Goal: Transaction & Acquisition: Purchase product/service

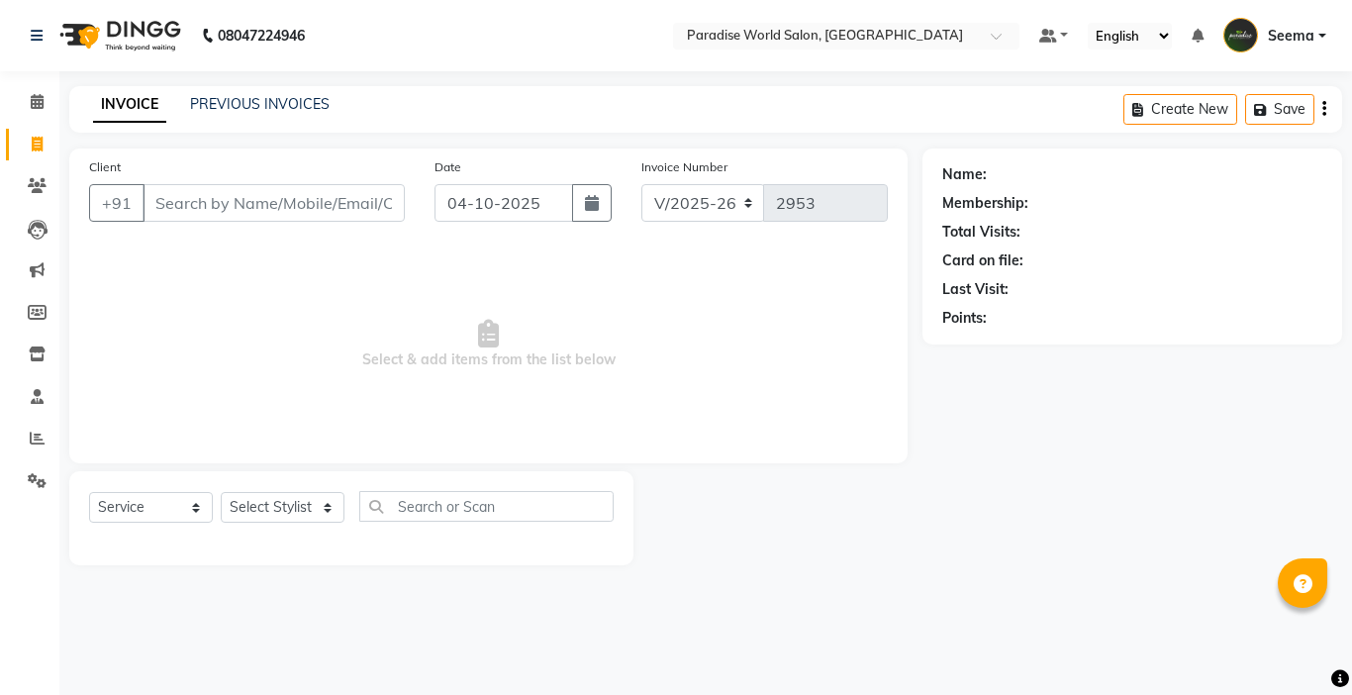
select select "4451"
select select "service"
click at [200, 207] on input "Client" at bounding box center [273, 203] width 262 height 38
click at [228, 202] on input "Client" at bounding box center [273, 203] width 262 height 38
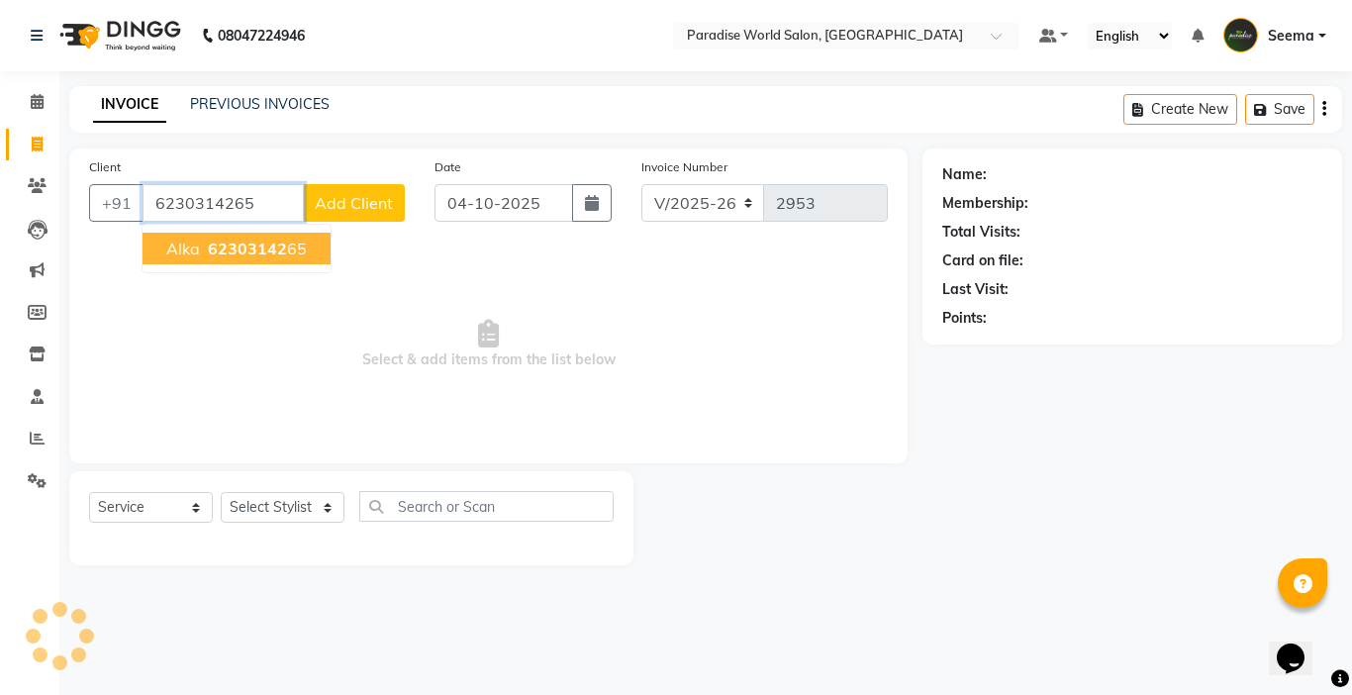
type input "6230314265"
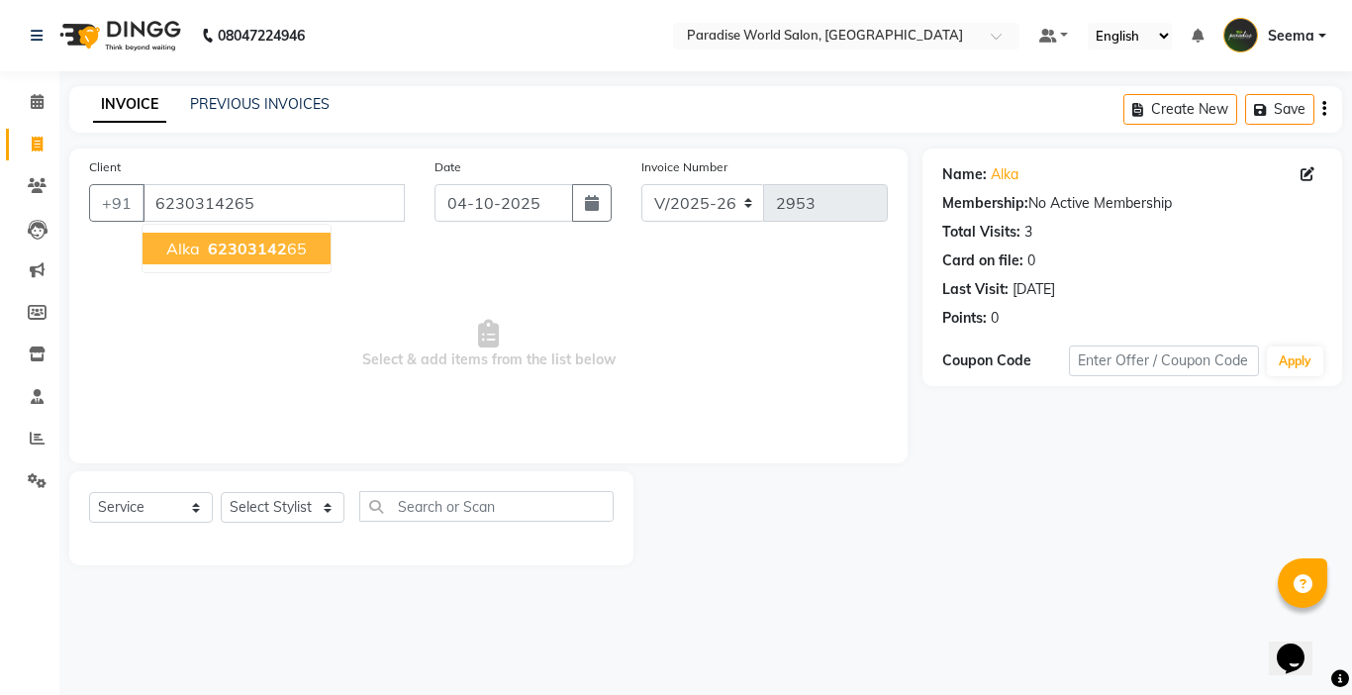
click at [229, 254] on span "62303142" at bounding box center [247, 248] width 79 height 20
click at [255, 507] on select "Select Stylist [PERSON_NAME] [PERSON_NAME] [PERSON_NAME] company Deepak [PERSON…" at bounding box center [283, 507] width 124 height 31
select select "24939"
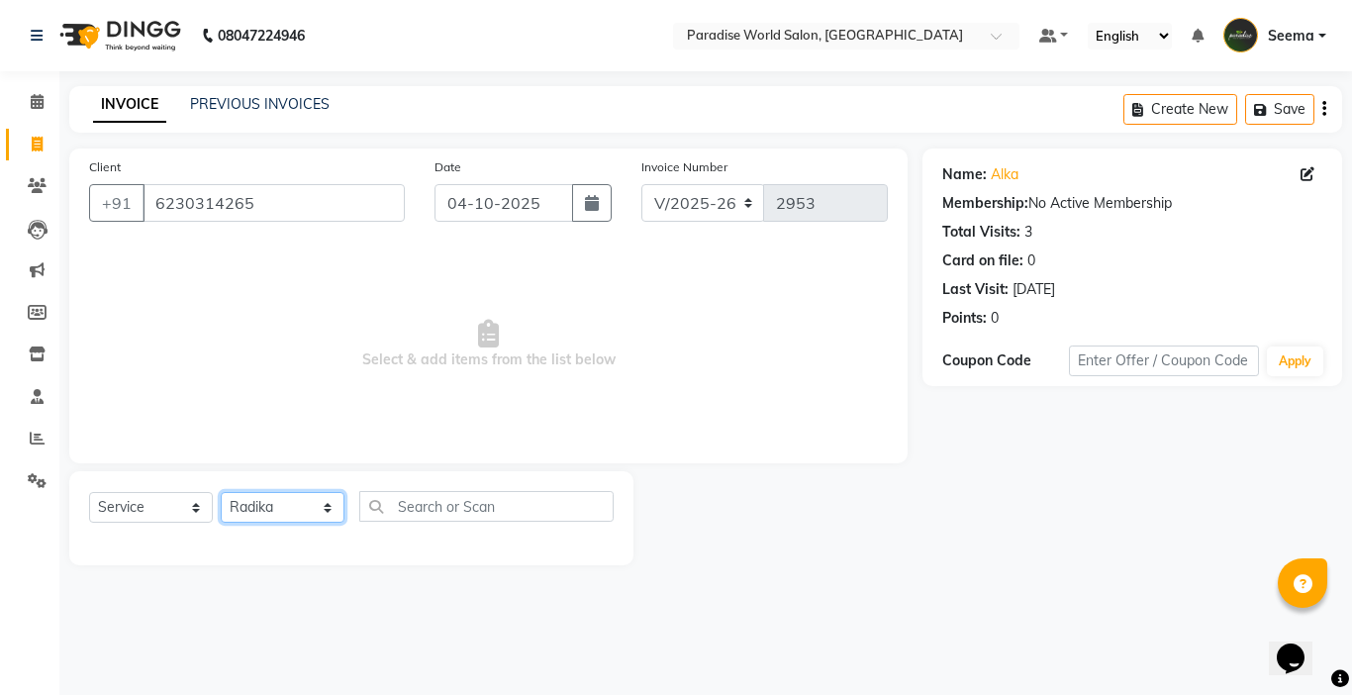
click at [221, 492] on select "Select Stylist [PERSON_NAME] [PERSON_NAME] [PERSON_NAME] company Deepak [PERSON…" at bounding box center [283, 507] width 124 height 31
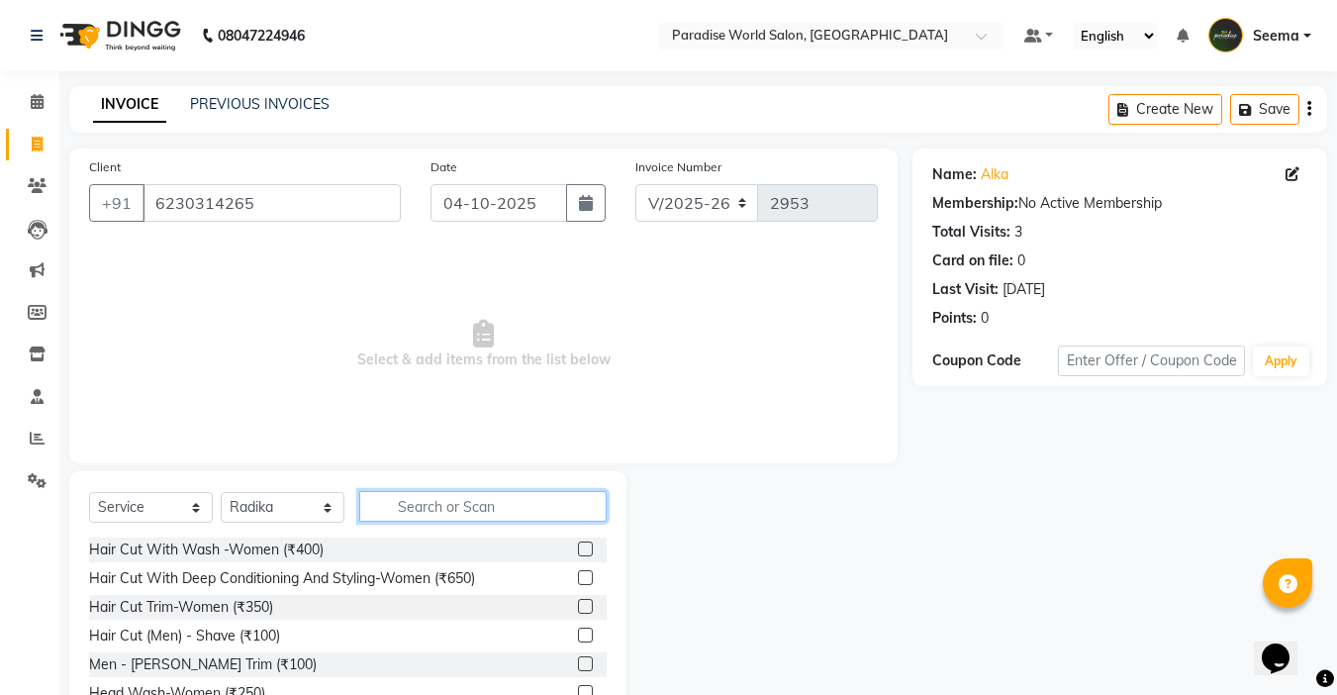
click at [444, 513] on input "text" at bounding box center [482, 506] width 247 height 31
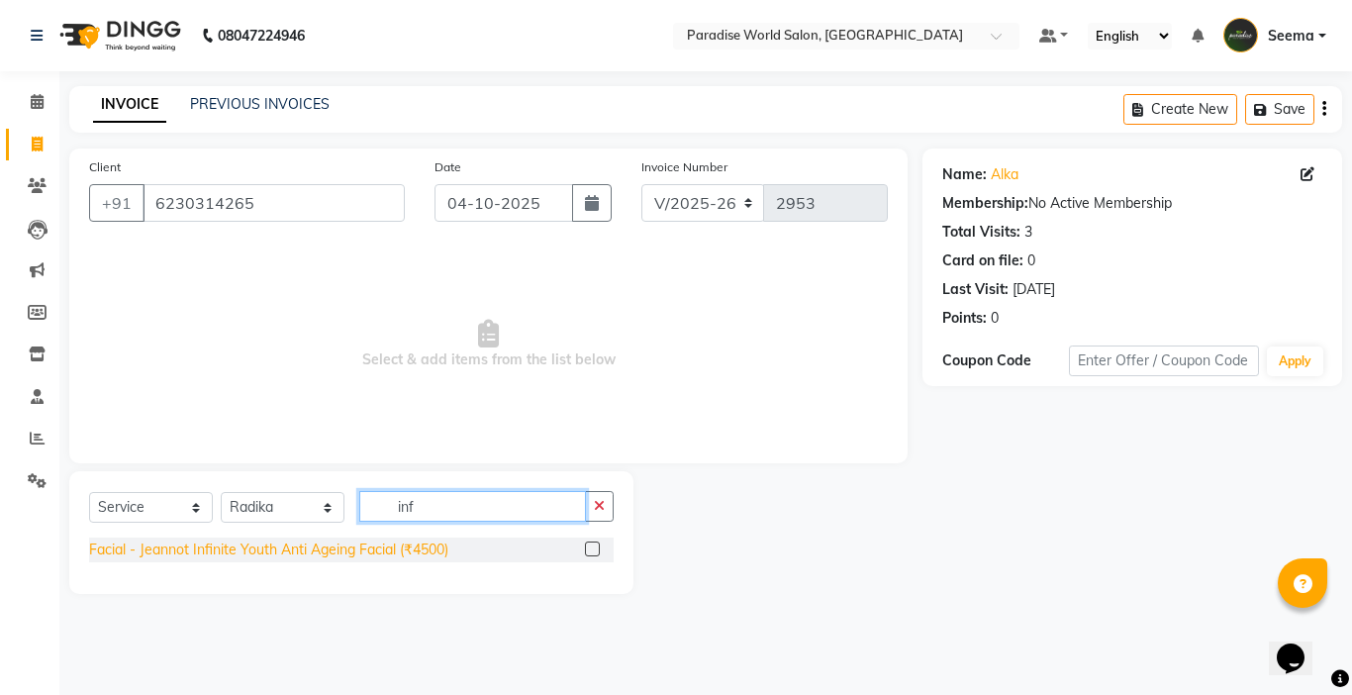
type input "inf"
click at [433, 544] on div "Facial - Jeannot Infinite Youth Anti Ageing Facial (₹4500)" at bounding box center [268, 549] width 359 height 21
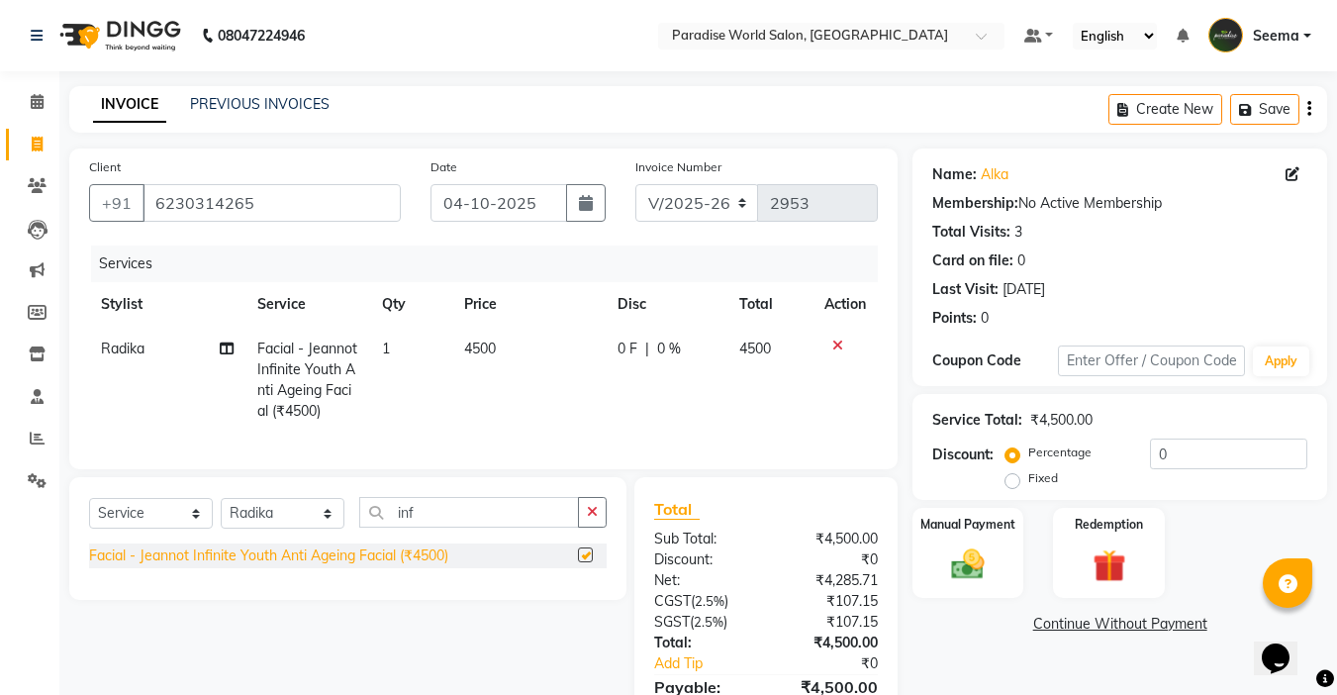
checkbox input "false"
click at [486, 342] on span "4500" at bounding box center [480, 348] width 32 height 18
select select "24939"
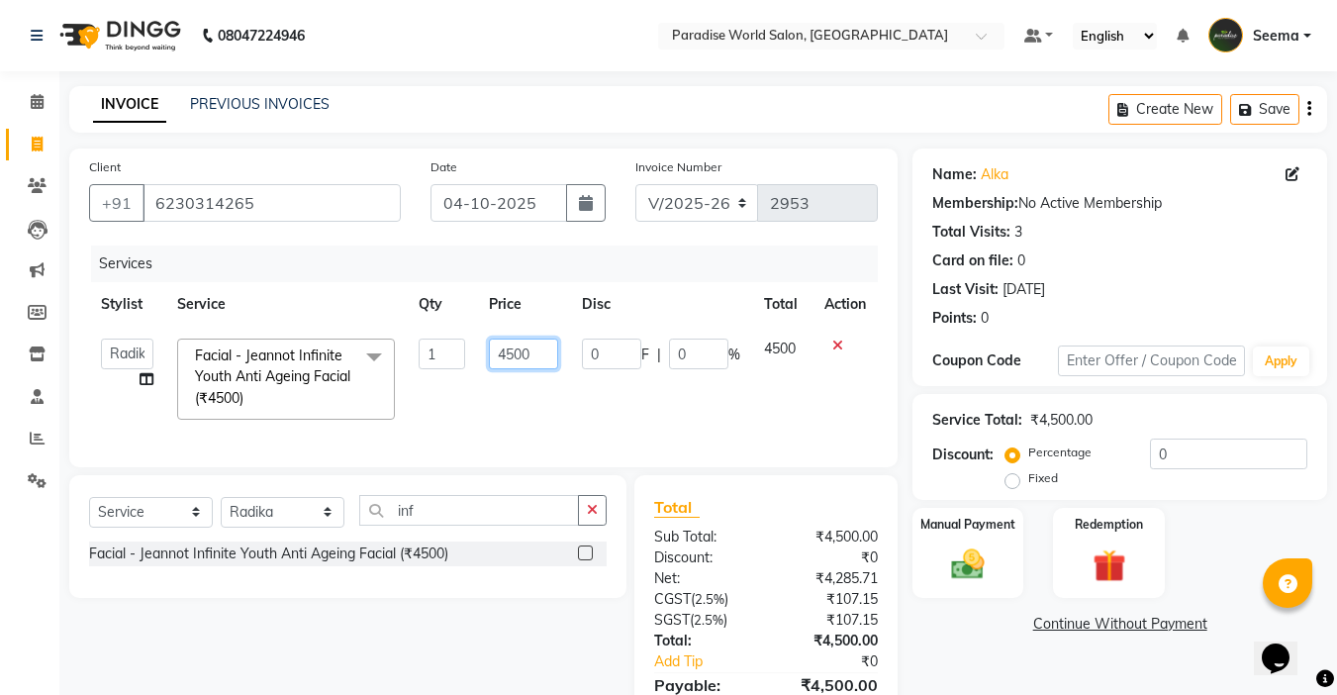
click at [504, 358] on input "4500" at bounding box center [523, 353] width 68 height 31
type input "3500"
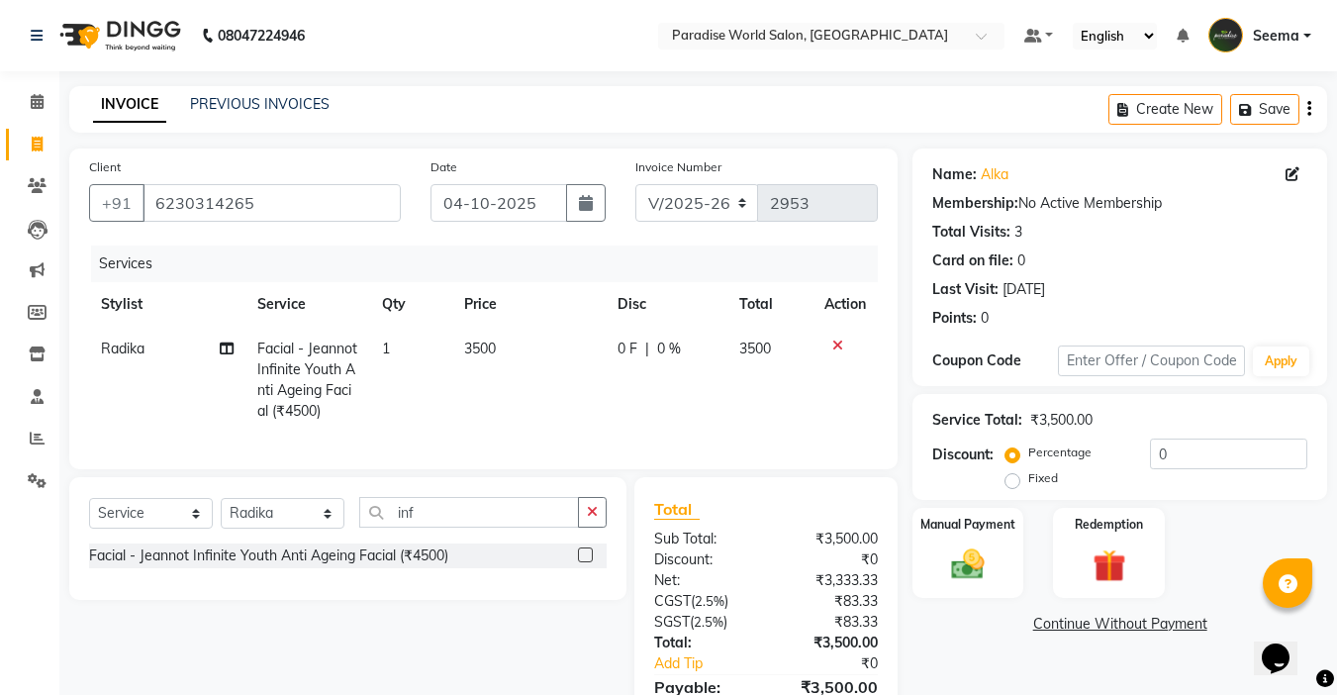
click at [517, 404] on td "3500" at bounding box center [528, 380] width 153 height 107
select select "24939"
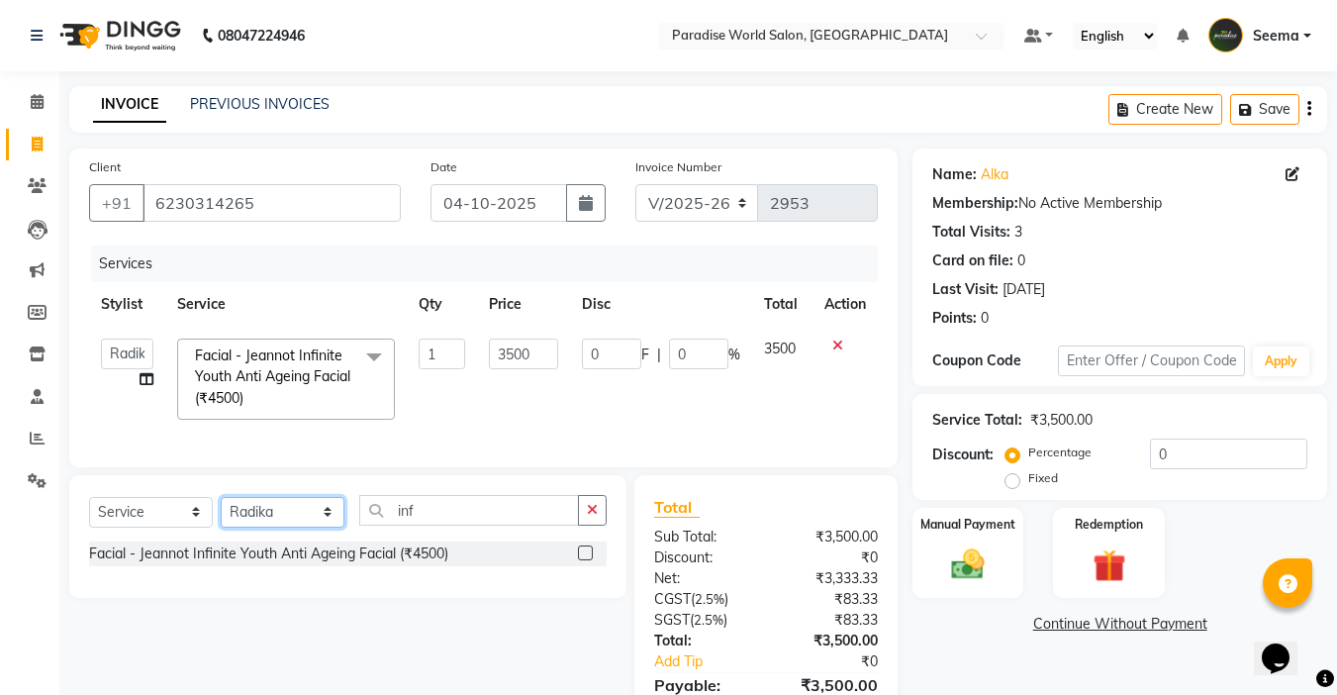
click at [283, 527] on select "Select Stylist [PERSON_NAME] [PERSON_NAME] [PERSON_NAME] company Deepak [PERSON…" at bounding box center [283, 512] width 124 height 31
select select "54032"
click at [221, 511] on select "Select Stylist [PERSON_NAME] [PERSON_NAME] [PERSON_NAME] company Deepak [PERSON…" at bounding box center [283, 512] width 124 height 31
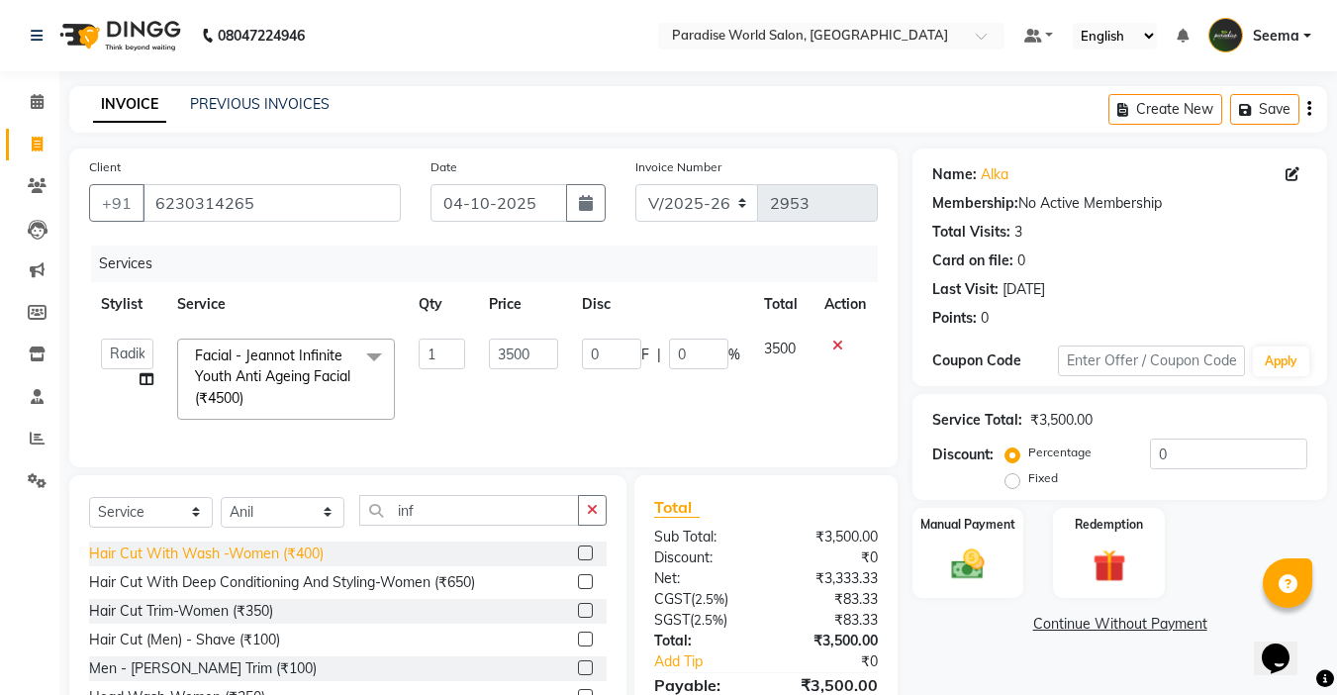
click at [305, 564] on div "Hair Cut With Wash -Women (₹400)" at bounding box center [206, 553] width 235 height 21
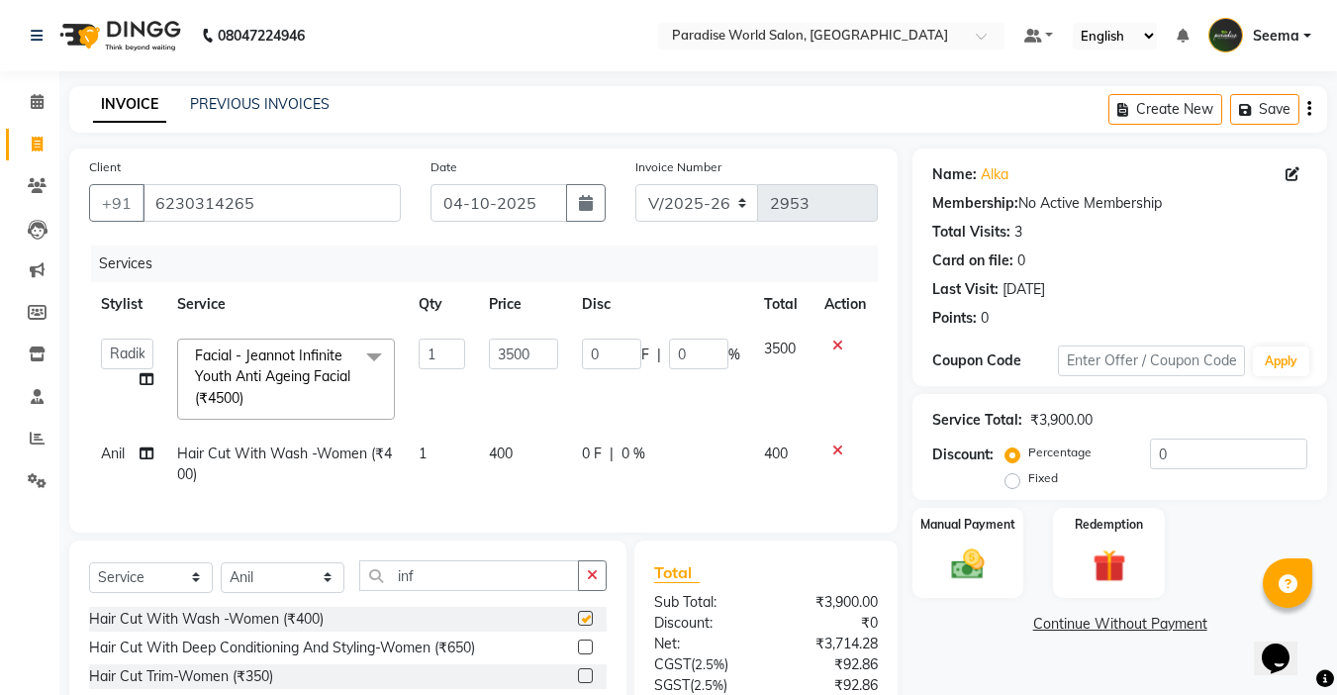
checkbox input "false"
click at [153, 457] on td "Anil" at bounding box center [127, 463] width 76 height 65
select select "54032"
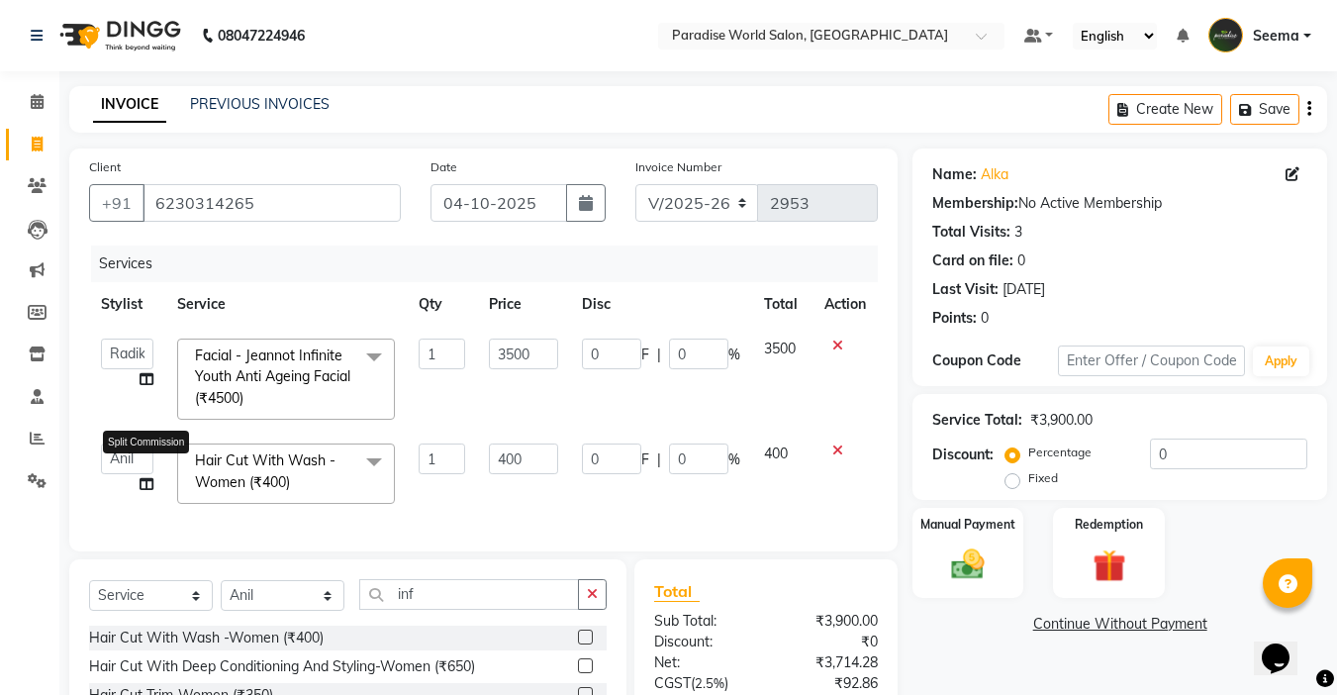
click at [141, 486] on icon at bounding box center [147, 484] width 14 height 14
select select "54032"
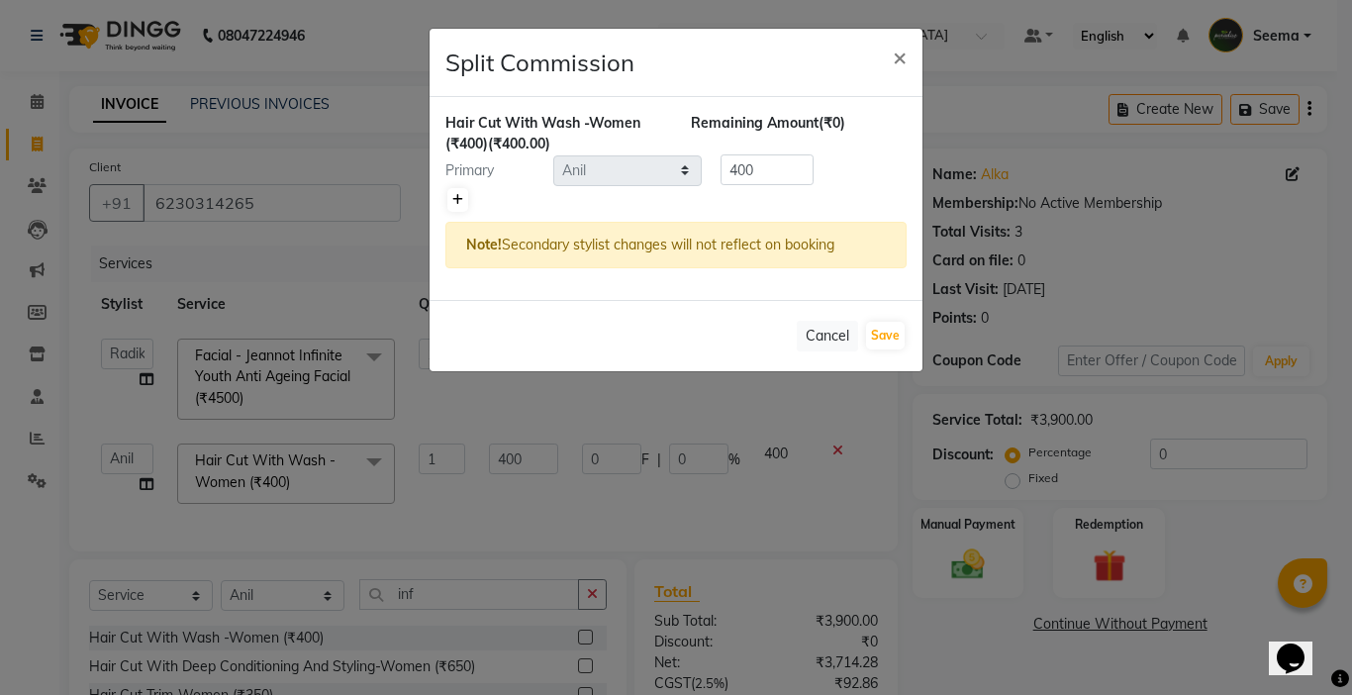
click at [465, 199] on link at bounding box center [457, 200] width 21 height 24
type input "200"
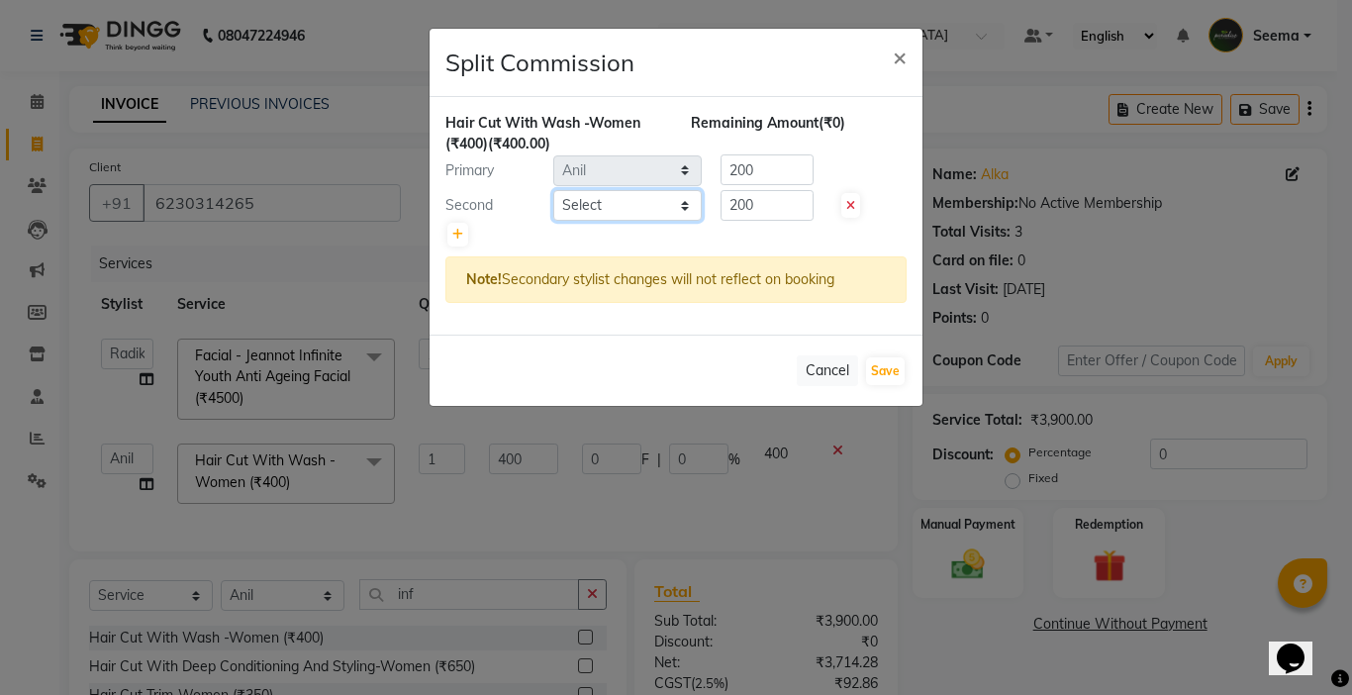
click at [588, 211] on select "Select [PERSON_NAME] [PERSON_NAME] [PERSON_NAME] company Deepak [PERSON_NAME] […" at bounding box center [627, 205] width 148 height 31
select select "58495"
click at [553, 190] on select "Select [PERSON_NAME] [PERSON_NAME] [PERSON_NAME] company Deepak [PERSON_NAME] […" at bounding box center [627, 205] width 148 height 31
click at [610, 176] on div "Primary Select [PERSON_NAME] [PERSON_NAME] [PERSON_NAME] company Deepak [PERSON…" at bounding box center [675, 170] width 491 height 32
type input "350"
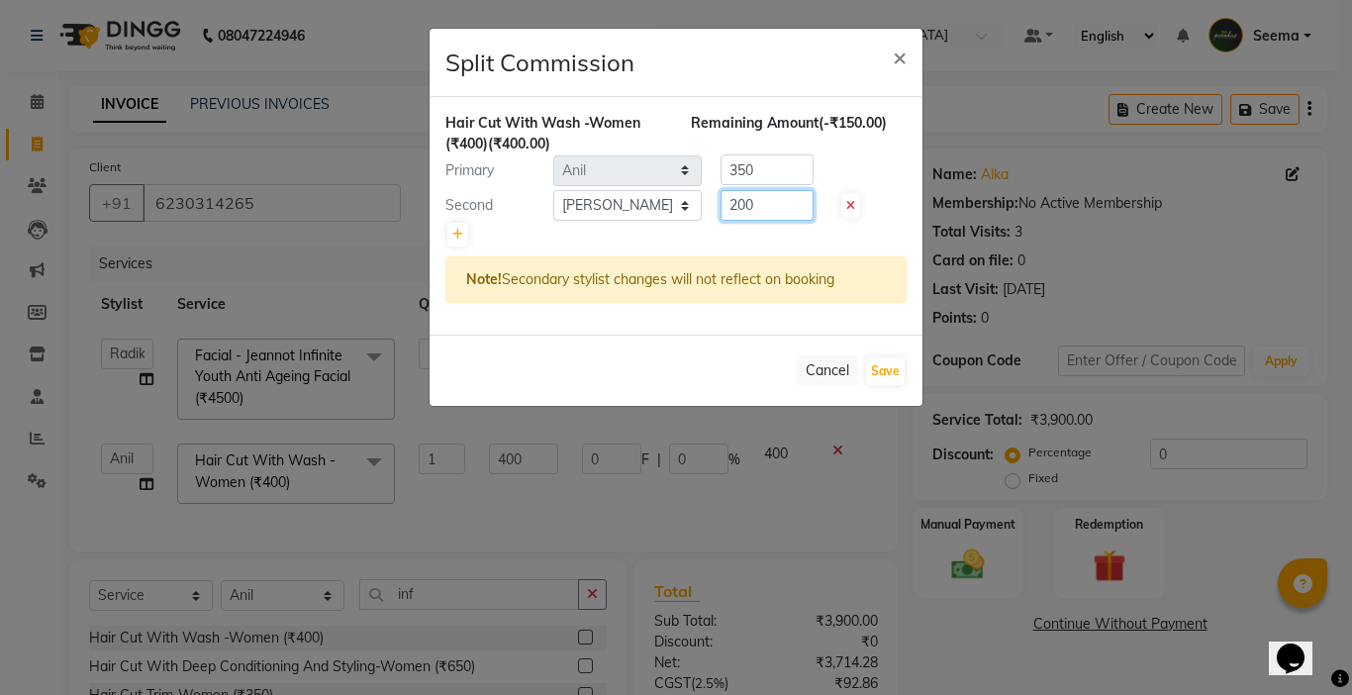
drag, startPoint x: 759, startPoint y: 196, endPoint x: 624, endPoint y: 209, distance: 135.2
click at [626, 209] on div "Second Select [PERSON_NAME] [PERSON_NAME] [PERSON_NAME] company Deepak [PERSON_…" at bounding box center [675, 206] width 491 height 32
type input "50"
click at [896, 368] on button "Save" at bounding box center [885, 371] width 39 height 28
select select "Select"
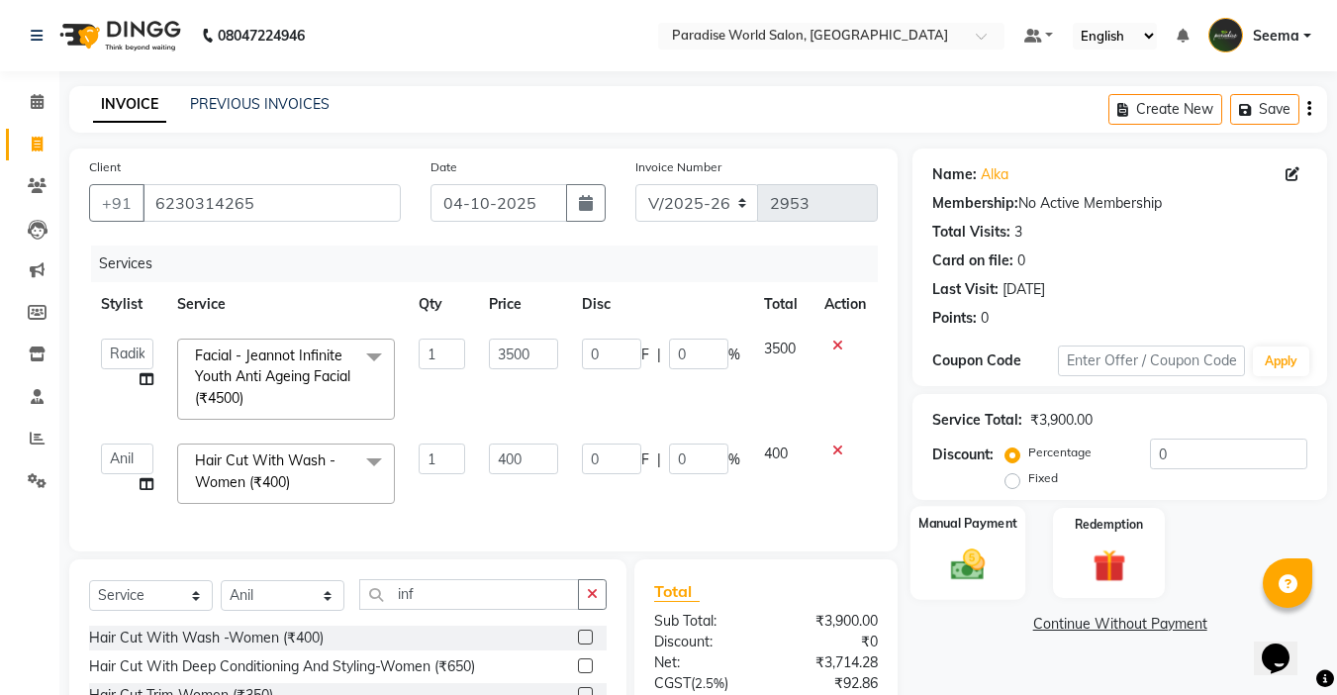
click at [999, 551] on div "Manual Payment" at bounding box center [968, 553] width 116 height 94
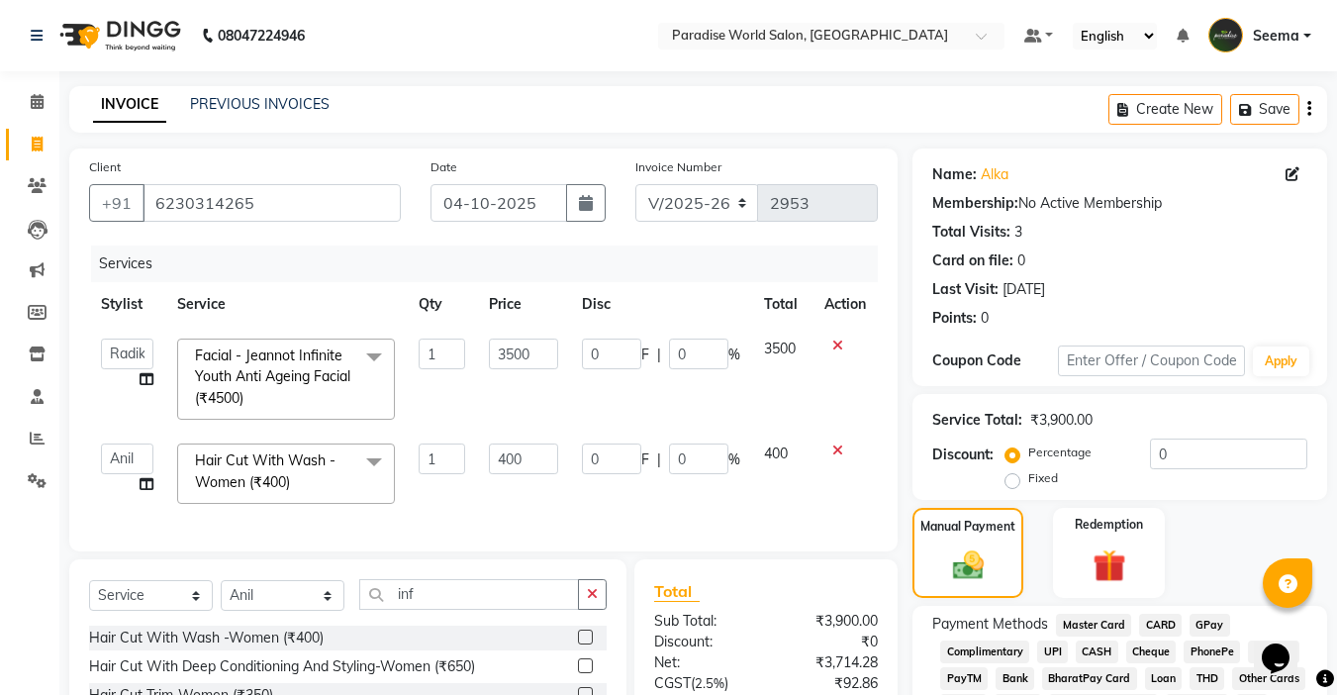
scroll to position [201, 0]
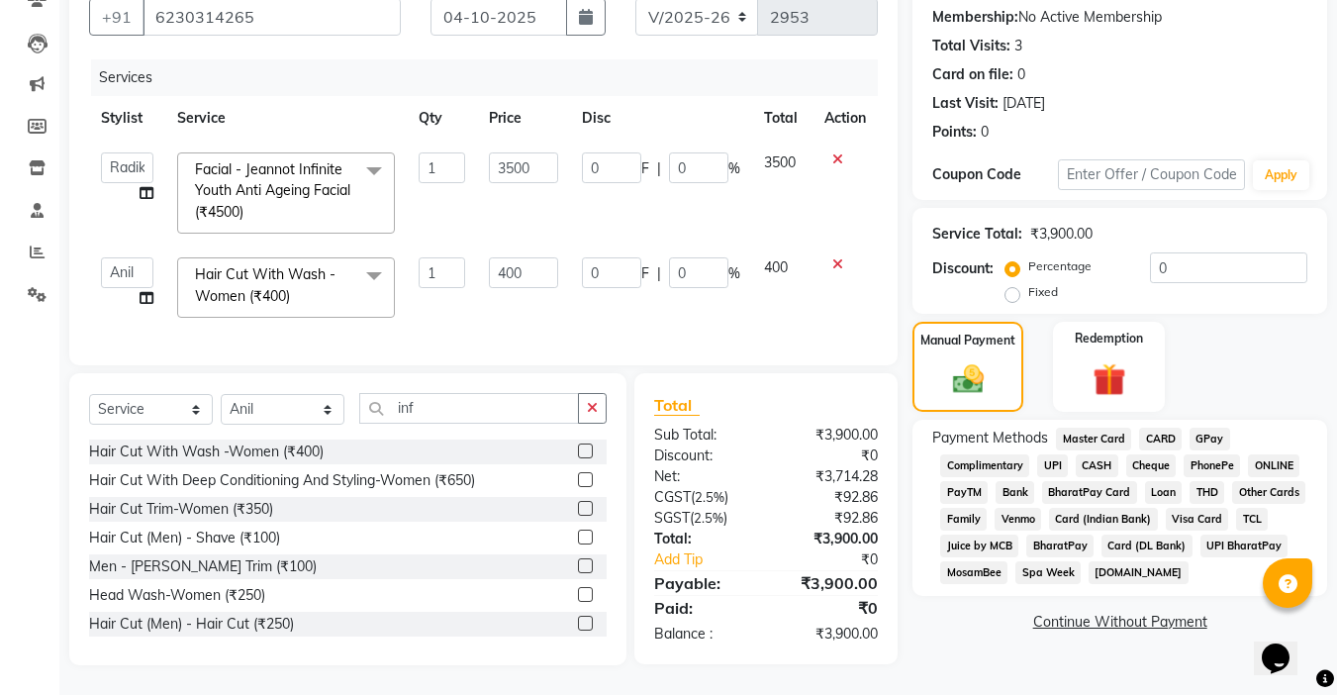
click at [1146, 427] on span "CARD" at bounding box center [1160, 438] width 43 height 23
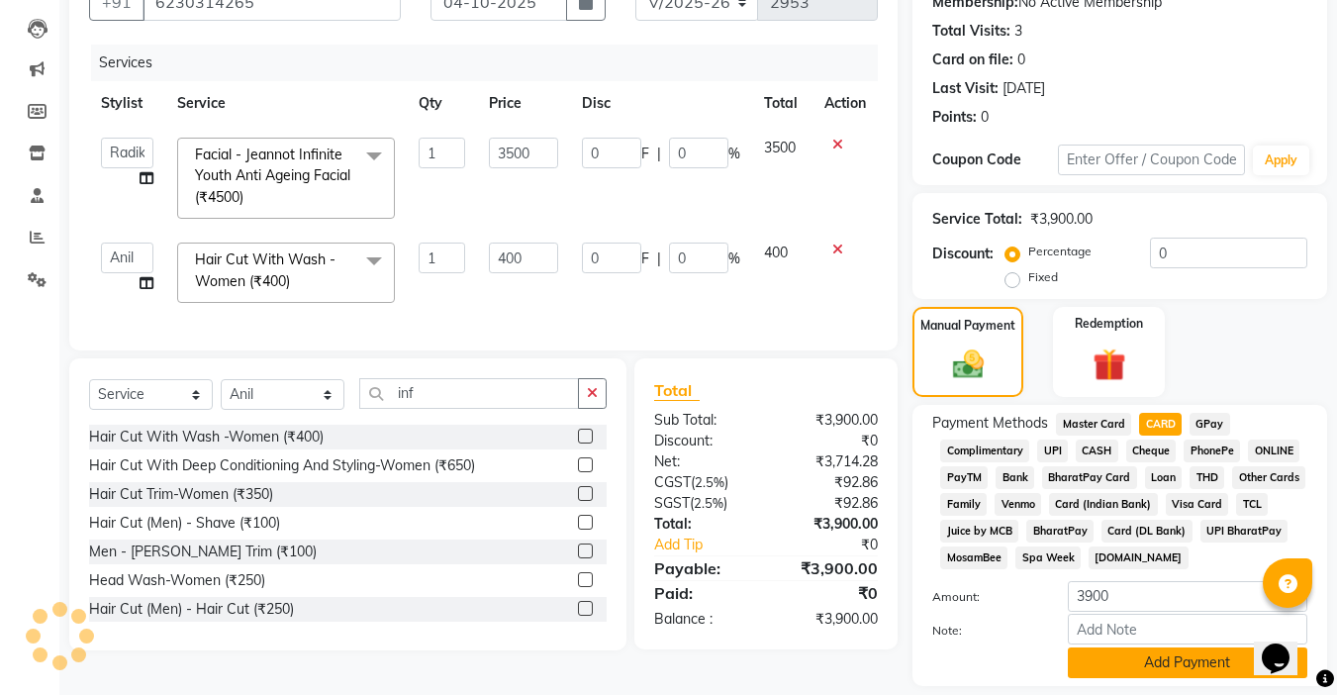
click at [1180, 676] on button "Add Payment" at bounding box center [1187, 662] width 239 height 31
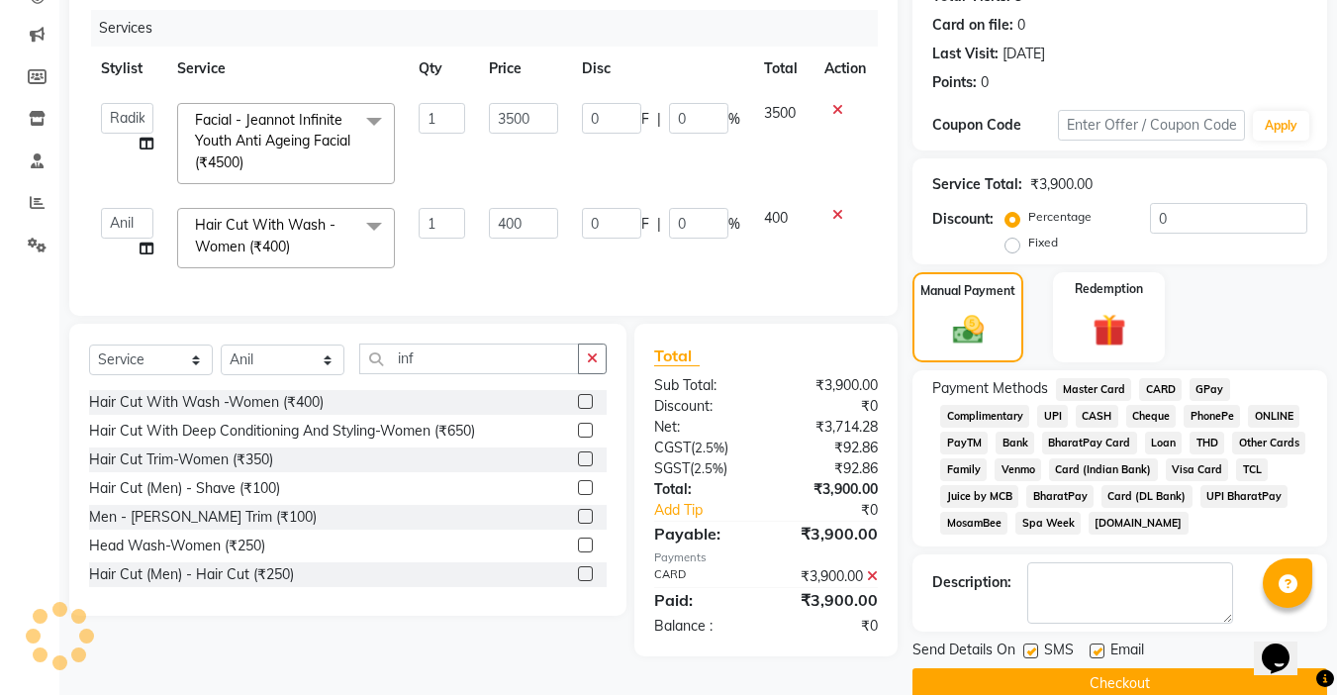
scroll to position [269, 0]
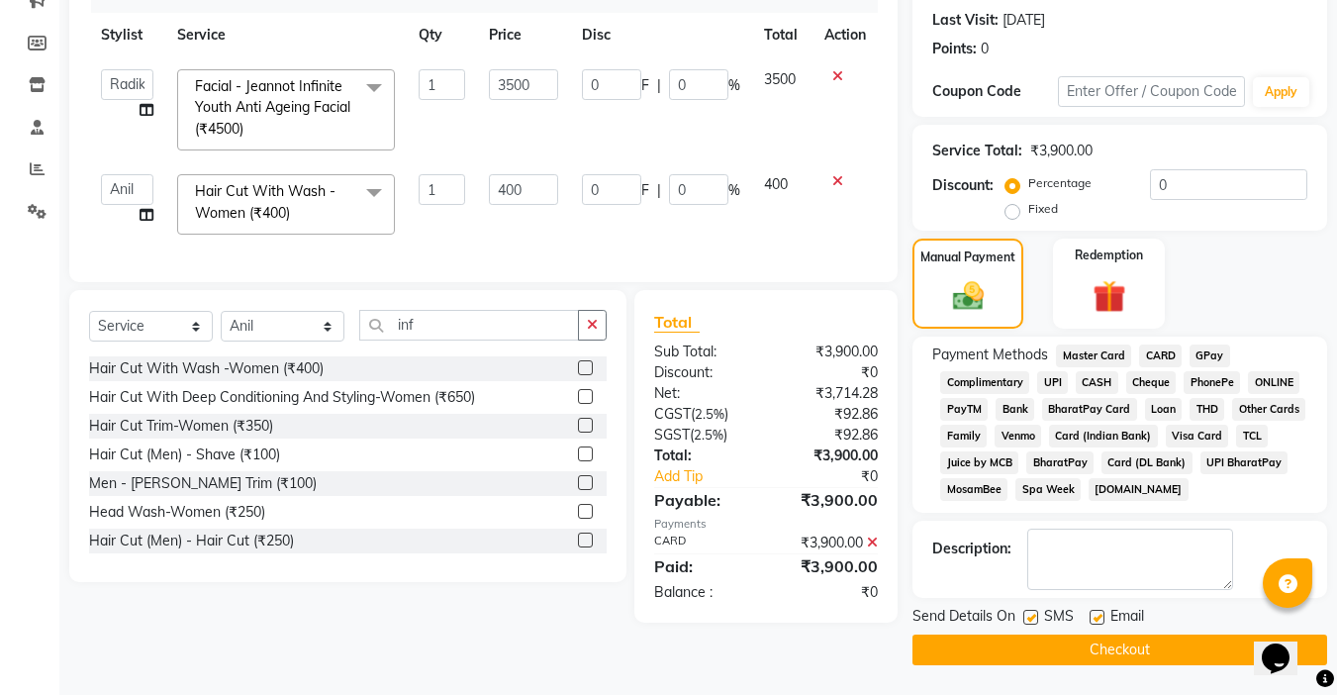
click at [1096, 648] on button "Checkout" at bounding box center [1119, 649] width 415 height 31
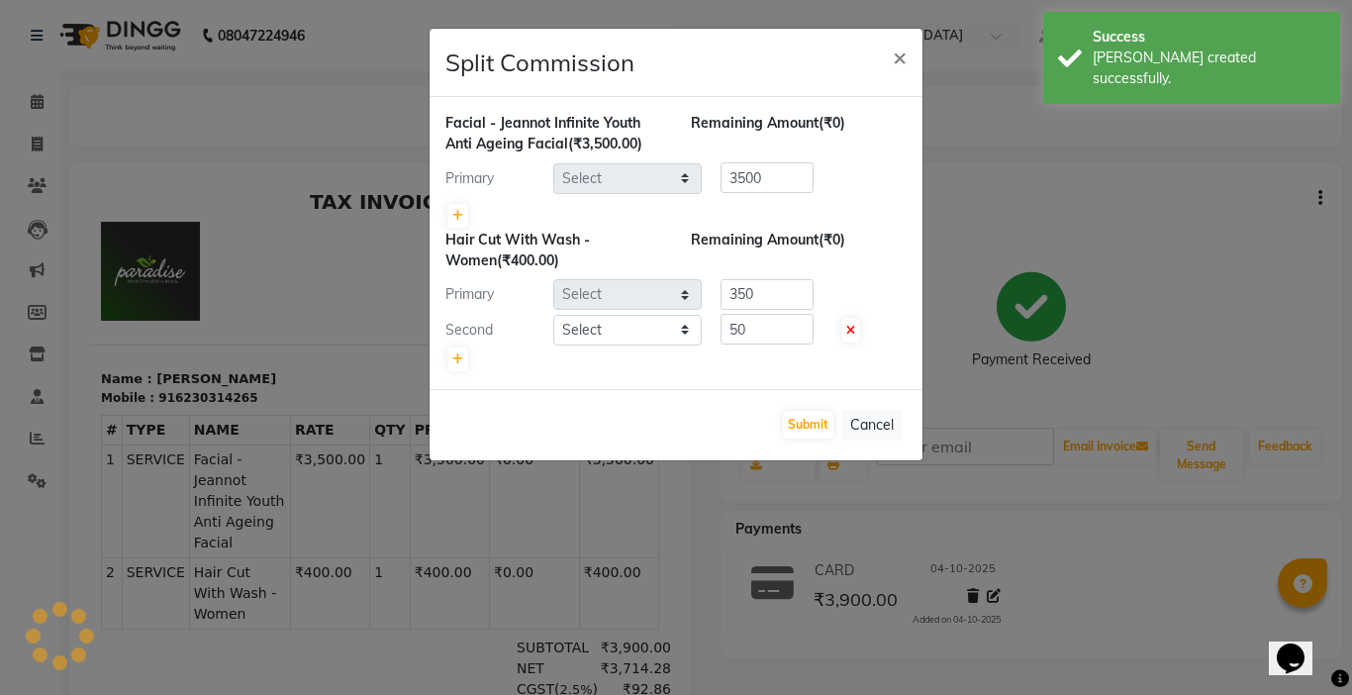
select select "24939"
select select "54032"
select select "58495"
click at [809, 422] on button "Submit" at bounding box center [808, 425] width 50 height 28
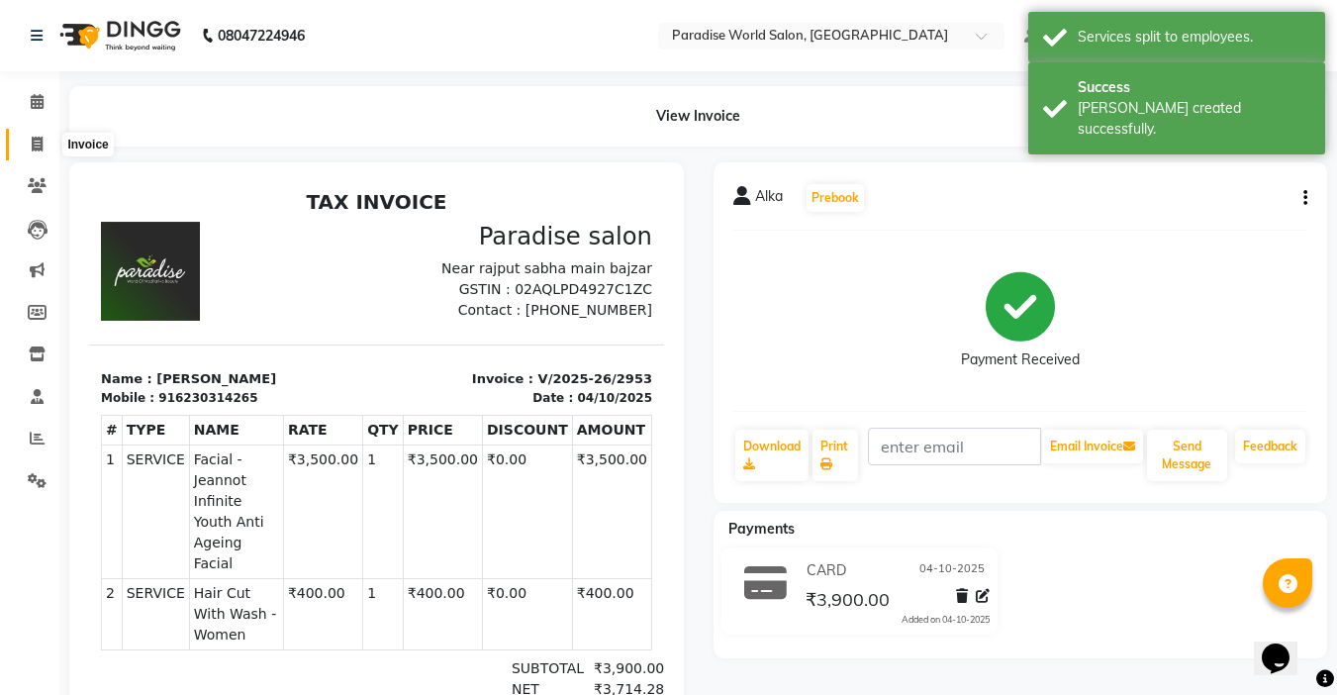
click at [35, 141] on icon at bounding box center [37, 144] width 11 height 15
select select "service"
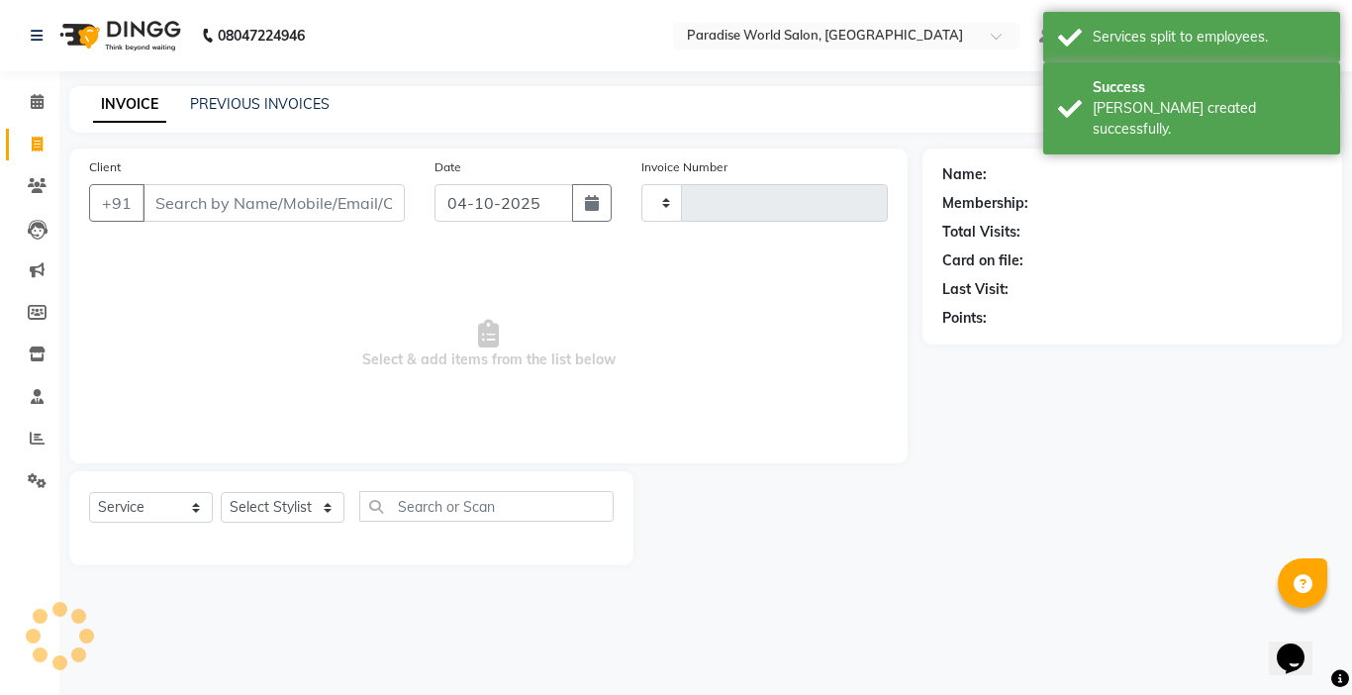
type input "2954"
select select "4451"
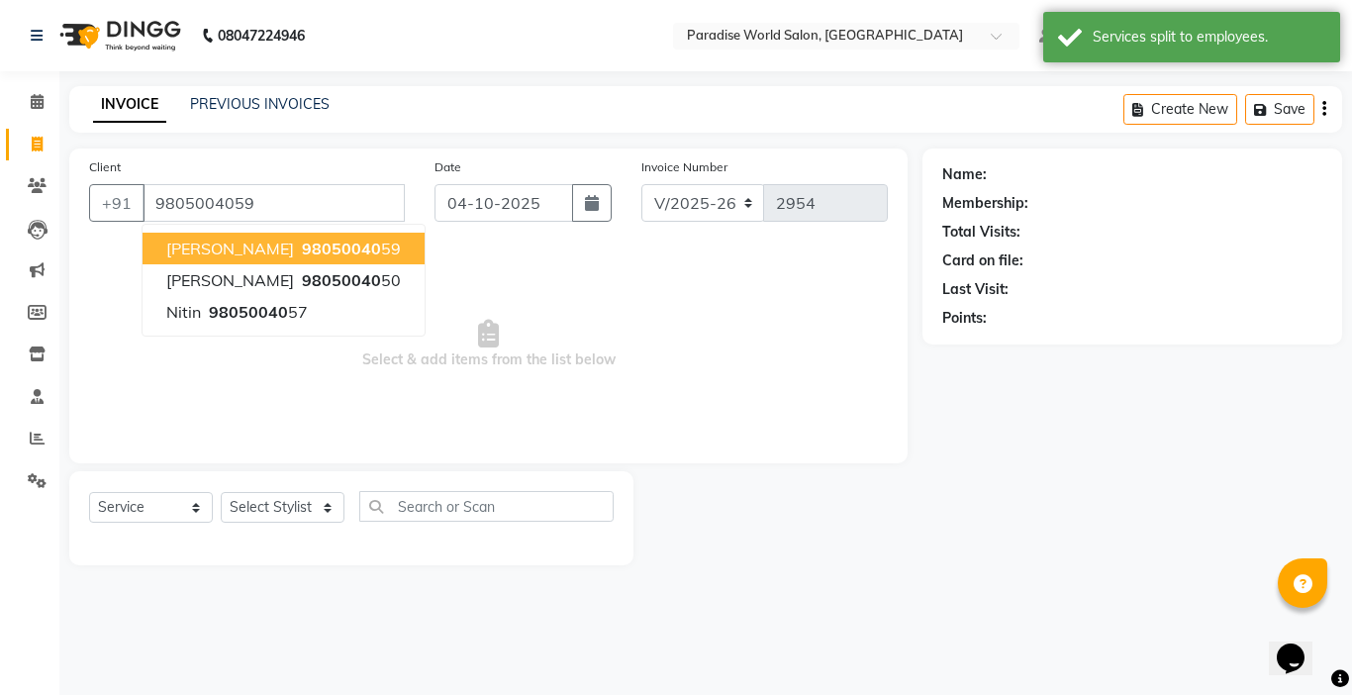
type input "9805004059"
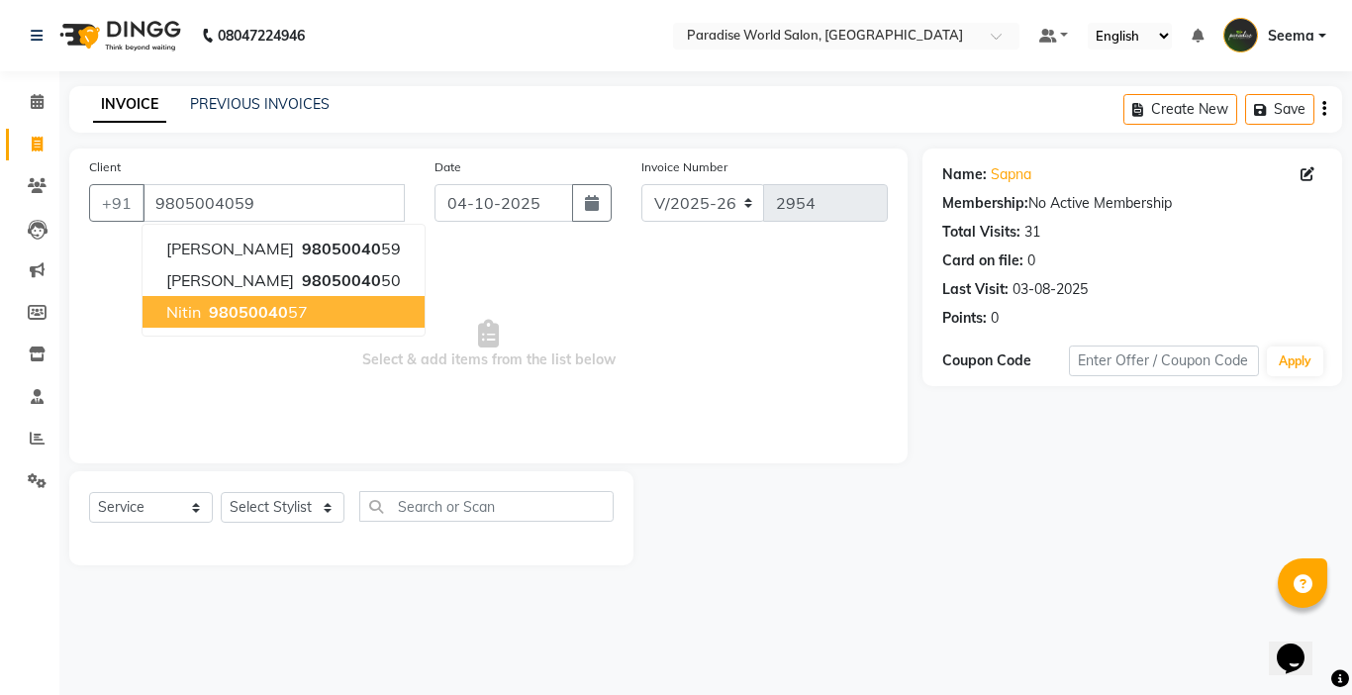
click at [573, 305] on span "Select & add items from the list below" at bounding box center [488, 344] width 798 height 198
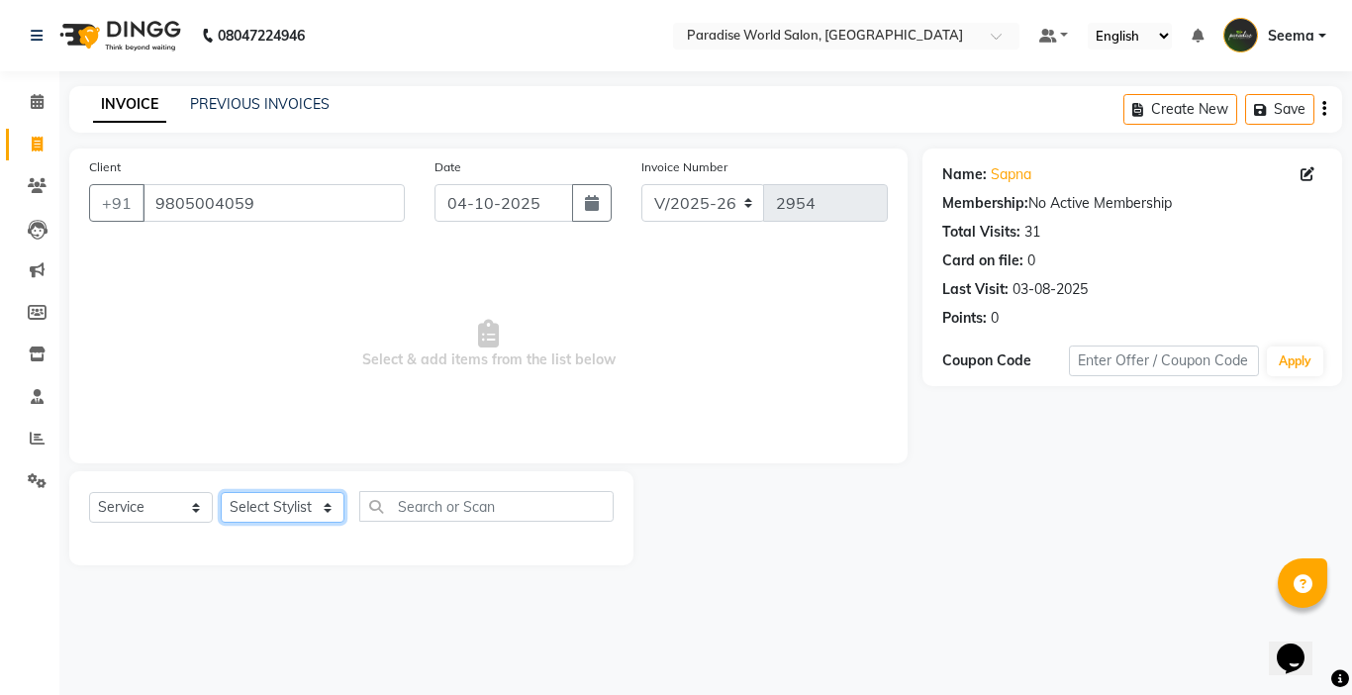
click at [279, 505] on select "Select Stylist [PERSON_NAME] [PERSON_NAME] [PERSON_NAME] company Deepak [PERSON…" at bounding box center [283, 507] width 124 height 31
click at [571, 412] on span "Select & add items from the list below" at bounding box center [488, 344] width 798 height 198
click at [32, 404] on span at bounding box center [37, 397] width 35 height 23
drag, startPoint x: 277, startPoint y: 211, endPoint x: 83, endPoint y: 211, distance: 193.9
click at [83, 211] on div "Client [PHONE_NUMBER]" at bounding box center [246, 196] width 345 height 81
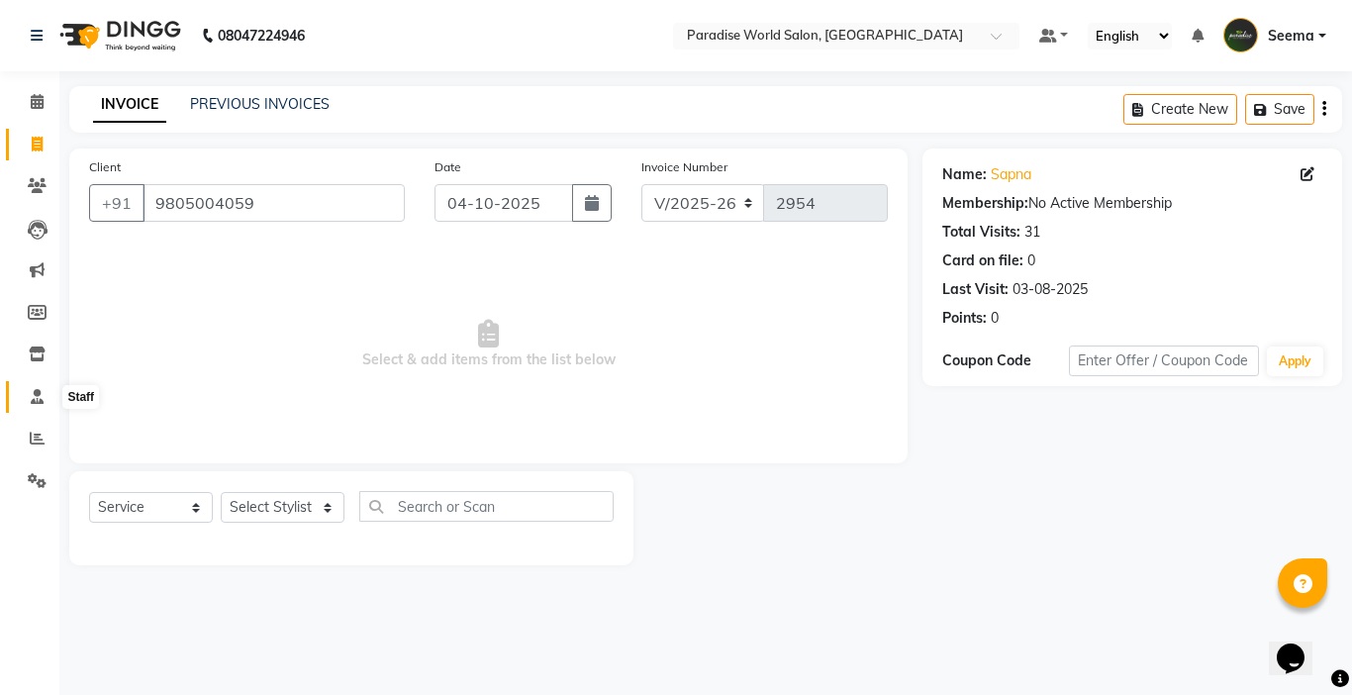
click at [35, 400] on icon at bounding box center [37, 396] width 13 height 15
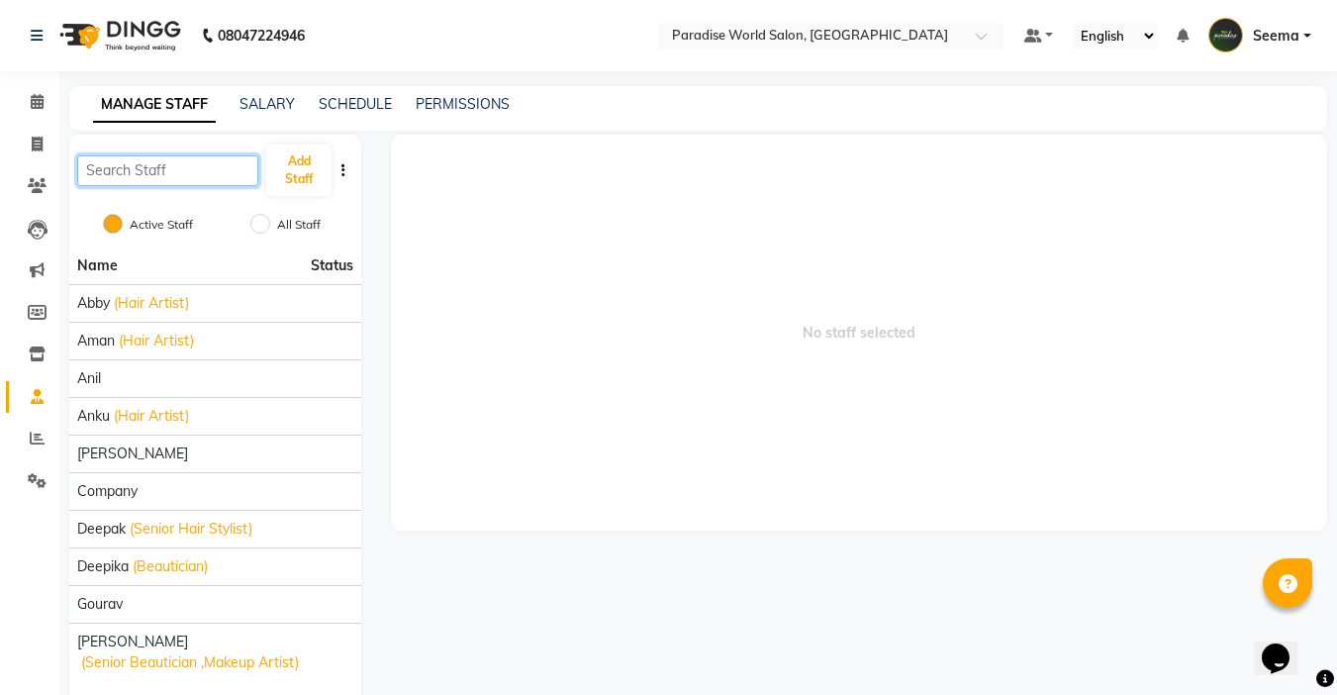
click at [166, 163] on input "text" at bounding box center [167, 170] width 181 height 31
click at [311, 182] on button "Add Staff" at bounding box center [298, 169] width 65 height 51
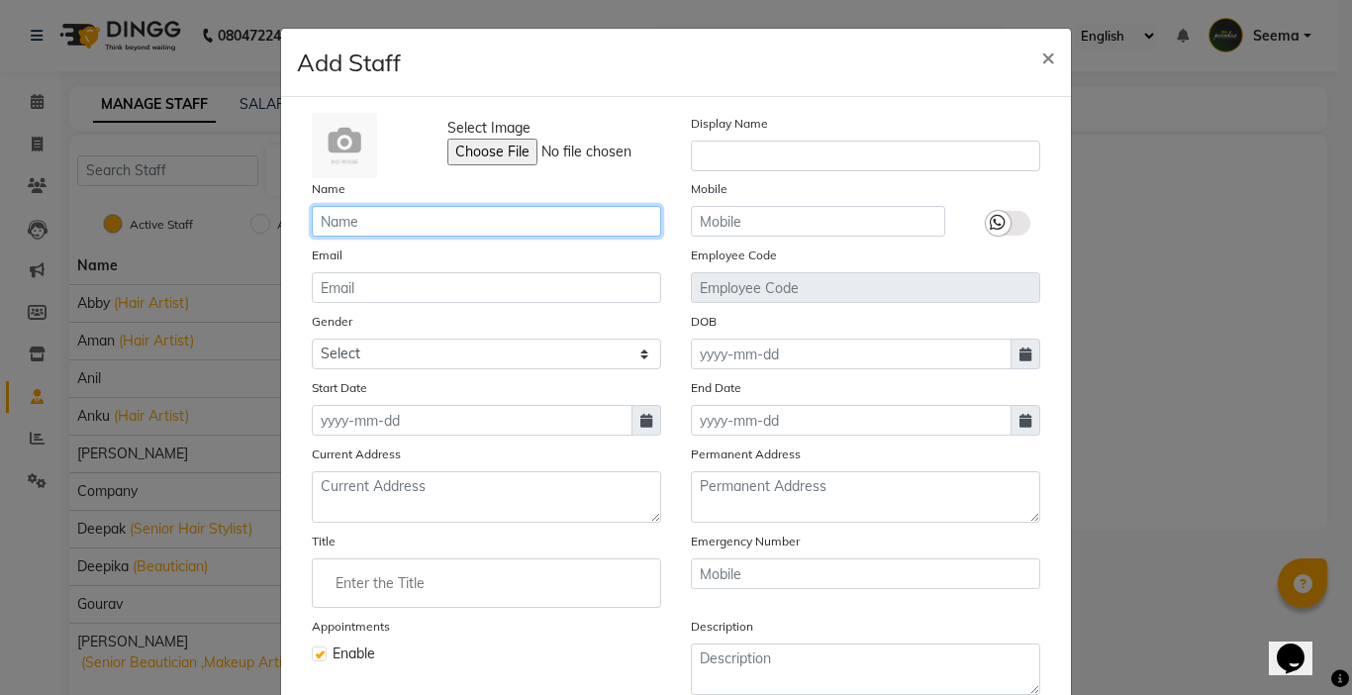
click at [356, 208] on input "text" at bounding box center [486, 221] width 349 height 31
type input "Mohit"
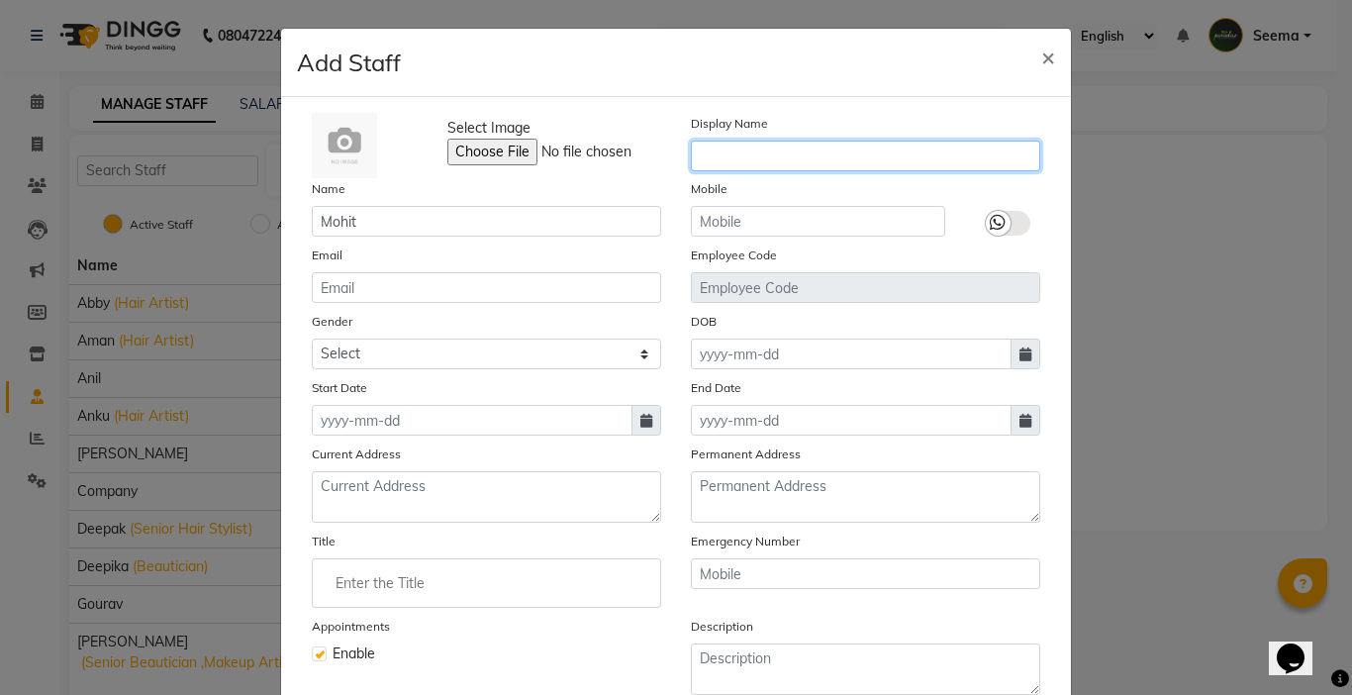
click at [801, 150] on input "text" at bounding box center [865, 156] width 349 height 31
type input "Mohit"
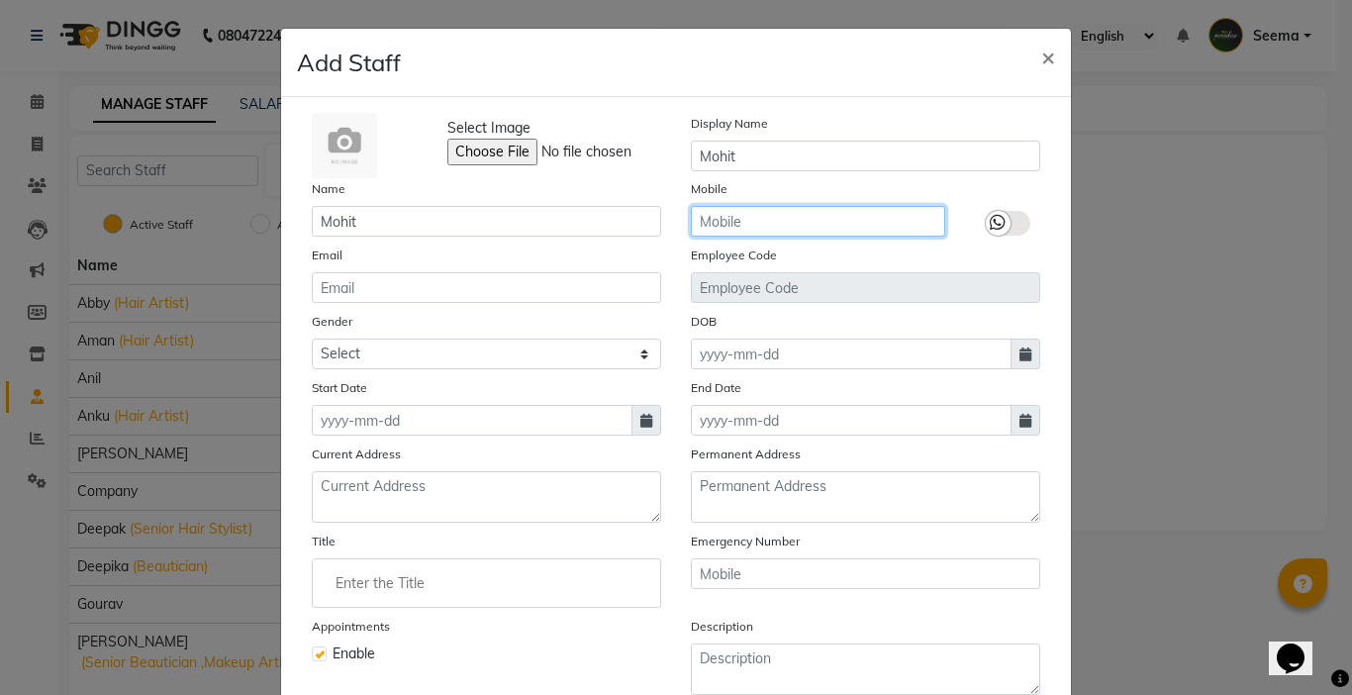
click at [804, 226] on input "text" at bounding box center [818, 221] width 254 height 31
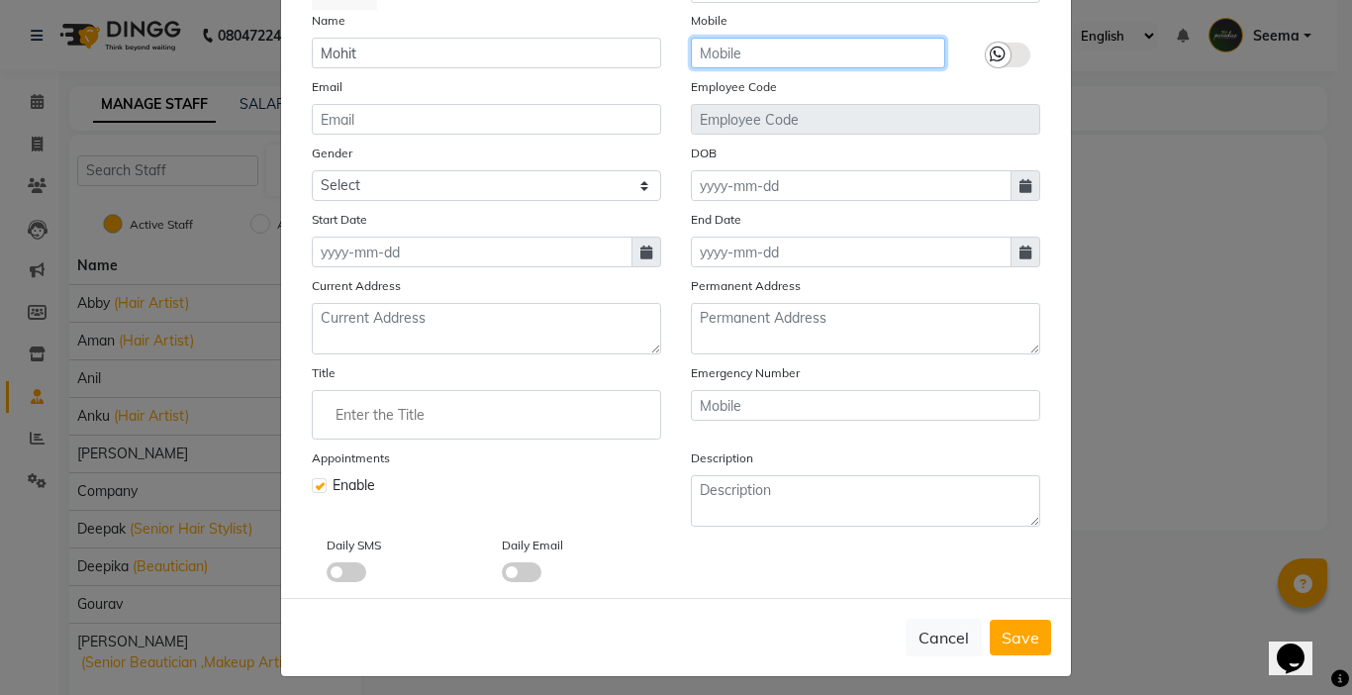
scroll to position [178, 0]
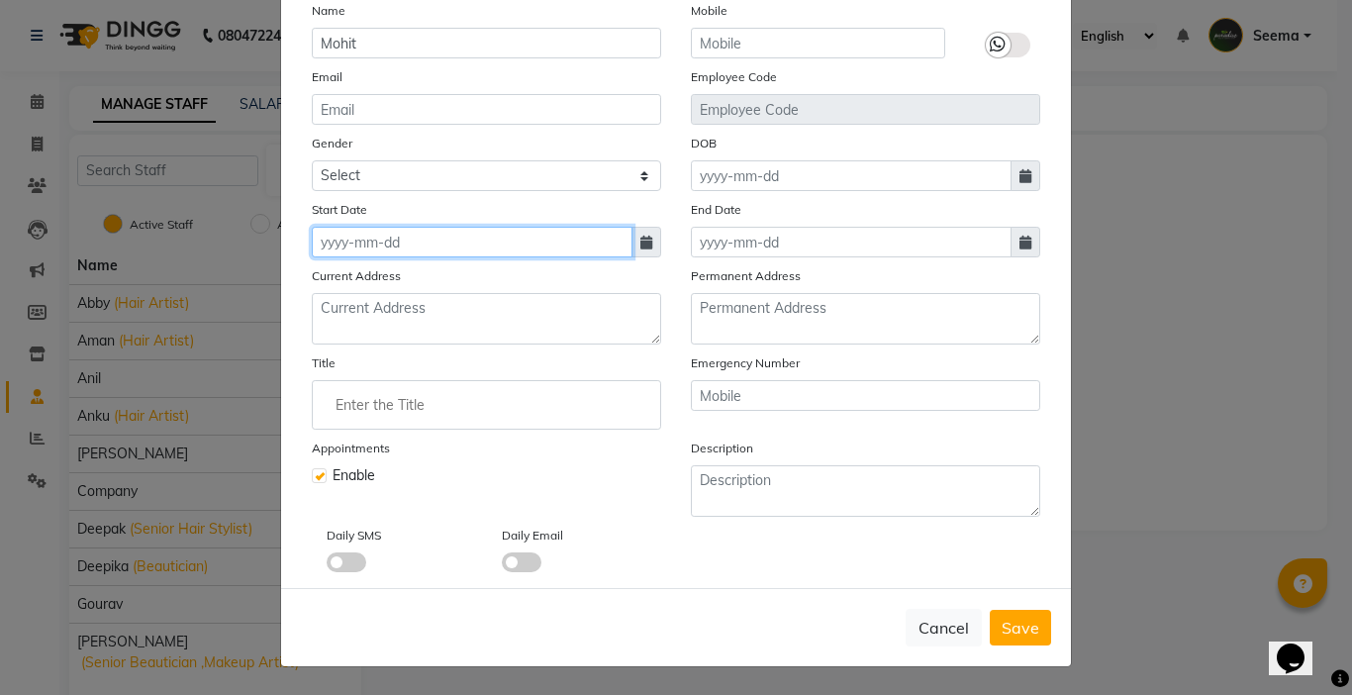
click at [387, 246] on input at bounding box center [472, 242] width 321 height 31
select select "10"
select select "2025"
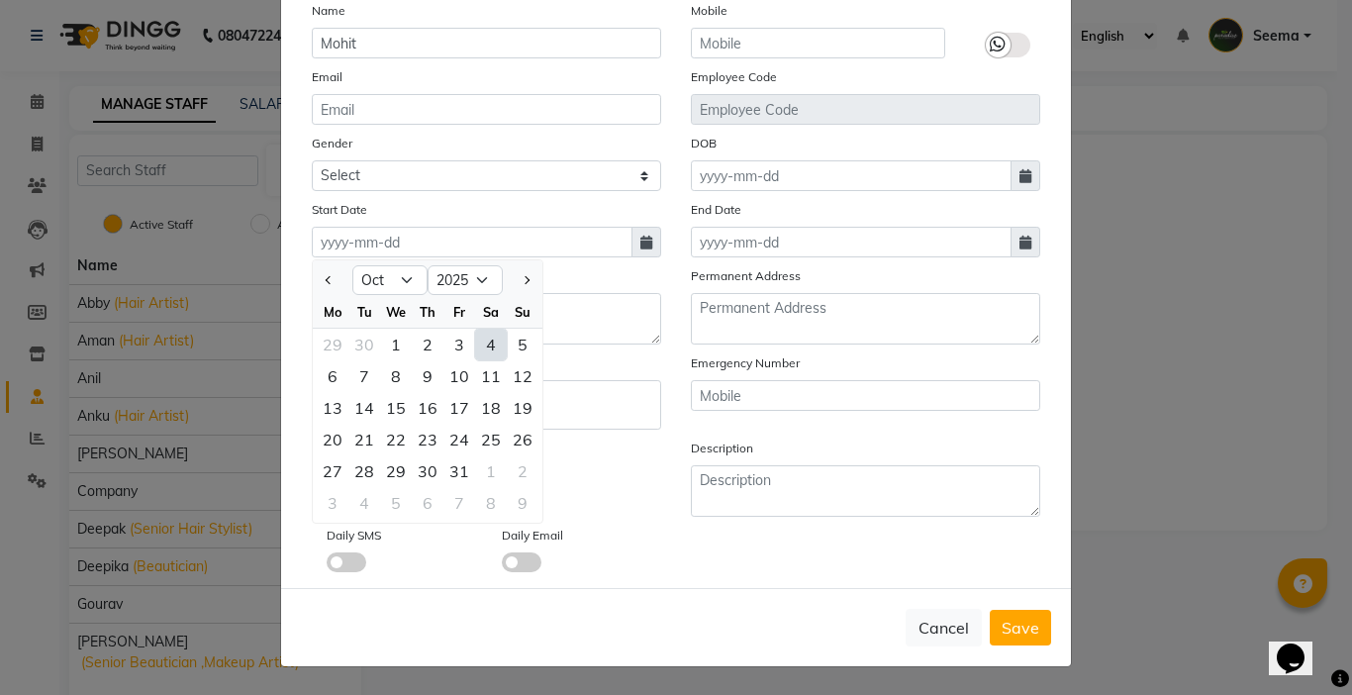
click at [485, 346] on div "4" at bounding box center [491, 345] width 32 height 32
type input "04-10-2025"
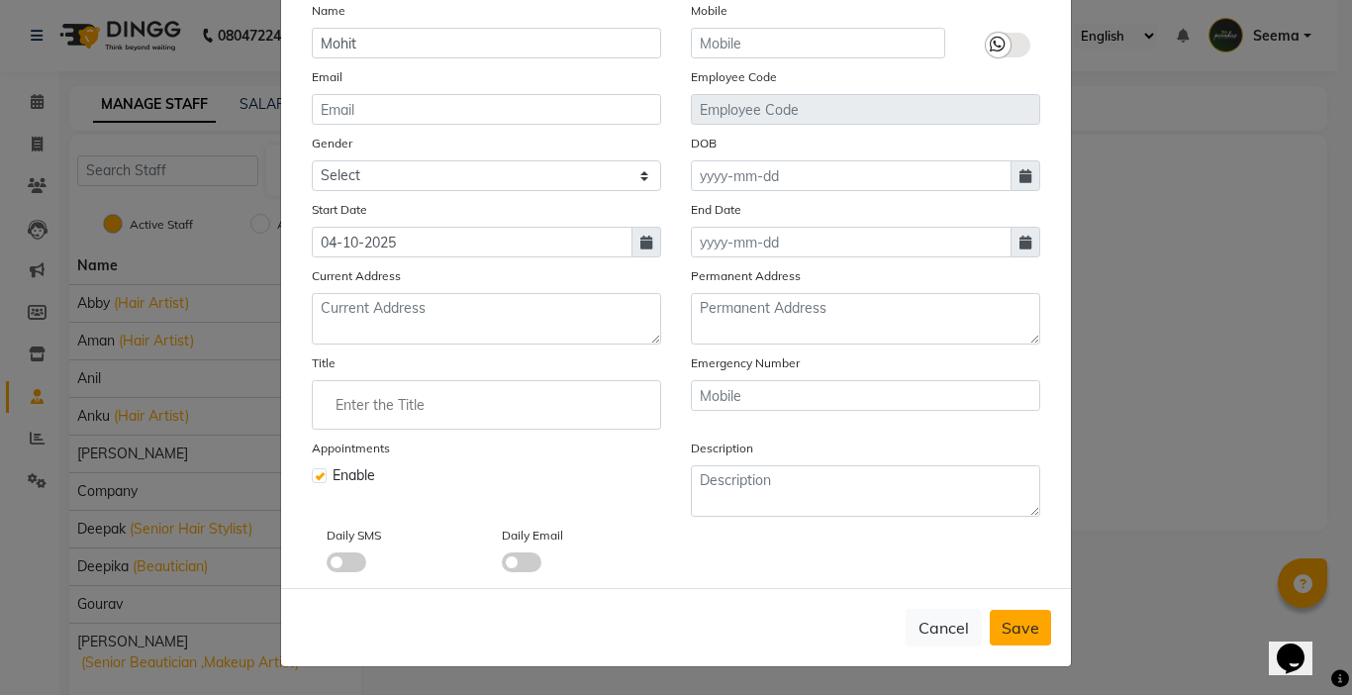
click at [995, 620] on button "Save" at bounding box center [1019, 628] width 61 height 36
checkbox input "false"
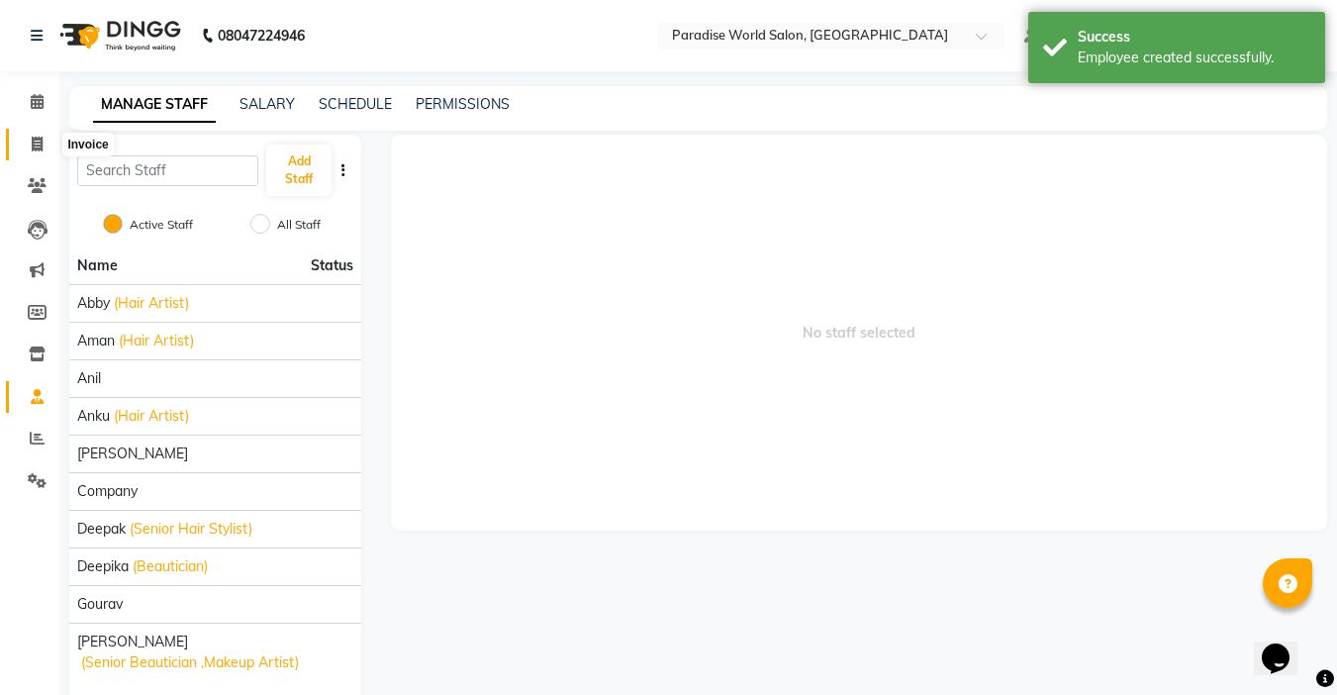
click at [40, 144] on icon at bounding box center [37, 144] width 11 height 15
select select "4451"
select select "service"
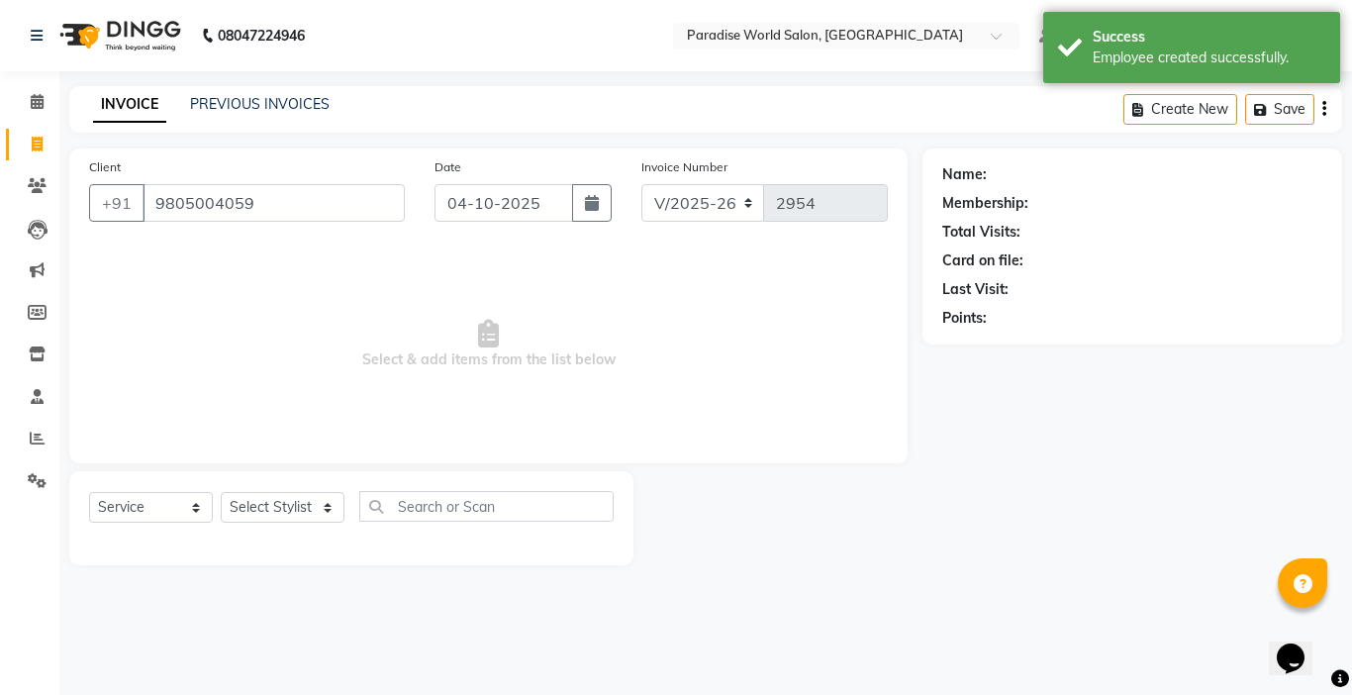
type input "9805004059"
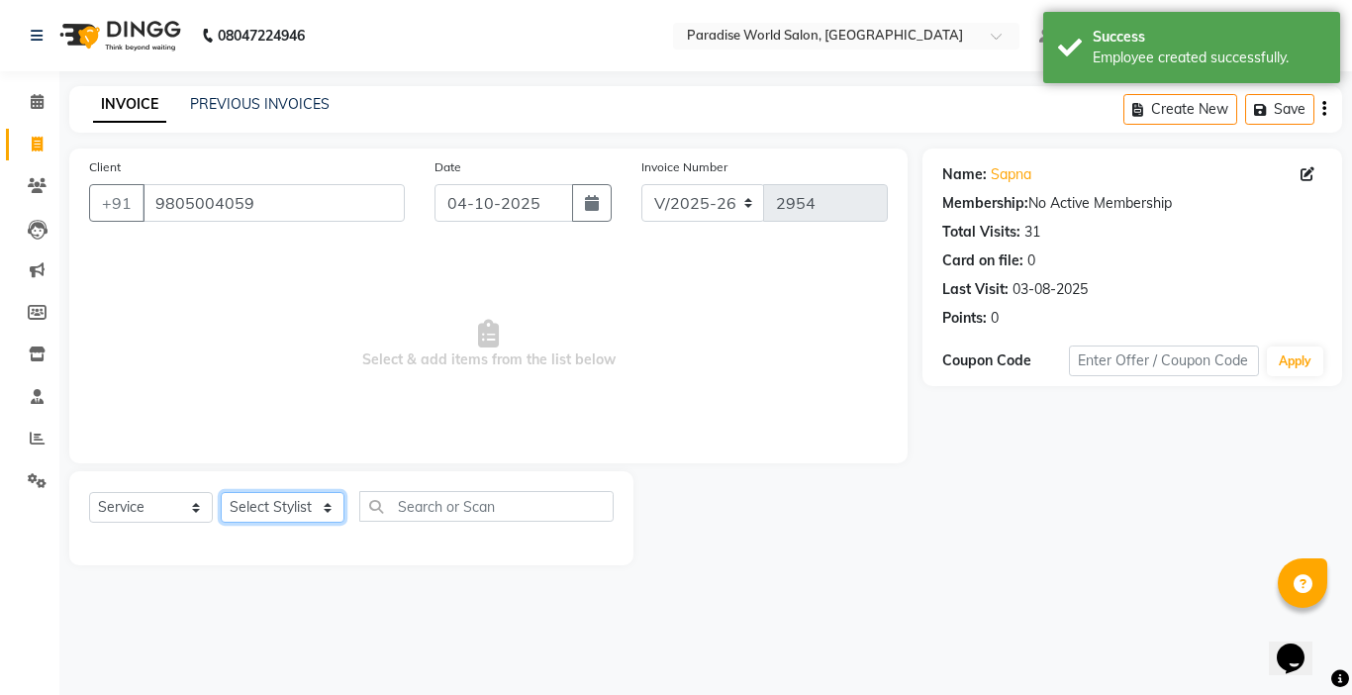
click at [280, 507] on select "Select Stylist [PERSON_NAME] [PERSON_NAME] [PERSON_NAME] company Deepak [PERSON…" at bounding box center [283, 507] width 124 height 31
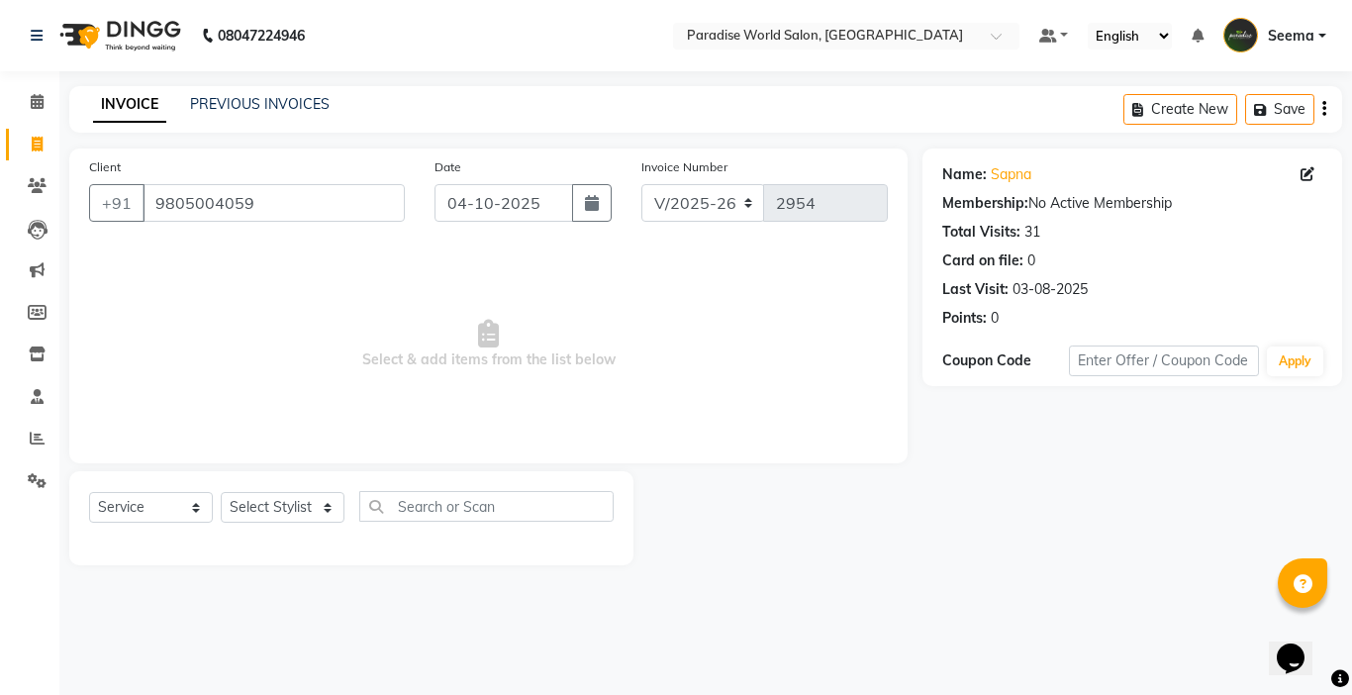
click at [425, 281] on span "Select & add items from the list below" at bounding box center [488, 344] width 798 height 198
click at [37, 403] on icon at bounding box center [37, 396] width 13 height 15
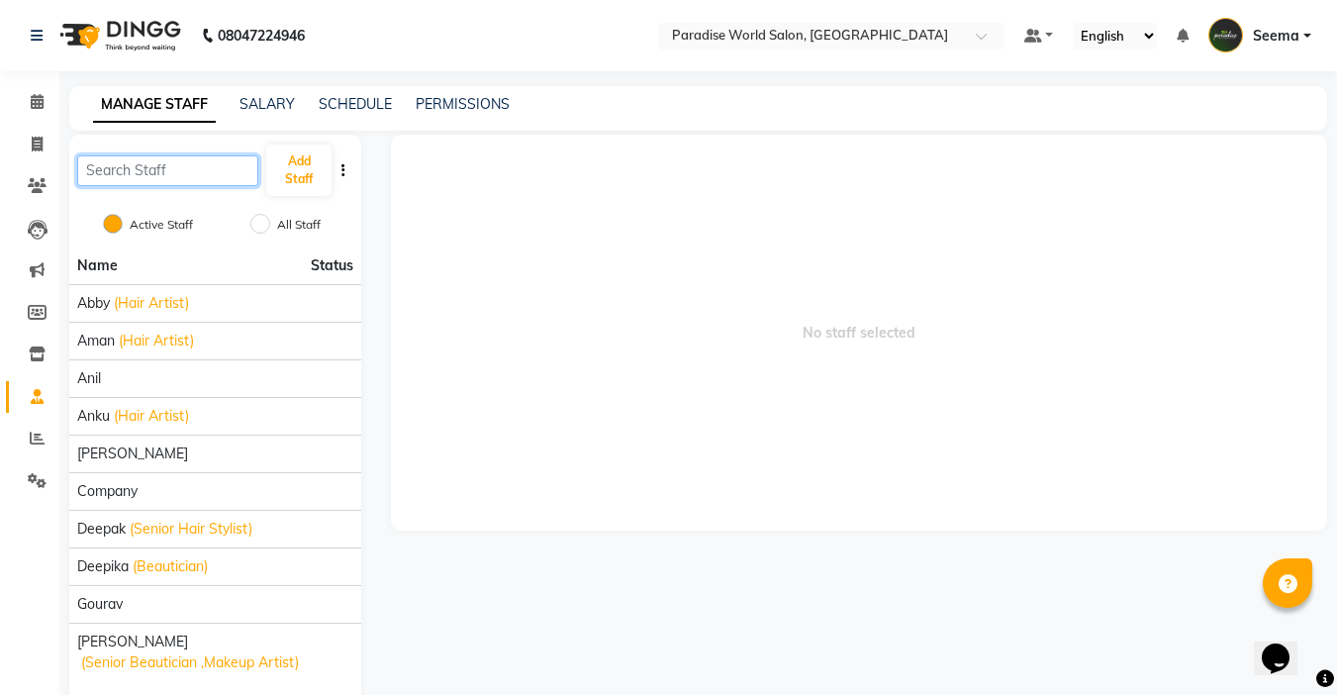
click at [160, 173] on input "text" at bounding box center [167, 170] width 181 height 31
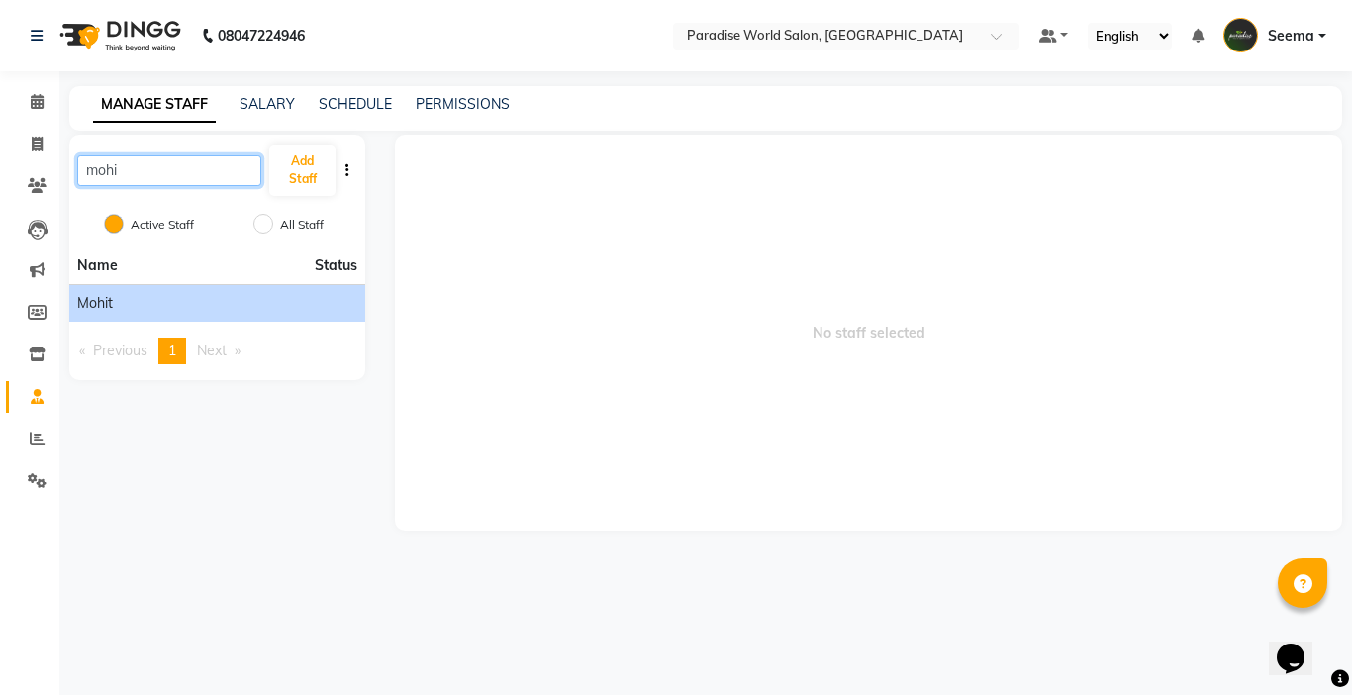
type input "mohi"
click at [100, 295] on span "Mohit" at bounding box center [95, 303] width 36 height 21
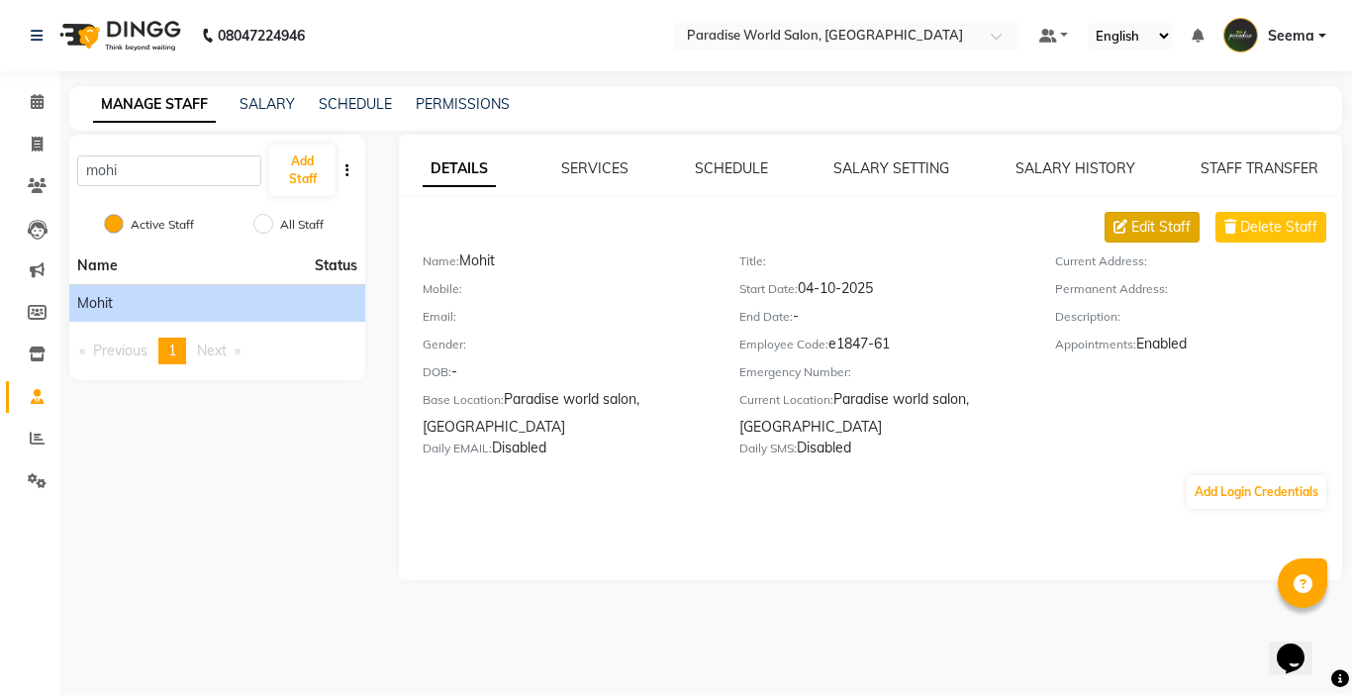
click at [1141, 228] on span "Edit Staff" at bounding box center [1160, 227] width 59 height 21
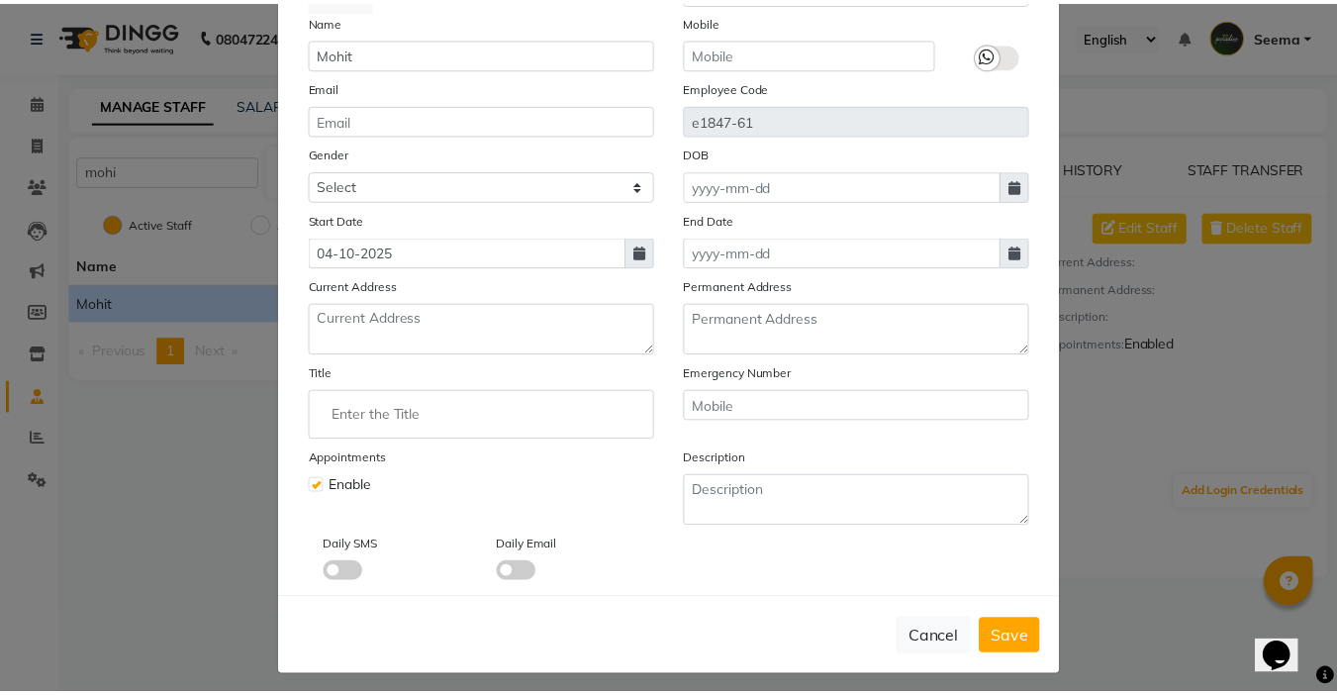
scroll to position [178, 0]
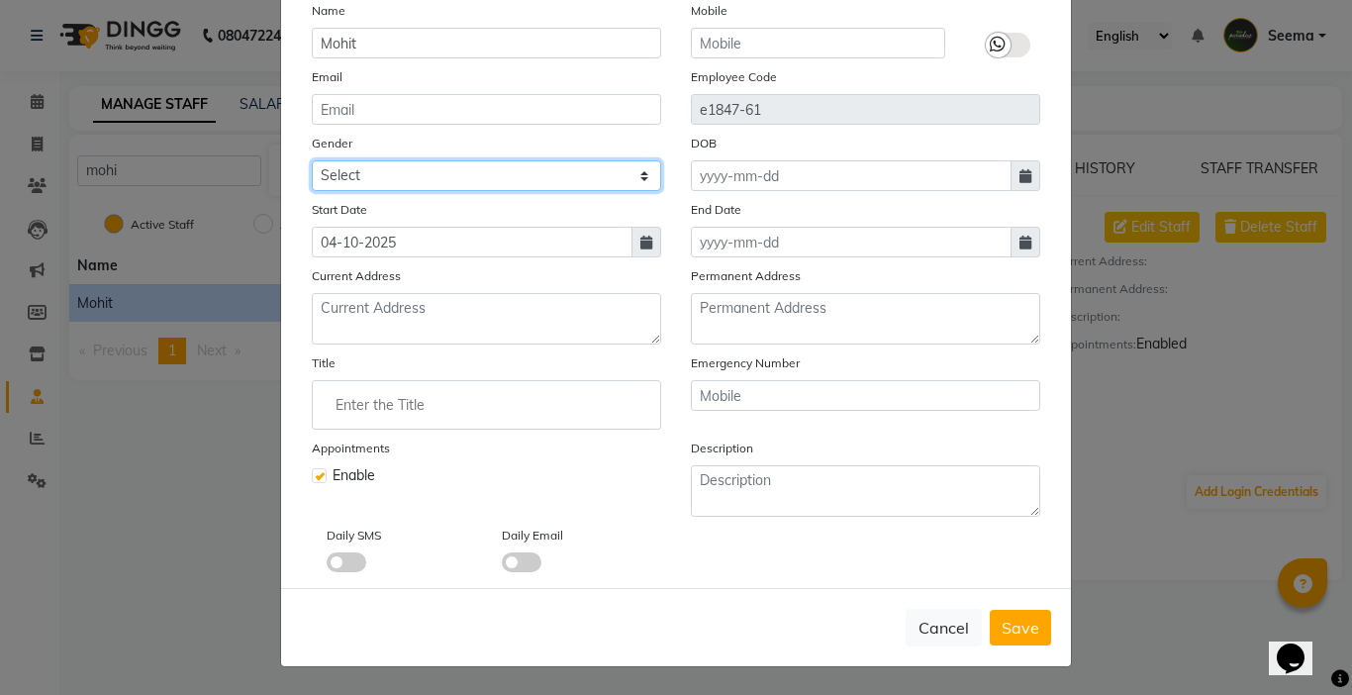
click at [446, 170] on select "Select [DEMOGRAPHIC_DATA] [DEMOGRAPHIC_DATA] Other Prefer Not To Say" at bounding box center [486, 175] width 349 height 31
select select "[DEMOGRAPHIC_DATA]"
click at [312, 160] on select "Select [DEMOGRAPHIC_DATA] [DEMOGRAPHIC_DATA] Other Prefer Not To Say" at bounding box center [486, 175] width 349 height 31
click at [989, 626] on button "Save" at bounding box center [1019, 628] width 61 height 36
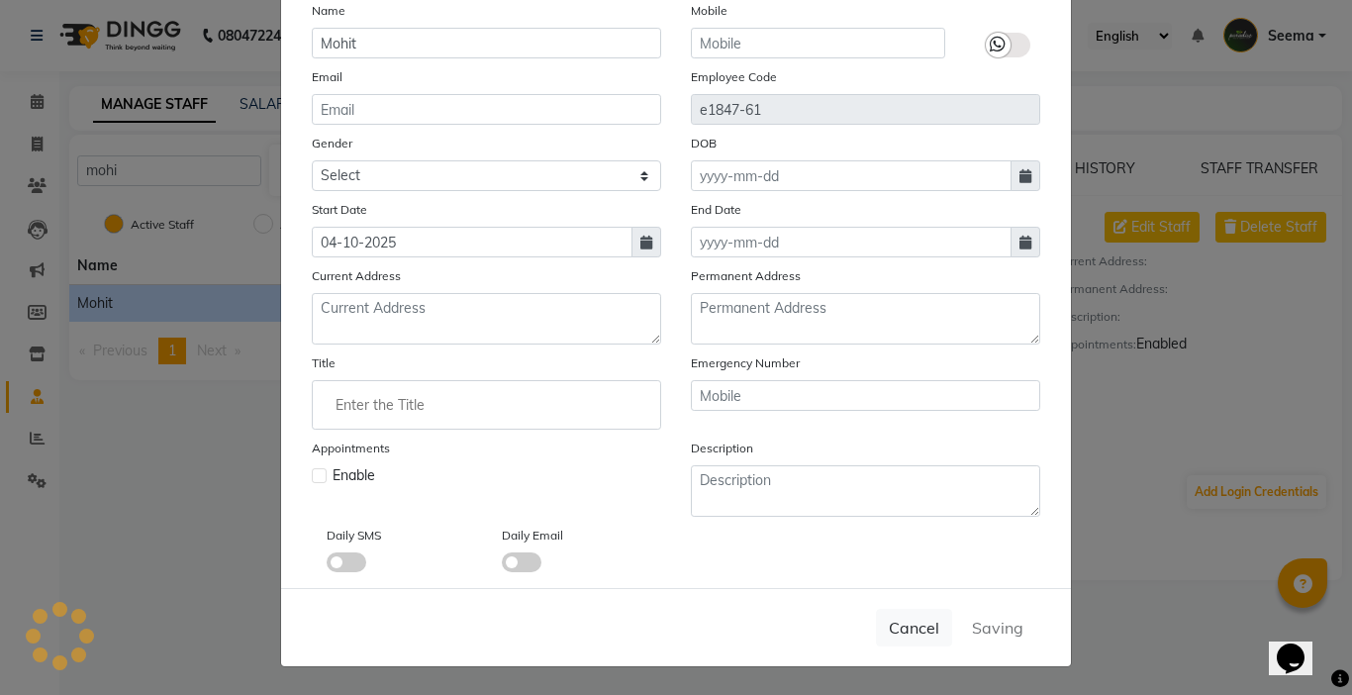
select select
checkbox input "false"
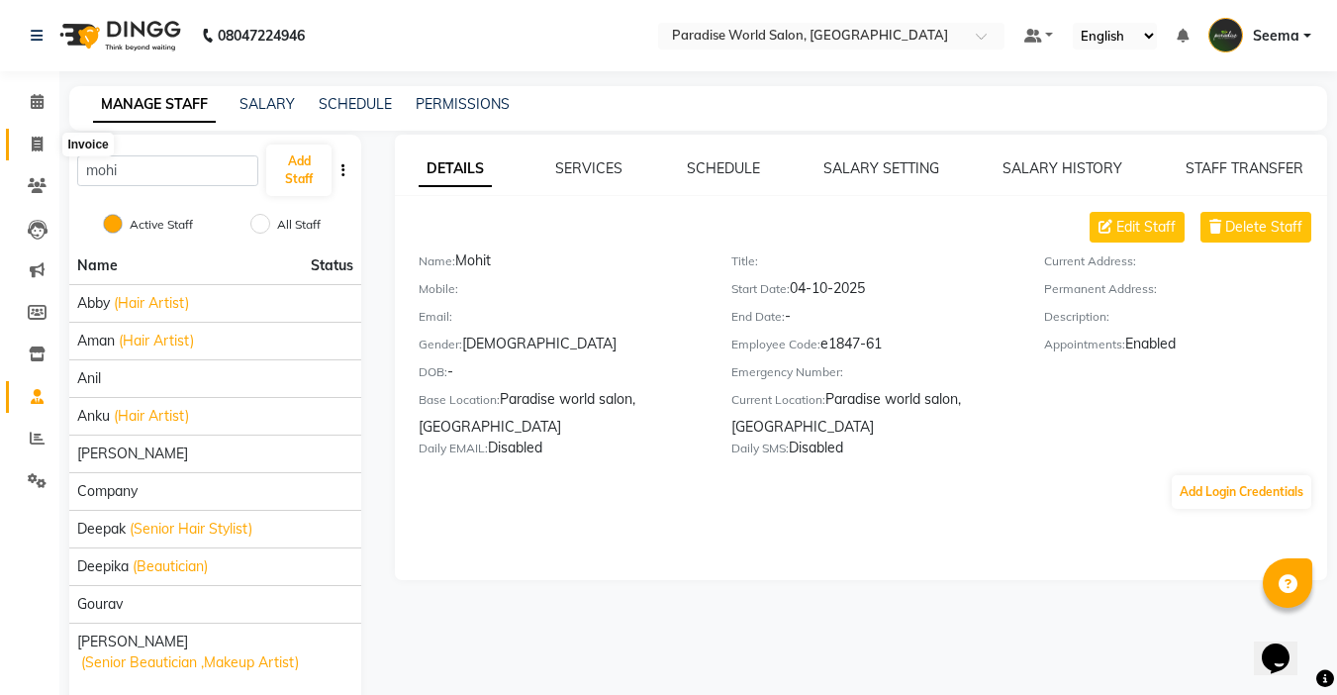
click at [37, 146] on icon at bounding box center [37, 144] width 11 height 15
select select "service"
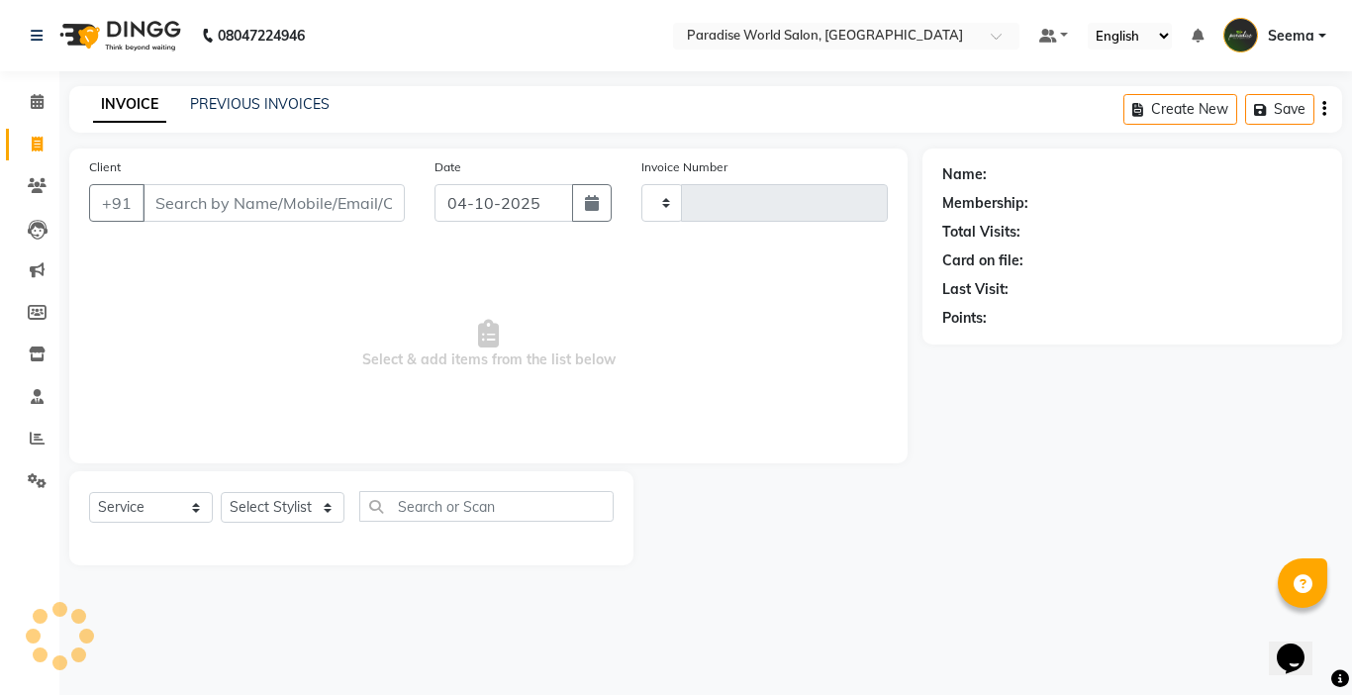
type input "2954"
select select "4451"
click at [253, 205] on input "Client" at bounding box center [273, 203] width 262 height 38
type input "9805004059"
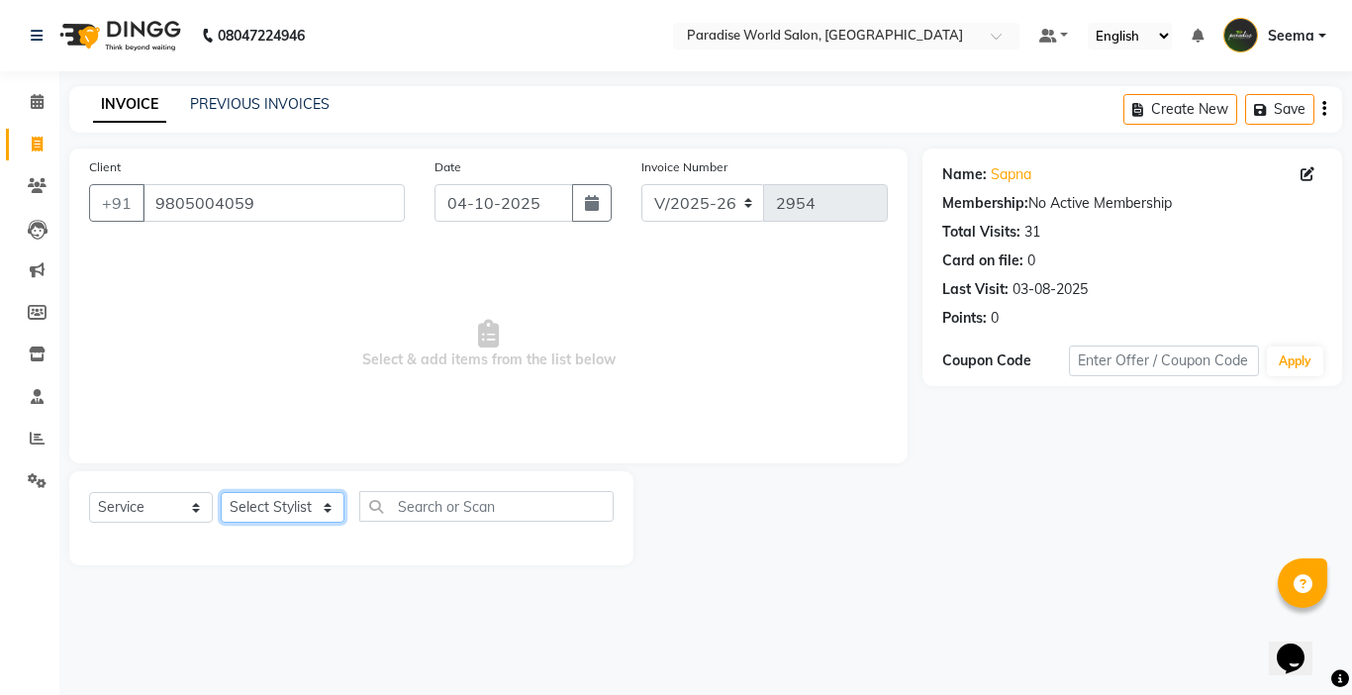
click at [279, 505] on select "Select Stylist [PERSON_NAME] [PERSON_NAME] [PERSON_NAME] company Deepak [PERSON…" at bounding box center [283, 507] width 124 height 31
select select "93726"
click at [221, 492] on select "Select Stylist [PERSON_NAME] [PERSON_NAME] [PERSON_NAME] company Deepak [PERSON…" at bounding box center [283, 507] width 124 height 31
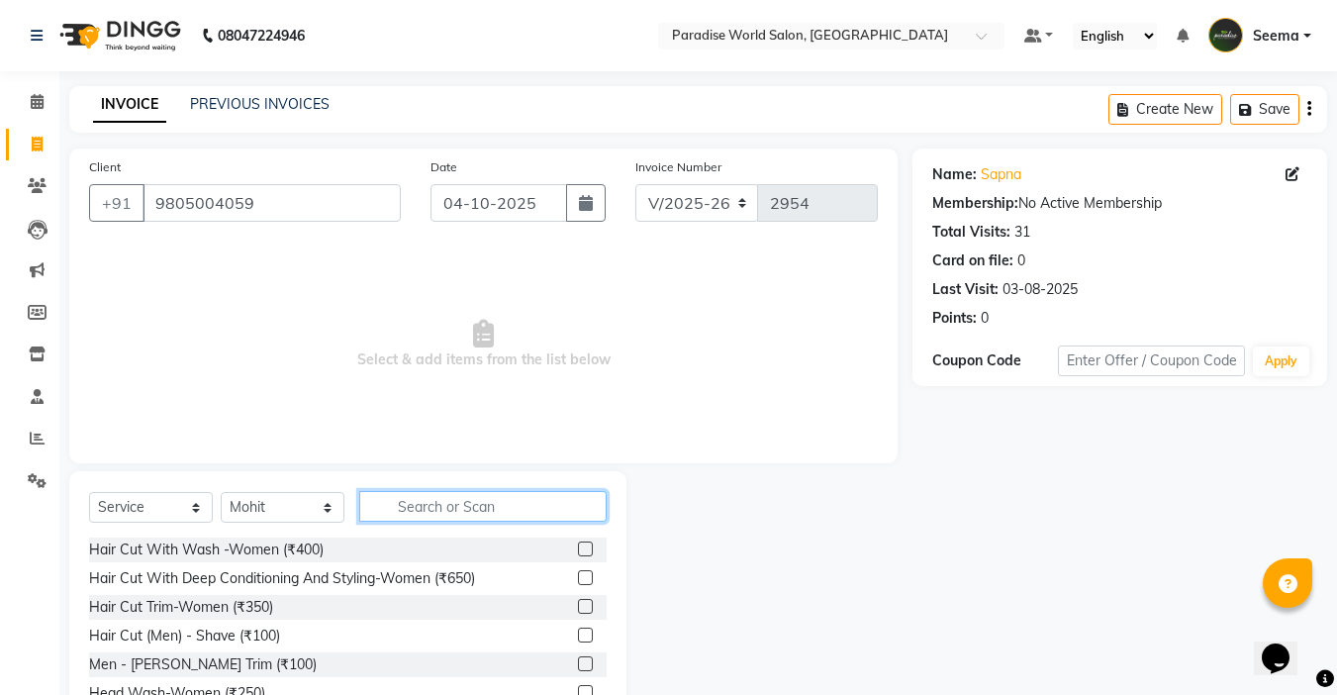
click at [397, 498] on input "text" at bounding box center [482, 506] width 247 height 31
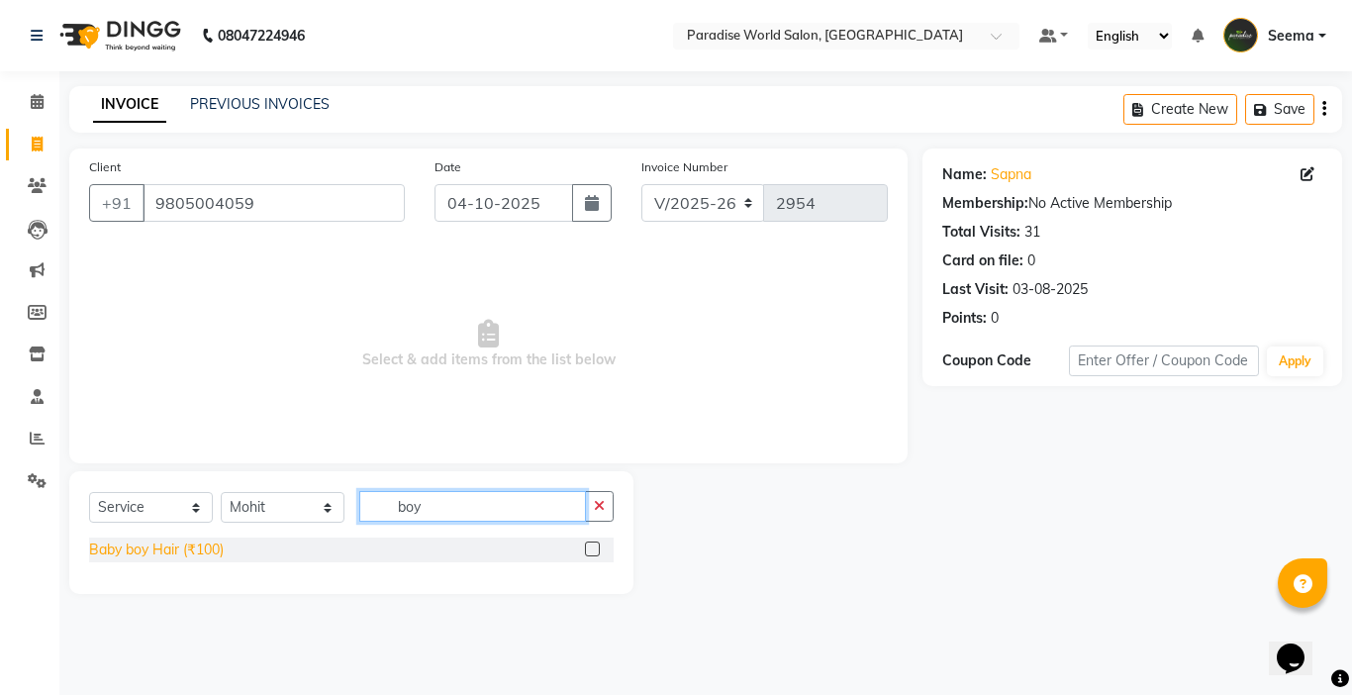
type input "boy"
click at [197, 550] on div "Baby boy Hair (₹100)" at bounding box center [156, 549] width 135 height 21
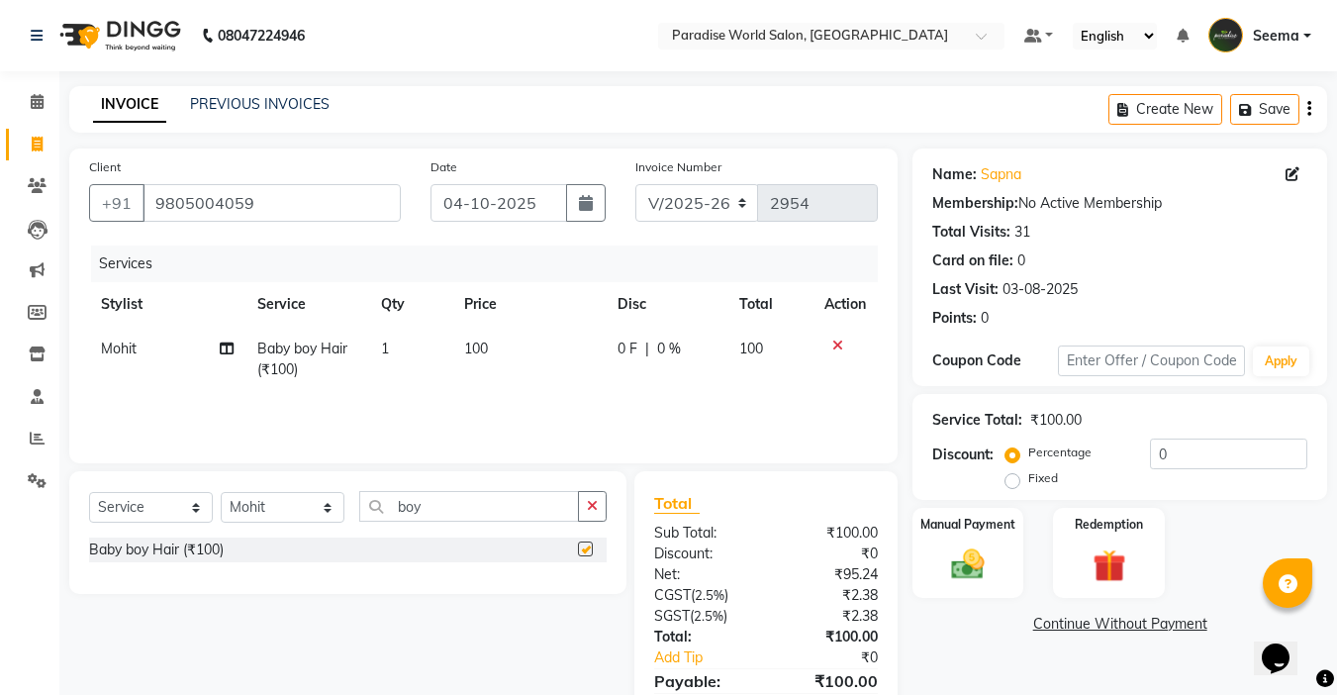
checkbox input "false"
click at [970, 566] on img at bounding box center [967, 564] width 55 height 40
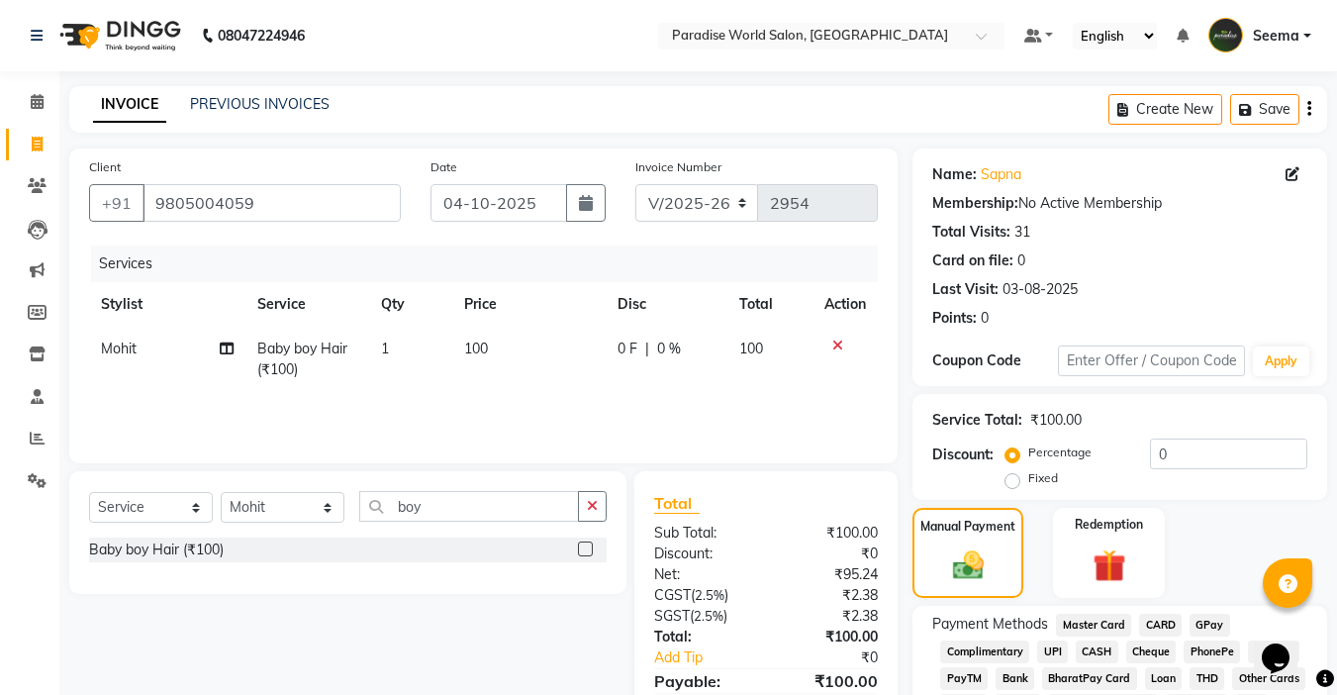
scroll to position [157, 0]
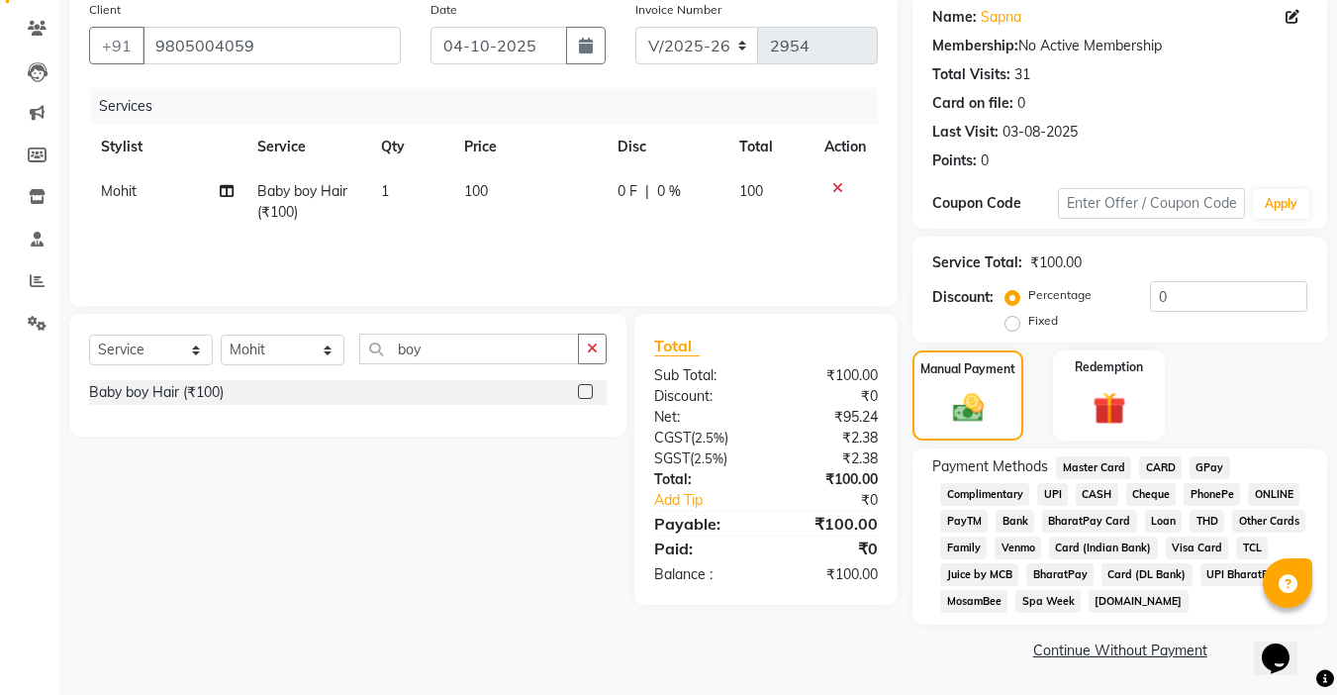
click at [1099, 494] on span "CASH" at bounding box center [1097, 494] width 43 height 23
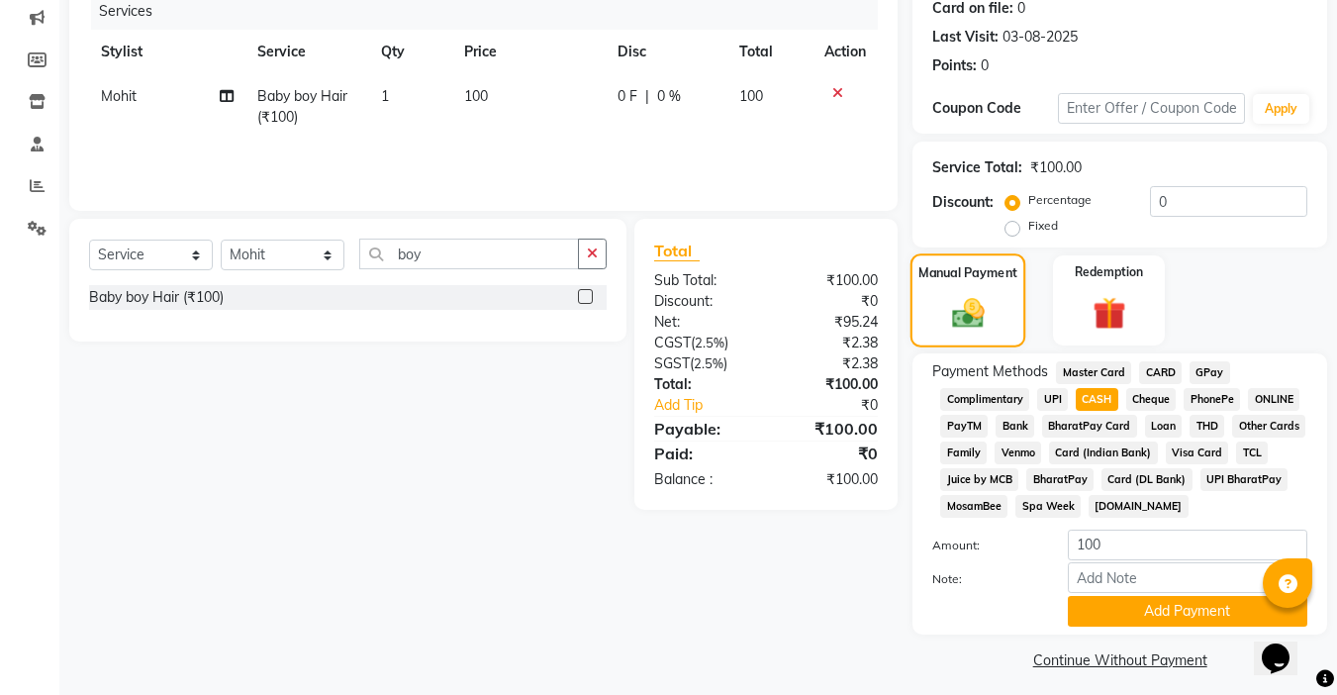
scroll to position [262, 0]
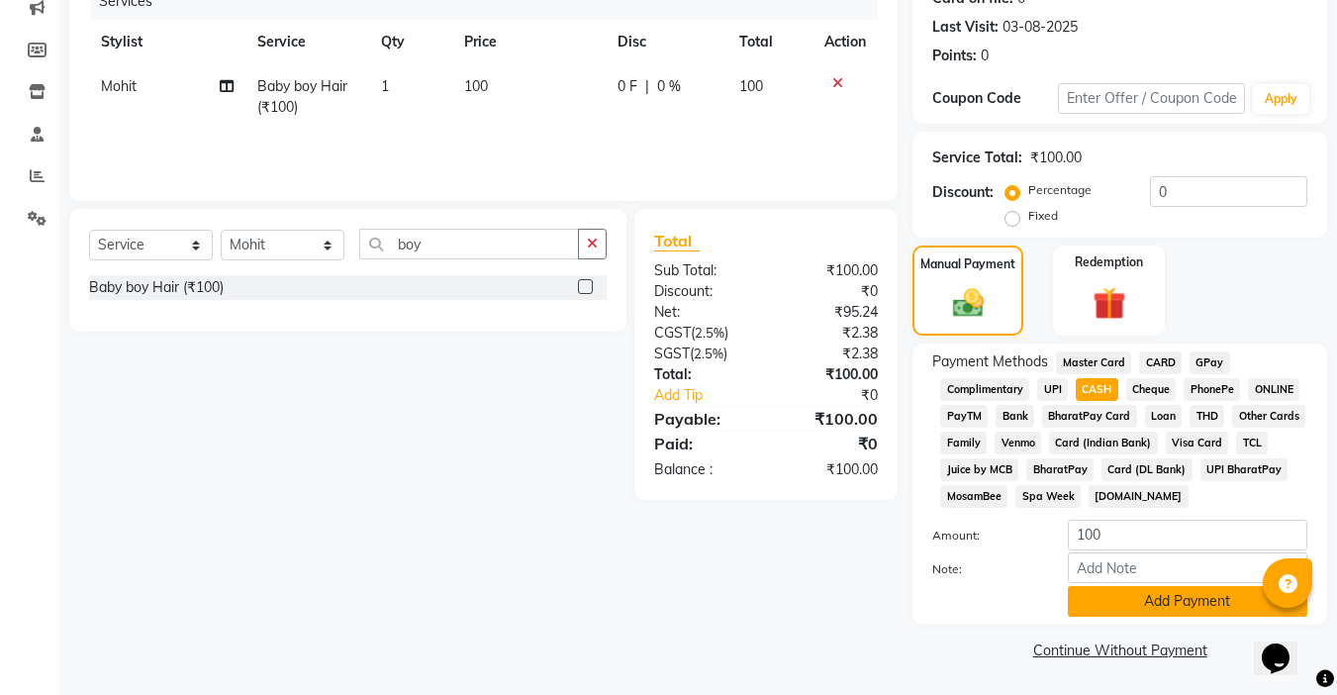
click at [1183, 604] on button "Add Payment" at bounding box center [1187, 601] width 239 height 31
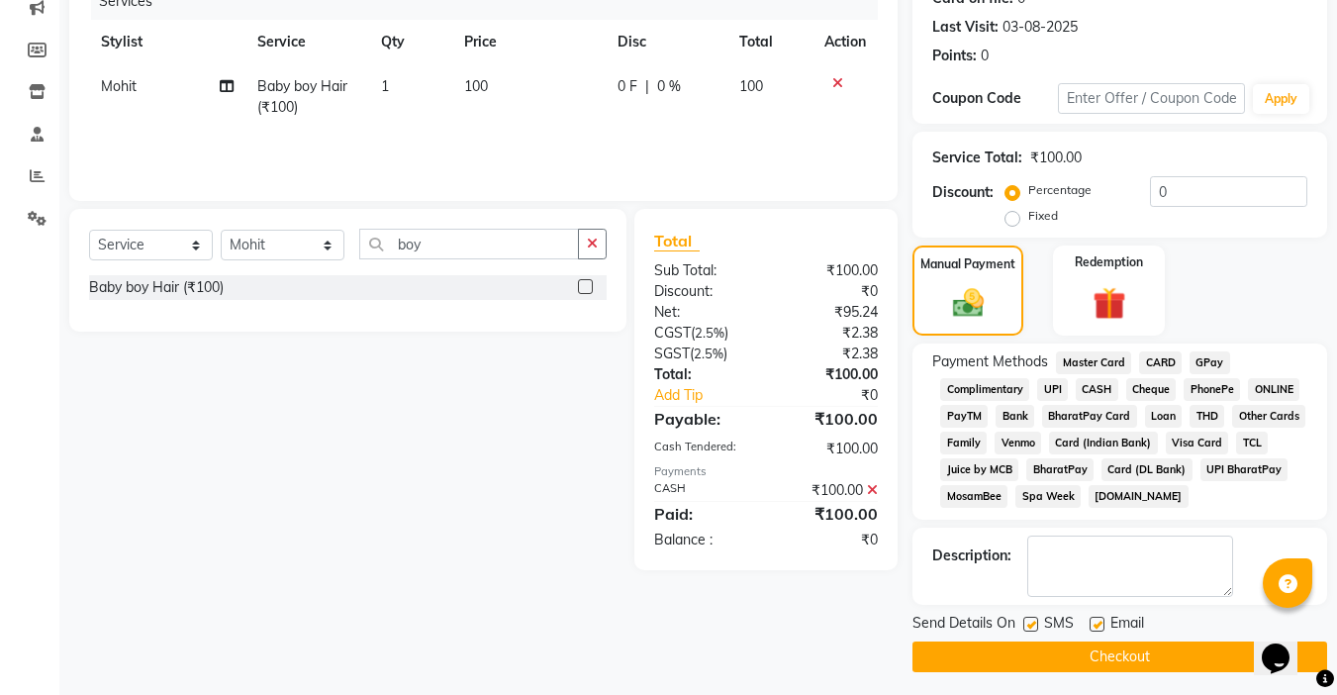
click at [1146, 654] on button "Checkout" at bounding box center [1119, 656] width 415 height 31
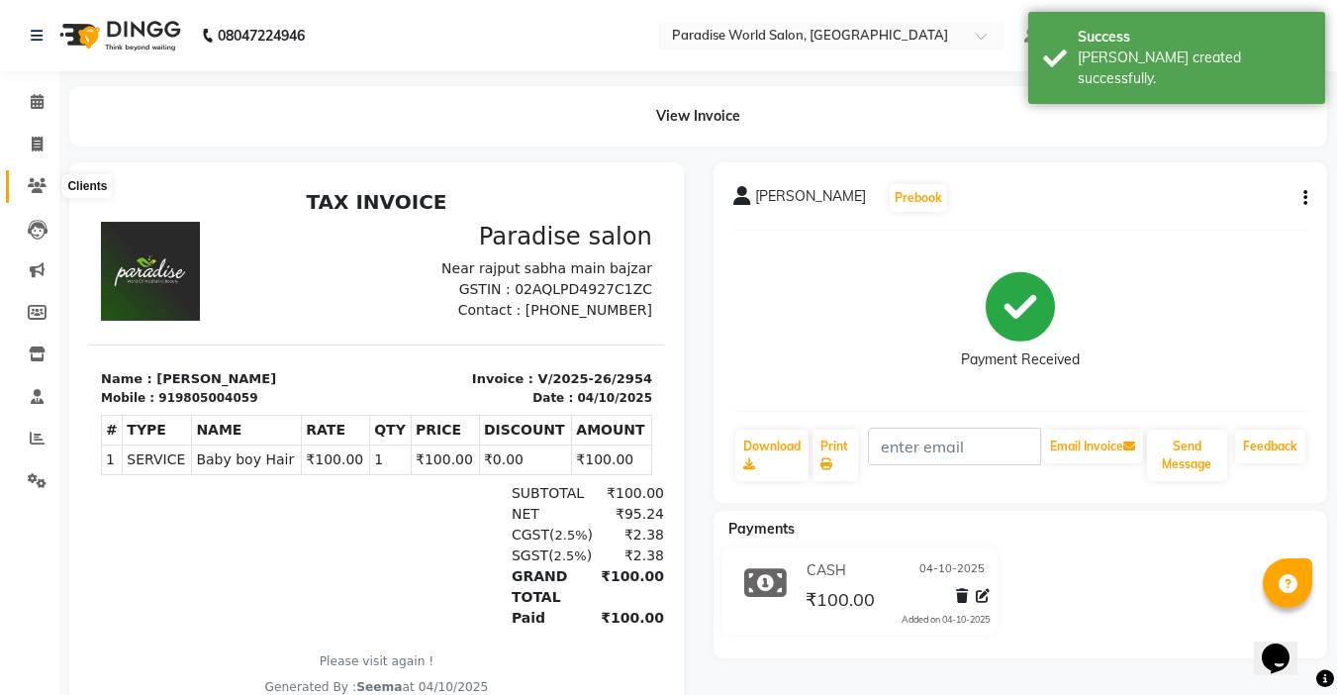
click at [41, 193] on span at bounding box center [37, 186] width 35 height 23
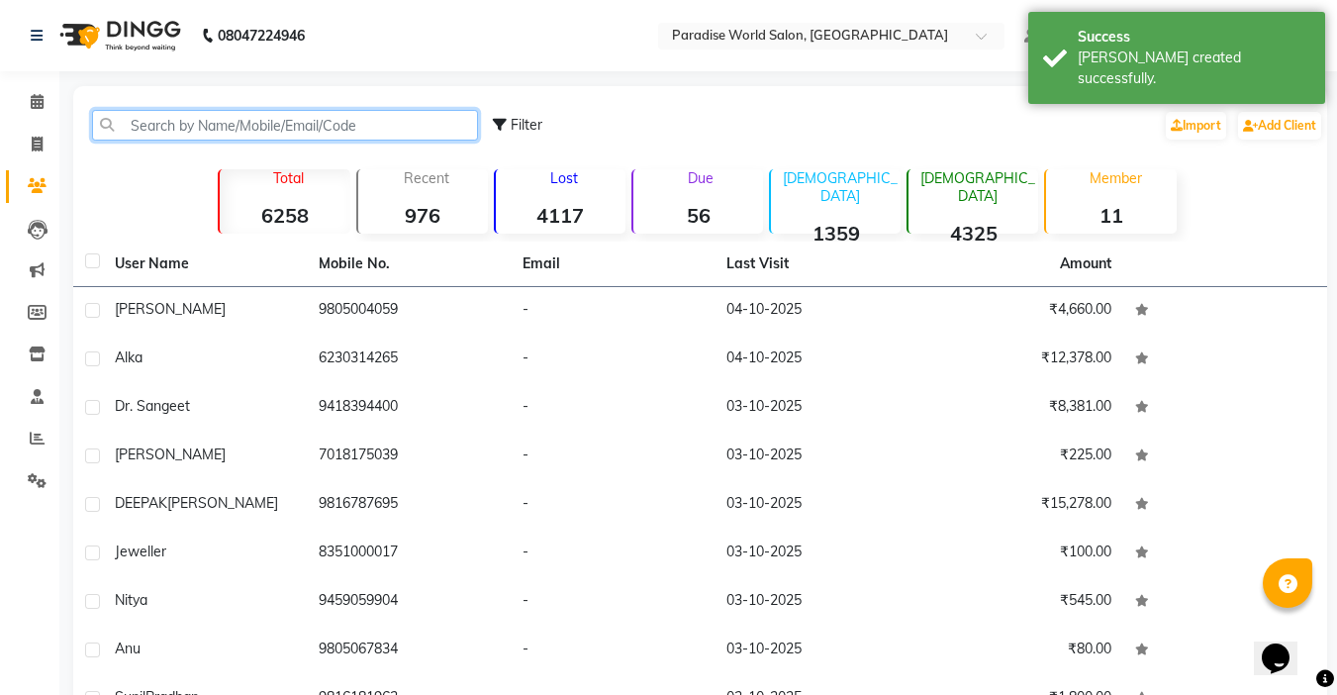
click at [343, 131] on input "text" at bounding box center [285, 125] width 386 height 31
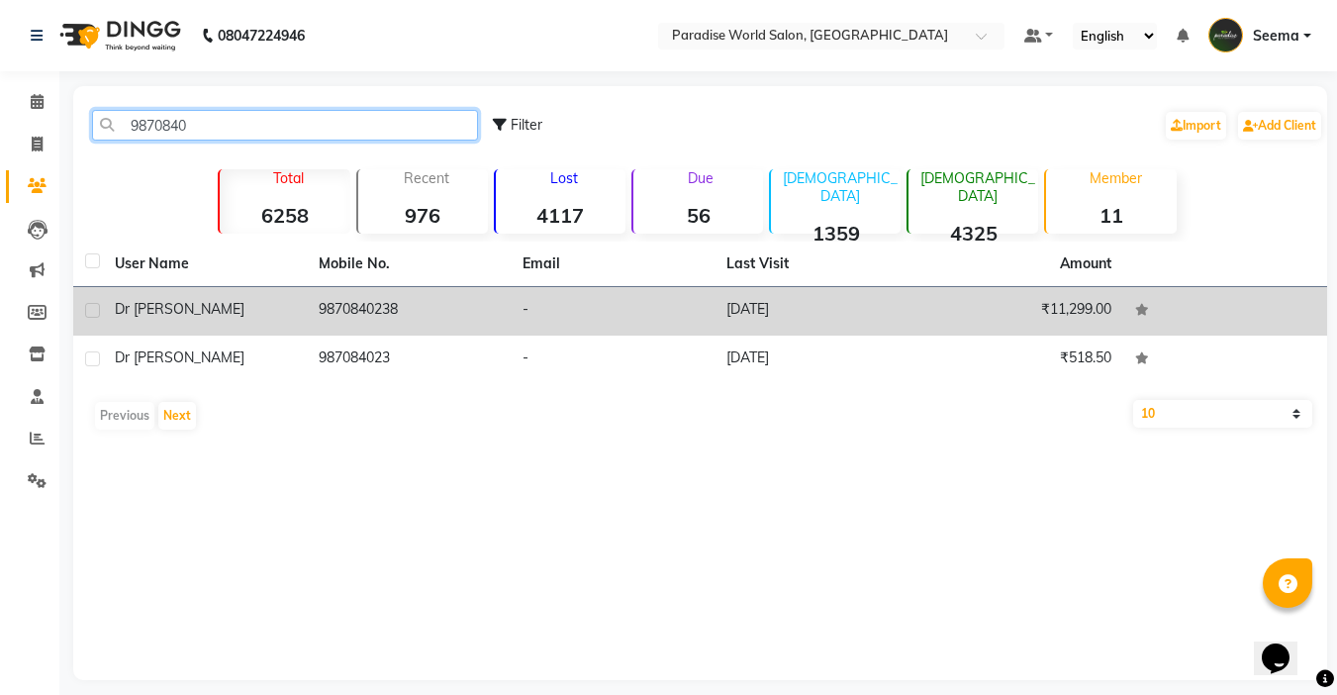
type input "9870840"
click at [685, 329] on td "-" at bounding box center [613, 311] width 204 height 48
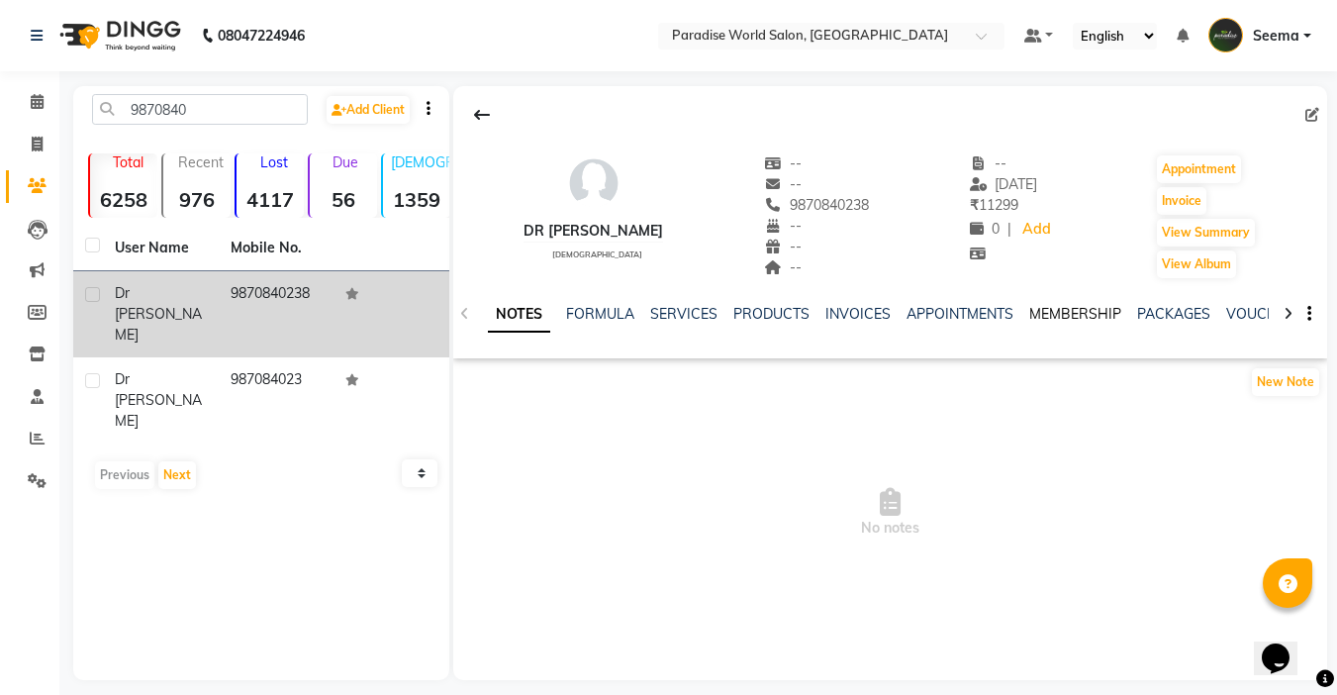
click at [1079, 309] on link "MEMBERSHIP" at bounding box center [1075, 314] width 92 height 18
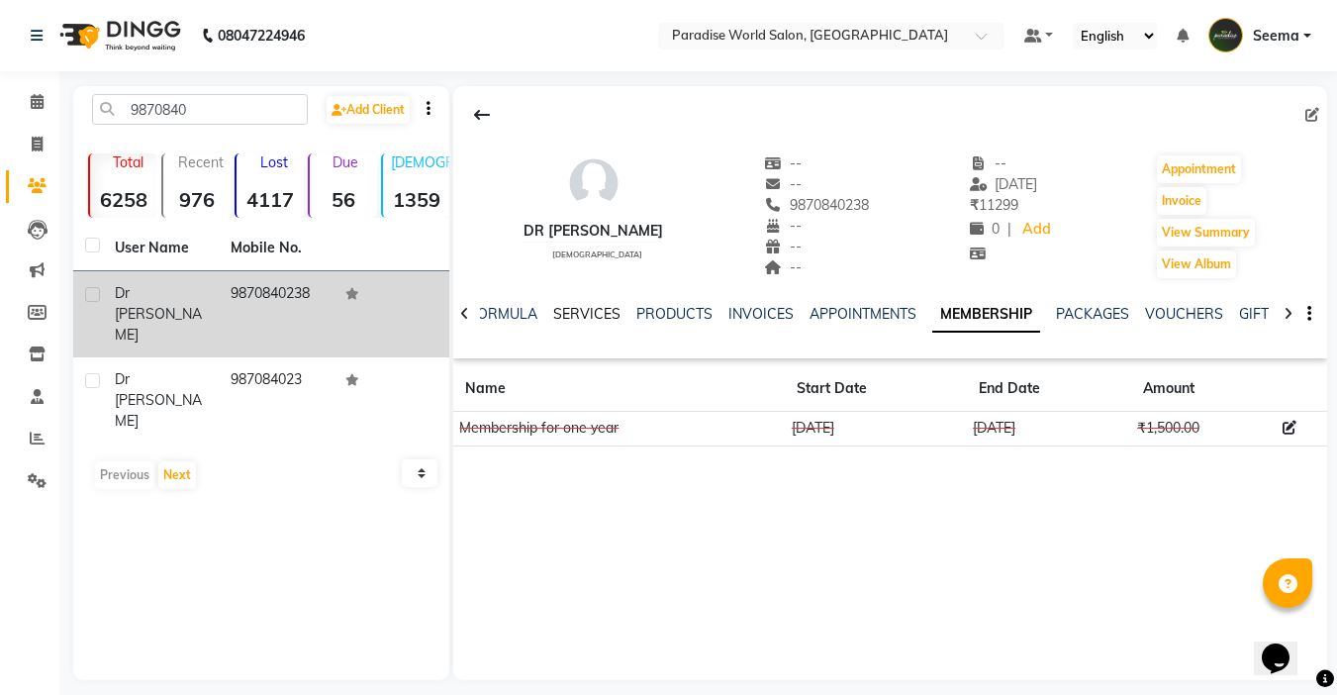
click at [590, 314] on link "SERVICES" at bounding box center [586, 314] width 67 height 18
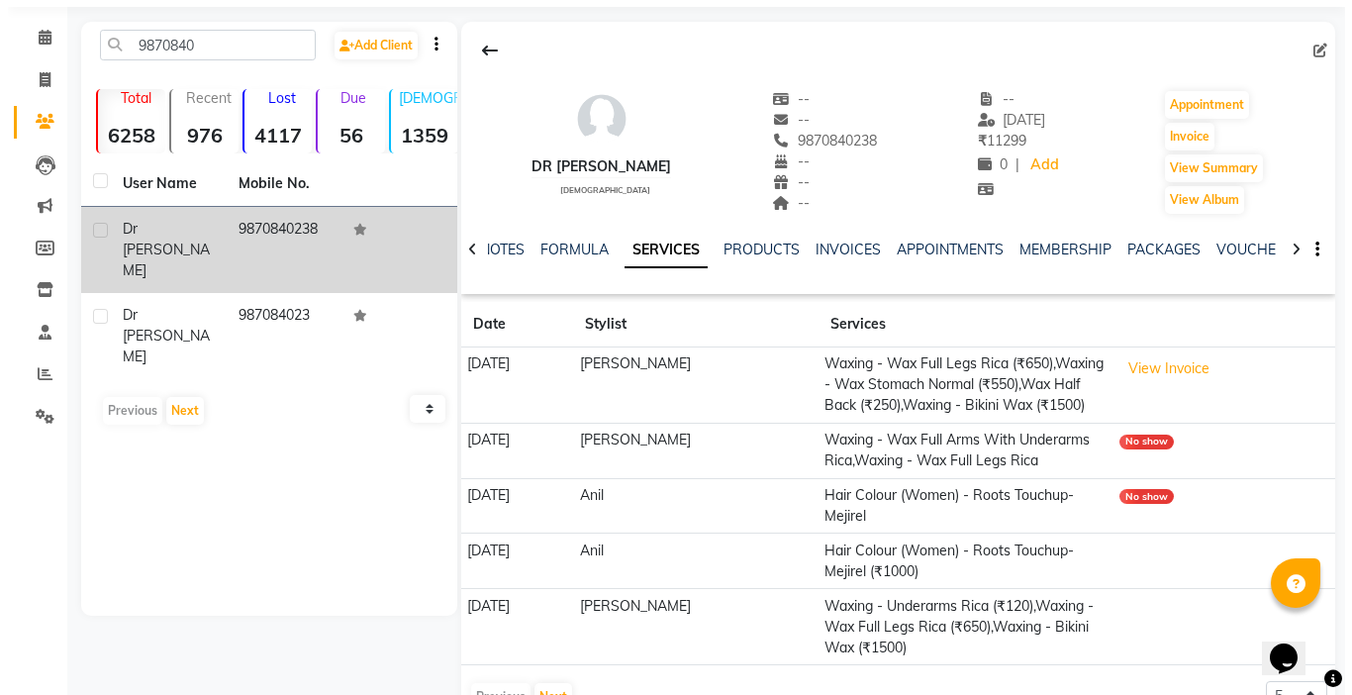
scroll to position [99, 0]
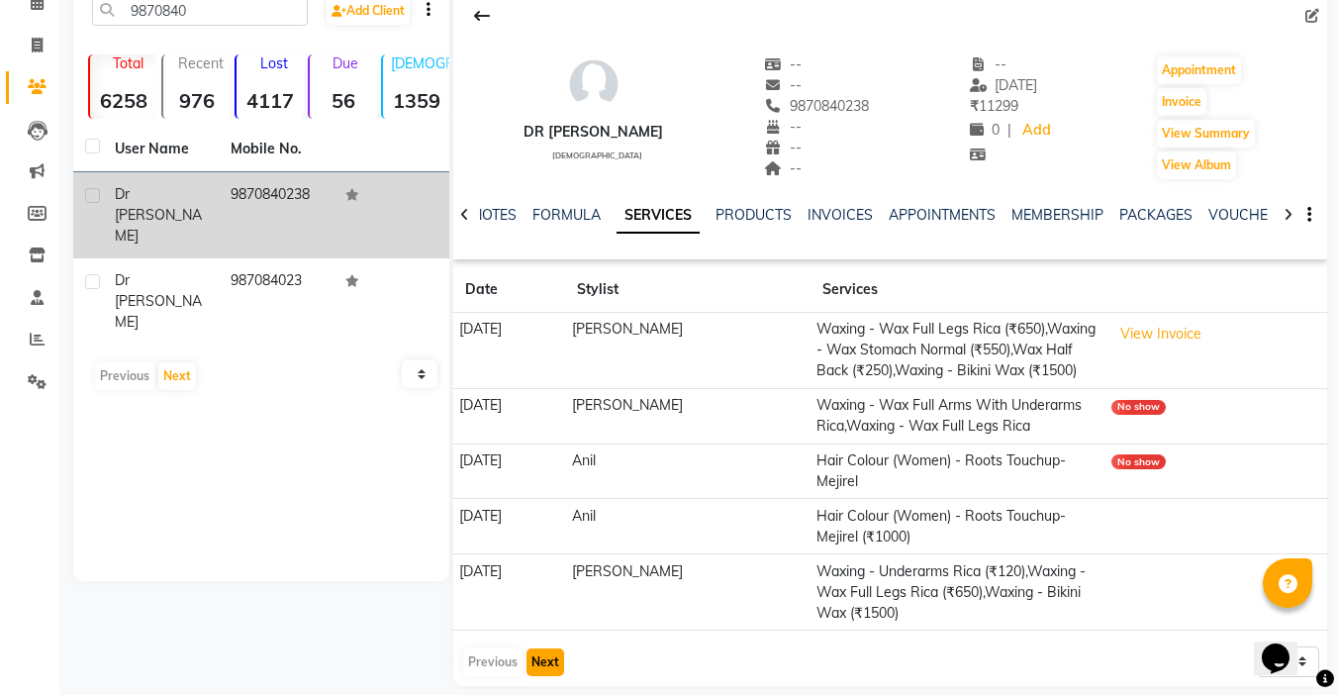
click at [540, 648] on button "Next" at bounding box center [545, 662] width 38 height 28
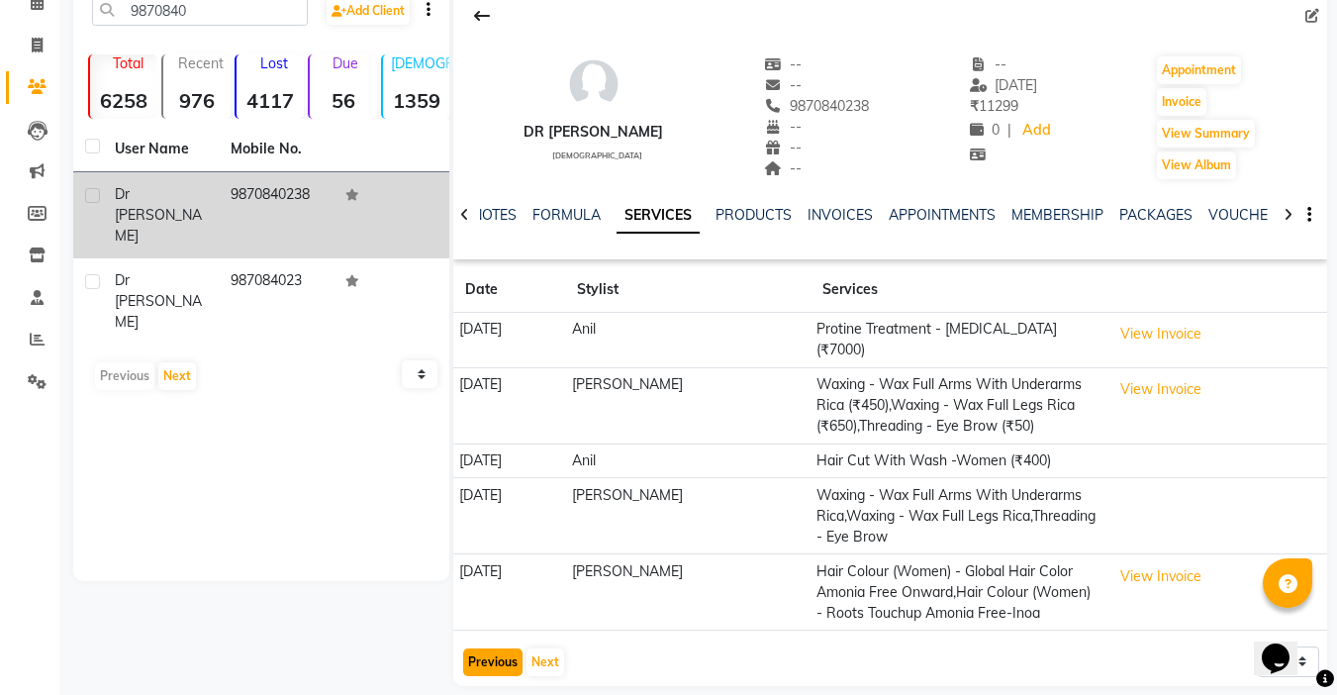
click at [491, 658] on button "Previous" at bounding box center [492, 662] width 59 height 28
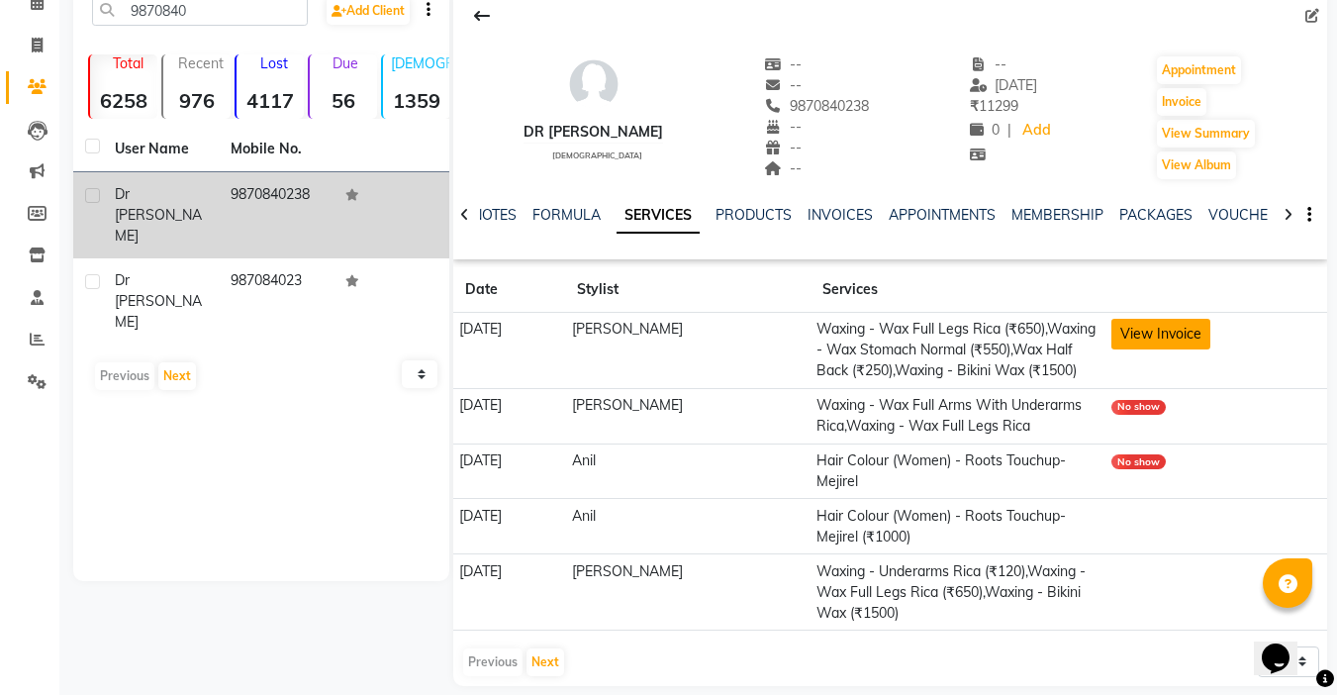
click at [1169, 337] on button "View Invoice" at bounding box center [1160, 334] width 99 height 31
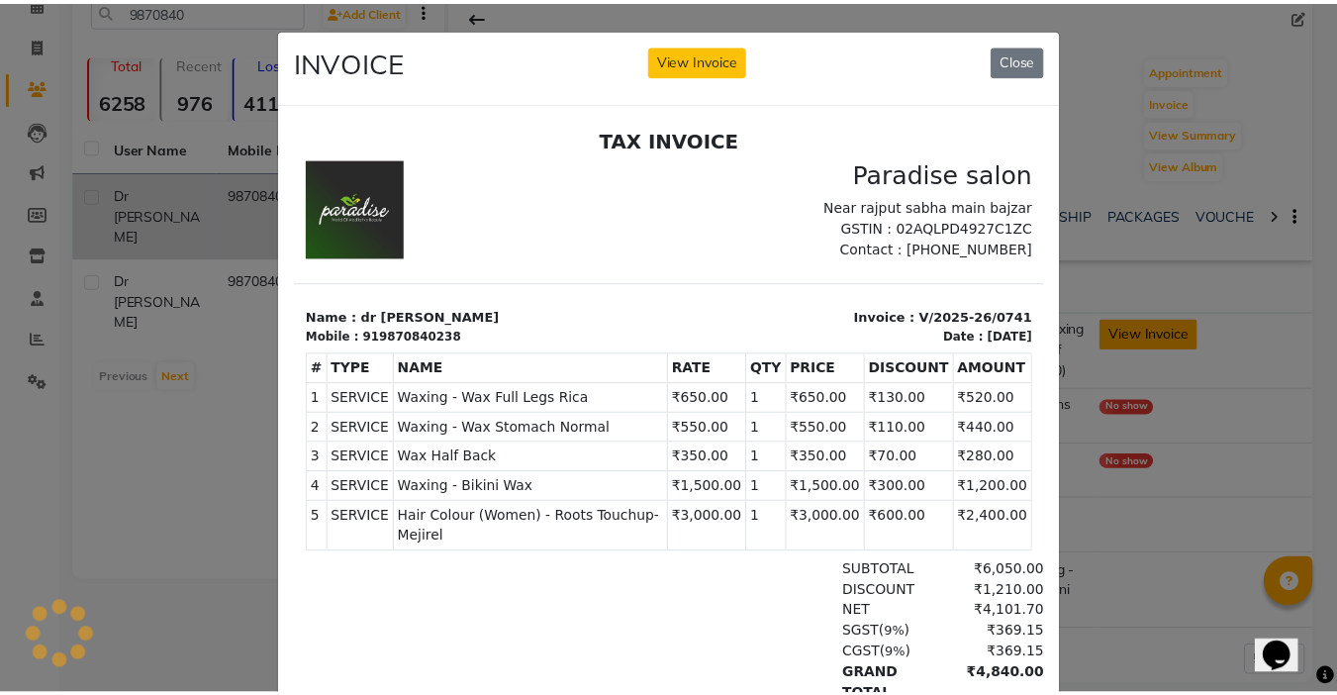
scroll to position [0, 0]
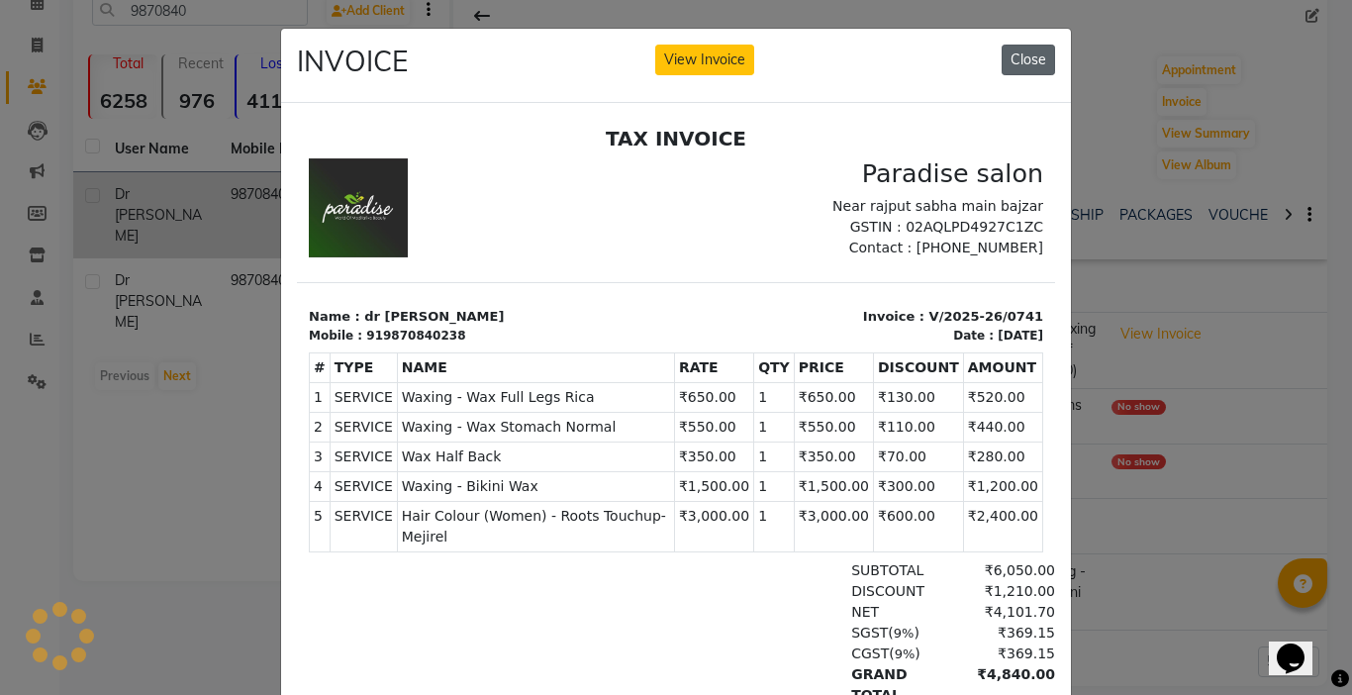
click at [1025, 53] on button "Close" at bounding box center [1027, 60] width 53 height 31
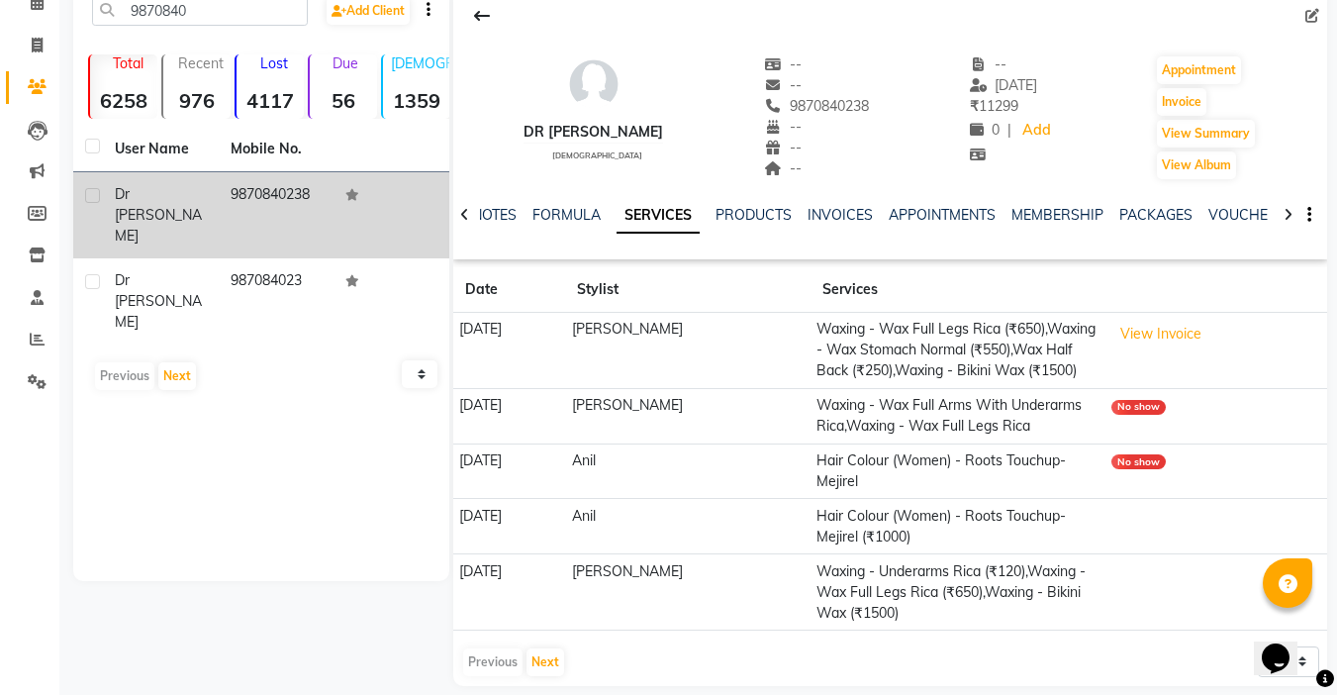
click at [1127, 465] on div "No show" at bounding box center [1138, 461] width 54 height 15
click at [1118, 409] on div "No show" at bounding box center [1138, 407] width 54 height 15
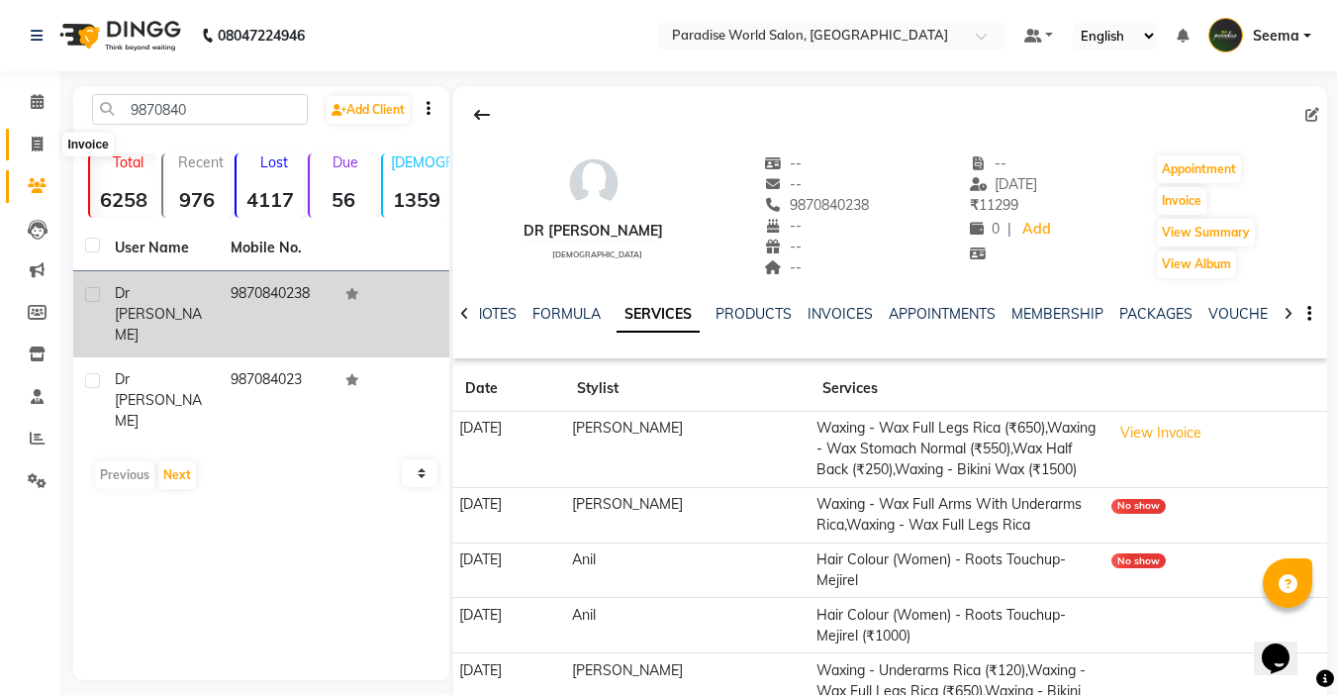
click at [35, 146] on icon at bounding box center [37, 144] width 11 height 15
select select "service"
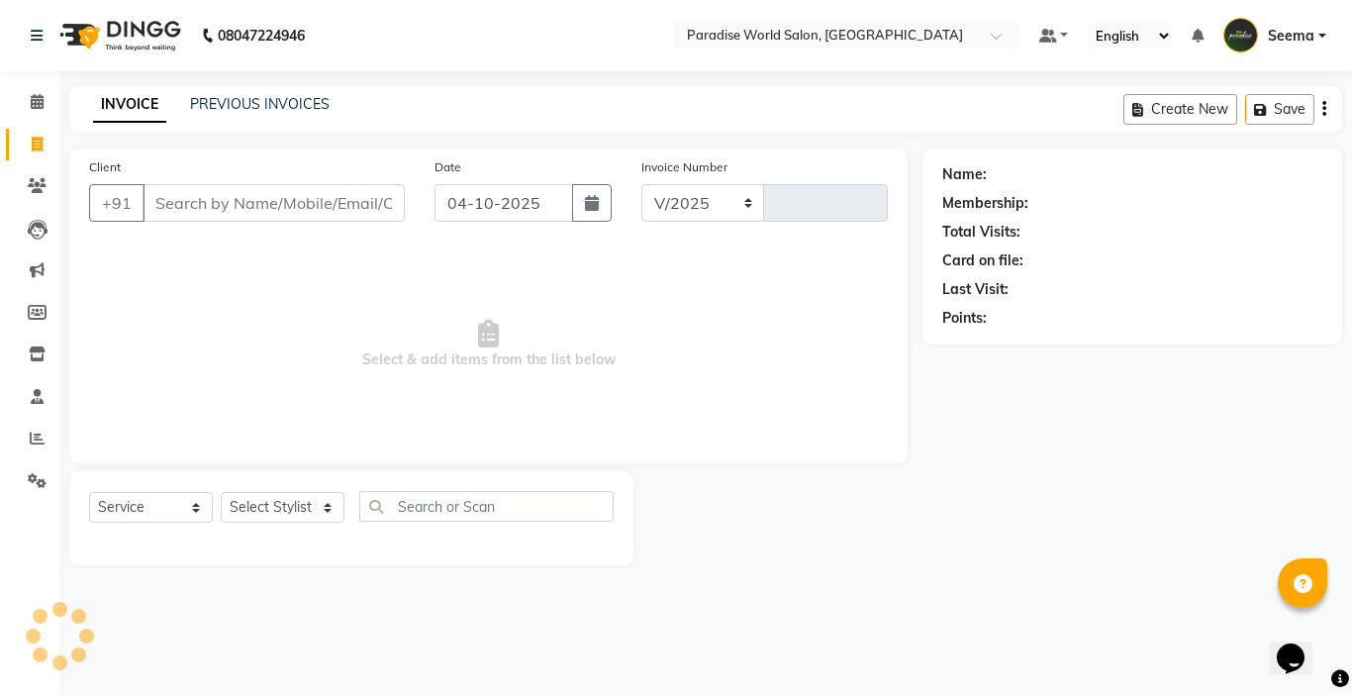
select select "4451"
type input "2955"
click at [207, 205] on input "Client" at bounding box center [273, 203] width 262 height 38
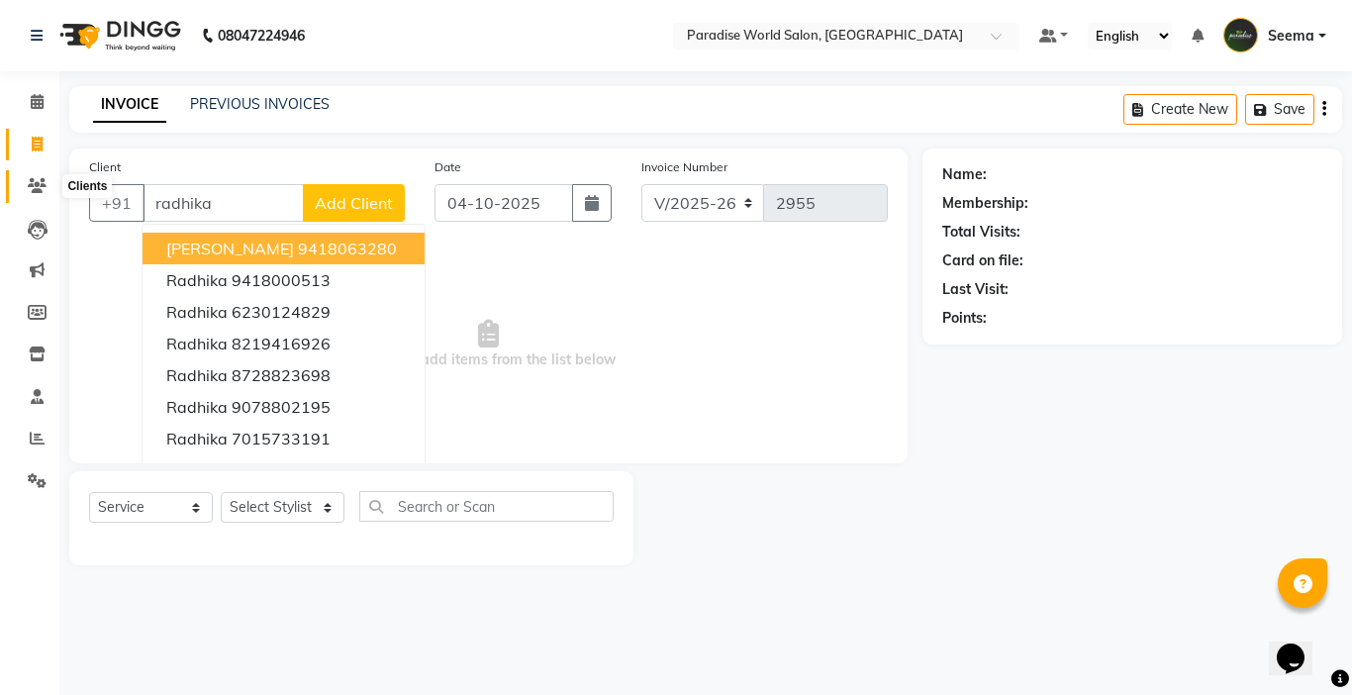
type input "radhika"
click at [36, 188] on icon at bounding box center [37, 185] width 19 height 15
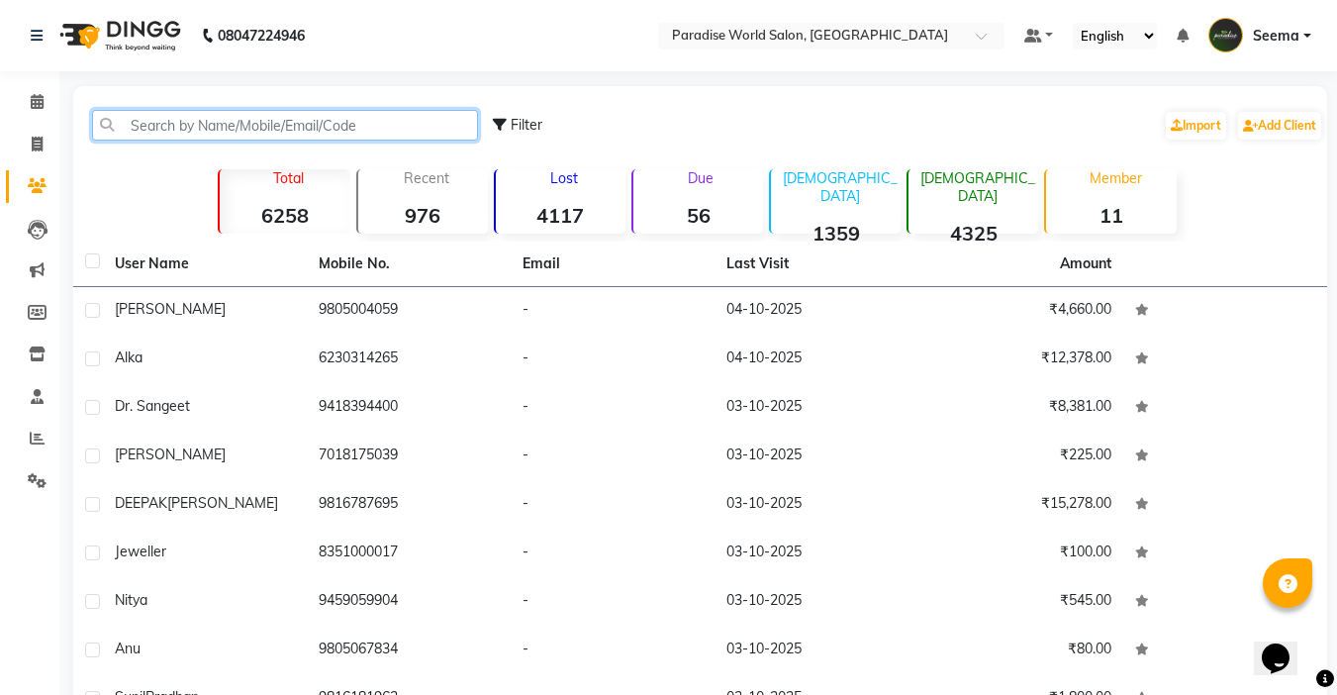
click at [228, 123] on input "text" at bounding box center [285, 125] width 386 height 31
click at [44, 148] on span at bounding box center [37, 145] width 35 height 23
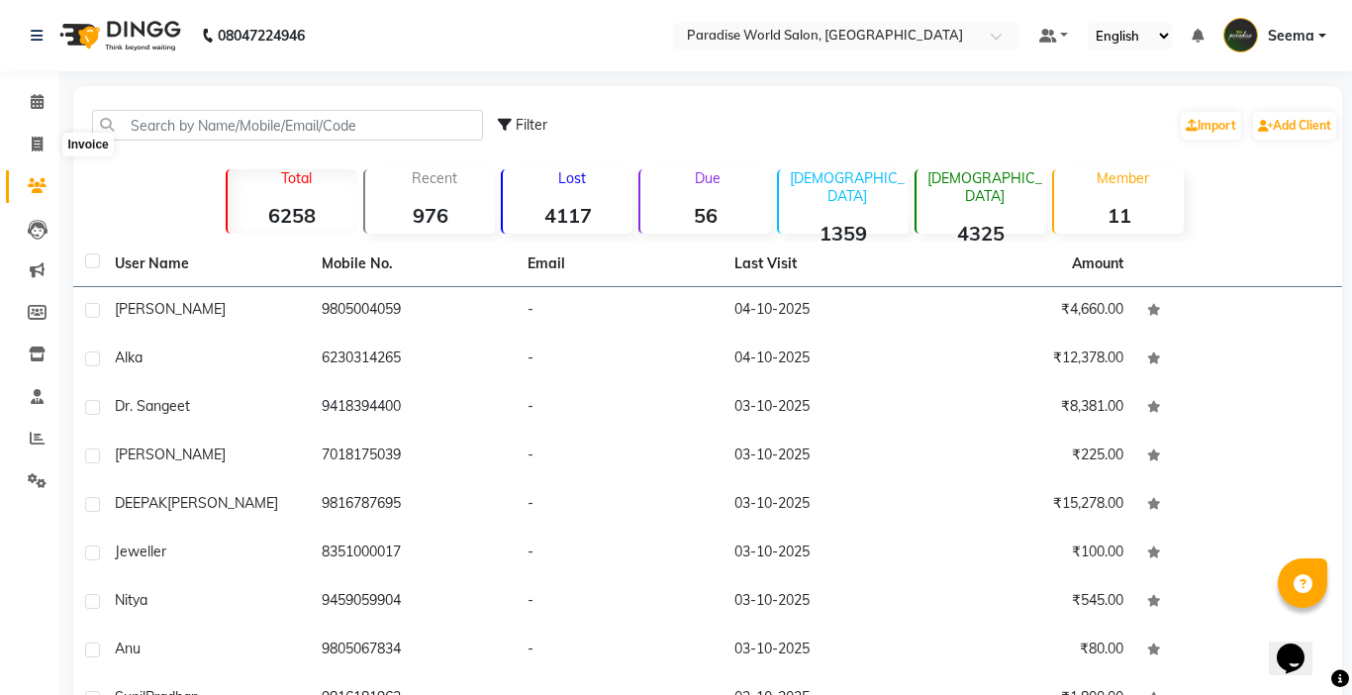
select select "service"
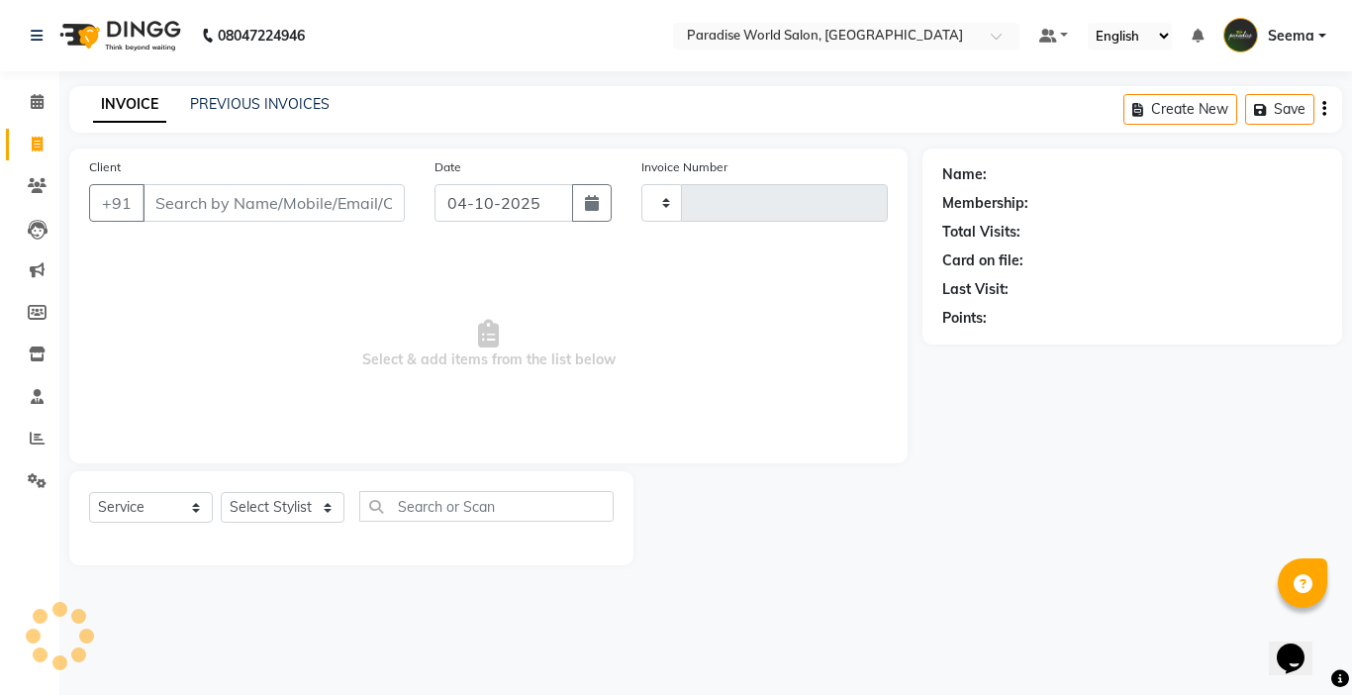
type input "2955"
select select "4451"
click at [39, 178] on icon at bounding box center [37, 185] width 19 height 15
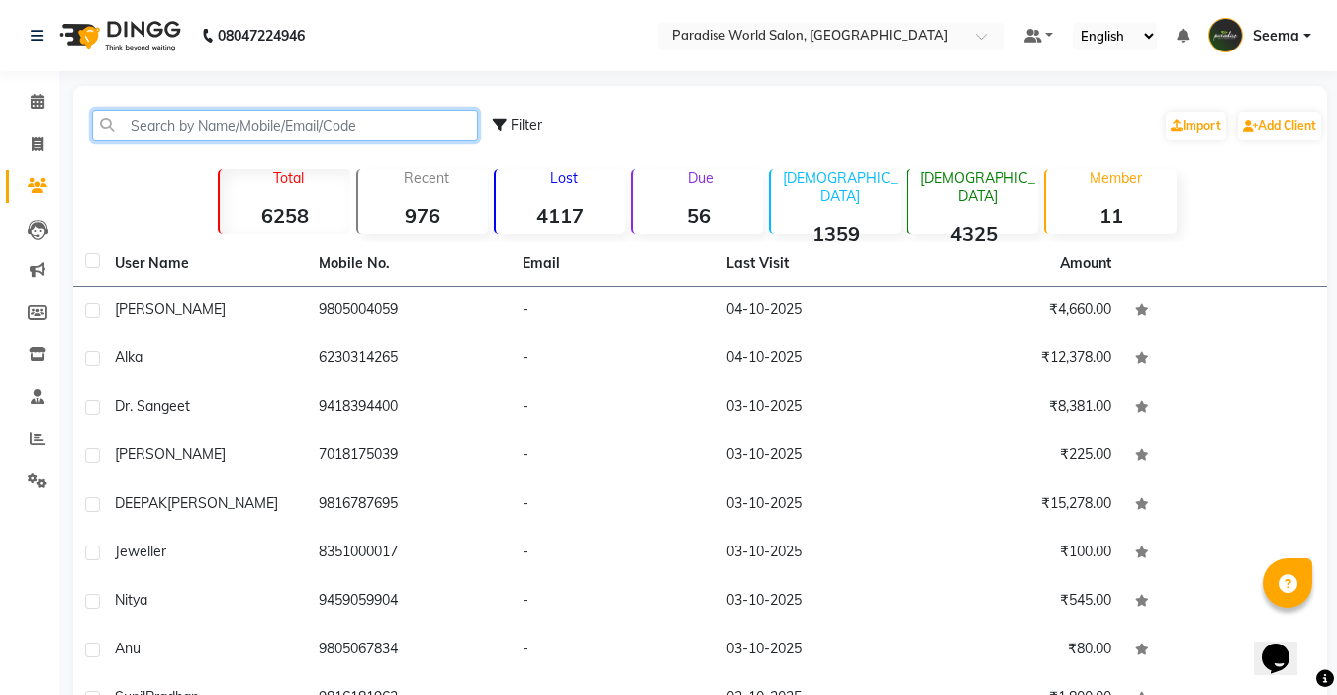
click at [267, 123] on input "text" at bounding box center [285, 125] width 386 height 31
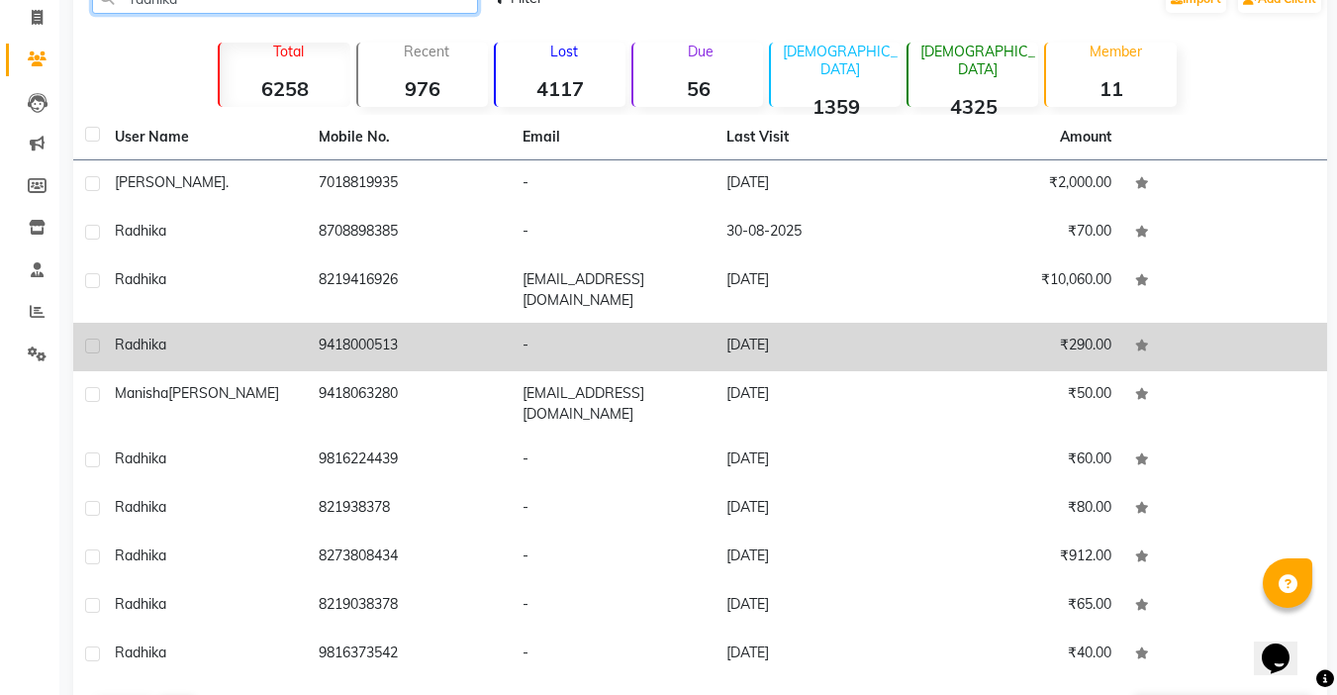
scroll to position [97, 0]
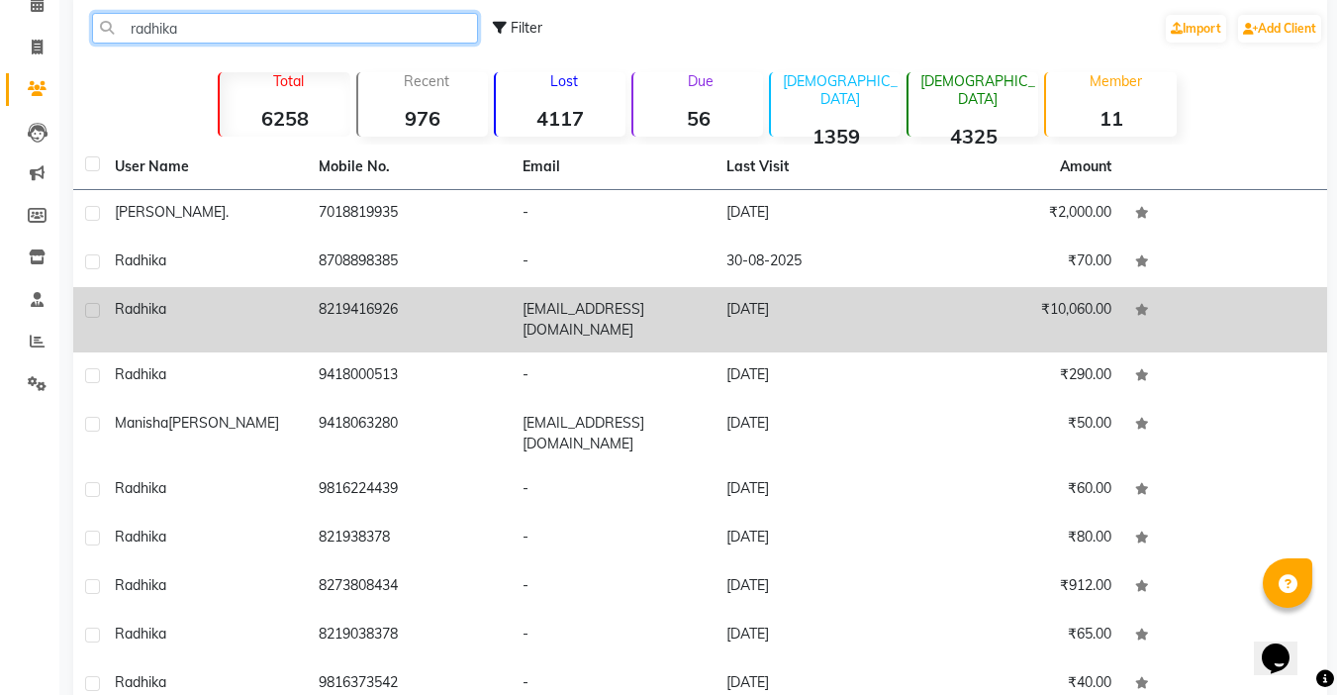
type input "radhika"
click at [529, 321] on td "[EMAIL_ADDRESS][DOMAIN_NAME]" at bounding box center [613, 319] width 204 height 65
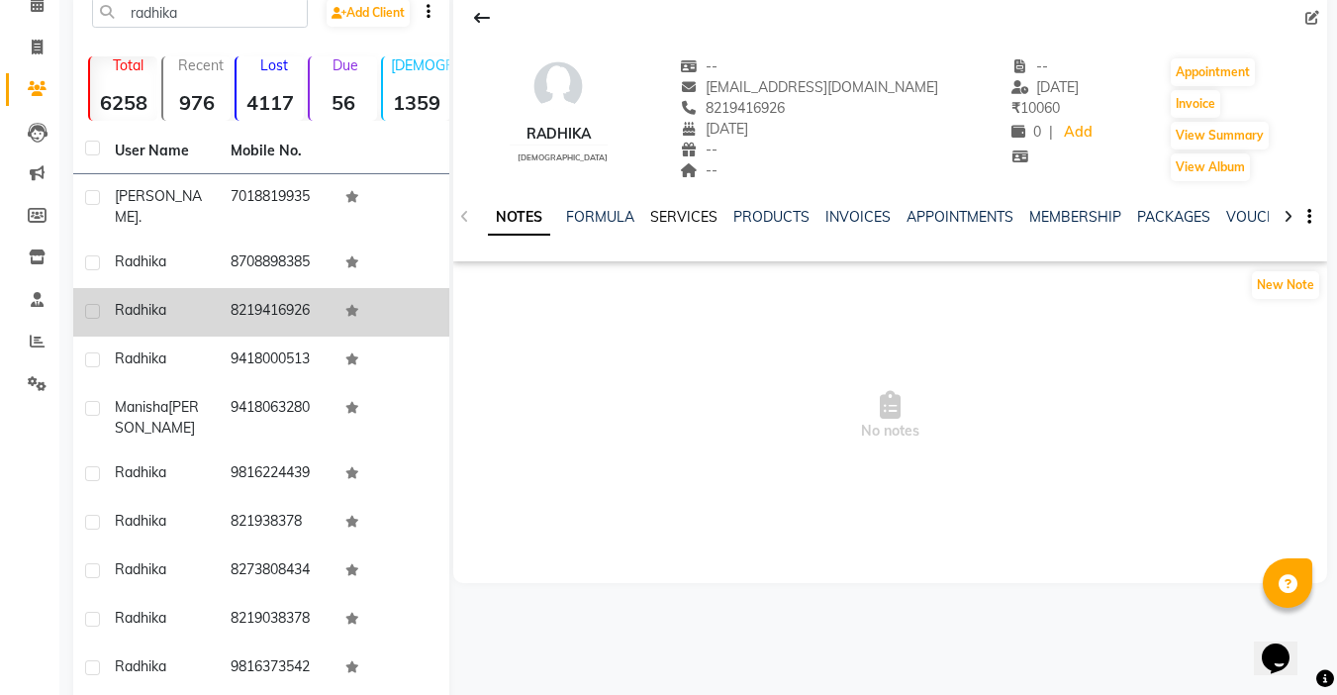
click at [691, 218] on link "SERVICES" at bounding box center [683, 217] width 67 height 18
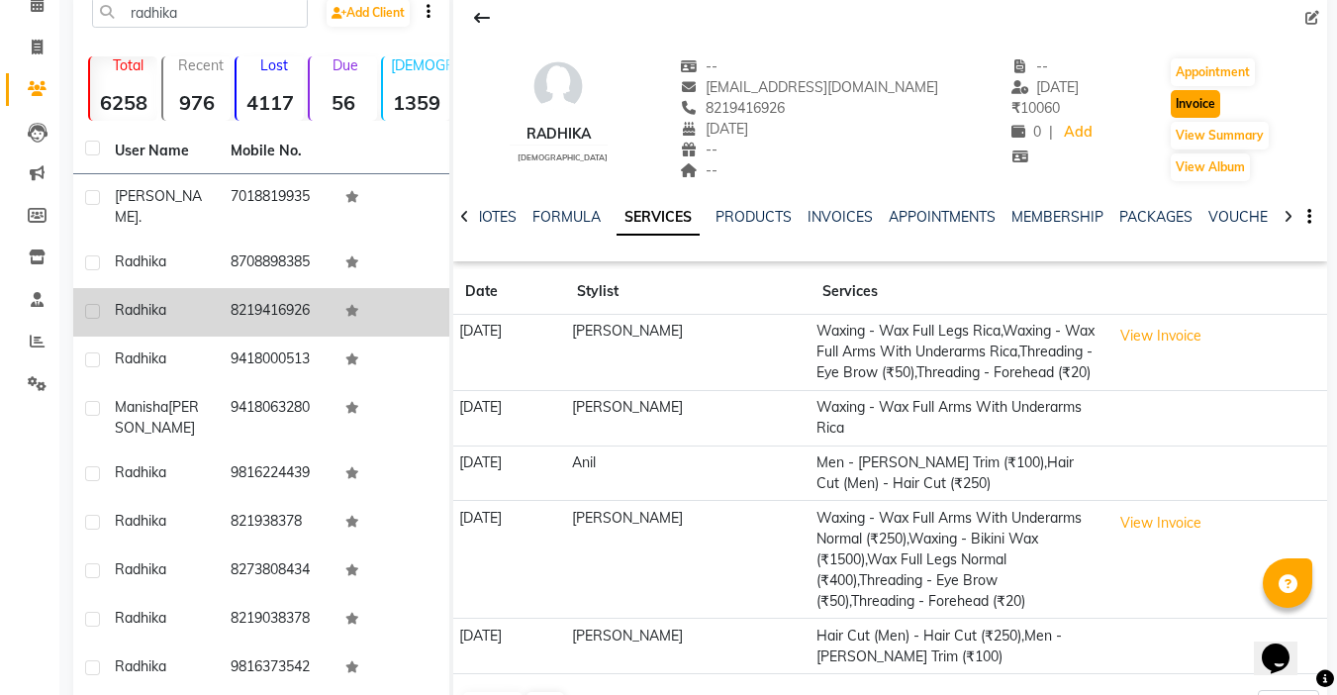
click at [1200, 108] on button "Invoice" at bounding box center [1195, 104] width 49 height 28
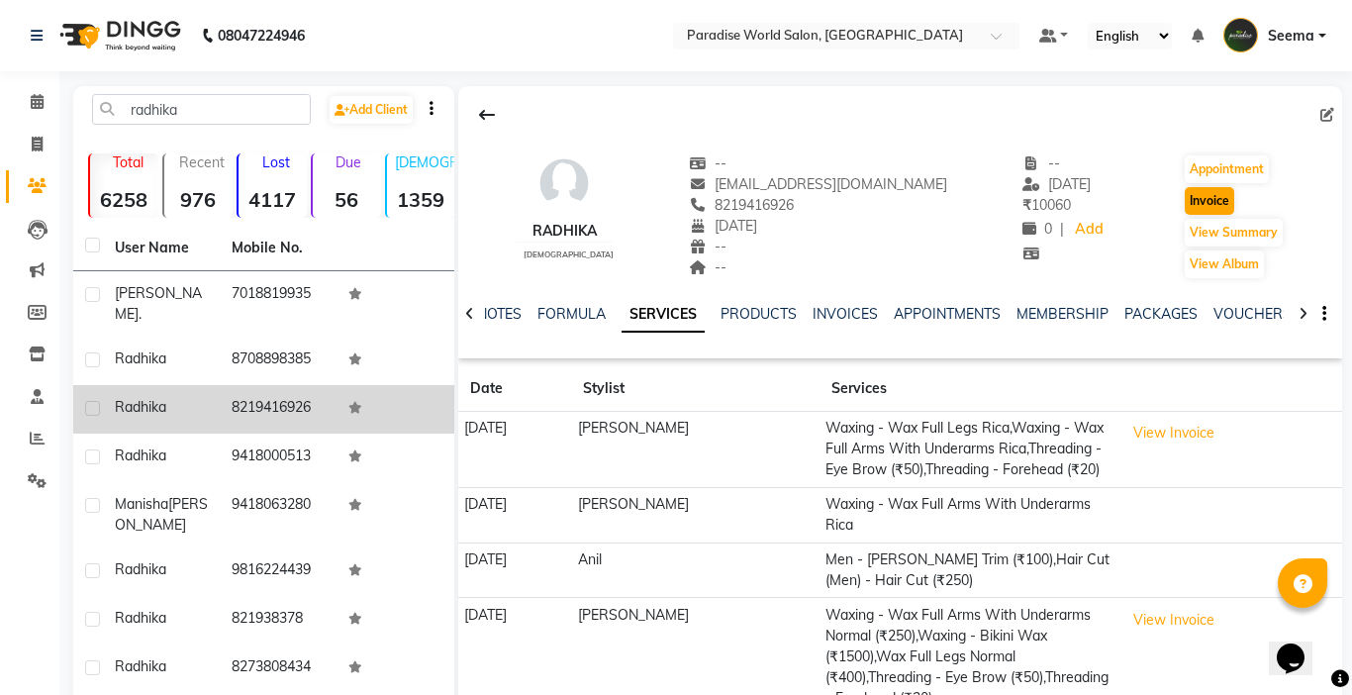
select select "service"
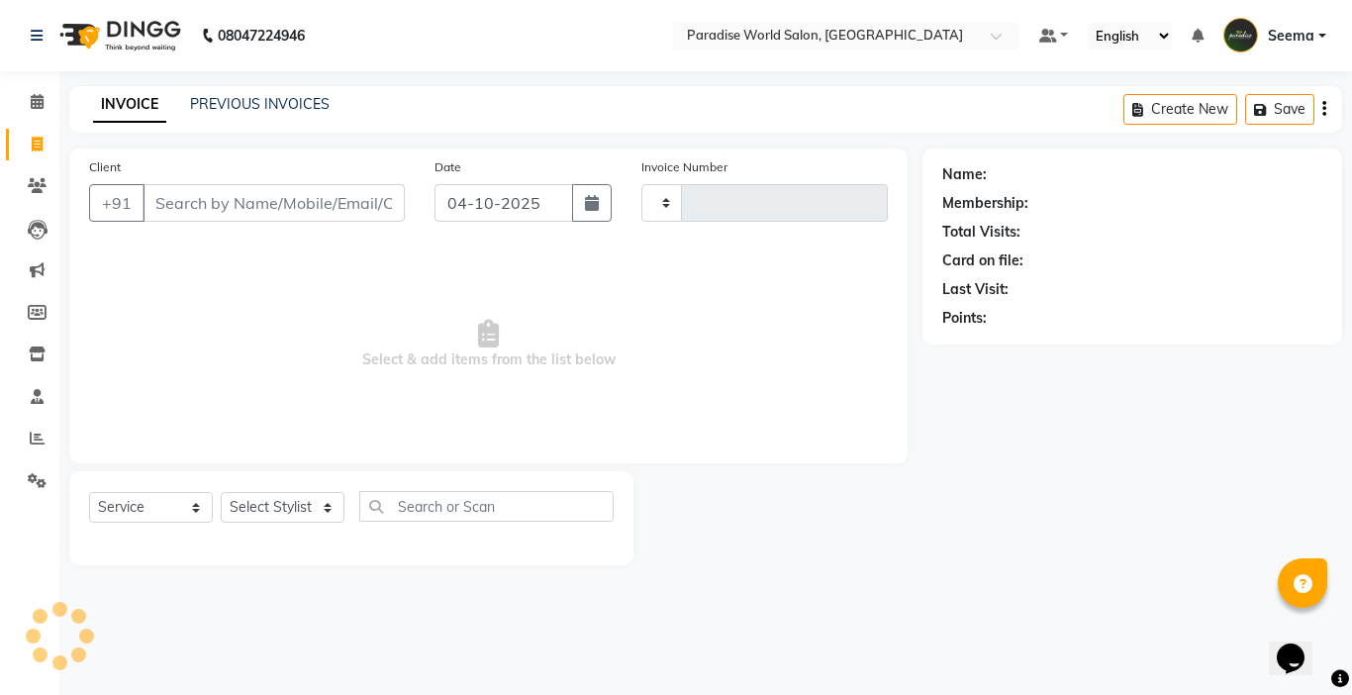
type input "2955"
select select "4451"
type input "8219416926"
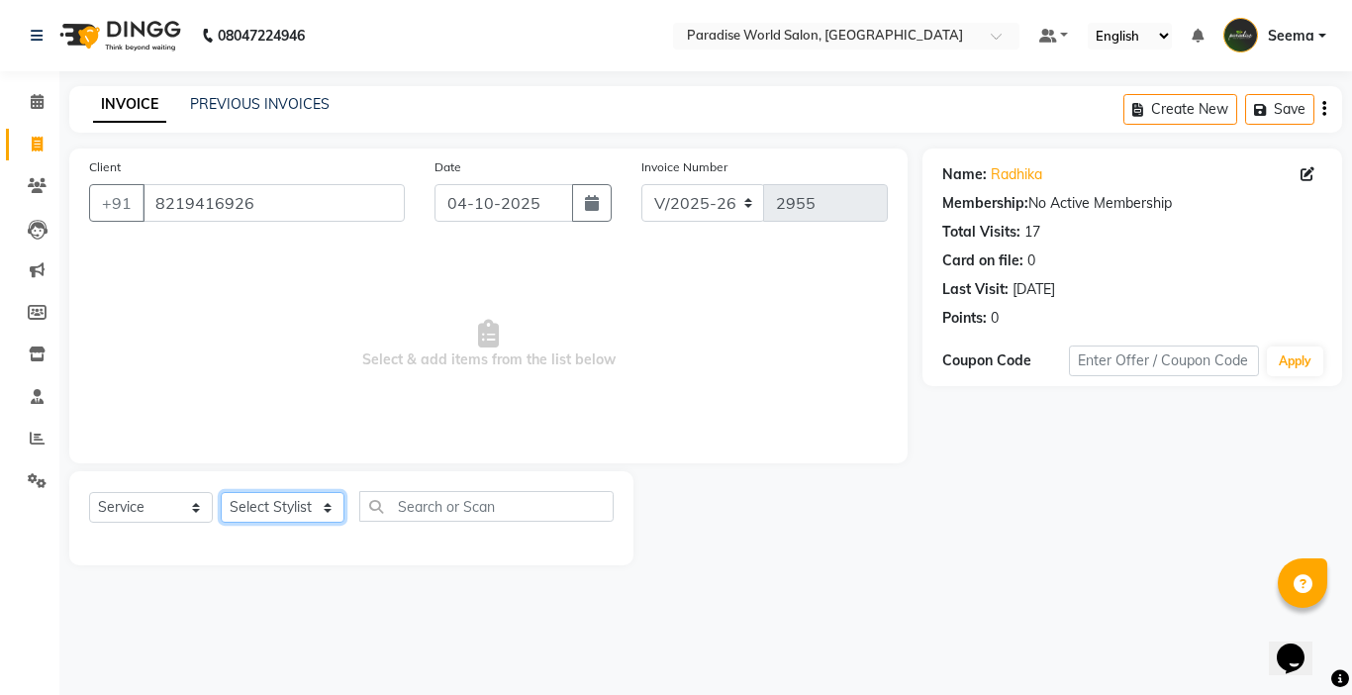
click at [276, 509] on select "Select Stylist [PERSON_NAME] [PERSON_NAME] [PERSON_NAME] company Deepak [PERSON…" at bounding box center [283, 507] width 124 height 31
select select "24938"
click at [221, 492] on select "Select Stylist [PERSON_NAME] [PERSON_NAME] [PERSON_NAME] company Deepak [PERSON…" at bounding box center [283, 507] width 124 height 31
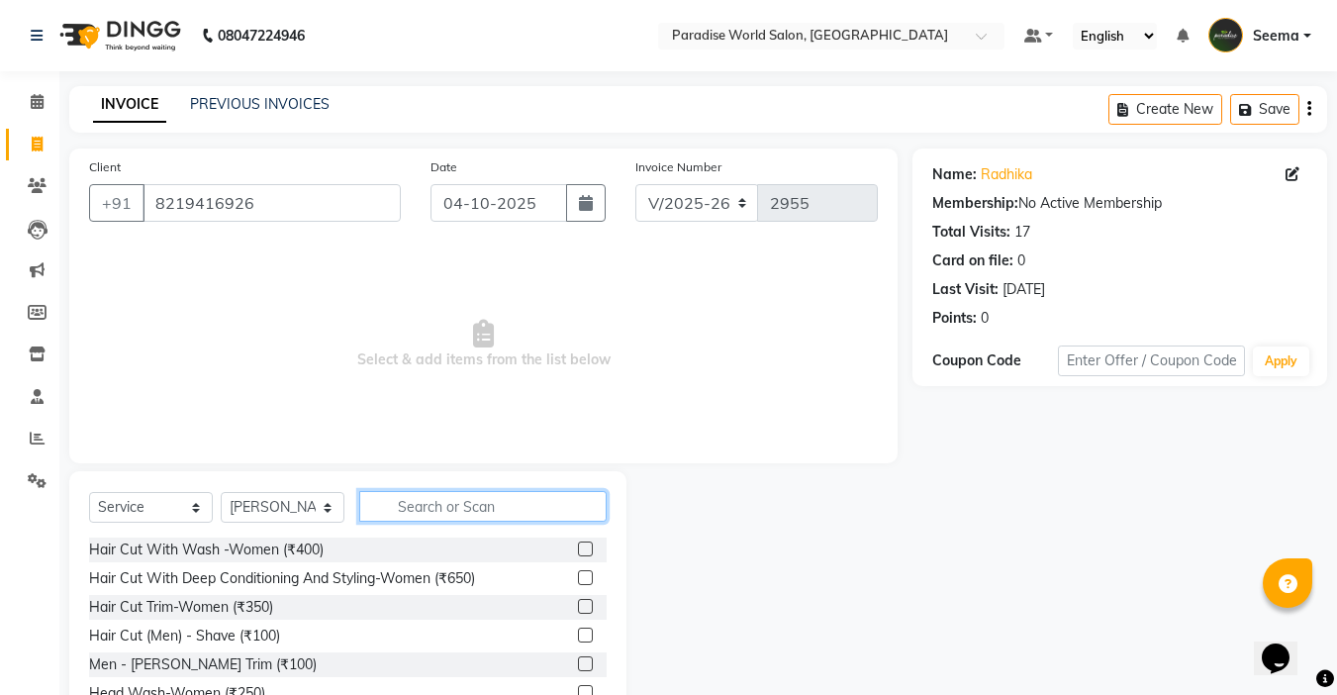
click at [422, 500] on input "text" at bounding box center [482, 506] width 247 height 31
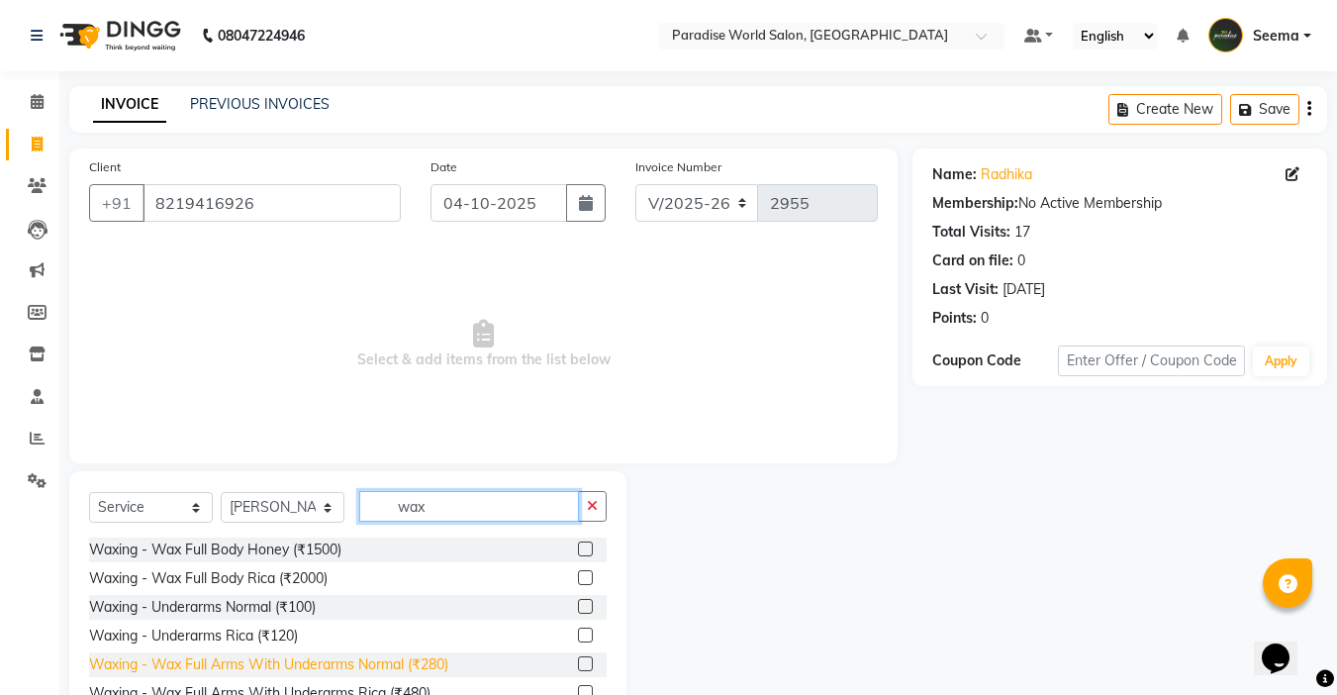
type input "wax"
click at [406, 662] on div "Waxing - Wax Full Arms With Underarms Normal (₹280)" at bounding box center [268, 664] width 359 height 21
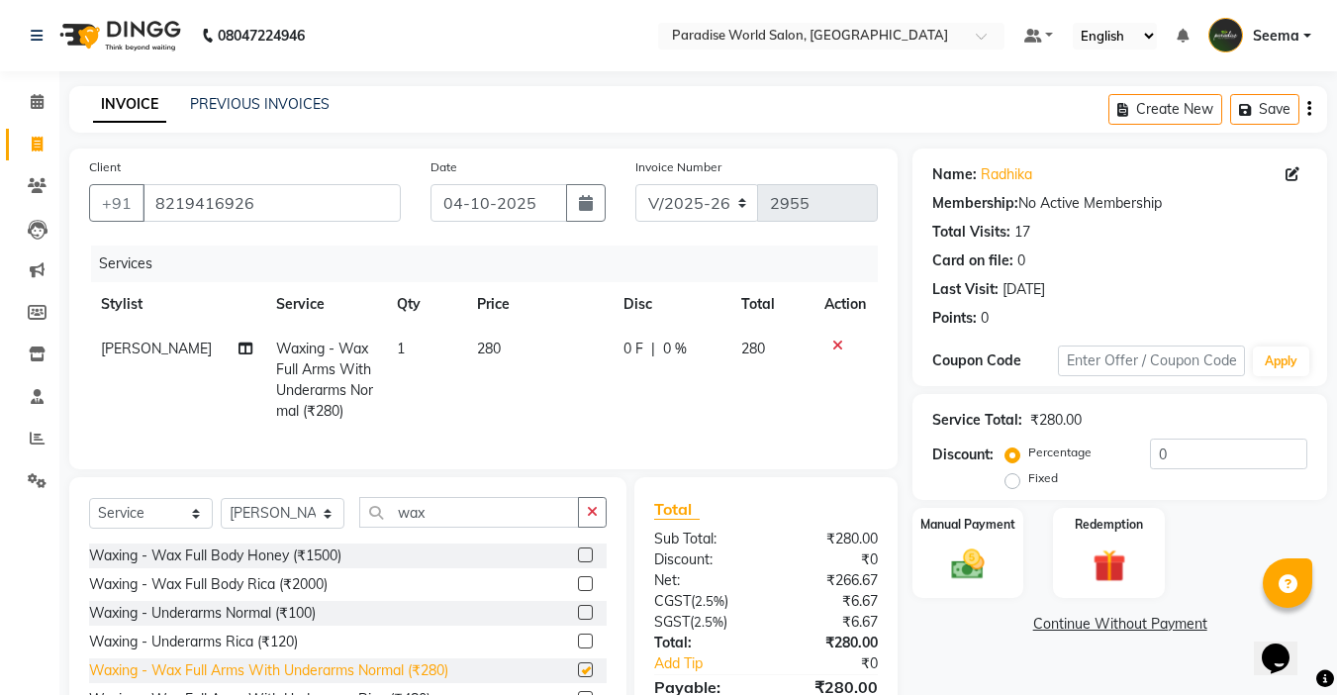
checkbox input "false"
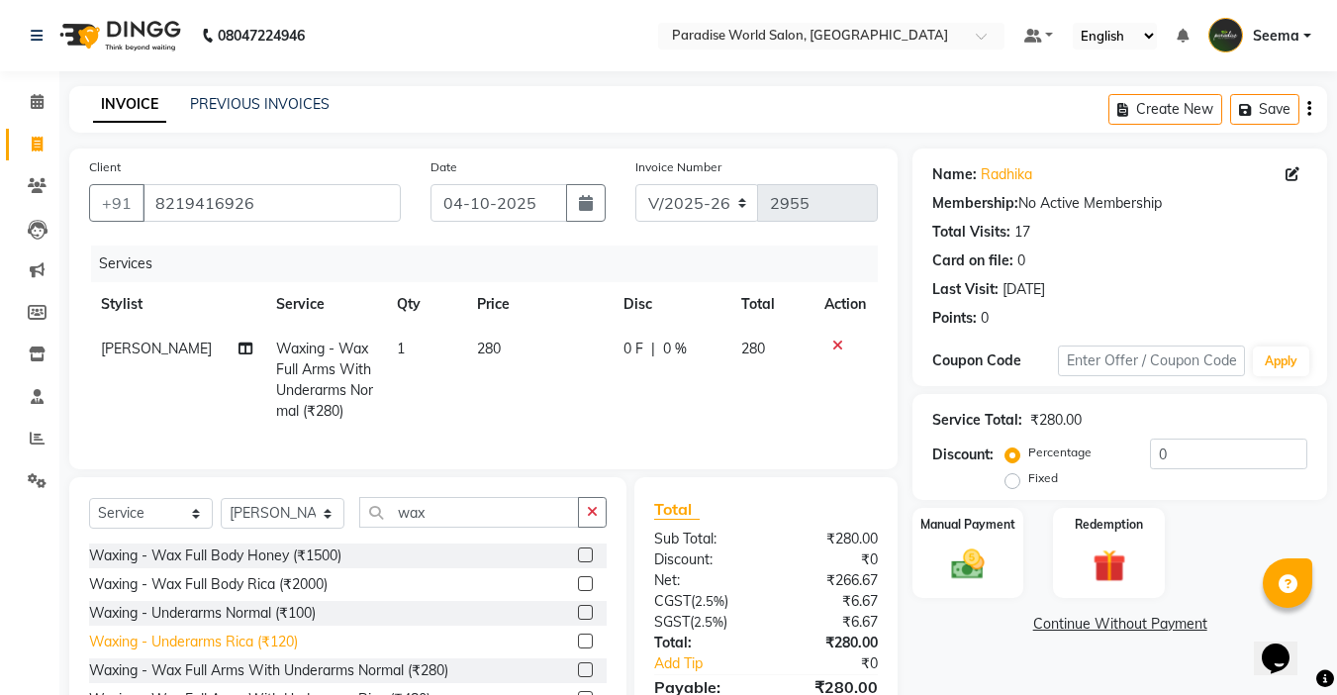
click at [278, 652] on div "Waxing - Underarms Rica (₹120)" at bounding box center [193, 641] width 209 height 21
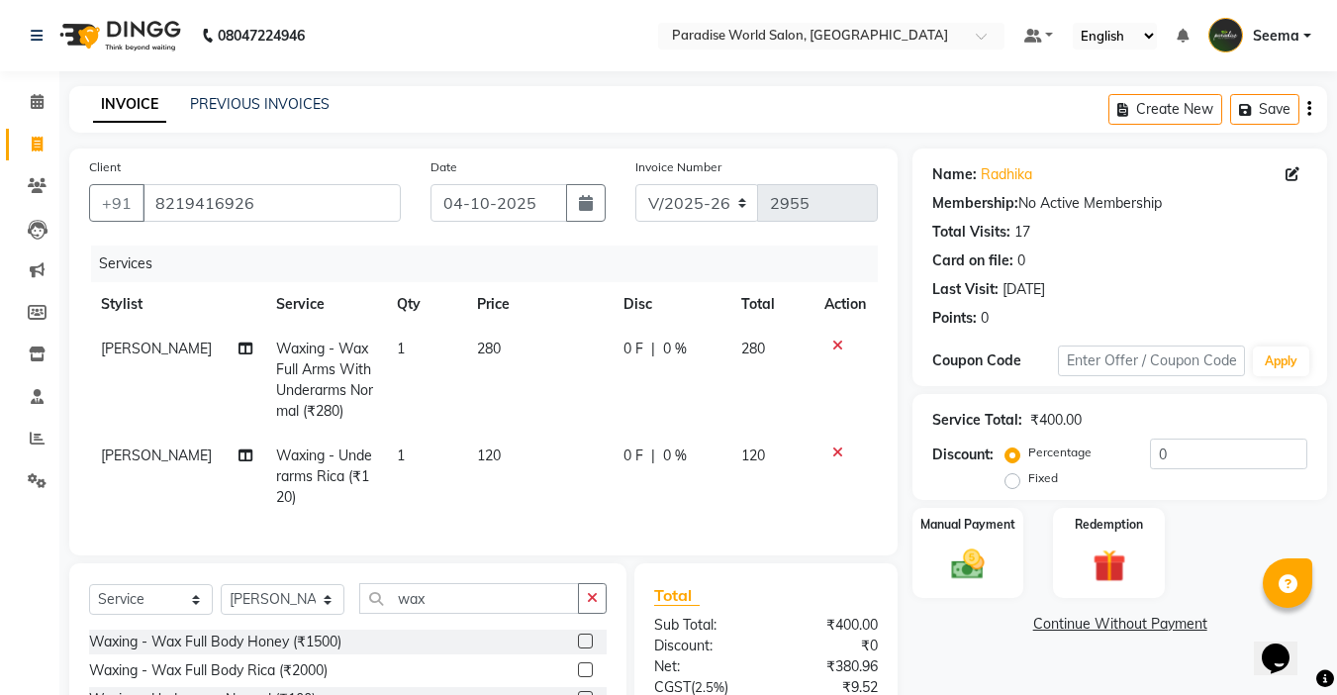
checkbox input "false"
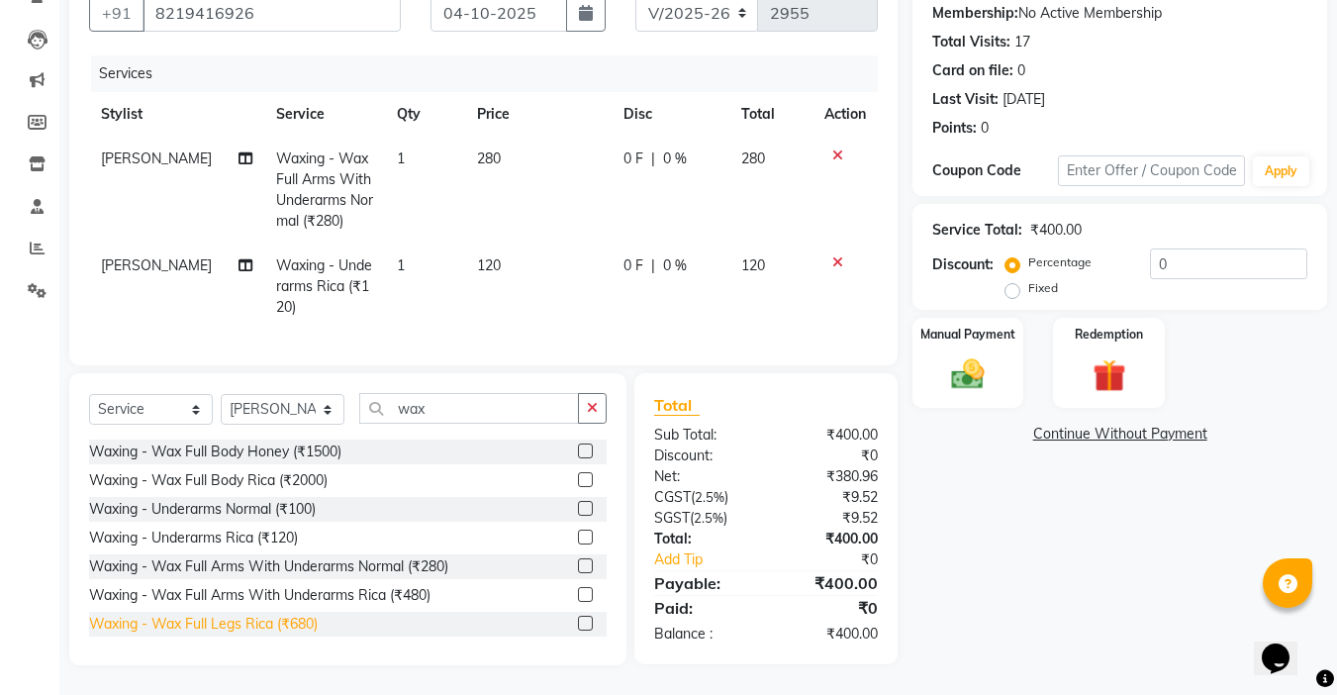
click at [302, 634] on div "Waxing - Wax Full Legs Rica (₹680)" at bounding box center [203, 623] width 229 height 21
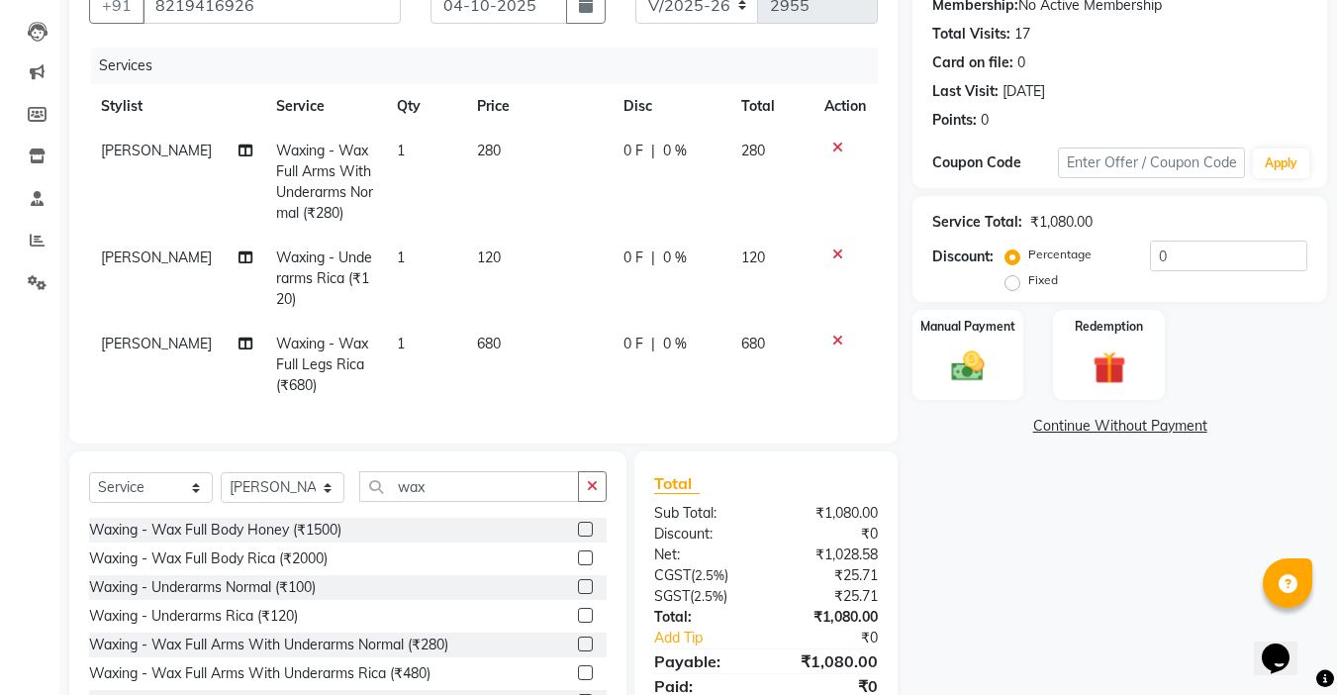
checkbox input "false"
drag, startPoint x: 456, startPoint y: 506, endPoint x: 314, endPoint y: 491, distance: 143.3
click at [314, 491] on div "Select Service Product Membership Package Voucher Prepaid Gift Card Select Styl…" at bounding box center [347, 494] width 517 height 47
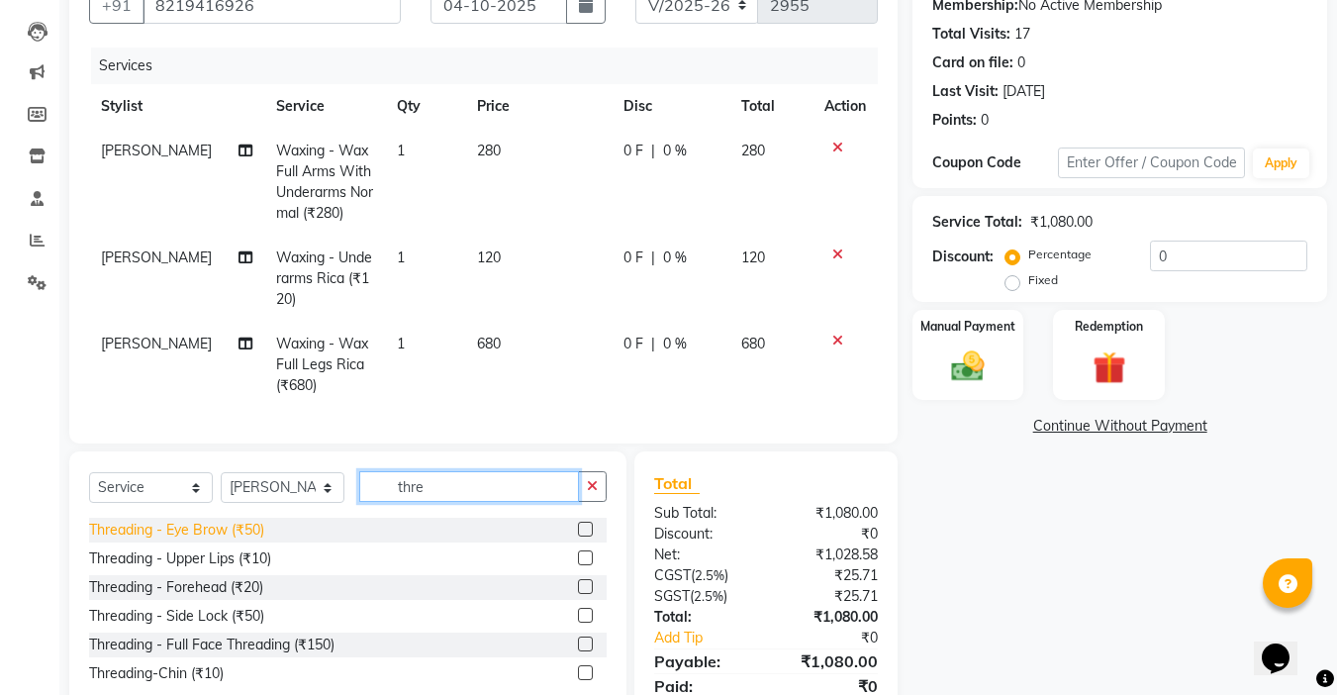
type input "thre"
click at [237, 540] on div "Threading - Eye Brow (₹50)" at bounding box center [176, 529] width 175 height 21
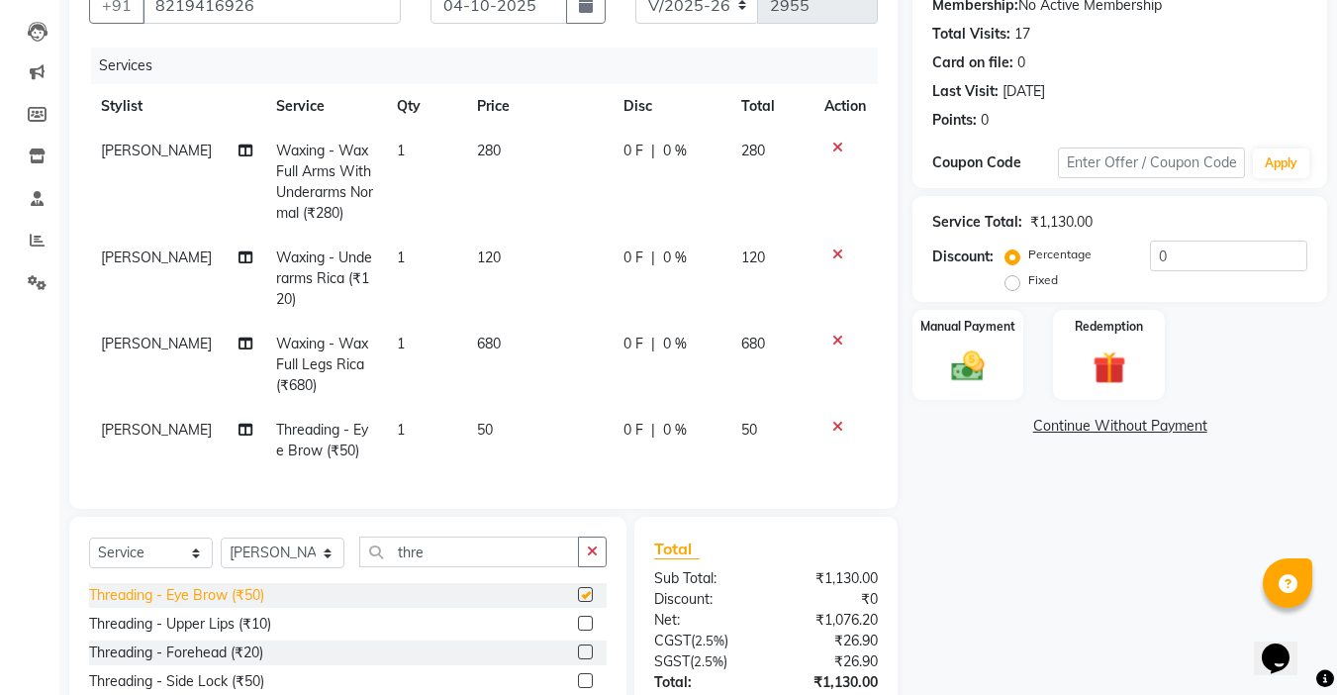
checkbox input "false"
click at [251, 663] on div "Threading - Forehead (₹20)" at bounding box center [176, 652] width 174 height 21
checkbox input "false"
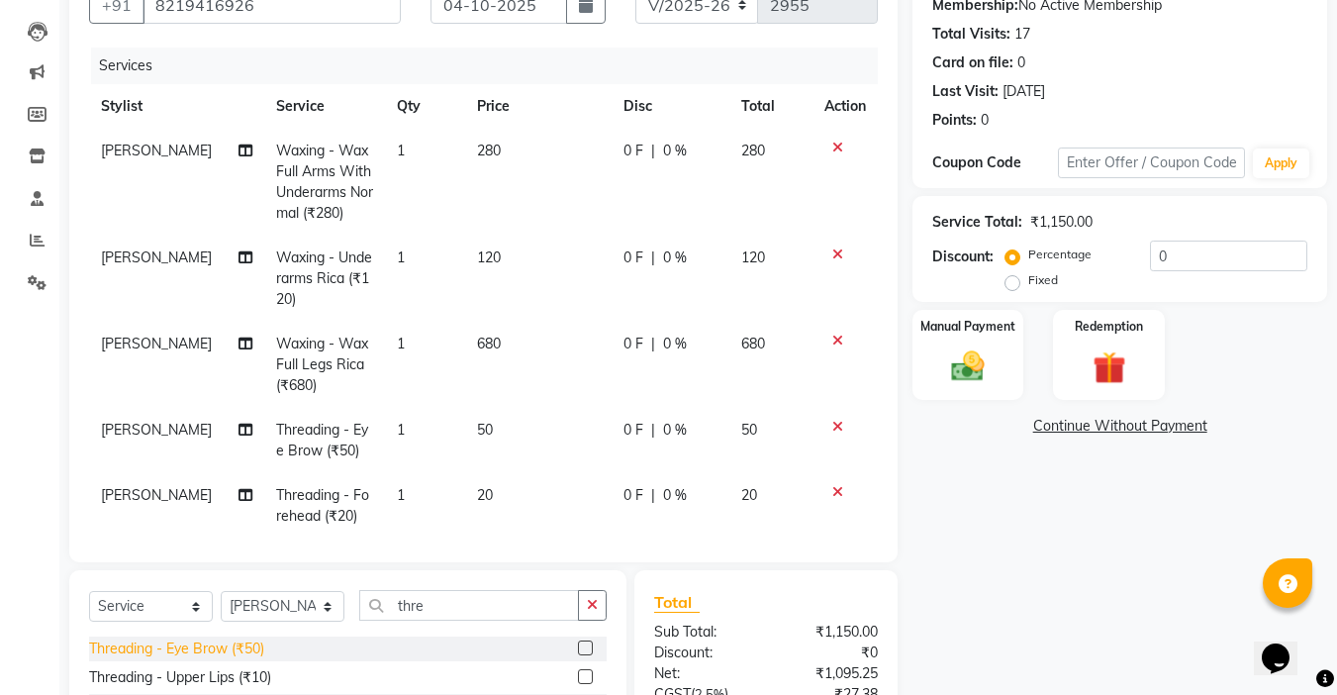
click at [255, 650] on div "Threading - Eye Brow (₹50)" at bounding box center [176, 648] width 175 height 21
checkbox input "false"
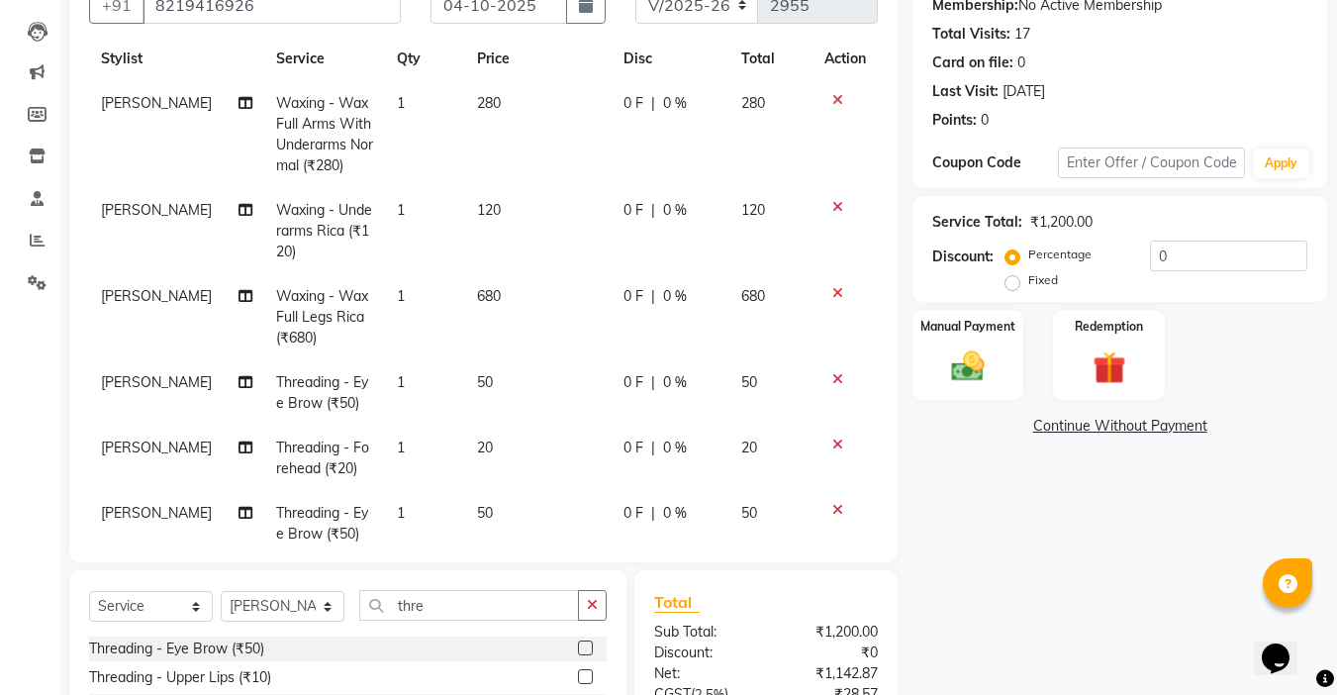
scroll to position [92, 0]
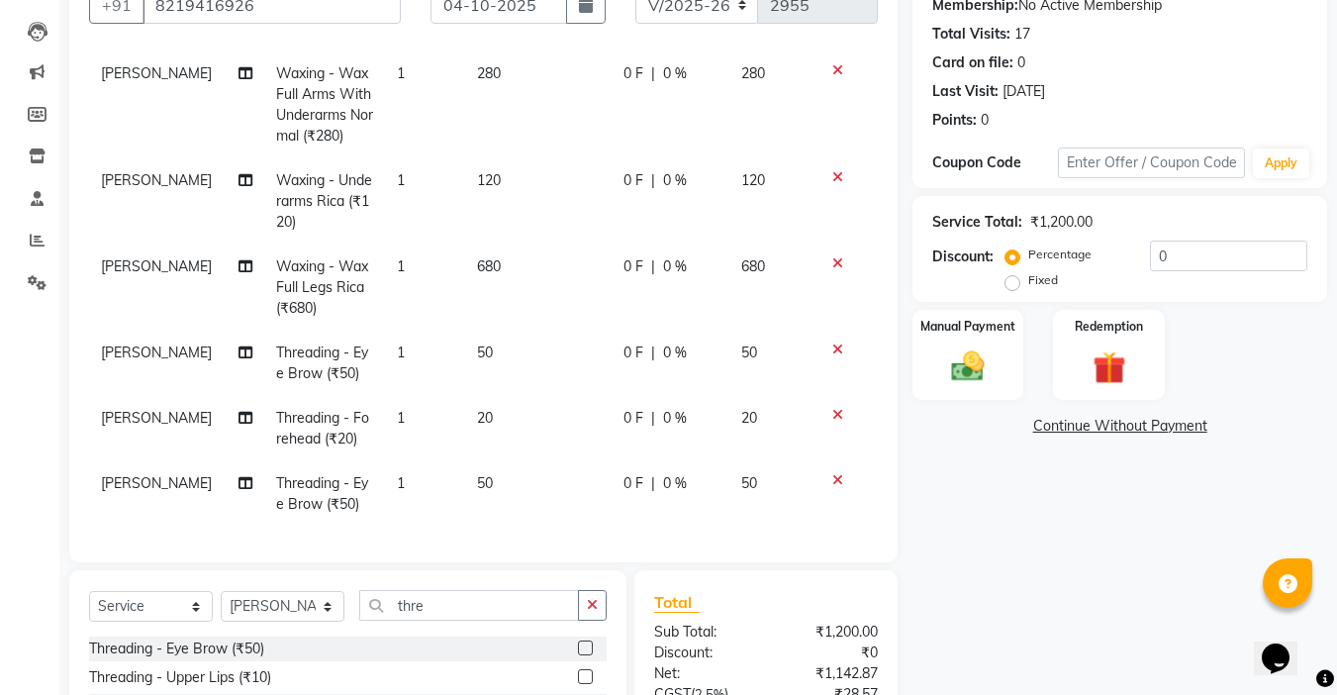
click at [478, 65] on span "280" at bounding box center [489, 73] width 24 height 18
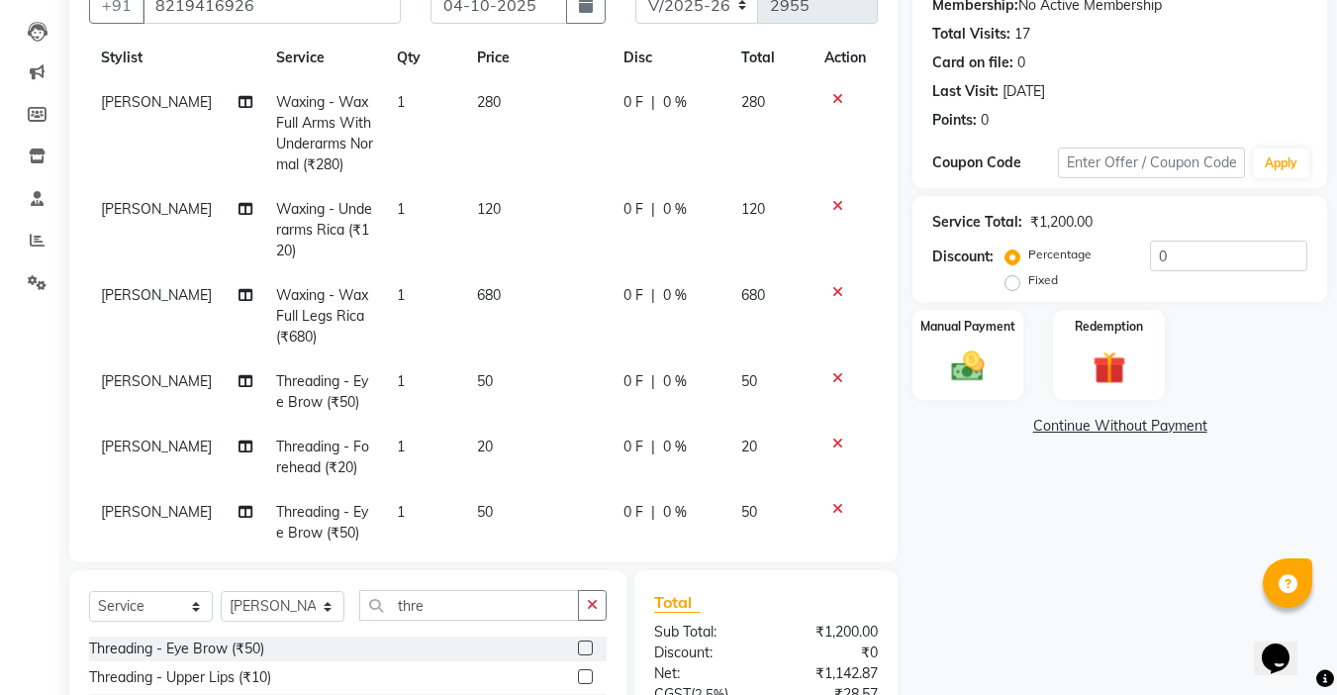
select select "24938"
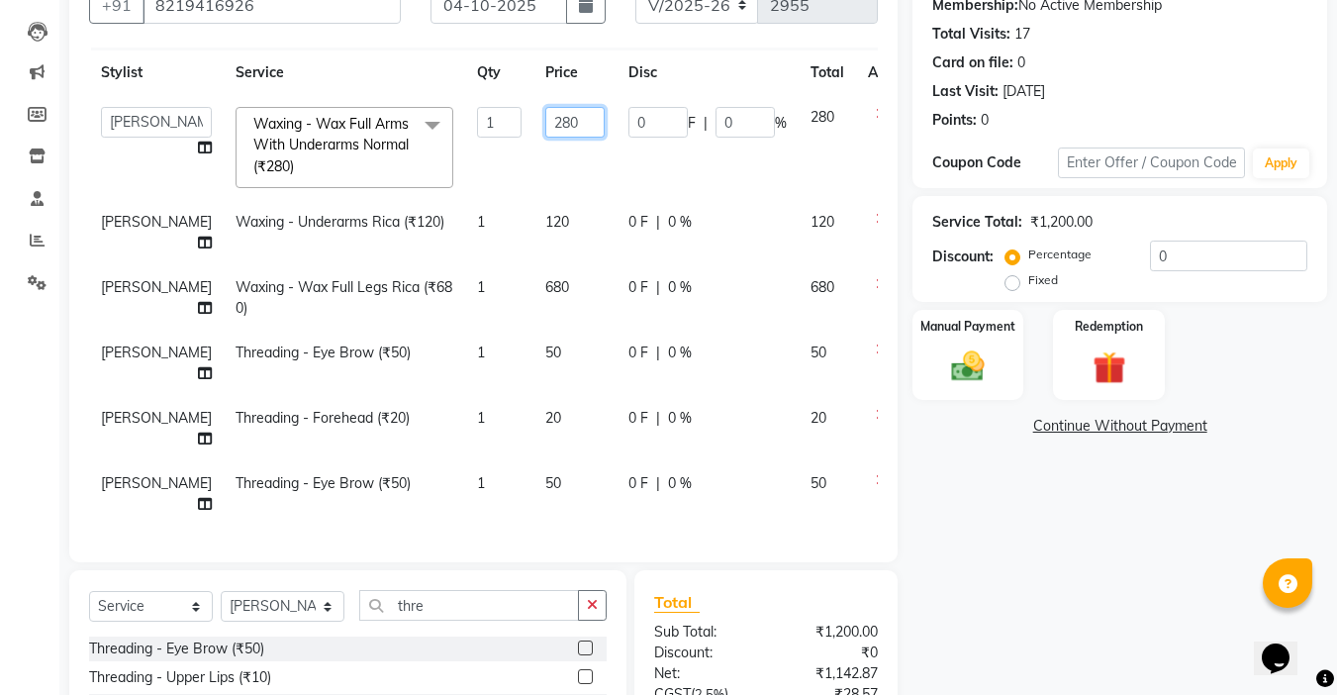
click at [545, 107] on input "280" at bounding box center [574, 122] width 59 height 31
type input "200"
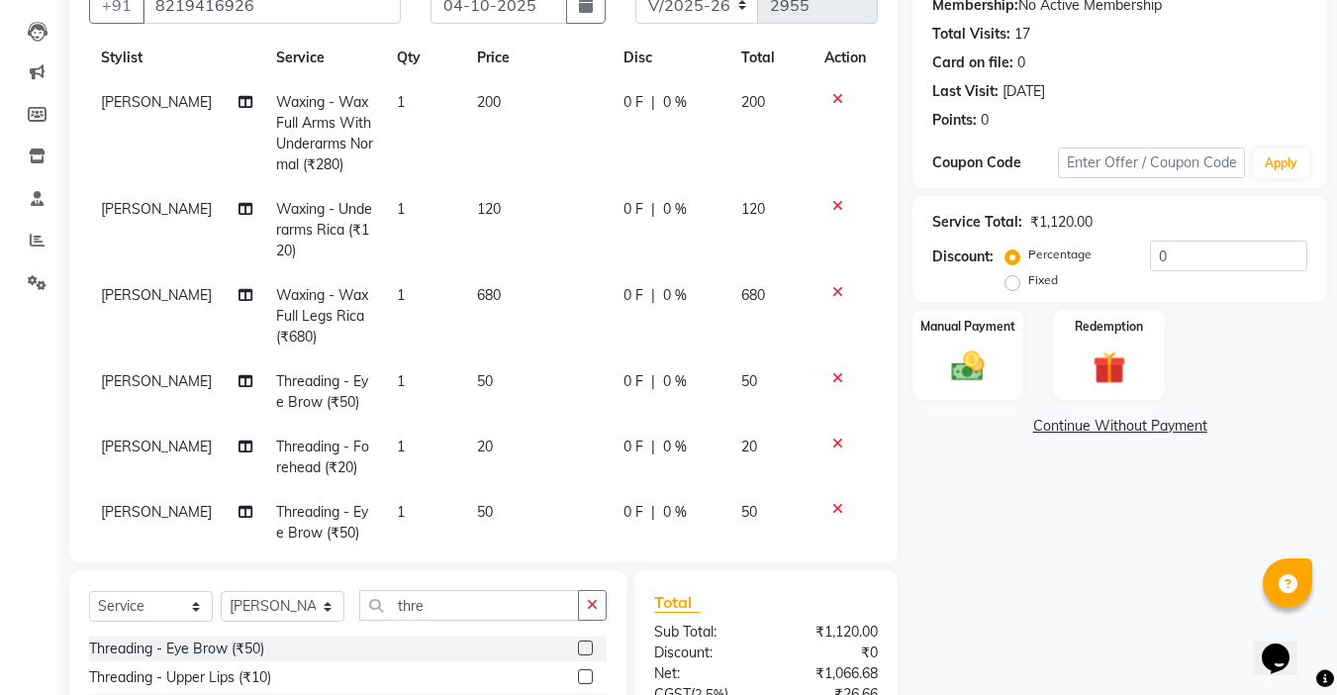
click at [511, 134] on td "200" at bounding box center [538, 133] width 146 height 107
select select "24938"
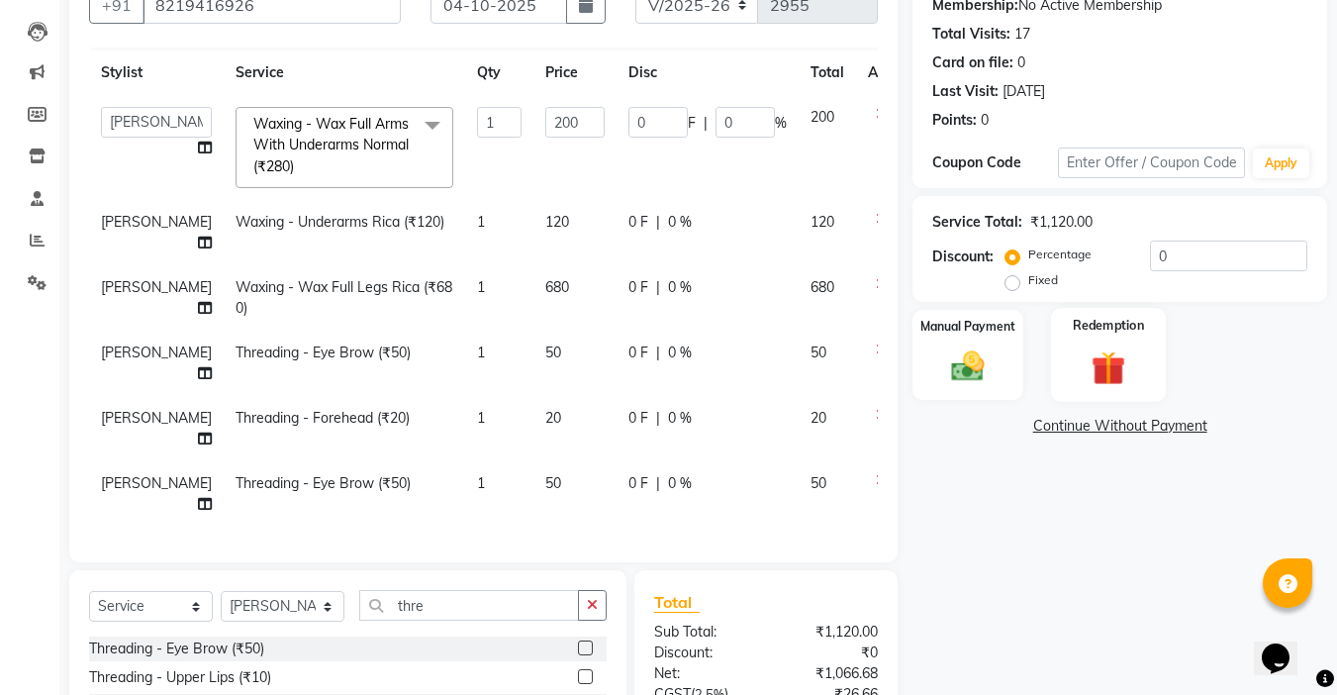
scroll to position [394, 0]
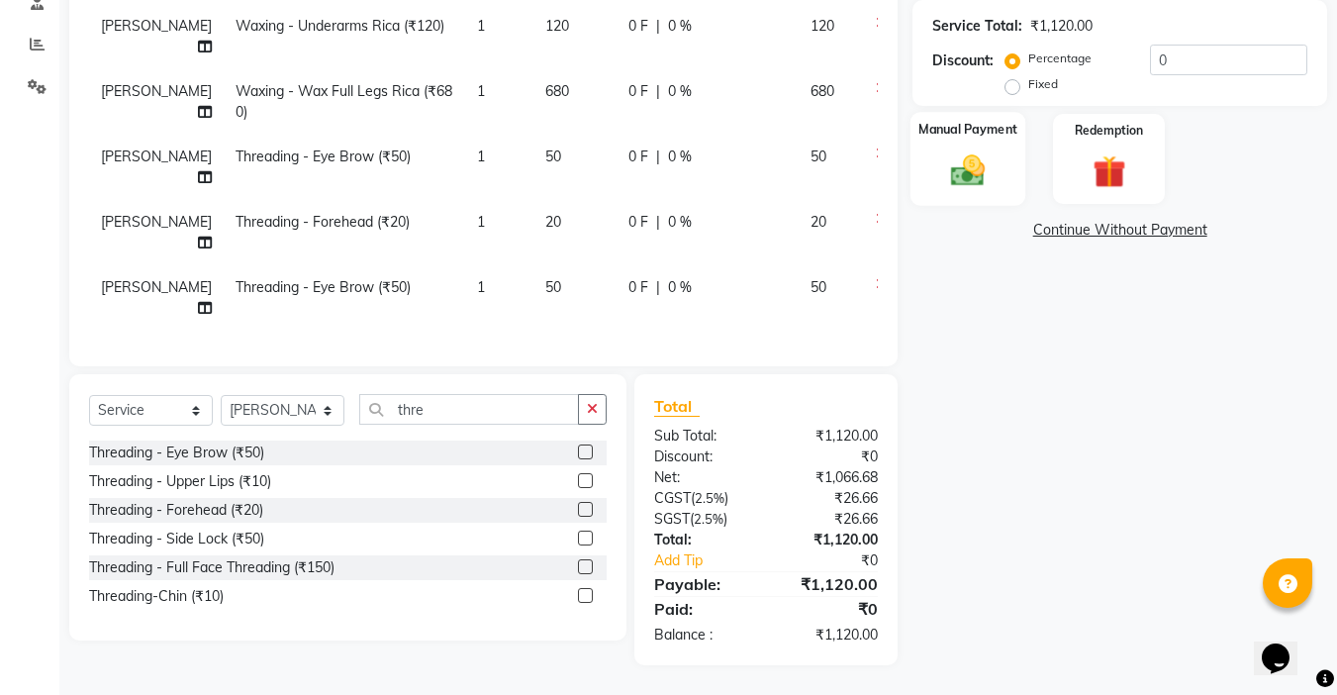
click at [994, 168] on img at bounding box center [967, 170] width 55 height 40
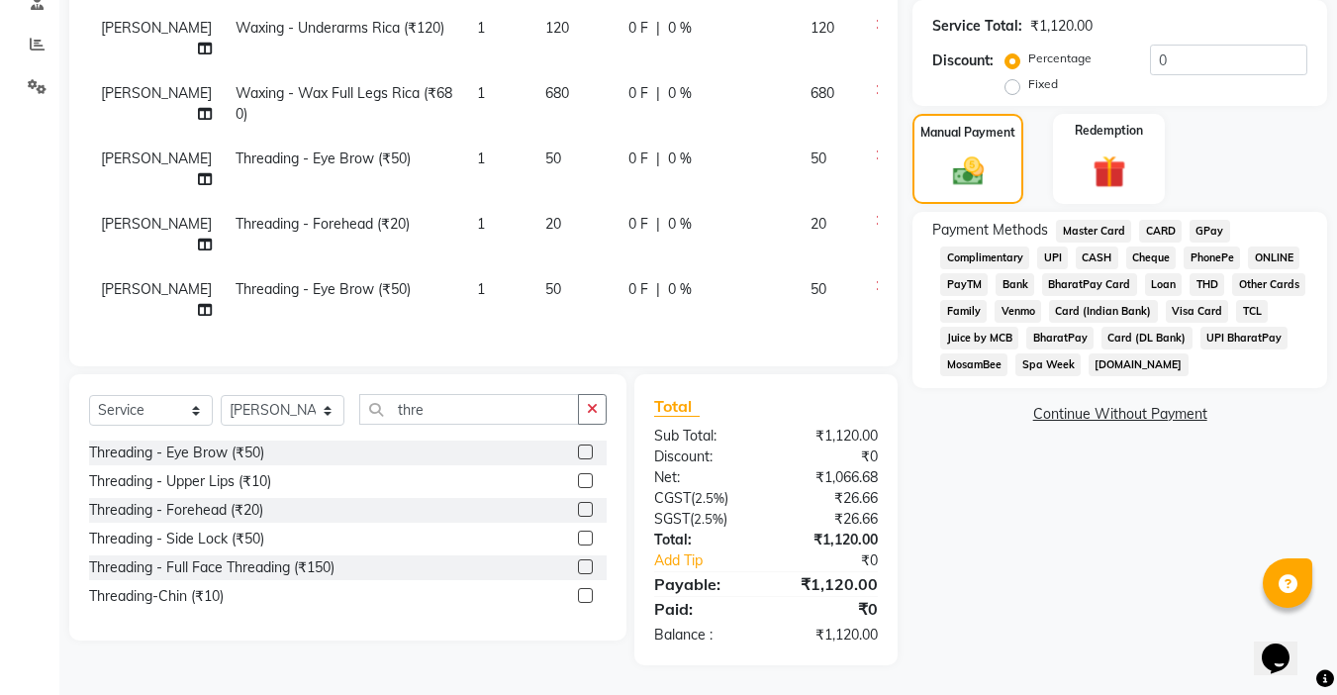
scroll to position [48, 0]
click at [1099, 256] on span "CASH" at bounding box center [1097, 257] width 43 height 23
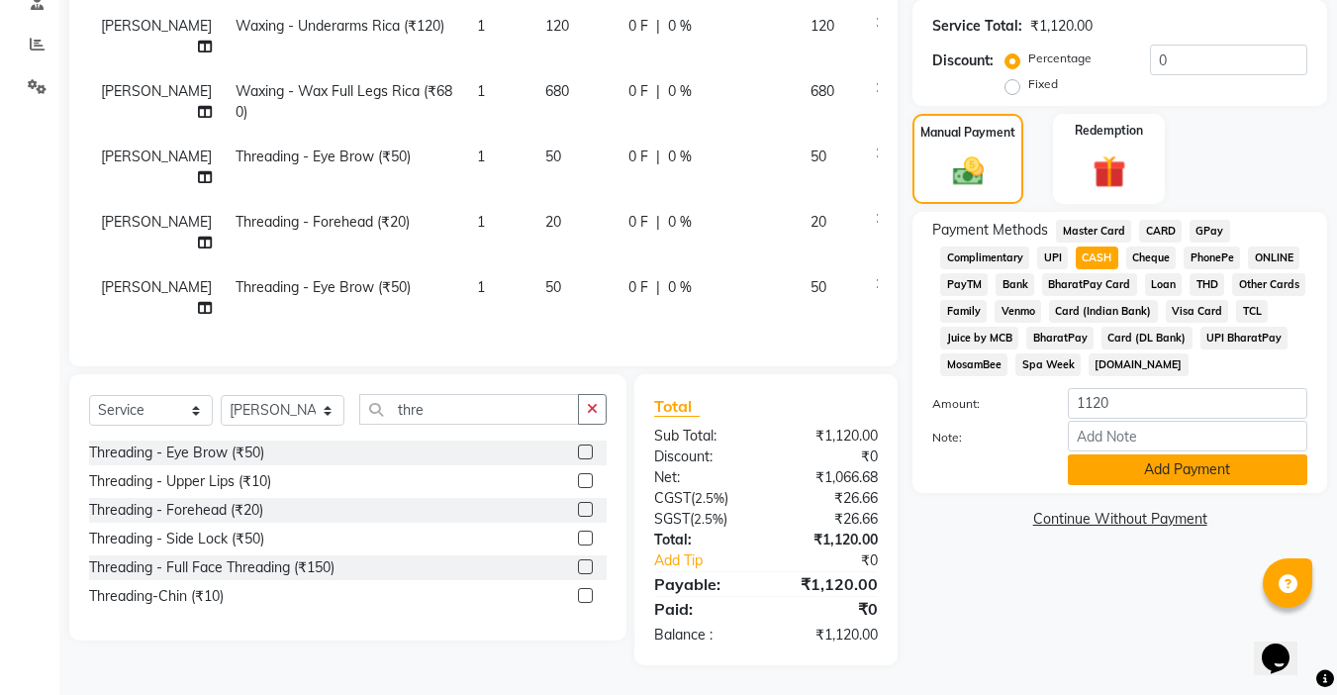
click at [1176, 470] on button "Add Payment" at bounding box center [1187, 469] width 239 height 31
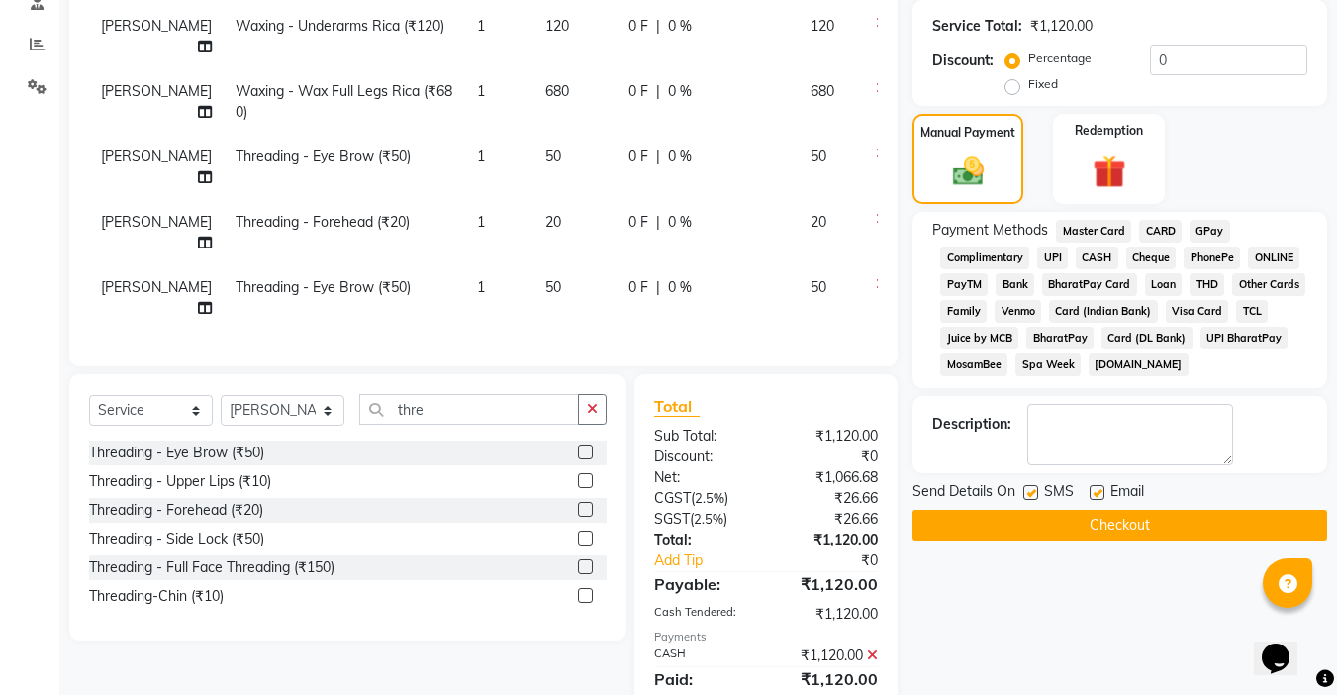
click at [1094, 492] on label at bounding box center [1096, 492] width 15 height 15
click at [1094, 492] on input "checkbox" at bounding box center [1095, 493] width 13 height 13
checkbox input "false"
click at [1032, 498] on label at bounding box center [1030, 492] width 15 height 15
click at [1032, 498] on input "checkbox" at bounding box center [1029, 493] width 13 height 13
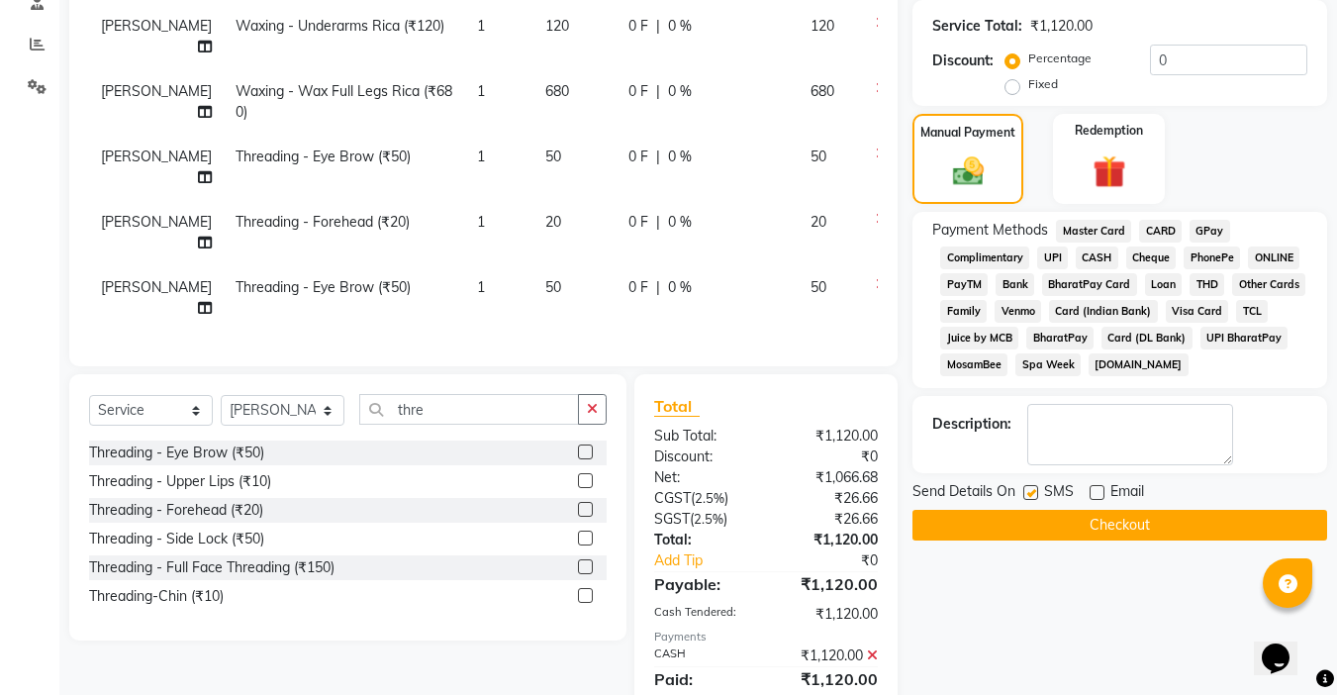
checkbox input "false"
click at [1087, 518] on button "Checkout" at bounding box center [1119, 525] width 415 height 31
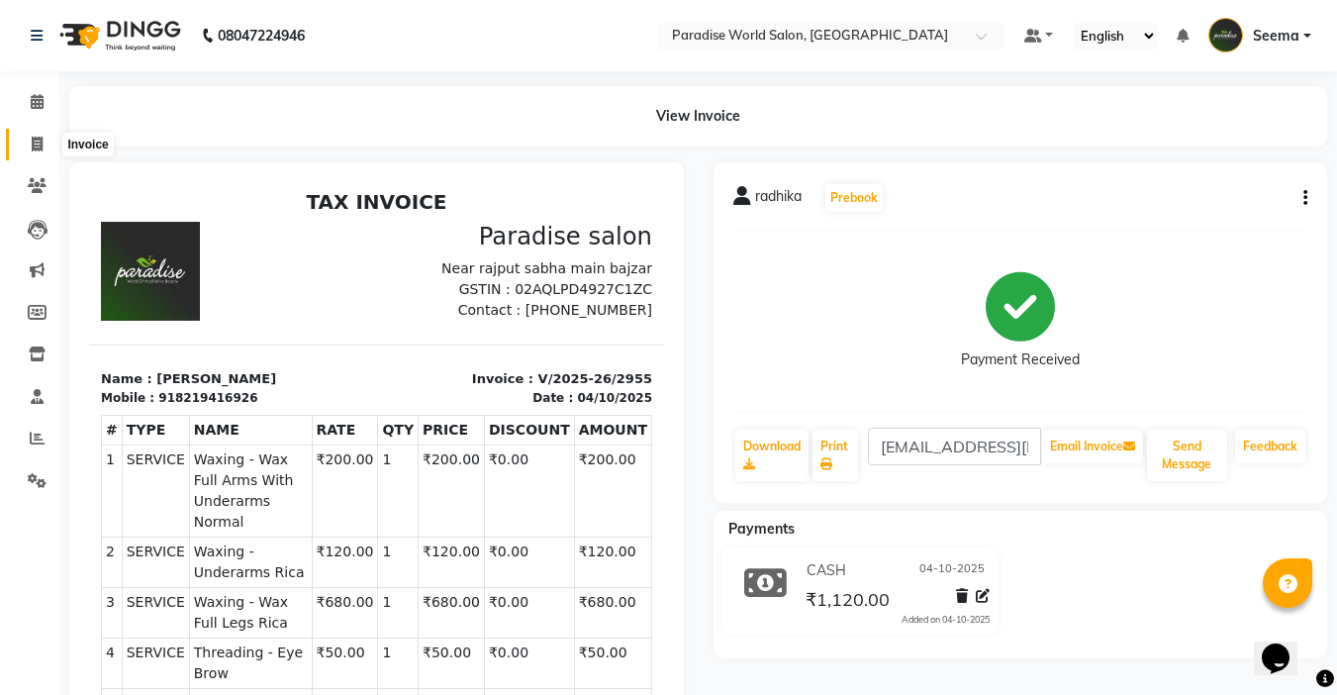
click at [36, 141] on icon at bounding box center [37, 144] width 11 height 15
select select "service"
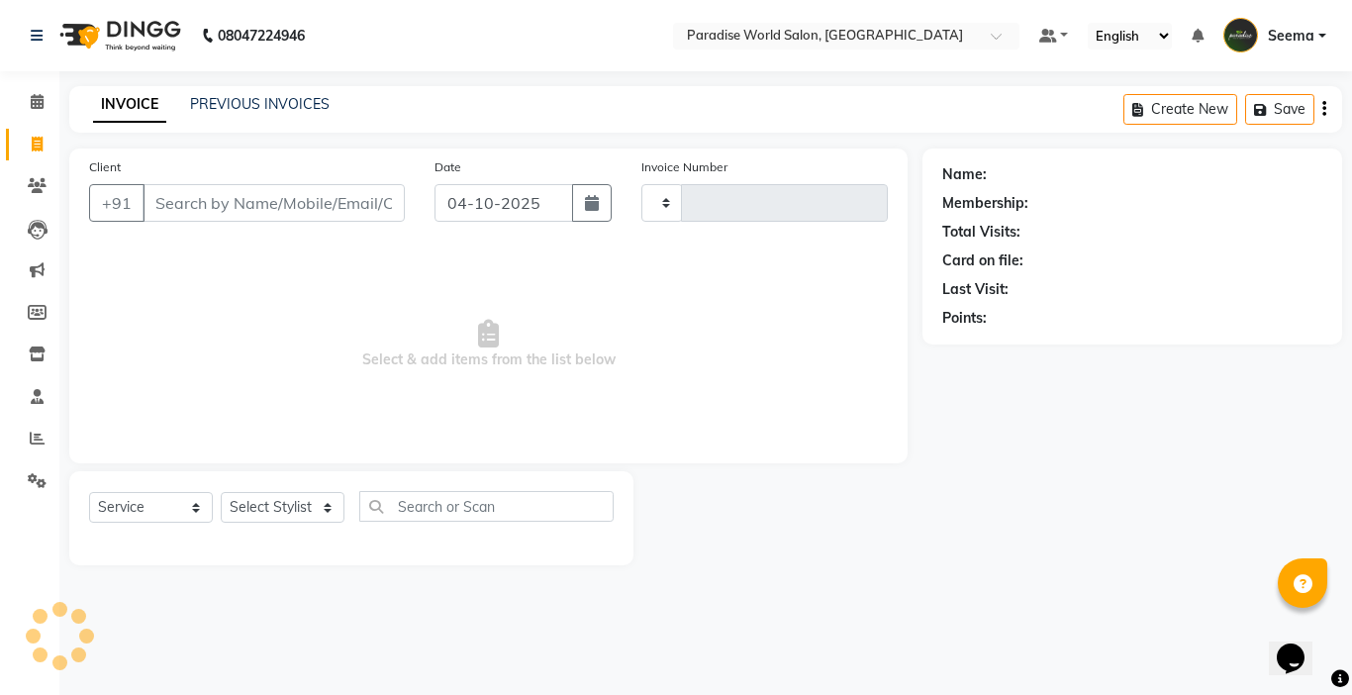
type input "2956"
select select "4451"
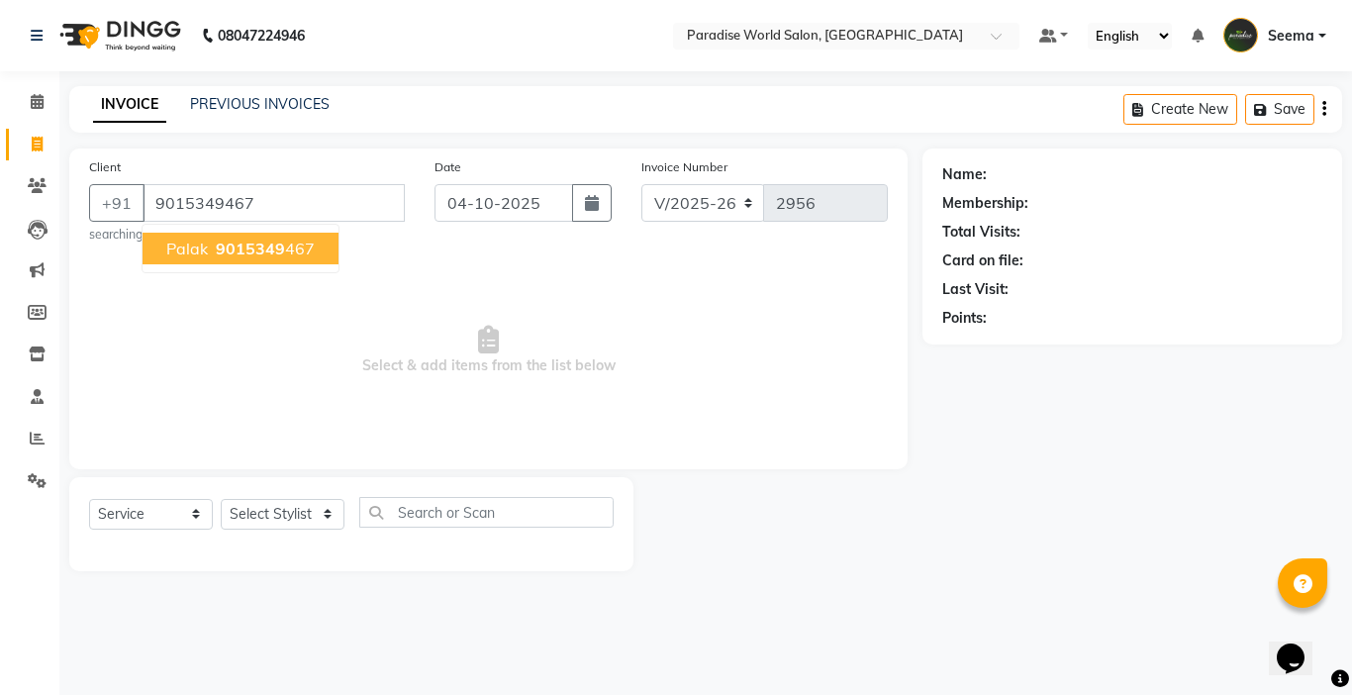
type input "9015349467"
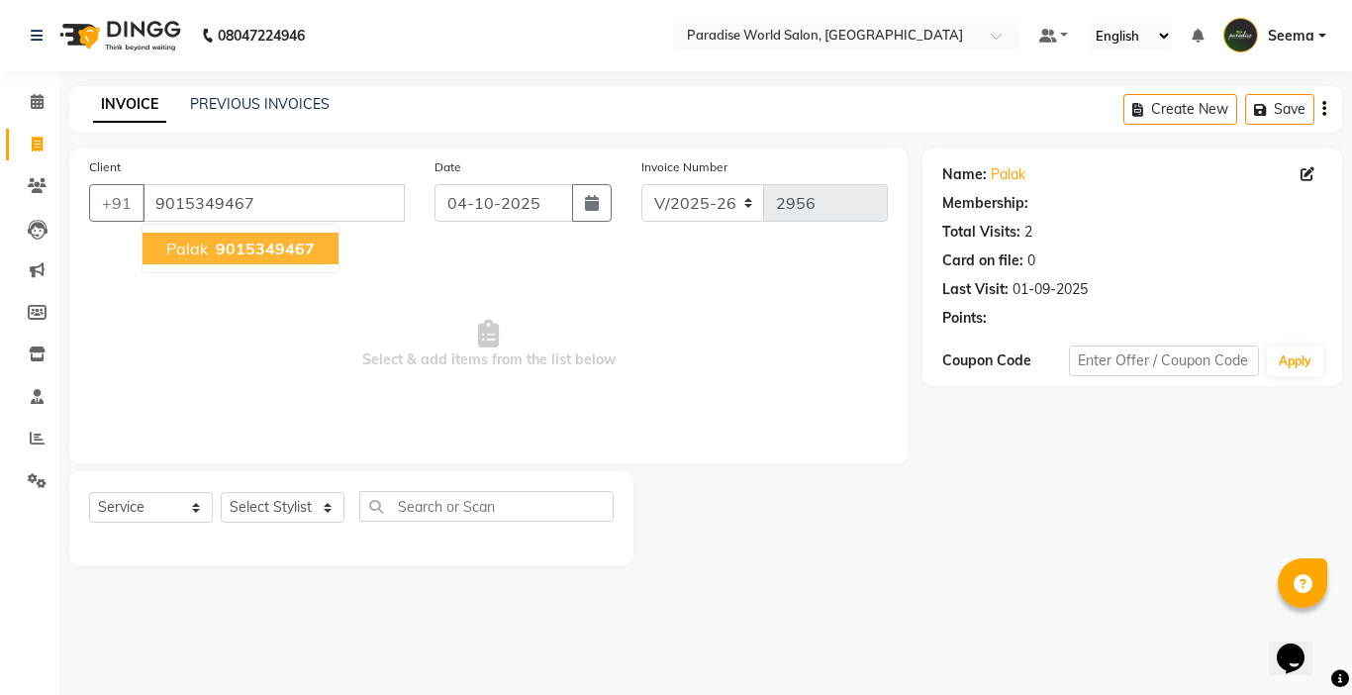
select select "1: Object"
click at [286, 245] on span "9015349467" at bounding box center [265, 248] width 99 height 20
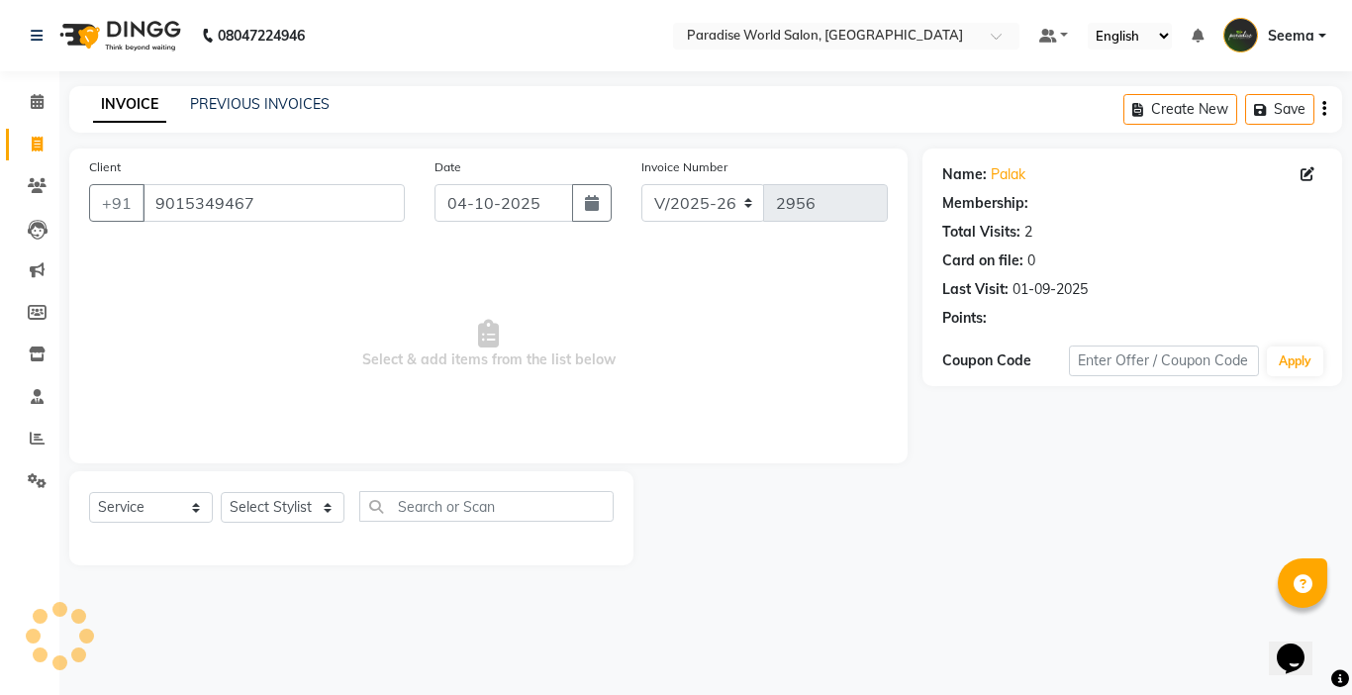
select select "1: Object"
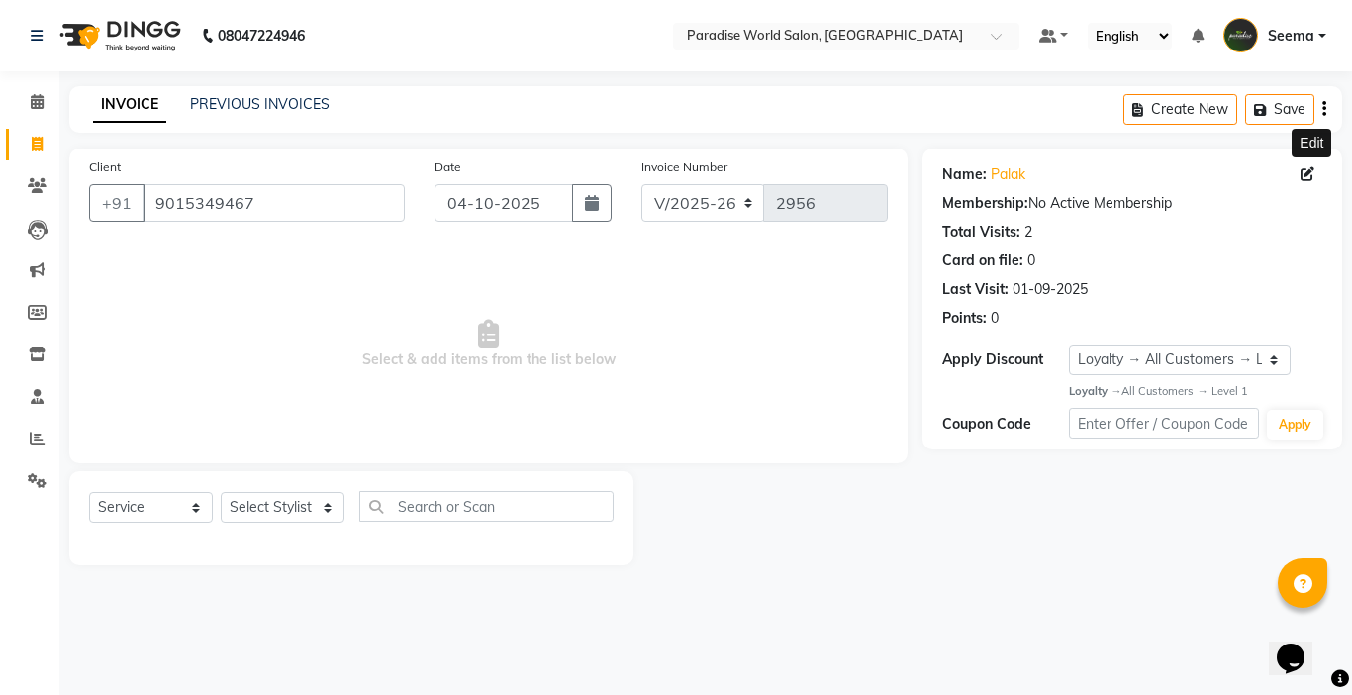
click at [1301, 177] on icon at bounding box center [1307, 174] width 14 height 14
select select "[DEMOGRAPHIC_DATA]"
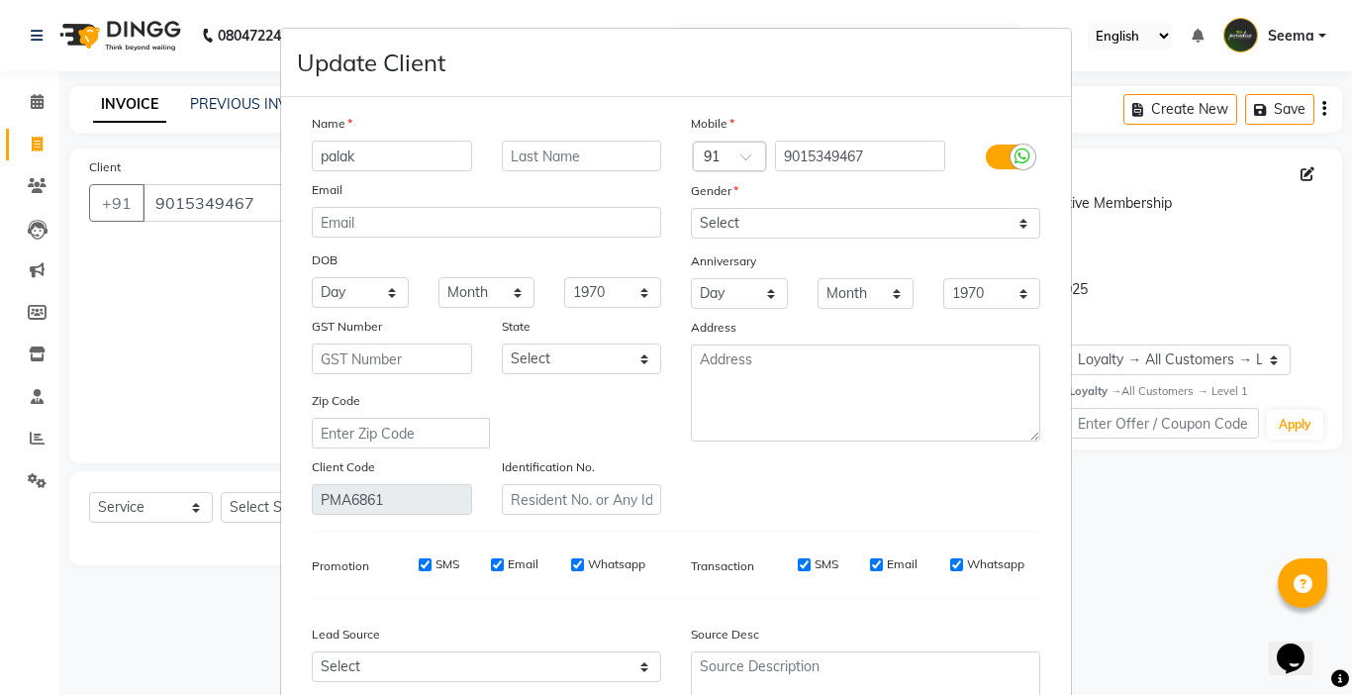
drag, startPoint x: 378, startPoint y: 158, endPoint x: 216, endPoint y: 174, distance: 163.0
click at [216, 174] on ngb-modal-window "Update Client Name palak Email DOB Day 01 02 03 04 05 06 07 08 09 10 11 12 13 1…" at bounding box center [676, 347] width 1352 height 695
type input "Muskaan"
click at [808, 213] on select "Select [DEMOGRAPHIC_DATA] [DEMOGRAPHIC_DATA] Other Prefer Not To Say" at bounding box center [865, 223] width 349 height 31
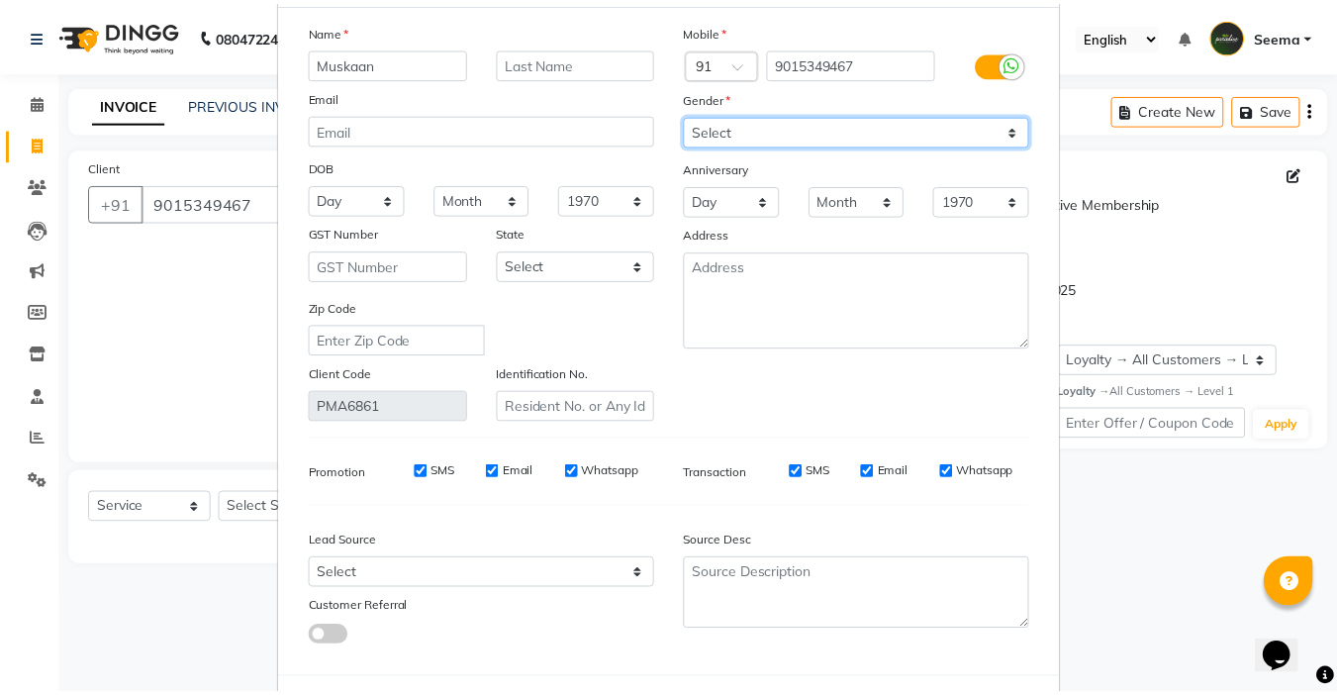
scroll to position [183, 0]
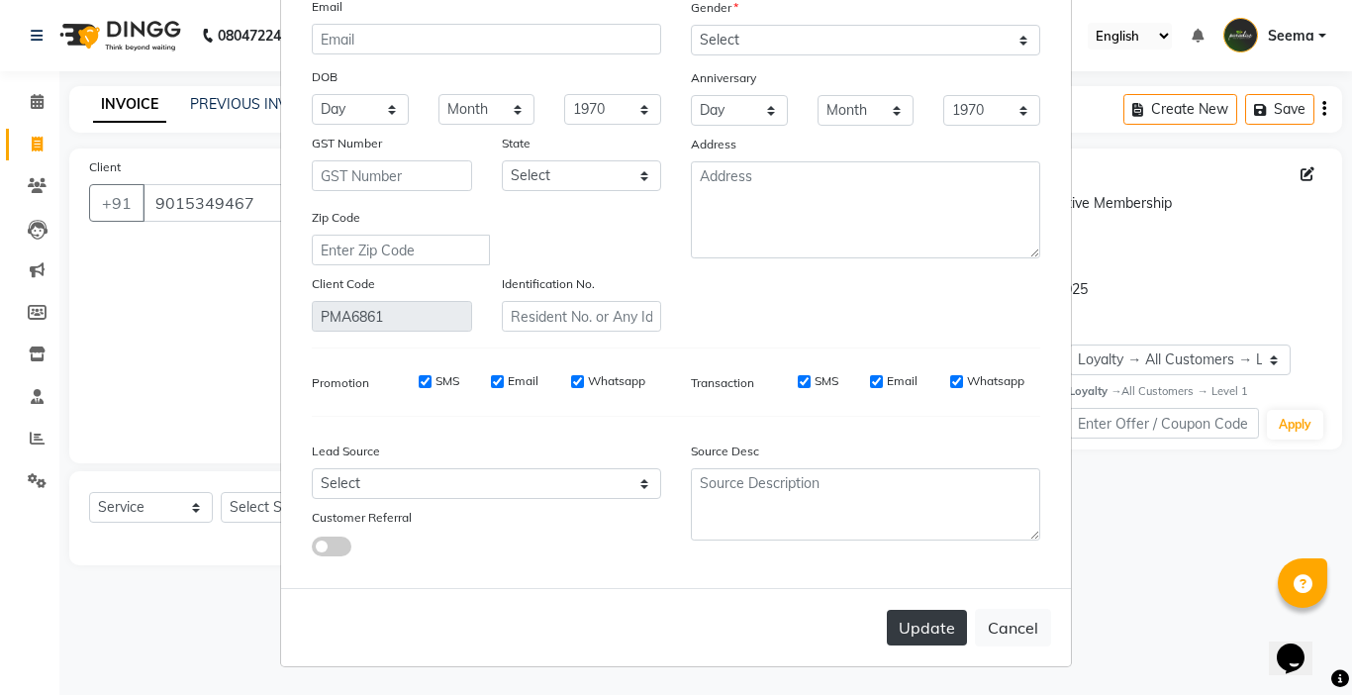
click at [910, 632] on button "Update" at bounding box center [927, 628] width 80 height 36
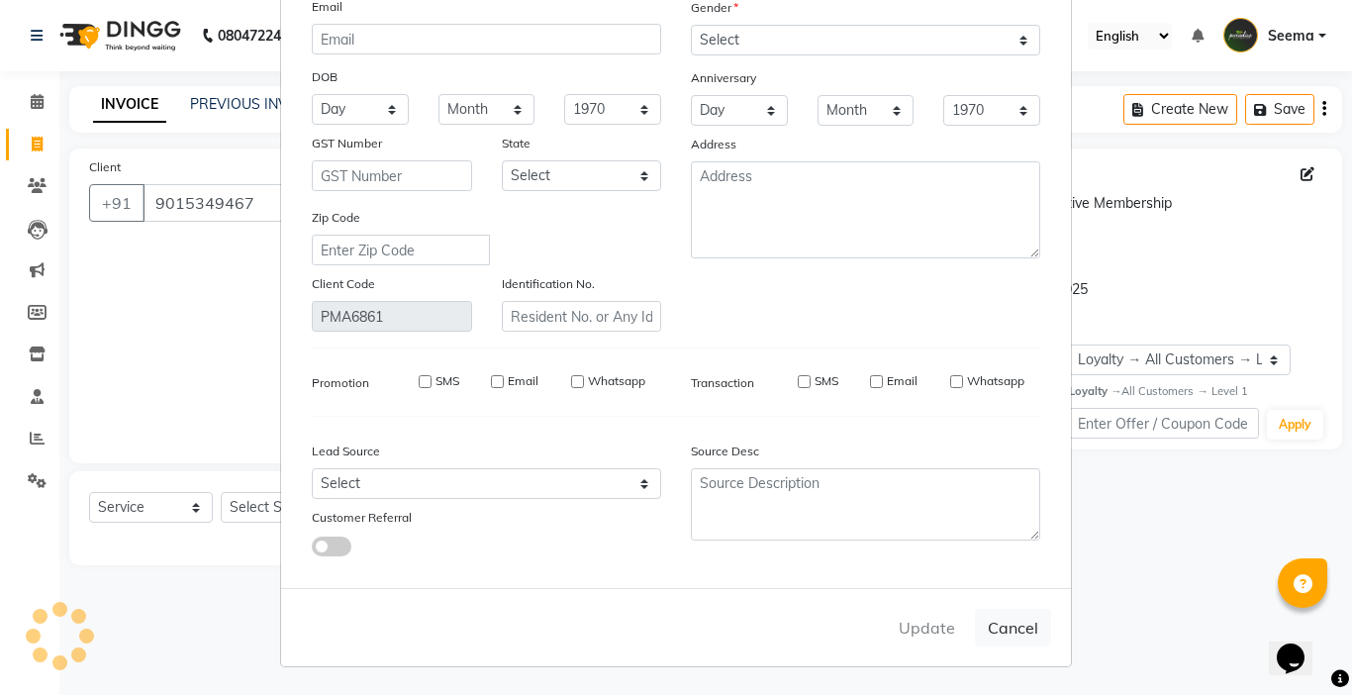
select select
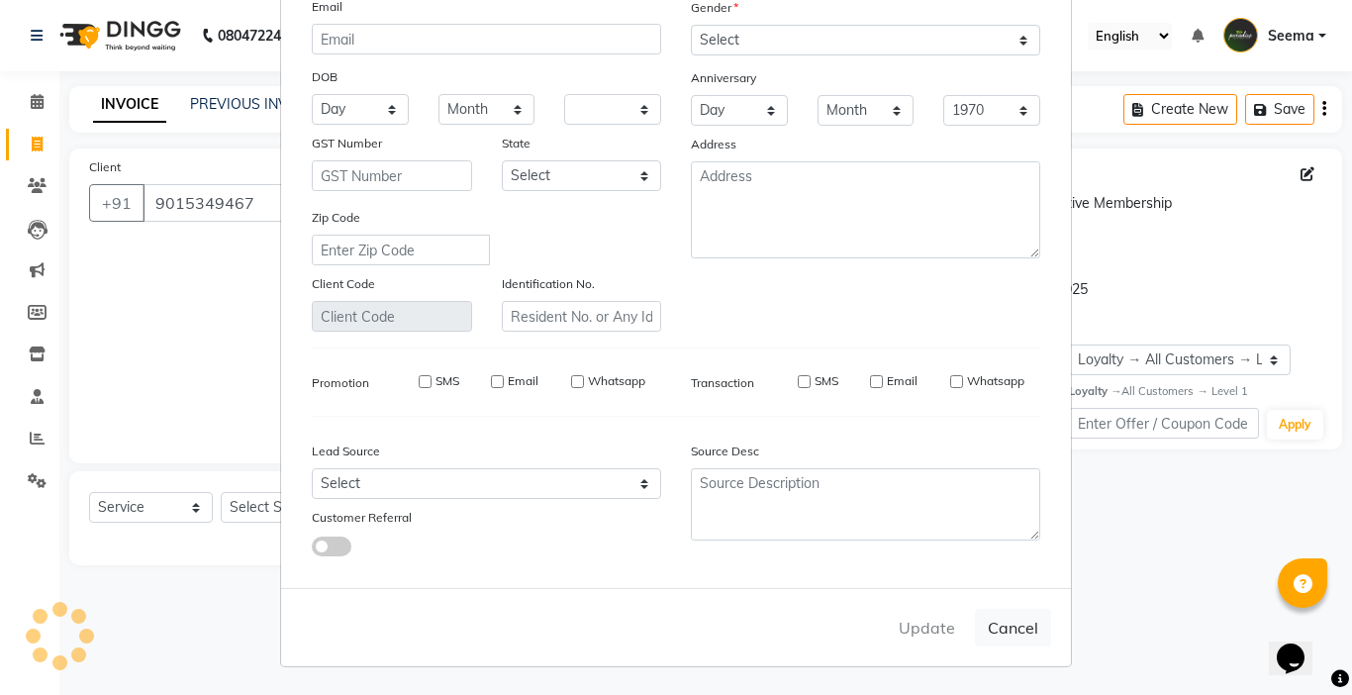
select select
checkbox input "false"
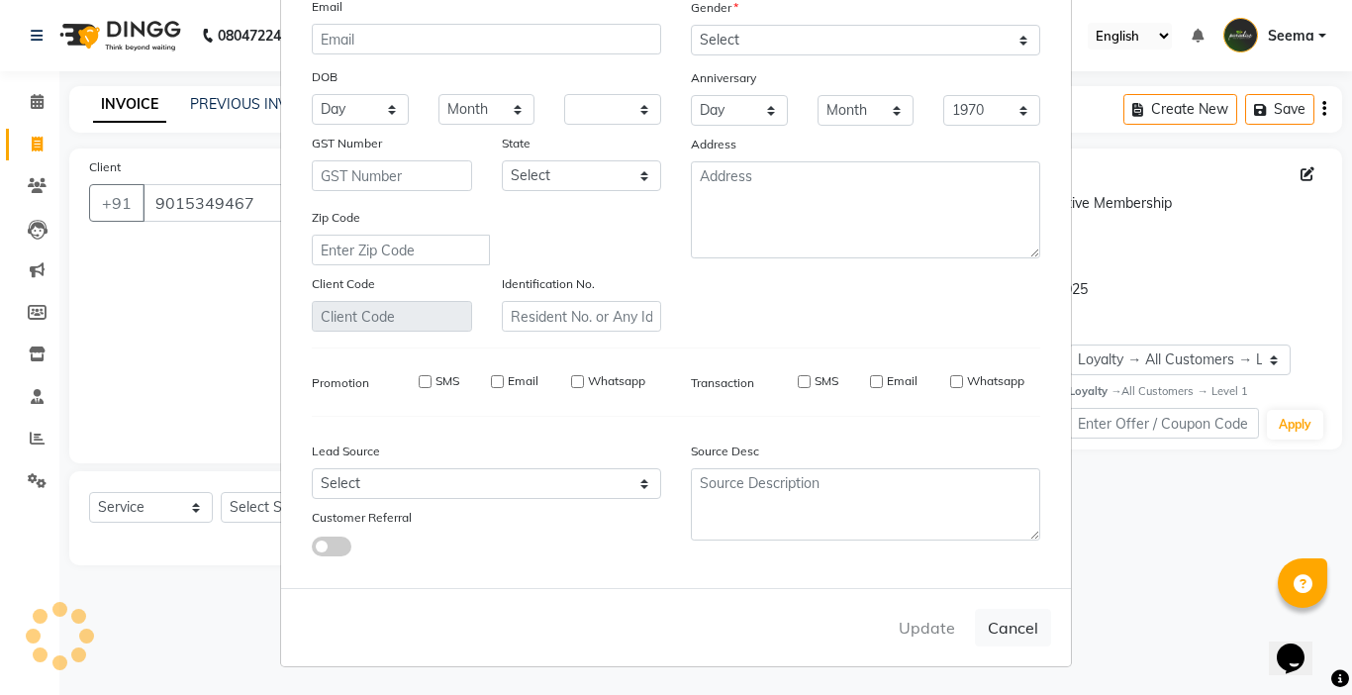
checkbox input "false"
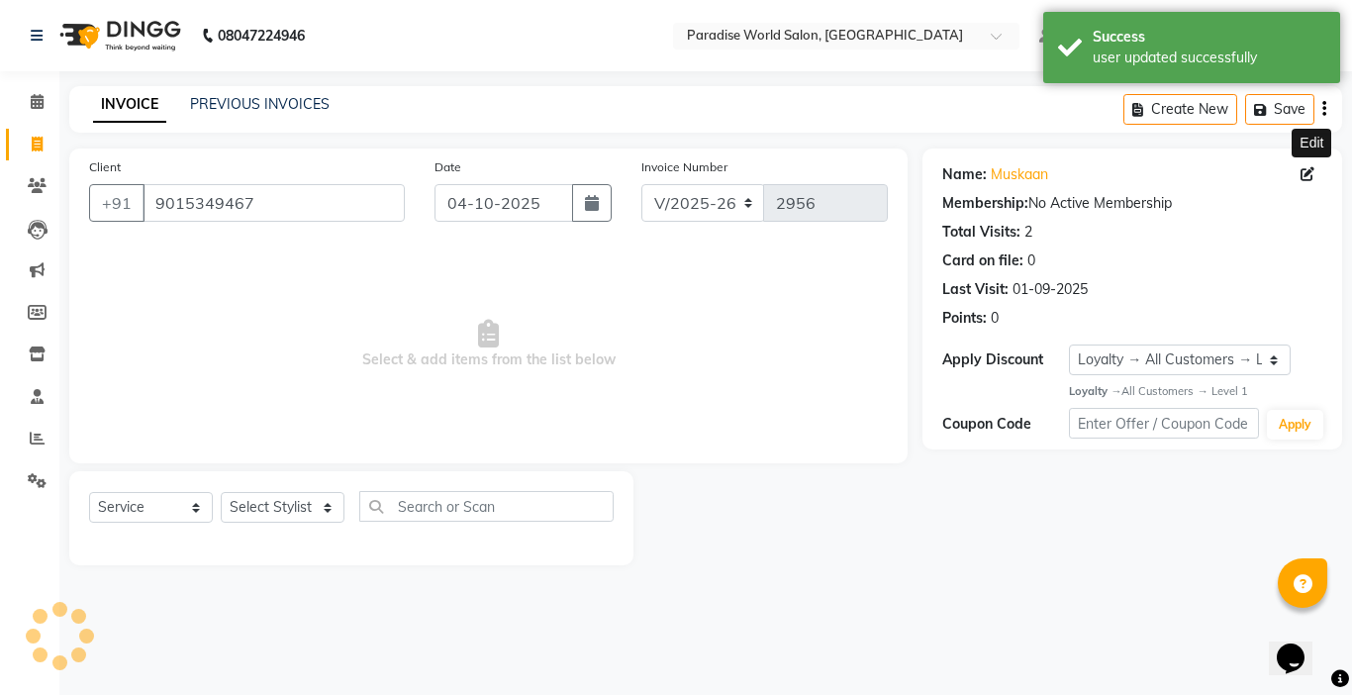
select select "1: Object"
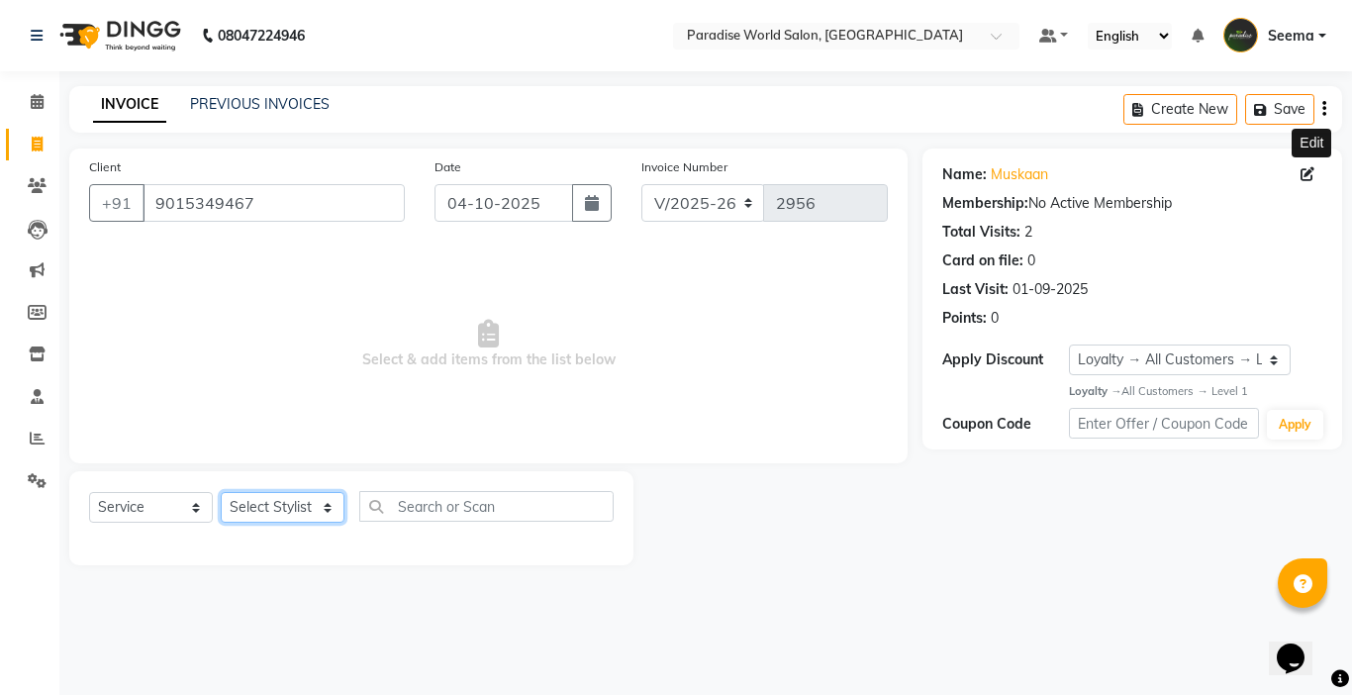
click at [286, 515] on select "Select Stylist [PERSON_NAME] [PERSON_NAME] [PERSON_NAME] company Deepak [PERSON…" at bounding box center [283, 507] width 124 height 31
select select "57181"
click at [221, 492] on select "Select Stylist [PERSON_NAME] [PERSON_NAME] [PERSON_NAME] company Deepak [PERSON…" at bounding box center [283, 507] width 124 height 31
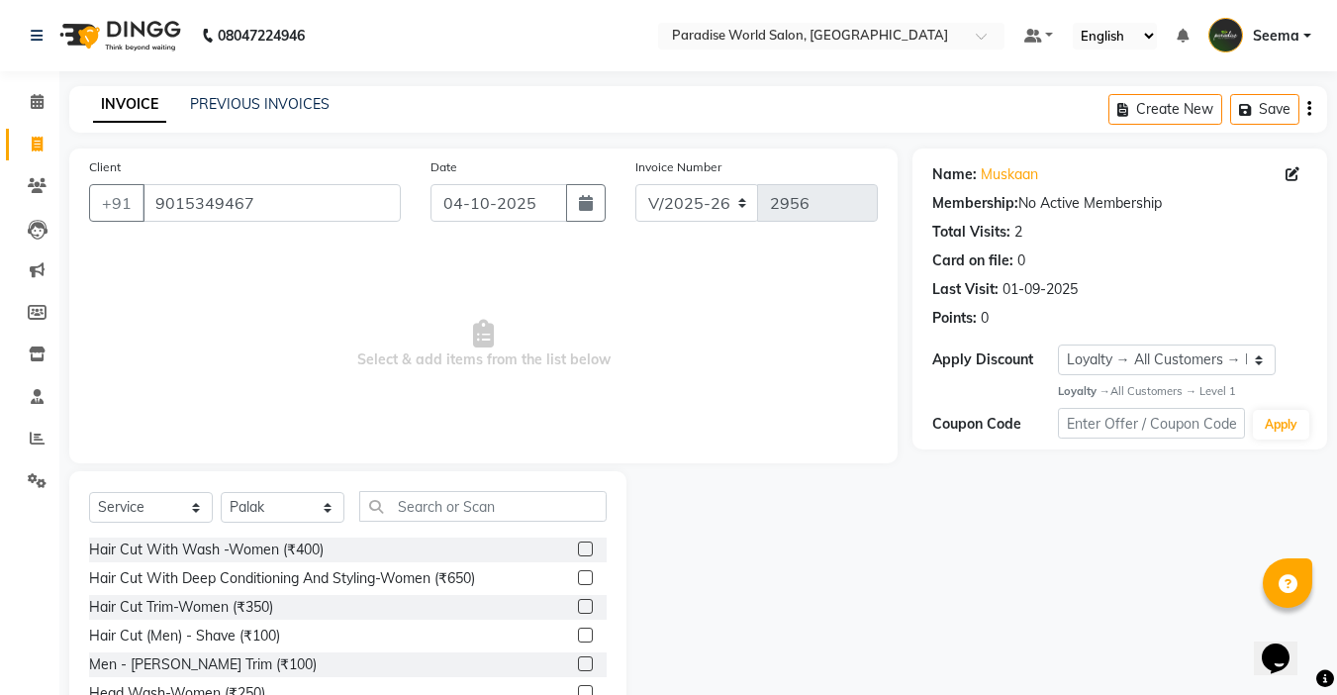
click at [482, 490] on div "Select Service Product Membership Package Voucher Prepaid Gift Card Select Styl…" at bounding box center [347, 617] width 557 height 292
click at [486, 512] on input "text" at bounding box center [482, 506] width 247 height 31
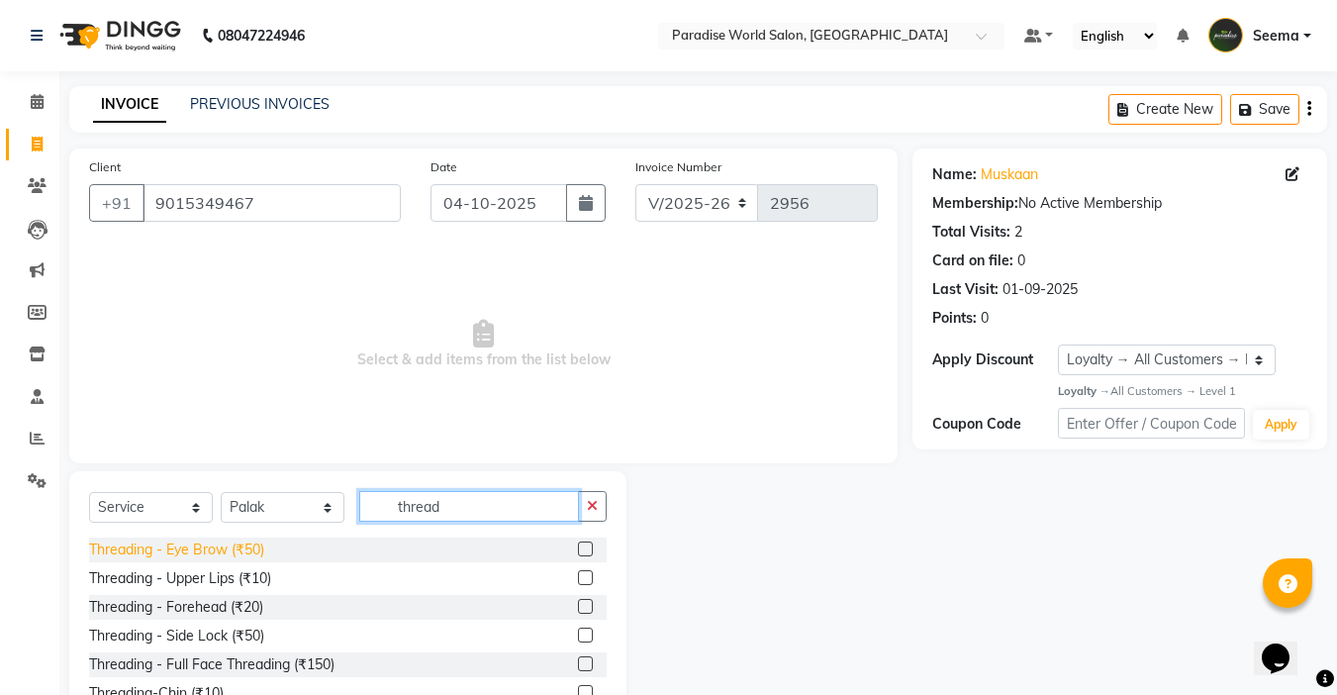
type input "thread"
click at [250, 549] on div "Threading - Eye Brow (₹50)" at bounding box center [176, 549] width 175 height 21
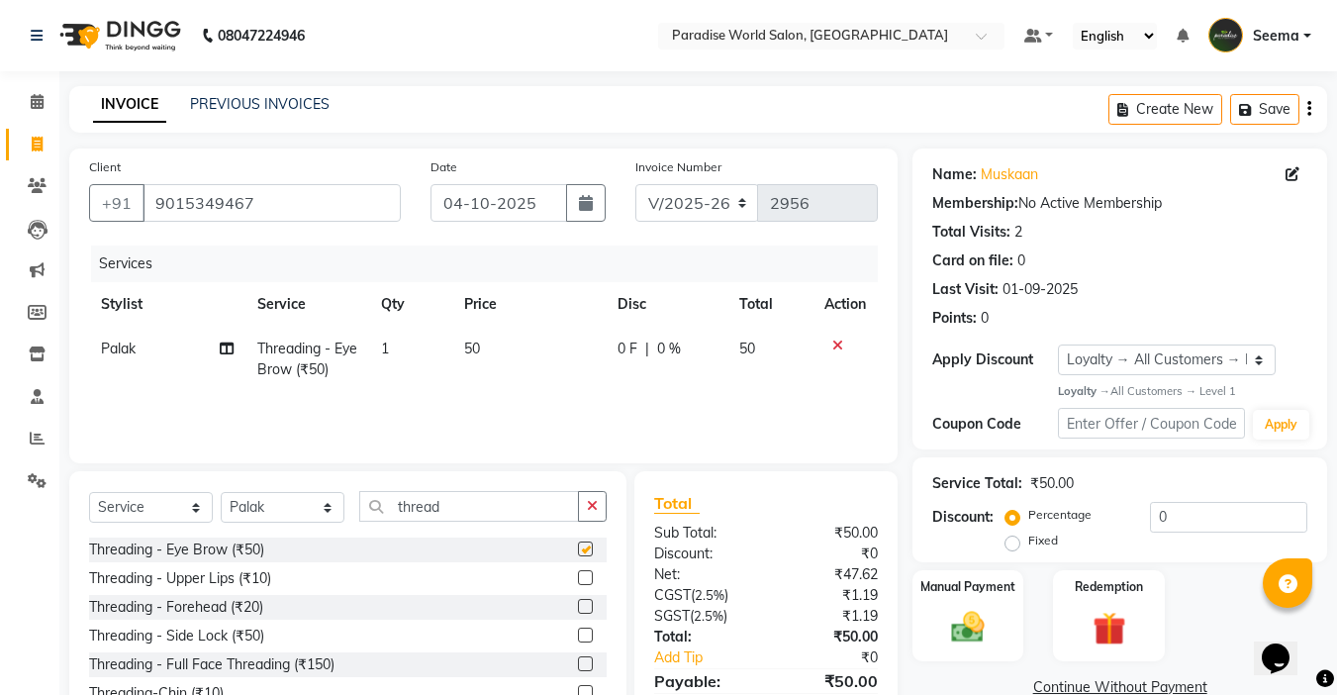
checkbox input "false"
click at [249, 610] on div "Threading - Forehead (₹20)" at bounding box center [176, 607] width 174 height 21
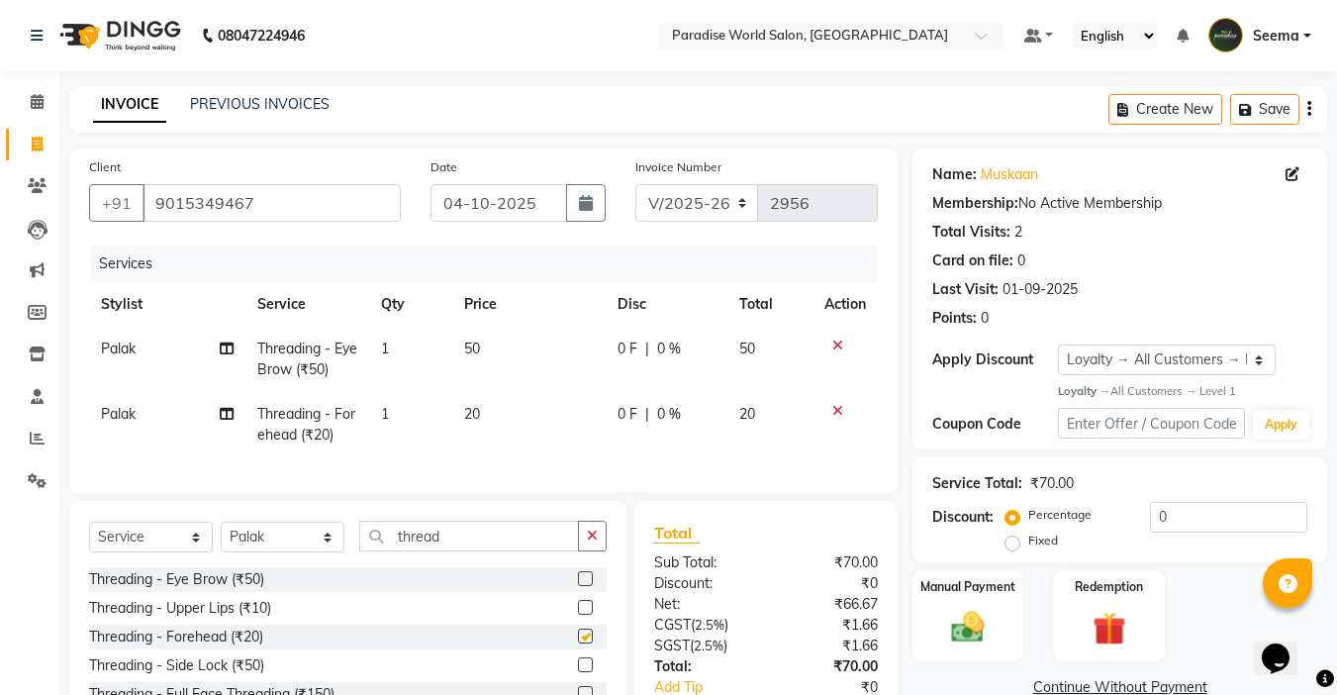
checkbox input "false"
click at [247, 618] on div "Threading - Upper Lips (₹10)" at bounding box center [180, 608] width 182 height 21
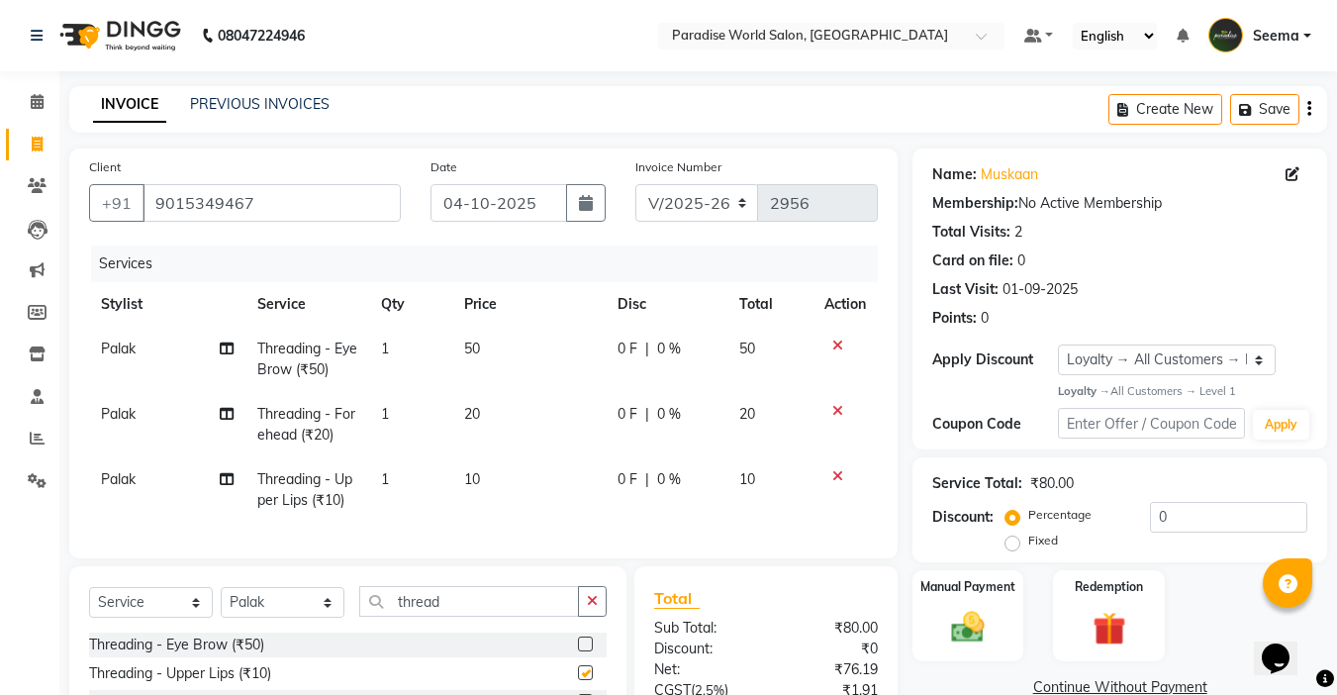
checkbox input "false"
click at [252, 614] on select "Select Stylist [PERSON_NAME] [PERSON_NAME] [PERSON_NAME] company Deepak [PERSON…" at bounding box center [283, 602] width 124 height 31
select select "58495"
click at [221, 602] on select "Select Stylist [PERSON_NAME] [PERSON_NAME] [PERSON_NAME] company Deepak [PERSON…" at bounding box center [283, 602] width 124 height 31
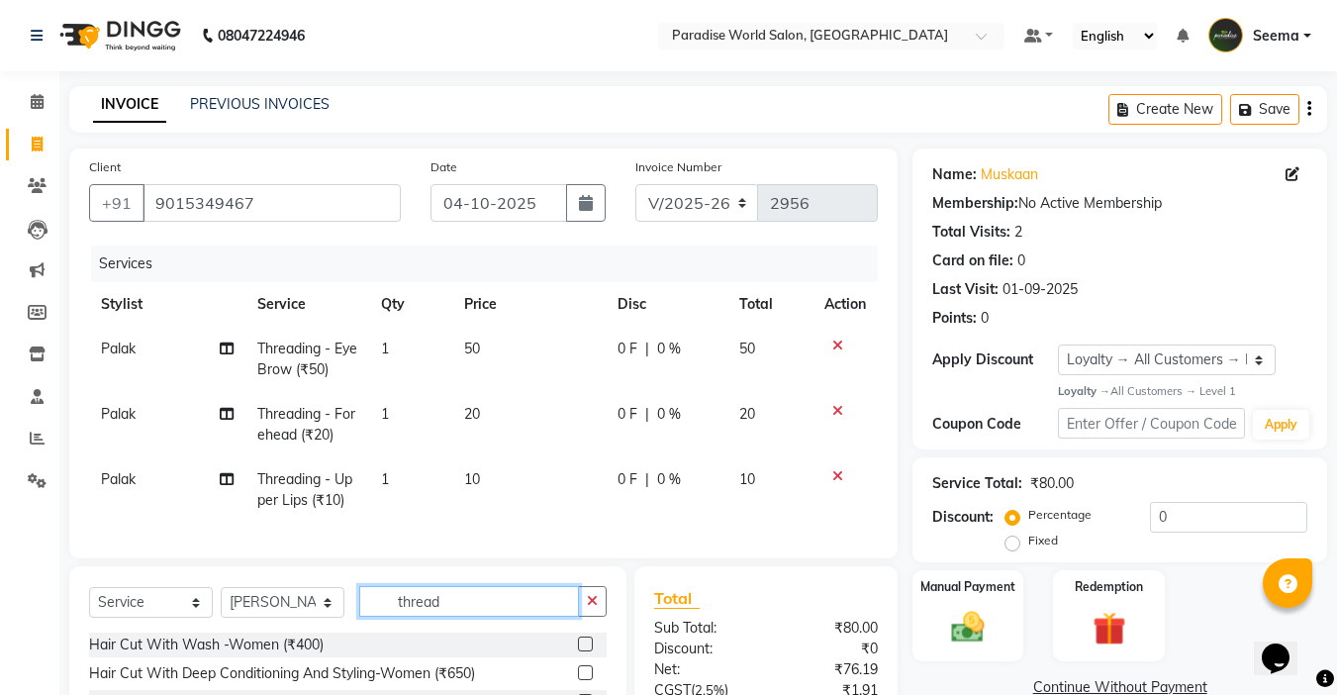
click at [448, 616] on input "thread" at bounding box center [469, 601] width 220 height 31
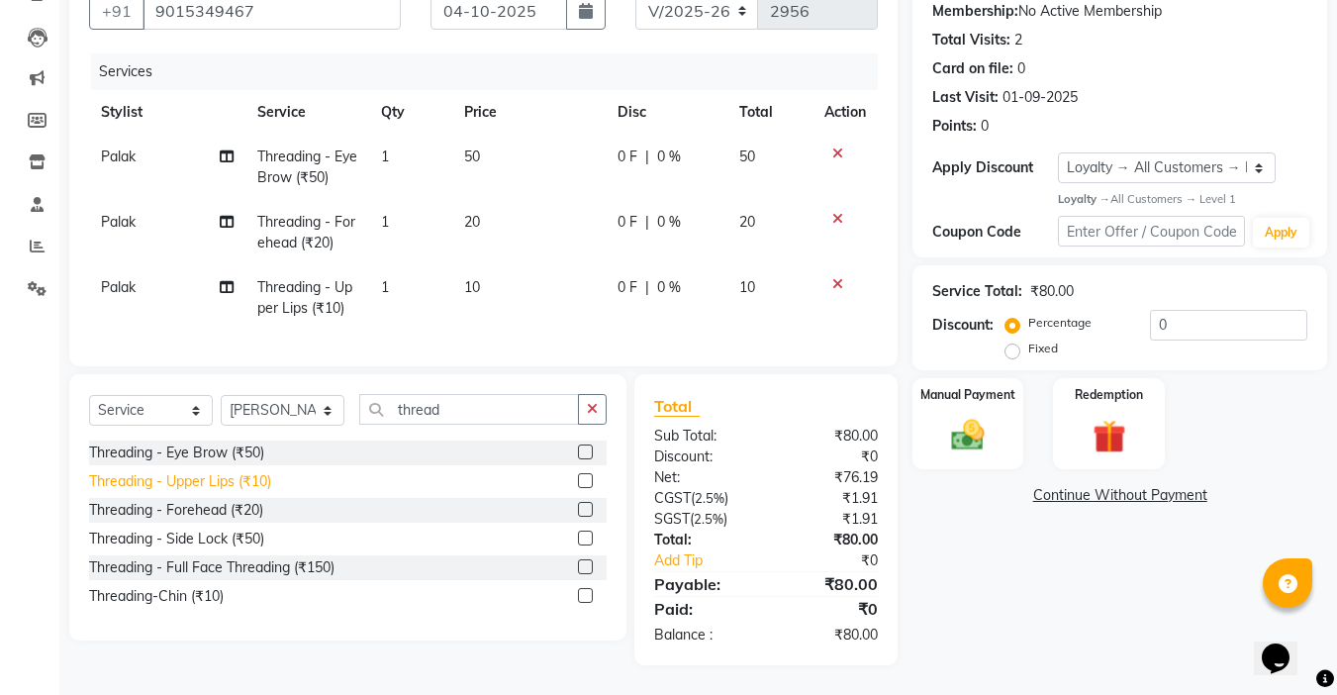
click at [258, 485] on div "Threading - Upper Lips (₹10)" at bounding box center [180, 481] width 182 height 21
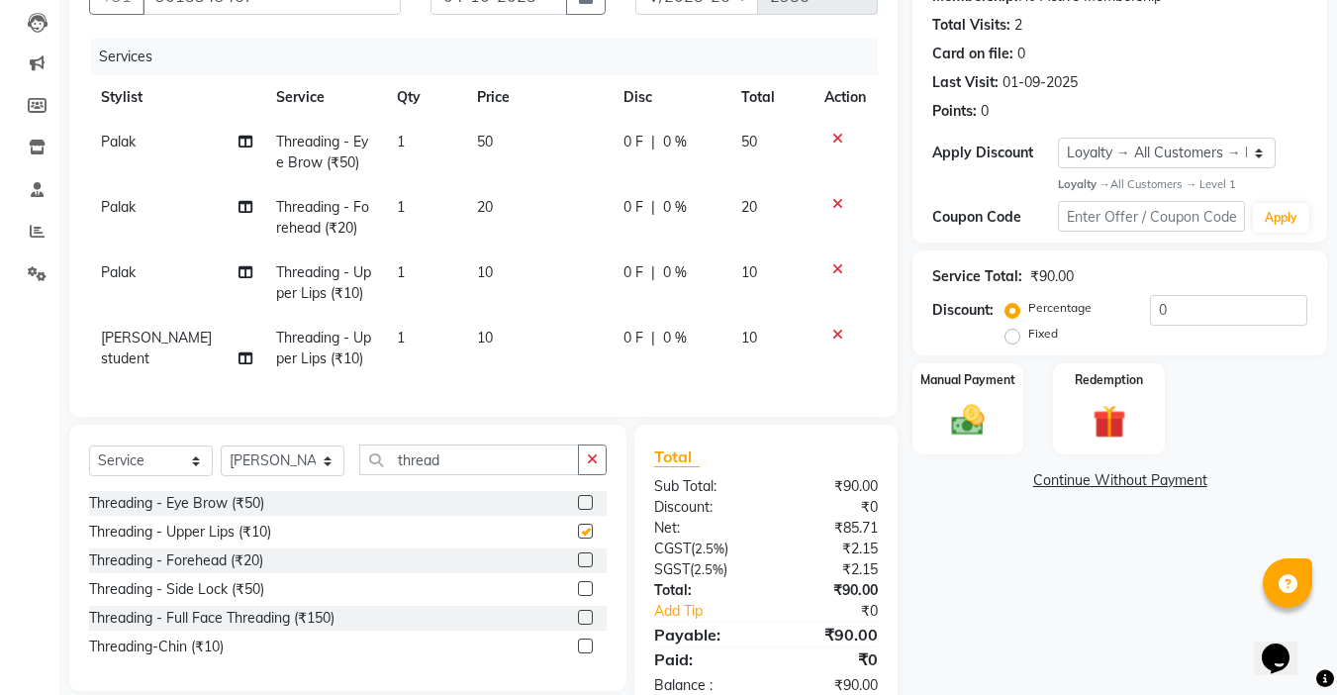
checkbox input "false"
click at [296, 473] on select "Select Stylist [PERSON_NAME] [PERSON_NAME] [PERSON_NAME] company Deepak [PERSON…" at bounding box center [283, 460] width 124 height 31
select select "24939"
click at [221, 460] on select "Select Stylist [PERSON_NAME] [PERSON_NAME] [PERSON_NAME] company Deepak [PERSON…" at bounding box center [283, 460] width 124 height 31
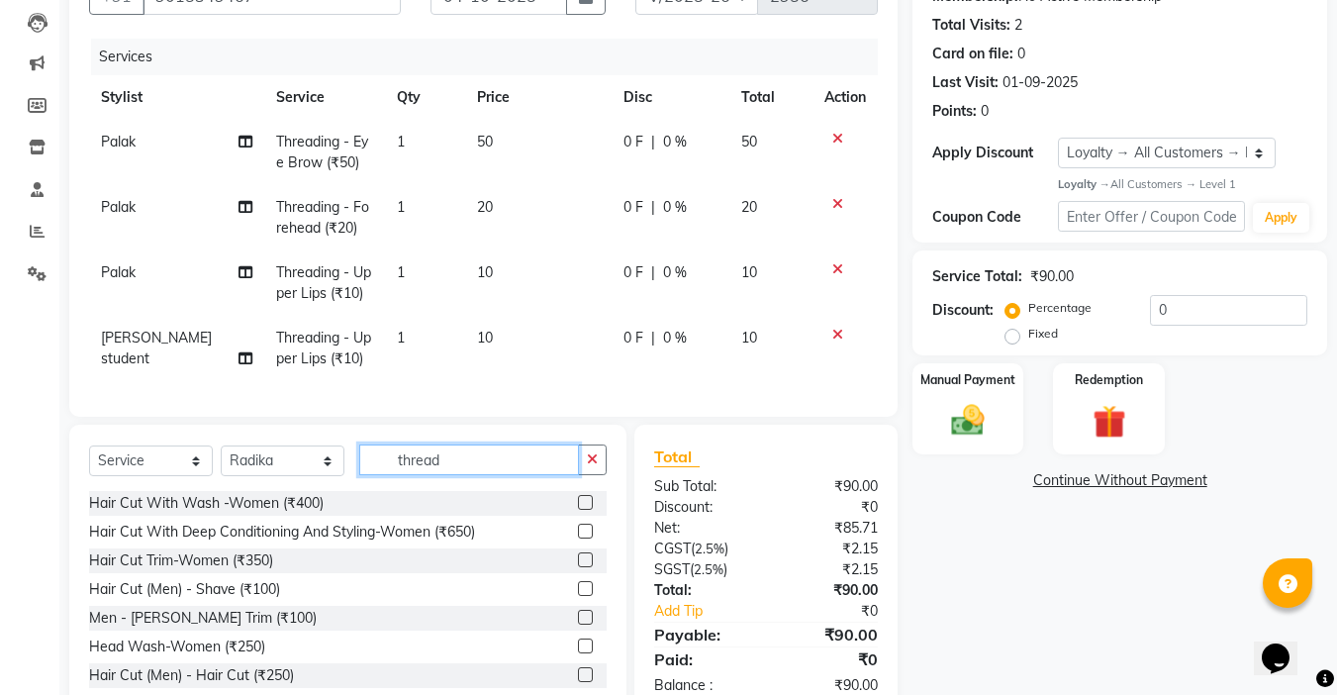
click at [456, 469] on input "thread" at bounding box center [469, 459] width 220 height 31
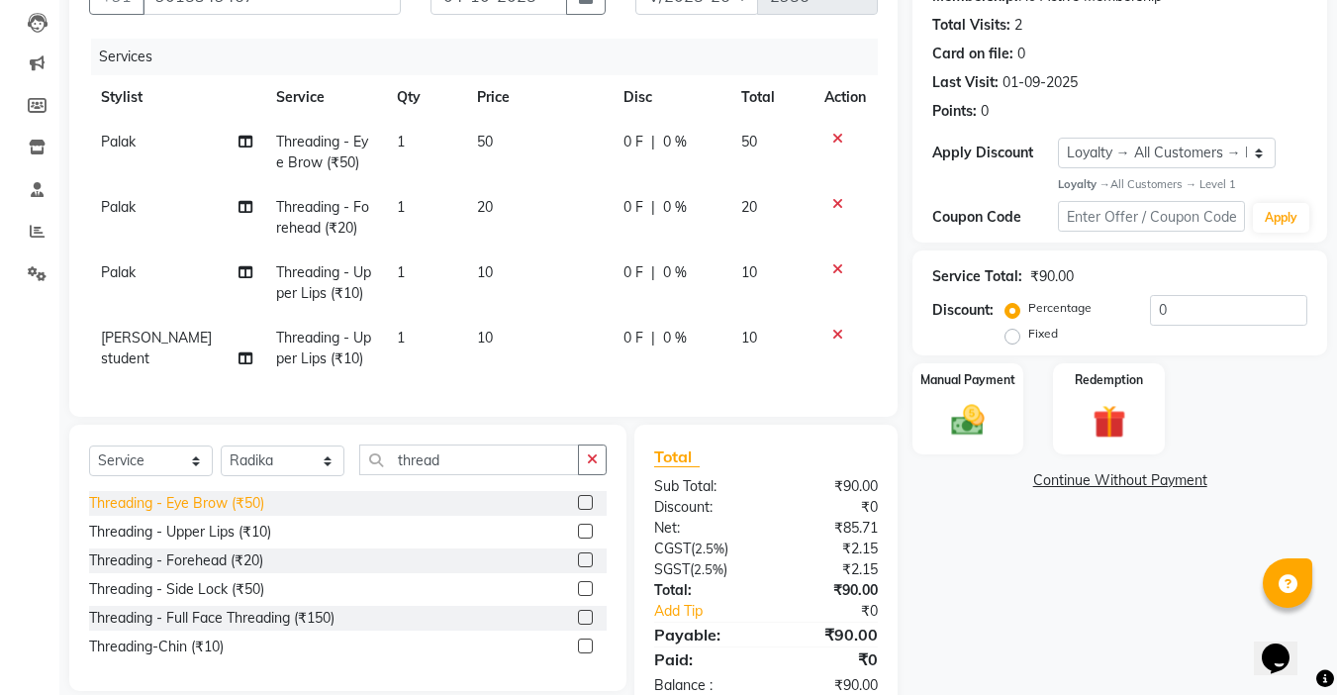
click at [263, 511] on div "Threading - Eye Brow (₹50)" at bounding box center [176, 503] width 175 height 21
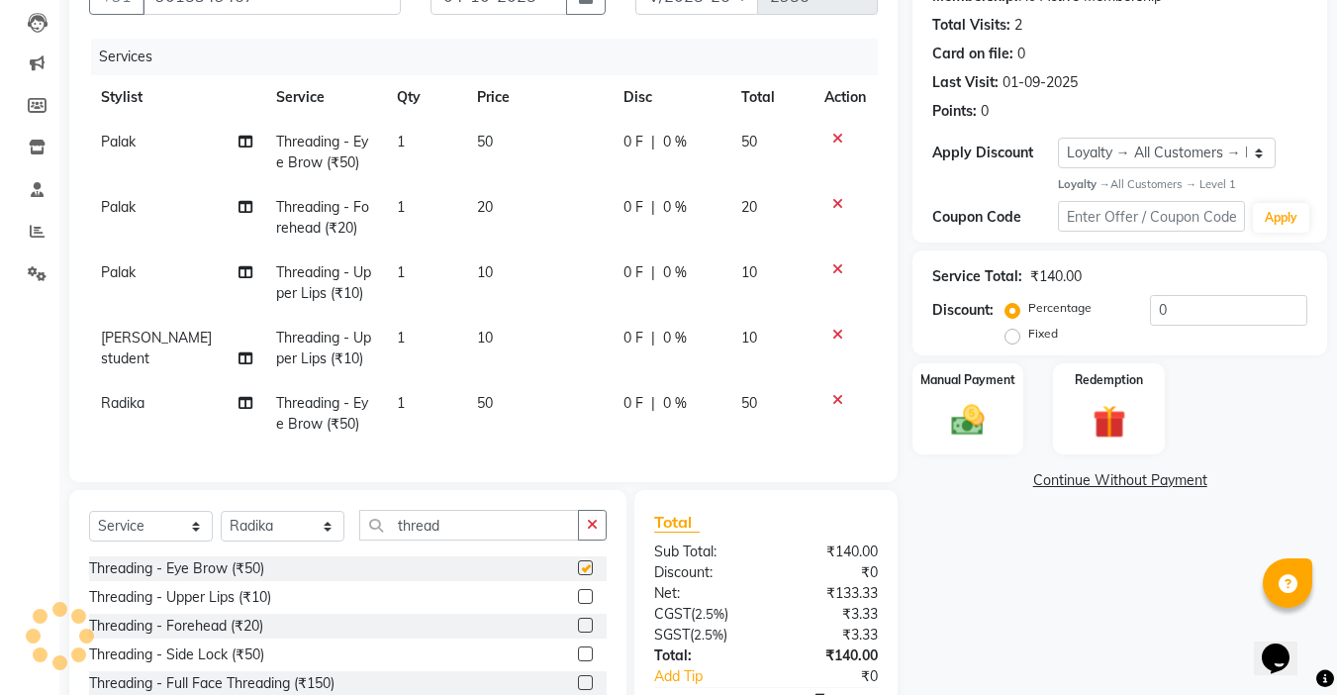
checkbox input "false"
click at [258, 608] on div "Threading - Upper Lips (₹10)" at bounding box center [180, 597] width 182 height 21
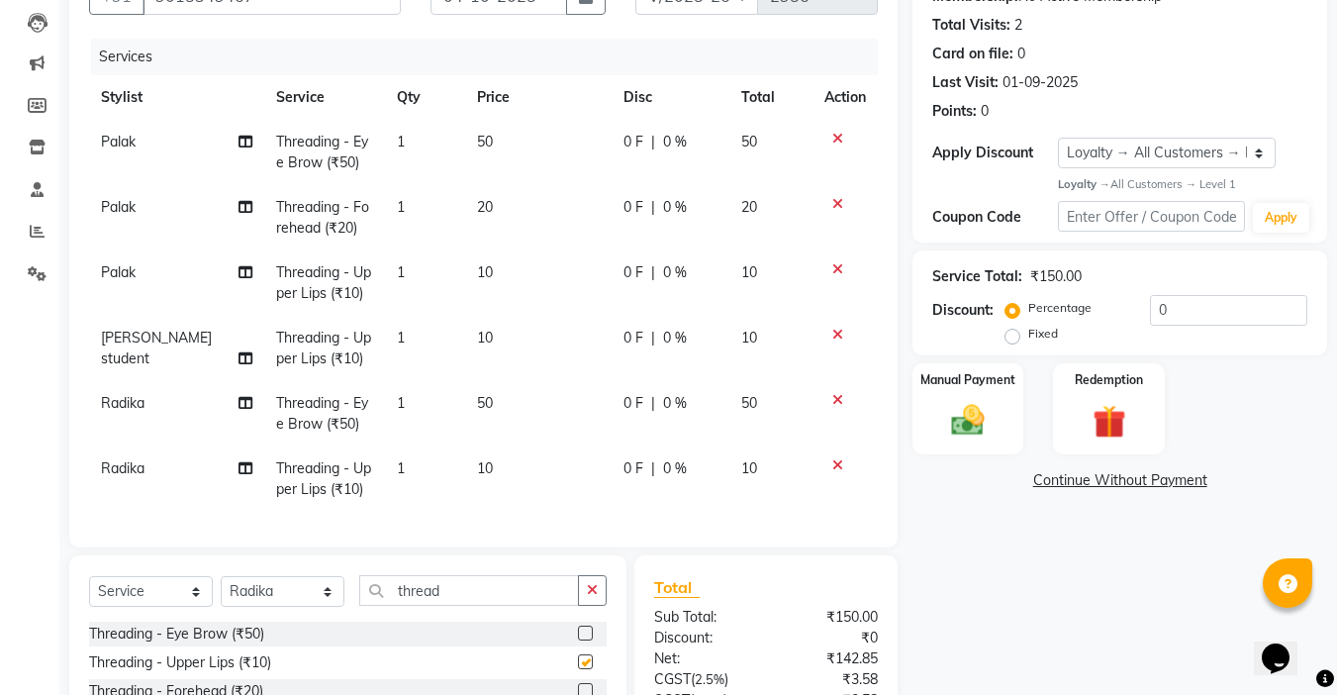
checkbox input "false"
click at [998, 419] on div "Manual Payment" at bounding box center [968, 408] width 116 height 94
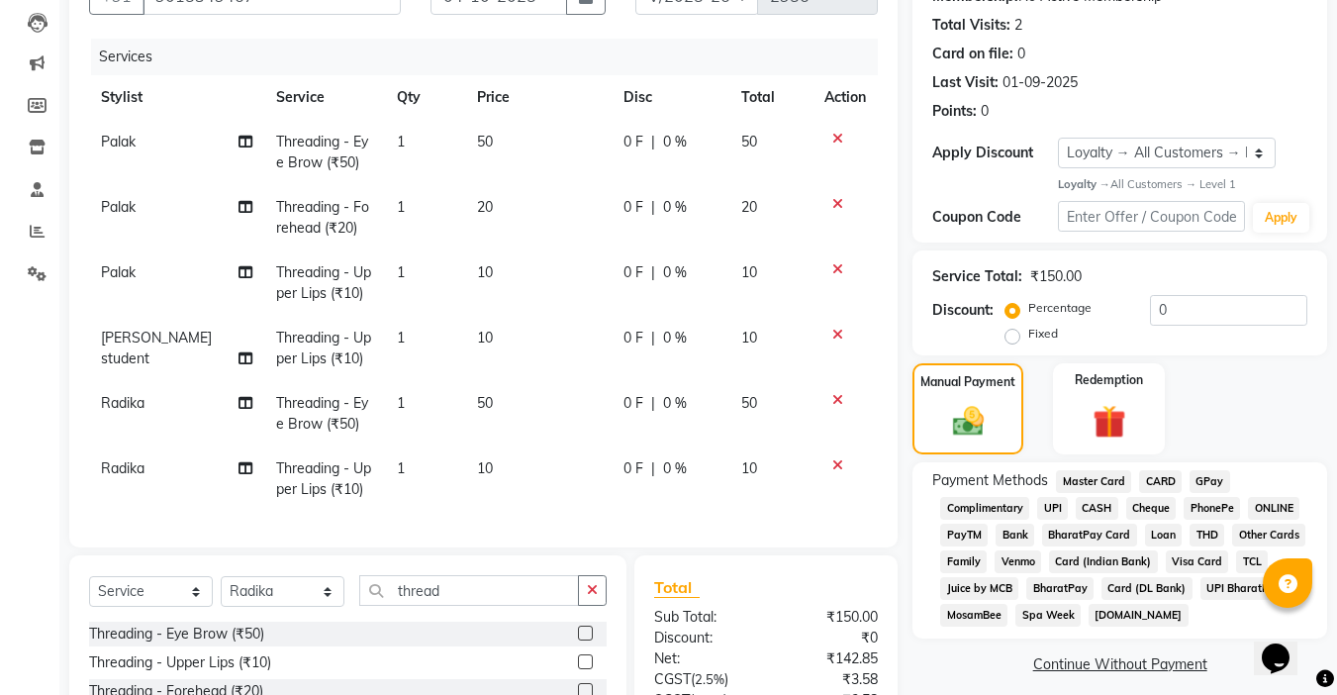
click at [1056, 506] on span "UPI" at bounding box center [1052, 508] width 31 height 23
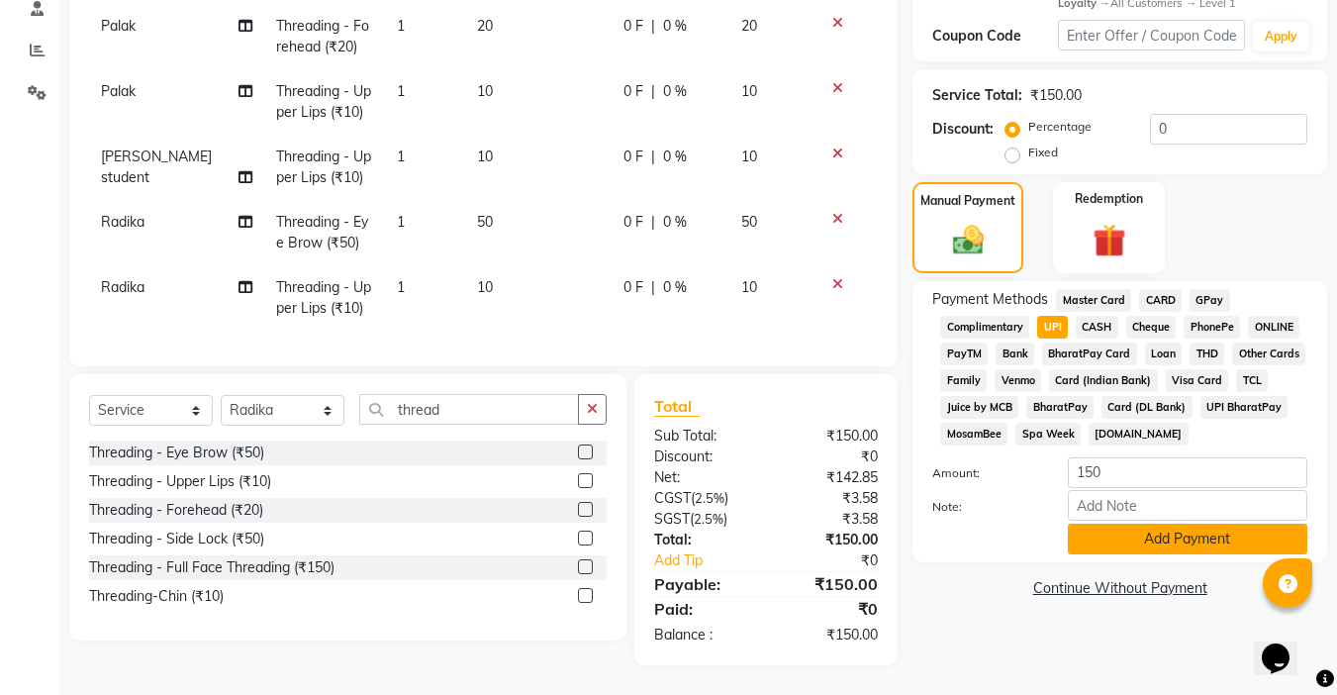
click at [1115, 537] on button "Add Payment" at bounding box center [1187, 538] width 239 height 31
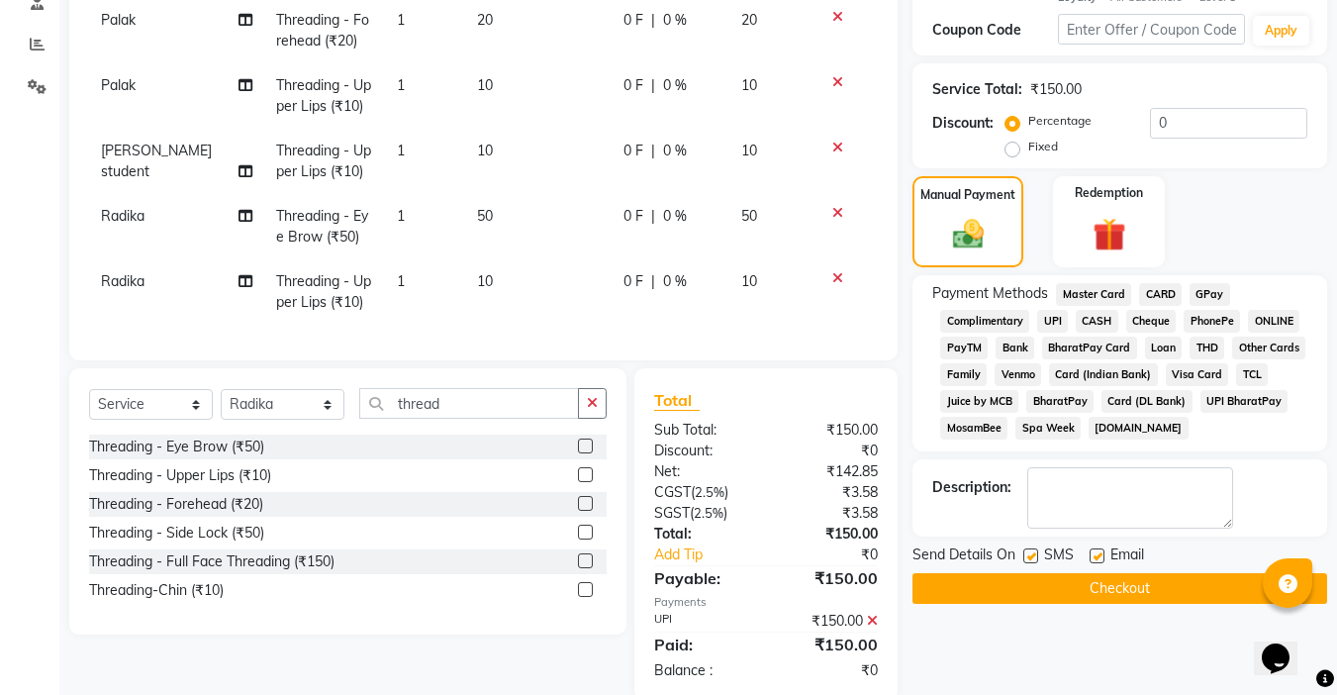
click at [1116, 582] on button "Checkout" at bounding box center [1119, 588] width 415 height 31
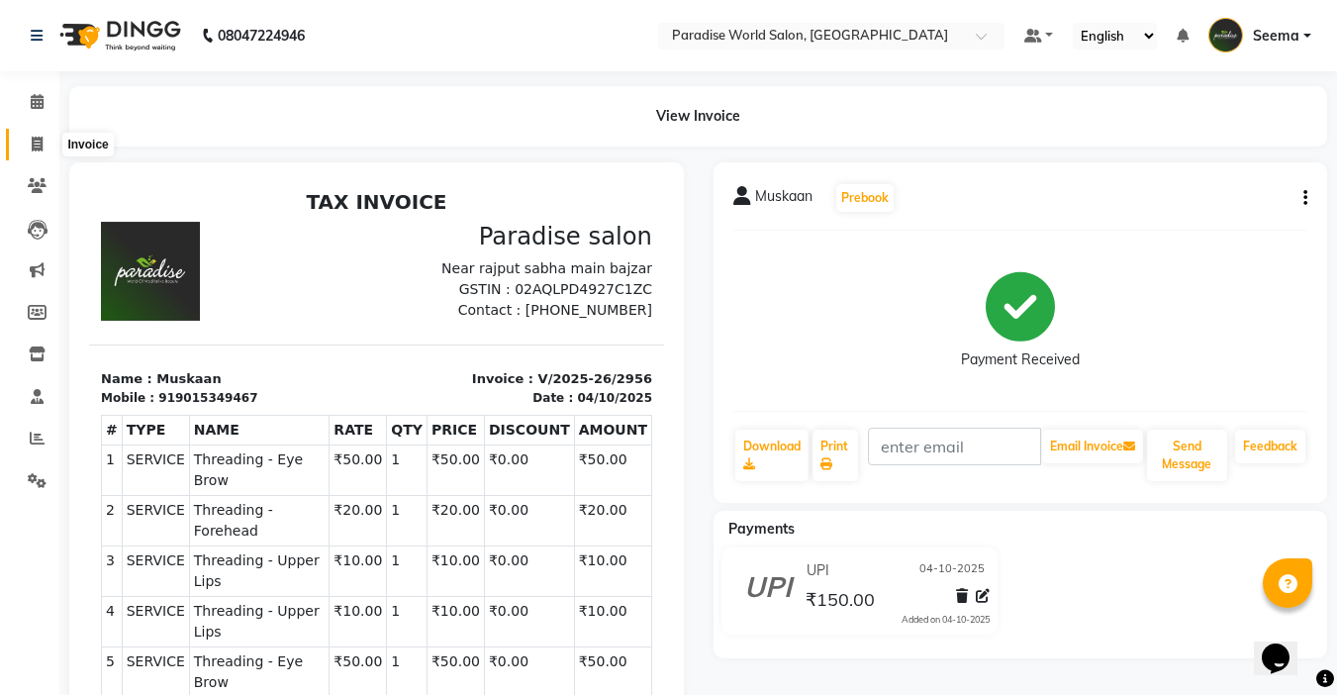
click at [43, 142] on icon at bounding box center [37, 144] width 11 height 15
select select "service"
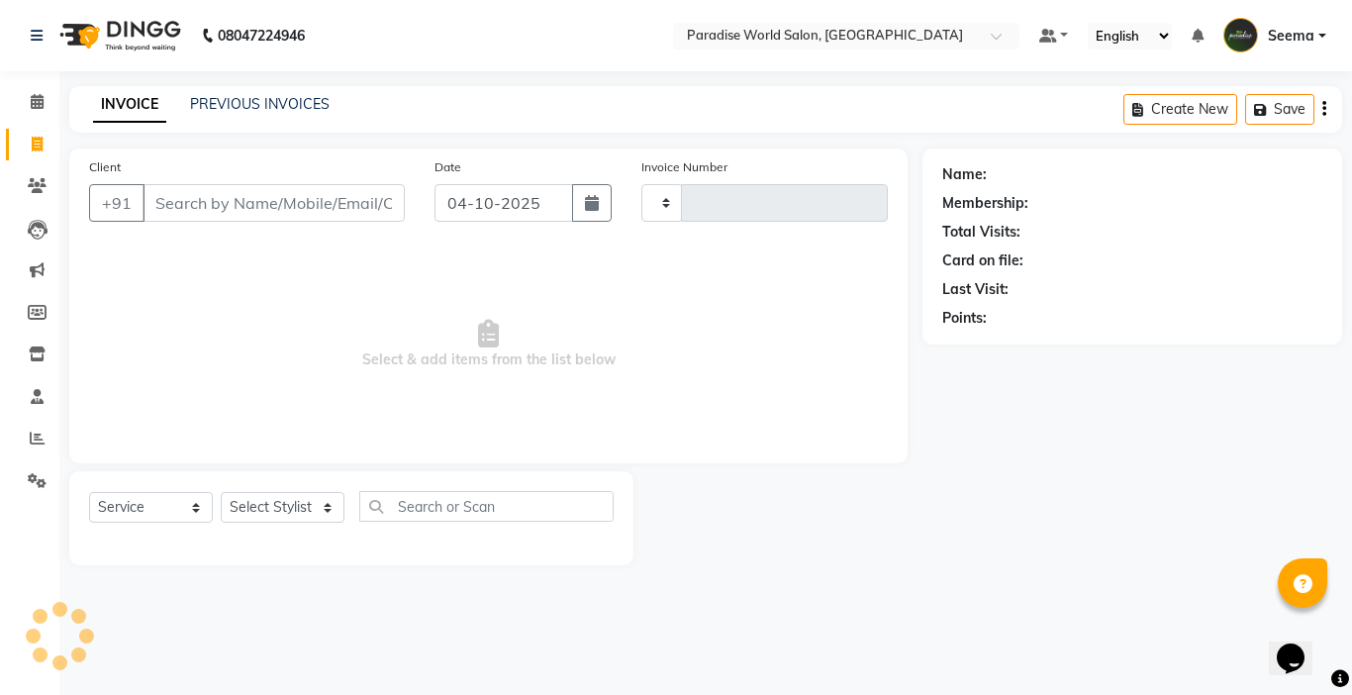
type input "2957"
select select "4451"
click at [33, 191] on icon at bounding box center [37, 185] width 19 height 15
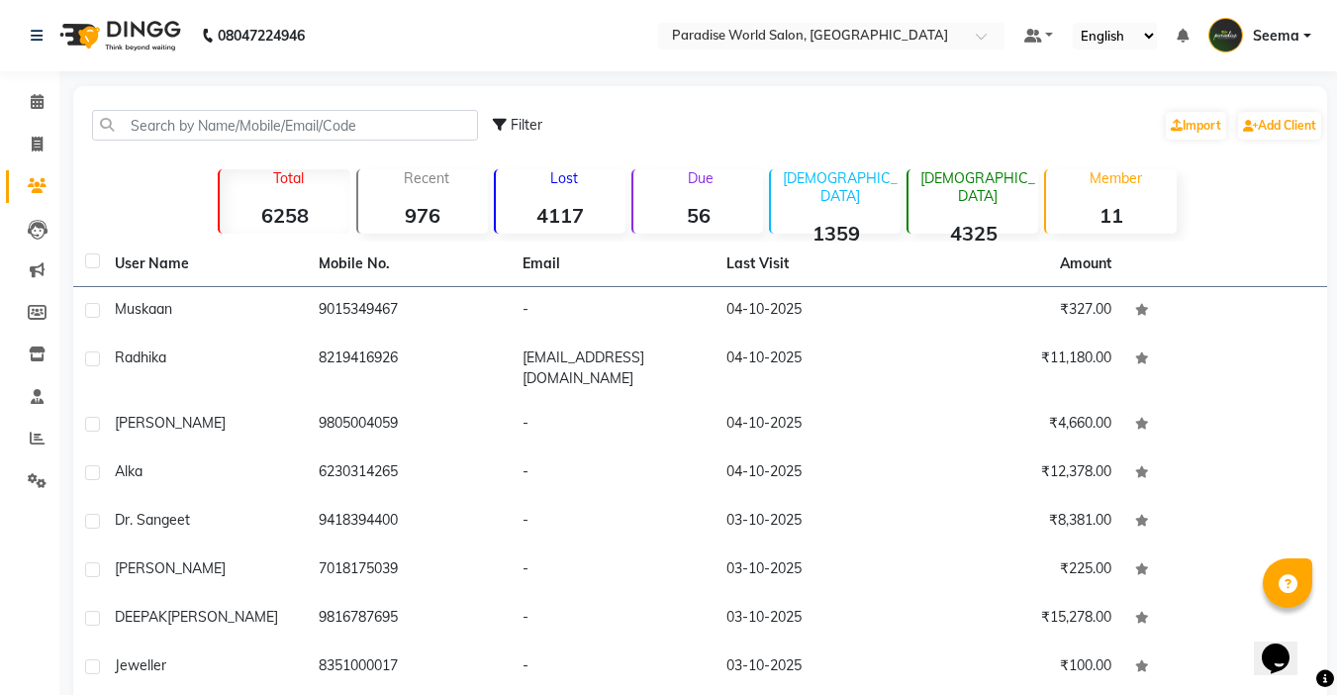
click at [515, 120] on span "Filter" at bounding box center [527, 125] width 32 height 18
select select "1000000"
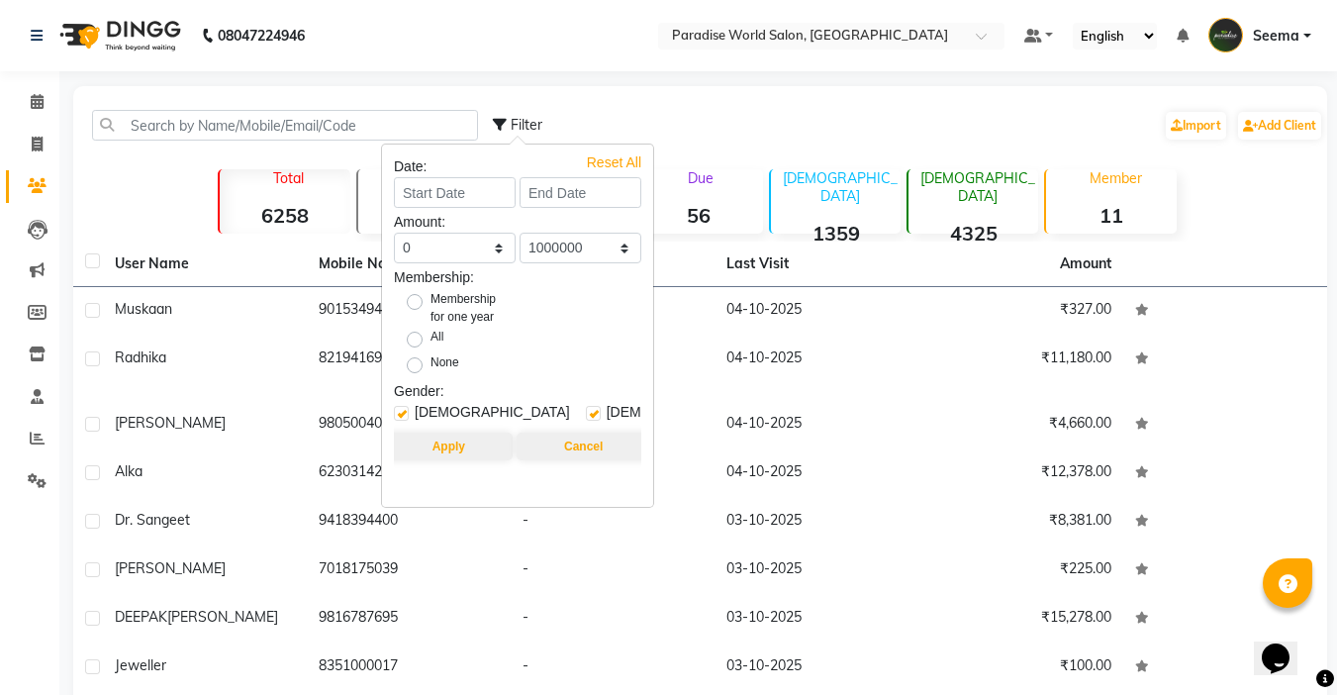
scroll to position [99, 0]
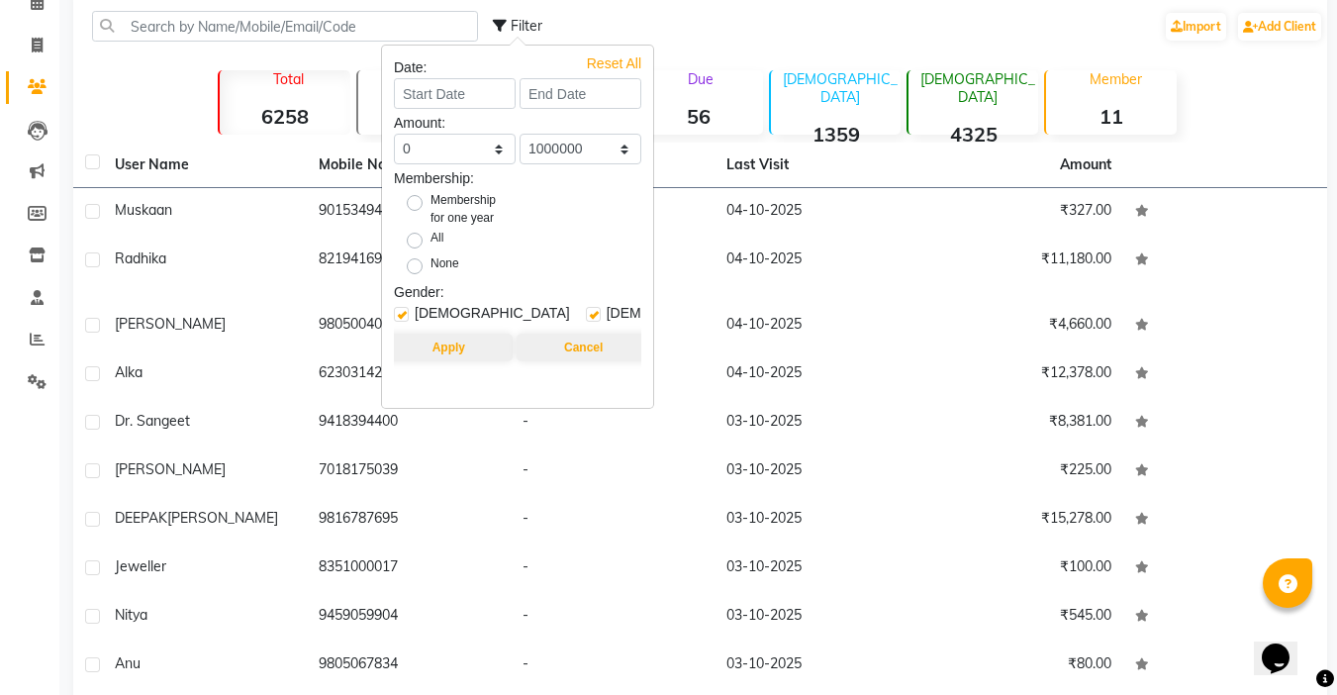
click at [400, 311] on label at bounding box center [401, 314] width 15 height 15
click at [400, 311] on input "checkbox" at bounding box center [400, 315] width 13 height 13
checkbox input "false"
click at [454, 347] on button "Apply" at bounding box center [449, 347] width 128 height 28
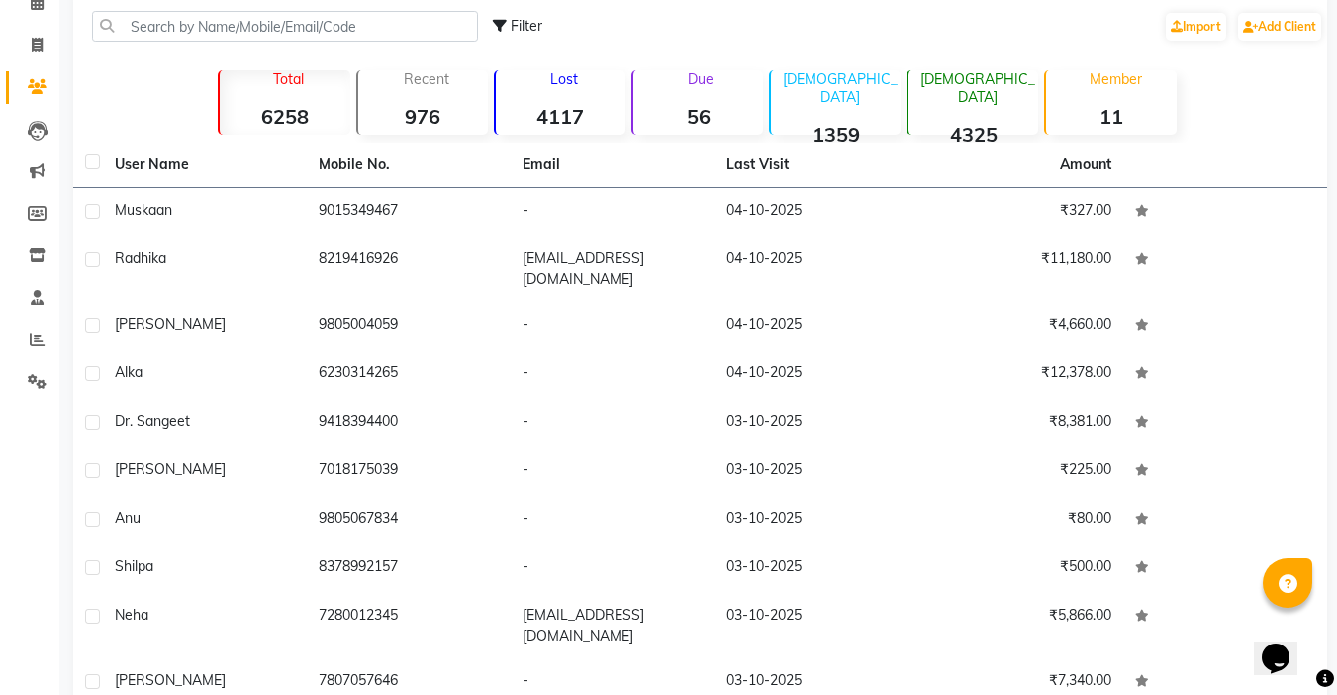
click at [996, 122] on strong "4325" at bounding box center [973, 134] width 130 height 25
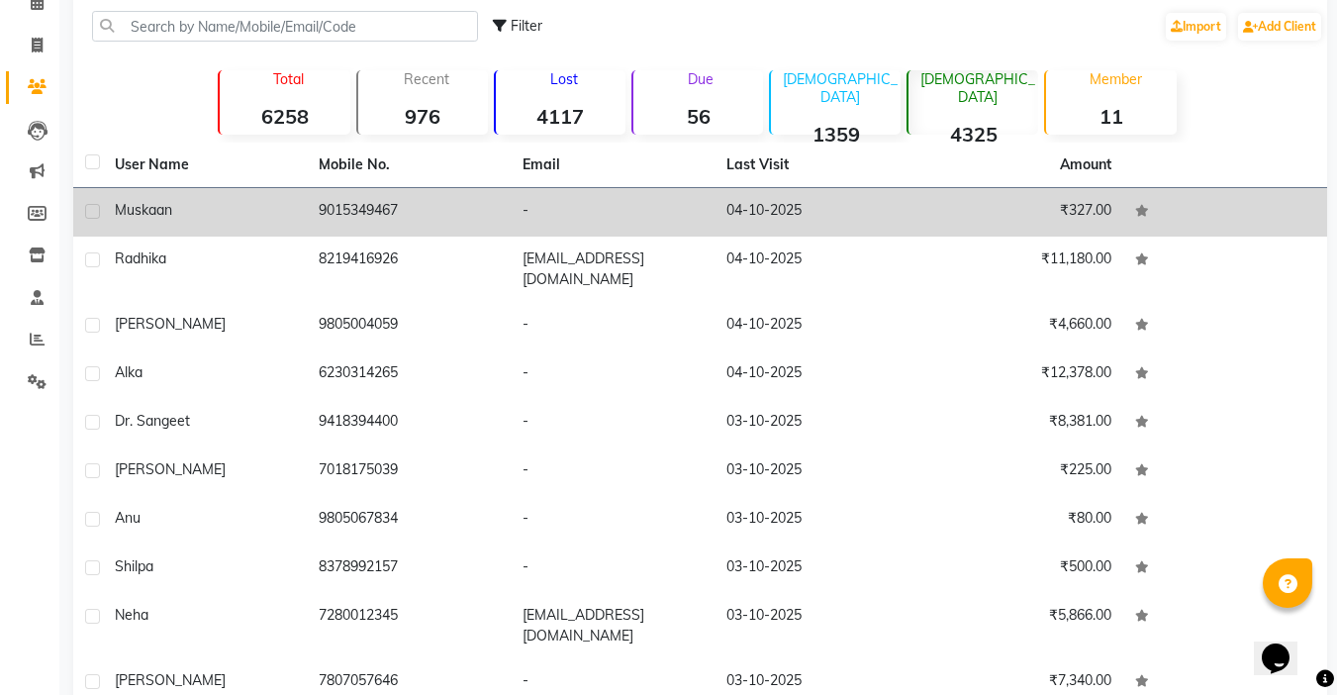
scroll to position [0, 0]
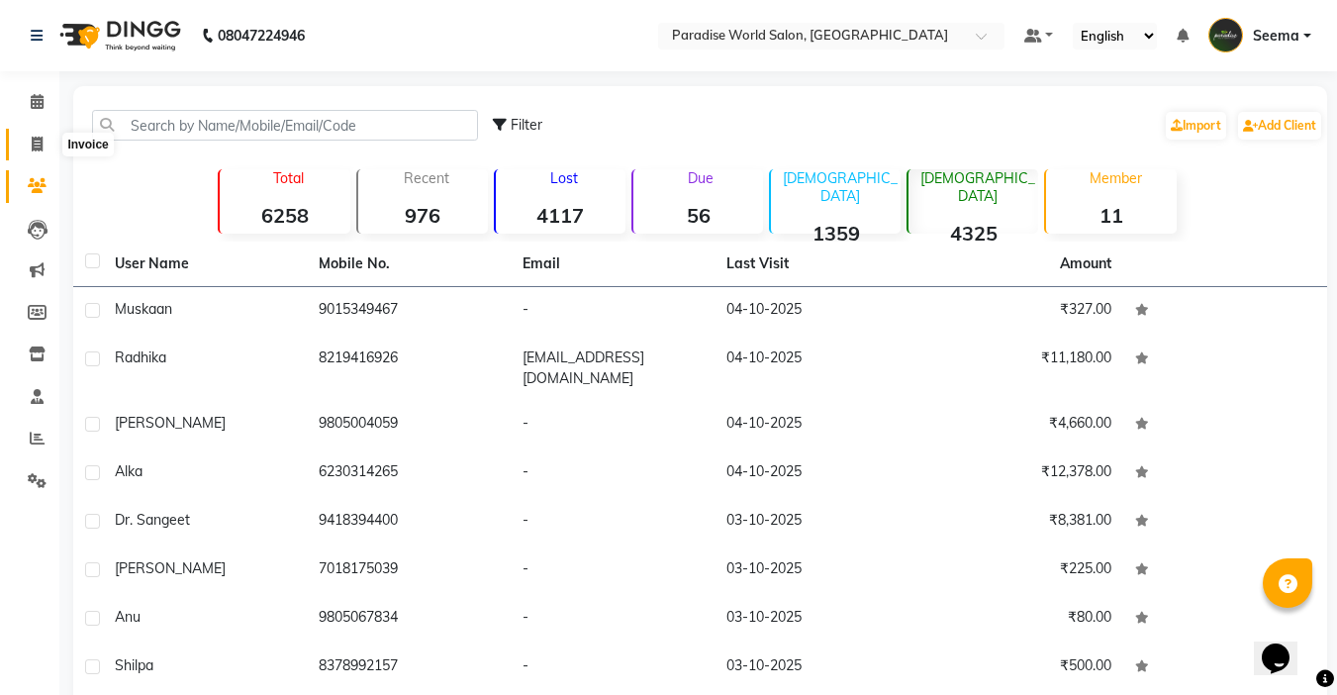
click at [43, 144] on icon at bounding box center [37, 144] width 11 height 15
select select "service"
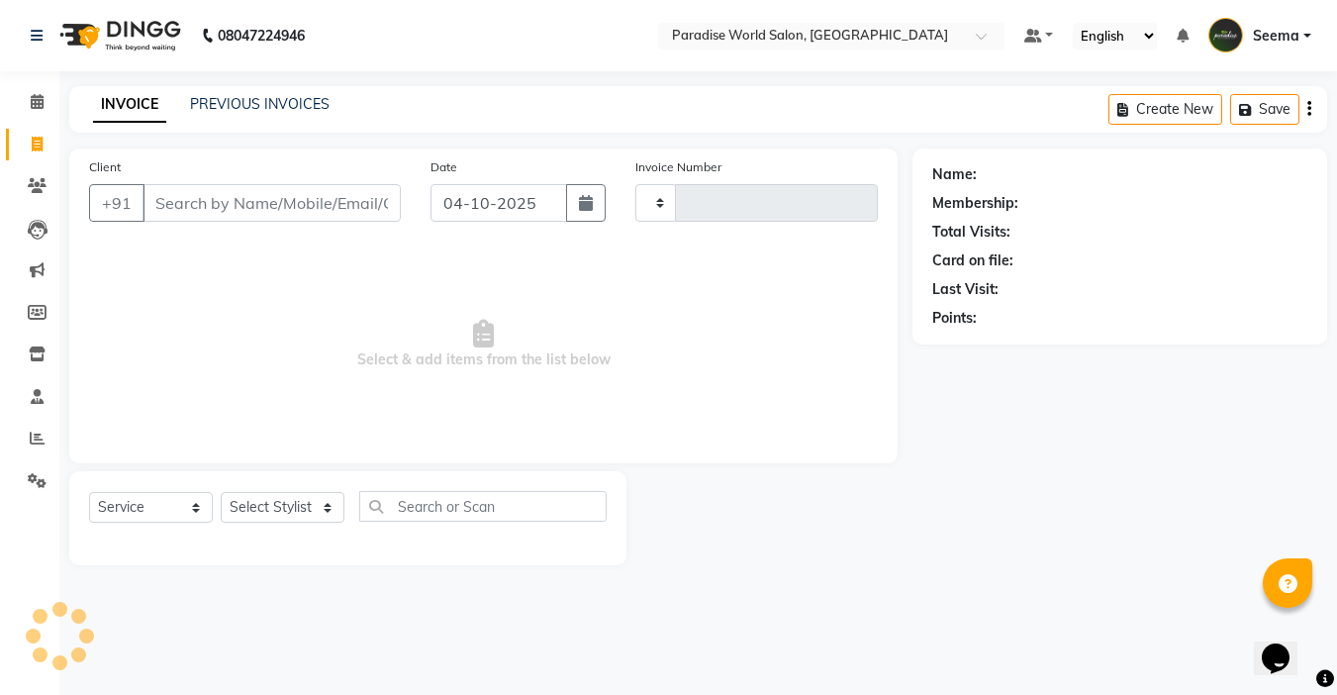
type input "2957"
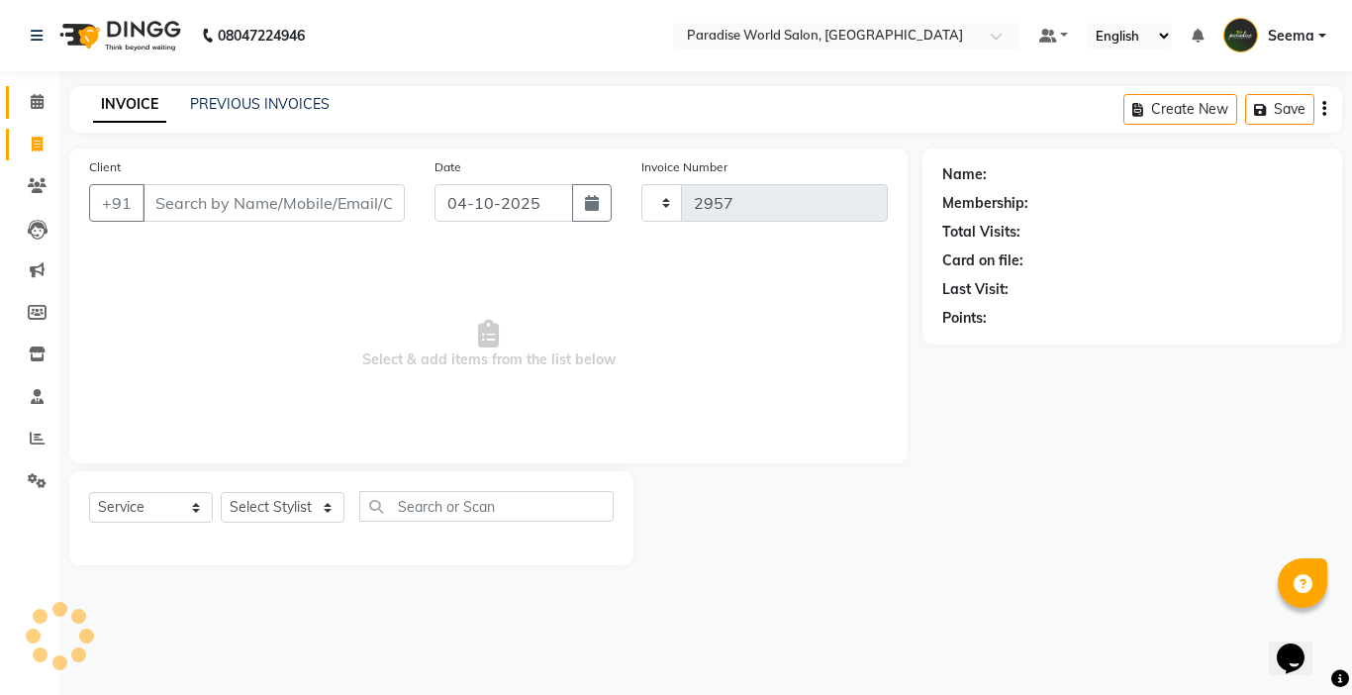
select select "4451"
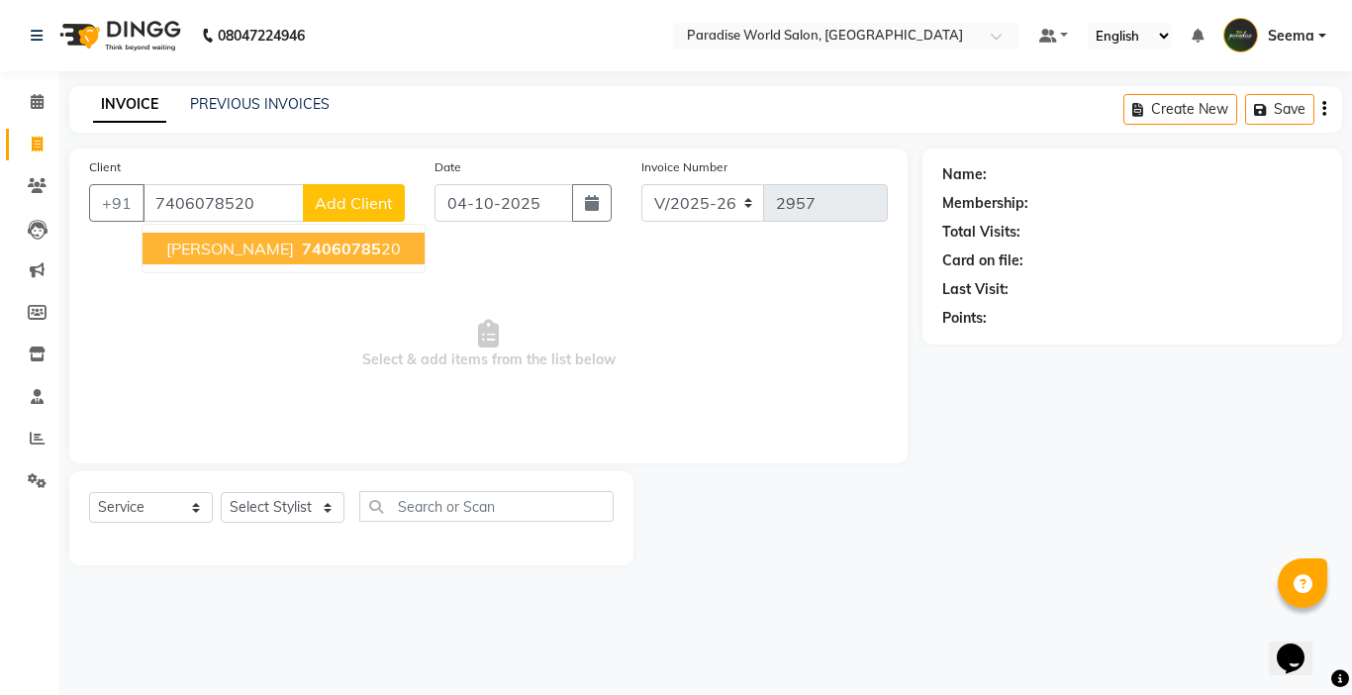
type input "7406078520"
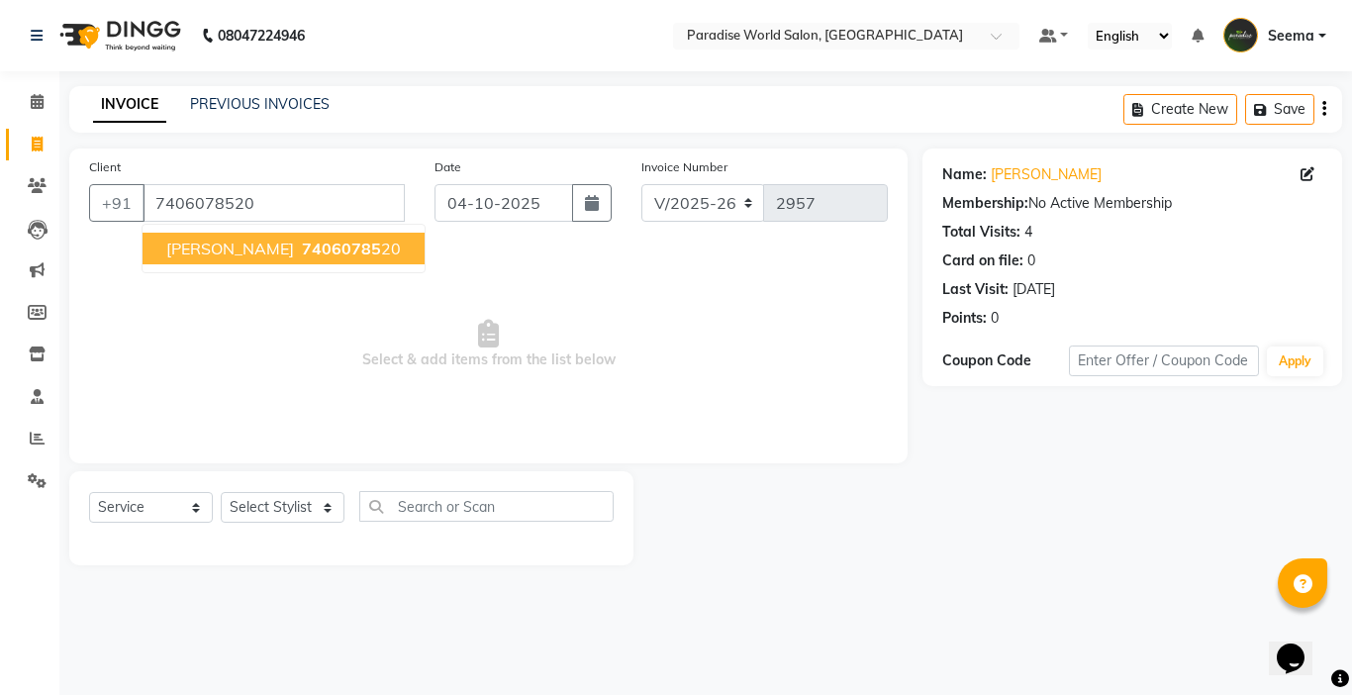
click at [302, 244] on span "74060785" at bounding box center [341, 248] width 79 height 20
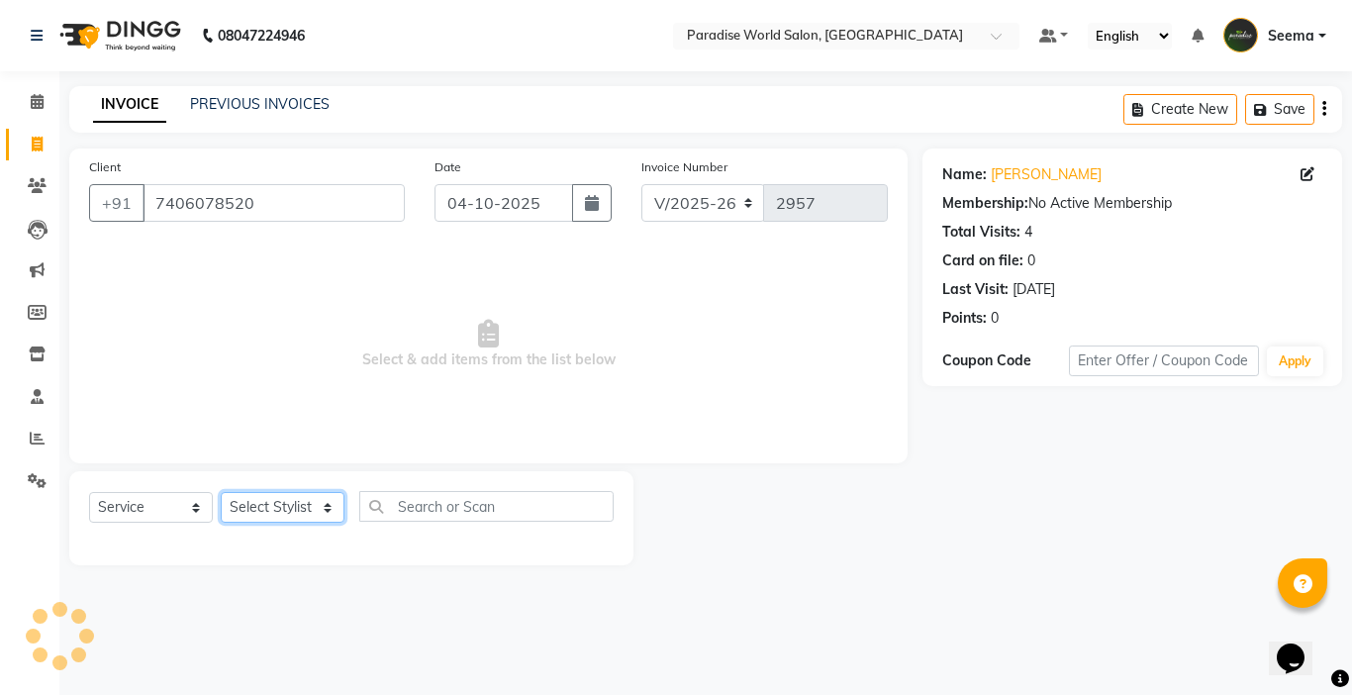
click at [261, 509] on select "Select Stylist [PERSON_NAME] [PERSON_NAME] [PERSON_NAME] company Deepak [PERSON…" at bounding box center [283, 507] width 124 height 31
select select "24938"
click at [221, 492] on select "Select Stylist [PERSON_NAME] [PERSON_NAME] [PERSON_NAME] company Deepak [PERSON…" at bounding box center [283, 507] width 124 height 31
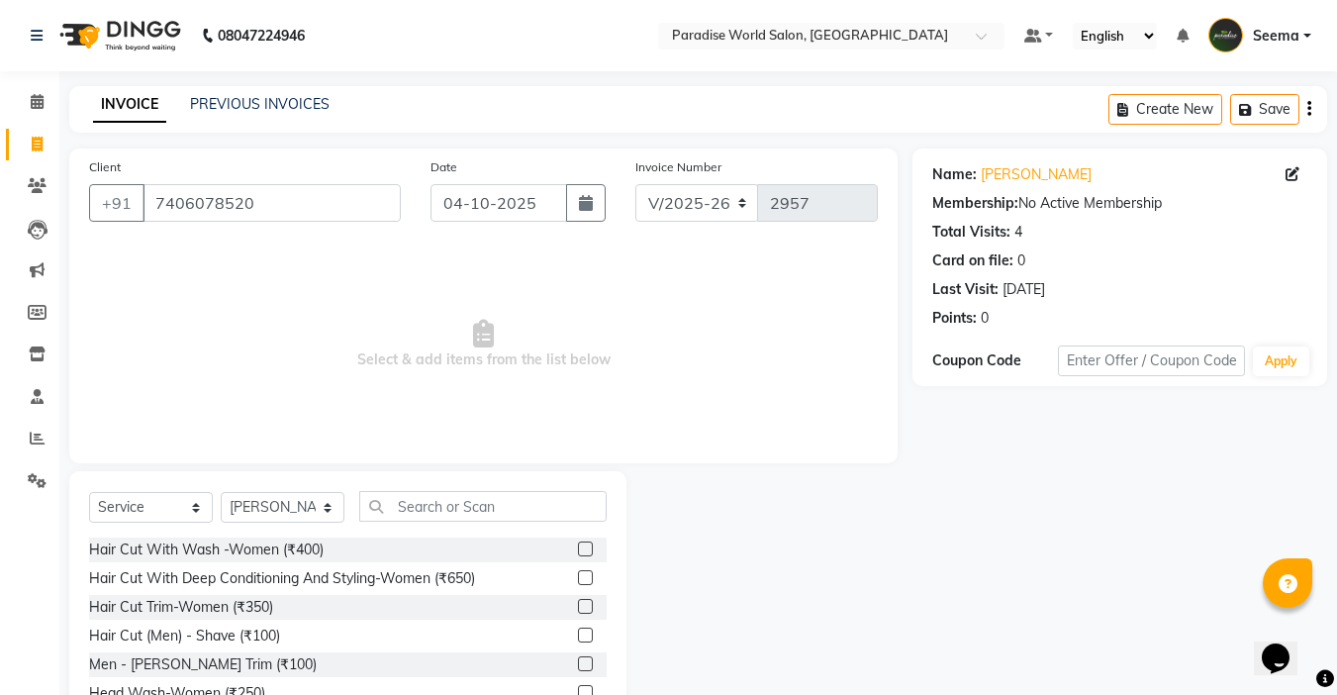
click at [483, 521] on div "Select Service Product Membership Package Voucher Prepaid Gift Card Select Styl…" at bounding box center [347, 514] width 517 height 47
click at [474, 508] on input "text" at bounding box center [482, 506] width 247 height 31
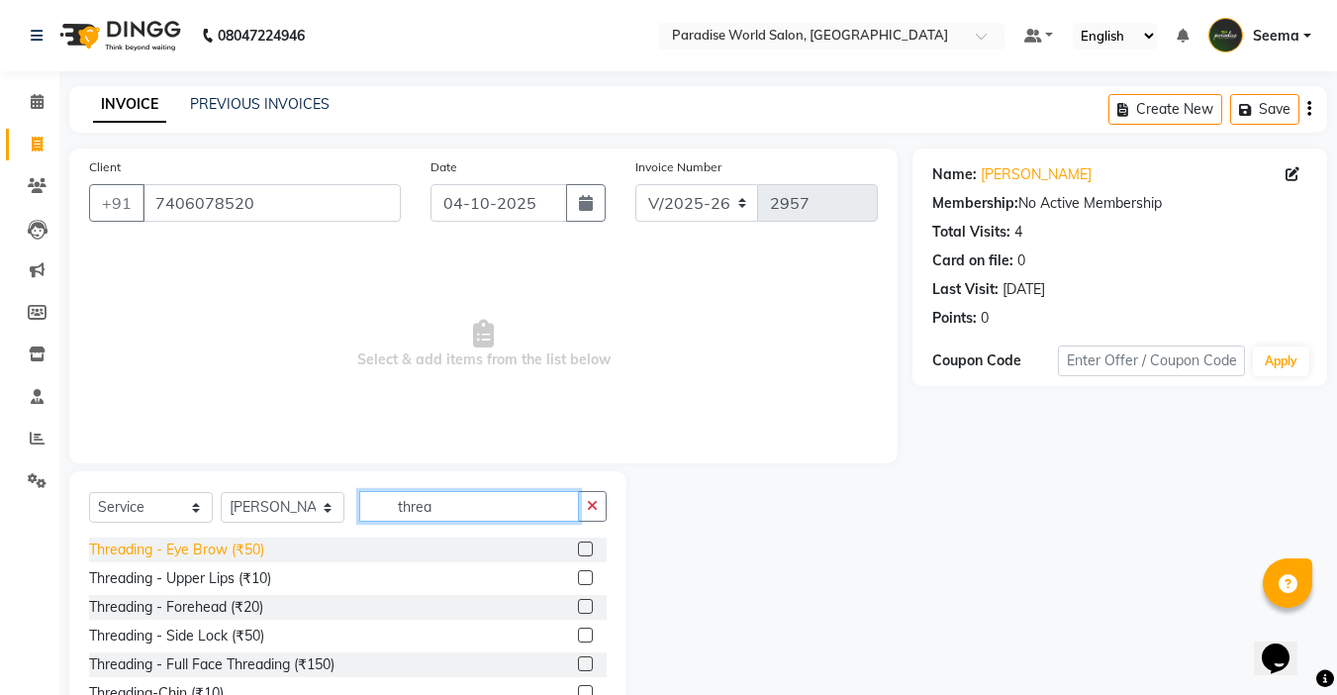
type input "threa"
click at [241, 551] on div "Threading - Eye Brow (₹50)" at bounding box center [176, 549] width 175 height 21
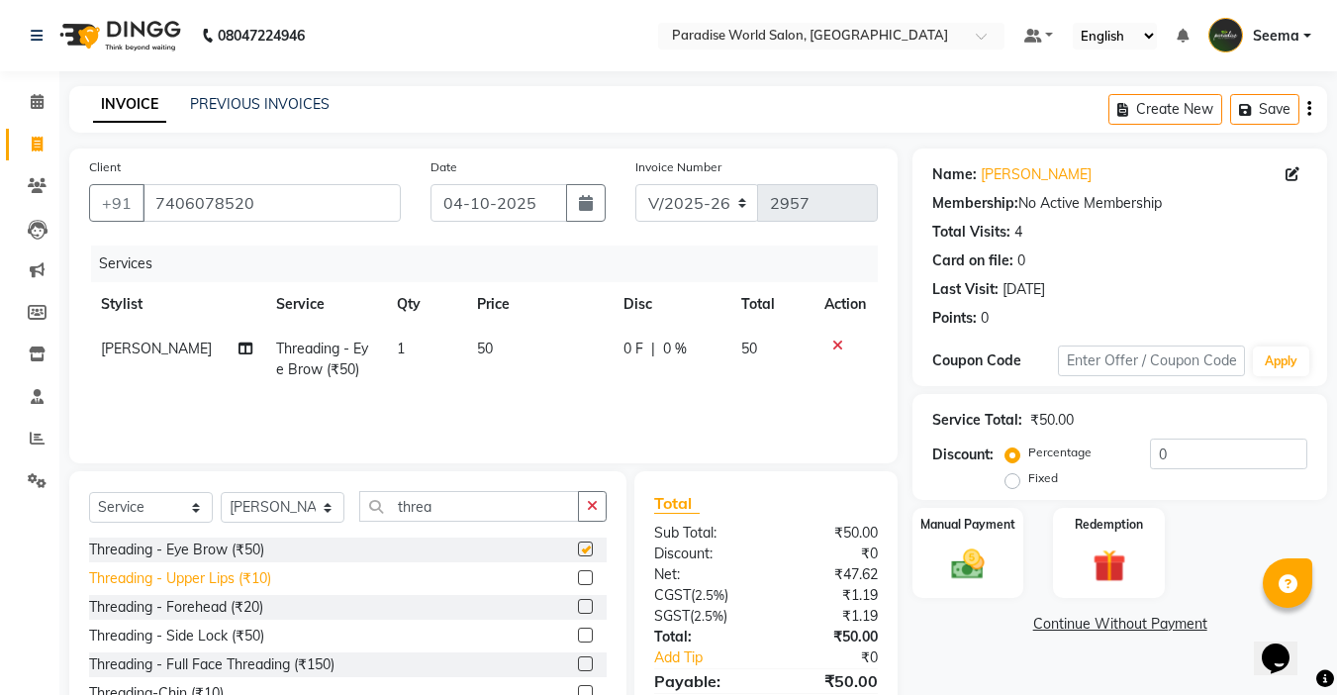
checkbox input "false"
click at [242, 613] on div "Threading - Forehead (₹20)" at bounding box center [176, 607] width 174 height 21
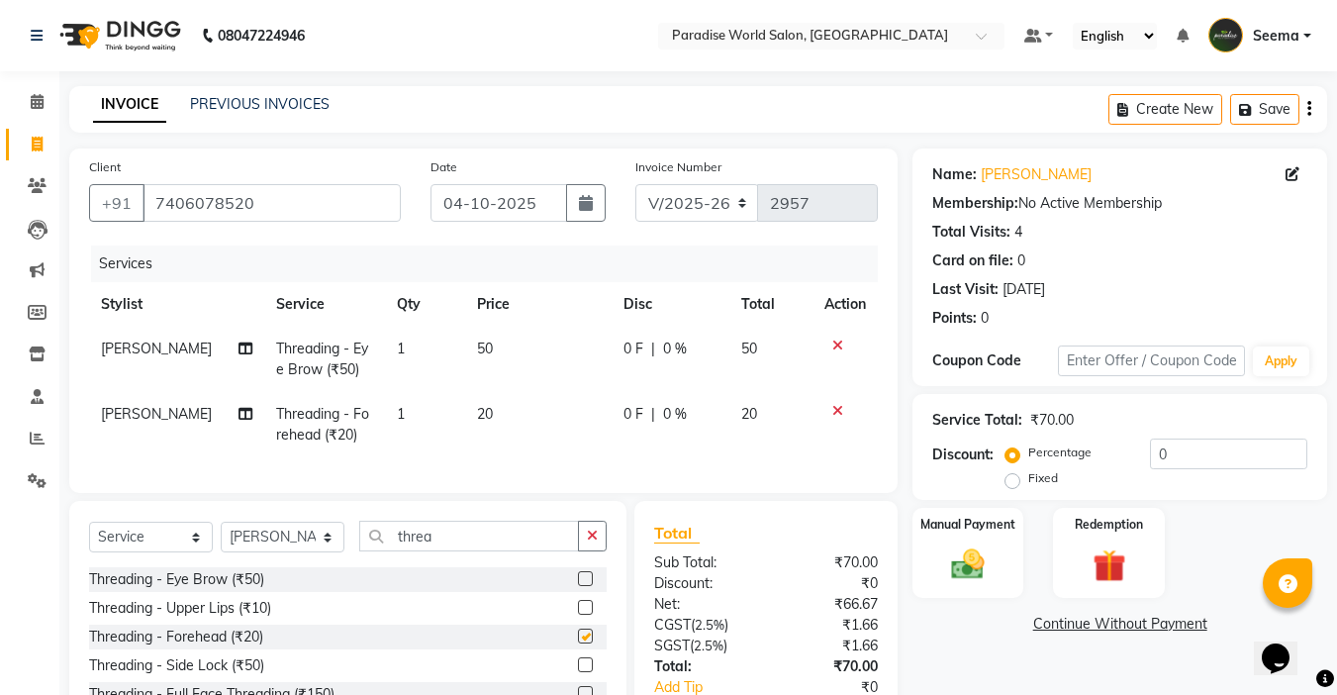
checkbox input "false"
click at [251, 618] on div "Threading - Upper Lips (₹10)" at bounding box center [180, 608] width 182 height 21
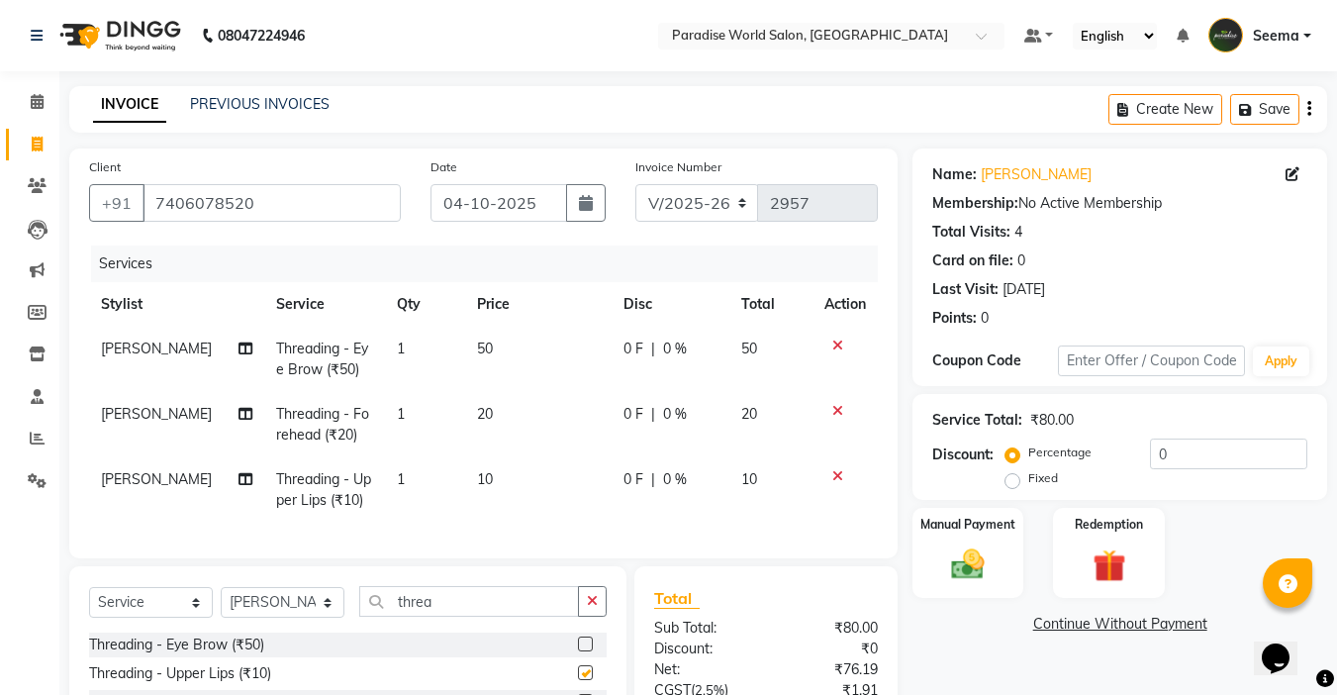
checkbox input "false"
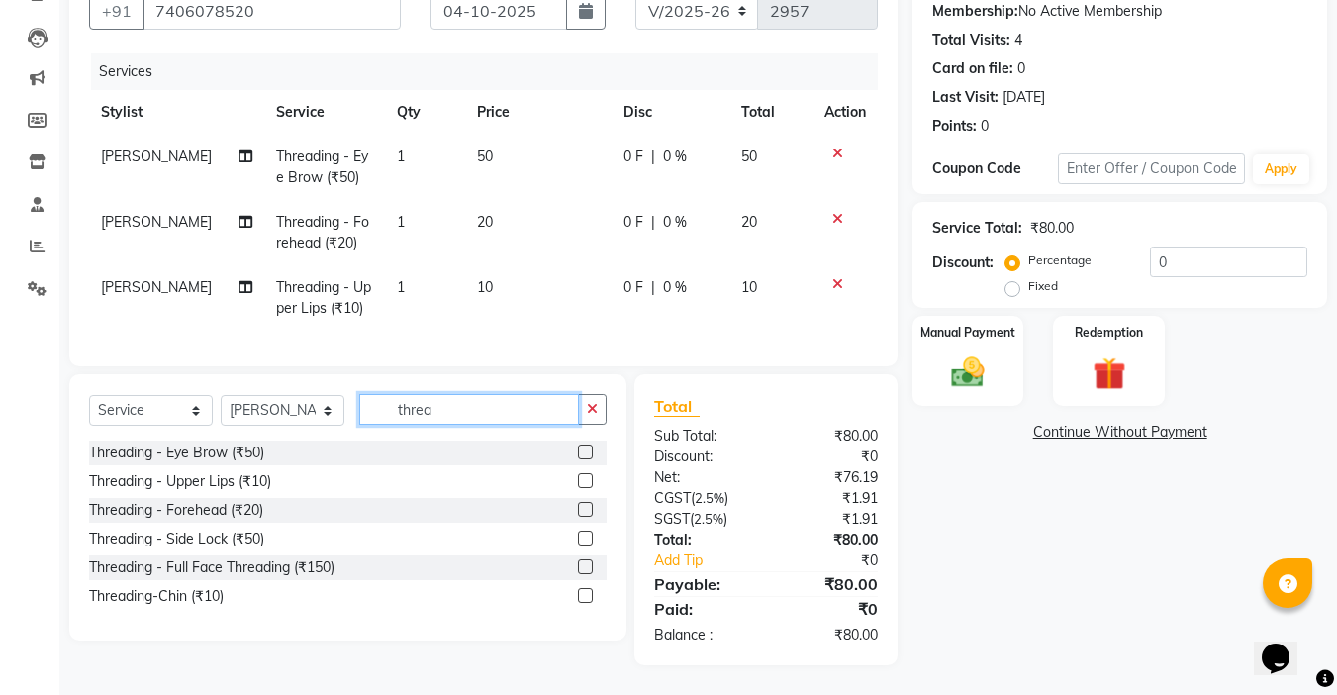
drag, startPoint x: 444, startPoint y: 424, endPoint x: 287, endPoint y: 423, distance: 157.3
click at [287, 423] on div "Select Service Product Membership Package Voucher Prepaid Gift Card Select Styl…" at bounding box center [347, 417] width 517 height 47
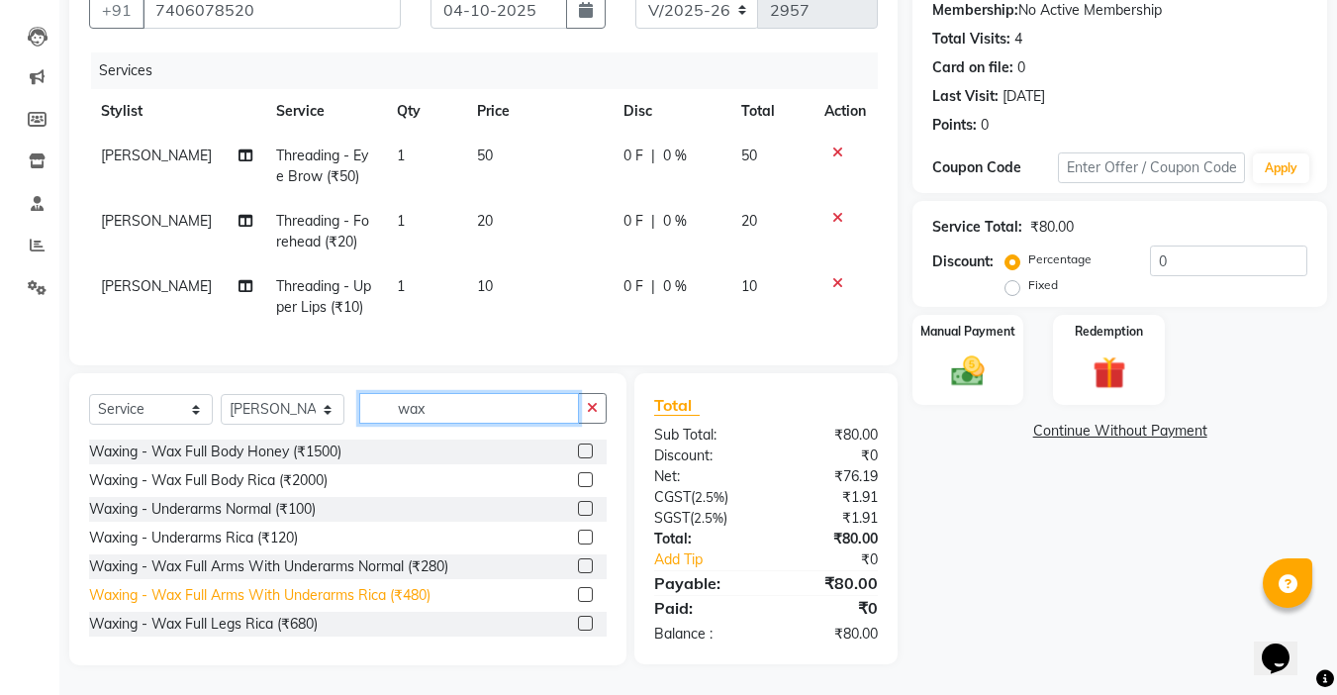
type input "wax"
click at [399, 602] on div "Waxing - Wax Full Arms With Underarms Rica (₹480)" at bounding box center [259, 595] width 341 height 21
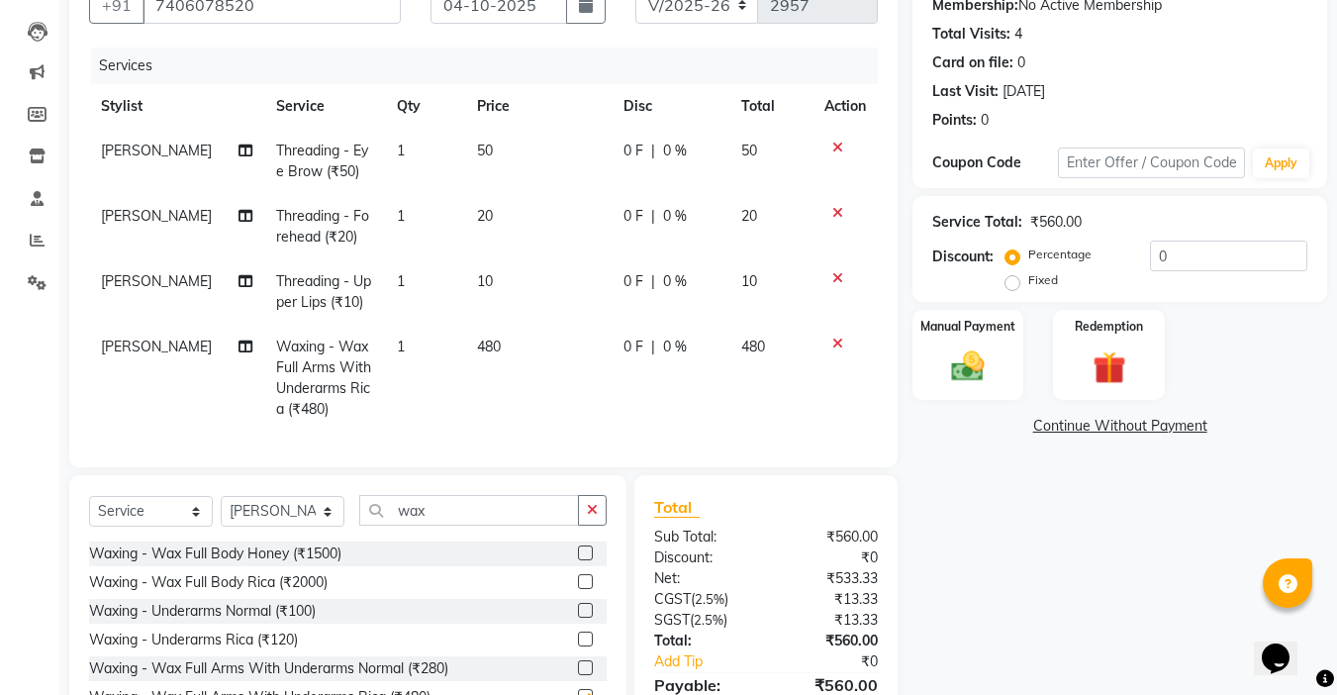
checkbox input "false"
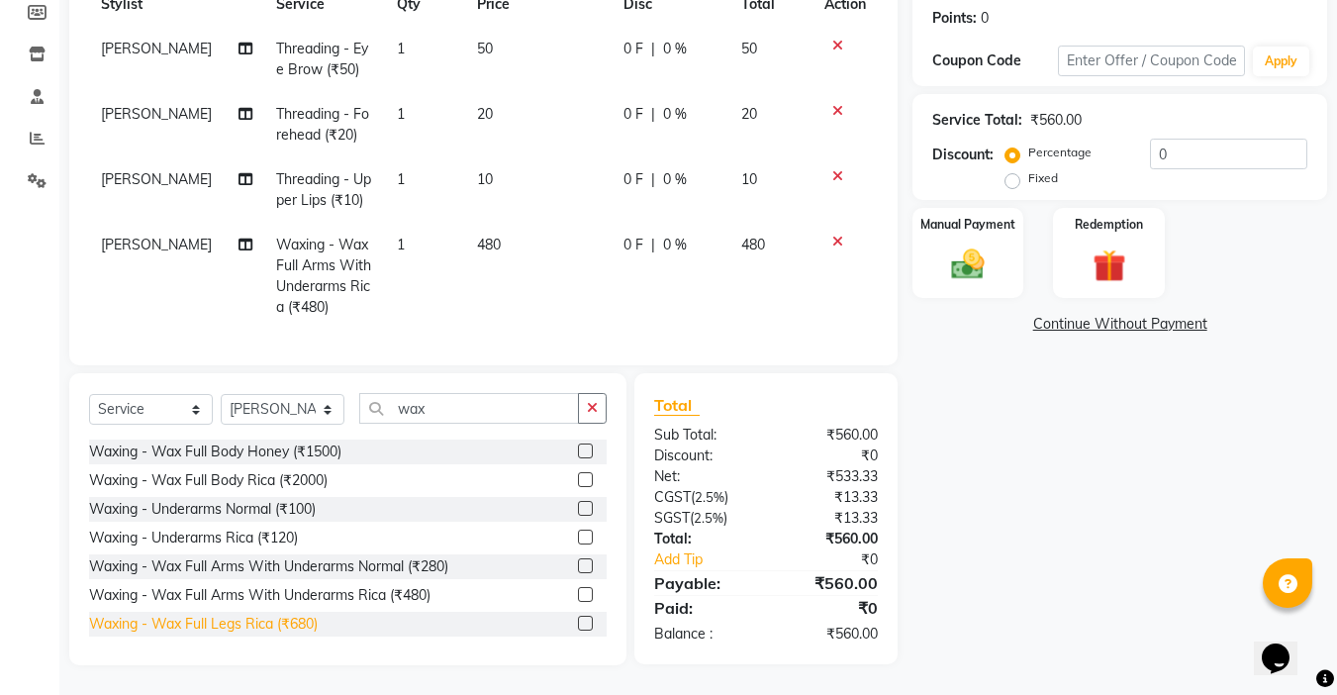
click at [291, 620] on div "Waxing - Wax Full Legs Rica (₹680)" at bounding box center [203, 623] width 229 height 21
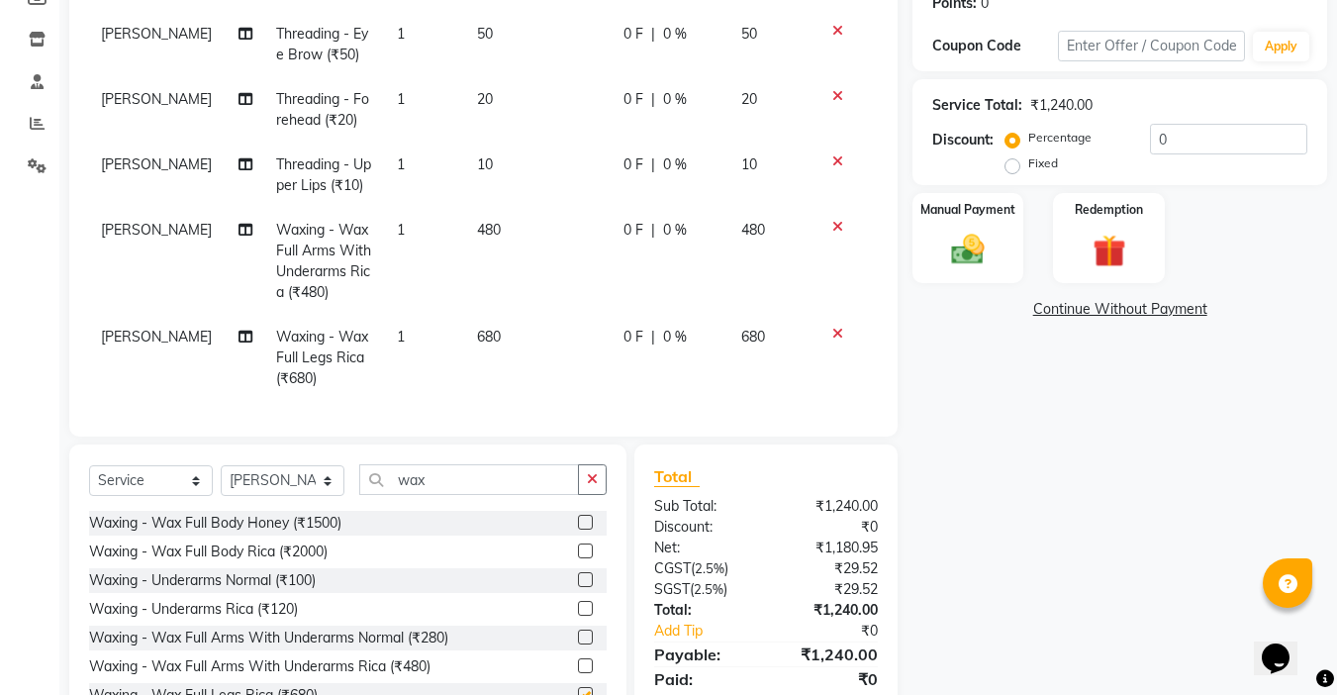
checkbox input "false"
click at [442, 484] on input "wax" at bounding box center [469, 479] width 220 height 31
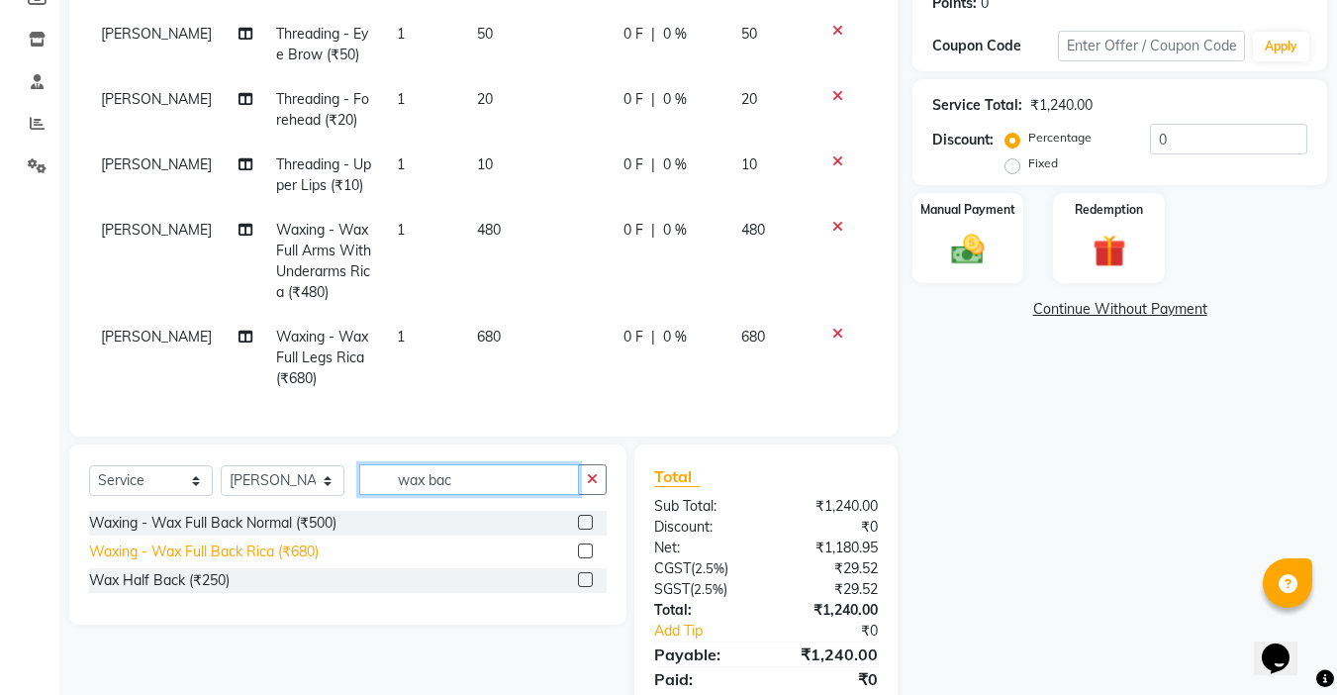
type input "wax bac"
click at [309, 559] on div "Waxing - Wax Full Back Rica (₹680)" at bounding box center [204, 551] width 230 height 21
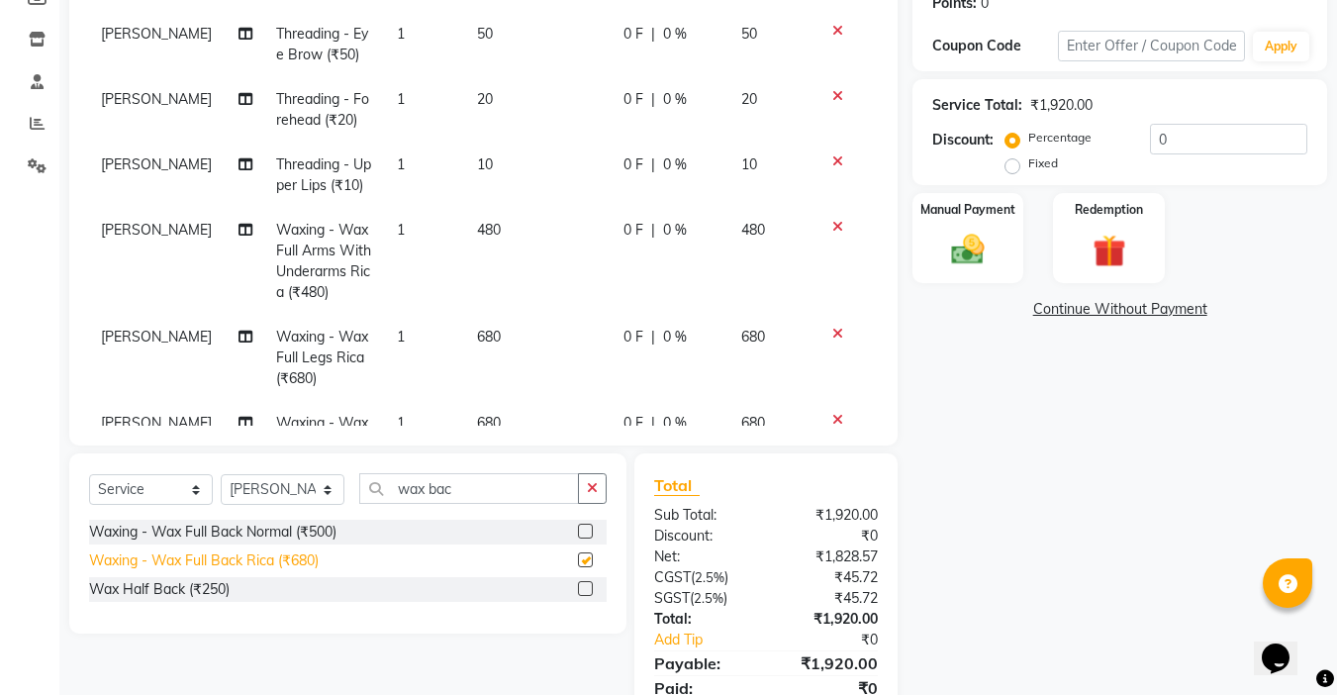
checkbox input "false"
click at [477, 336] on span "680" at bounding box center [489, 337] width 24 height 18
select select "24938"
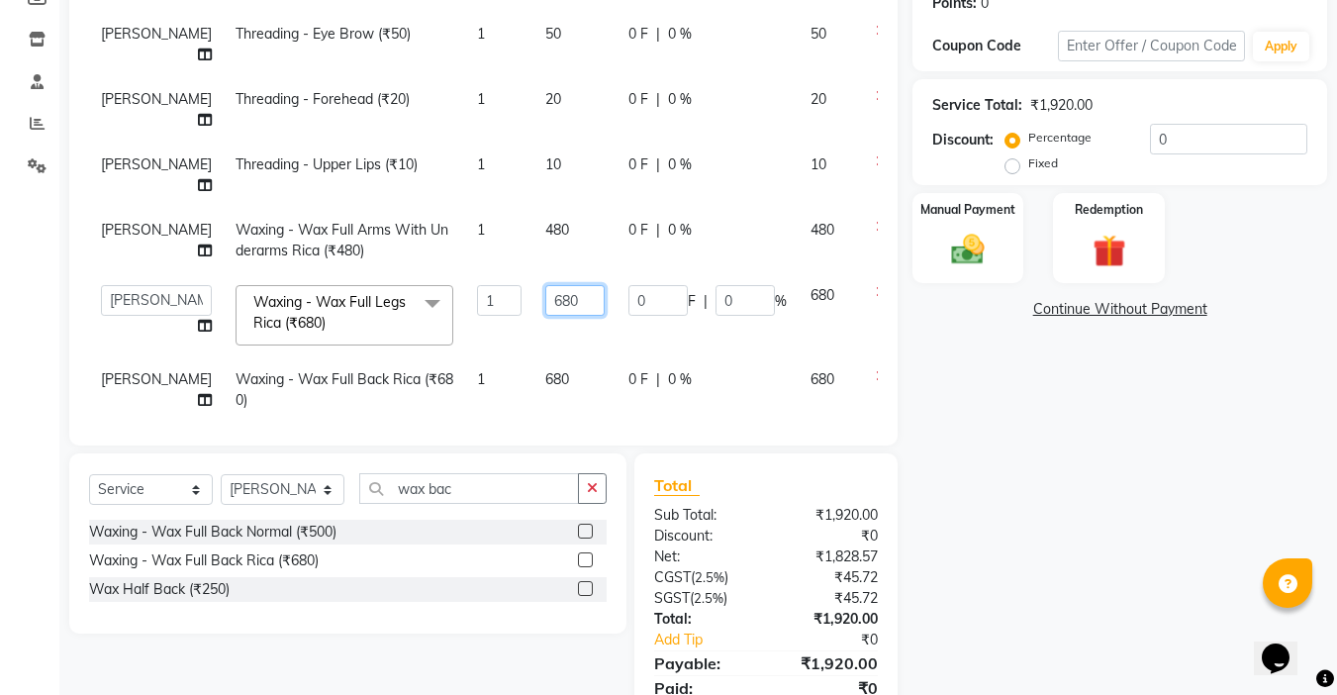
click at [545, 304] on input "680" at bounding box center [574, 300] width 59 height 31
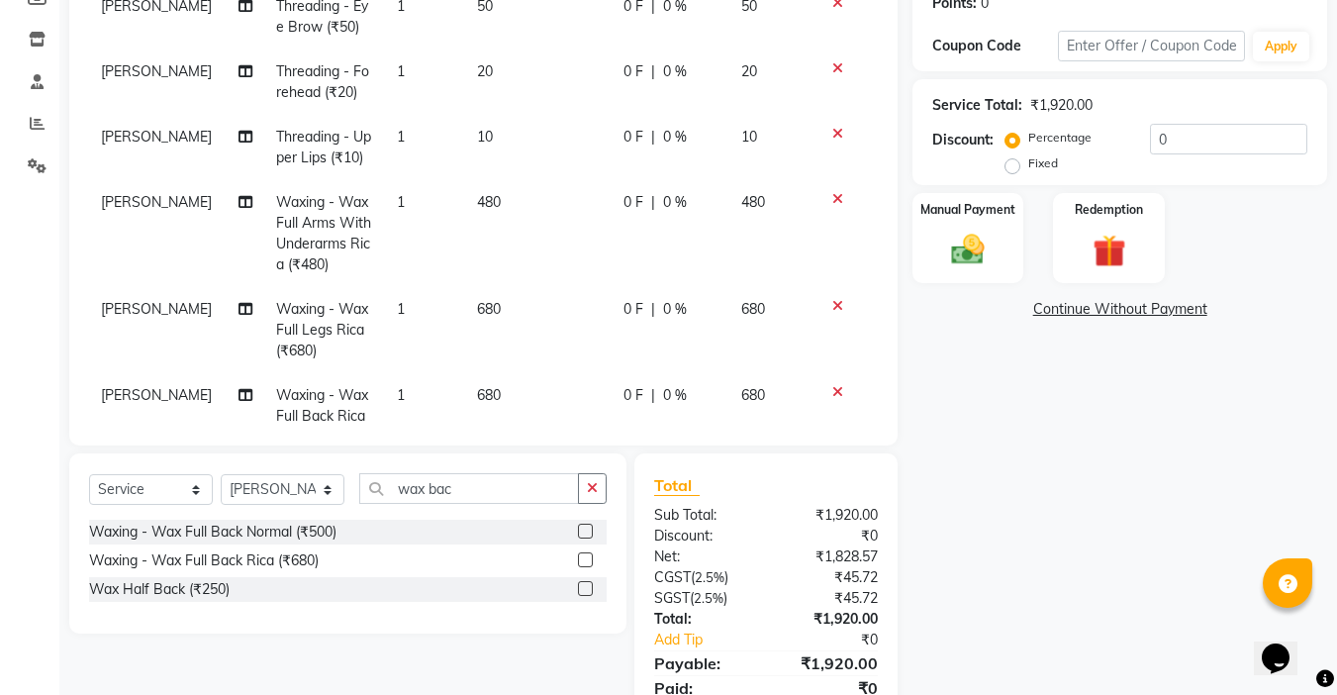
click at [512, 339] on tbody "[PERSON_NAME] Threading - Eye Brow (₹50) 1 50 0 F | 0 % 50 [PERSON_NAME] Thread…" at bounding box center [483, 221] width 789 height 475
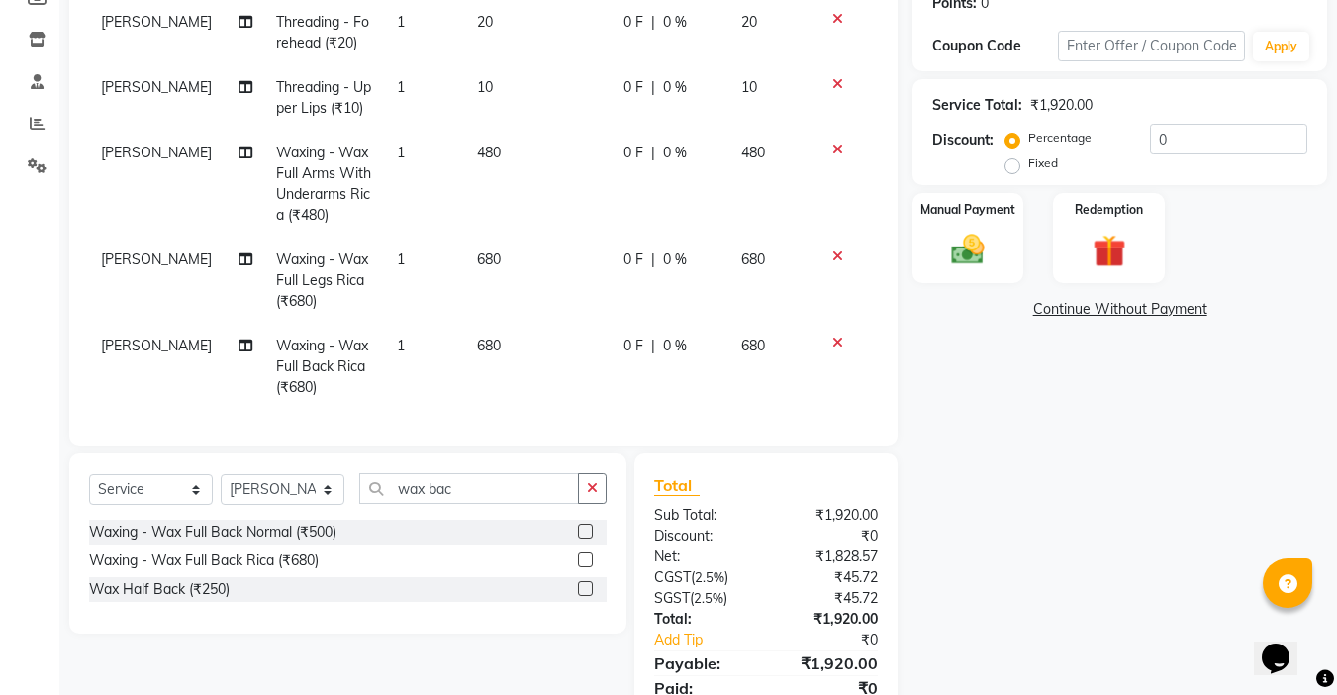
click at [478, 336] on span "680" at bounding box center [489, 345] width 24 height 18
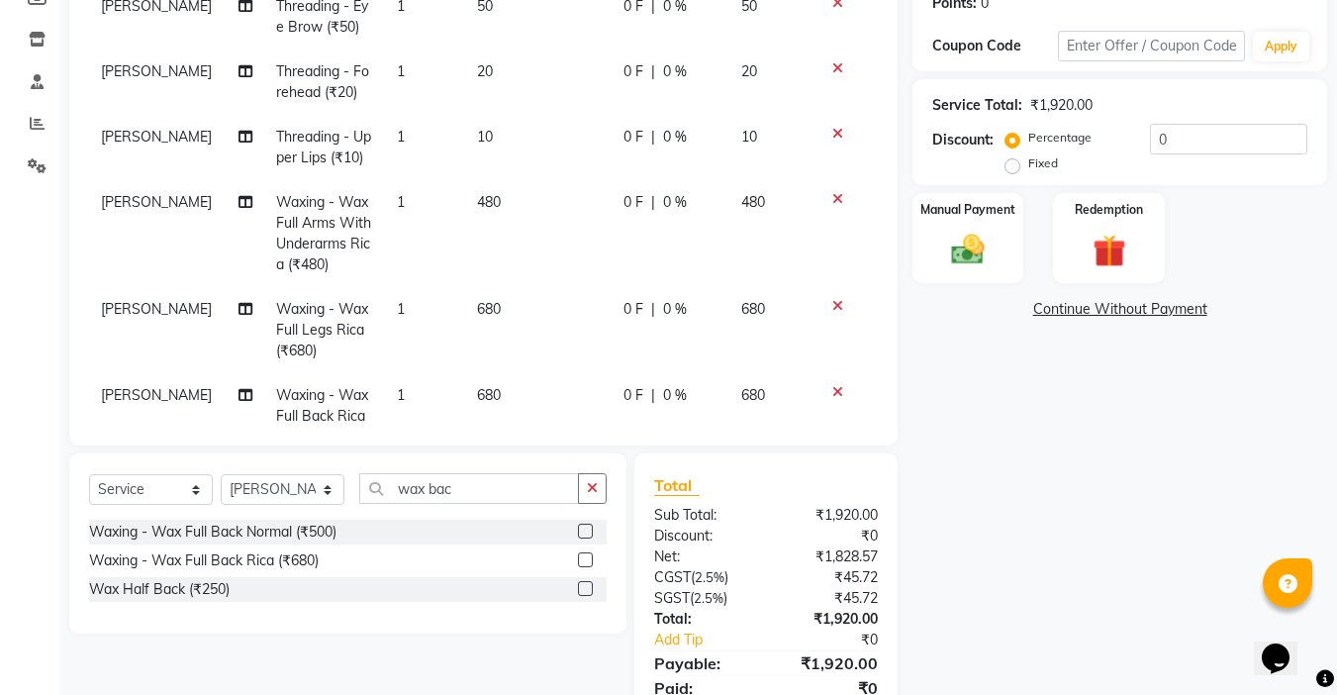
select select "24938"
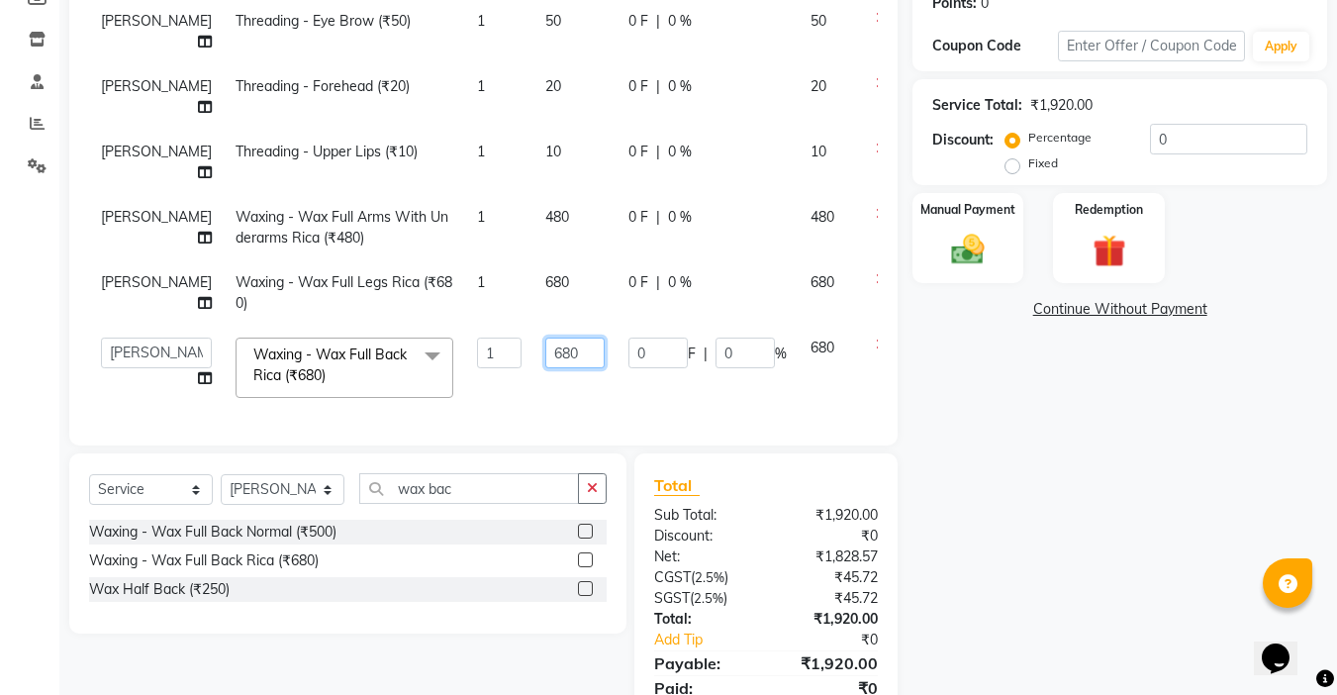
click at [545, 337] on input "680" at bounding box center [574, 352] width 59 height 31
type input "650"
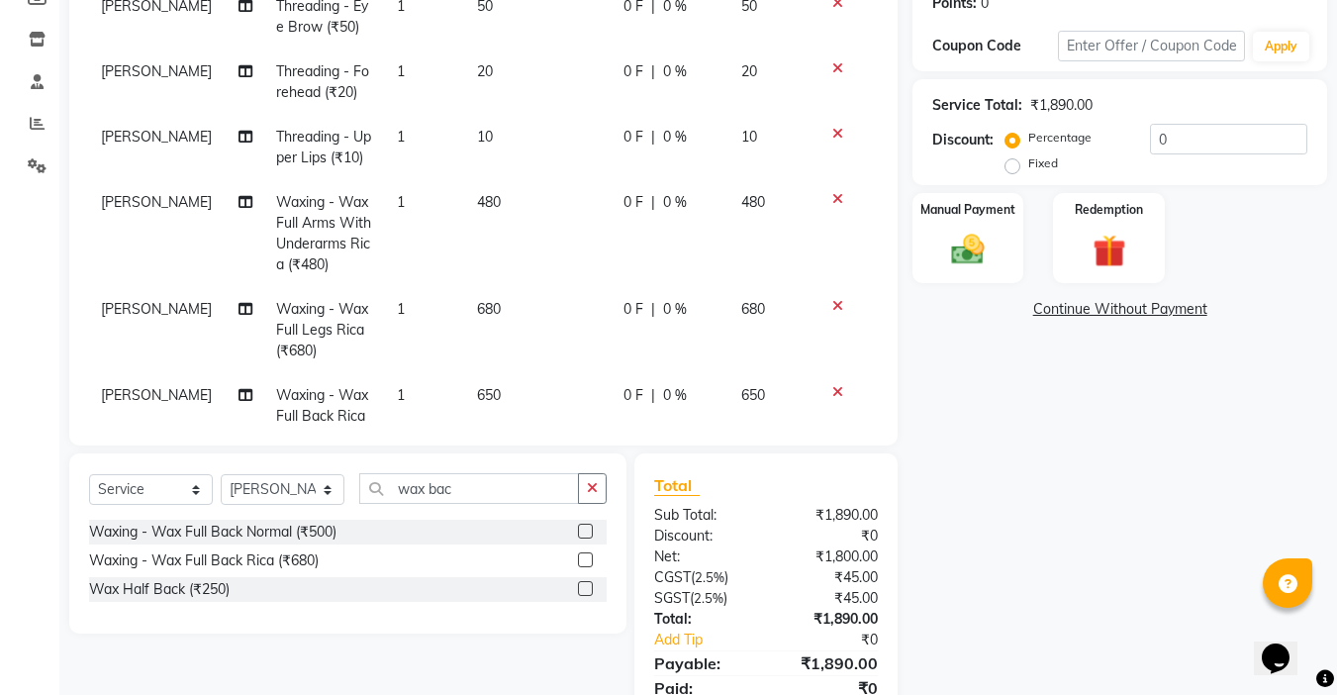
click at [563, 389] on tr "[PERSON_NAME] - Wax Full Back Rica (₹680) 1 650 0 F | 0 % 650" at bounding box center [483, 416] width 789 height 86
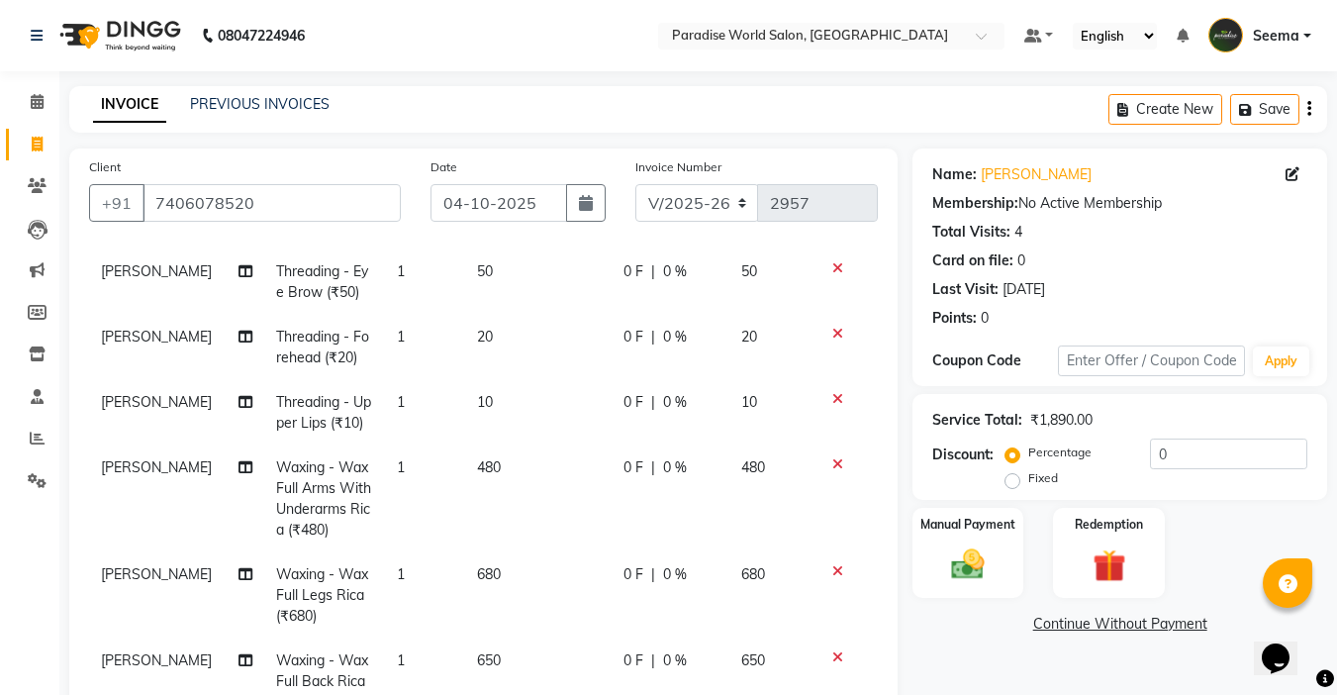
scroll to position [394, 0]
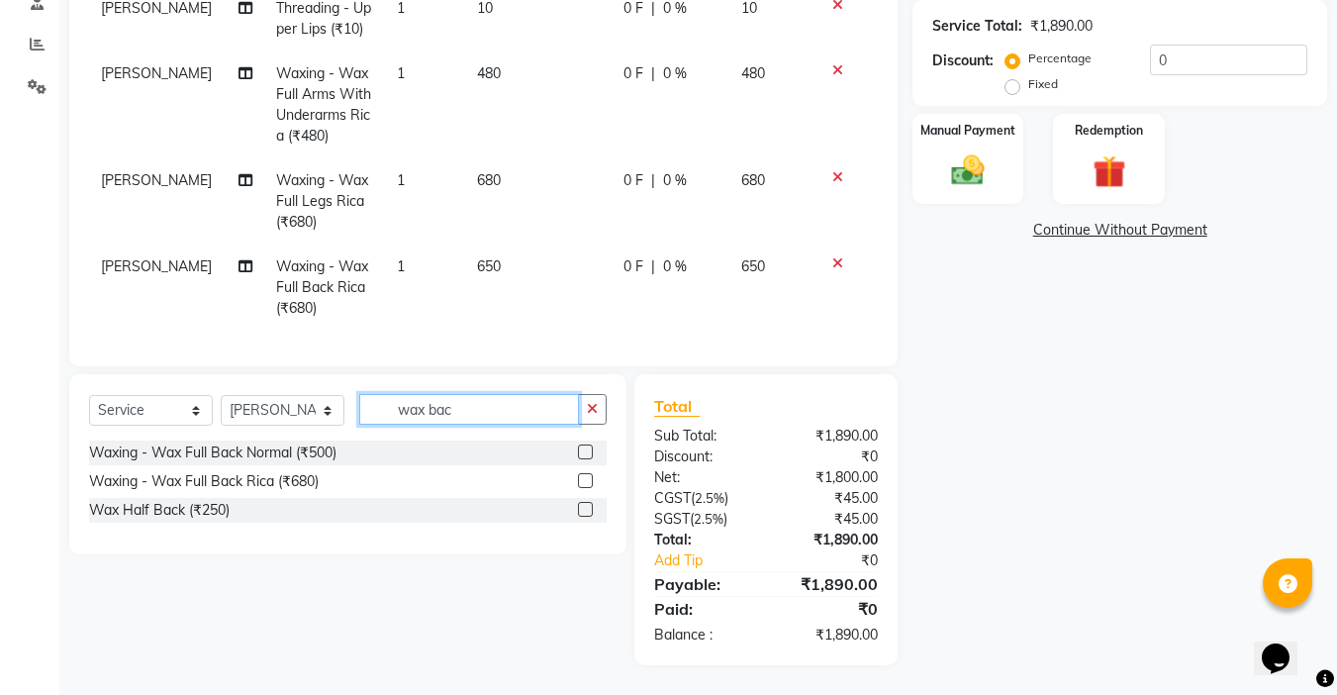
drag, startPoint x: 451, startPoint y: 411, endPoint x: 357, endPoint y: 409, distance: 94.0
click at [357, 409] on div "Select Service Product Membership Package Voucher Prepaid Gift Card Select Styl…" at bounding box center [347, 417] width 517 height 47
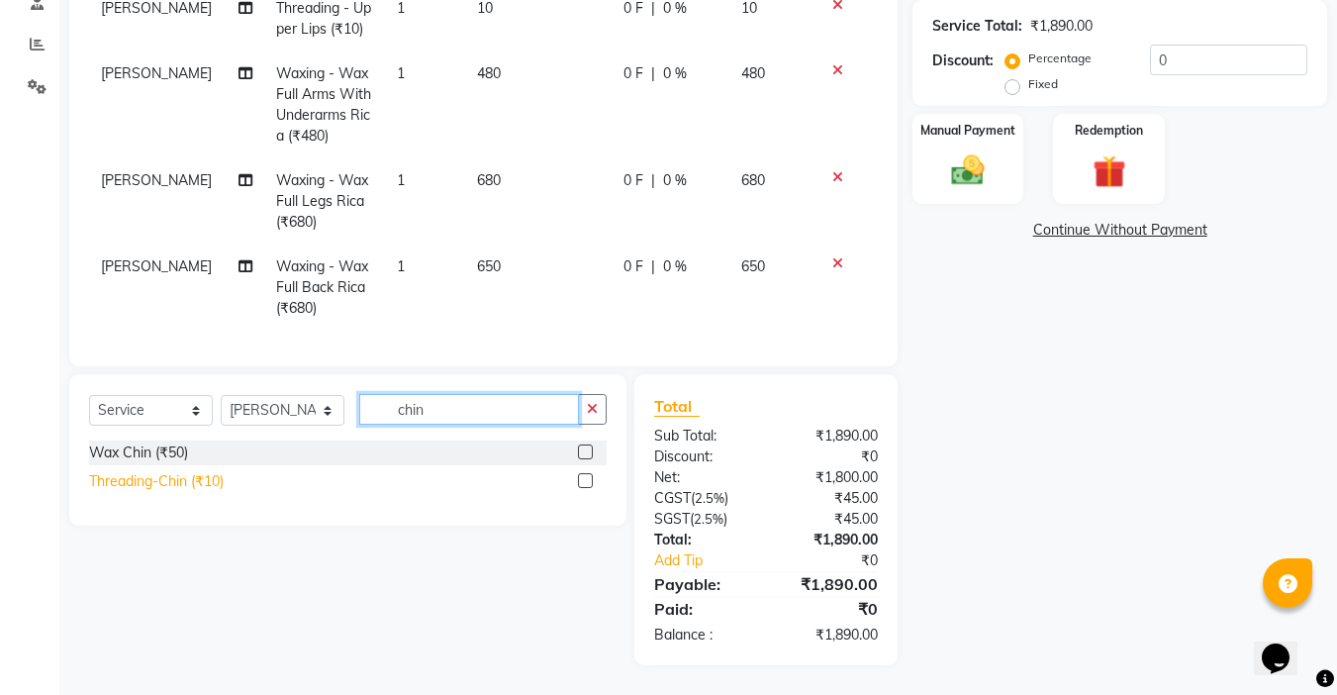
type input "chin"
click at [217, 478] on div "Threading-Chin (₹10)" at bounding box center [156, 481] width 135 height 21
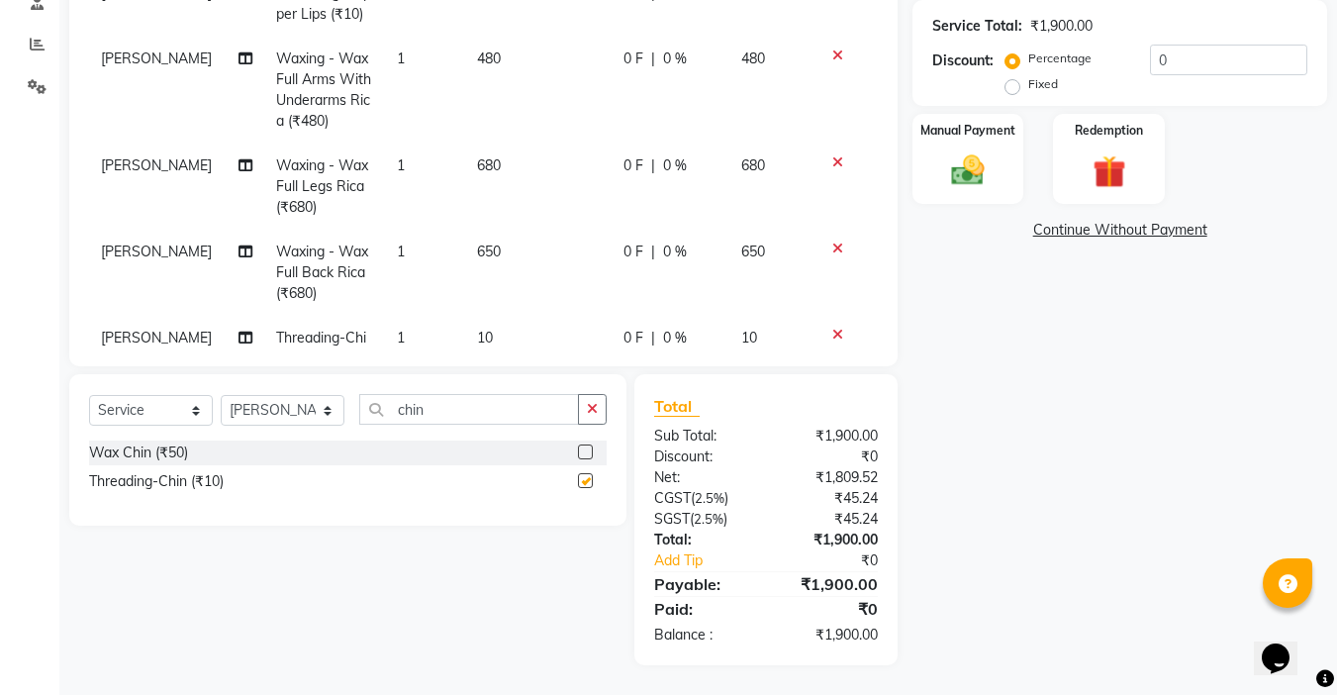
checkbox input "false"
click at [969, 168] on img at bounding box center [967, 170] width 55 height 40
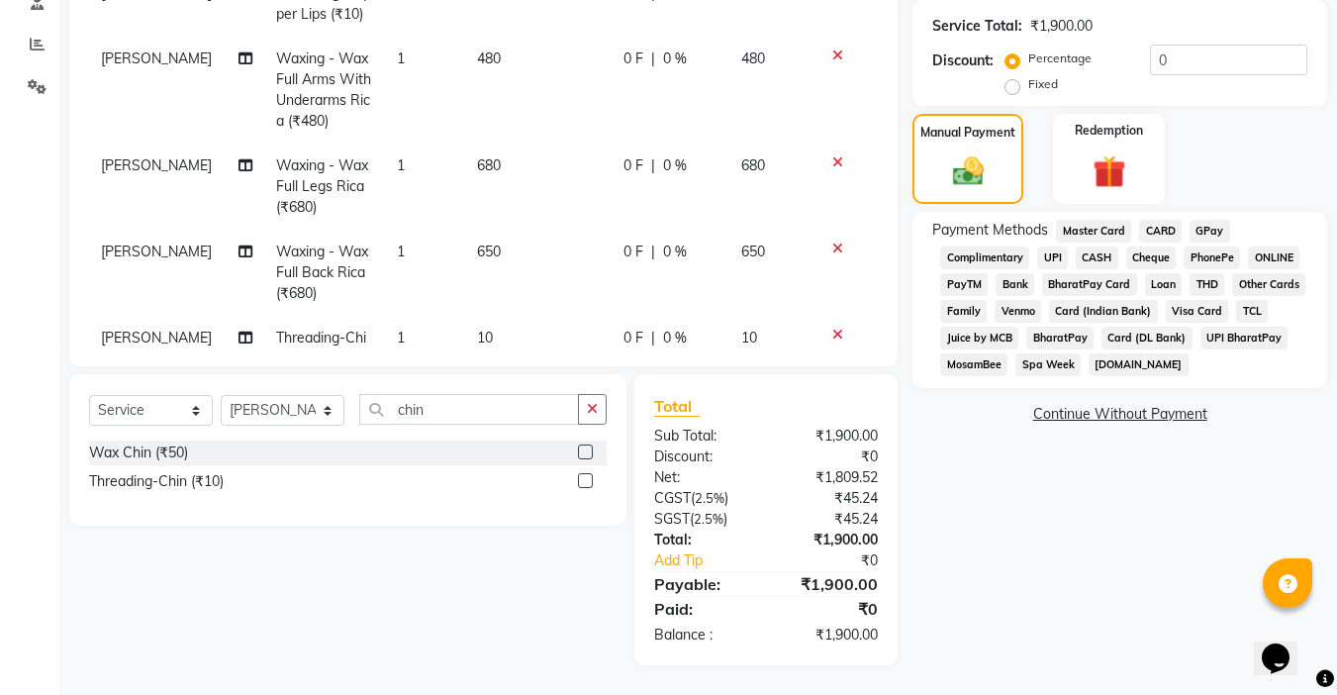
click at [1055, 252] on span "UPI" at bounding box center [1052, 257] width 31 height 23
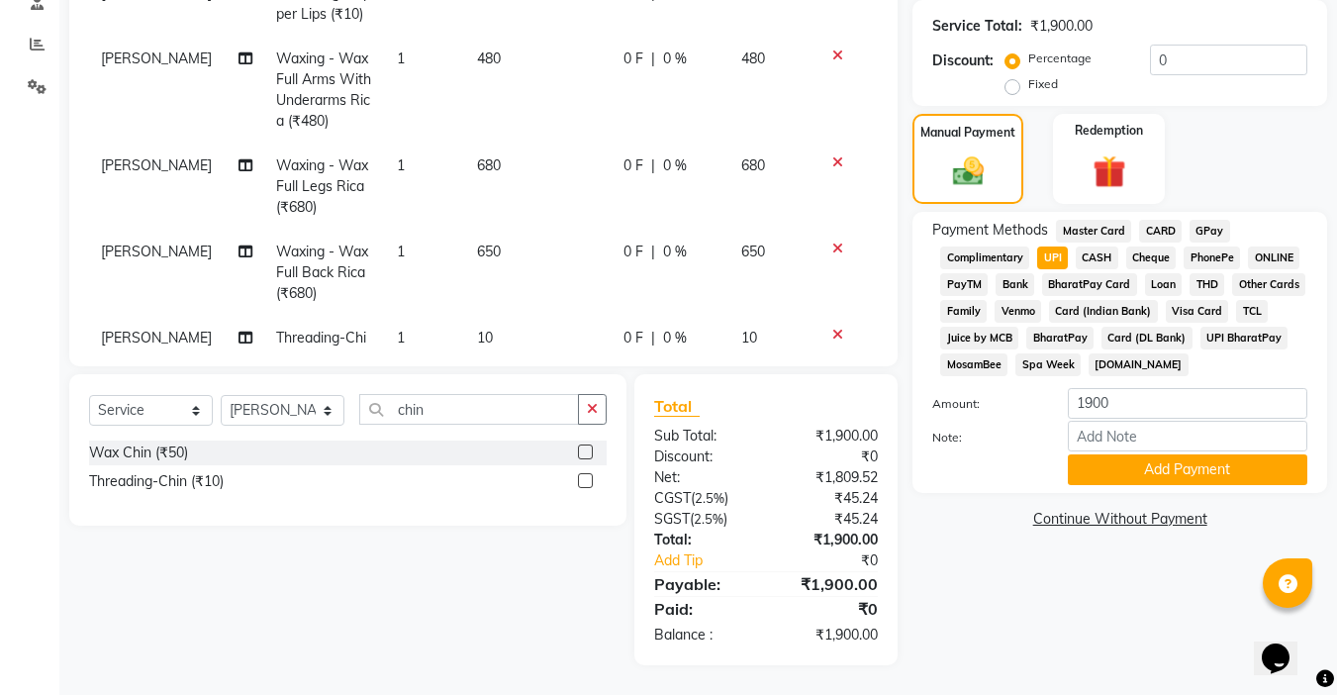
click at [1173, 475] on button "Add Payment" at bounding box center [1187, 469] width 239 height 31
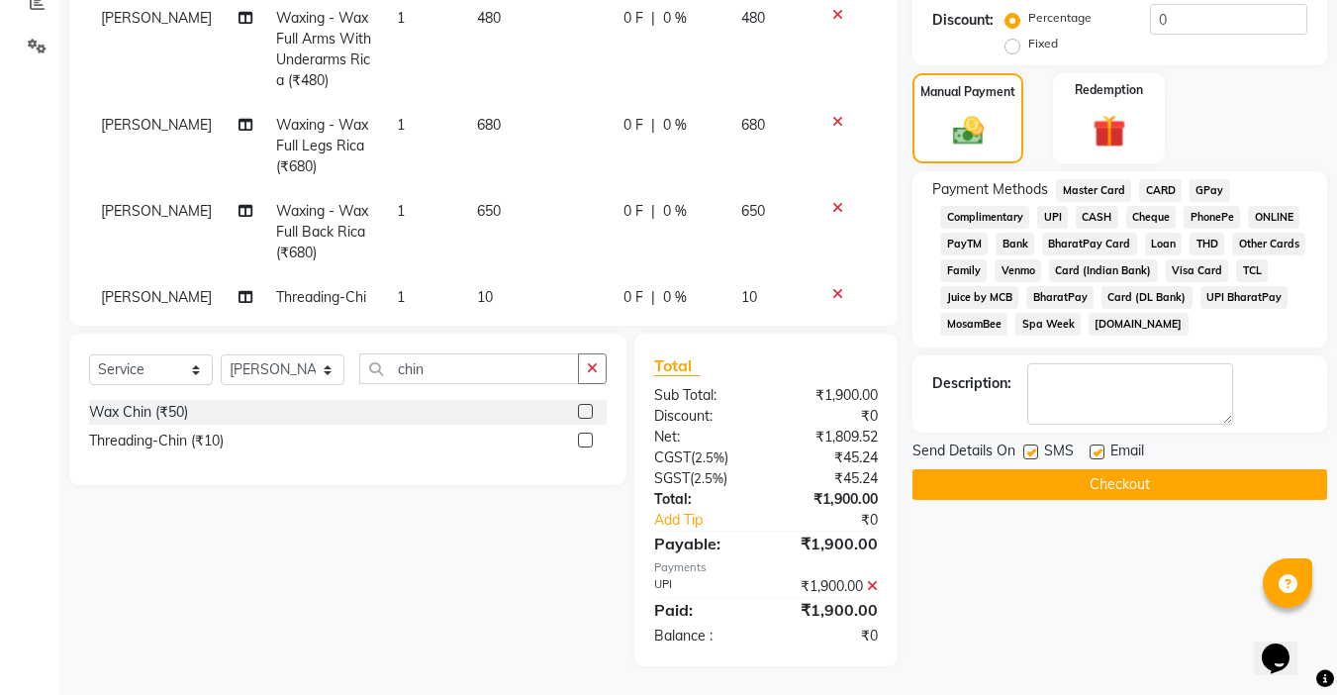
scroll to position [435, 0]
click at [1101, 448] on label at bounding box center [1096, 450] width 15 height 15
click at [1101, 448] on input "checkbox" at bounding box center [1095, 451] width 13 height 13
checkbox input "false"
click at [1035, 447] on label at bounding box center [1030, 450] width 15 height 15
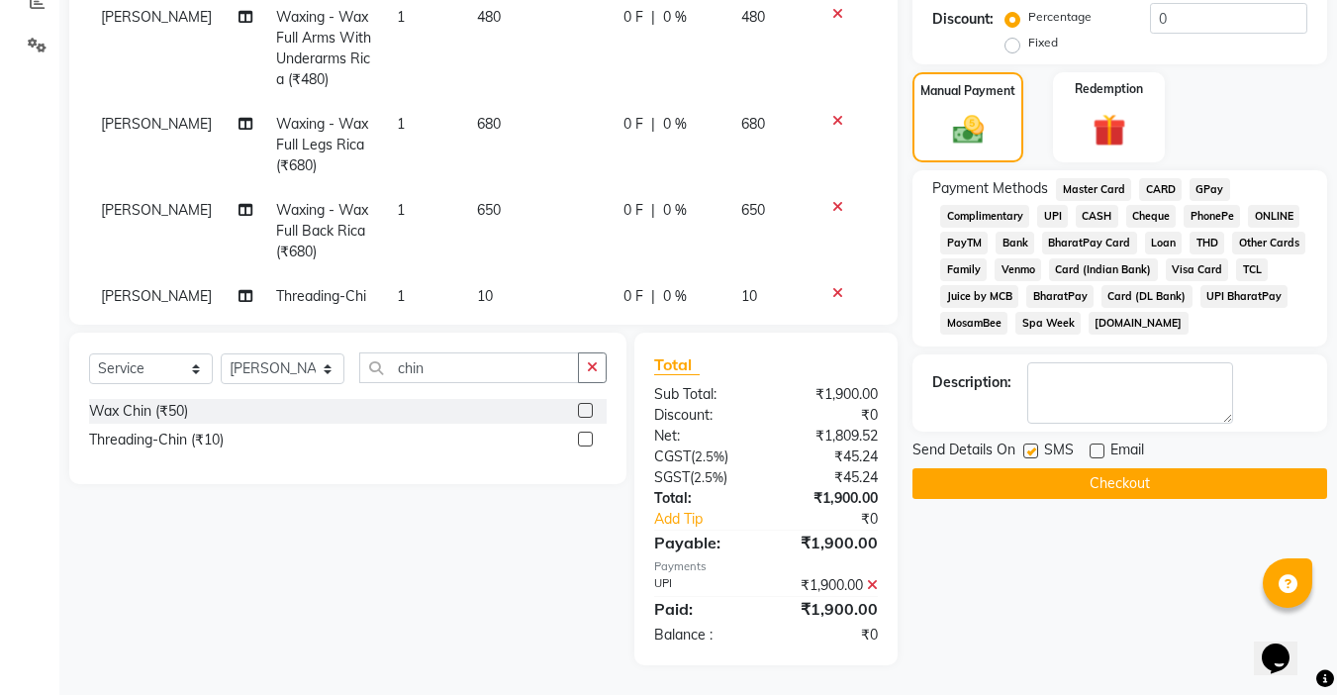
click at [1035, 447] on input "checkbox" at bounding box center [1029, 451] width 13 height 13
checkbox input "false"
click at [1054, 484] on button "Checkout" at bounding box center [1119, 483] width 415 height 31
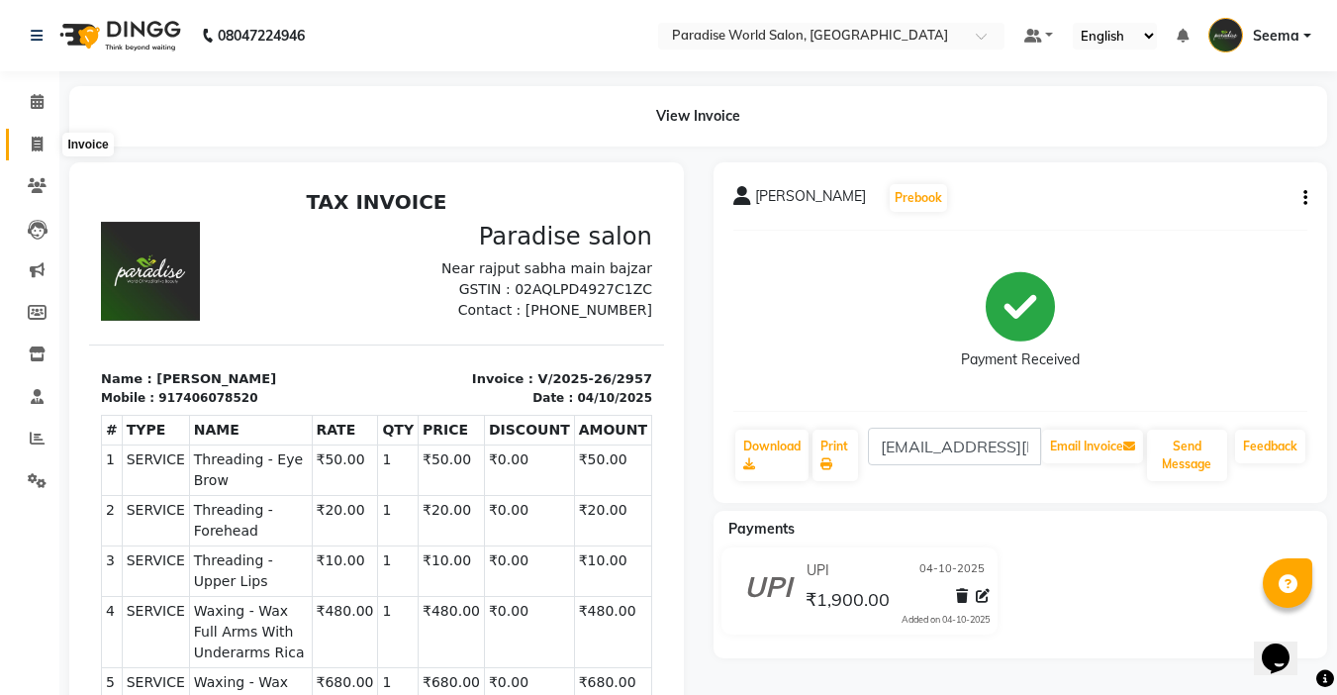
click at [41, 143] on icon at bounding box center [37, 144] width 11 height 15
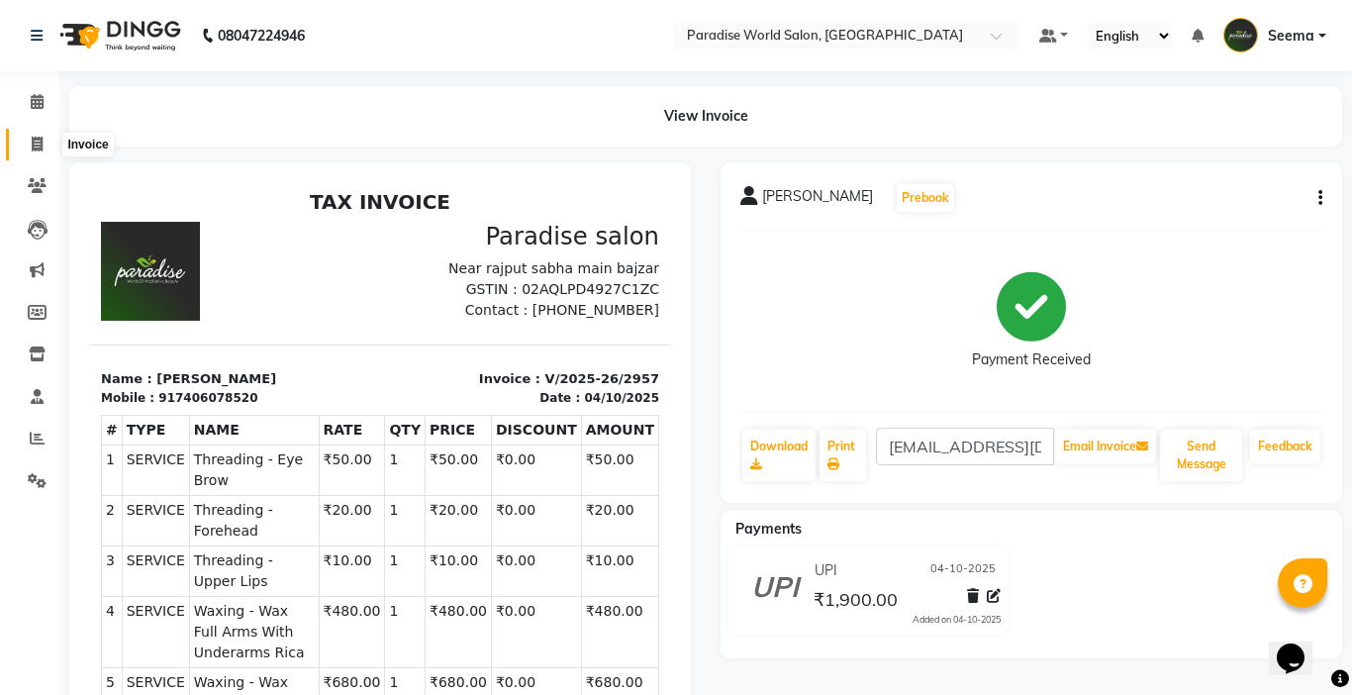
select select "4451"
select select "service"
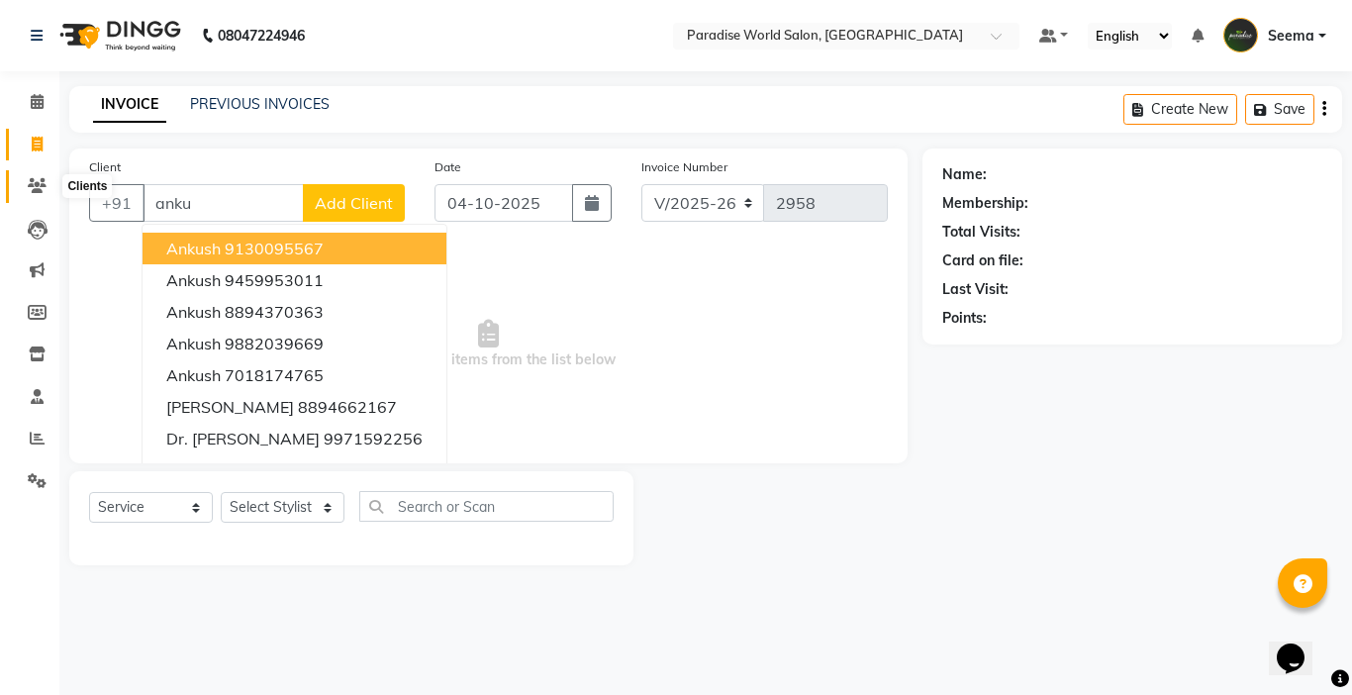
type input "anku"
click at [37, 189] on icon at bounding box center [37, 185] width 19 height 15
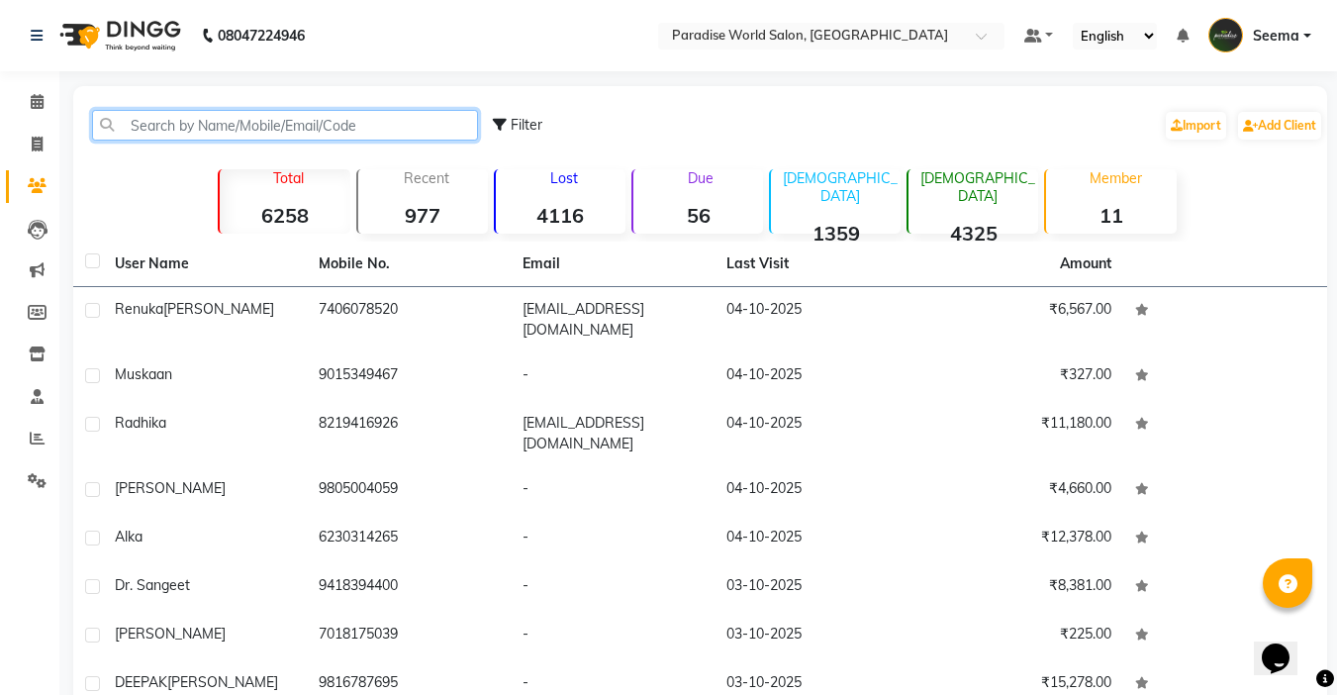
click at [305, 122] on input "text" at bounding box center [285, 125] width 386 height 31
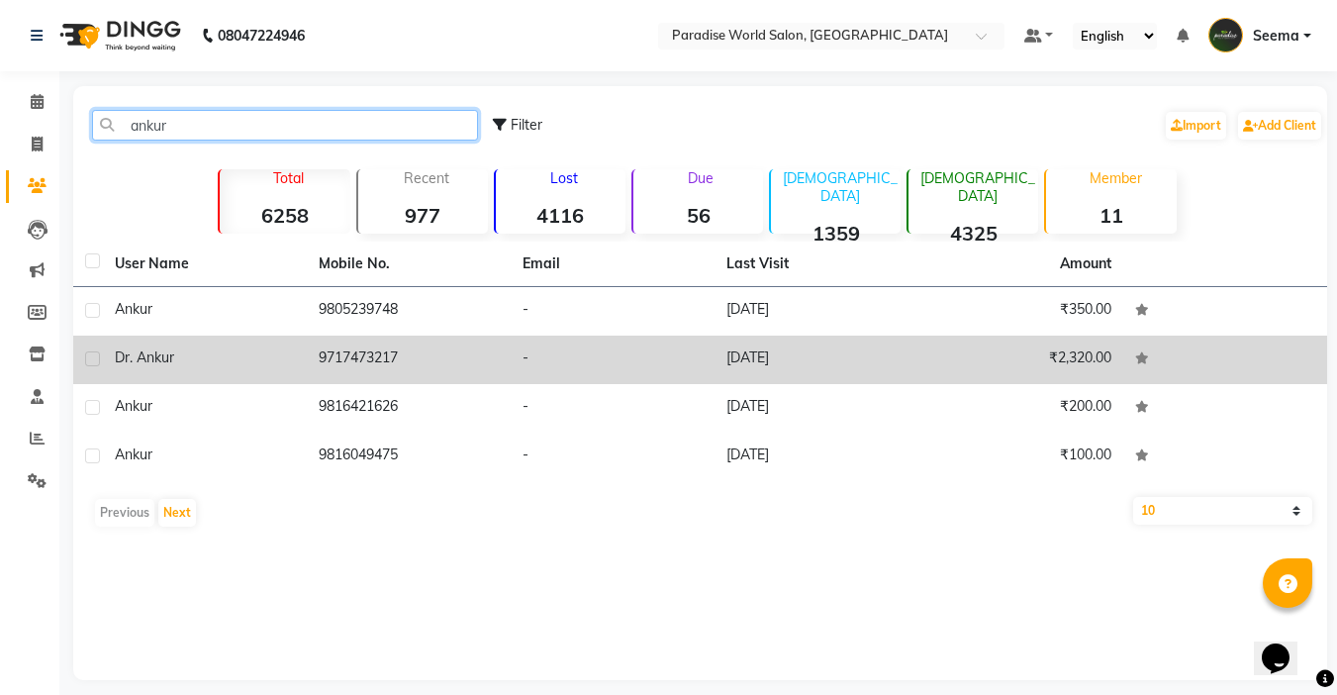
type input "ankur"
click at [335, 351] on td "9717473217" at bounding box center [409, 359] width 204 height 48
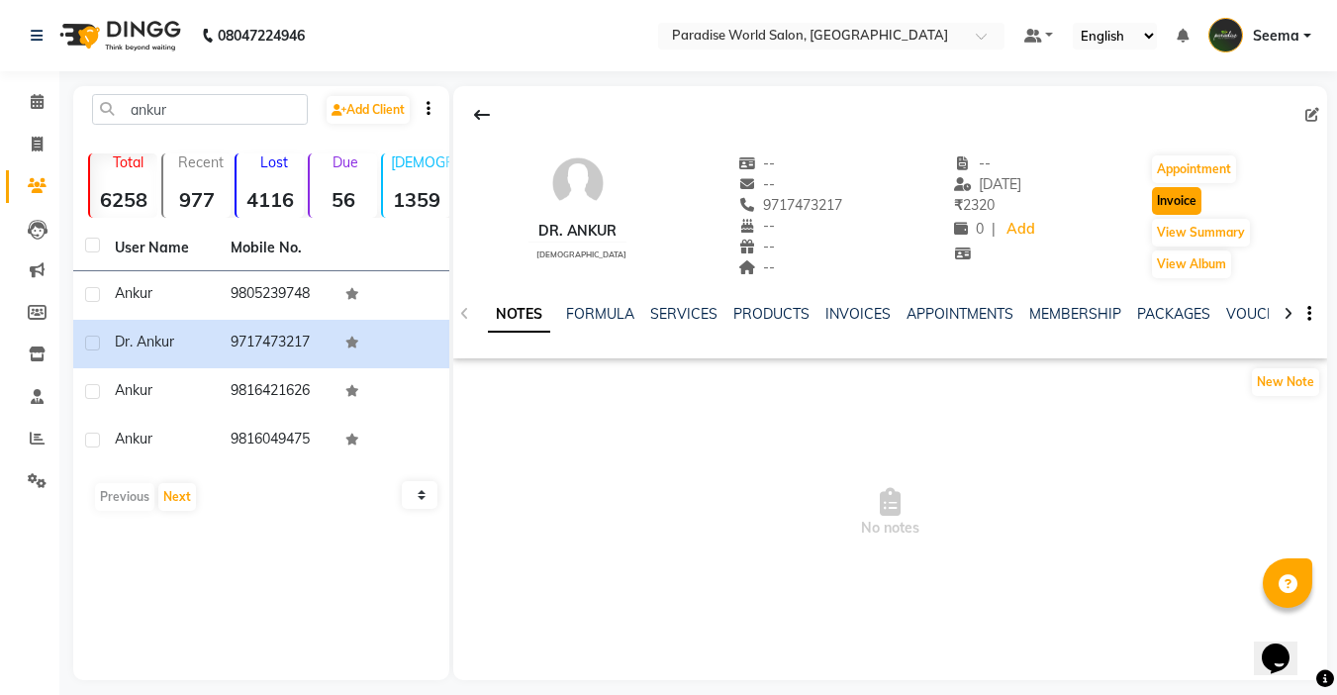
click at [1183, 201] on button "Invoice" at bounding box center [1176, 201] width 49 height 28
select select "service"
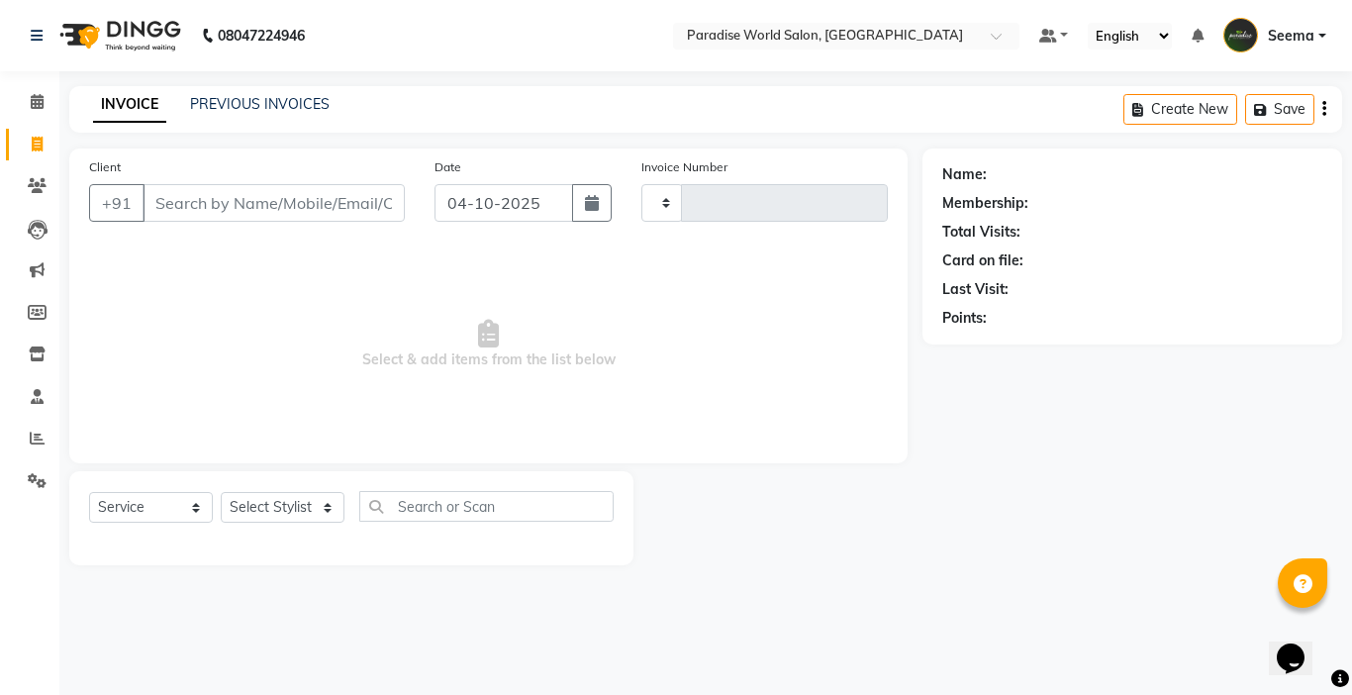
type input "2958"
select select "4451"
click at [245, 519] on select "Select Stylist" at bounding box center [283, 507] width 124 height 31
type input "9717473217"
click at [275, 497] on select "Select Stylist [PERSON_NAME] [PERSON_NAME] [PERSON_NAME] company Deepak [PERSON…" at bounding box center [283, 507] width 124 height 31
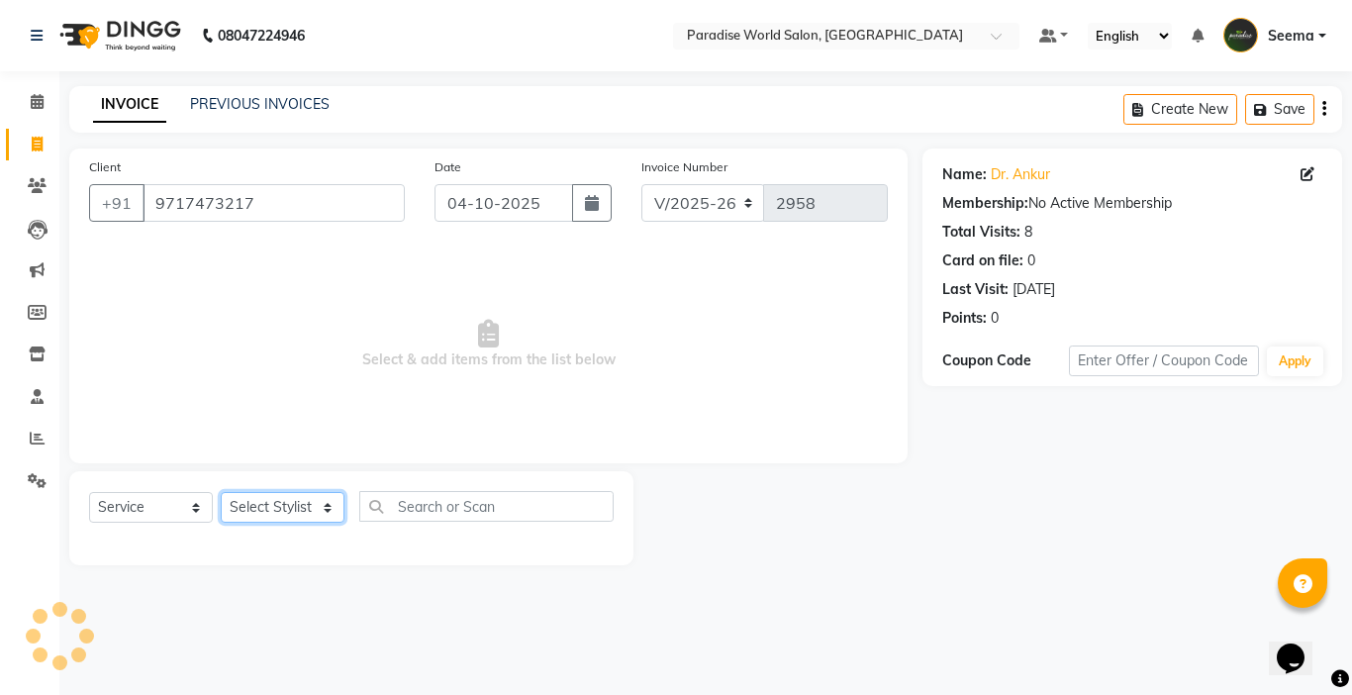
click at [275, 497] on select "Select Stylist [PERSON_NAME] [PERSON_NAME] [PERSON_NAME] company Deepak [PERSON…" at bounding box center [283, 507] width 124 height 31
select select "93726"
click at [221, 492] on select "Select Stylist [PERSON_NAME] [PERSON_NAME] [PERSON_NAME] company Deepak [PERSON…" at bounding box center [283, 507] width 124 height 31
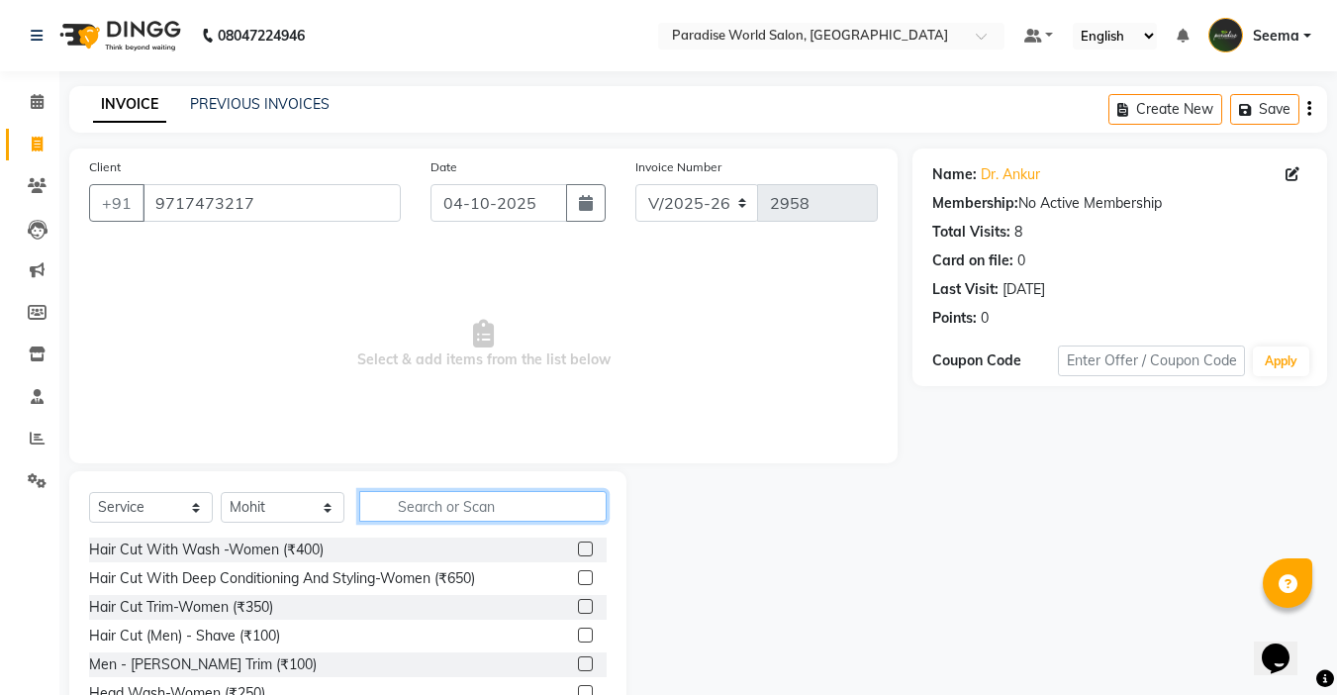
click at [464, 516] on input "text" at bounding box center [482, 506] width 247 height 31
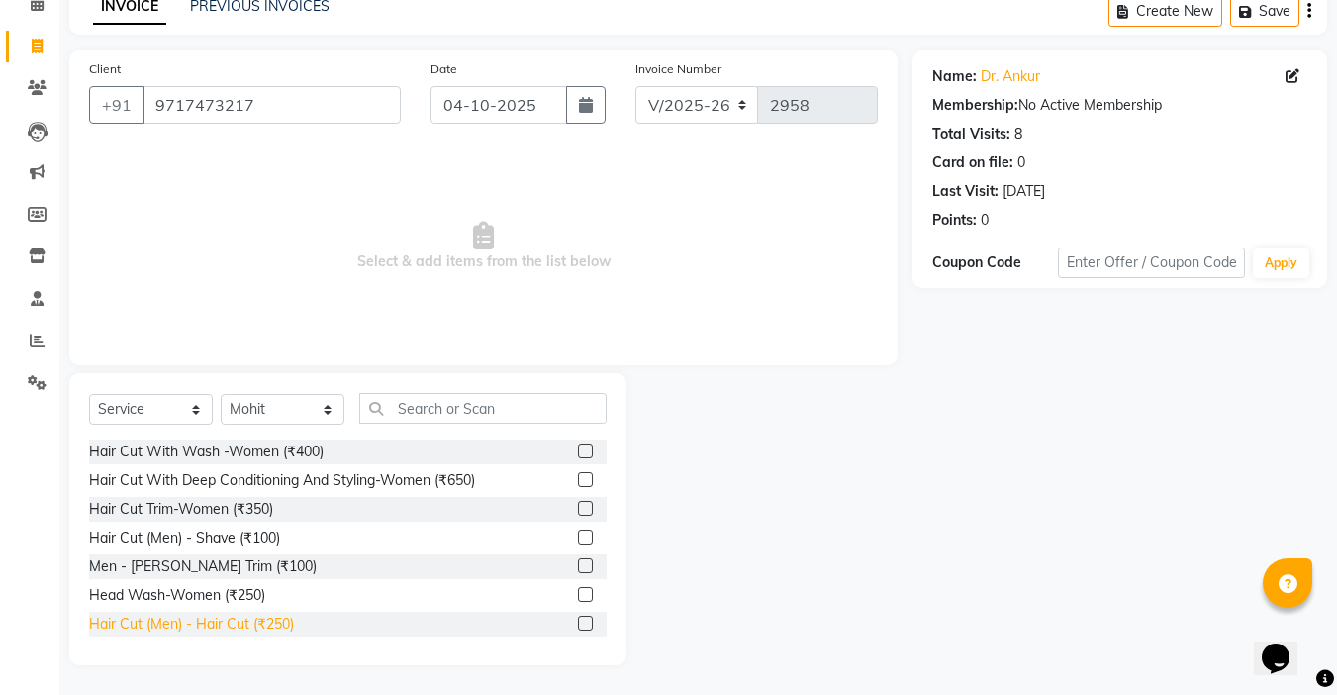
click at [221, 620] on div "Hair Cut (Men) - Hair Cut (₹250)" at bounding box center [191, 623] width 205 height 21
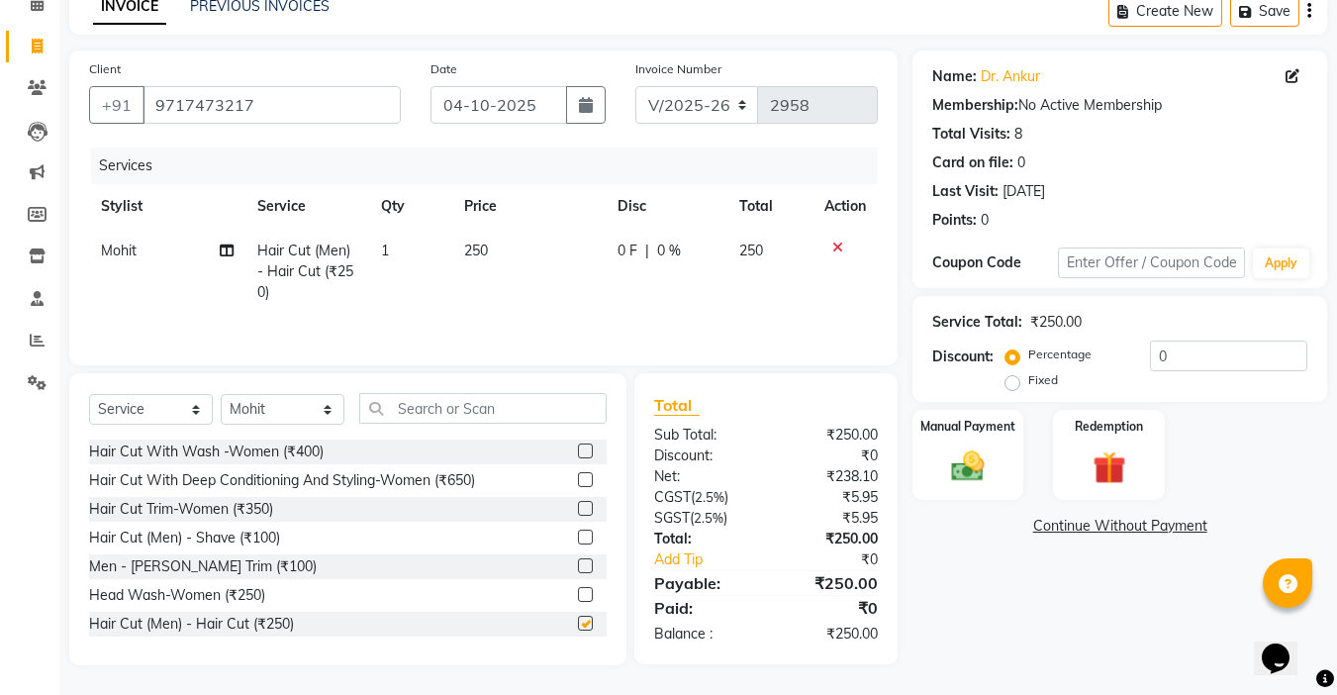
checkbox input "false"
drag, startPoint x: 987, startPoint y: 457, endPoint x: 1022, endPoint y: 472, distance: 37.7
click at [986, 456] on img at bounding box center [967, 466] width 55 height 40
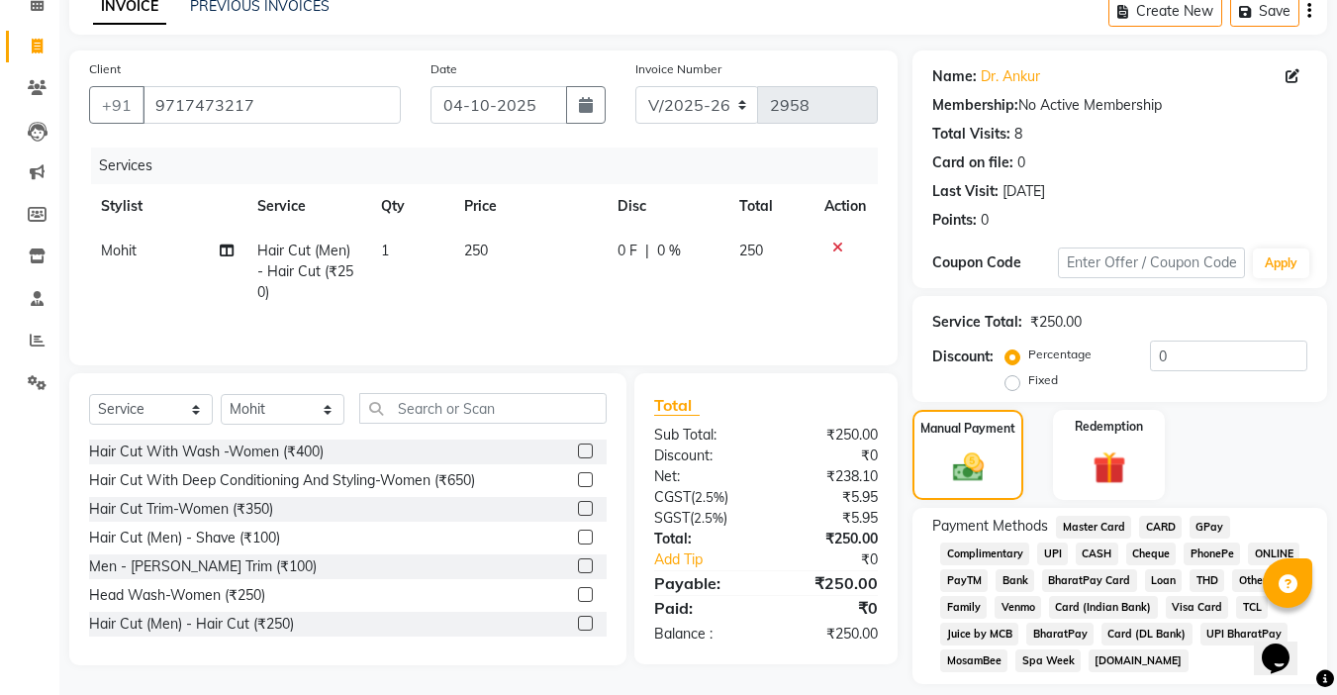
click at [1055, 553] on span "UPI" at bounding box center [1052, 553] width 31 height 23
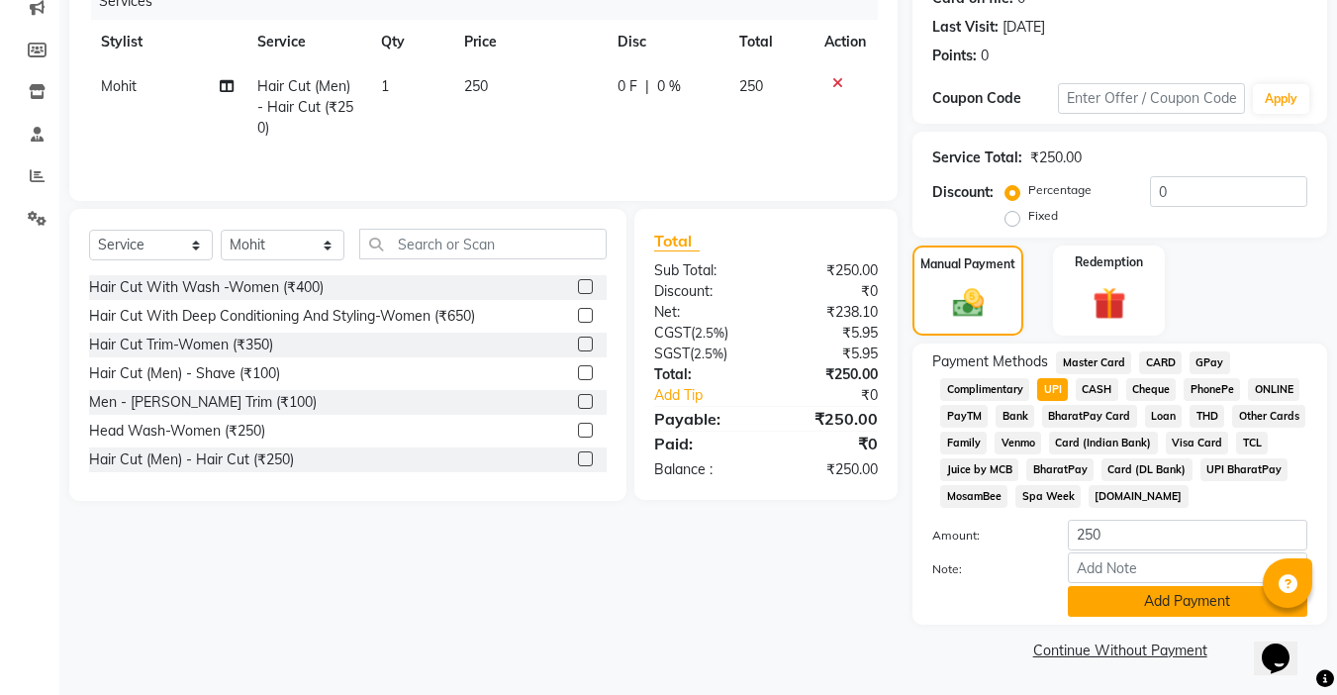
click at [1151, 606] on button "Add Payment" at bounding box center [1187, 601] width 239 height 31
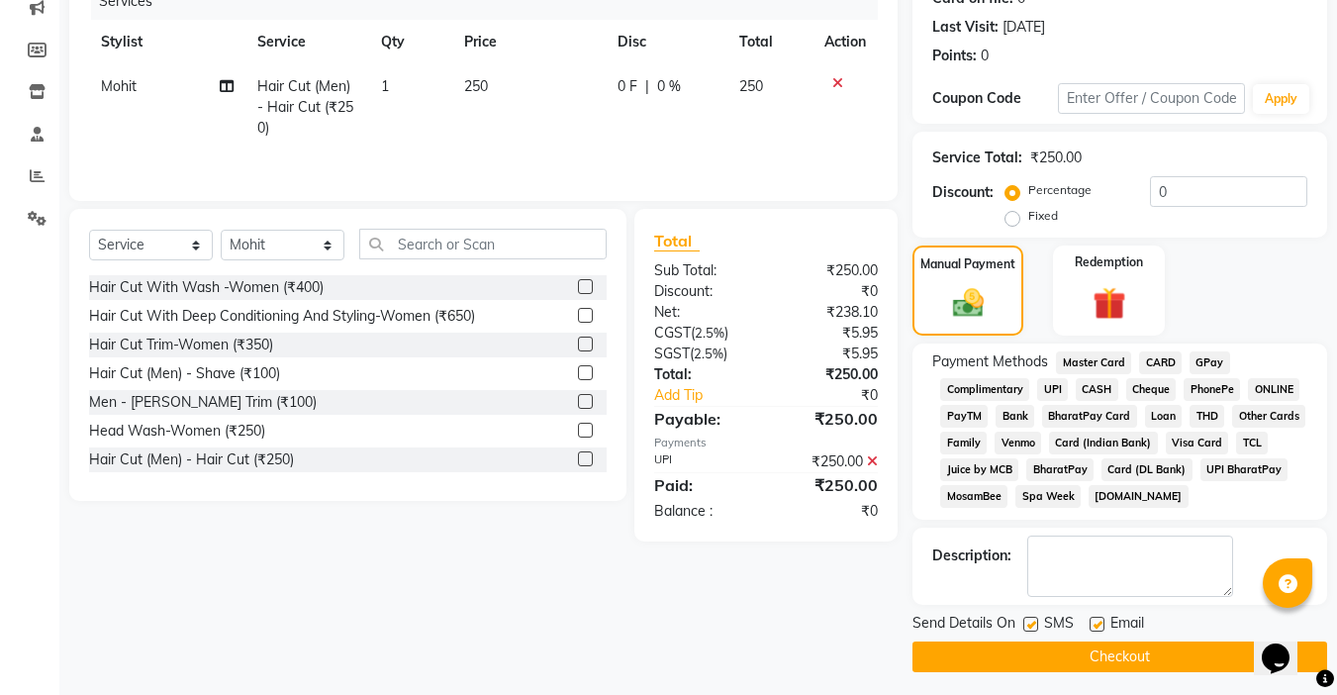
click at [1105, 621] on div "Email" at bounding box center [1124, 624] width 70 height 25
click at [1097, 624] on label at bounding box center [1096, 623] width 15 height 15
click at [1097, 624] on input "checkbox" at bounding box center [1095, 624] width 13 height 13
checkbox input "false"
click at [1036, 627] on label at bounding box center [1030, 623] width 15 height 15
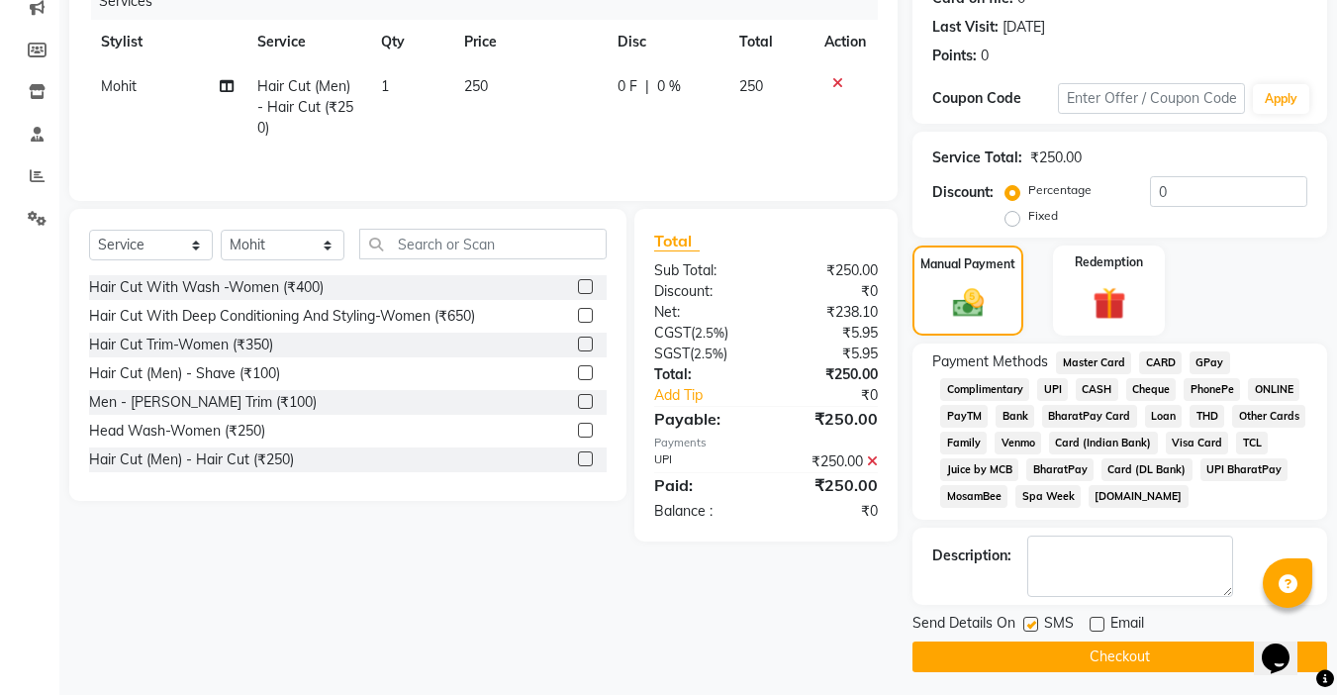
click at [1036, 627] on input "checkbox" at bounding box center [1029, 624] width 13 height 13
checkbox input "false"
click at [1087, 660] on button "Checkout" at bounding box center [1119, 656] width 415 height 31
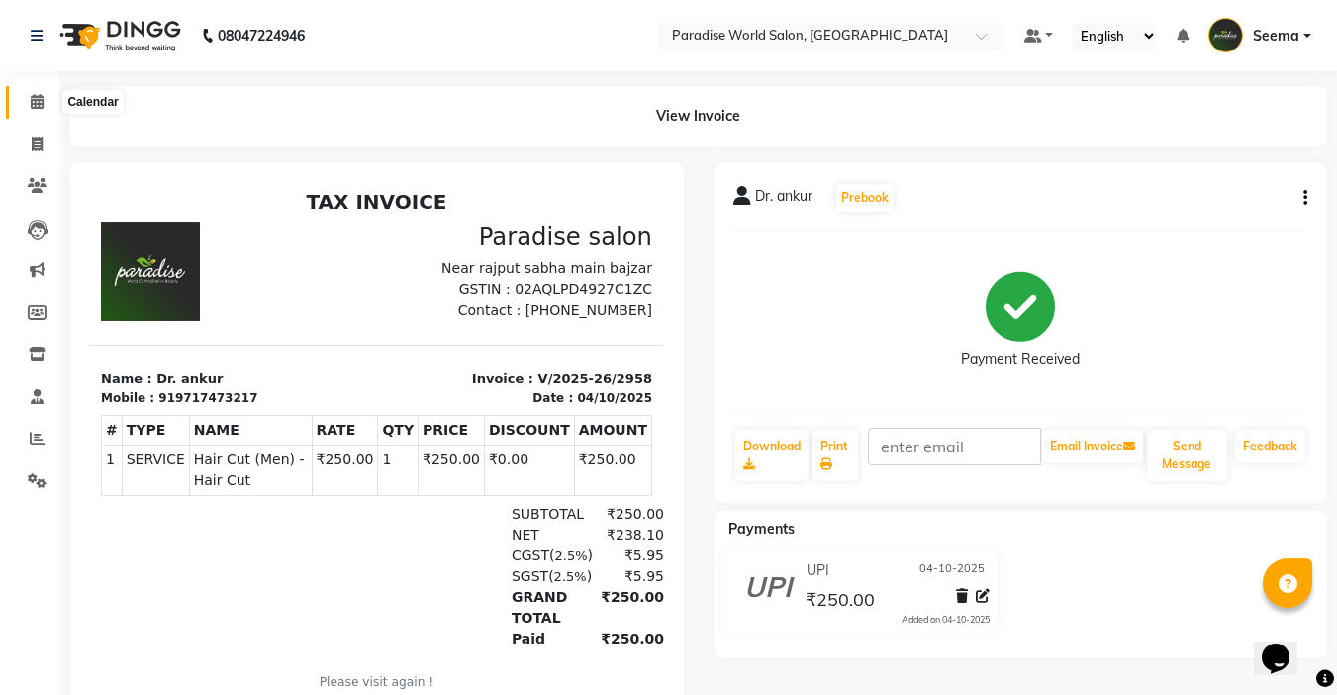
click at [37, 100] on icon at bounding box center [37, 101] width 13 height 15
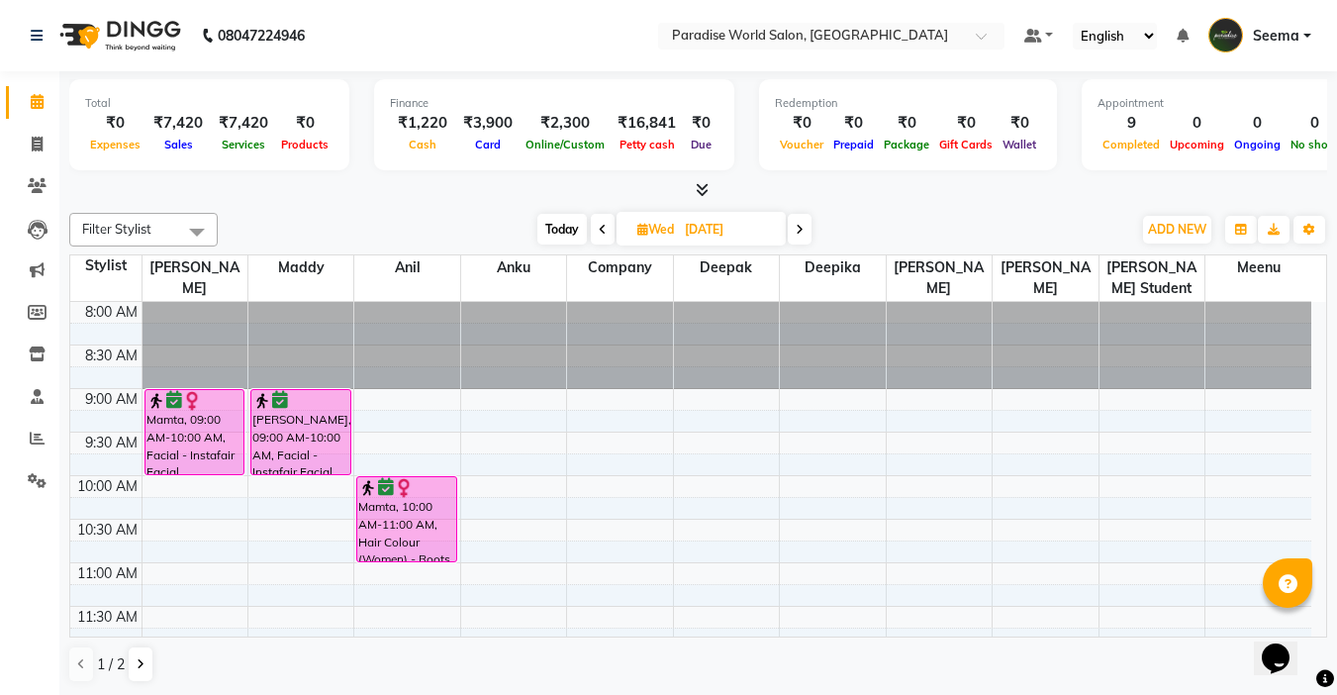
click at [555, 229] on span "Today" at bounding box center [561, 229] width 49 height 31
type input "04-10-2025"
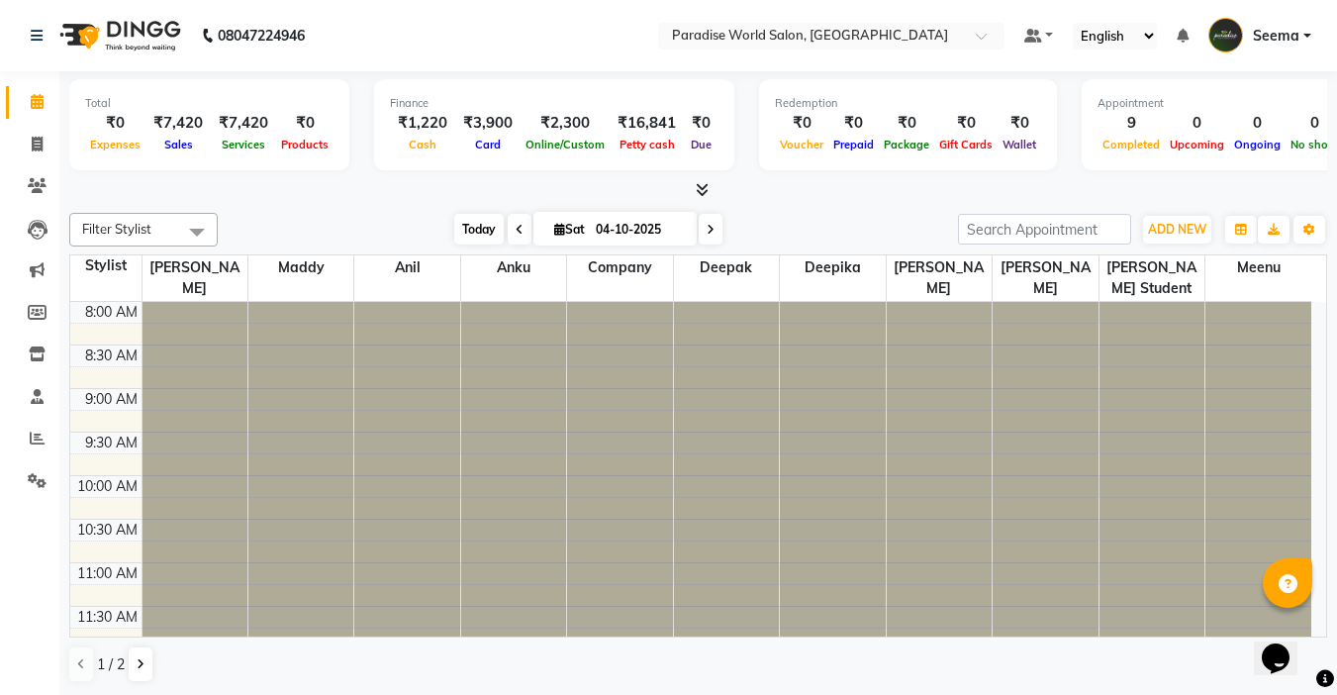
scroll to position [523, 0]
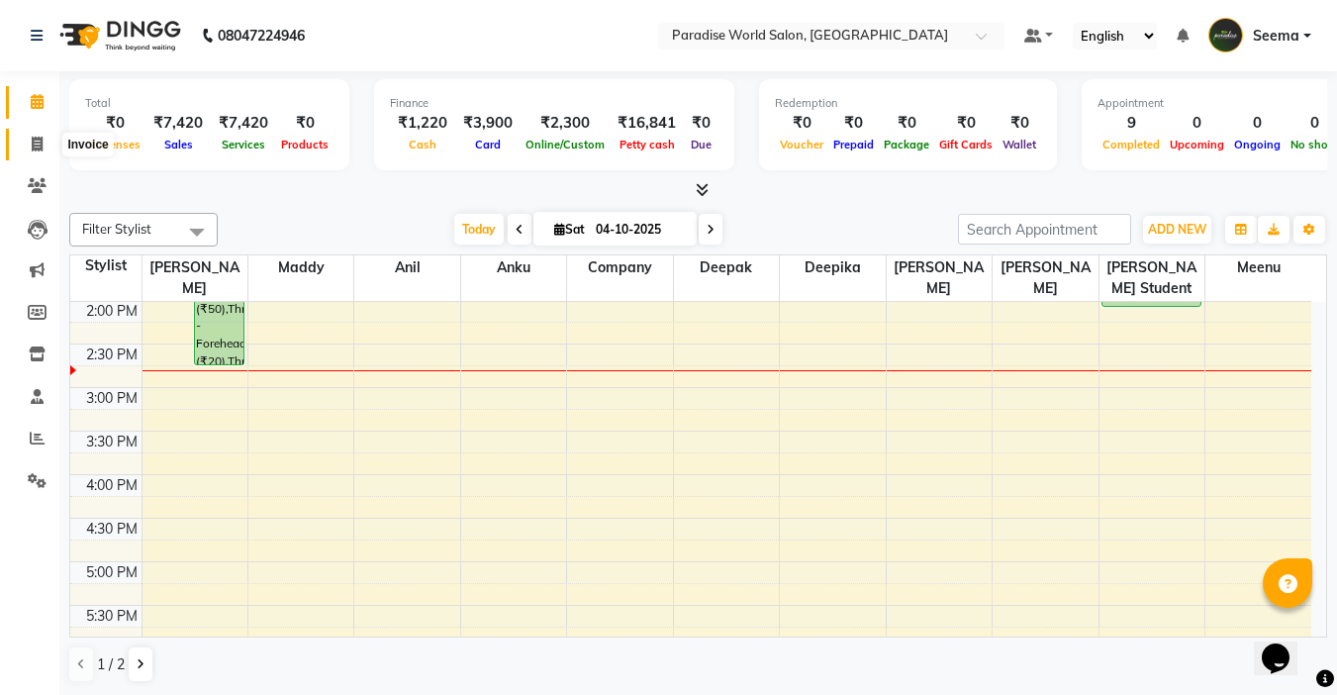
click at [37, 147] on icon at bounding box center [37, 144] width 11 height 15
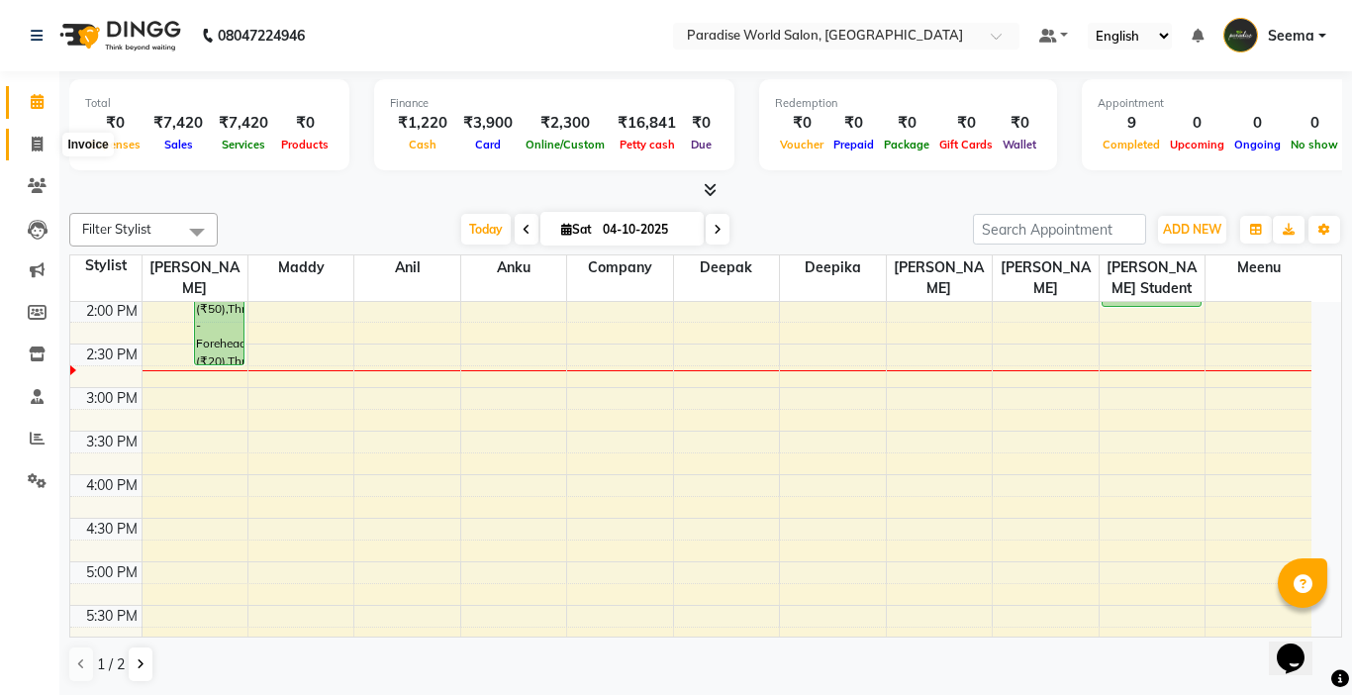
select select "service"
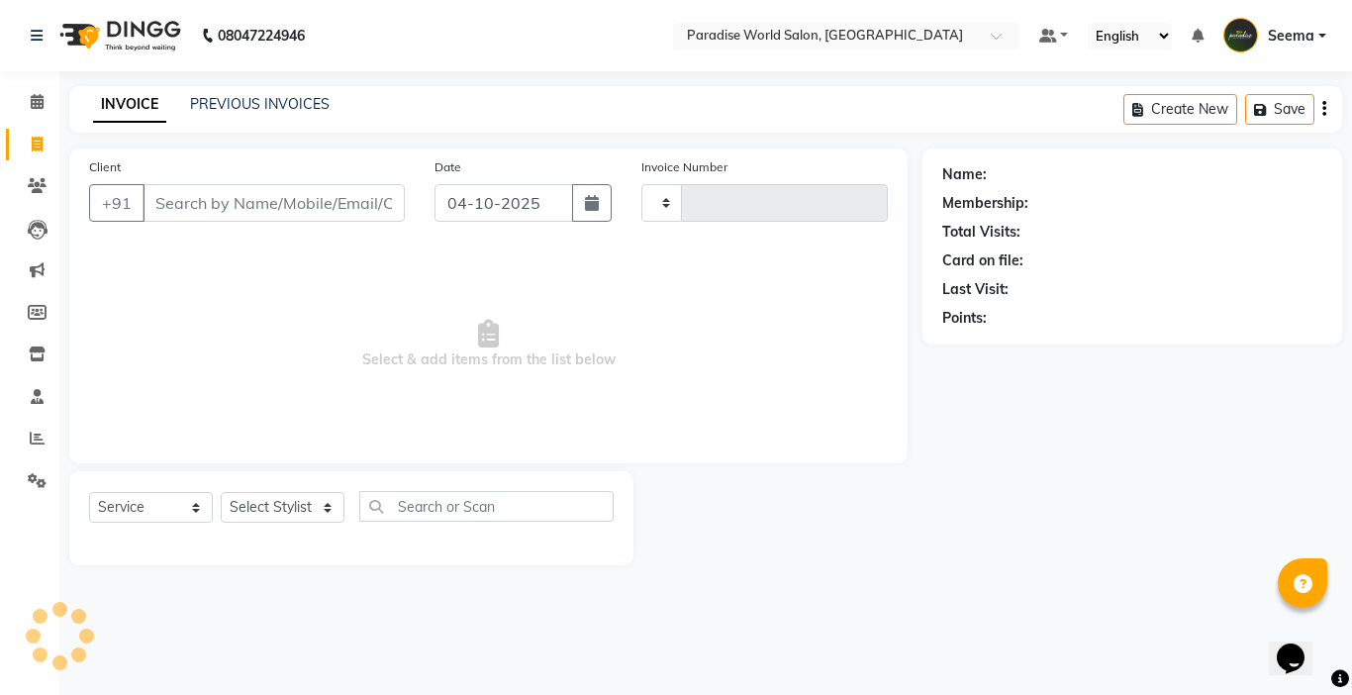
type input "2959"
select select "4451"
click at [278, 100] on link "PREVIOUS INVOICES" at bounding box center [260, 104] width 140 height 18
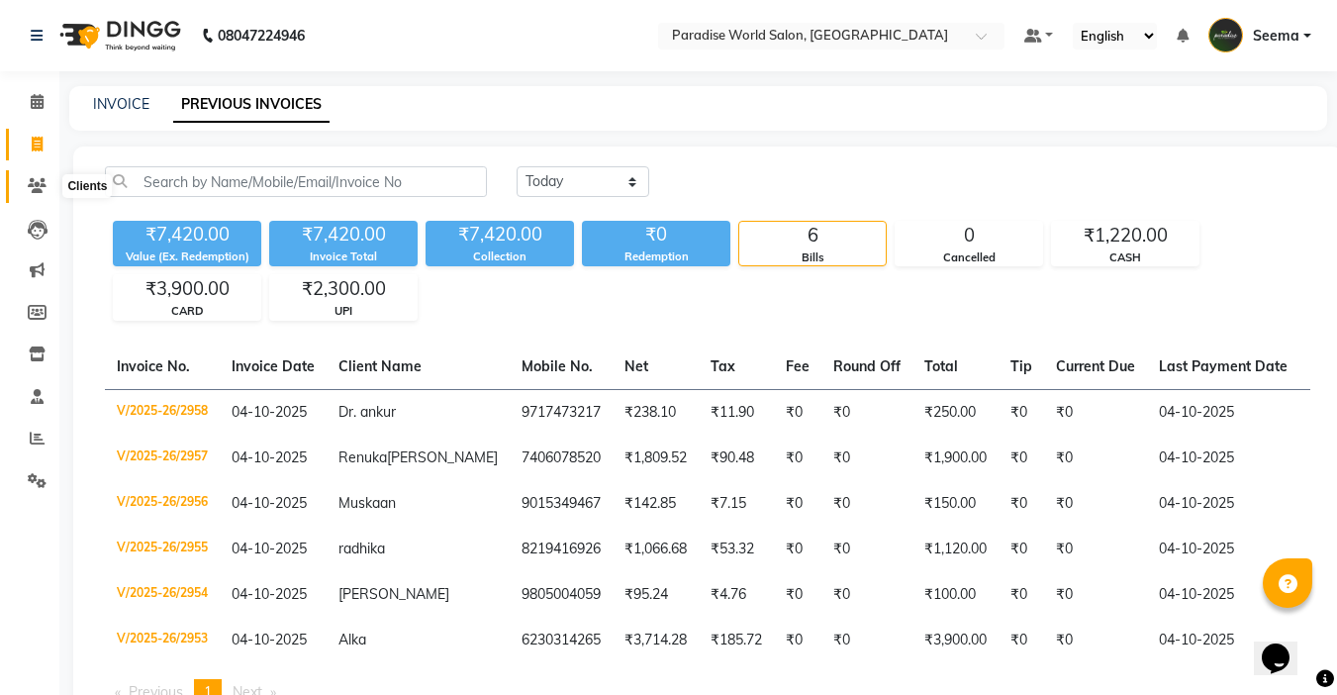
click at [36, 179] on icon at bounding box center [37, 185] width 19 height 15
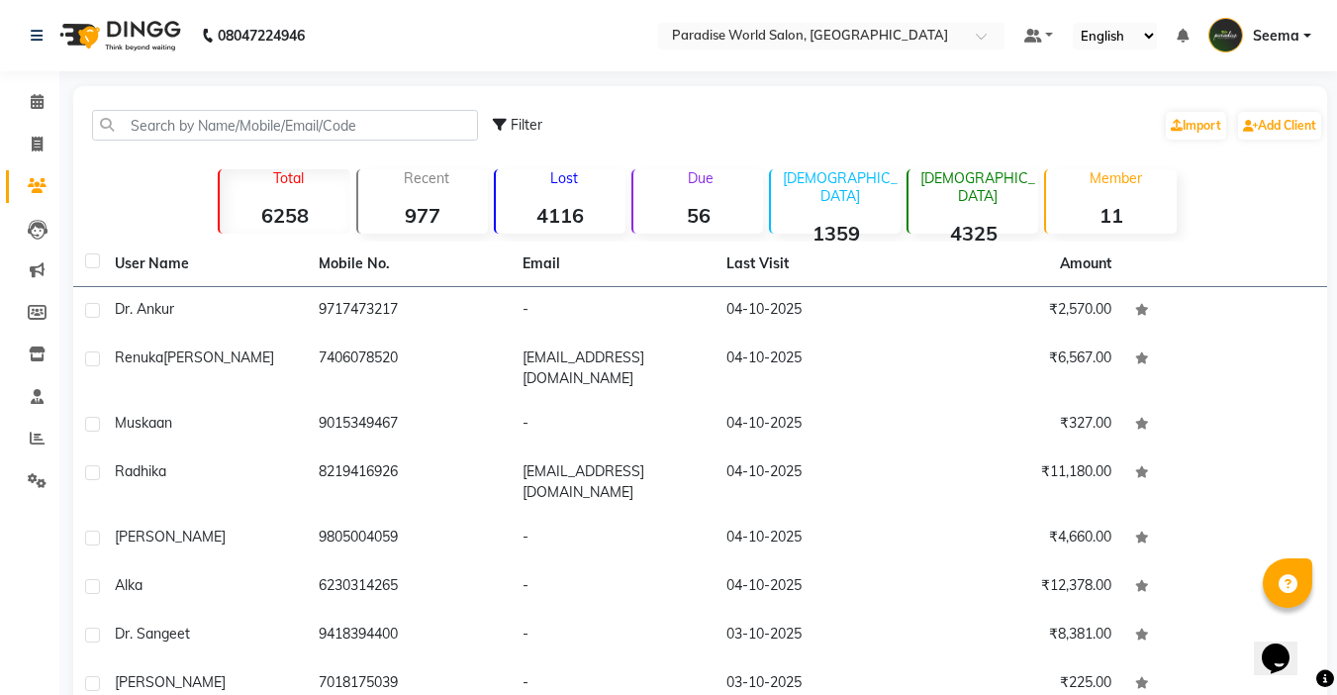
click at [994, 221] on strong "4325" at bounding box center [973, 233] width 130 height 25
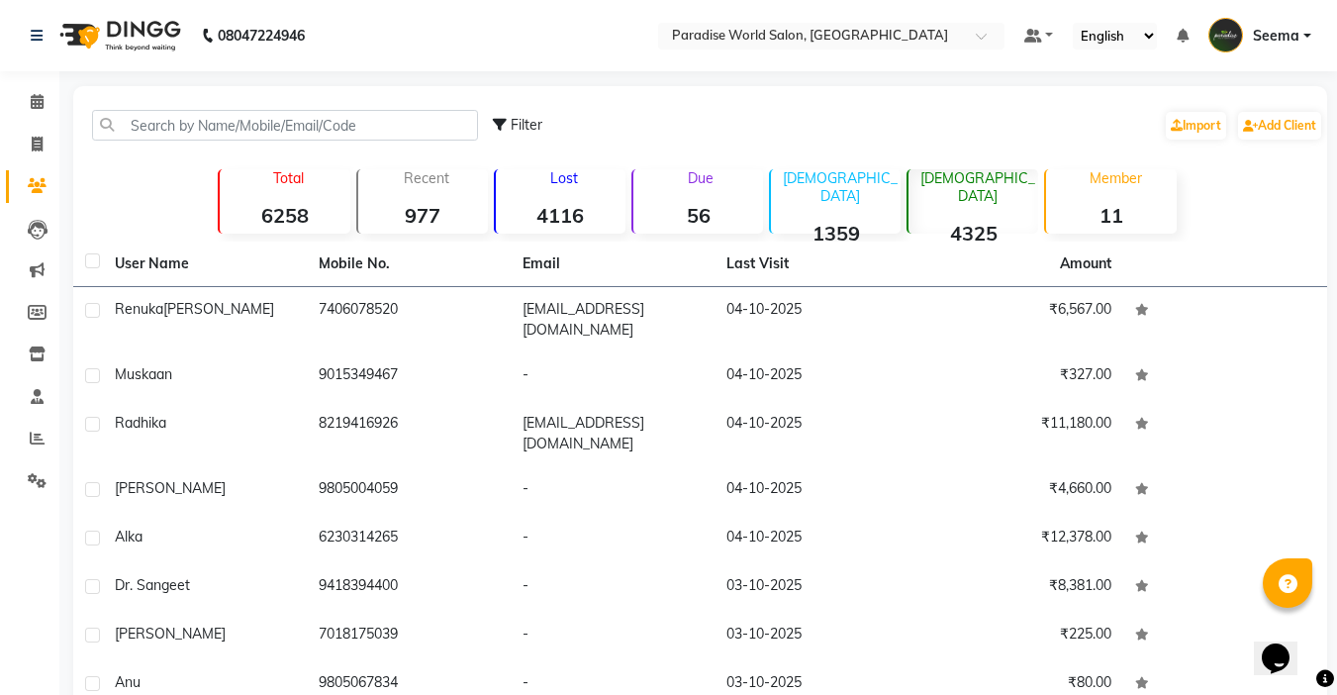
scroll to position [196, 0]
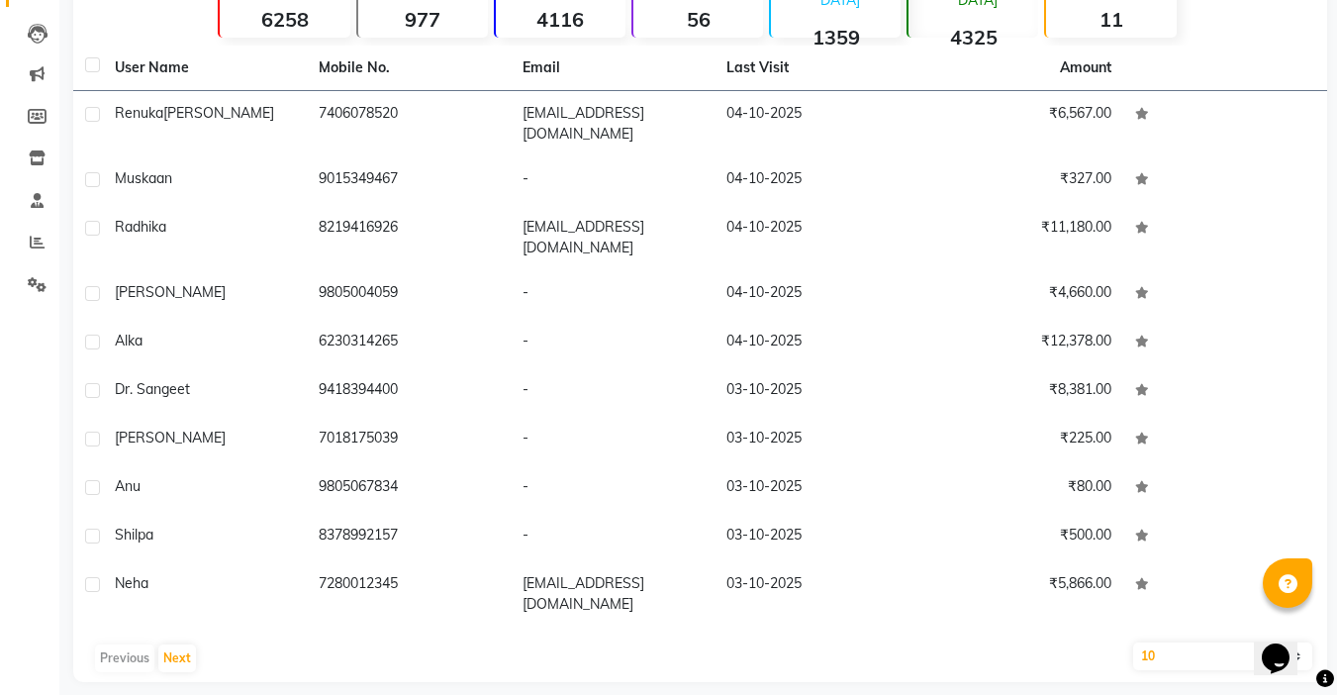
click at [1199, 645] on select "10 50 100" at bounding box center [1222, 656] width 179 height 28
select select "100"
click at [1133, 642] on select "10 50 100" at bounding box center [1222, 656] width 179 height 28
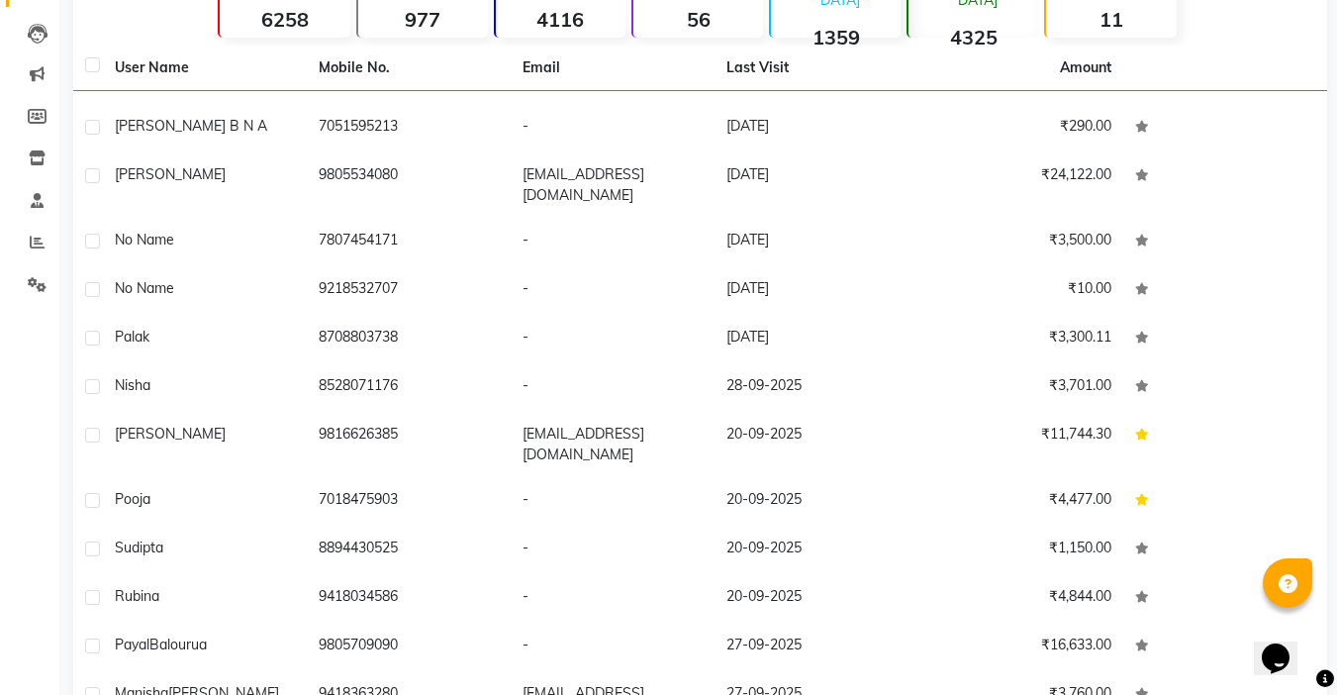
scroll to position [372, 0]
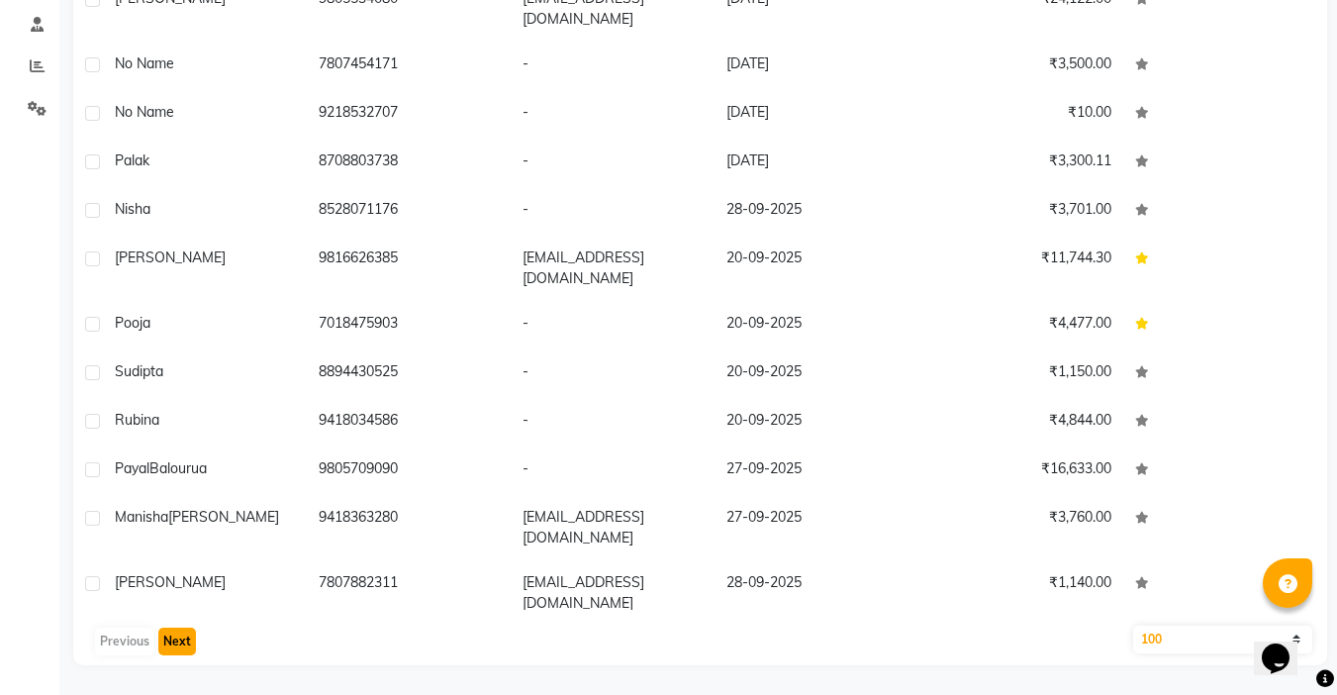
click at [190, 634] on button "Next" at bounding box center [177, 641] width 38 height 28
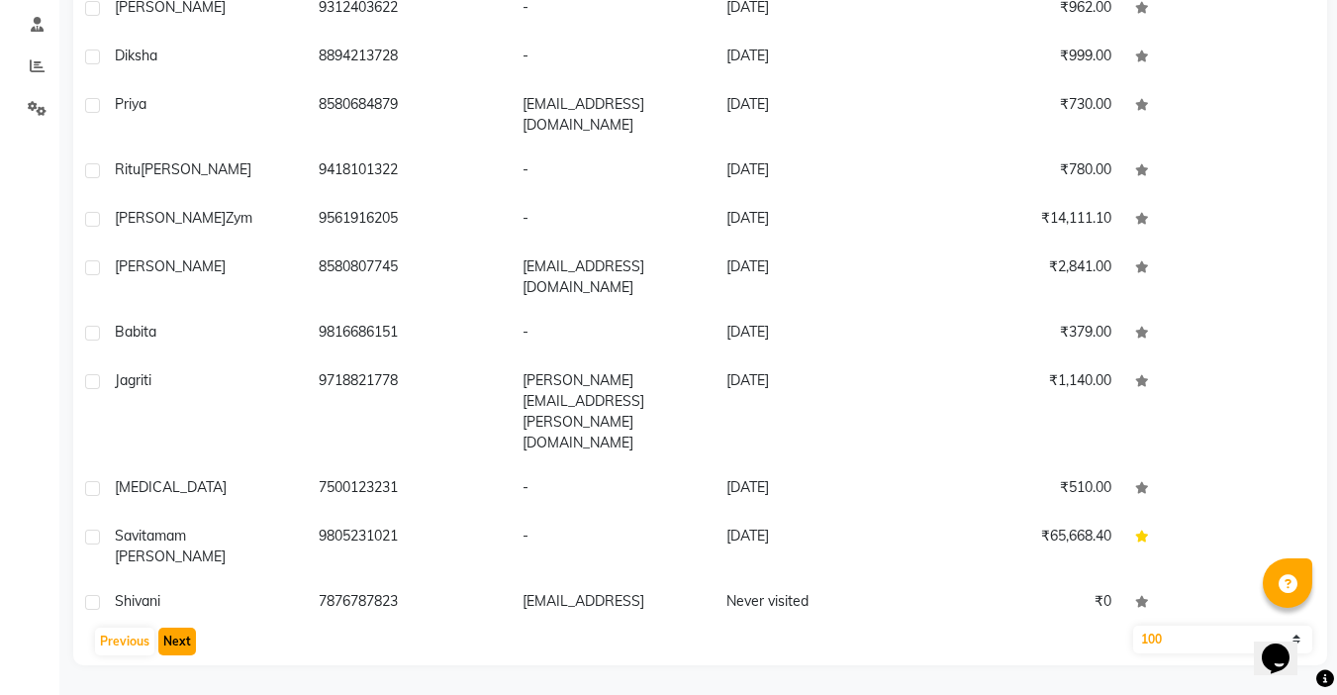
click at [190, 634] on button "Next" at bounding box center [177, 641] width 38 height 28
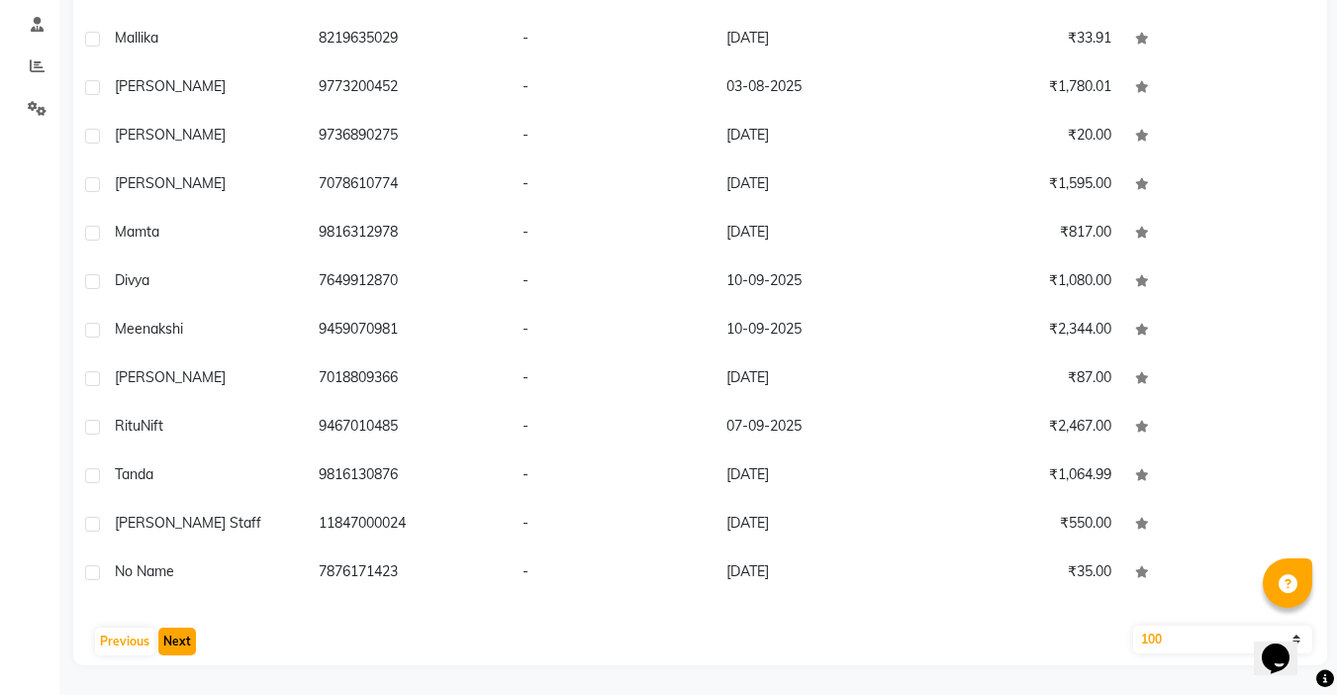
scroll to position [4423, 0]
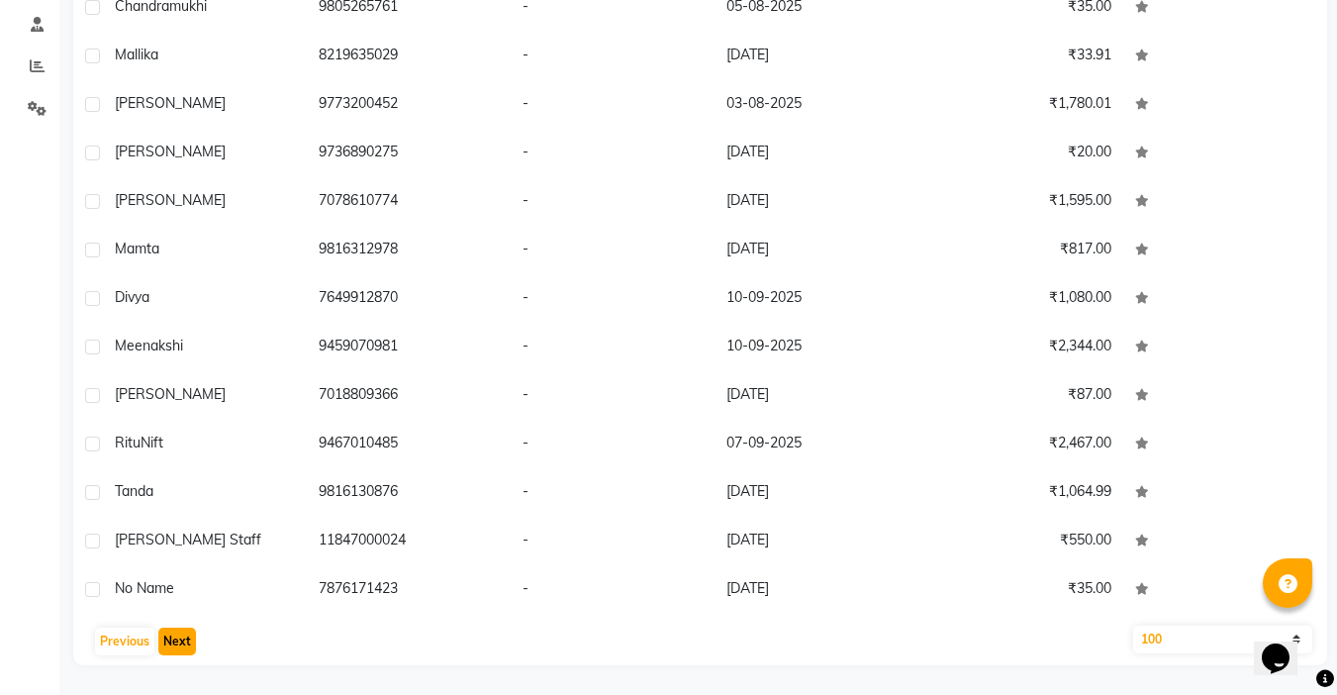
click at [190, 634] on button "Next" at bounding box center [177, 641] width 38 height 28
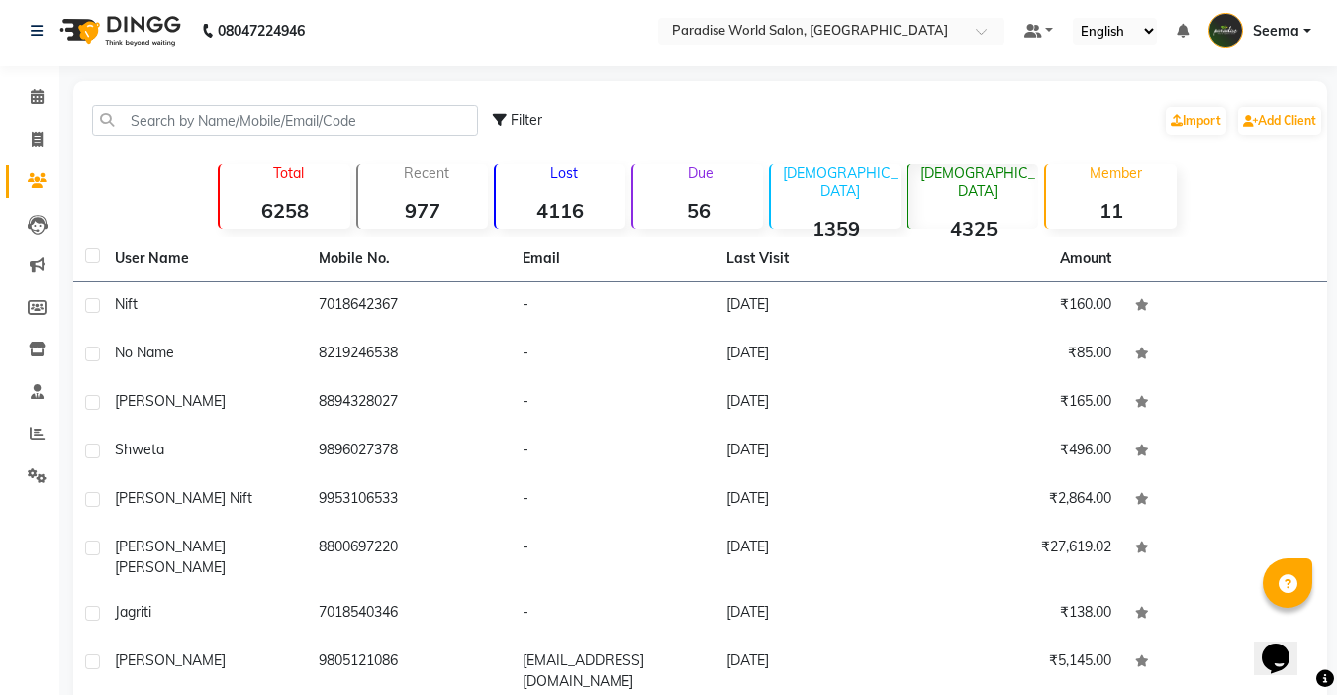
scroll to position [0, 0]
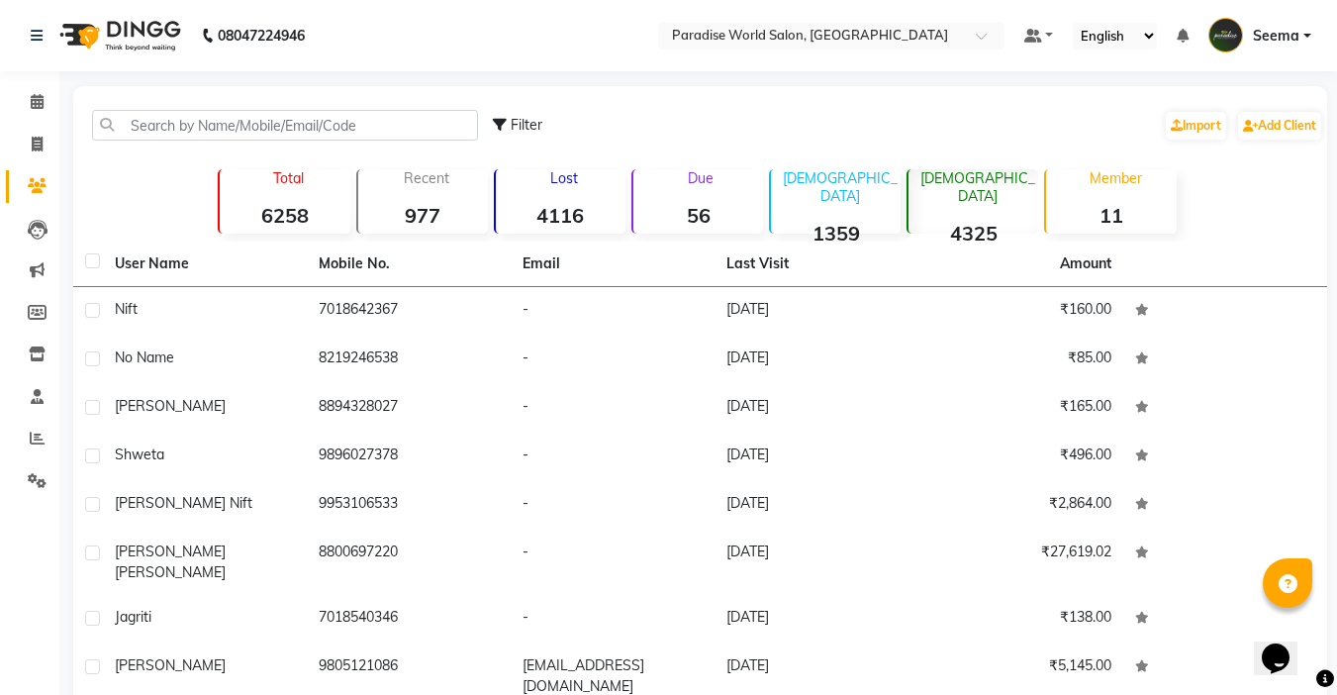
click at [518, 125] on span "Filter" at bounding box center [527, 125] width 32 height 18
select select "1000000"
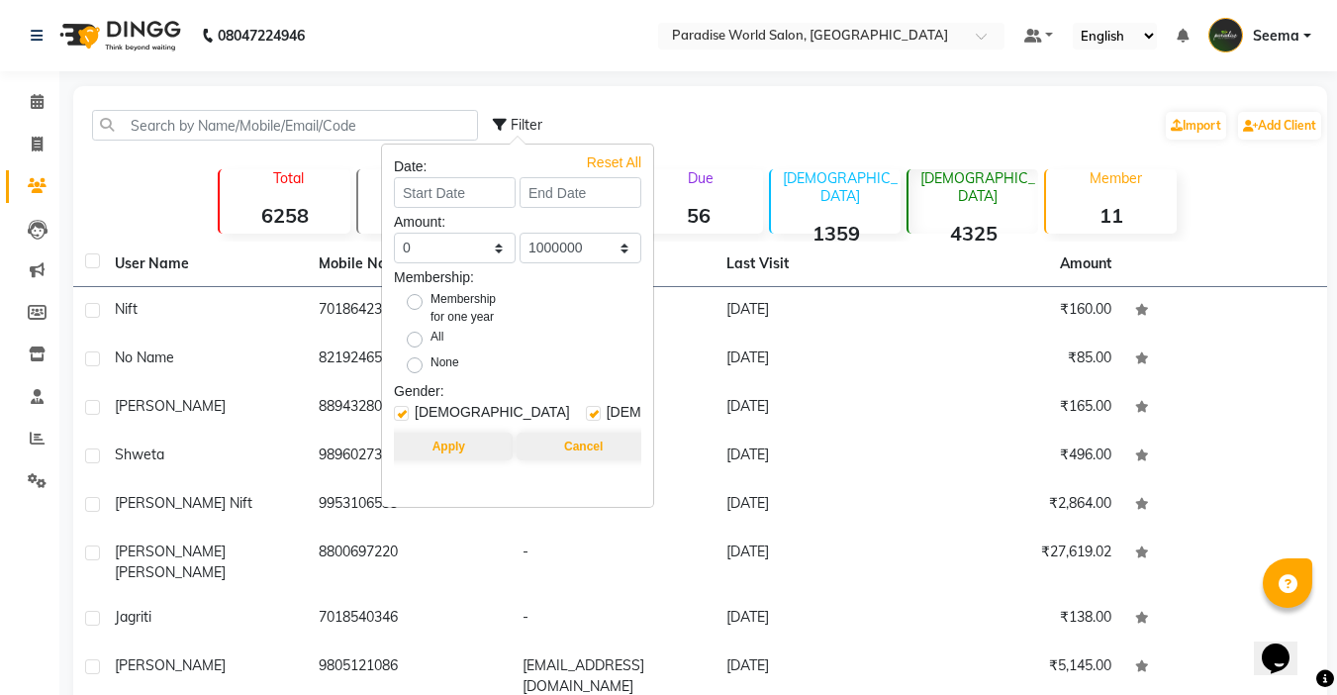
click at [402, 415] on label at bounding box center [401, 413] width 15 height 15
click at [402, 415] on input "checkbox" at bounding box center [400, 414] width 13 height 13
checkbox input "false"
click at [449, 452] on button "Apply" at bounding box center [449, 446] width 128 height 28
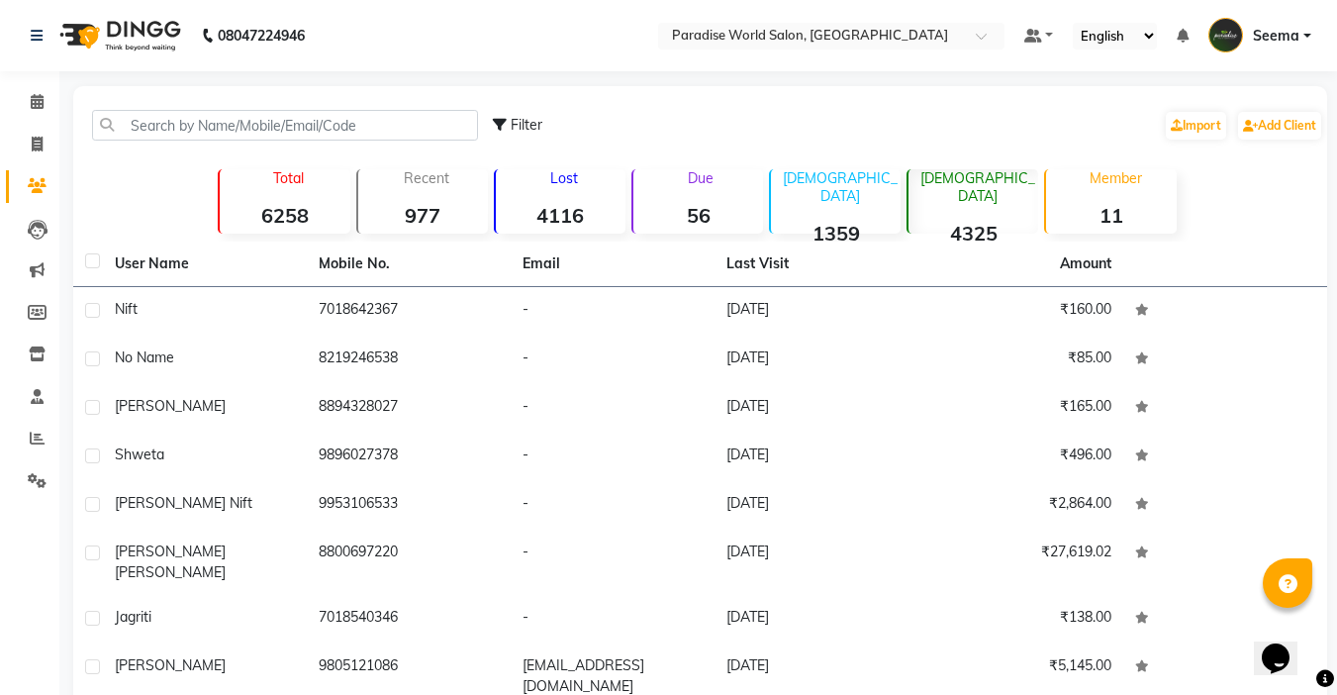
click at [536, 120] on span "Filter" at bounding box center [527, 125] width 32 height 18
select select "1000000"
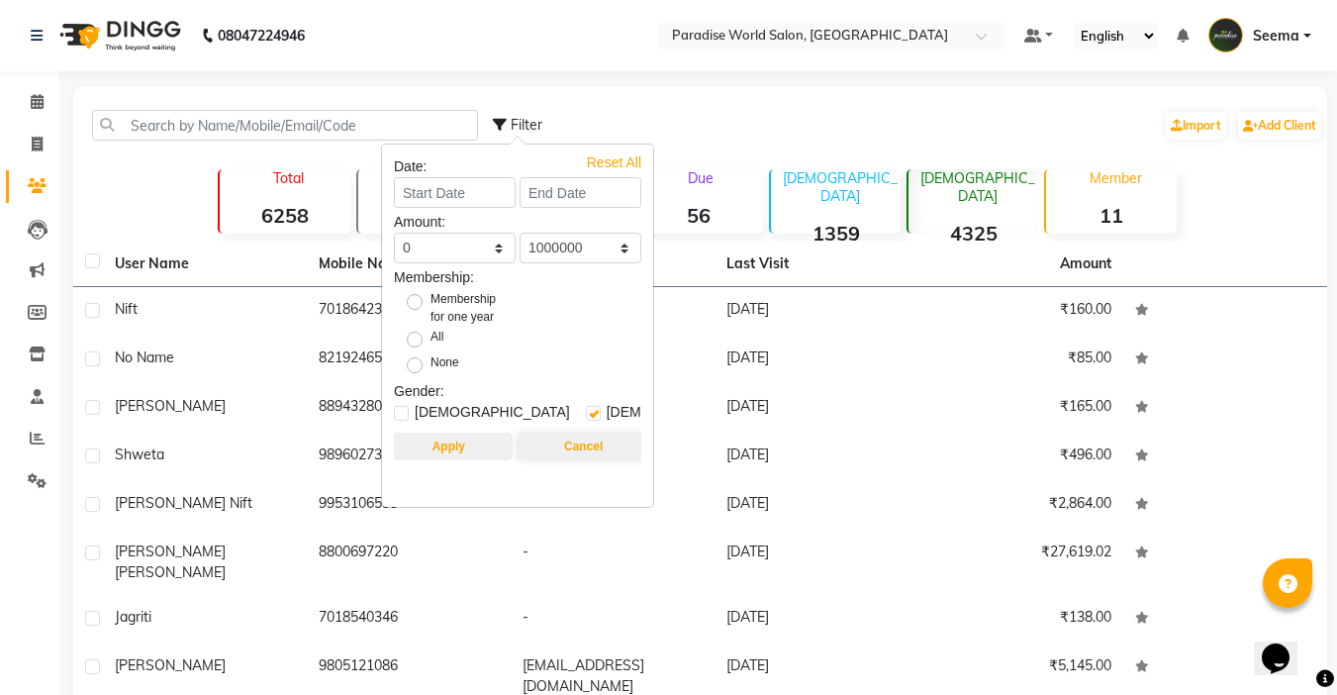
click at [442, 443] on button "Apply" at bounding box center [449, 446] width 128 height 28
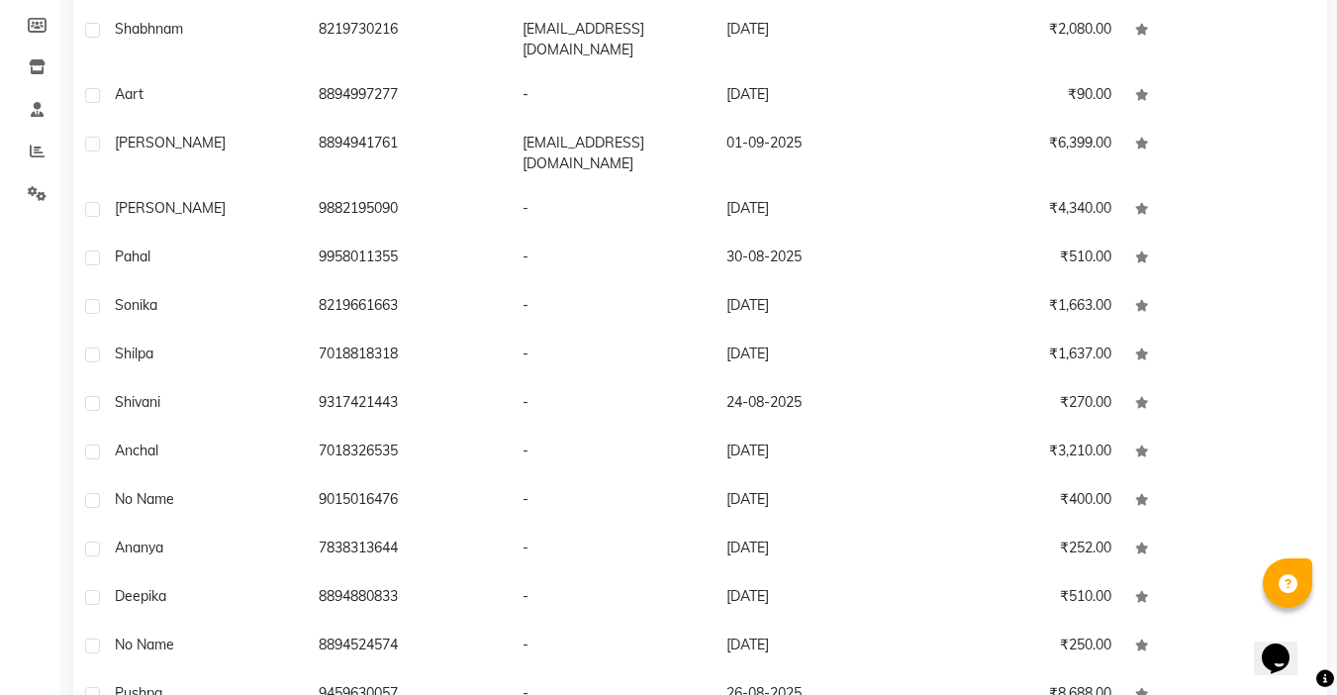
scroll to position [372, 0]
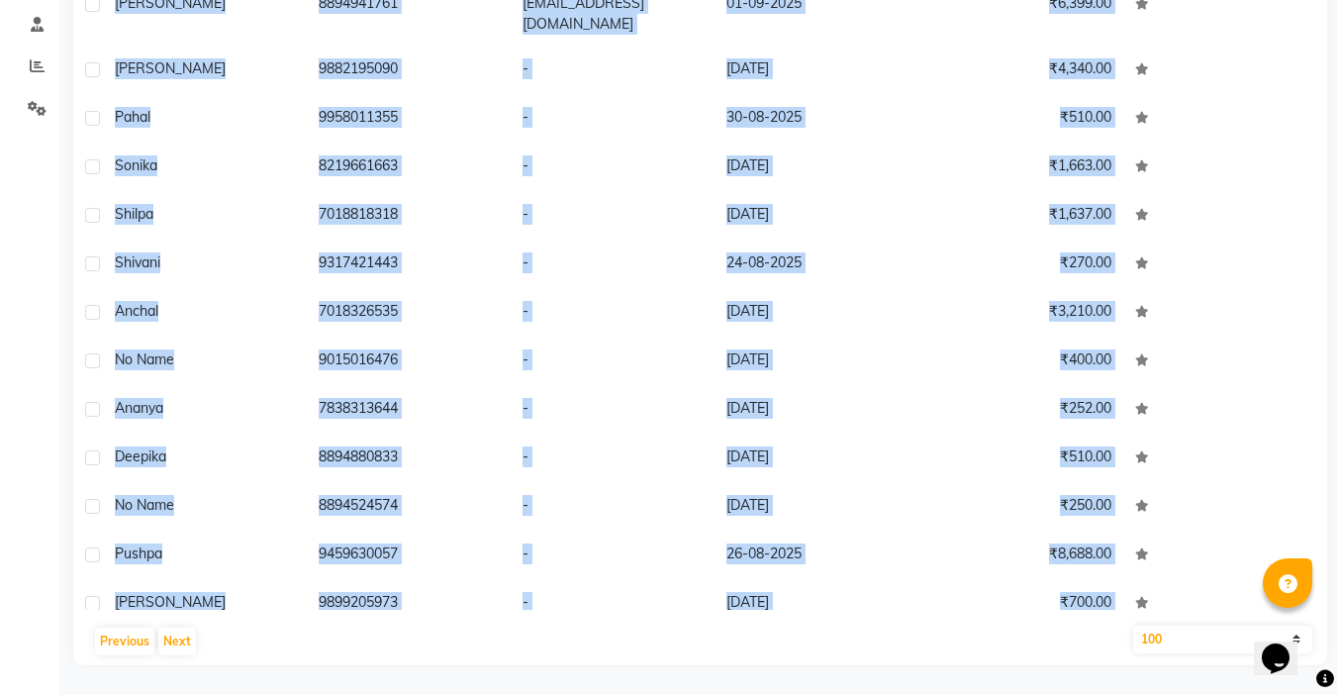
drag, startPoint x: 89, startPoint y: 291, endPoint x: 418, endPoint y: 692, distance: 518.2
click at [418, 692] on main "Filter Import Add Client Total 6258 Recent 977 Lost 4116 Due 56 [DEMOGRAPHIC_DA…" at bounding box center [697, 204] width 1277 height 981
copy div "Lore 8925814132 - 78-77-4545 ₹258.28 ip dolo 7307255582 - 95-18-4261 ₹92.10 Sit…"
click at [183, 646] on button "Next" at bounding box center [177, 641] width 38 height 28
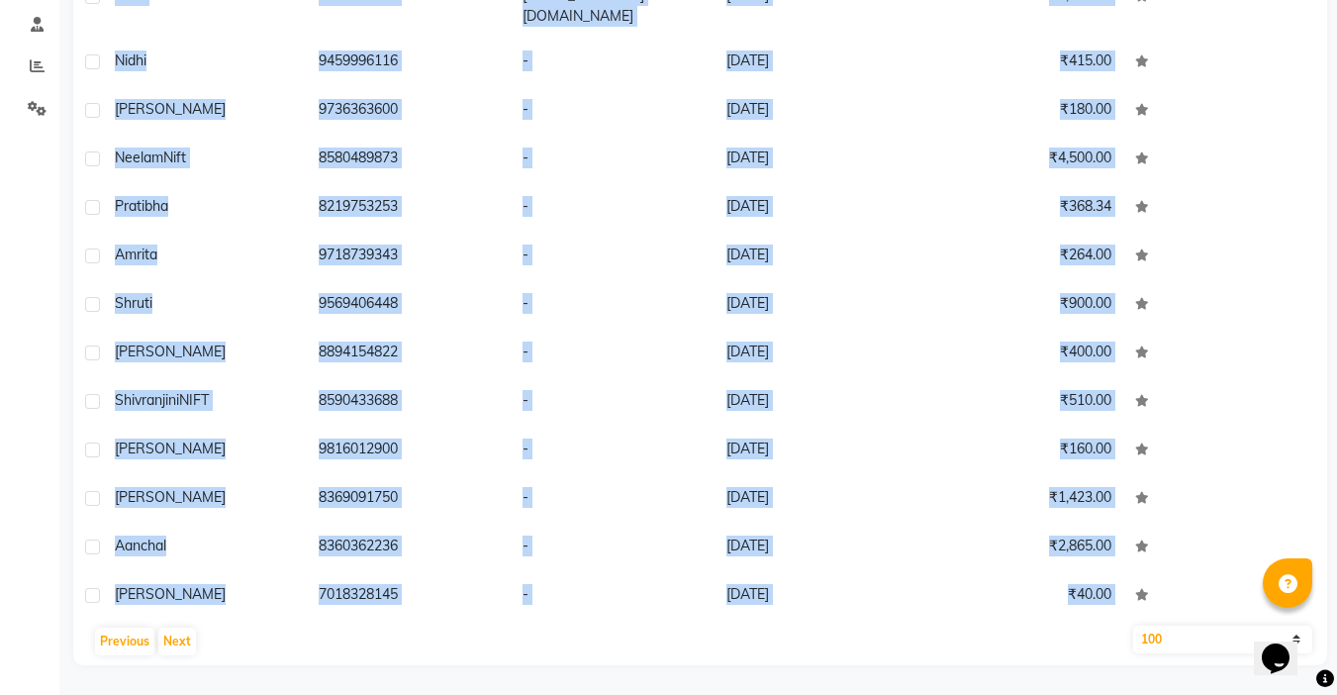
copy div "Lore 8925814132 - 78-77-4545 ₹258.28 ip dolo 7307255582 - 95-18-4261 ₹92.10 Sit…"
click at [178, 638] on button "Next" at bounding box center [177, 641] width 38 height 28
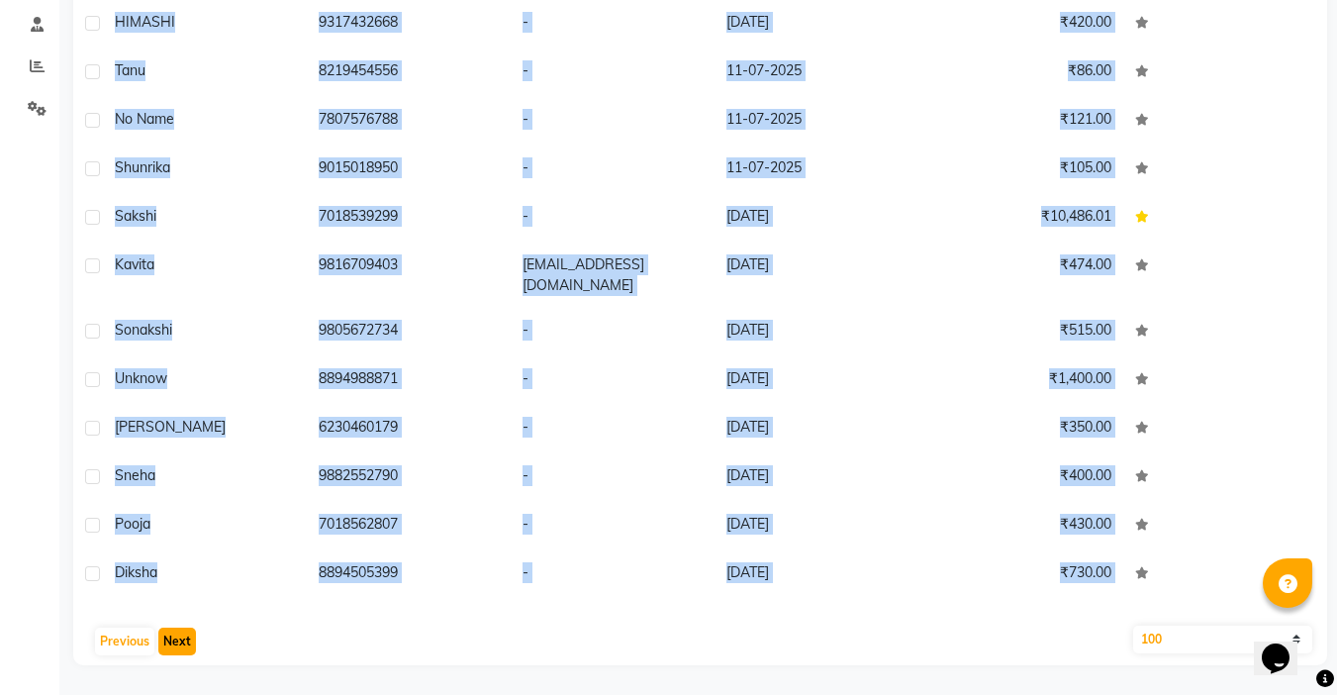
scroll to position [4288, 0]
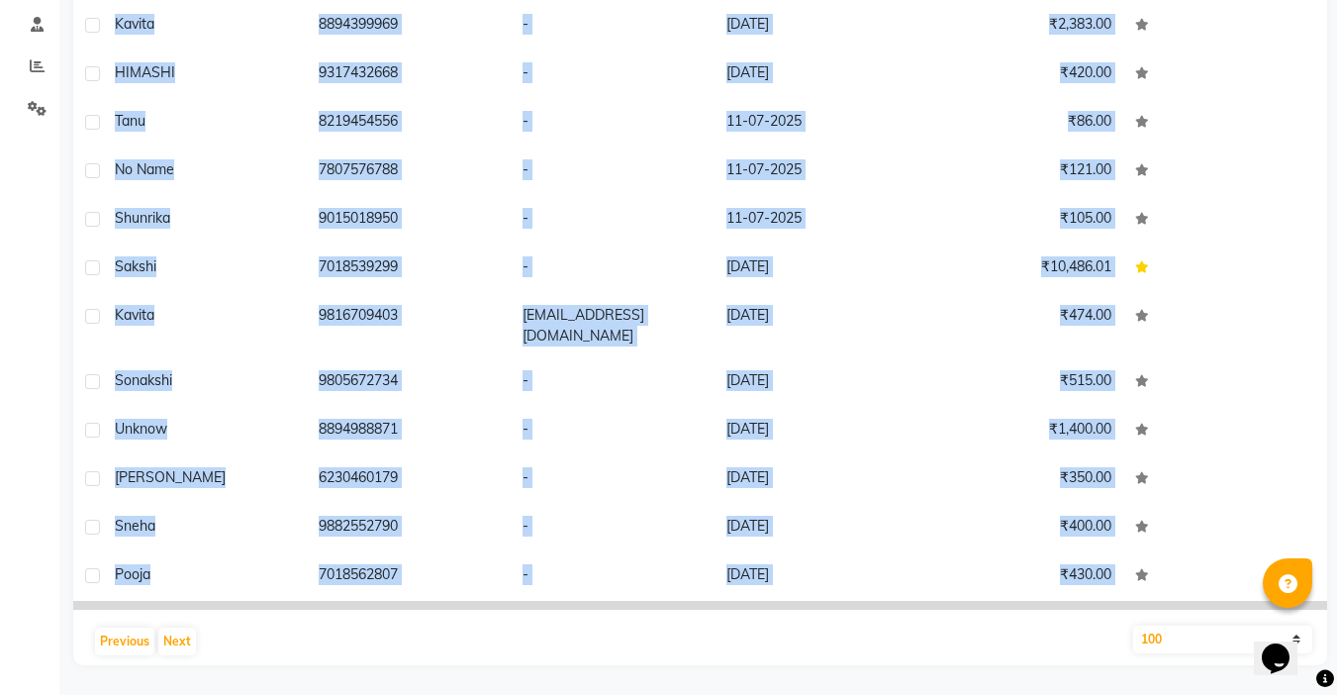
copy div "Lore 8925814132 - 78-77-4545 ₹258.28 ip dolo 7307255582 - 95-18-4261 ₹92.10 Sit…"
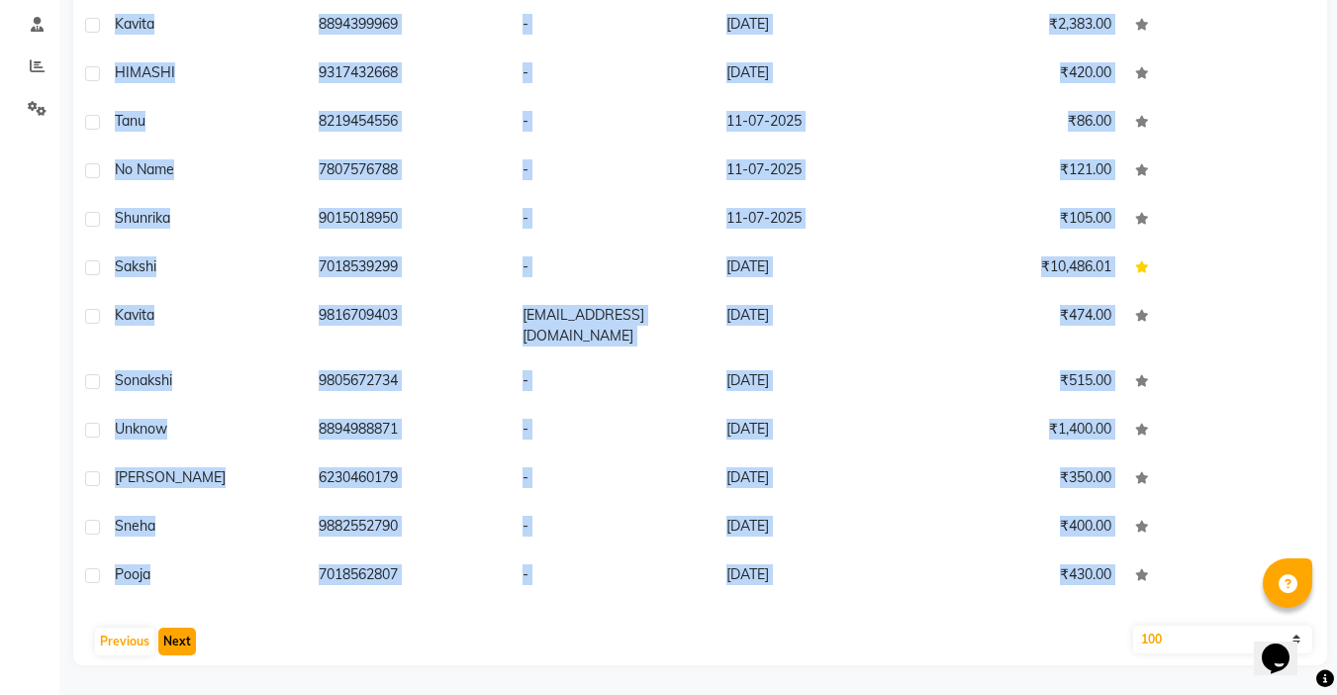
click at [179, 639] on button "Next" at bounding box center [177, 641] width 38 height 28
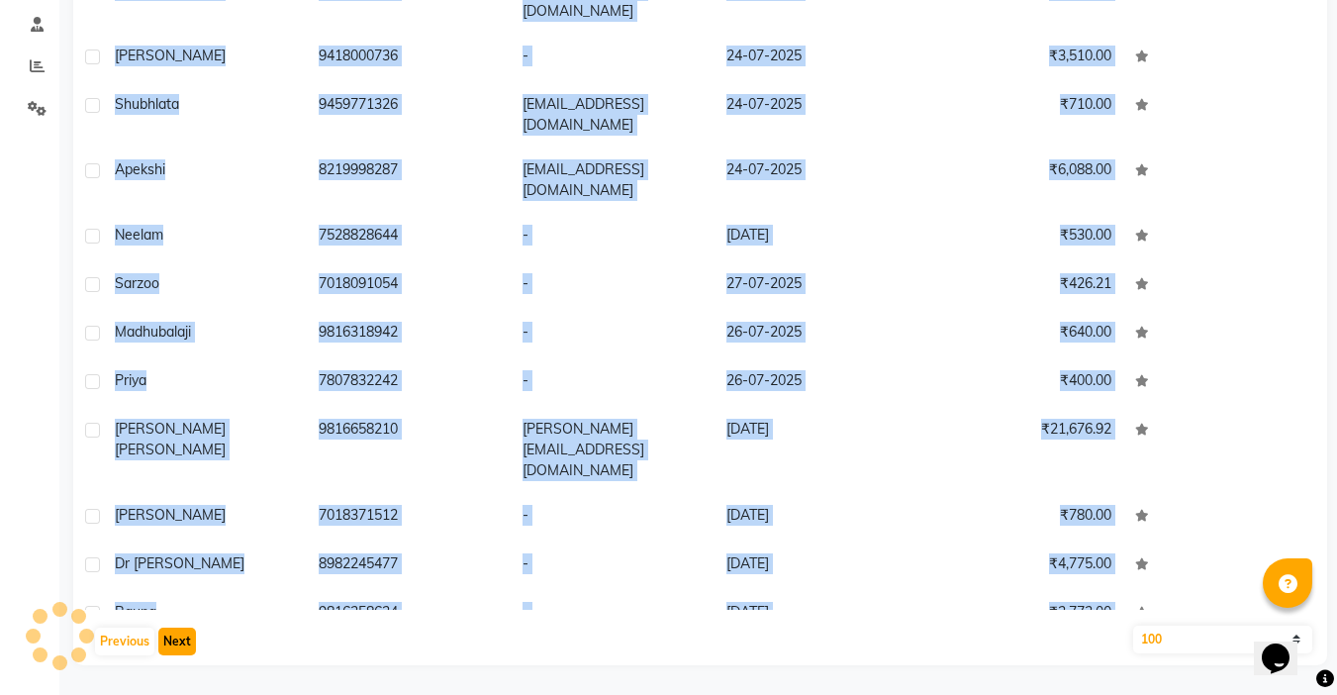
scroll to position [4272, 0]
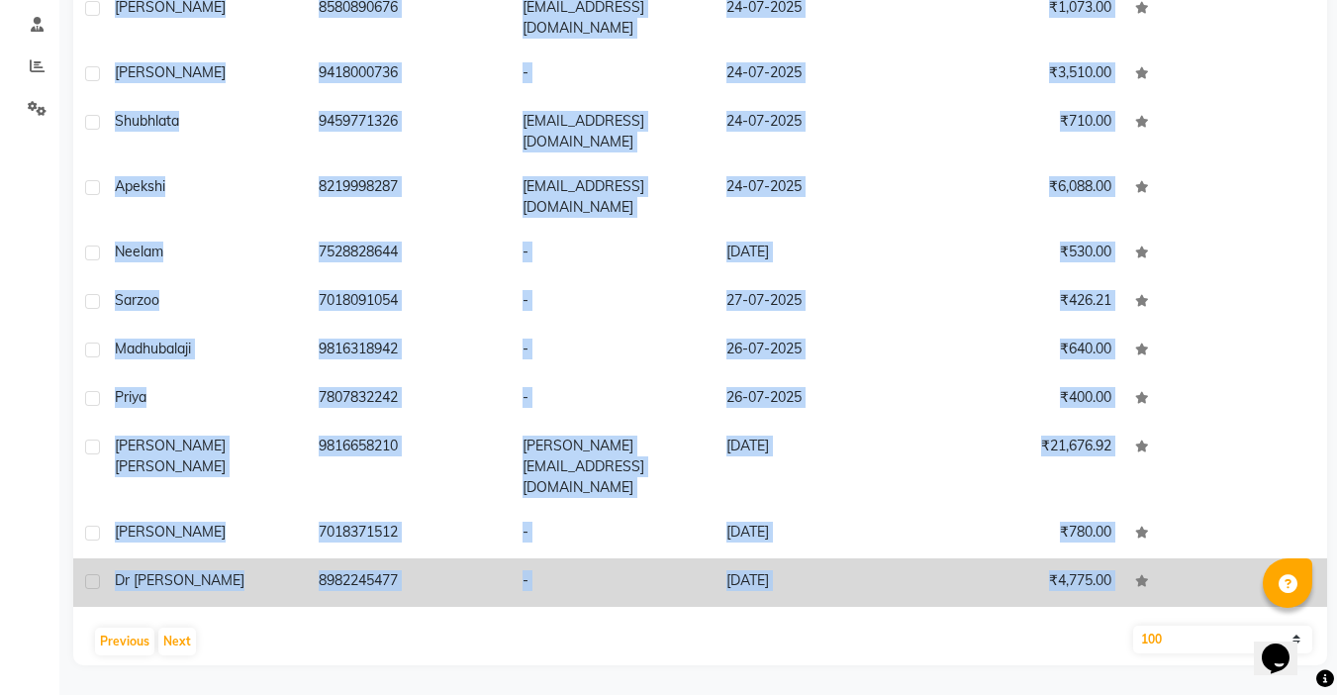
copy div "Lore 8925814132 - 78-77-4545 ₹258.28 ip dolo 7307255582 - 95-18-4261 ₹92.10 Sit…"
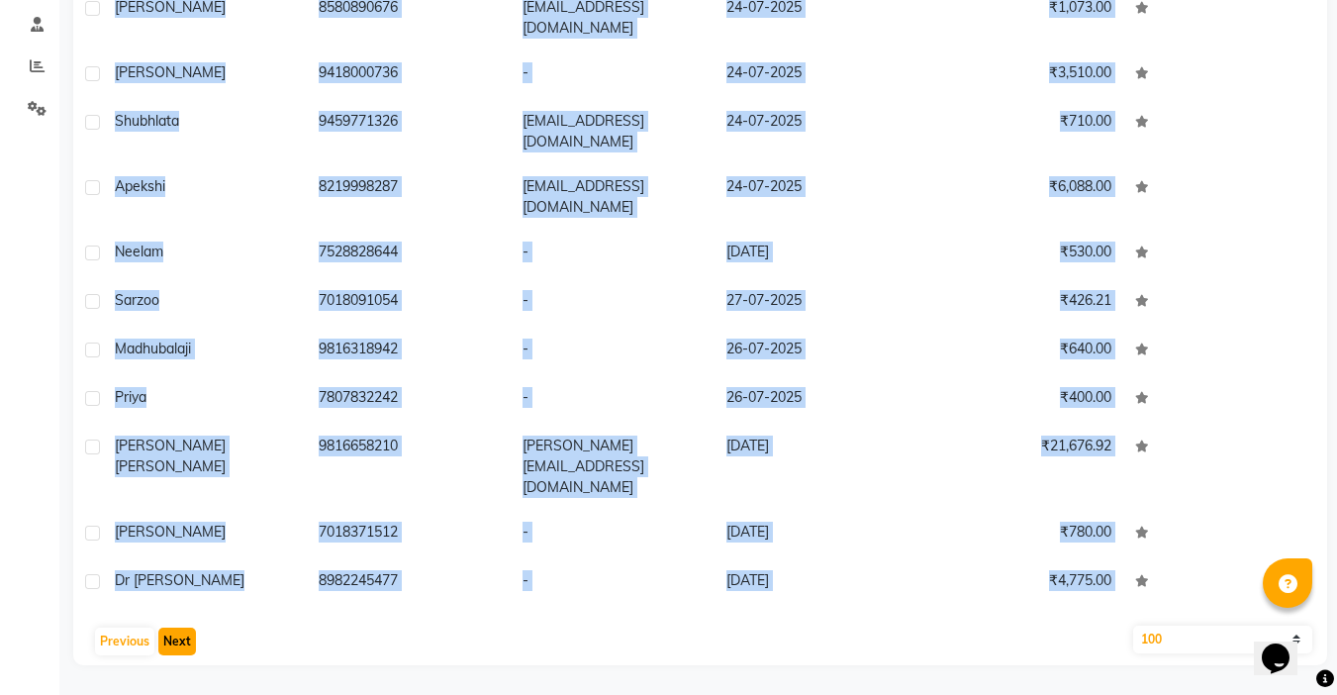
click at [167, 641] on button "Next" at bounding box center [177, 641] width 38 height 28
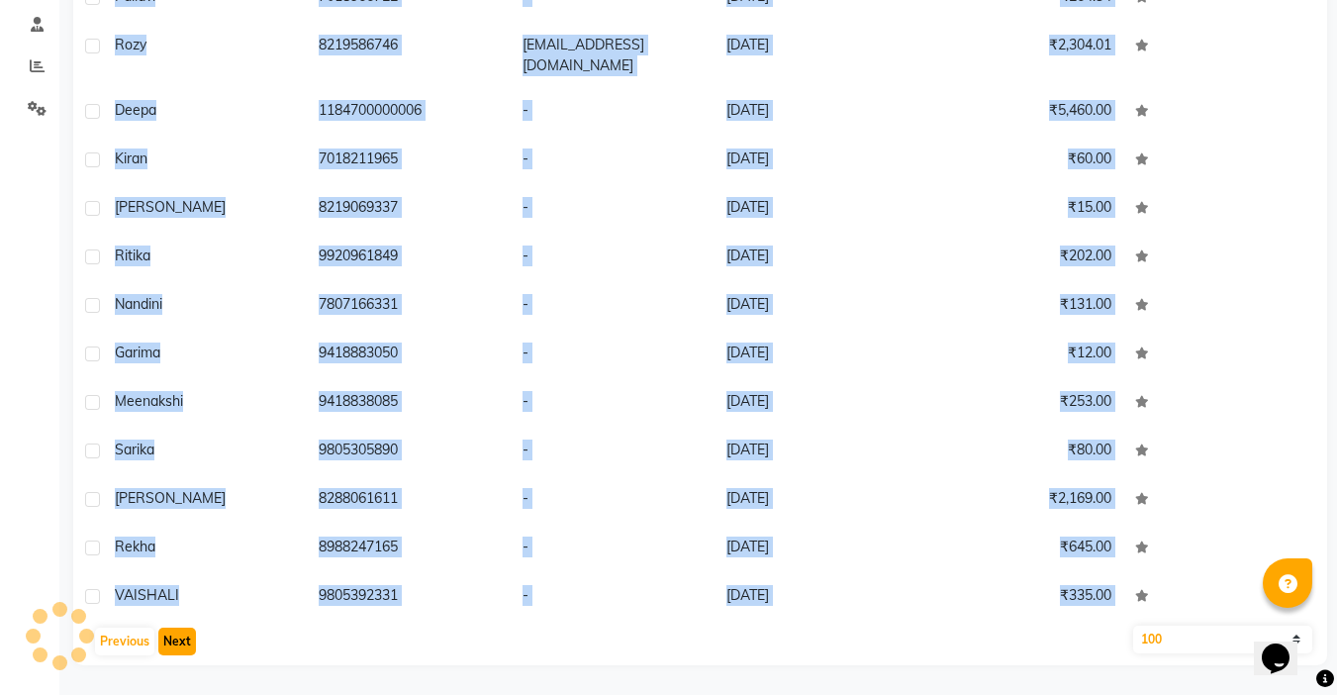
scroll to position [4238, 0]
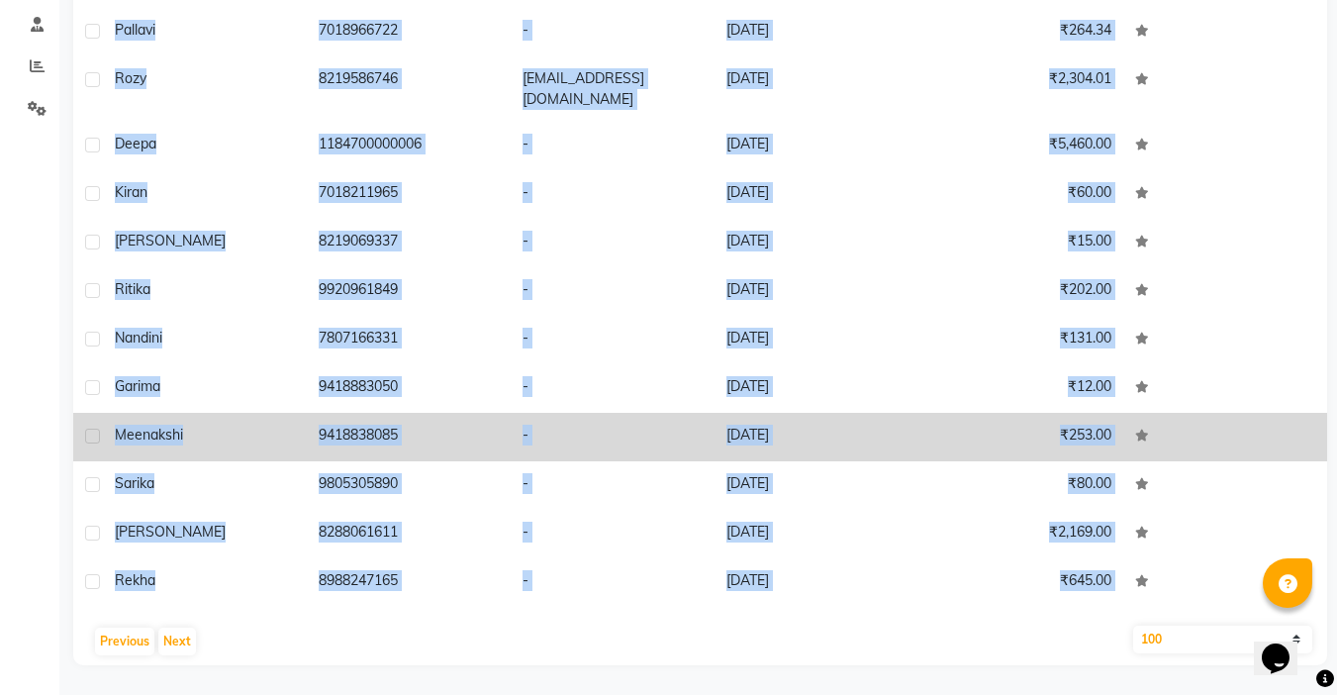
copy div "Lore 8925814132 - 78-77-4545 ₹258.28 ip dolo 7307255582 - 95-18-4261 ₹92.10 Sit…"
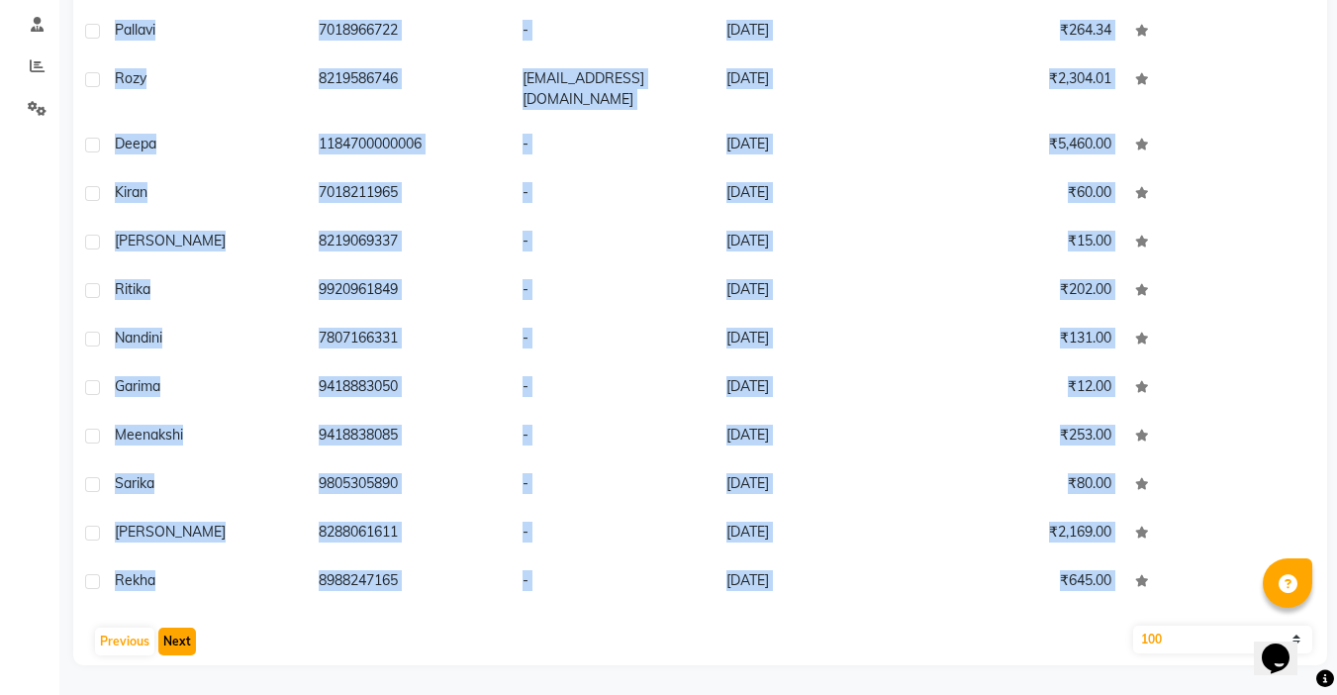
click at [179, 640] on button "Next" at bounding box center [177, 641] width 38 height 28
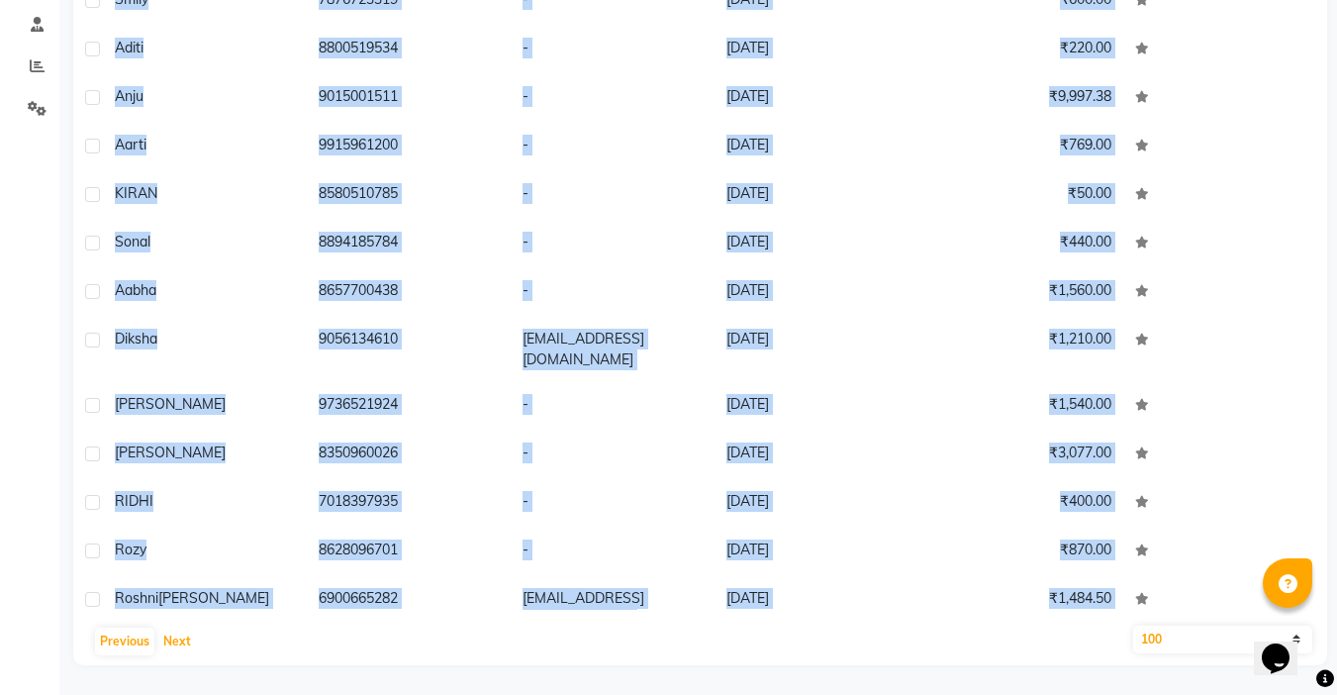
scroll to position [0, 0]
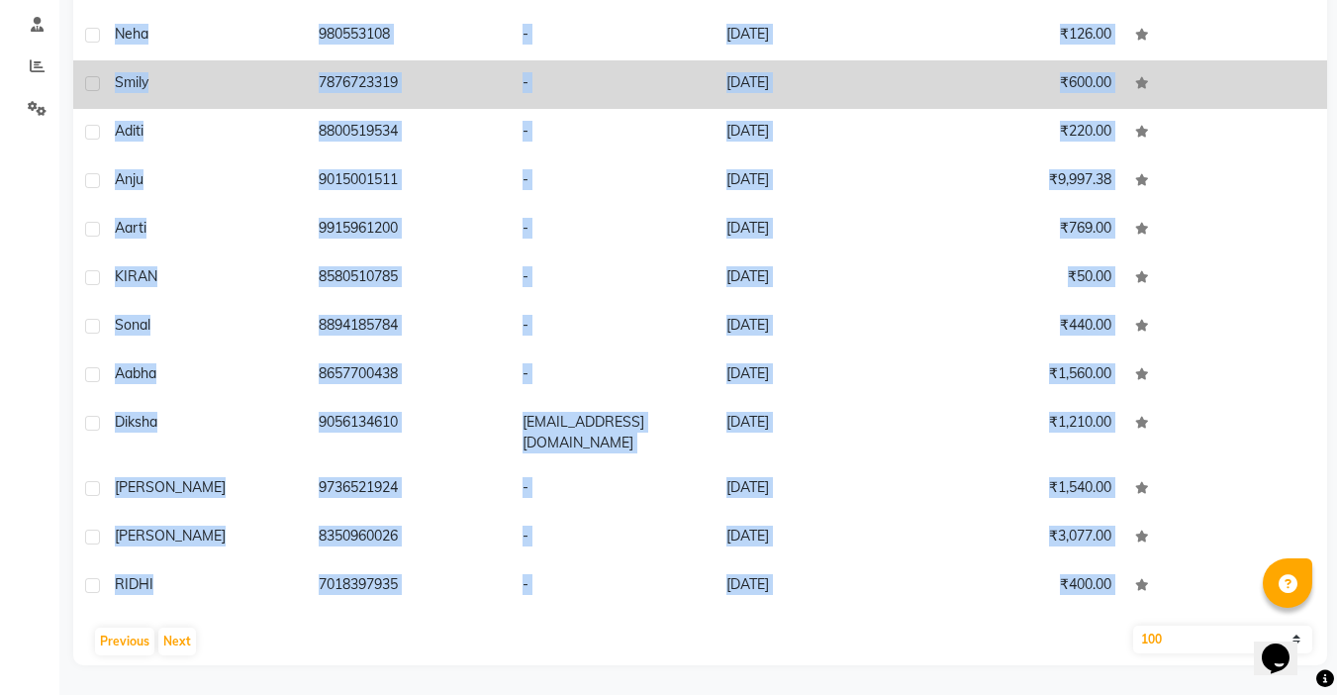
click at [254, 61] on td "smily" at bounding box center [205, 84] width 204 height 48
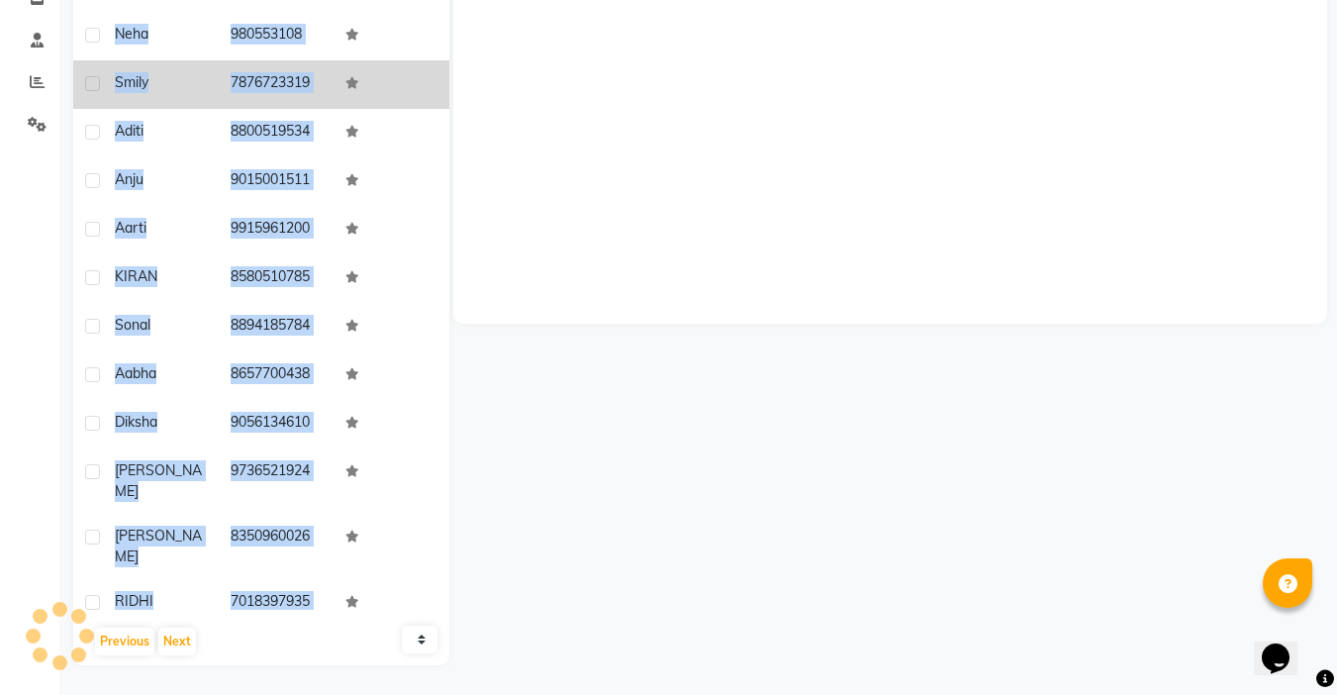
scroll to position [356, 0]
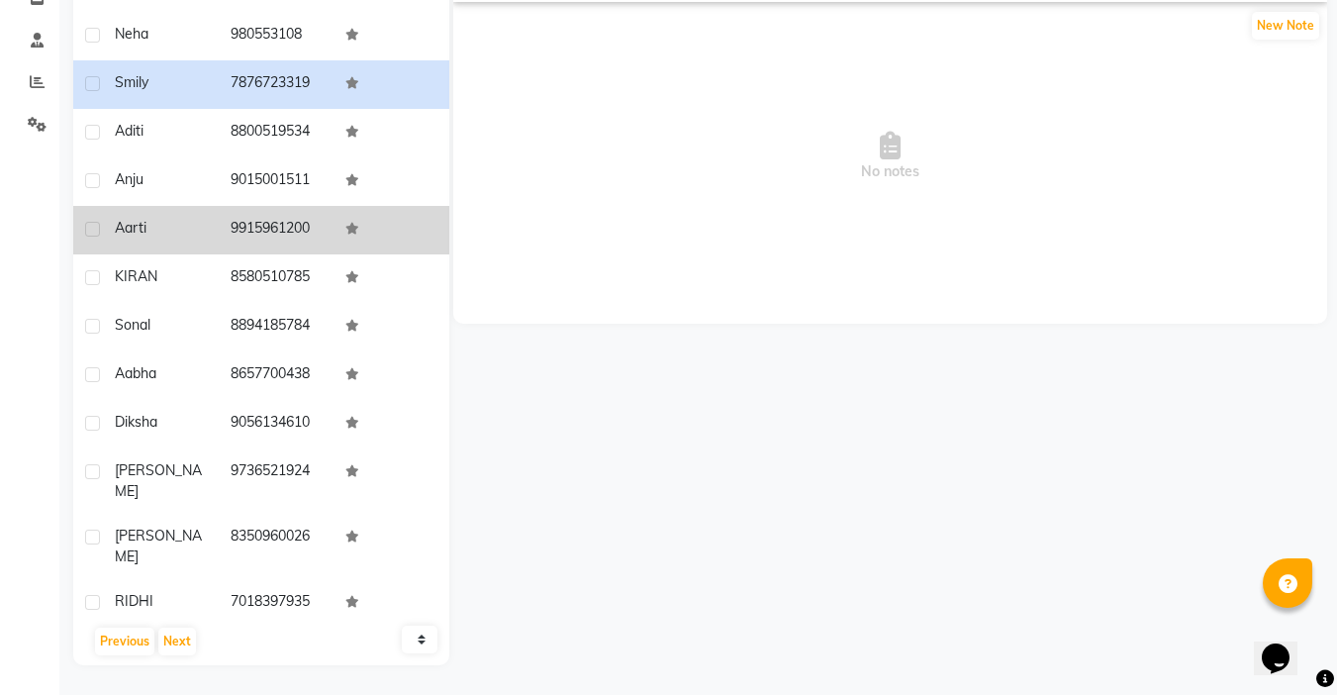
drag, startPoint x: 108, startPoint y: 27, endPoint x: 317, endPoint y: 231, distance: 291.8
click at [317, 231] on tbody "[PERSON_NAME] 9418634483 sarika 862884936 Neha 980553108 smily 7876723319 Aditi…" at bounding box center [261, 262] width 376 height 695
copy tbody "Neha 980553108 smily 7876723319 Aditi 8800519534 anju 9015001511 aarti 99159612…"
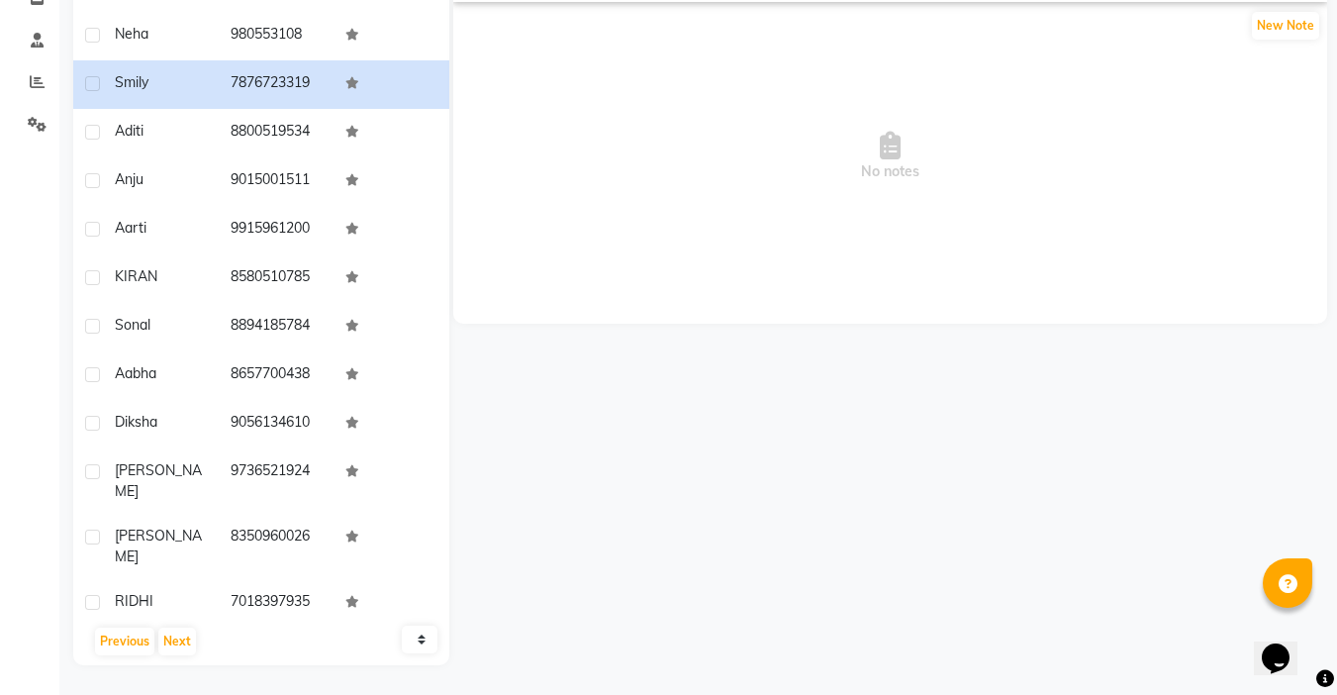
scroll to position [0, 0]
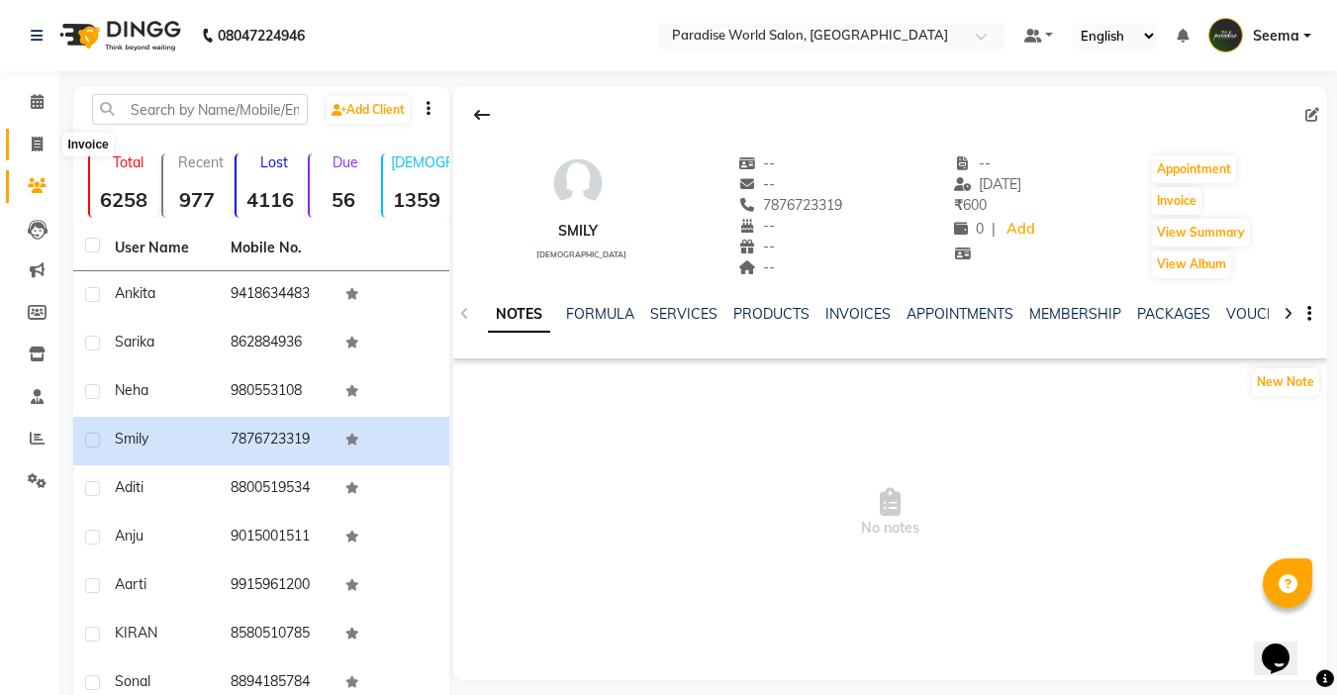
click at [43, 141] on icon at bounding box center [37, 144] width 11 height 15
select select "service"
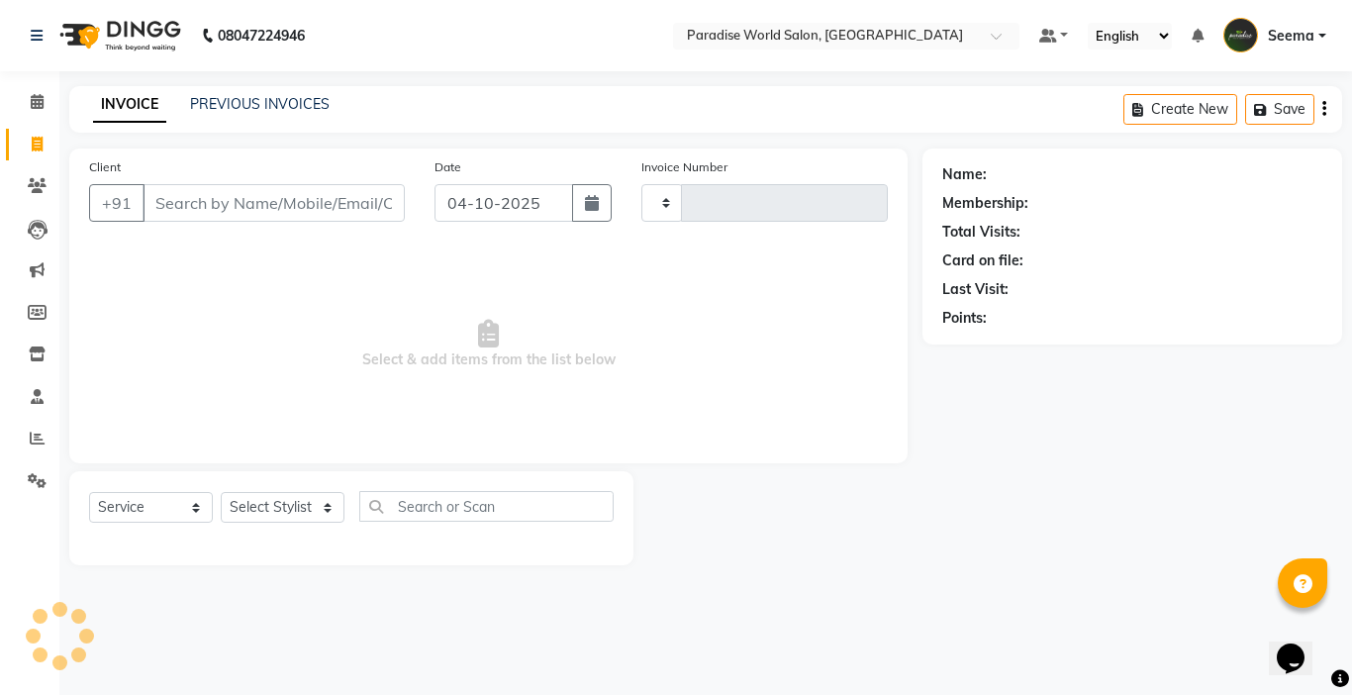
type input "2959"
select select "4451"
click at [214, 210] on input "Client" at bounding box center [273, 203] width 262 height 38
type input "8"
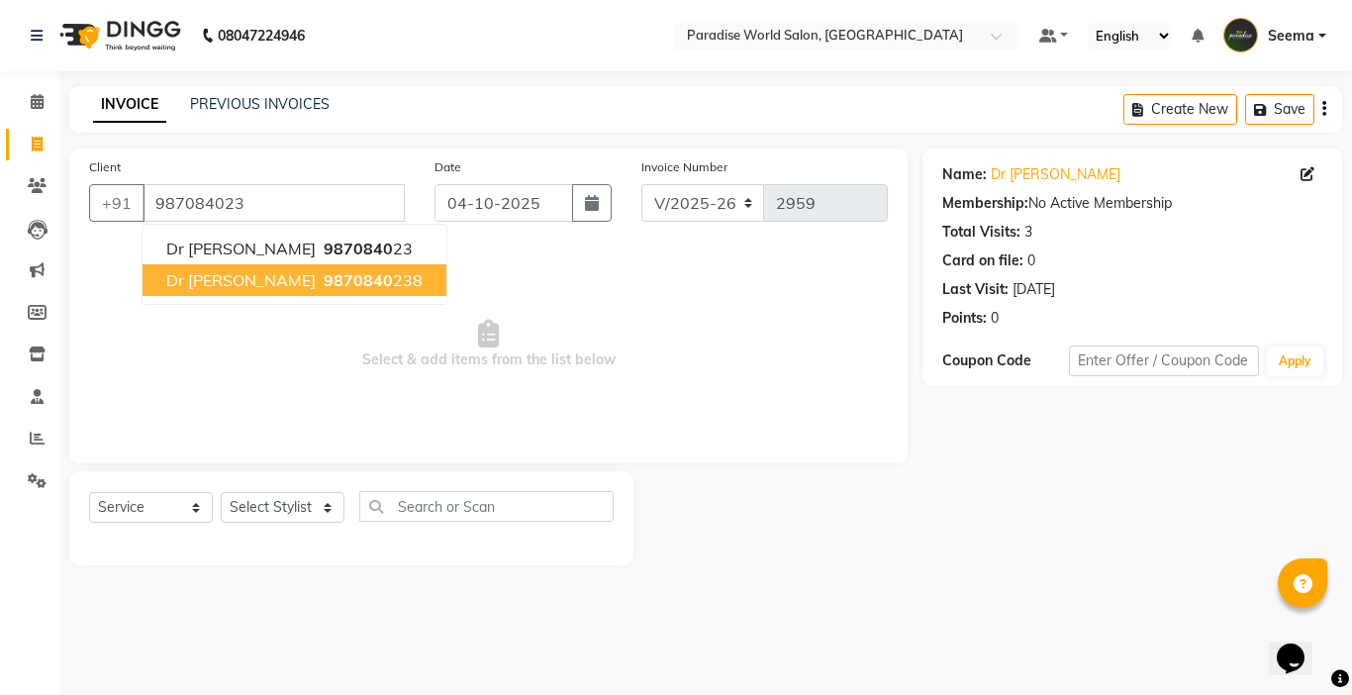
click at [348, 282] on button "dr [PERSON_NAME] 9870840 238" at bounding box center [294, 280] width 304 height 32
type input "9870840238"
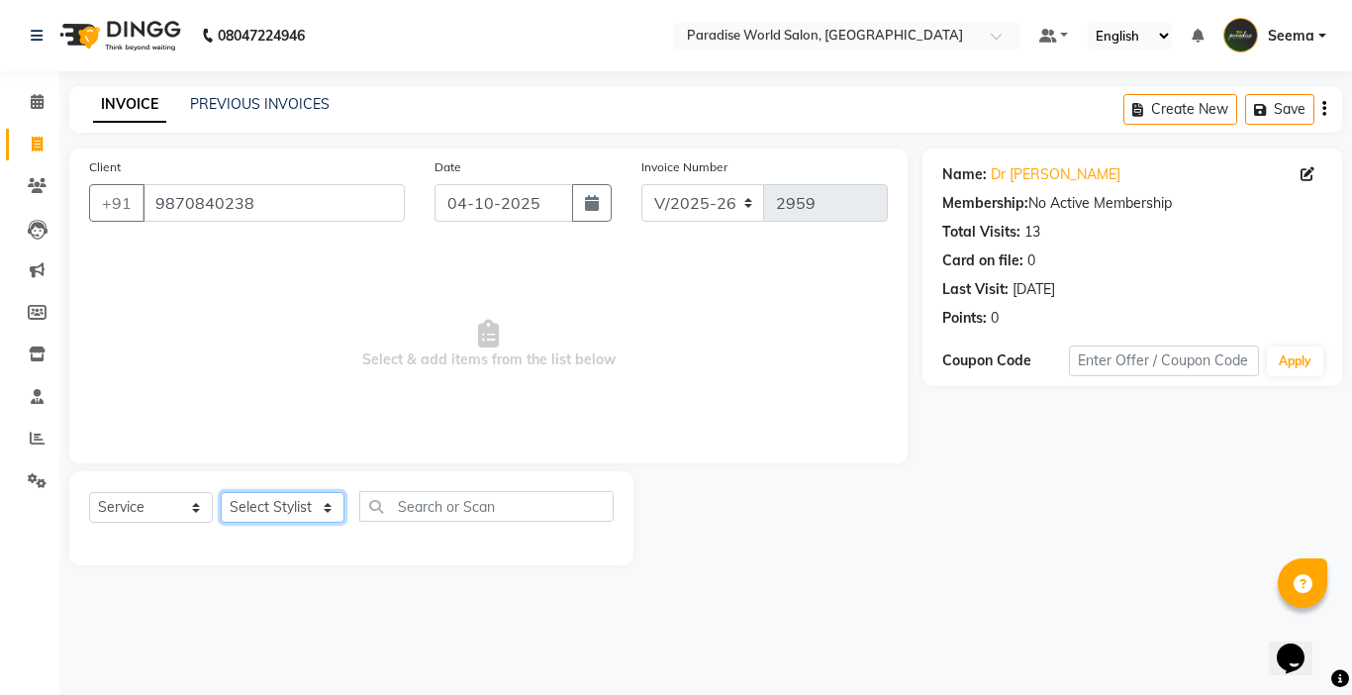
click at [291, 510] on select "Select Stylist [PERSON_NAME] [PERSON_NAME] [PERSON_NAME] company Deepak [PERSON…" at bounding box center [283, 507] width 124 height 31
select select "54032"
click at [221, 492] on select "Select Stylist [PERSON_NAME] [PERSON_NAME] [PERSON_NAME] company Deepak [PERSON…" at bounding box center [283, 507] width 124 height 31
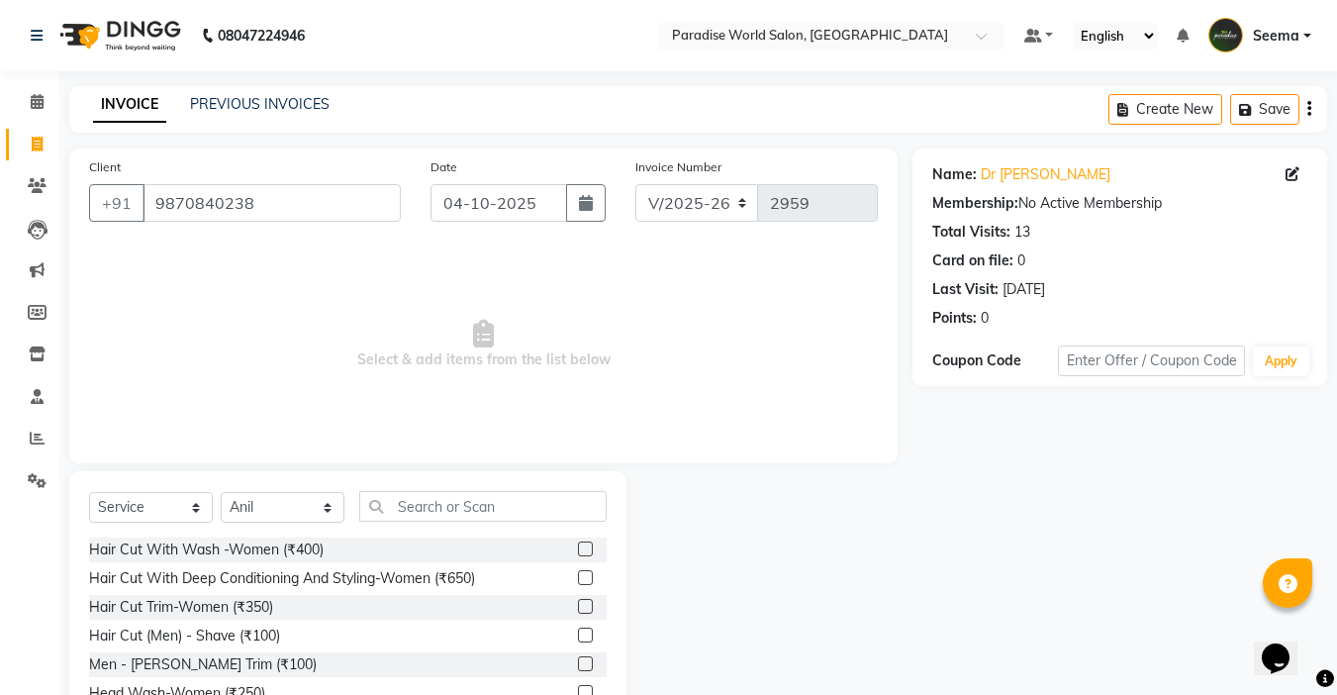
click at [423, 523] on div "Select Service Product Membership Package Voucher Prepaid Gift Card Select Styl…" at bounding box center [347, 514] width 517 height 47
click at [426, 511] on input "text" at bounding box center [482, 506] width 247 height 31
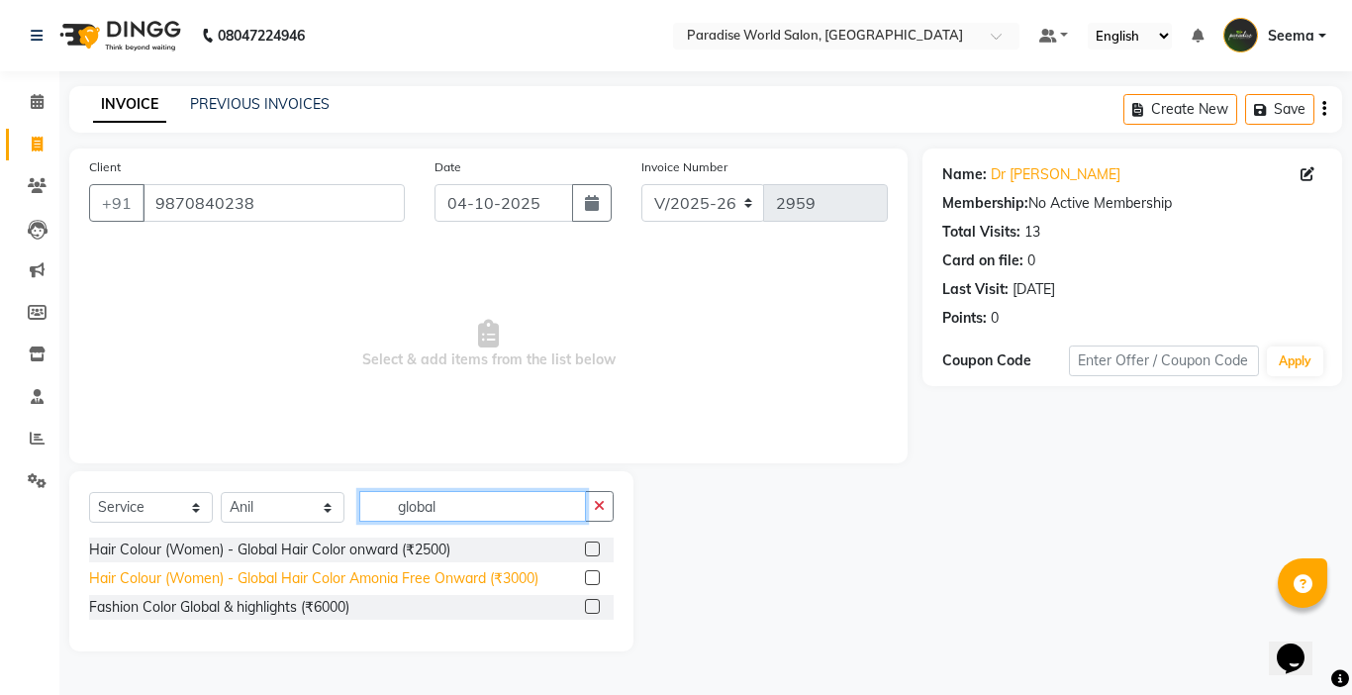
type input "global"
click at [443, 582] on div "Hair Colour (Women) - Global Hair Color Amonia Free Onward (₹3000)" at bounding box center [313, 578] width 449 height 21
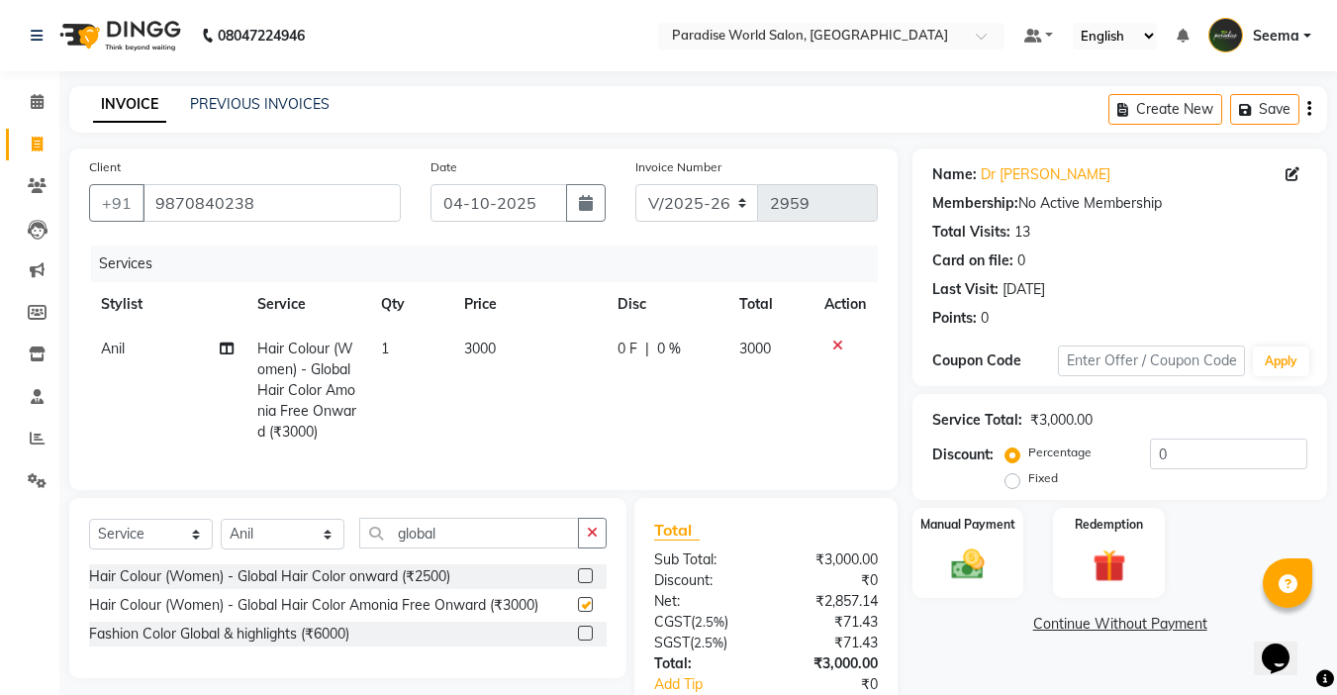
checkbox input "false"
click at [482, 356] on span "3000" at bounding box center [480, 348] width 32 height 18
select select "54032"
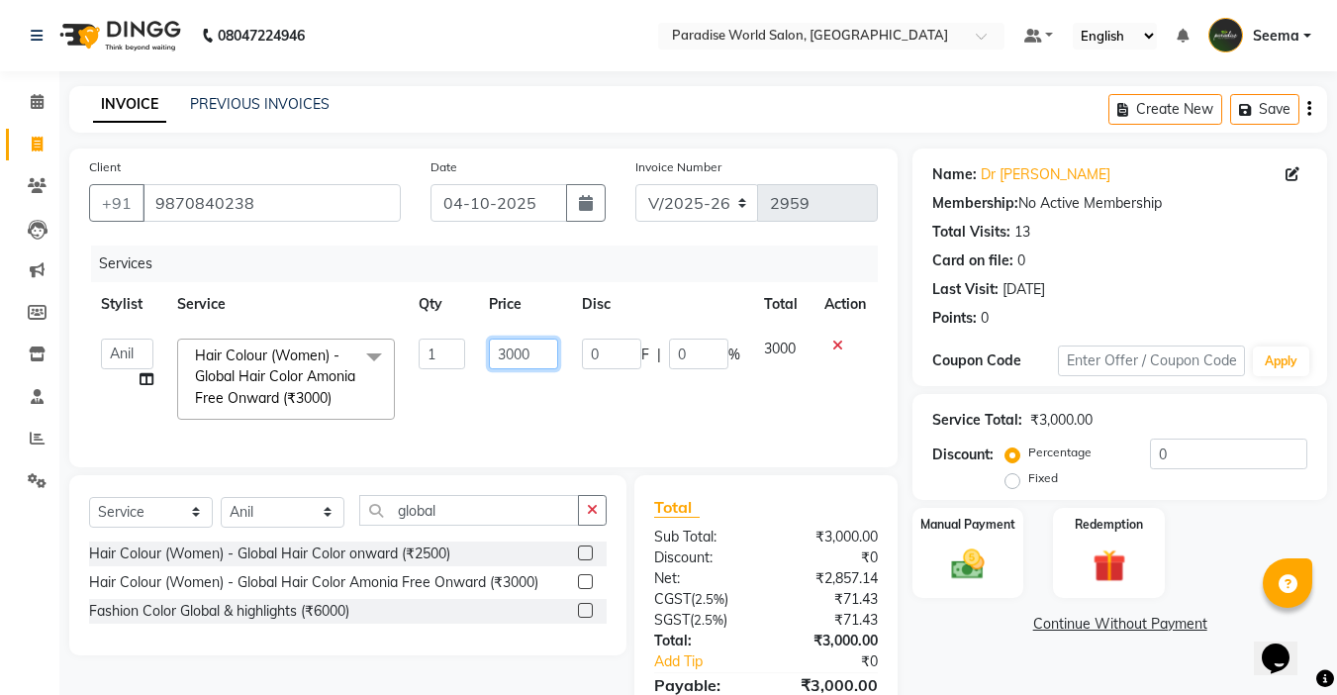
click at [513, 352] on input "3000" at bounding box center [523, 353] width 68 height 31
type input "3500"
click at [547, 394] on td "3500" at bounding box center [523, 379] width 92 height 105
select select "54032"
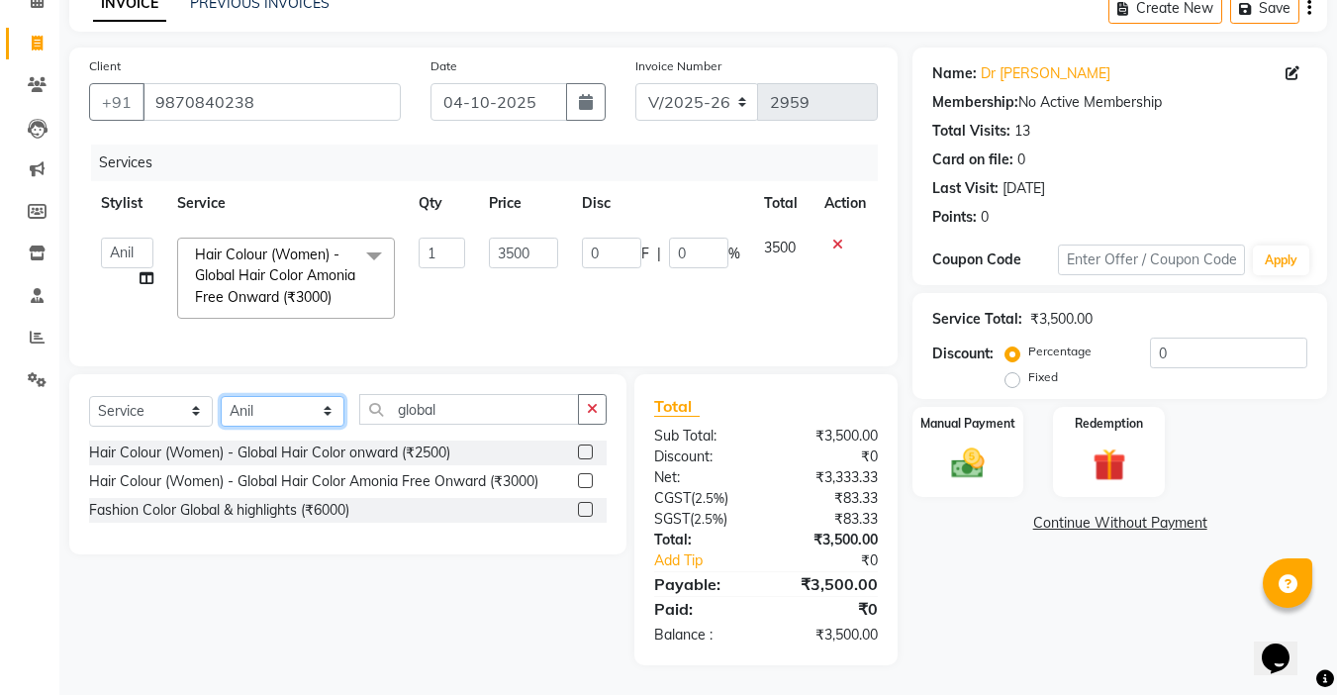
click at [315, 420] on select "Select Stylist [PERSON_NAME] [PERSON_NAME] [PERSON_NAME] company Deepak [PERSON…" at bounding box center [283, 411] width 124 height 31
select select "24938"
click at [221, 396] on select "Select Stylist [PERSON_NAME] [PERSON_NAME] [PERSON_NAME] company Deepak [PERSON…" at bounding box center [283, 411] width 124 height 31
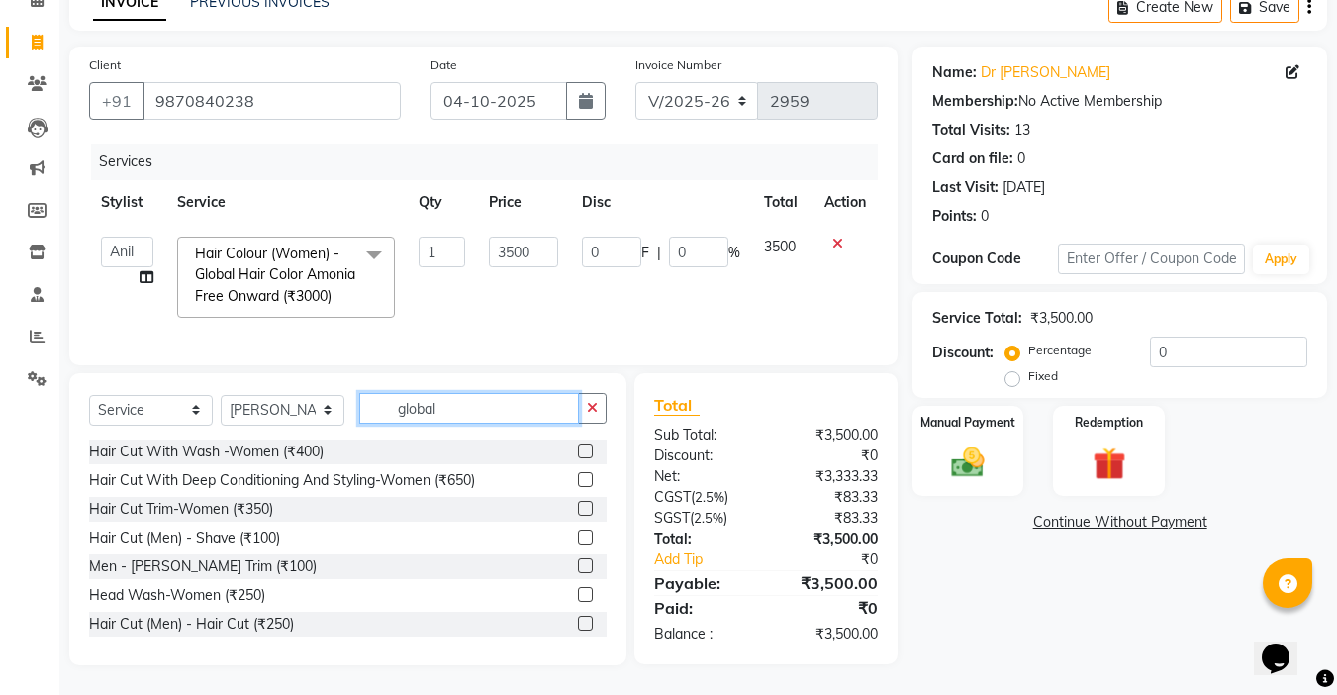
drag, startPoint x: 488, startPoint y: 415, endPoint x: 320, endPoint y: 412, distance: 168.2
click at [320, 412] on div "Select Service Product Membership Package Voucher Prepaid Gift Card Select Styl…" at bounding box center [347, 416] width 517 height 47
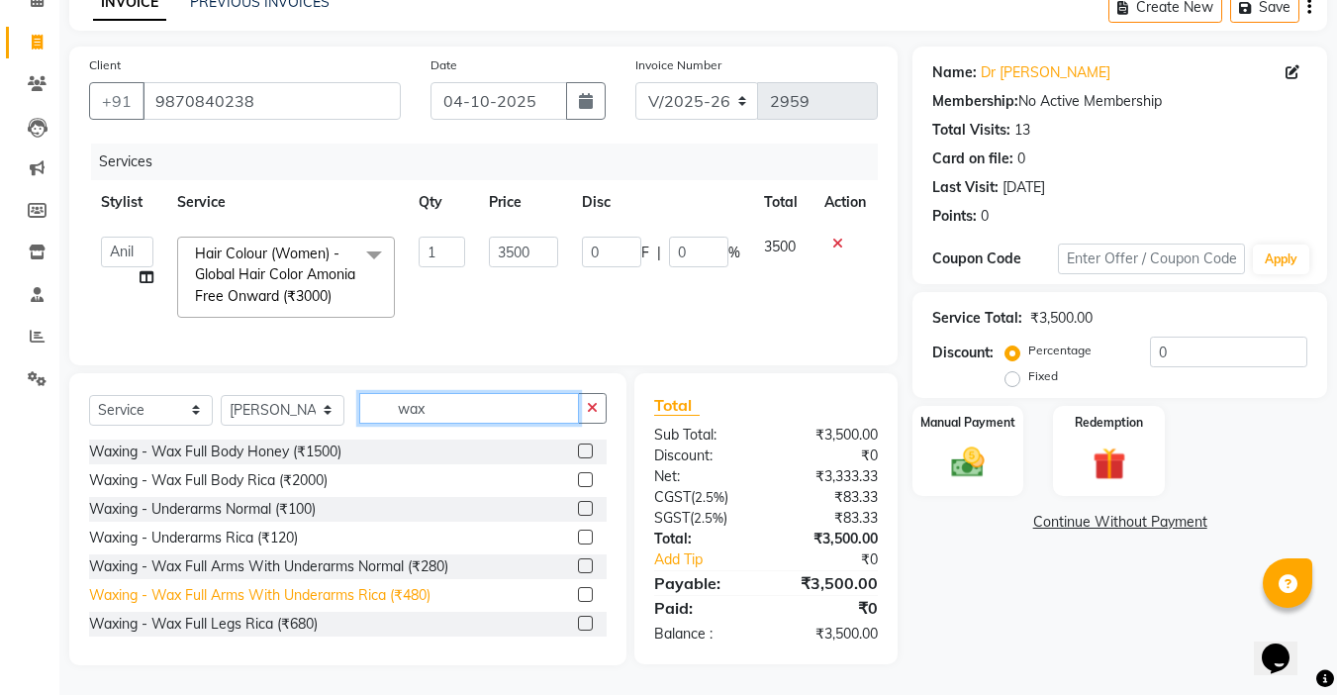
type input "wax"
click at [423, 591] on div "Waxing - Wax Full Arms With Underarms Rica (₹480)" at bounding box center [259, 595] width 341 height 21
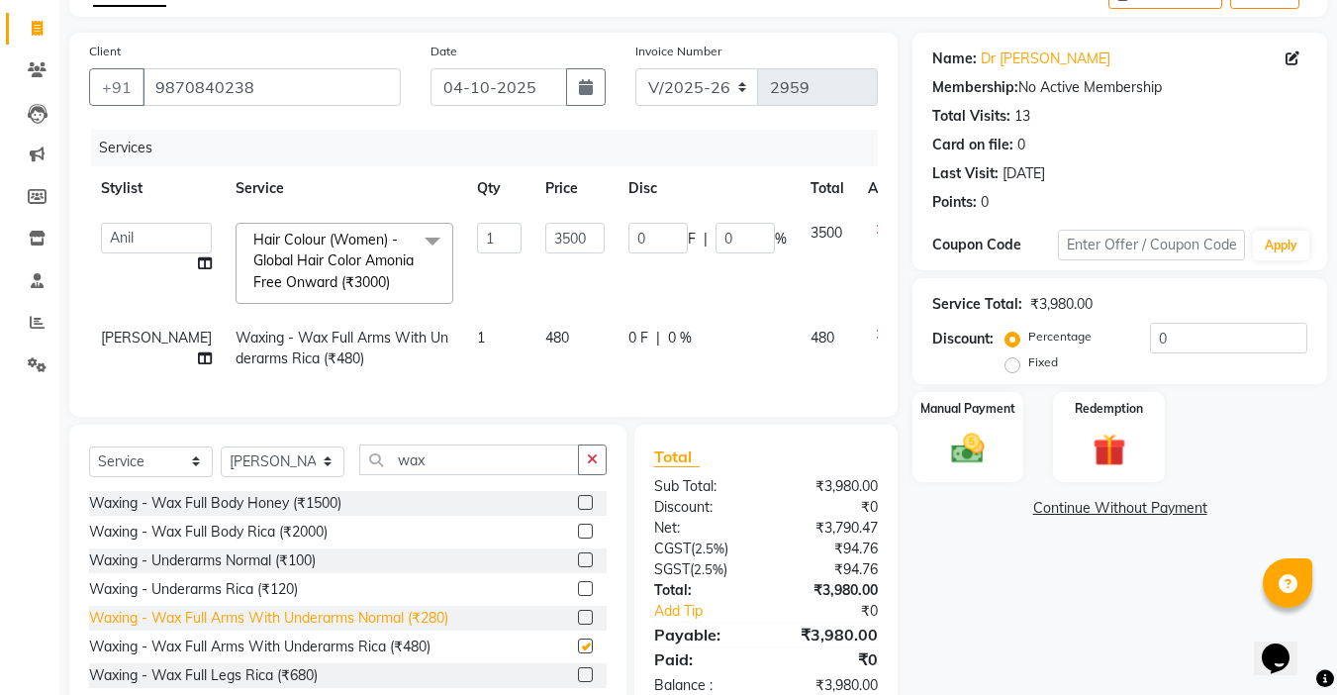
checkbox input "false"
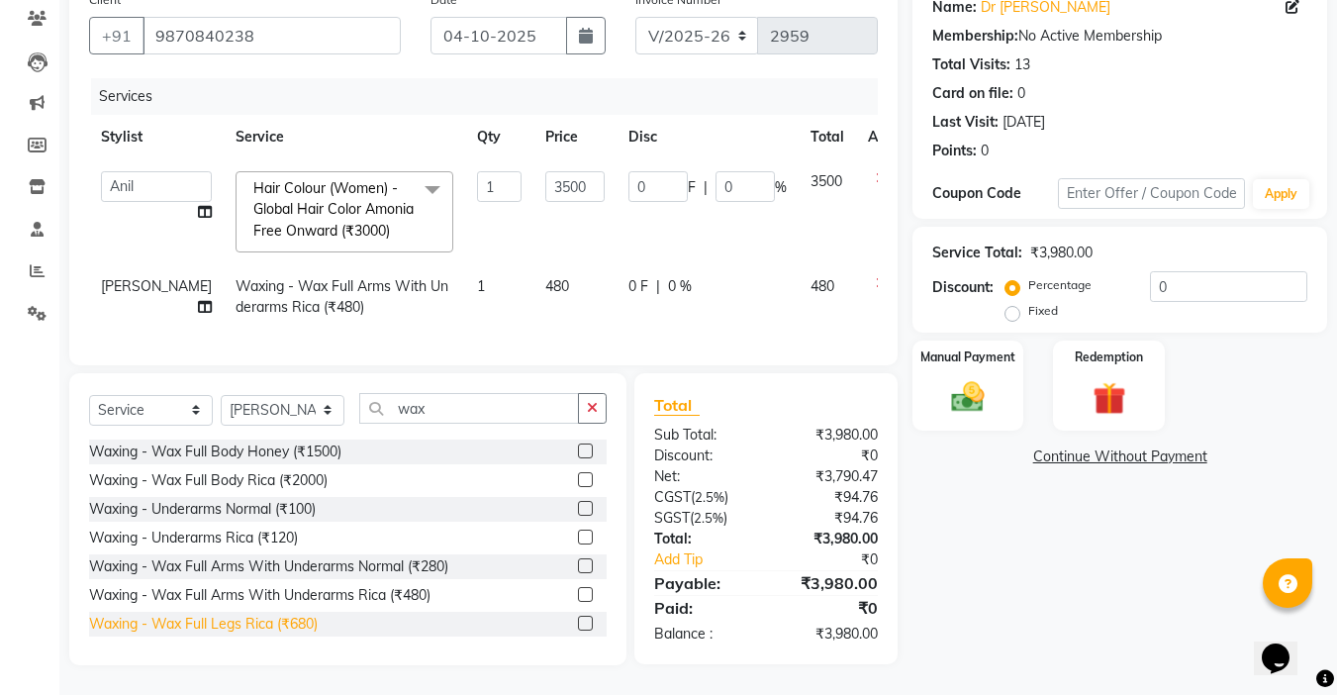
click at [296, 629] on div "Waxing - Wax Full Legs Rica (₹680)" at bounding box center [203, 623] width 229 height 21
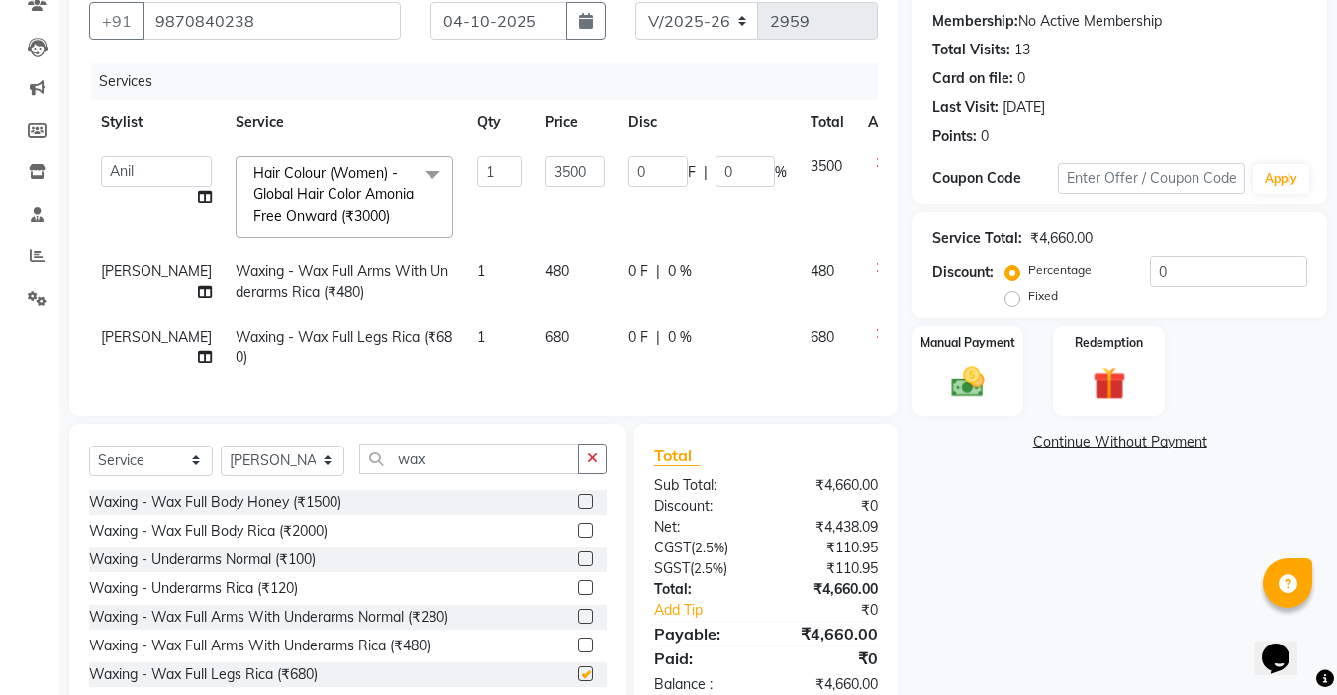
checkbox input "false"
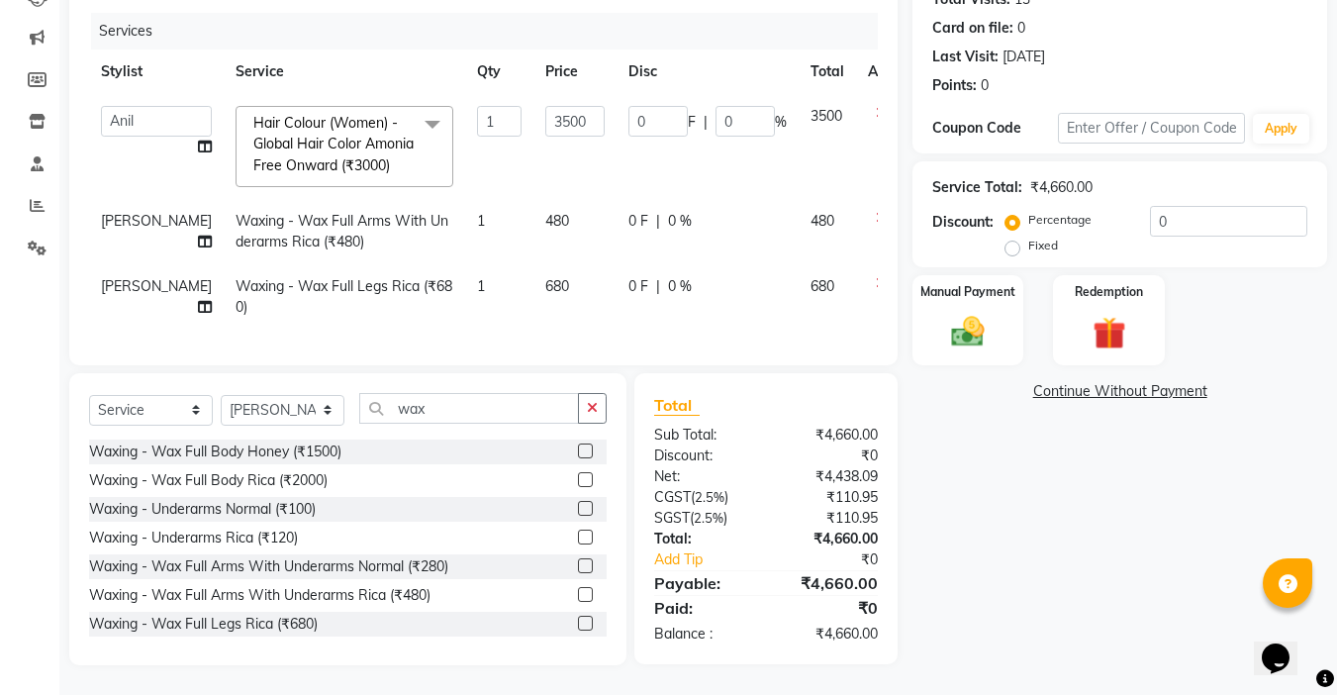
scroll to position [99, 0]
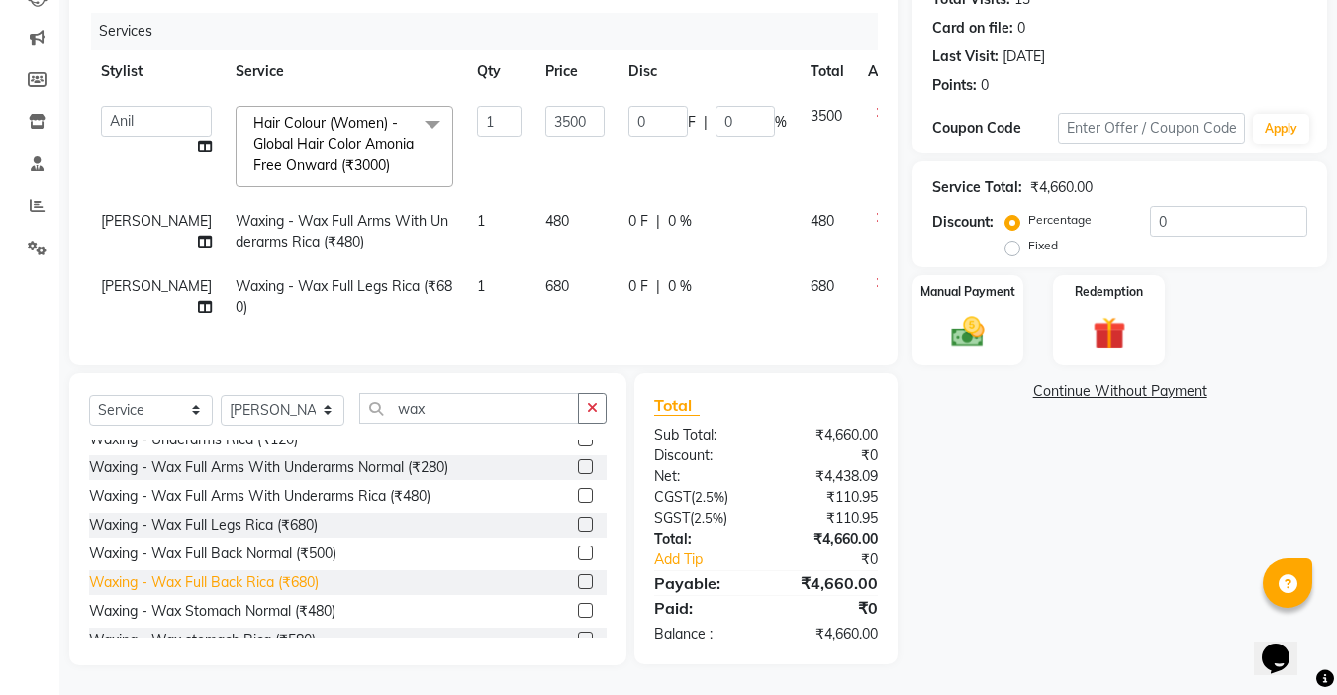
click at [305, 581] on div "Waxing - Wax Full Back Rica (₹680)" at bounding box center [204, 582] width 230 height 21
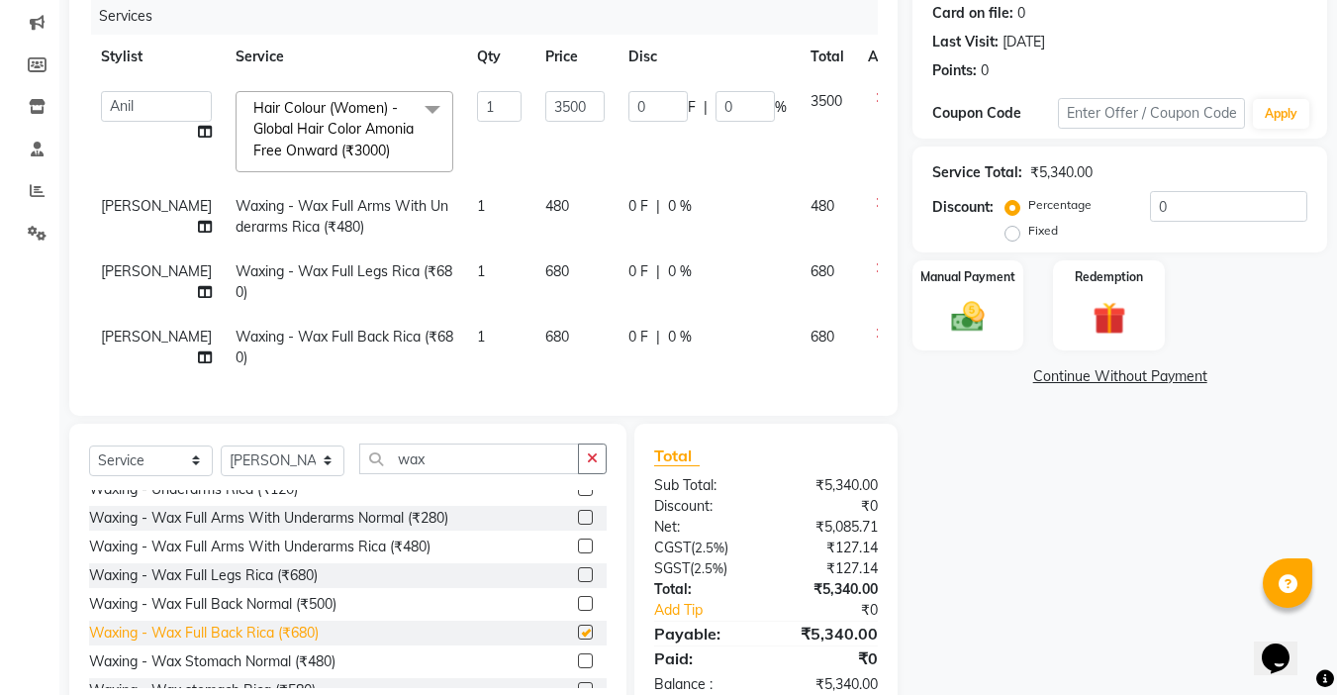
checkbox input "false"
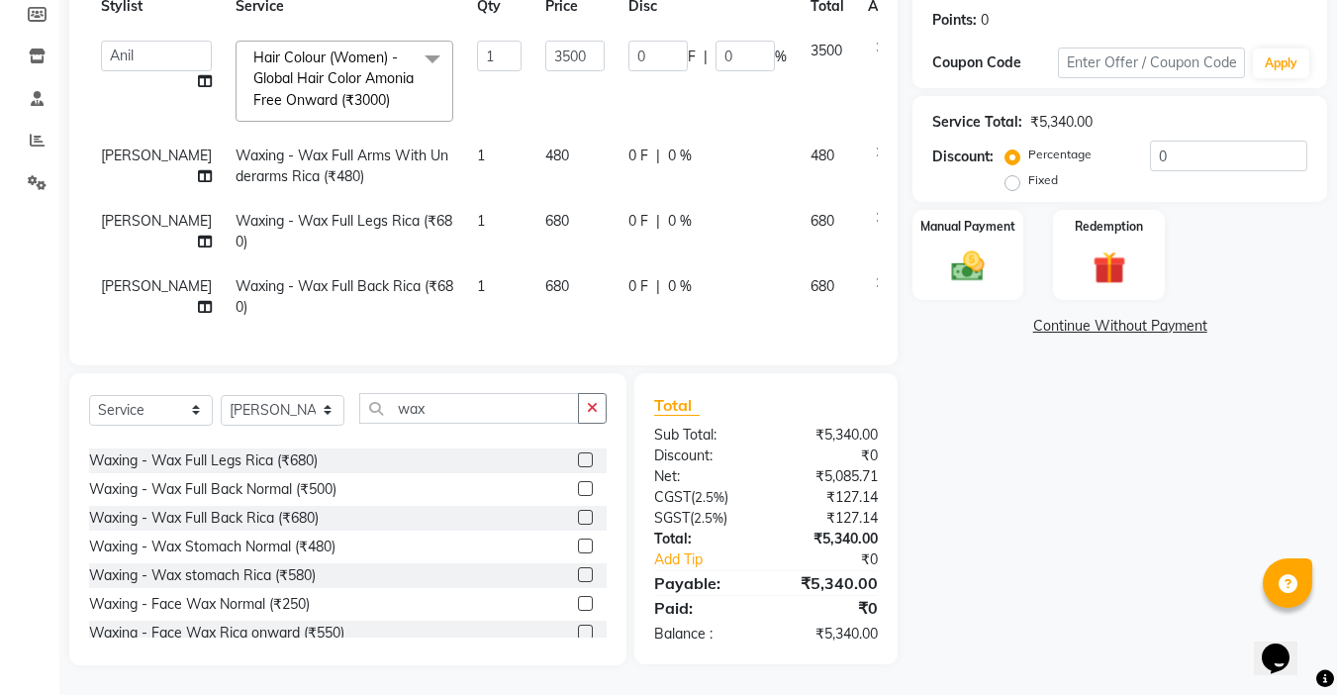
scroll to position [198, 0]
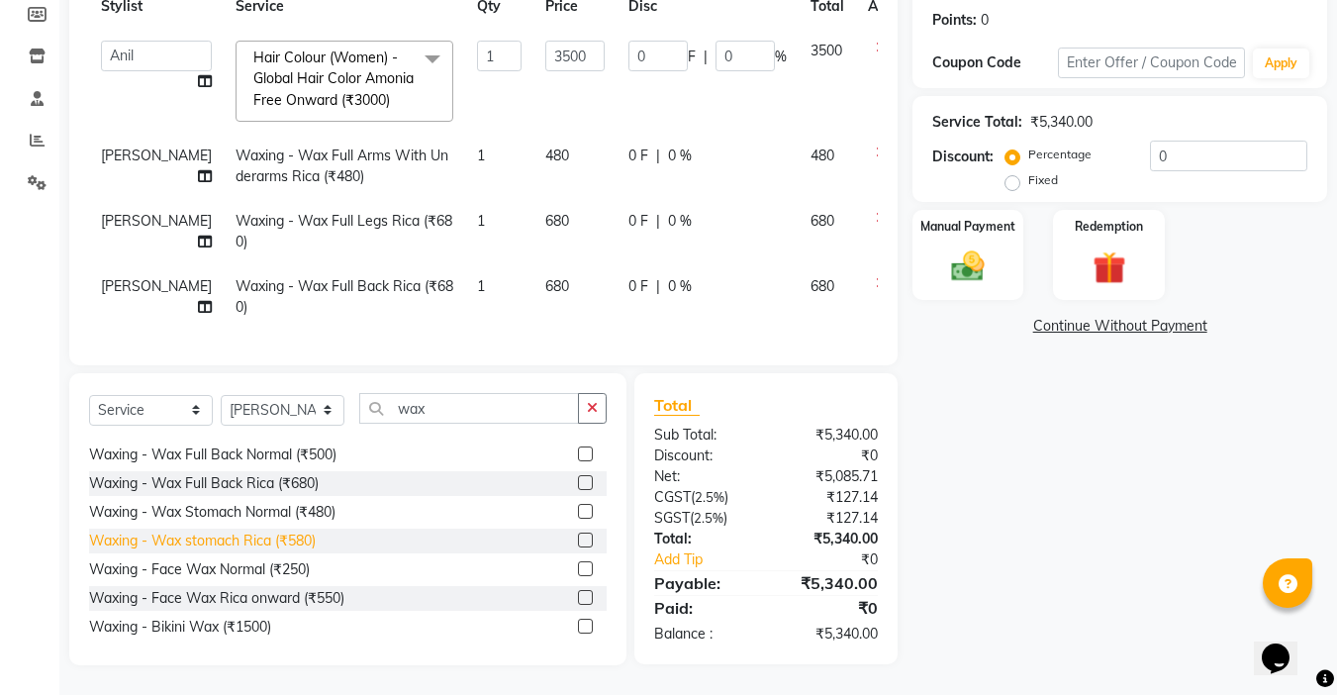
click at [285, 540] on div "Waxing - Wax stomach Rica (₹580)" at bounding box center [202, 540] width 227 height 21
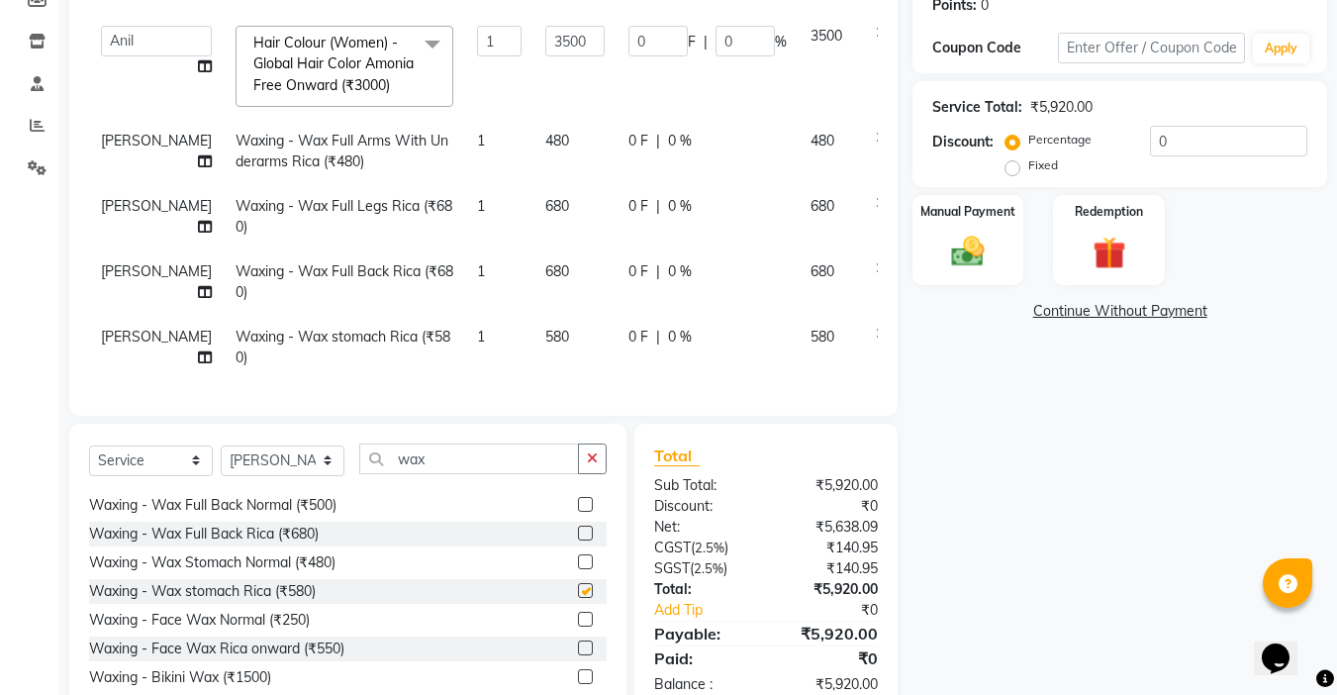
checkbox input "false"
click at [545, 278] on span "680" at bounding box center [557, 271] width 24 height 18
select select "24938"
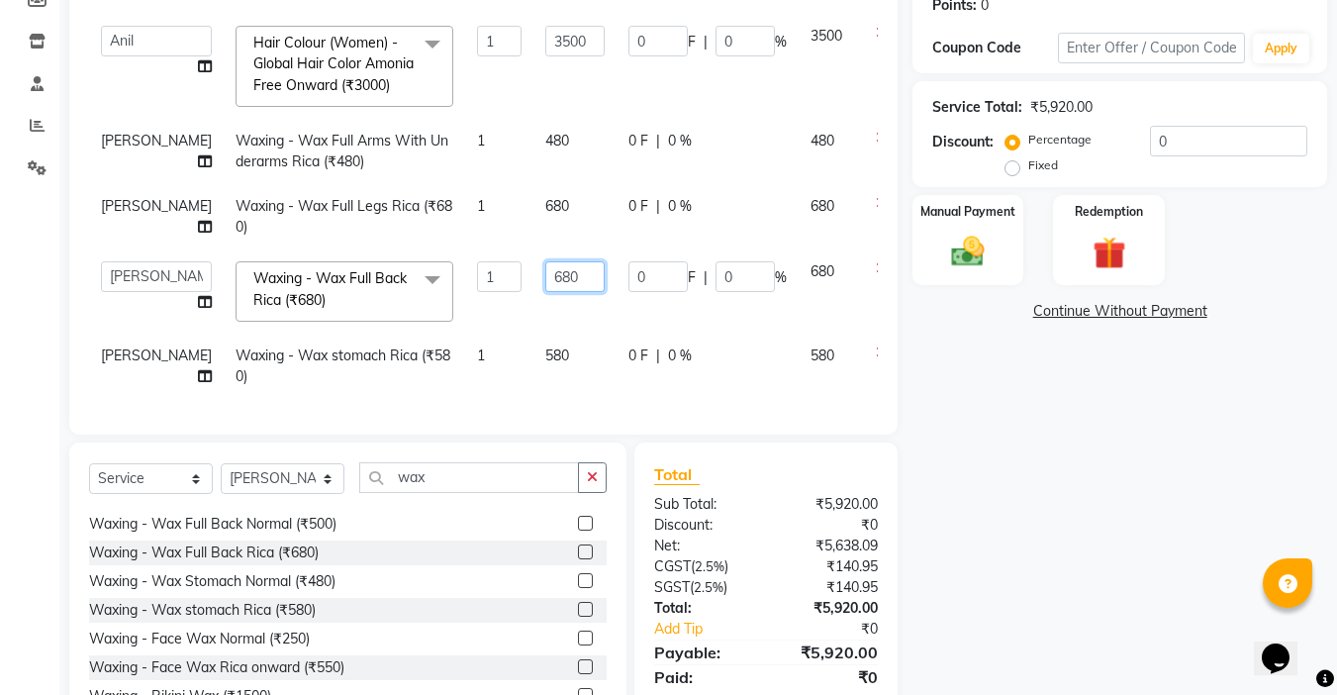
click at [545, 279] on input "680" at bounding box center [574, 276] width 59 height 31
type input "650"
click at [533, 345] on td "580" at bounding box center [574, 365] width 83 height 65
select select "24938"
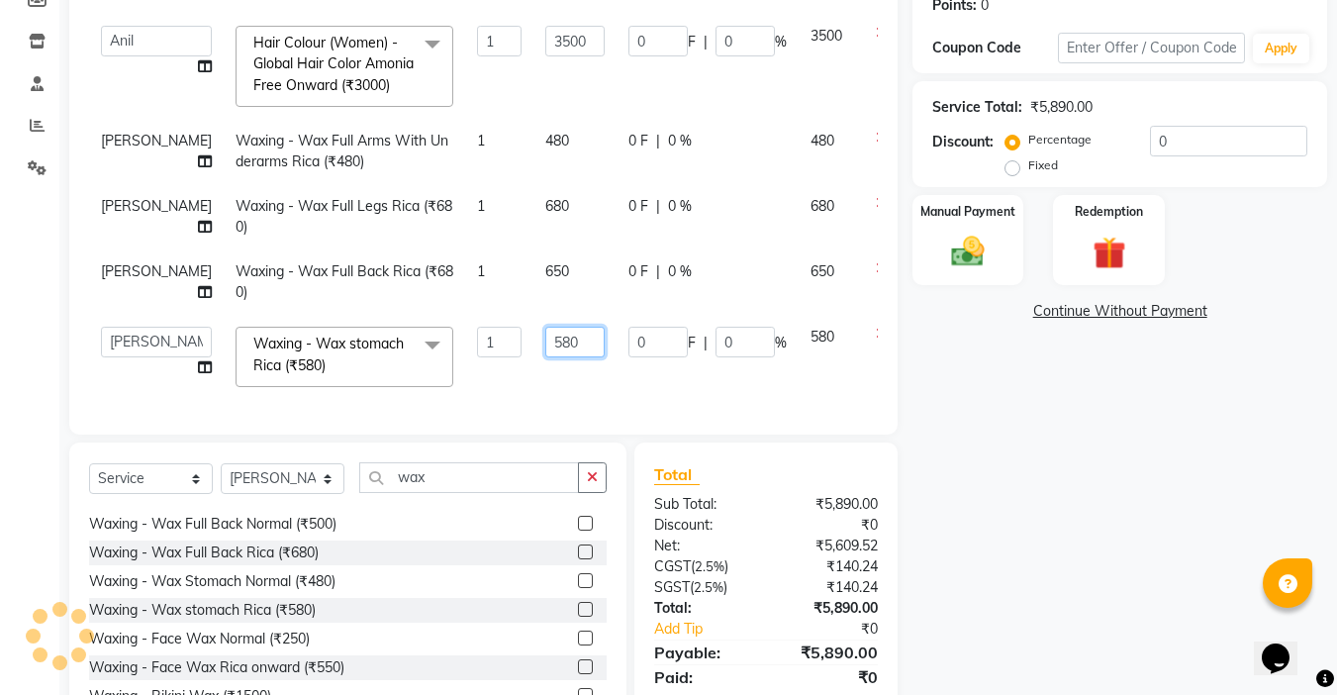
click at [545, 348] on input "580" at bounding box center [574, 342] width 59 height 31
type input "550"
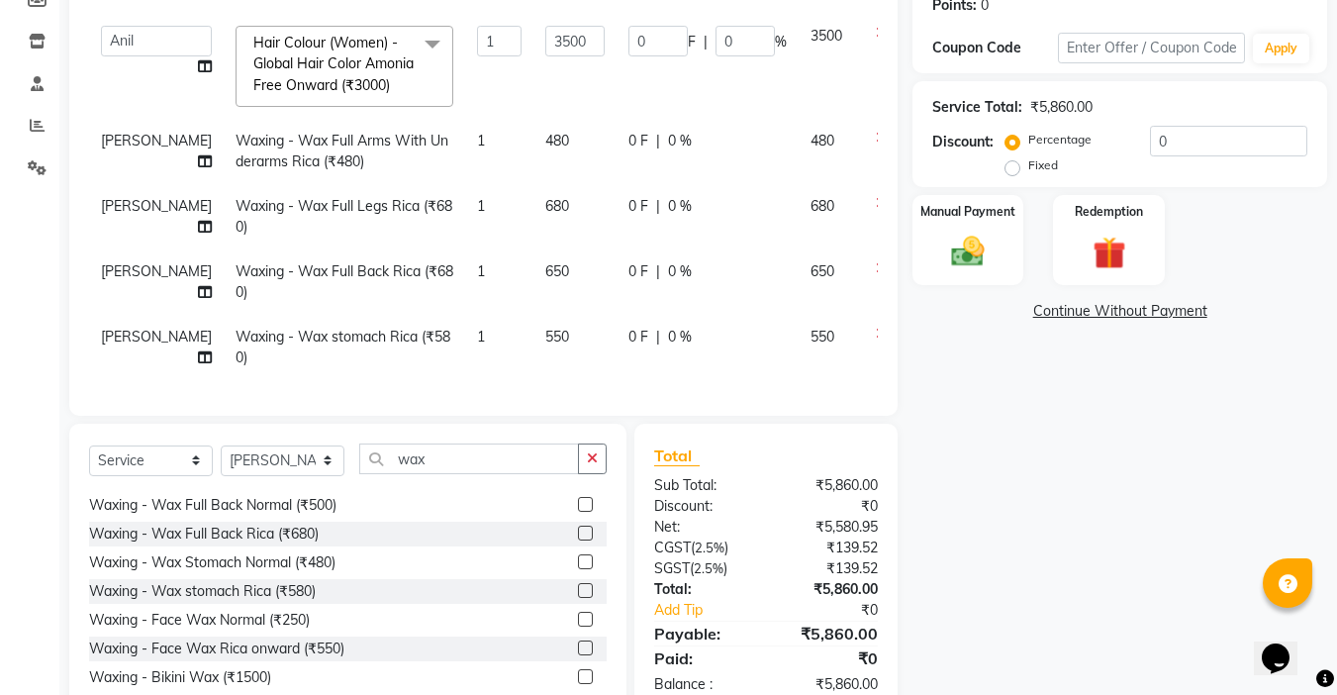
click at [510, 390] on div "Services Stylist Service Qty Price Disc Total Action [PERSON_NAME] [PERSON_NAME…" at bounding box center [483, 164] width 789 height 463
drag, startPoint x: 471, startPoint y: 471, endPoint x: 67, endPoint y: 524, distance: 407.2
click at [103, 527] on div "Select Service Product Membership Package Voucher Prepaid Gift Card Select Styl…" at bounding box center [347, 569] width 557 height 292
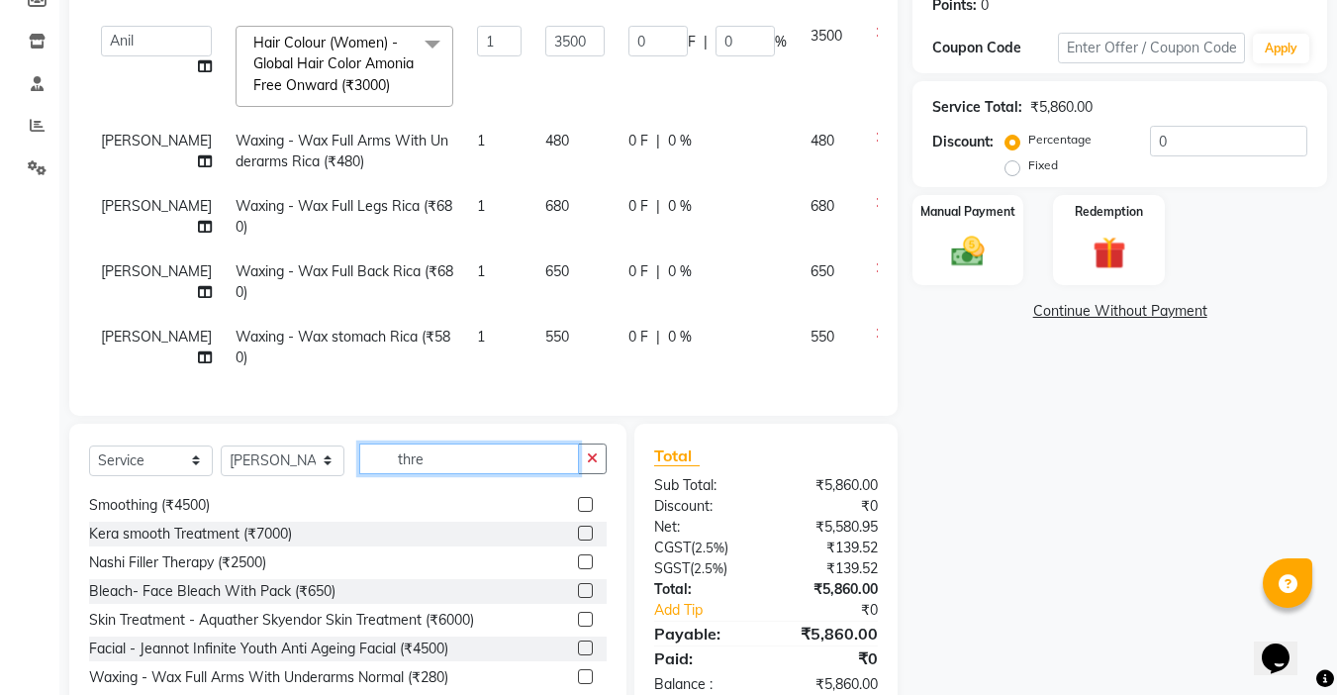
scroll to position [0, 0]
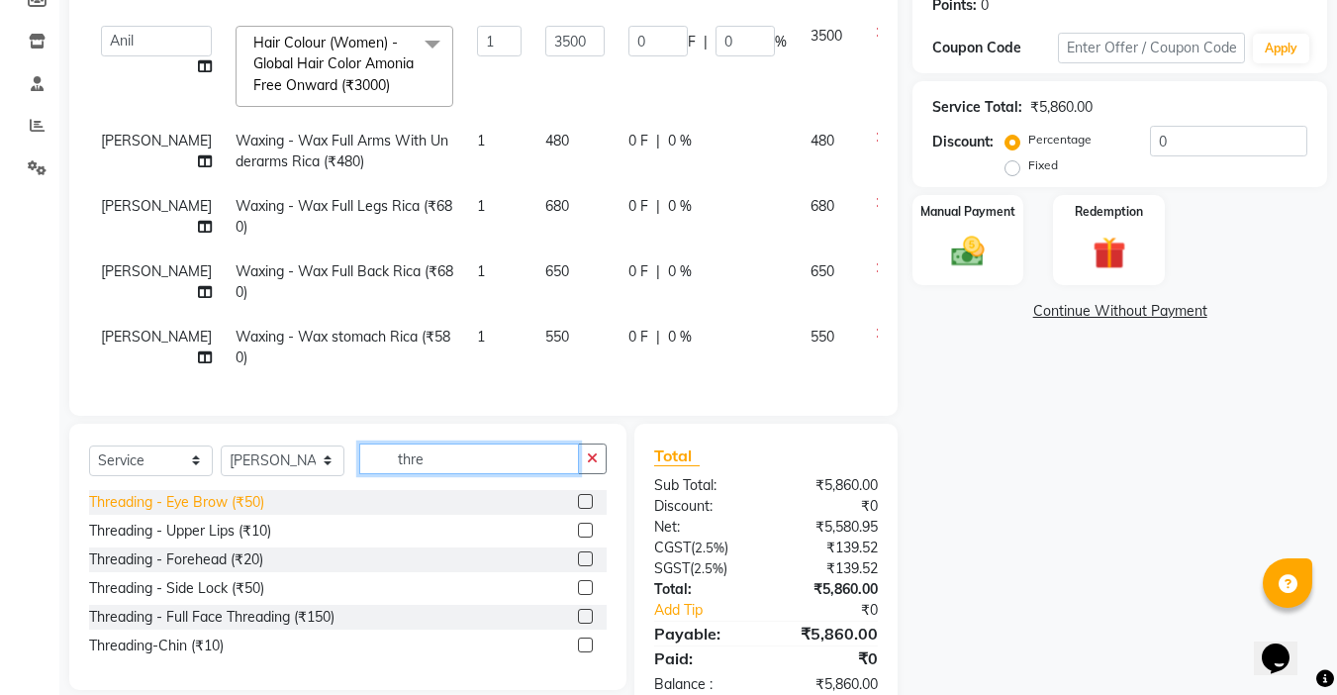
type input "thre"
click at [189, 513] on div "Threading - Eye Brow (₹50)" at bounding box center [176, 502] width 175 height 21
checkbox input "false"
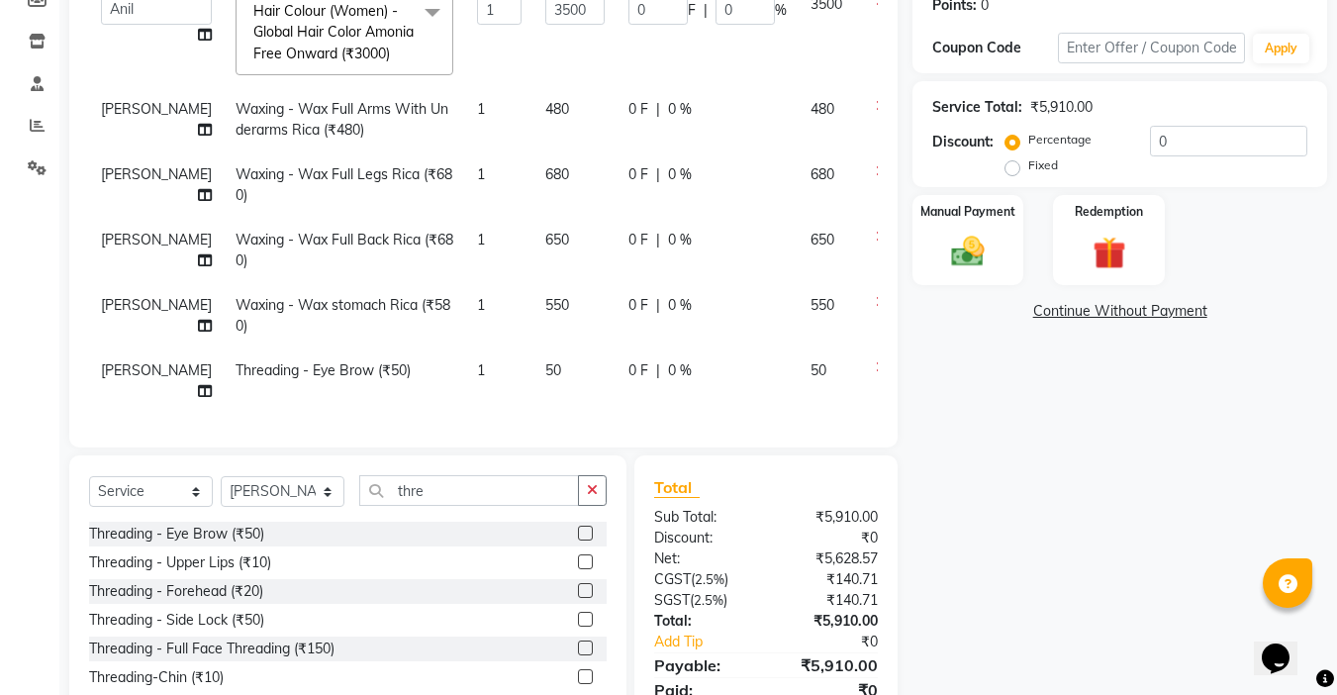
scroll to position [48, 0]
click at [1028, 162] on label "Fixed" at bounding box center [1043, 165] width 30 height 18
click at [1017, 162] on input "Fixed" at bounding box center [1016, 165] width 14 height 14
radio input "true"
drag, startPoint x: 1177, startPoint y: 143, endPoint x: 1030, endPoint y: 143, distance: 147.4
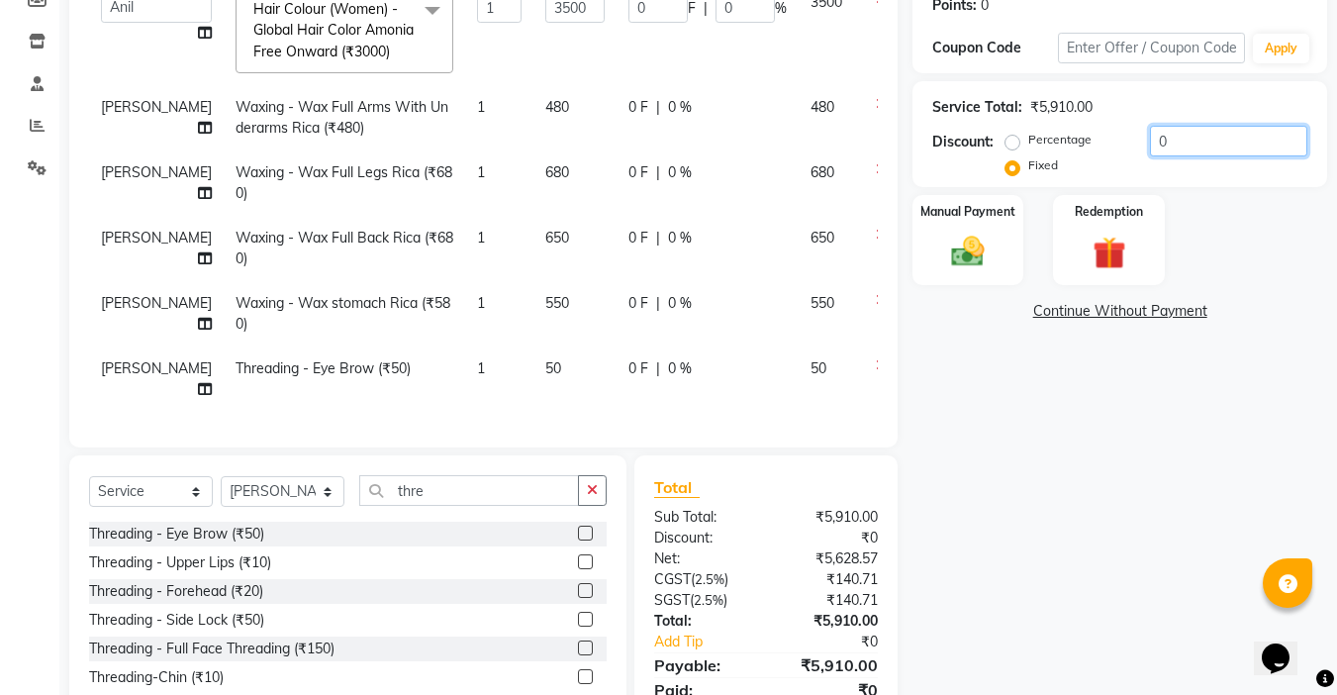
click at [1030, 143] on div "Percentage Fixed 0" at bounding box center [1158, 152] width 298 height 53
type input "3"
type input "1.78"
type input "0.05"
type input "31"
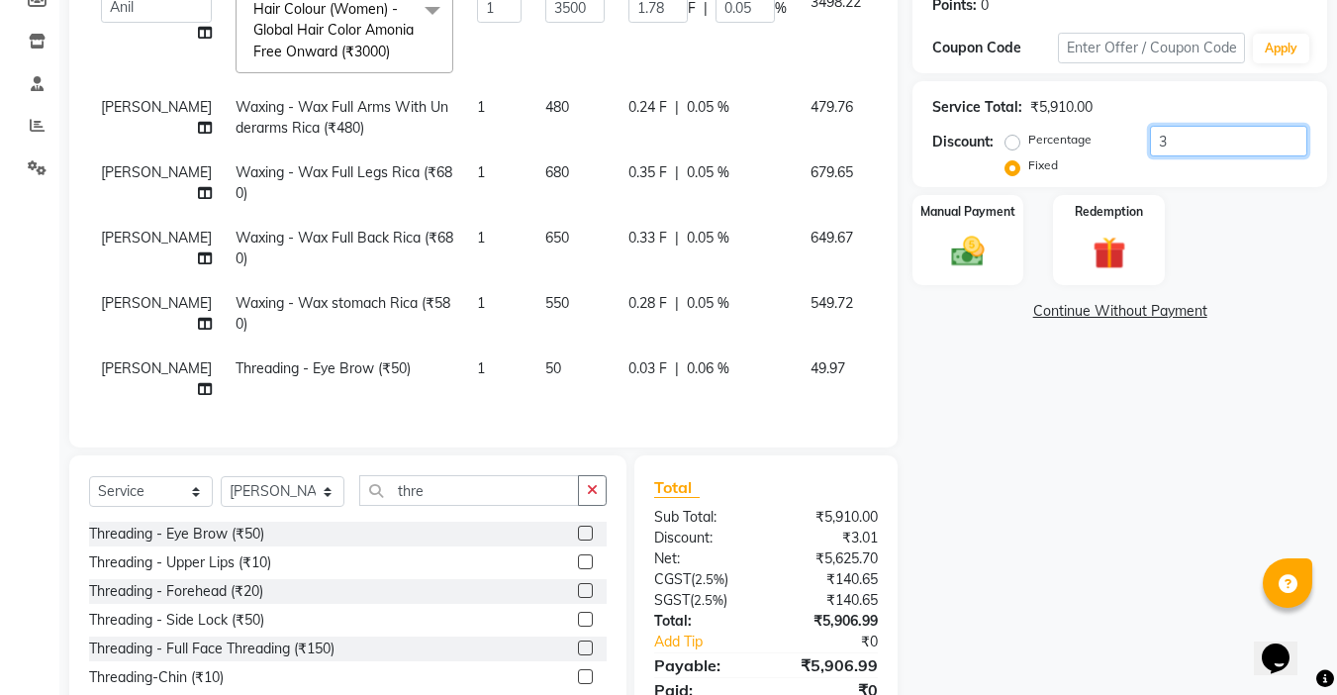
type input "18.36"
type input "0.52"
type input "310"
type input "183.59"
type input "5.25"
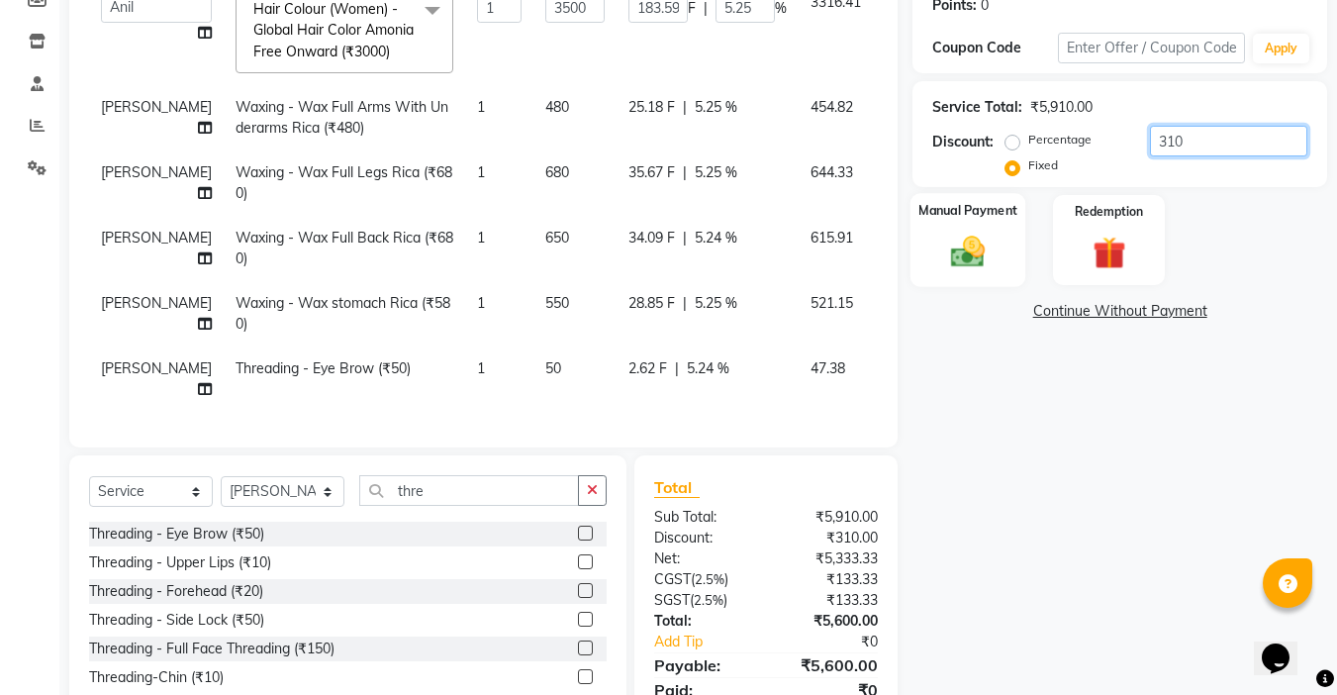
type input "310"
click at [995, 234] on img at bounding box center [967, 252] width 55 height 40
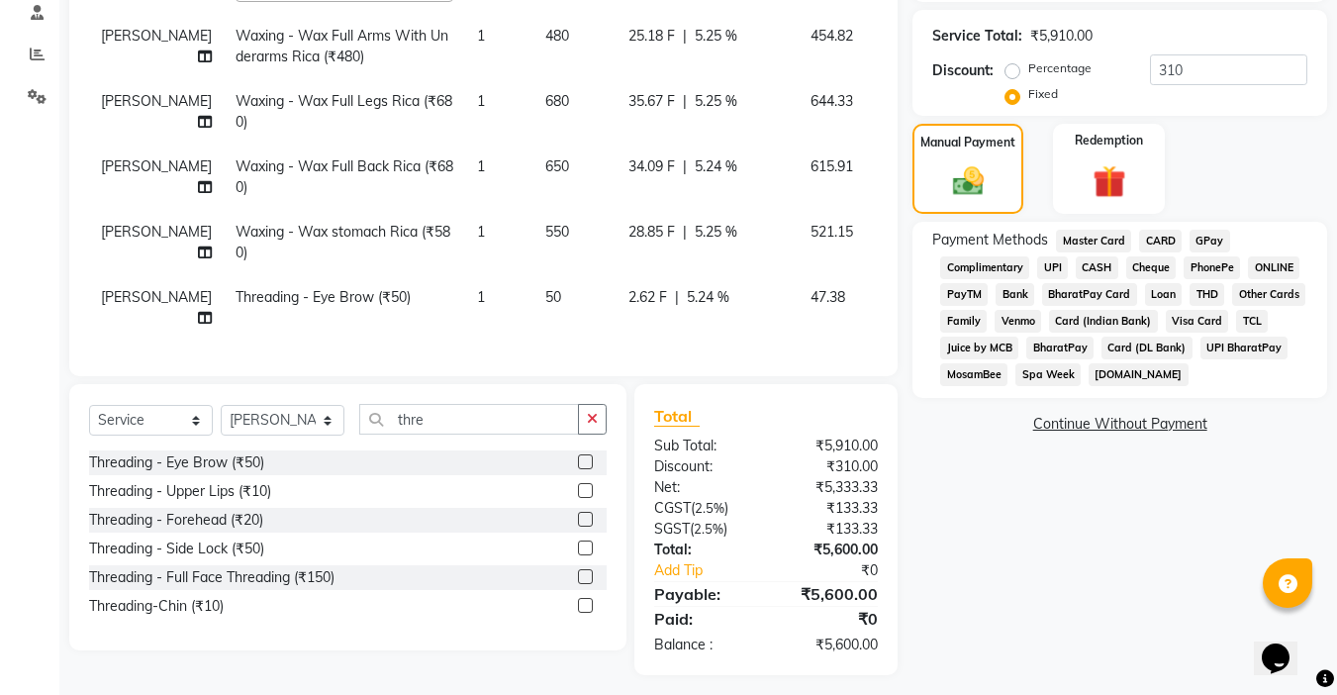
scroll to position [394, 0]
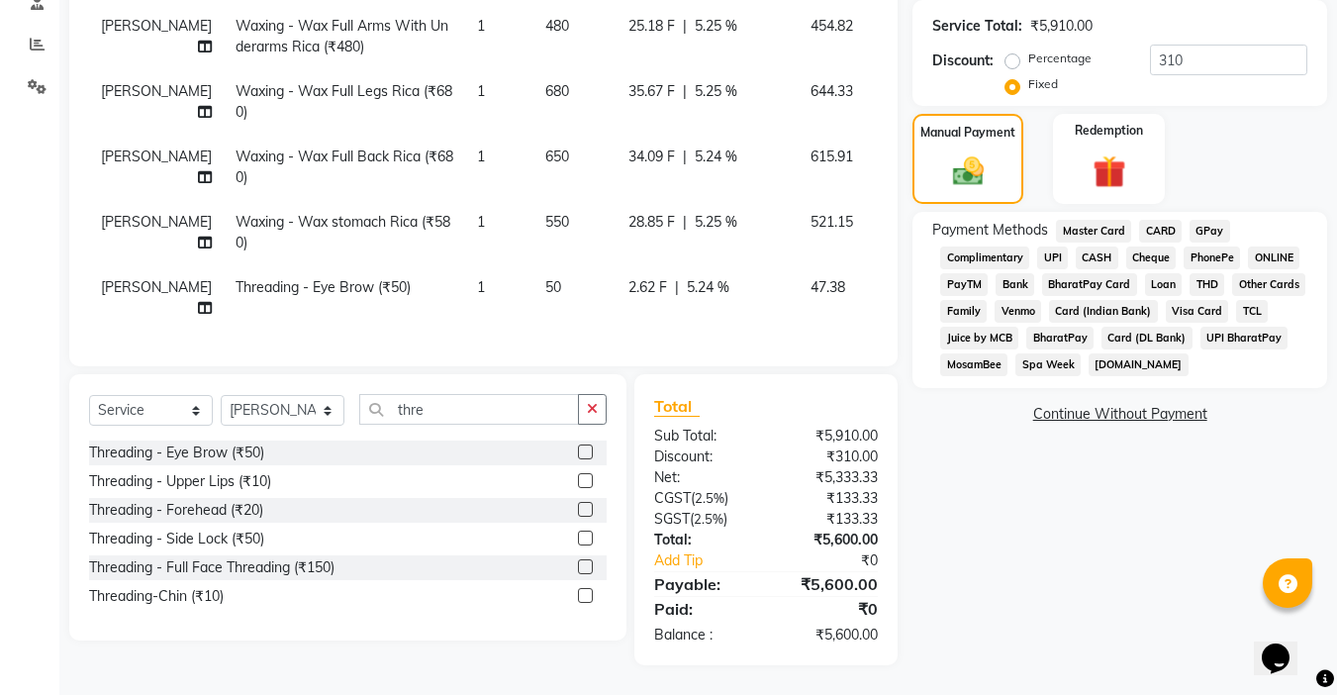
click at [1050, 260] on span "UPI" at bounding box center [1052, 257] width 31 height 23
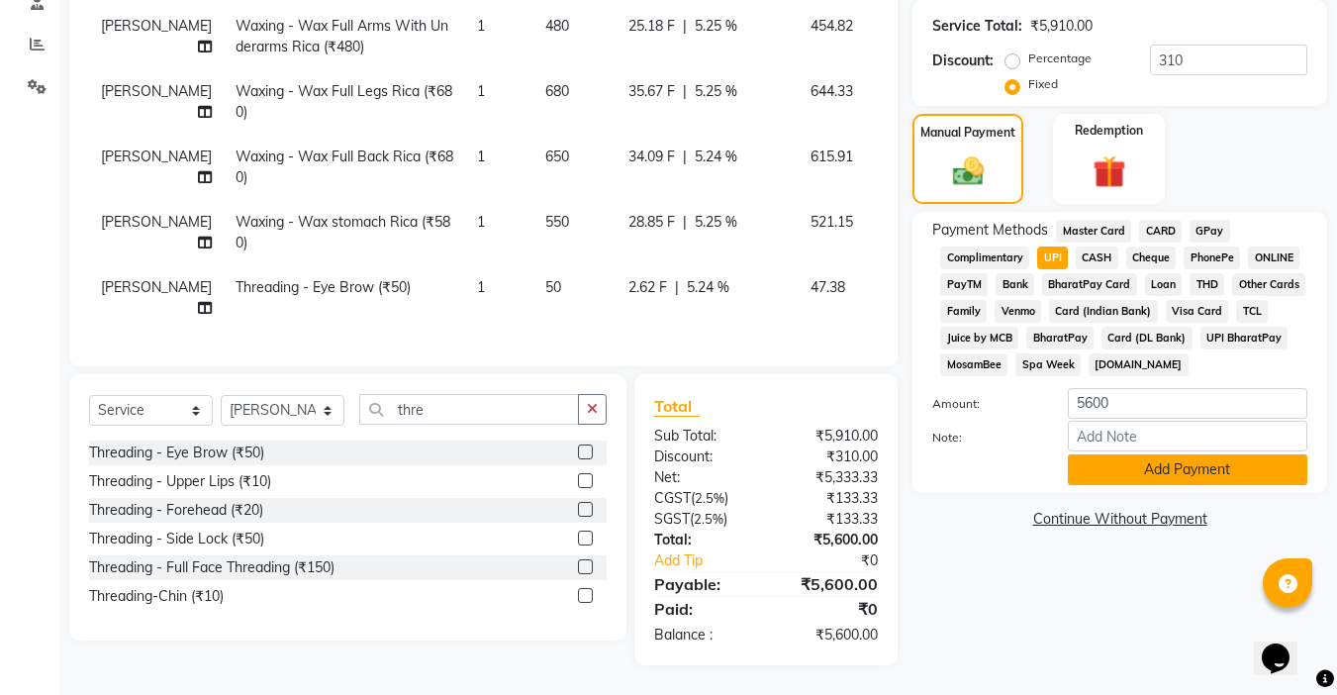
click at [1169, 471] on button "Add Payment" at bounding box center [1187, 469] width 239 height 31
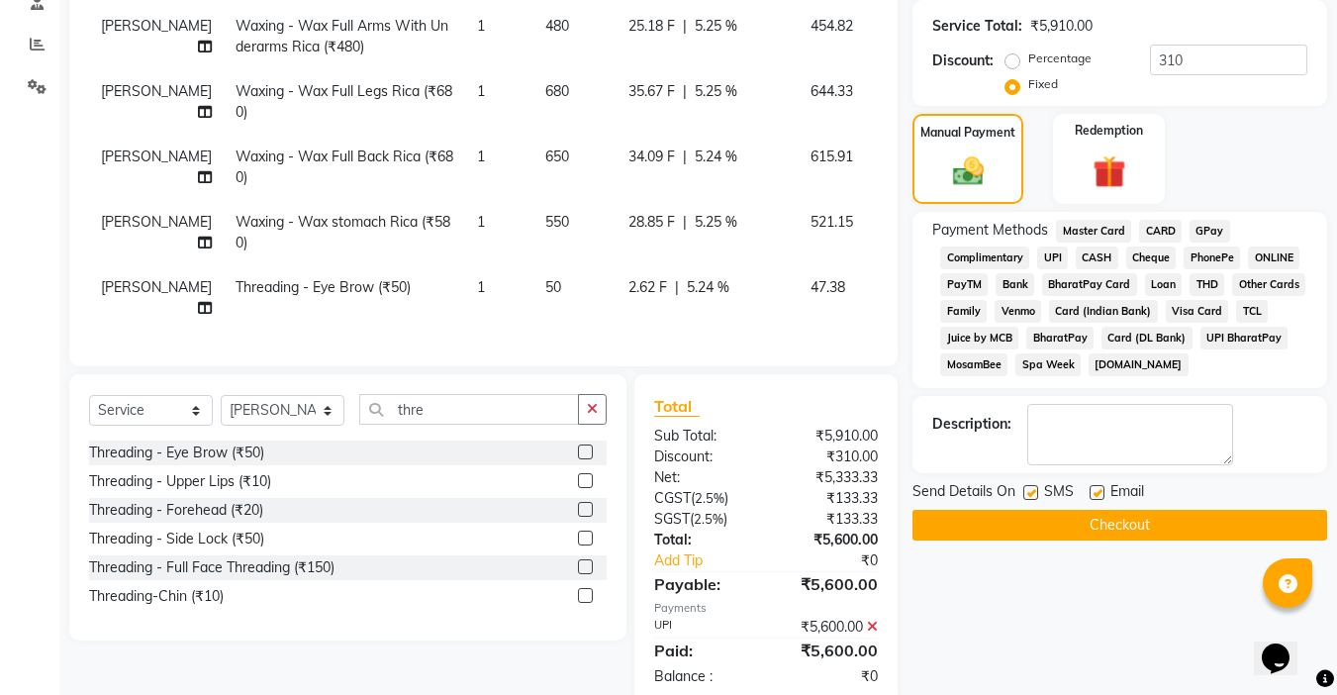
click at [1103, 490] on label at bounding box center [1096, 492] width 15 height 15
click at [1102, 490] on input "checkbox" at bounding box center [1095, 493] width 13 height 13
checkbox input "false"
click at [1037, 490] on label at bounding box center [1030, 492] width 15 height 15
click at [1036, 490] on input "checkbox" at bounding box center [1029, 493] width 13 height 13
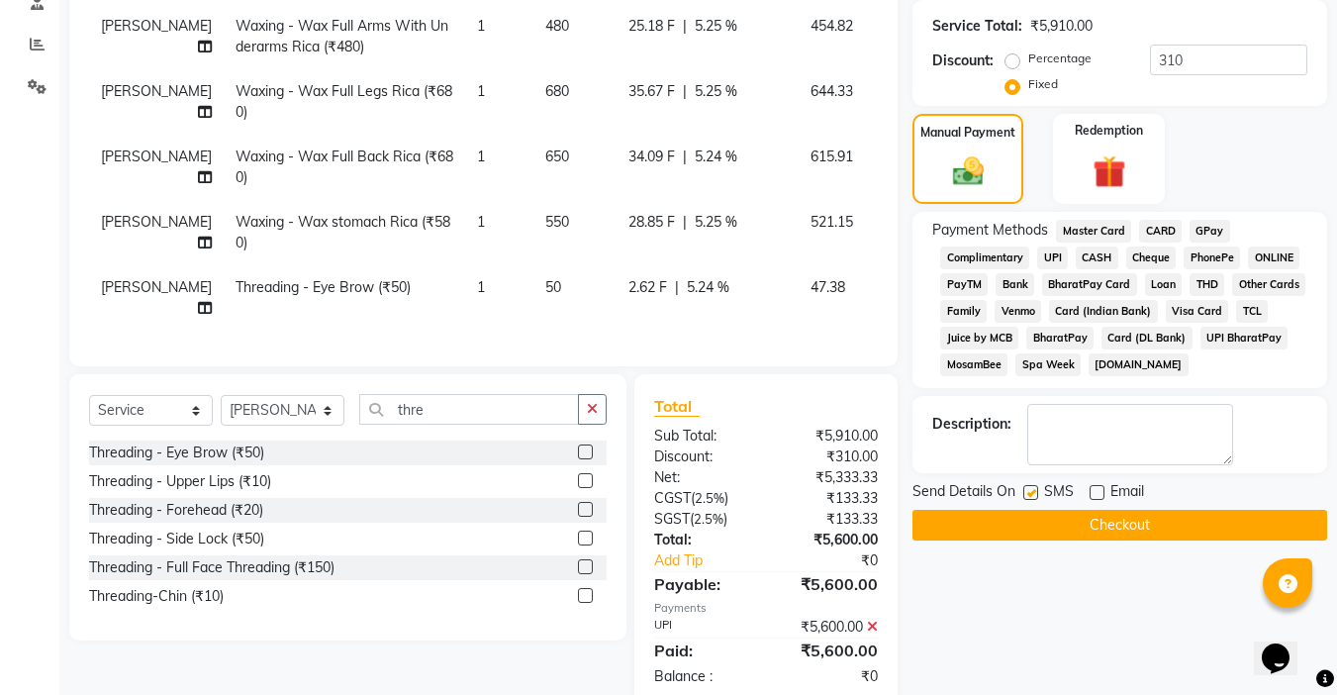
checkbox input "false"
click at [1138, 532] on button "Checkout" at bounding box center [1119, 525] width 415 height 31
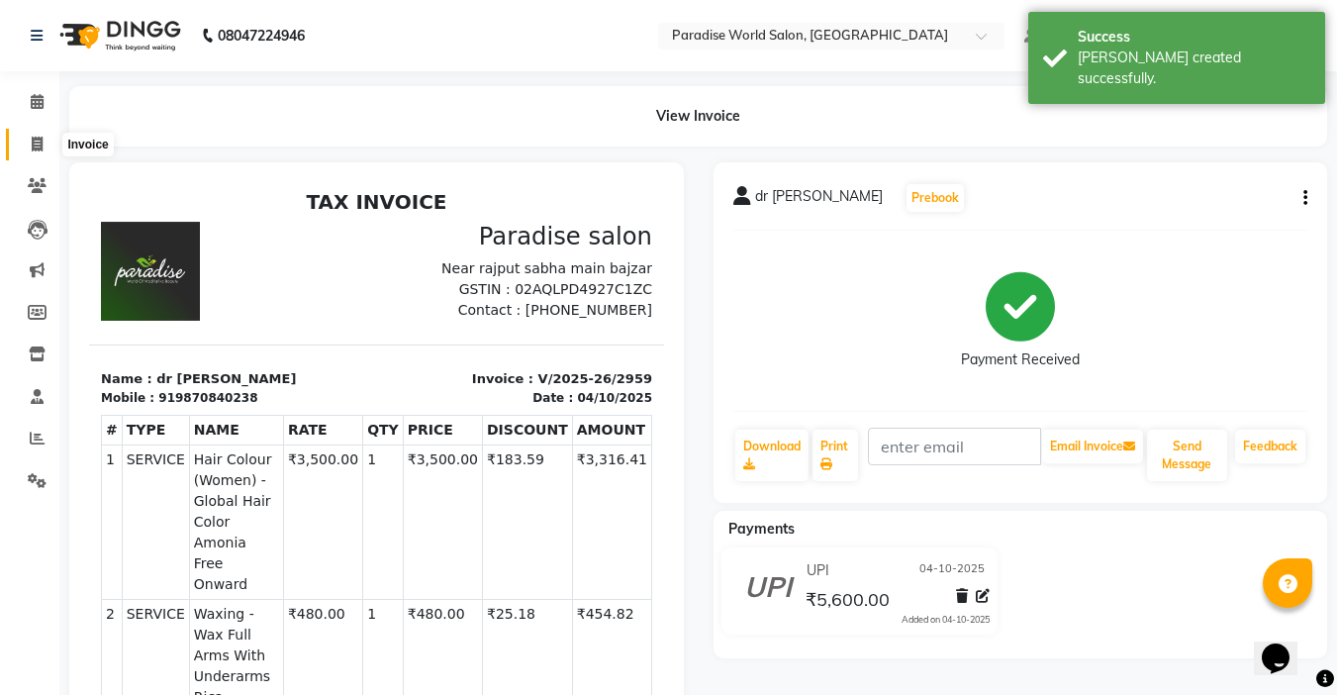
drag, startPoint x: 33, startPoint y: 143, endPoint x: 71, endPoint y: 158, distance: 41.3
click at [33, 142] on icon at bounding box center [37, 144] width 11 height 15
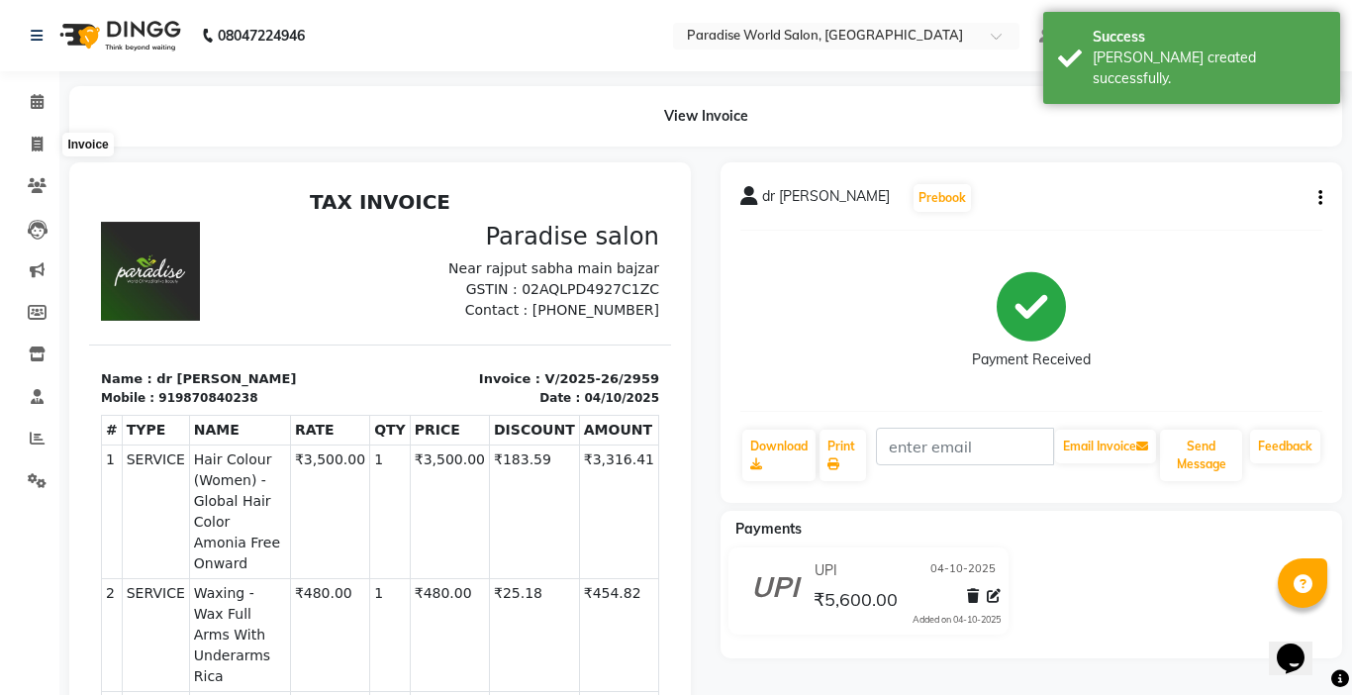
select select "4451"
select select "service"
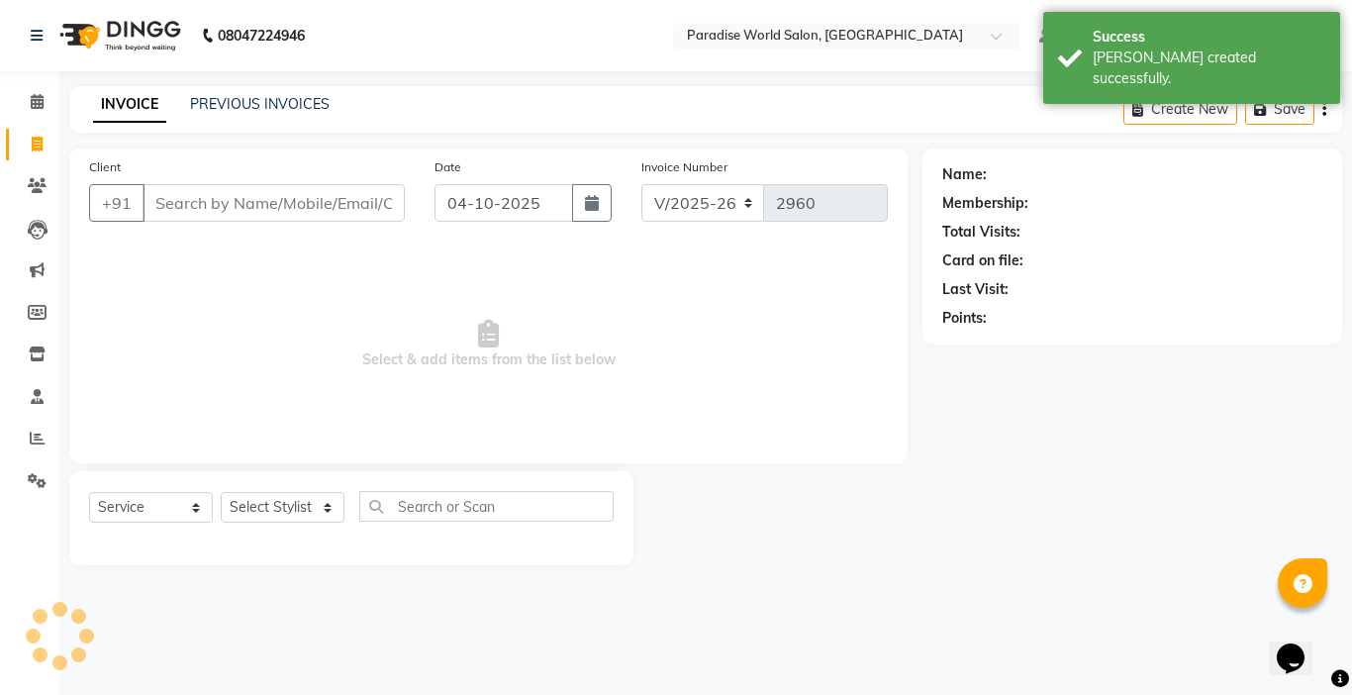
click at [184, 198] on input "Client" at bounding box center [273, 203] width 262 height 38
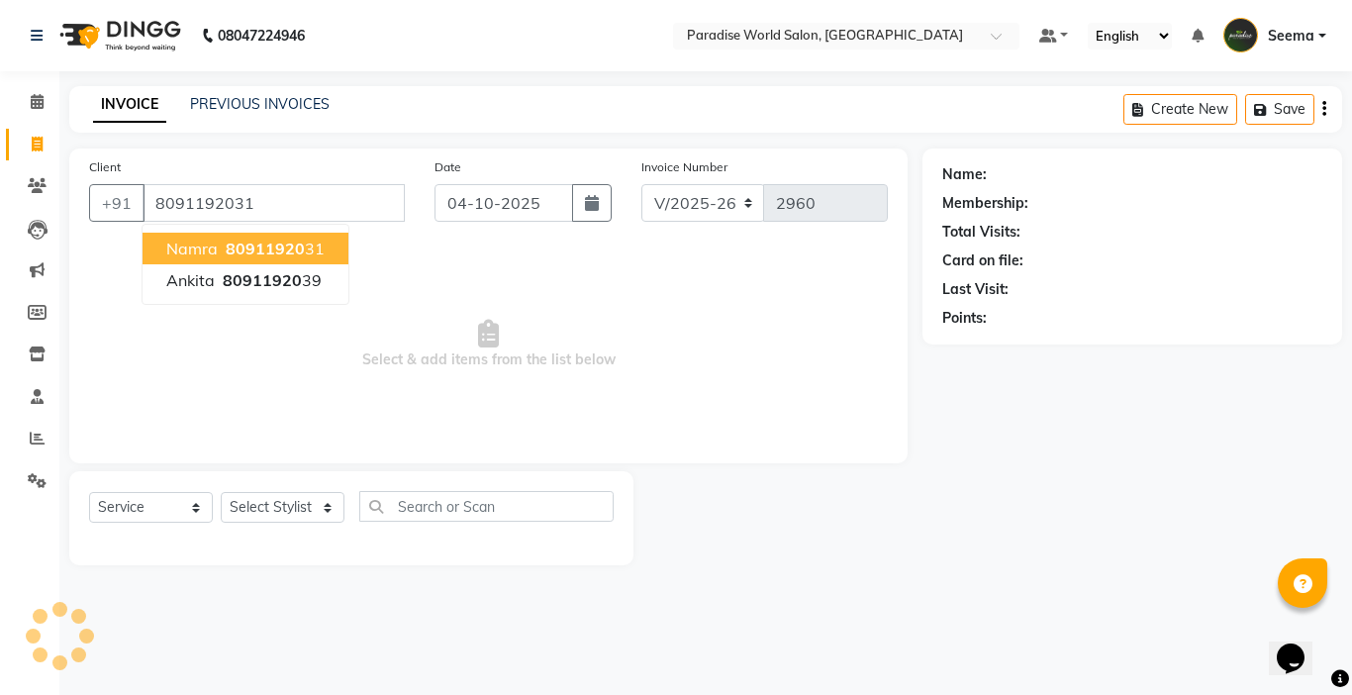
type input "8091192031"
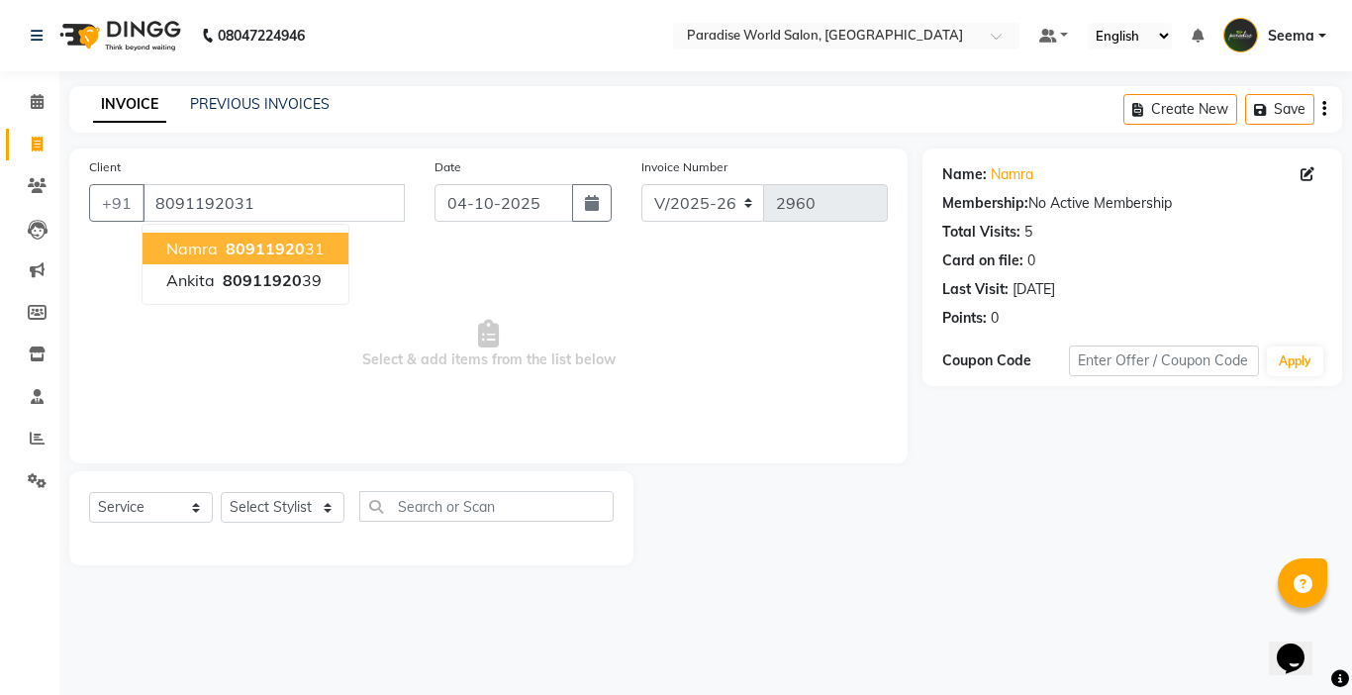
click at [658, 352] on span "Select & add items from the list below" at bounding box center [488, 344] width 798 height 198
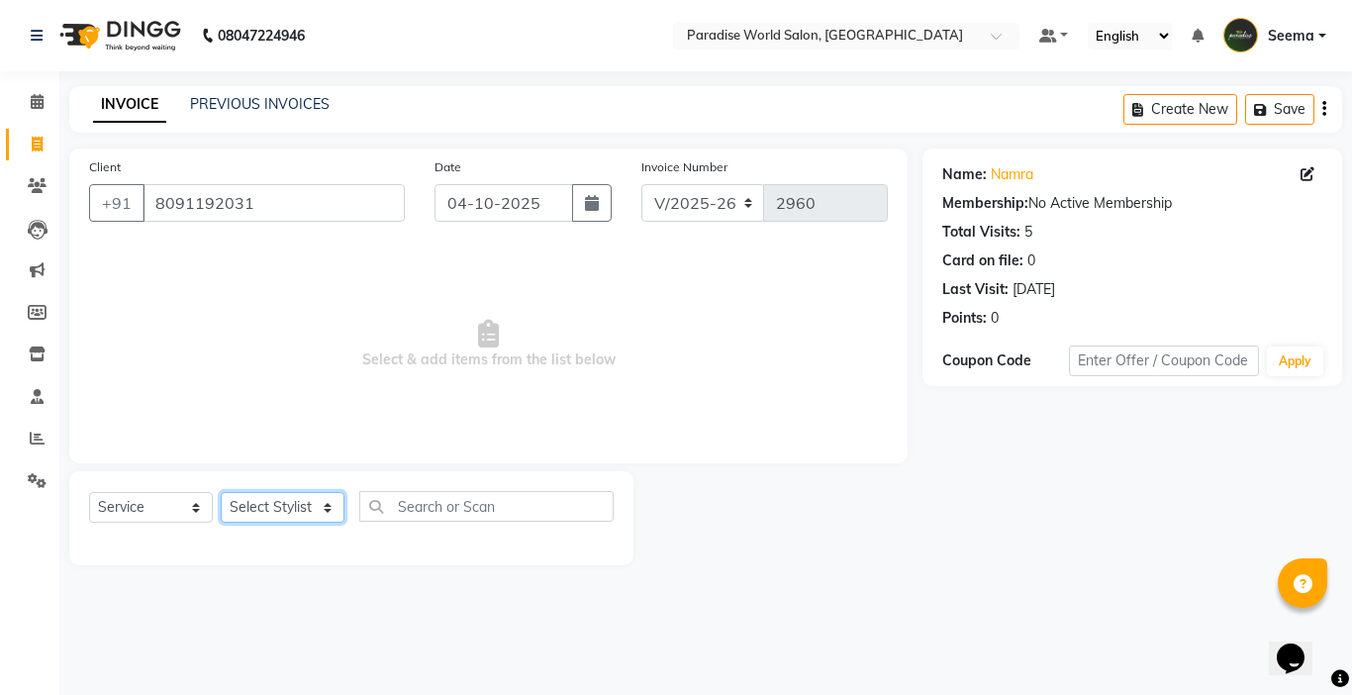
click at [284, 510] on select "Select Stylist [PERSON_NAME] [PERSON_NAME] [PERSON_NAME] company Deepak [PERSON…" at bounding box center [283, 507] width 124 height 31
select select "24939"
click at [221, 492] on select "Select Stylist [PERSON_NAME] [PERSON_NAME] [PERSON_NAME] company Deepak [PERSON…" at bounding box center [283, 507] width 124 height 31
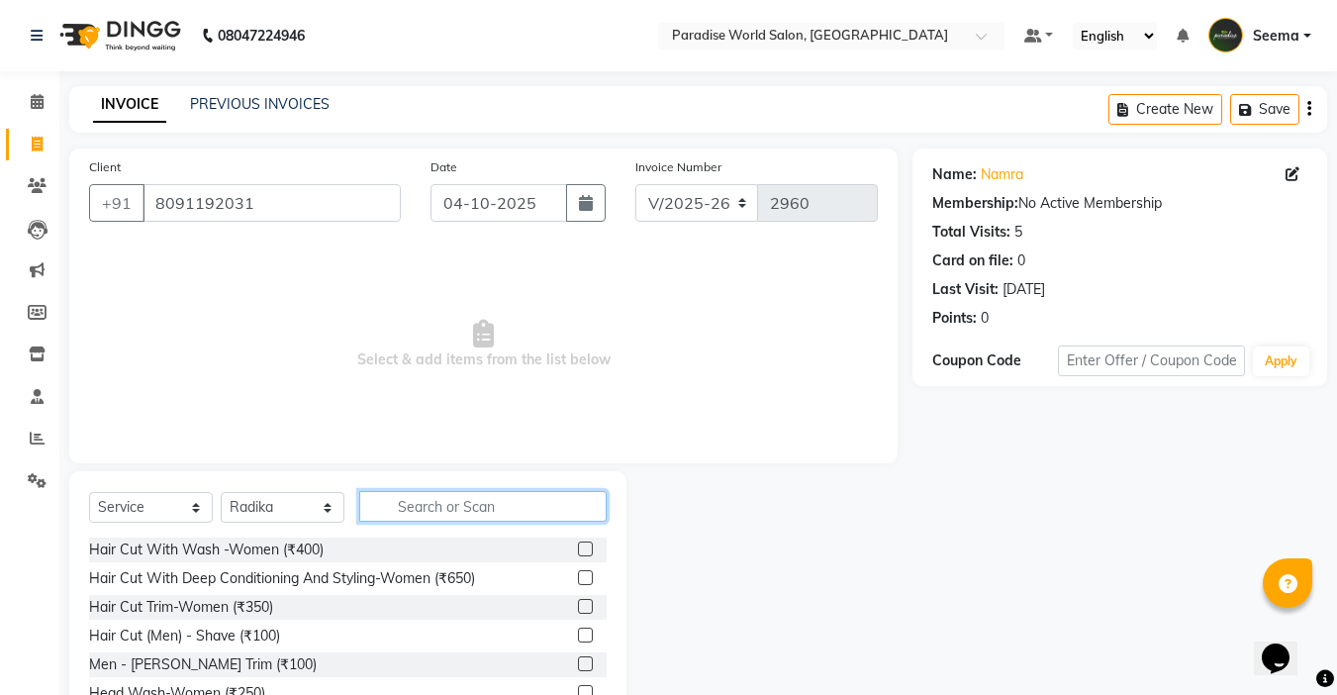
click at [435, 514] on input "text" at bounding box center [482, 506] width 247 height 31
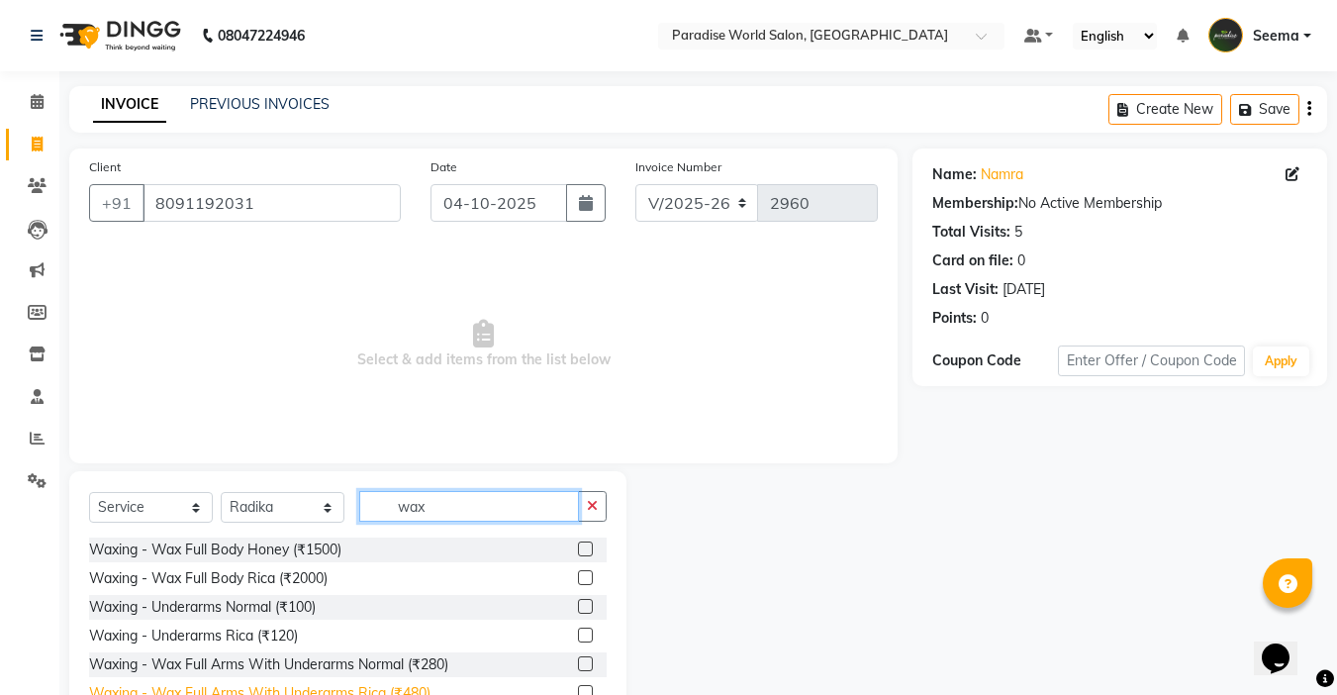
type input "wax"
click at [411, 684] on div "Waxing - Wax Full Arms With Underarms Rica (₹480)" at bounding box center [259, 693] width 341 height 21
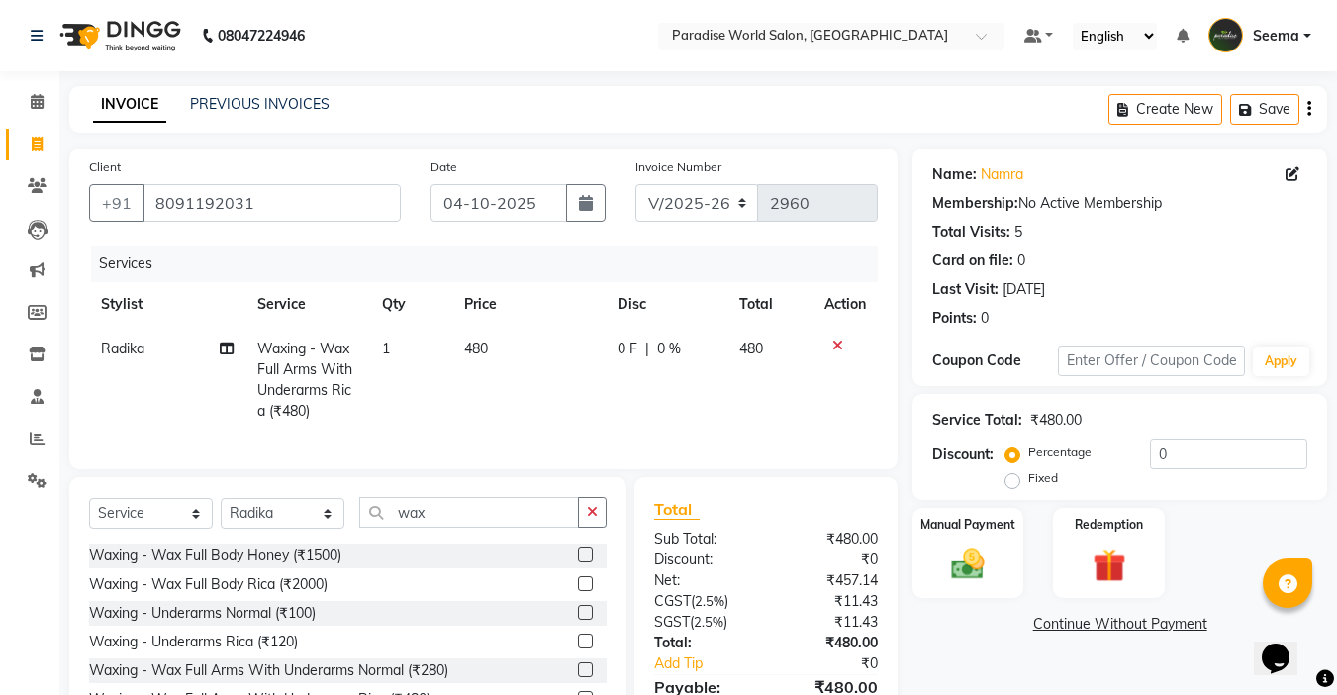
scroll to position [119, 0]
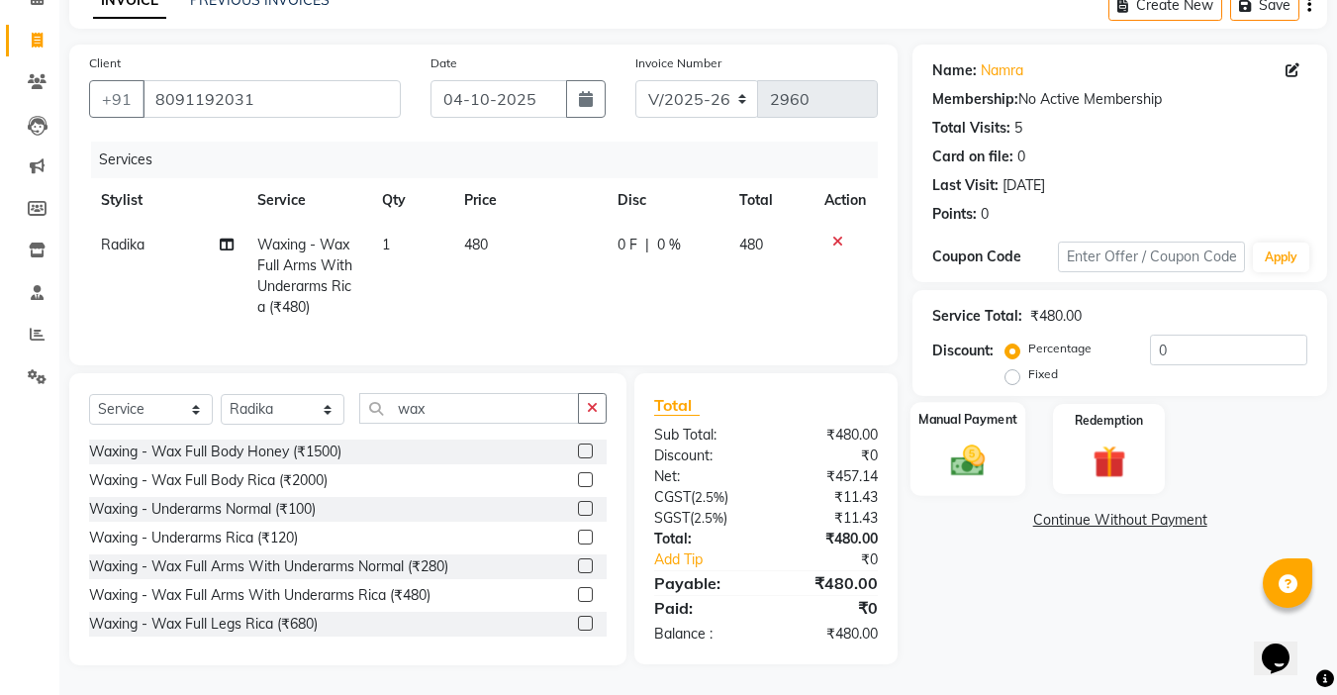
click at [967, 467] on div "Manual Payment" at bounding box center [968, 449] width 116 height 94
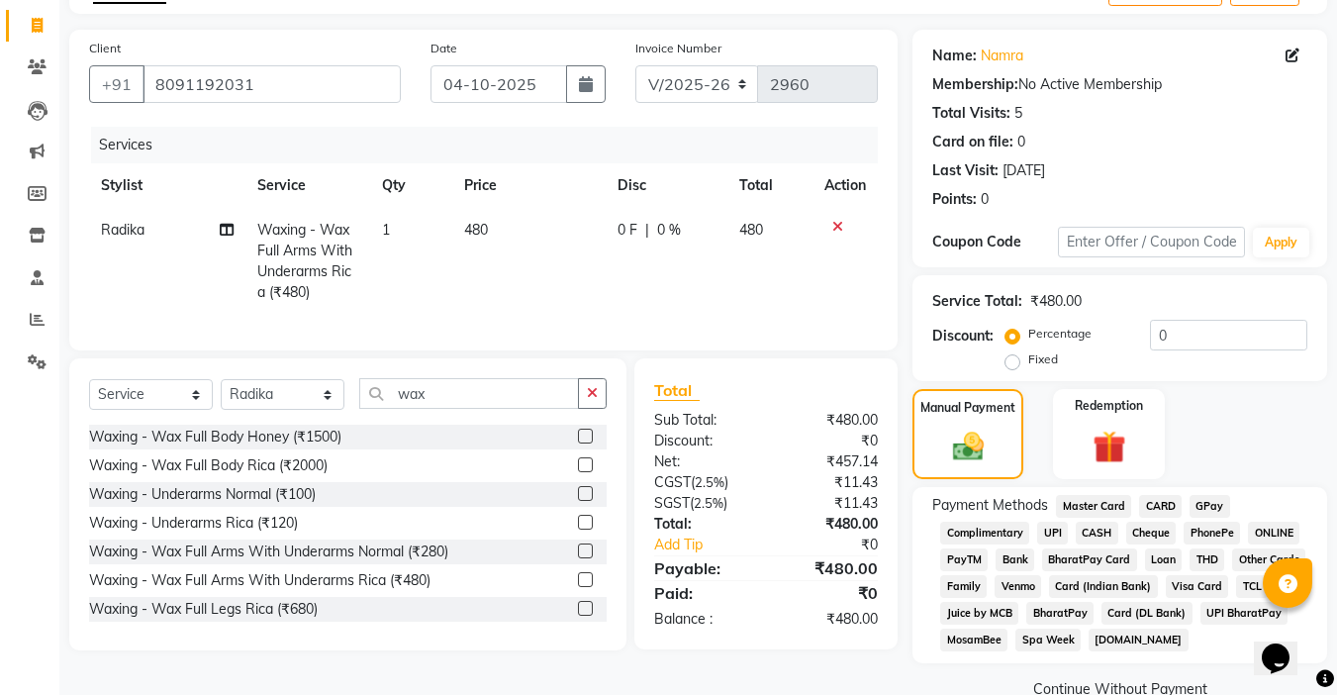
scroll to position [157, 0]
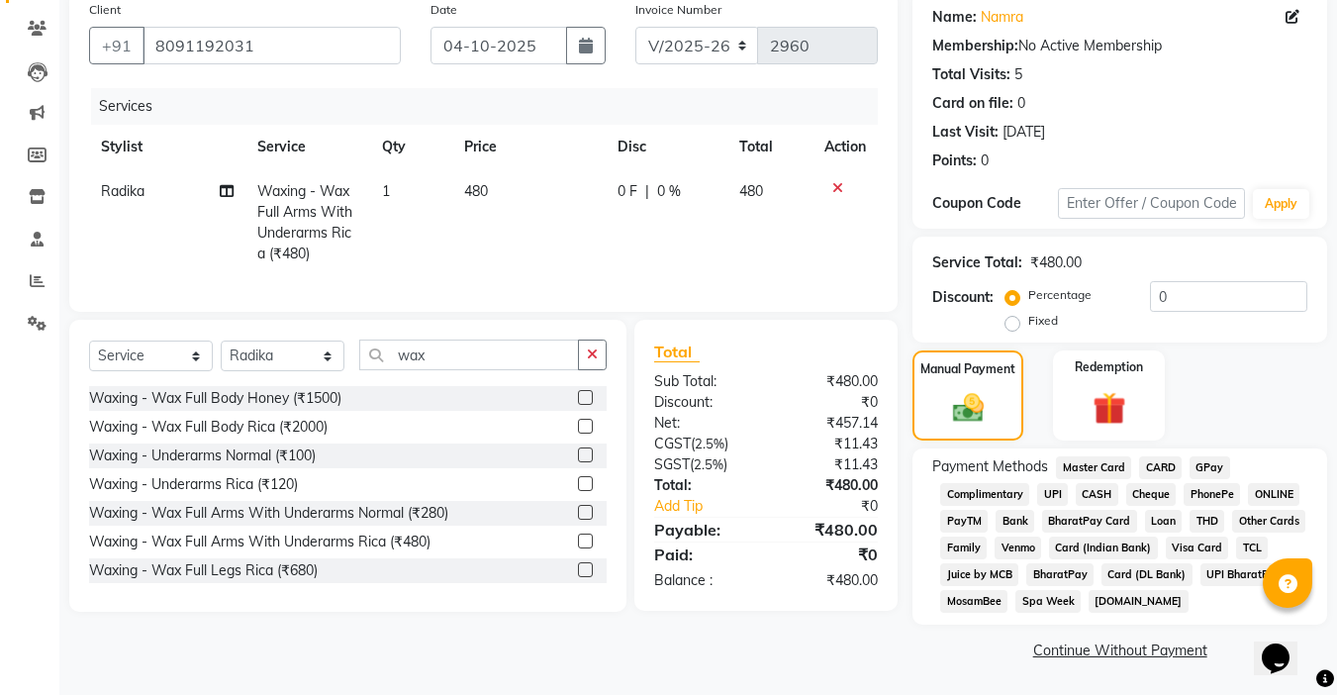
click at [1085, 489] on span "CASH" at bounding box center [1097, 494] width 43 height 23
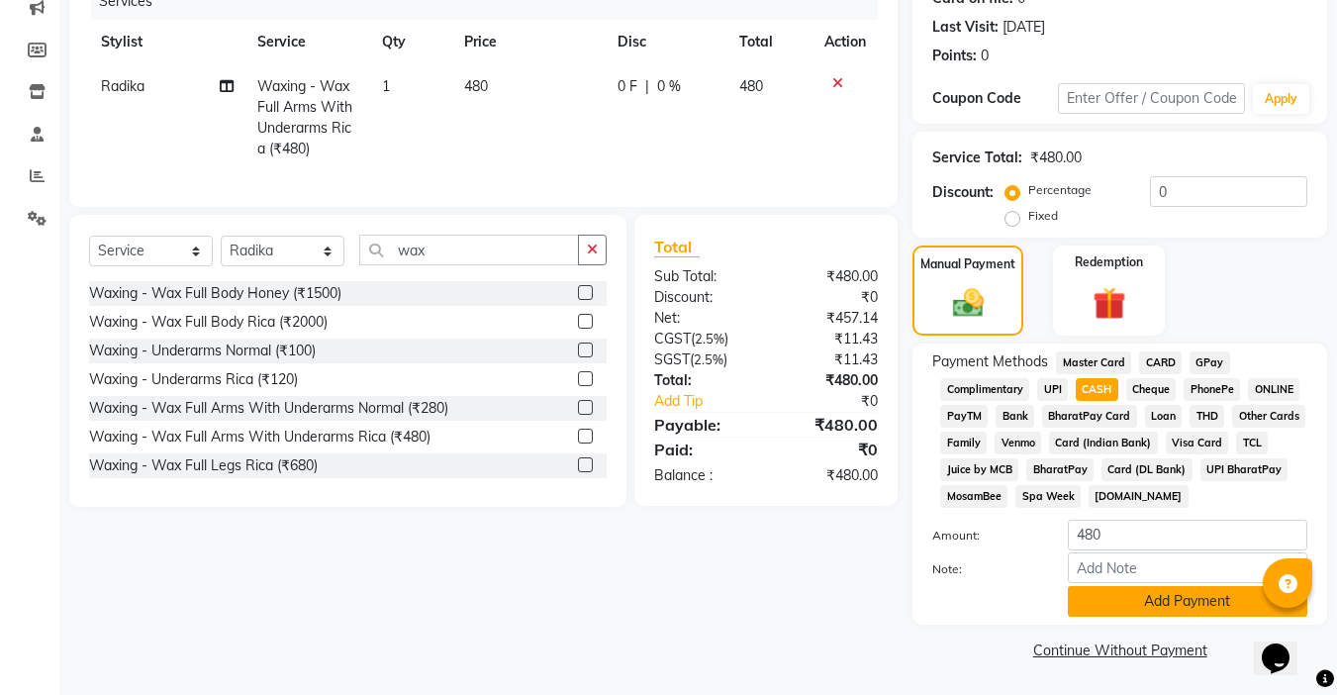
click at [1141, 591] on button "Add Payment" at bounding box center [1187, 601] width 239 height 31
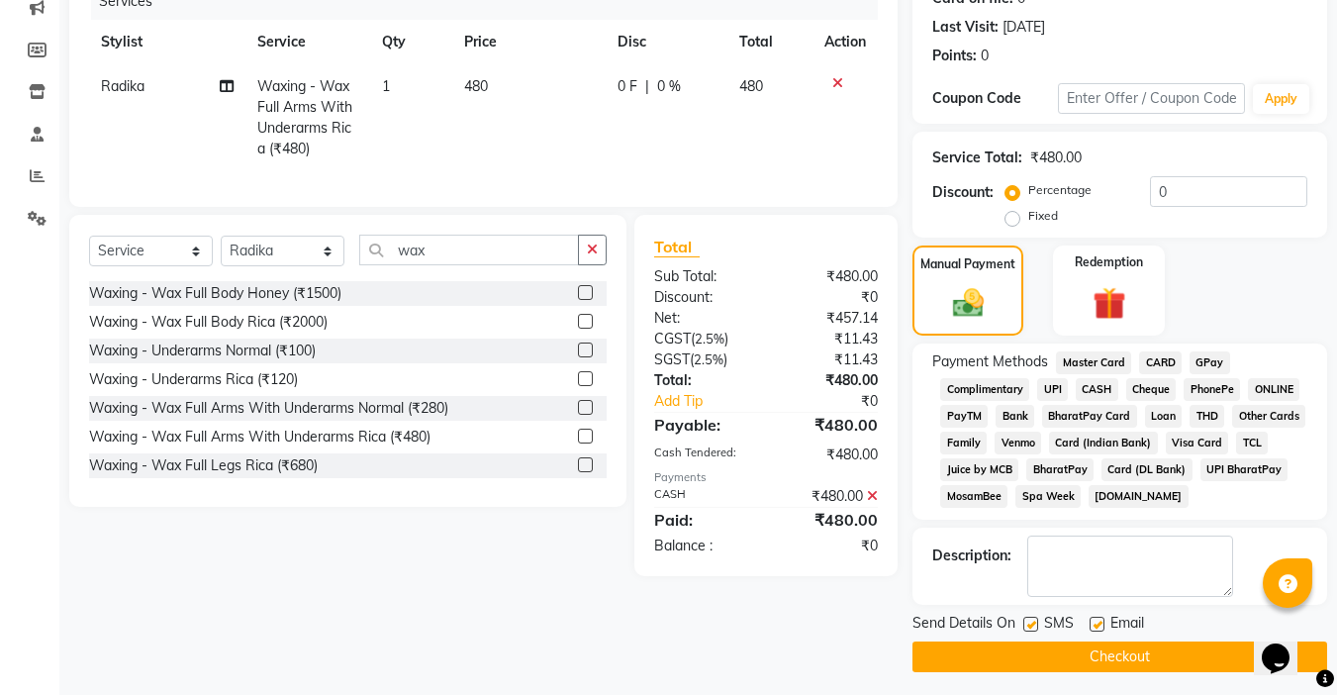
click at [1094, 623] on label at bounding box center [1096, 623] width 15 height 15
click at [1094, 623] on input "checkbox" at bounding box center [1095, 624] width 13 height 13
click at [1028, 624] on label at bounding box center [1030, 623] width 15 height 15
click at [1028, 624] on input "checkbox" at bounding box center [1029, 624] width 13 height 13
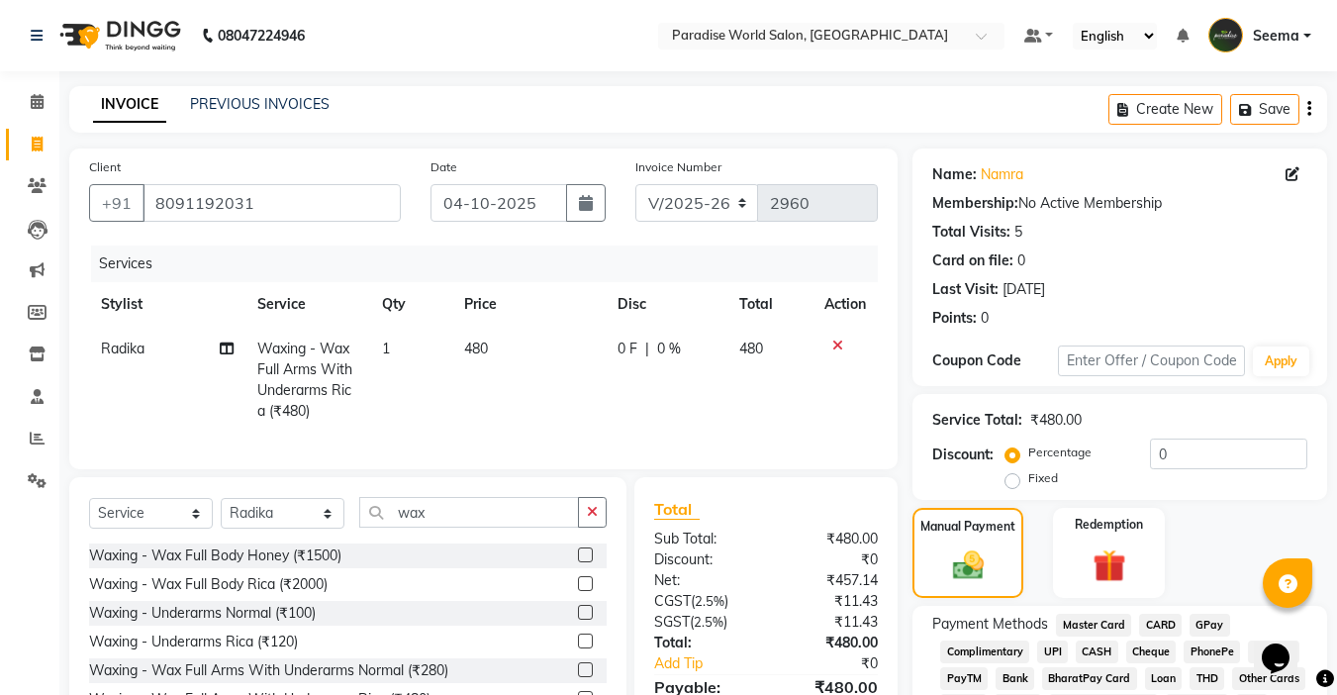
scroll to position [269, 0]
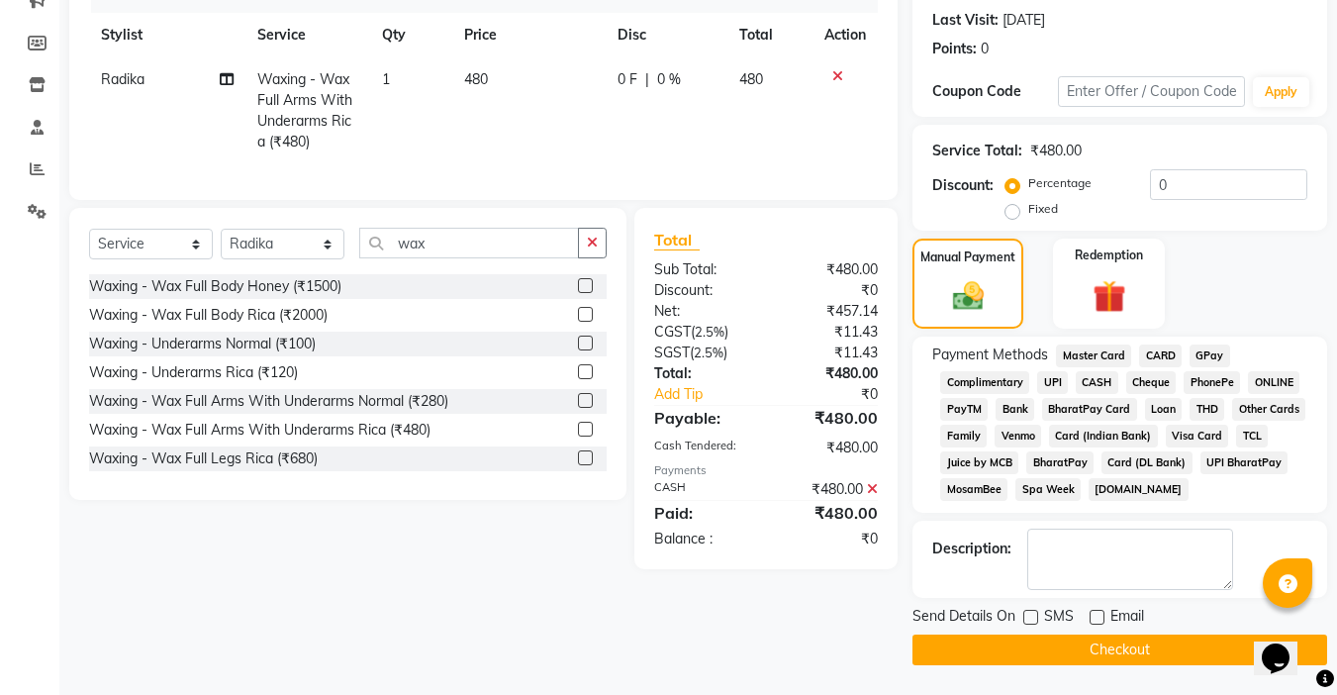
click at [1140, 649] on button "Checkout" at bounding box center [1119, 649] width 415 height 31
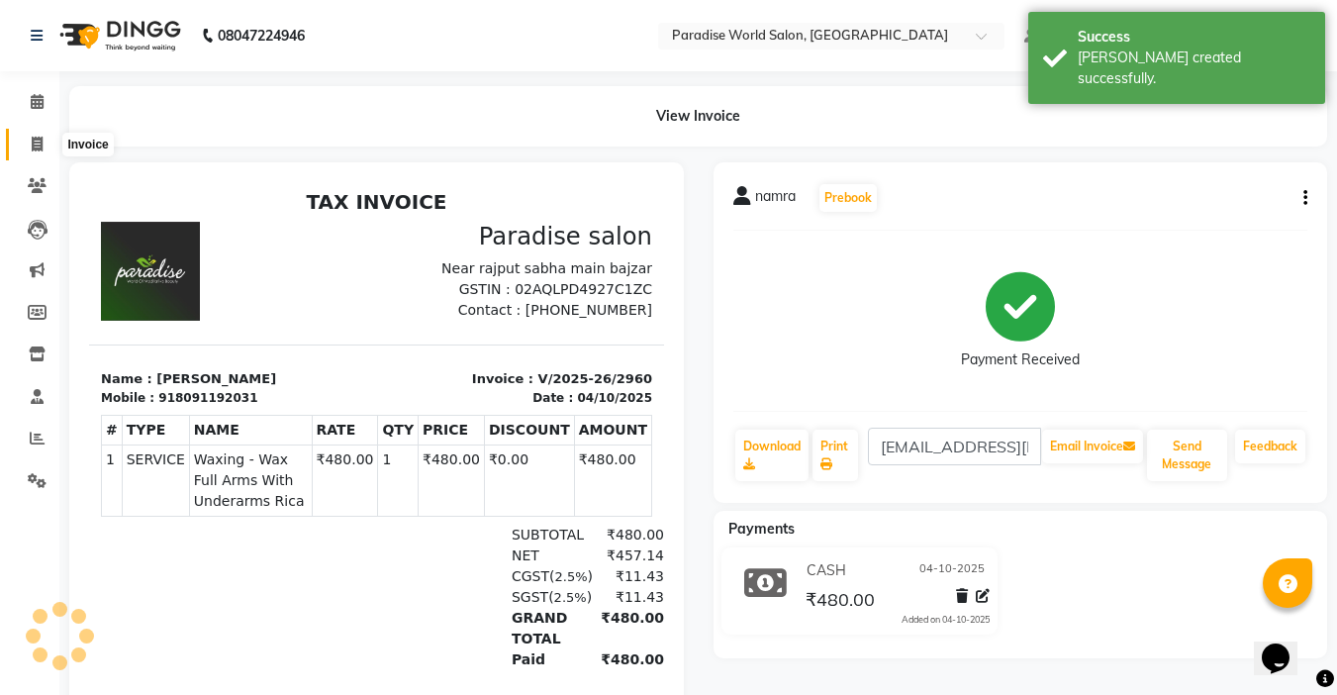
click at [32, 144] on icon at bounding box center [37, 144] width 11 height 15
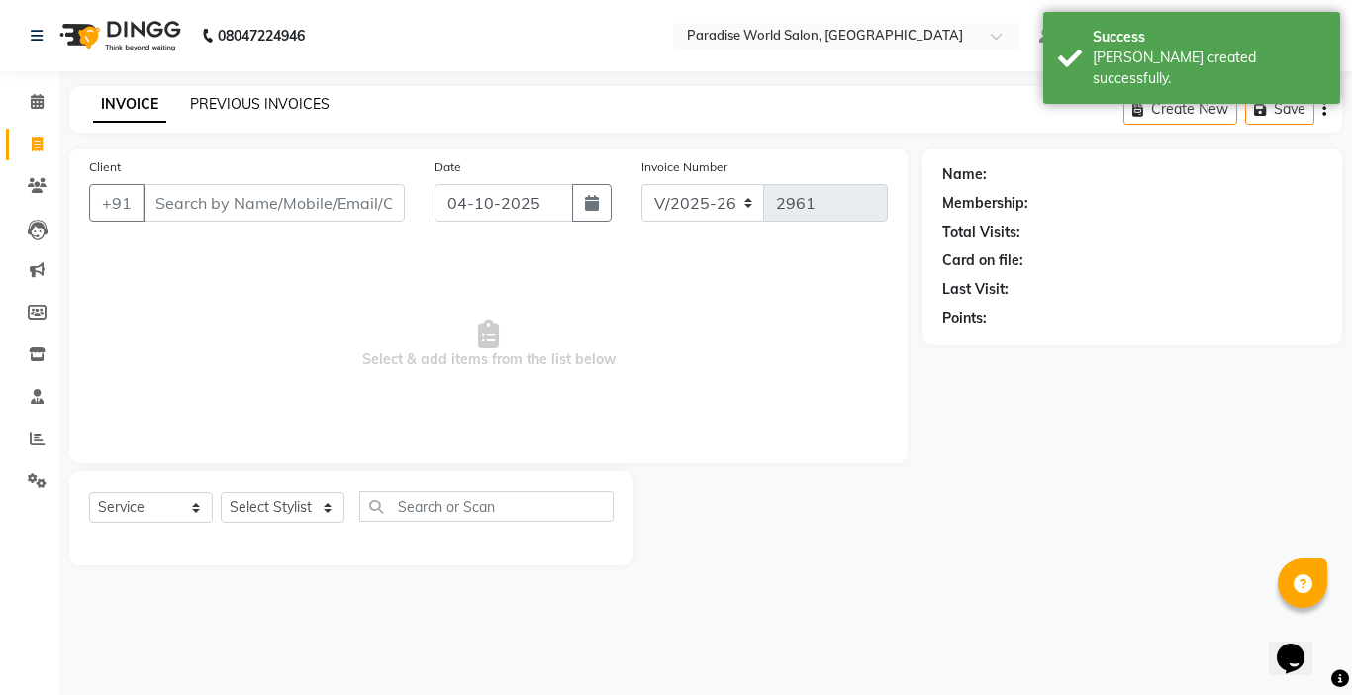
click at [263, 96] on link "PREVIOUS INVOICES" at bounding box center [260, 104] width 140 height 18
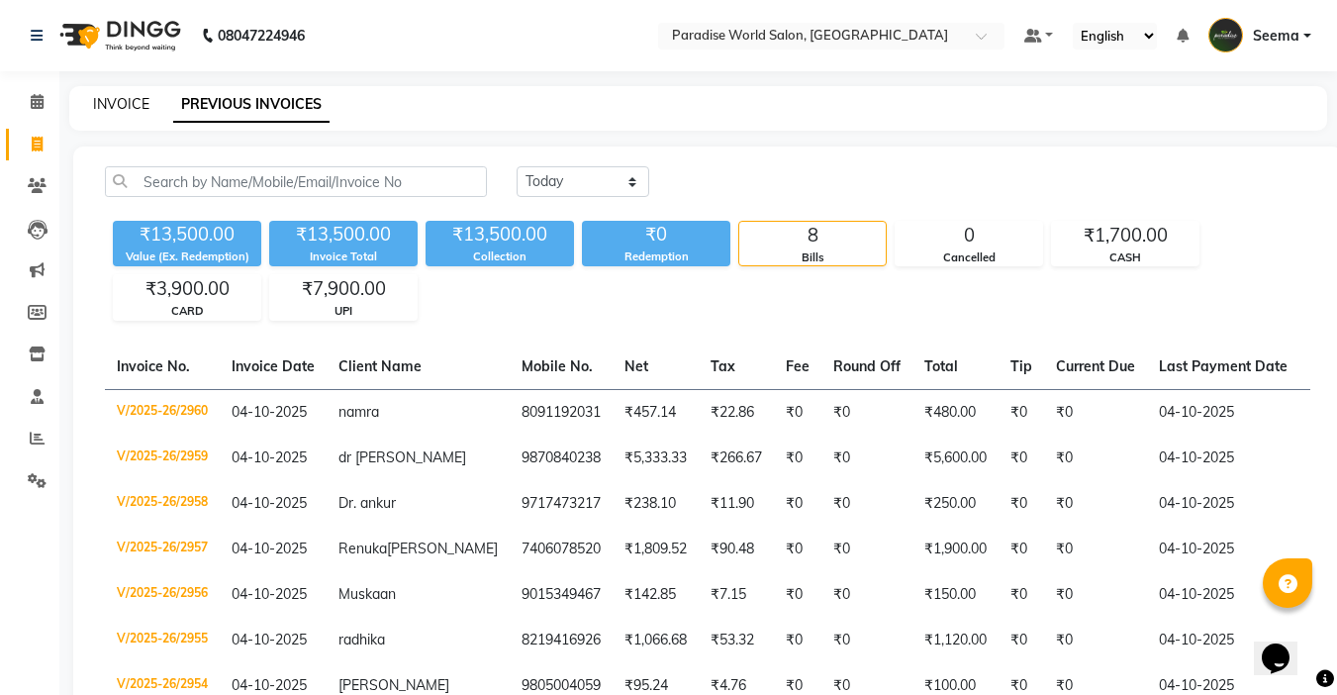
click at [131, 99] on link "INVOICE" at bounding box center [121, 104] width 56 height 18
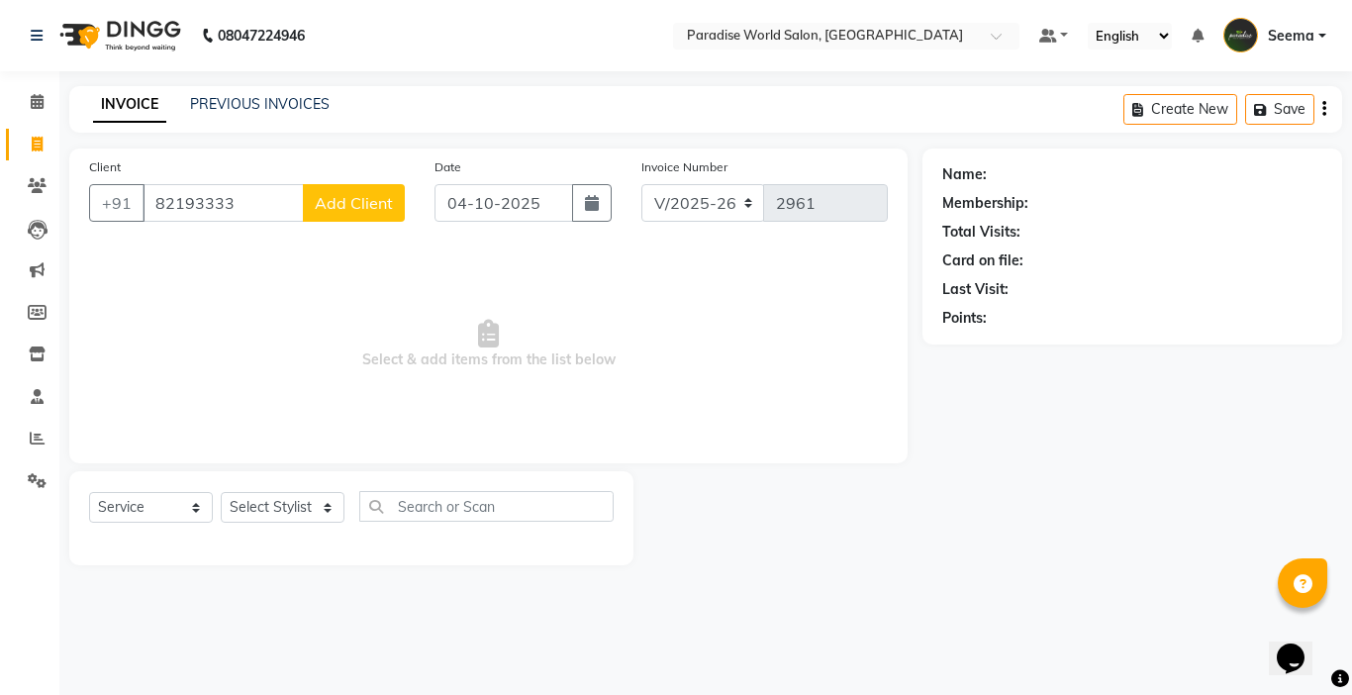
drag, startPoint x: 367, startPoint y: 205, endPoint x: 378, endPoint y: 214, distance: 14.1
click at [378, 214] on button "Add Client" at bounding box center [354, 203] width 102 height 38
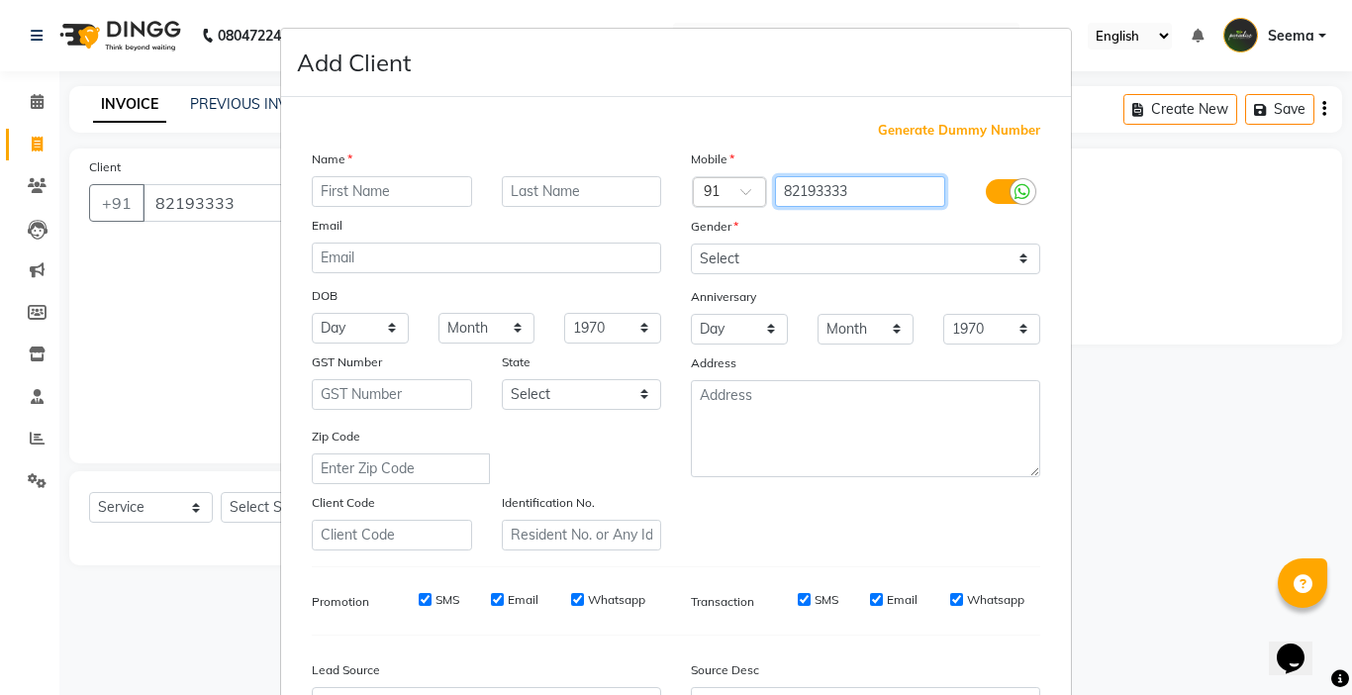
click at [866, 190] on input "82193333" at bounding box center [860, 191] width 171 height 31
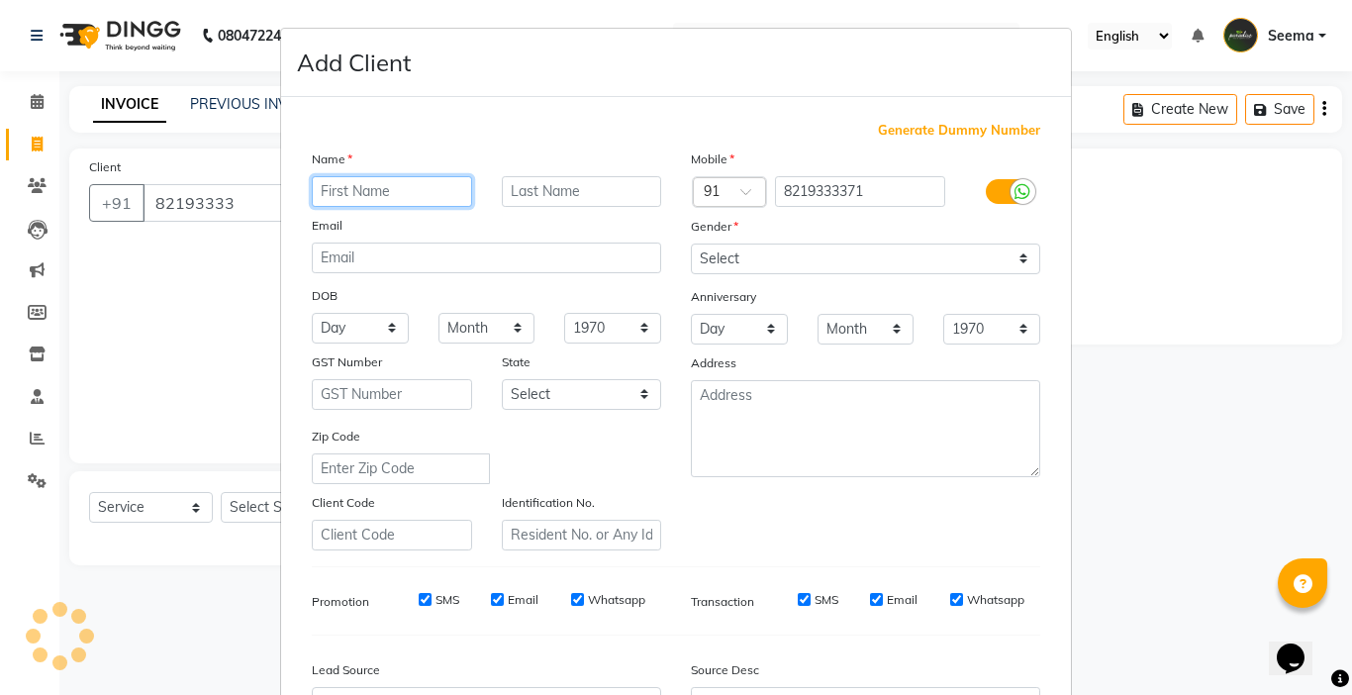
click at [376, 192] on input "text" at bounding box center [392, 191] width 160 height 31
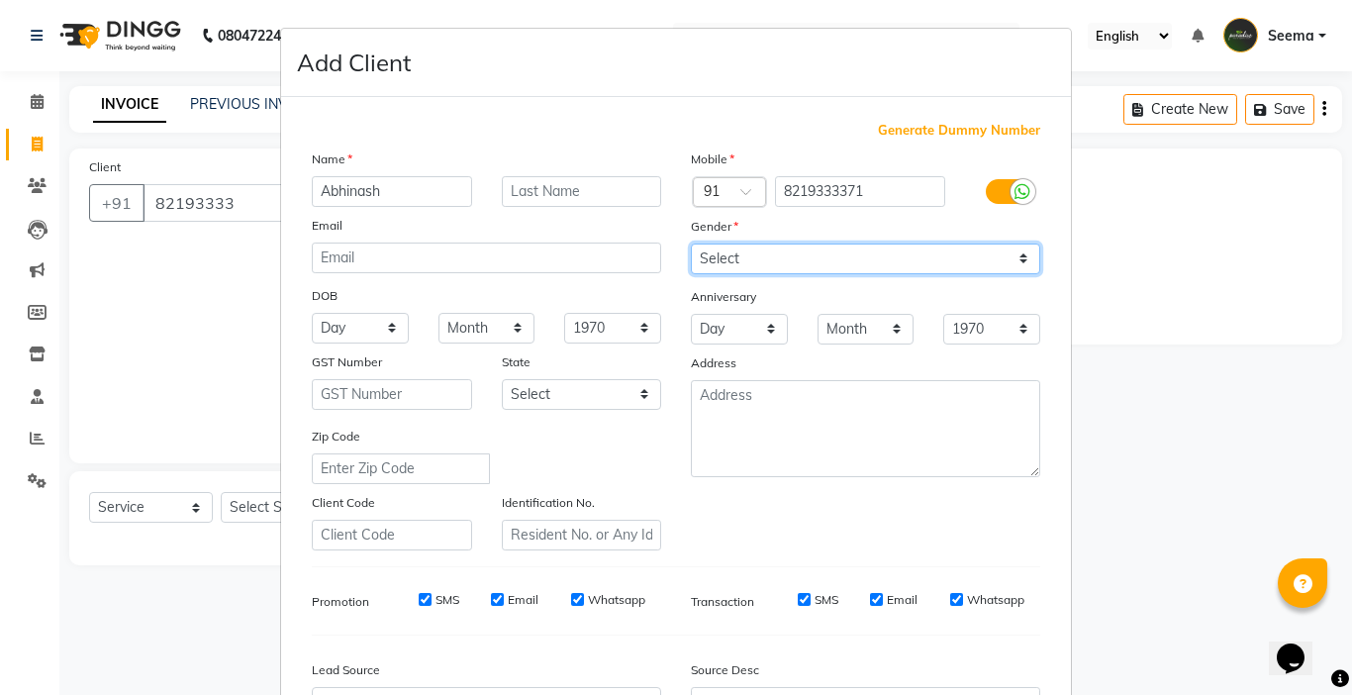
click at [698, 267] on select "Select [DEMOGRAPHIC_DATA] [DEMOGRAPHIC_DATA] Other Prefer Not To Say" at bounding box center [865, 258] width 349 height 31
click at [691, 243] on select "Select [DEMOGRAPHIC_DATA] [DEMOGRAPHIC_DATA] Other Prefer Not To Say" at bounding box center [865, 258] width 349 height 31
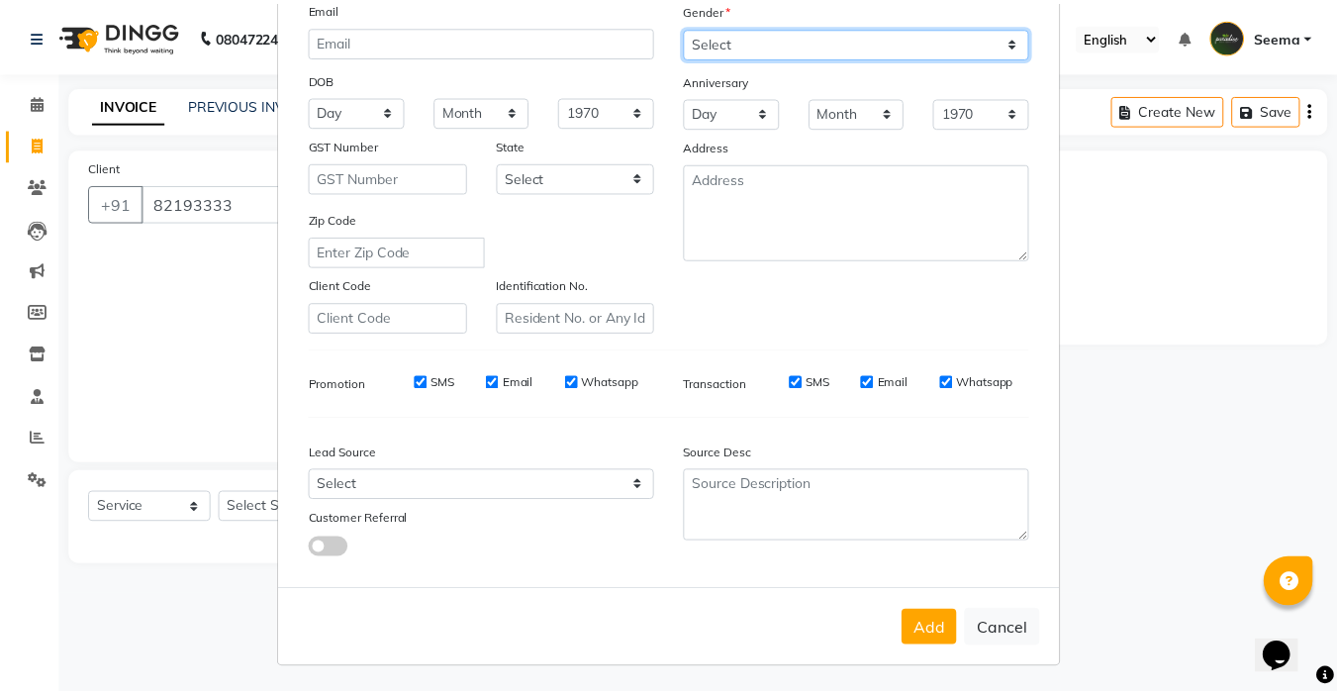
scroll to position [219, 0]
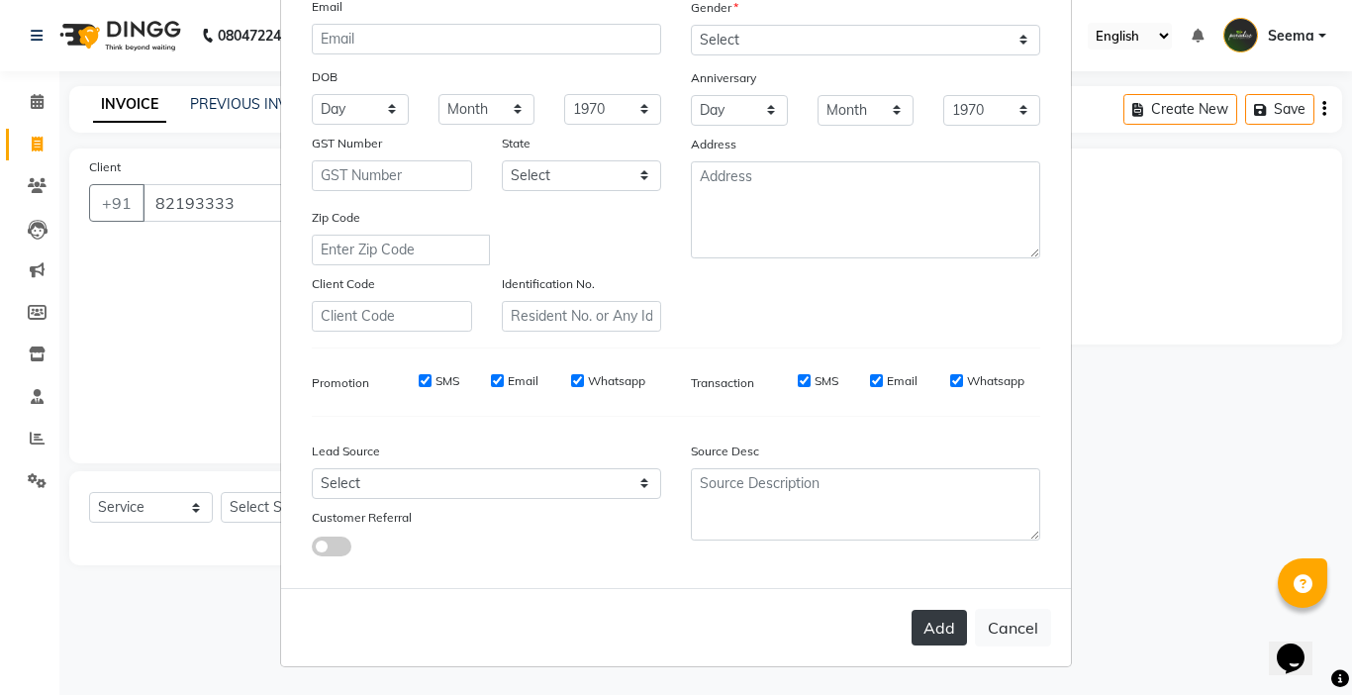
click at [914, 626] on button "Add" at bounding box center [938, 628] width 55 height 36
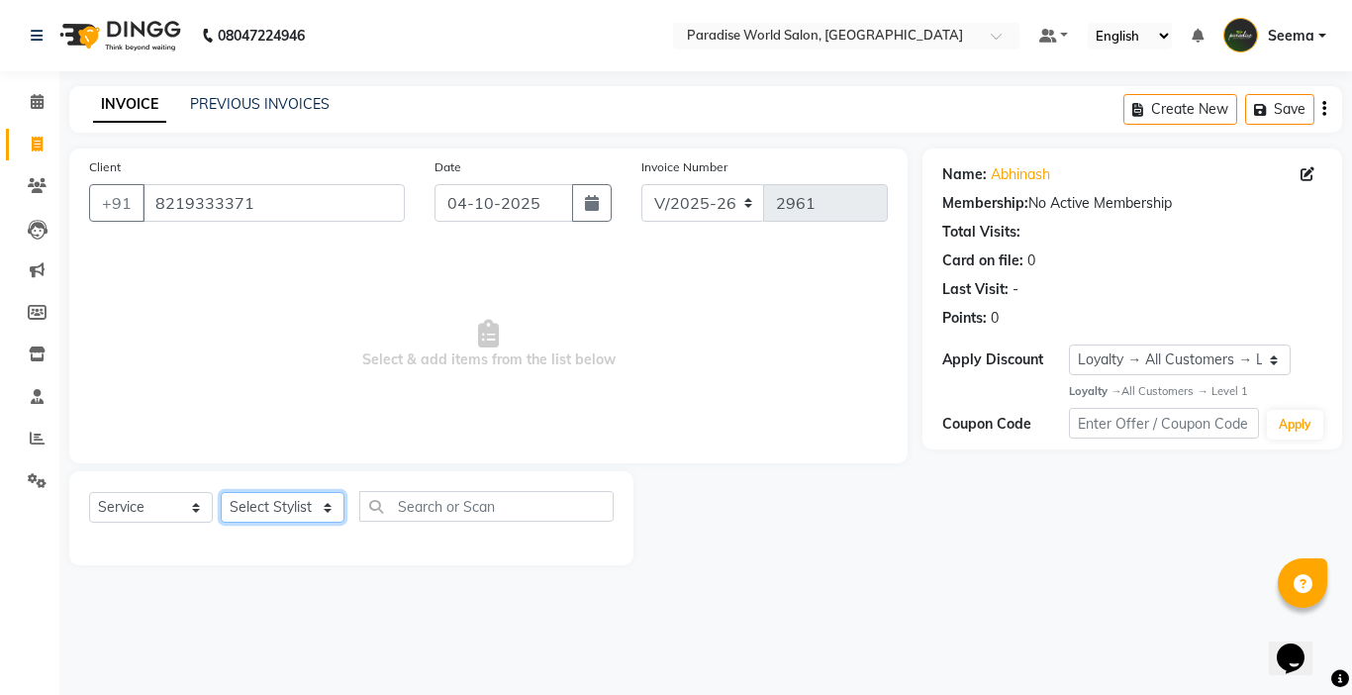
click at [314, 514] on select "Select Stylist [PERSON_NAME] [PERSON_NAME] [PERSON_NAME] company Deepak [PERSON…" at bounding box center [283, 507] width 124 height 31
click at [221, 492] on select "Select Stylist [PERSON_NAME] [PERSON_NAME] [PERSON_NAME] company Deepak [PERSON…" at bounding box center [283, 507] width 124 height 31
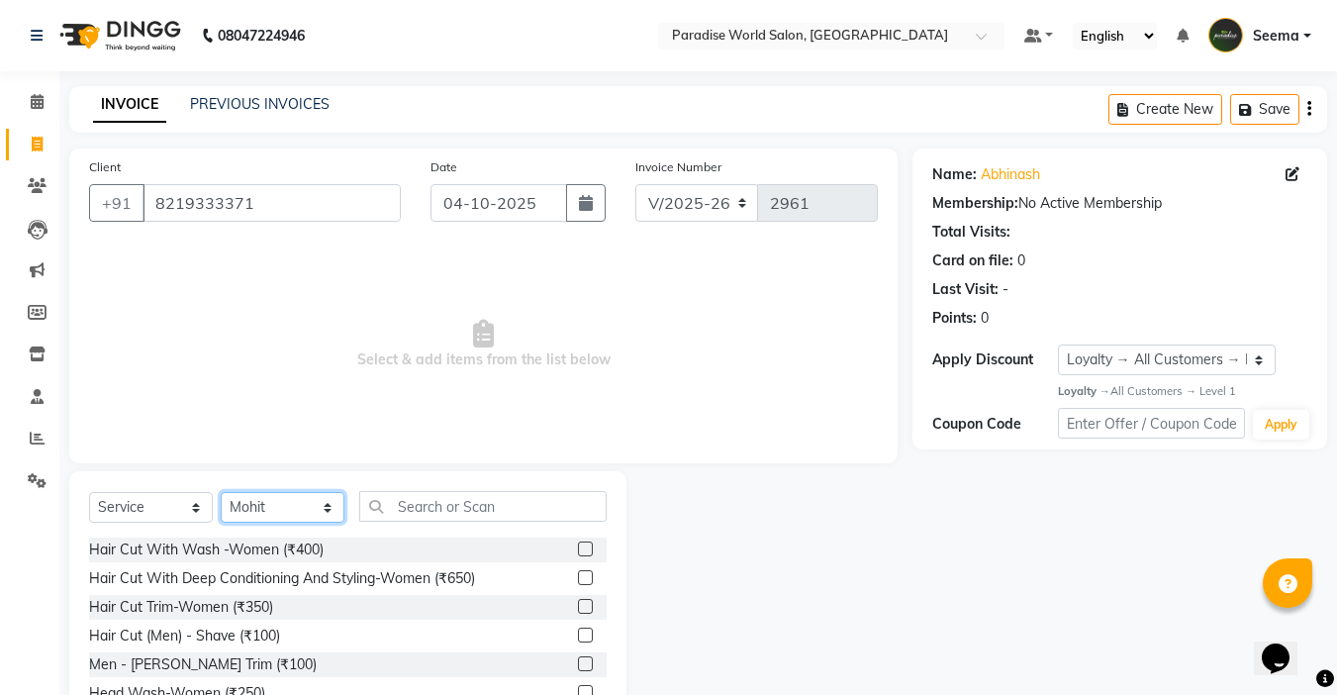
scroll to position [98, 0]
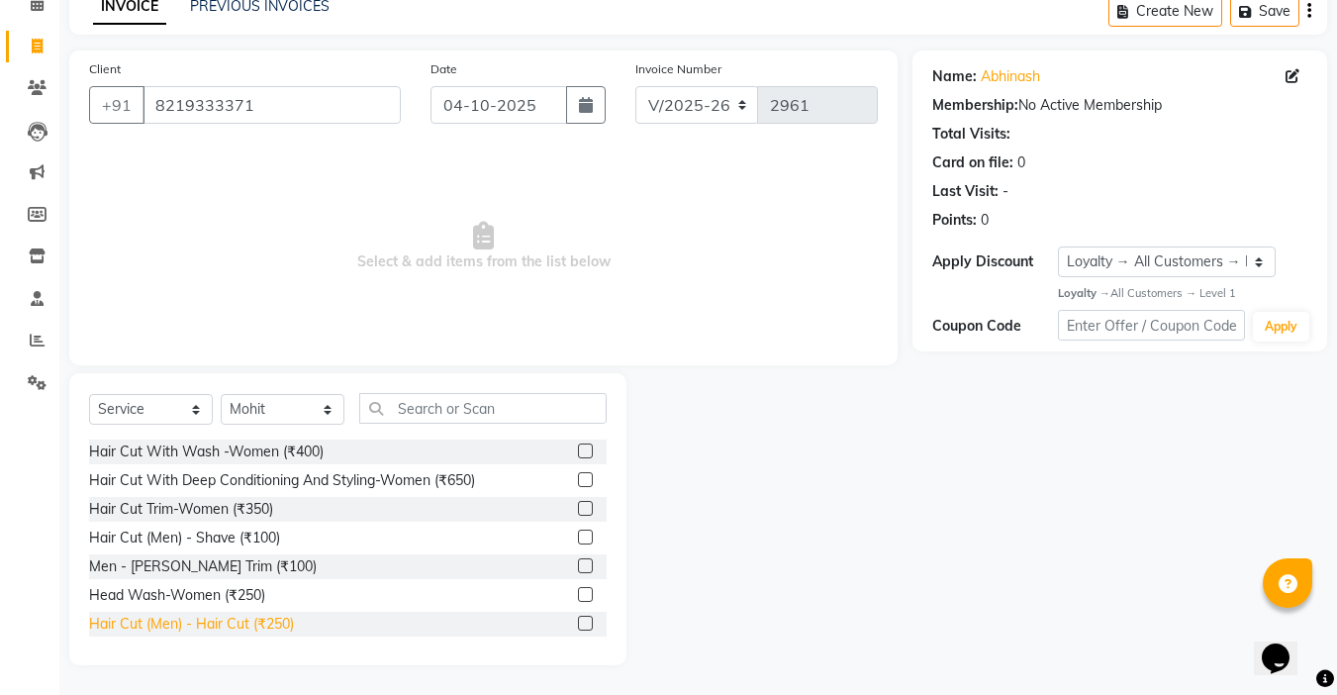
click at [258, 624] on div "Hair Cut (Men) - Hair Cut (₹250)" at bounding box center [191, 623] width 205 height 21
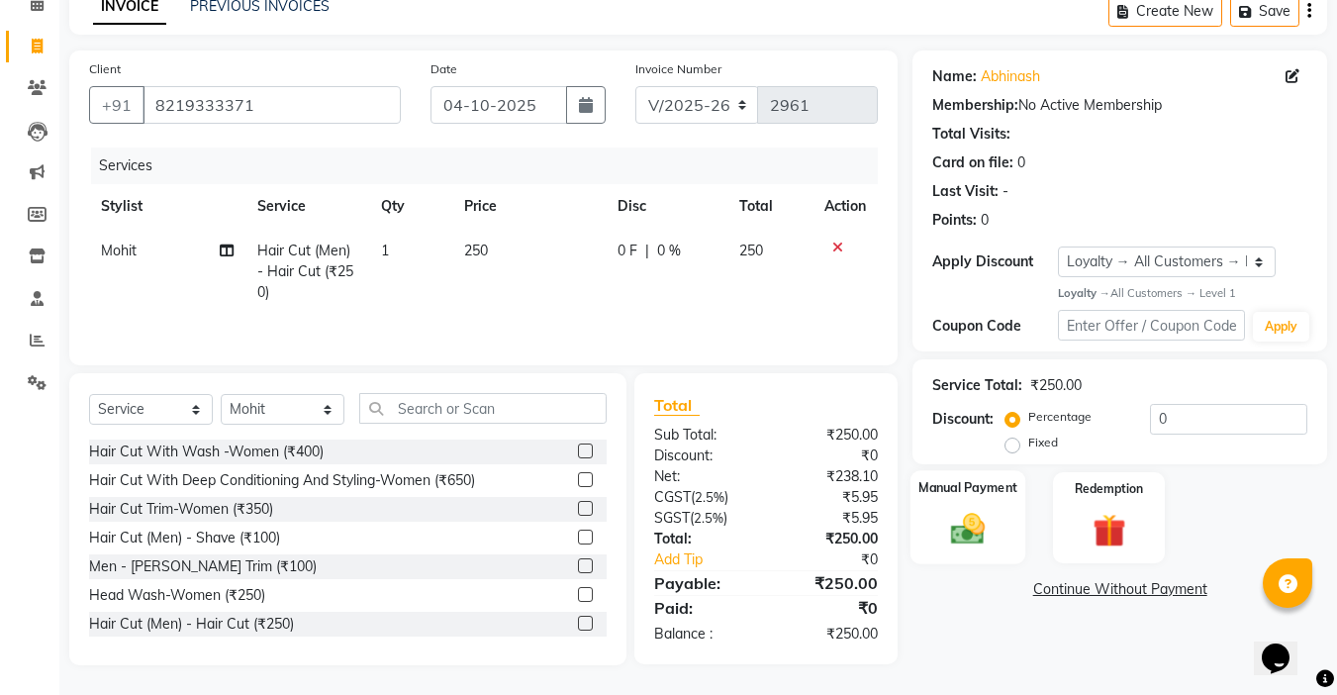
click at [1003, 527] on div "Manual Payment" at bounding box center [968, 517] width 116 height 94
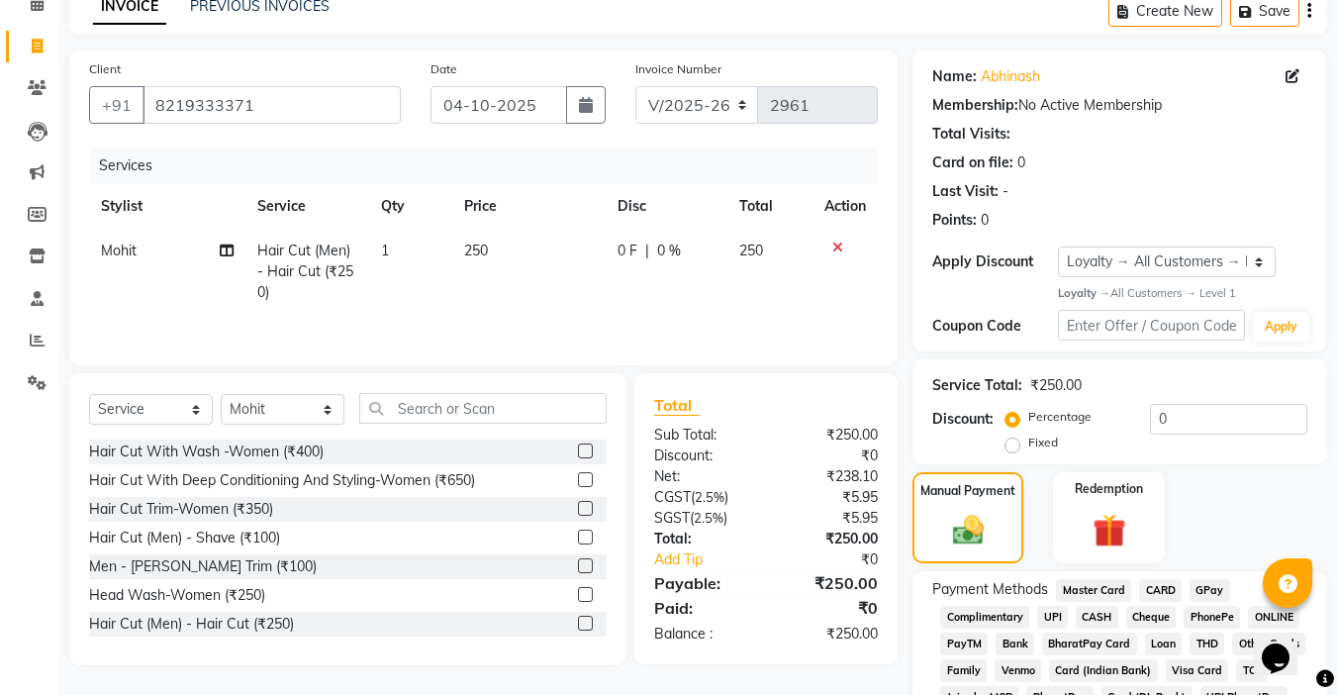
scroll to position [221, 0]
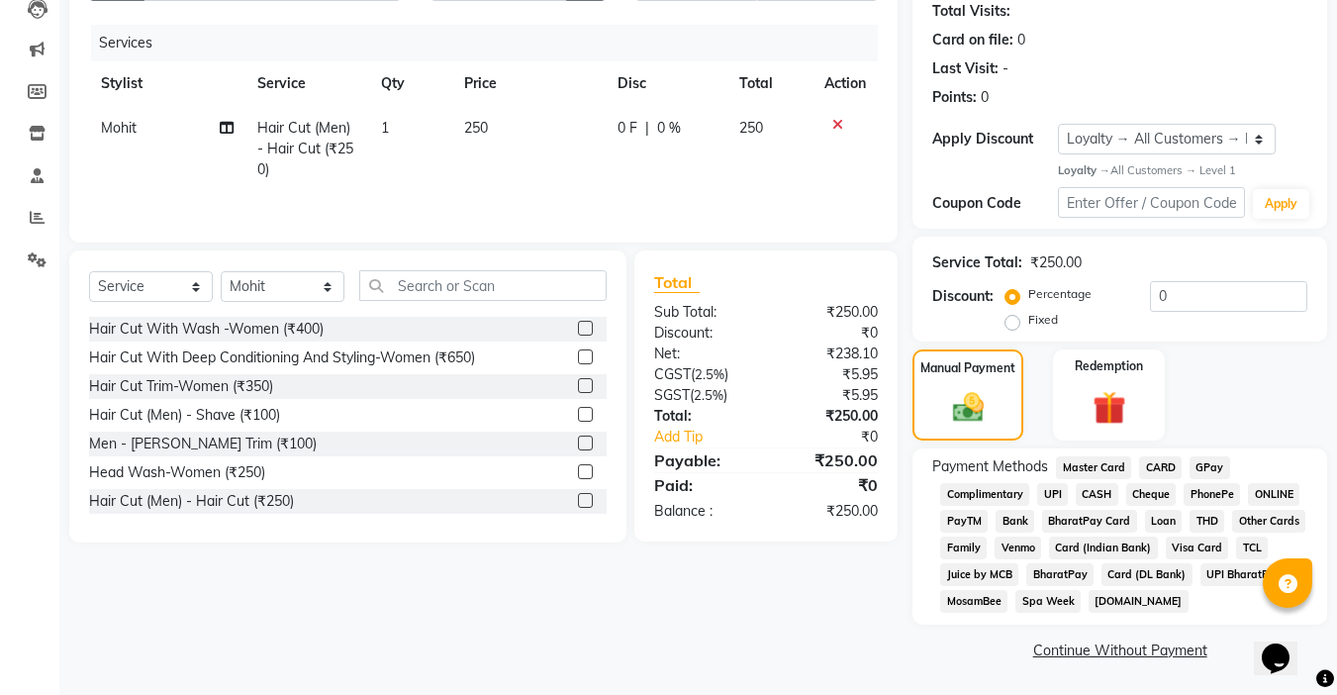
click at [1102, 489] on span "CASH" at bounding box center [1097, 494] width 43 height 23
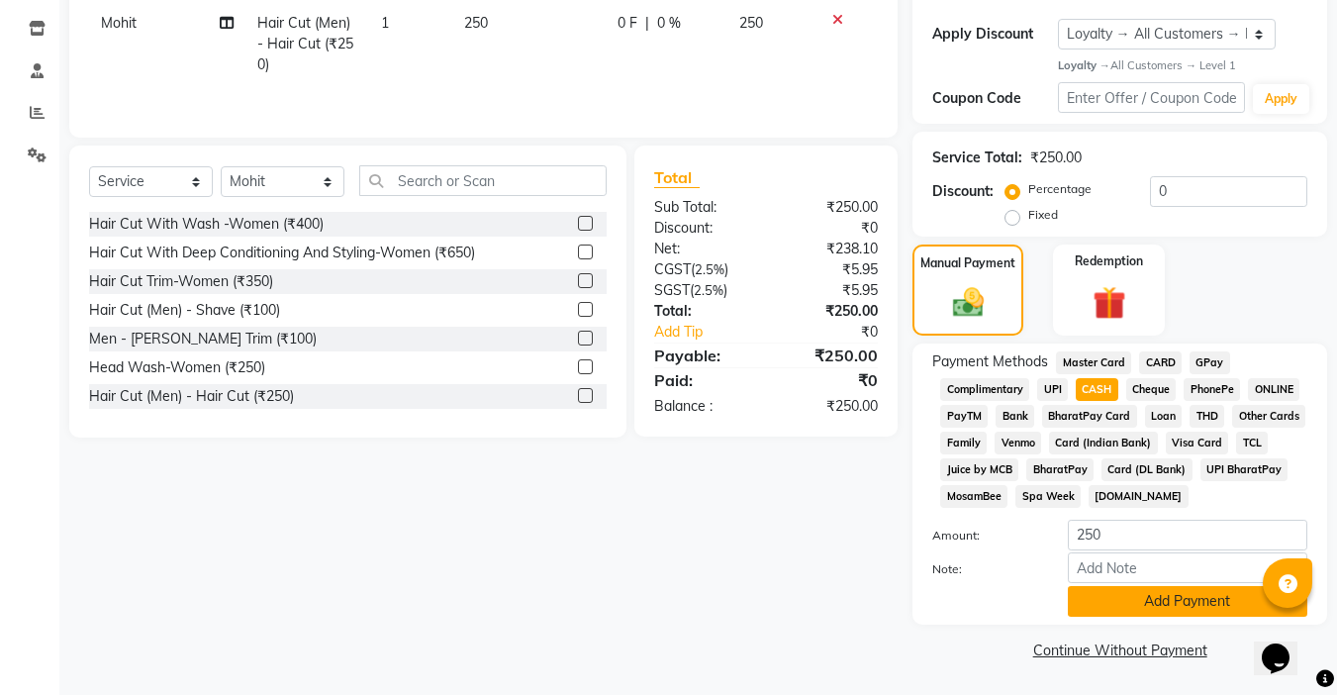
click at [1139, 596] on button "Add Payment" at bounding box center [1187, 601] width 239 height 31
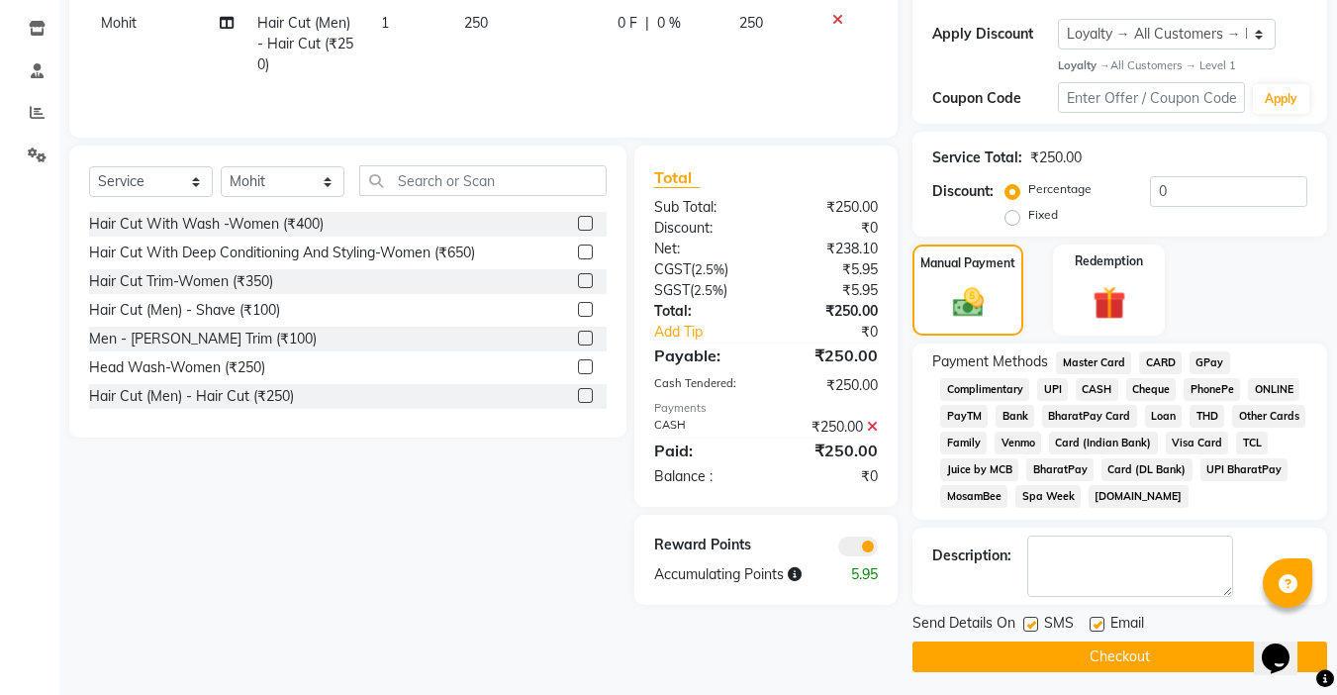
scroll to position [332, 0]
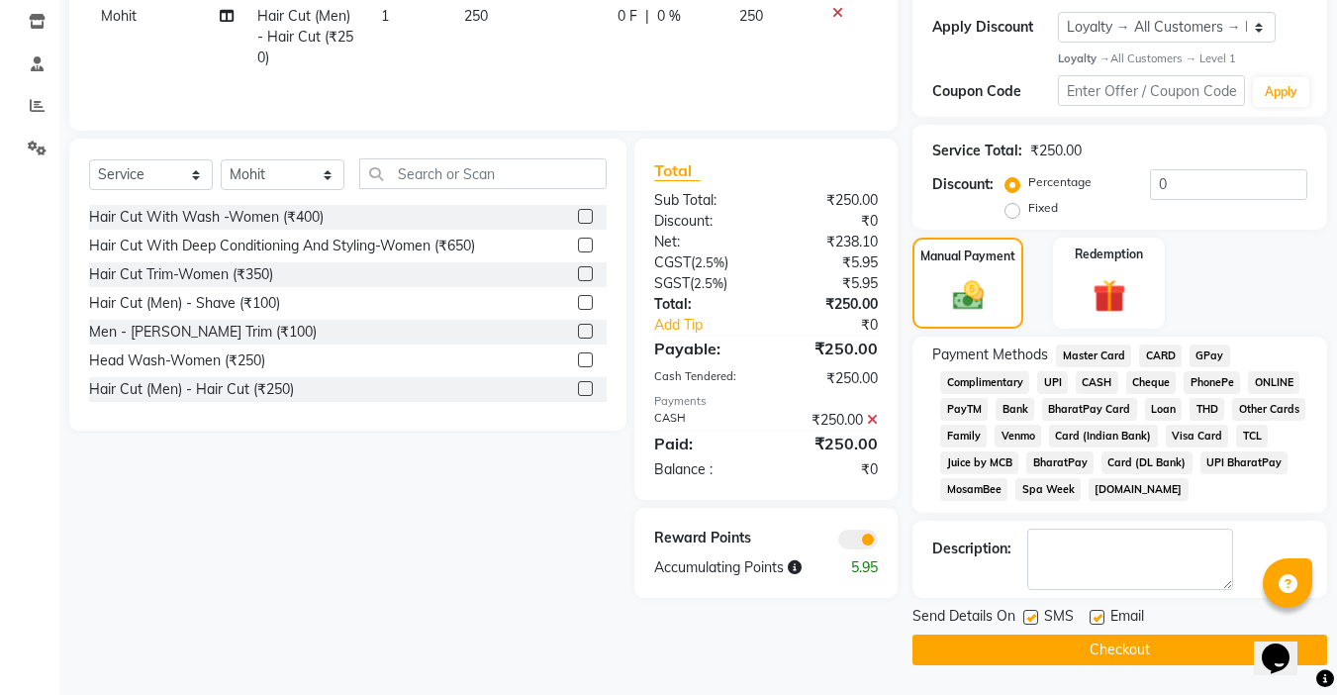
click at [1102, 616] on label at bounding box center [1096, 617] width 15 height 15
click at [1102, 616] on input "checkbox" at bounding box center [1095, 617] width 13 height 13
click at [1126, 661] on button "Checkout" at bounding box center [1119, 649] width 415 height 31
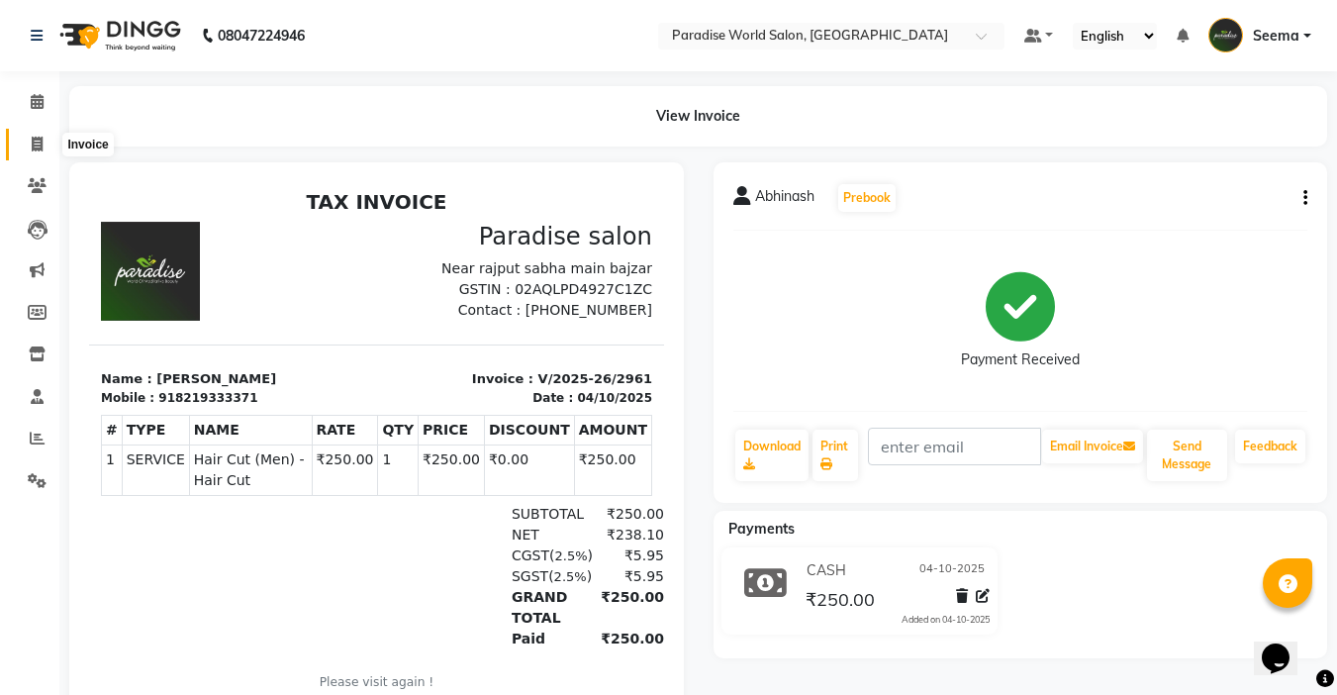
click at [41, 147] on icon at bounding box center [37, 144] width 11 height 15
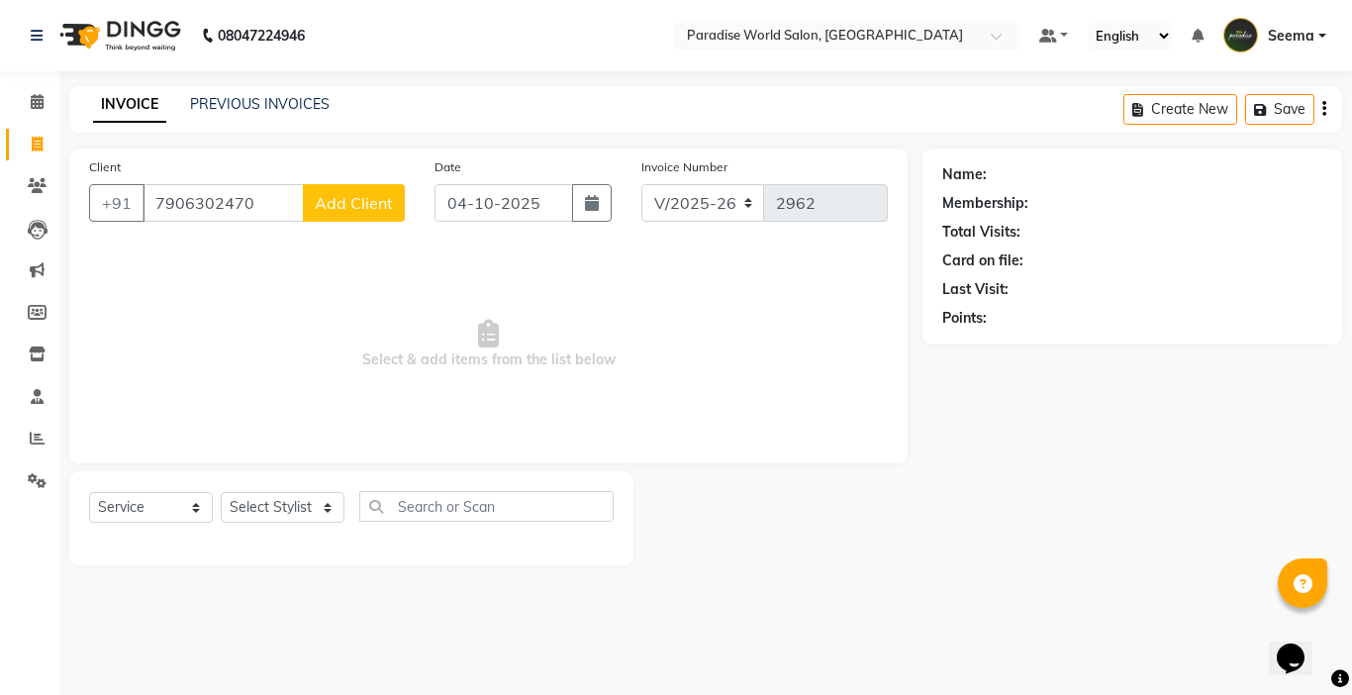
click at [340, 216] on button "Add Client" at bounding box center [354, 203] width 102 height 38
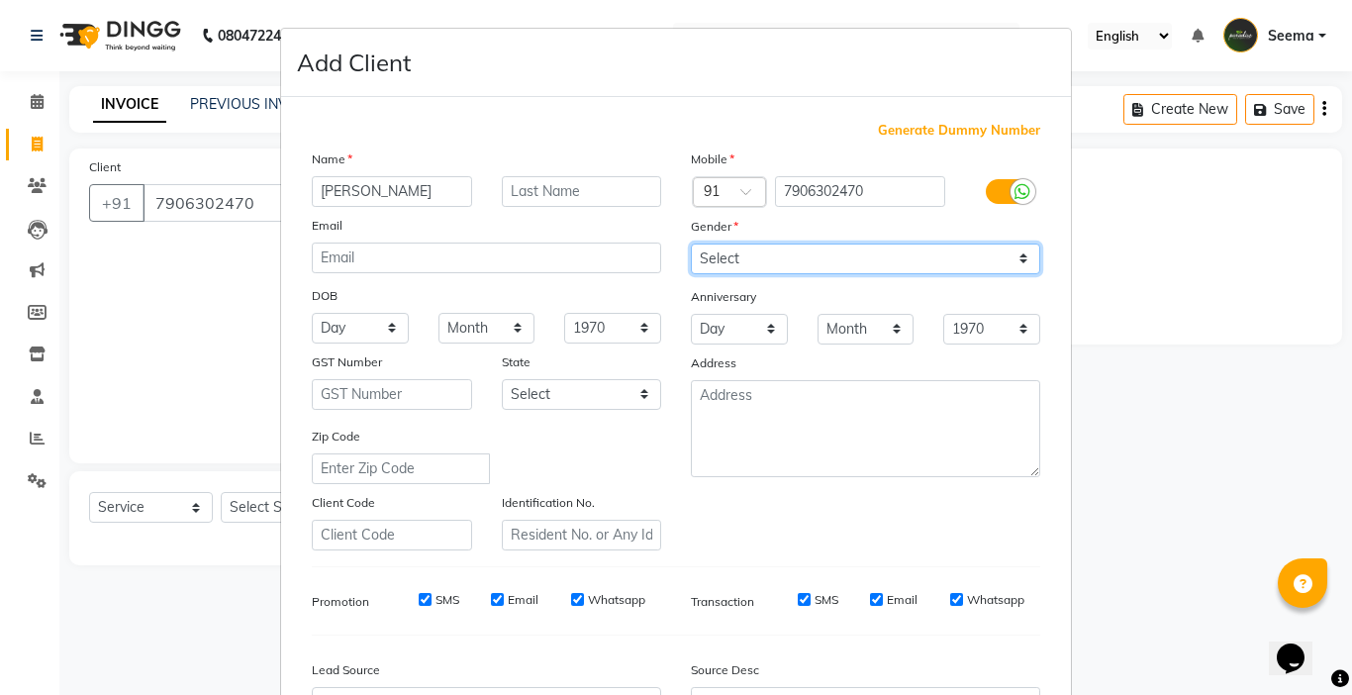
drag, startPoint x: 706, startPoint y: 249, endPoint x: 717, endPoint y: 260, distance: 15.4
click at [706, 249] on select "Select [DEMOGRAPHIC_DATA] [DEMOGRAPHIC_DATA] Other Prefer Not To Say" at bounding box center [865, 258] width 349 height 31
click at [691, 243] on select "Select [DEMOGRAPHIC_DATA] [DEMOGRAPHIC_DATA] Other Prefer Not To Say" at bounding box center [865, 258] width 349 height 31
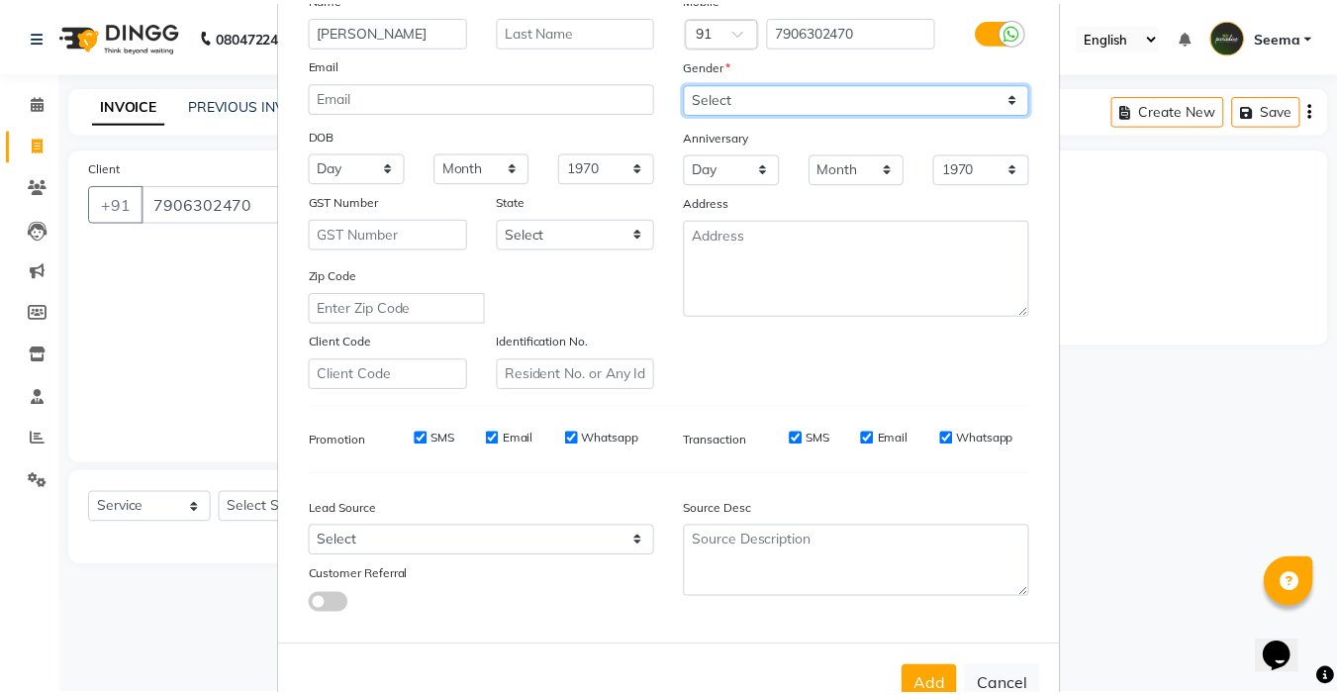
scroll to position [219, 0]
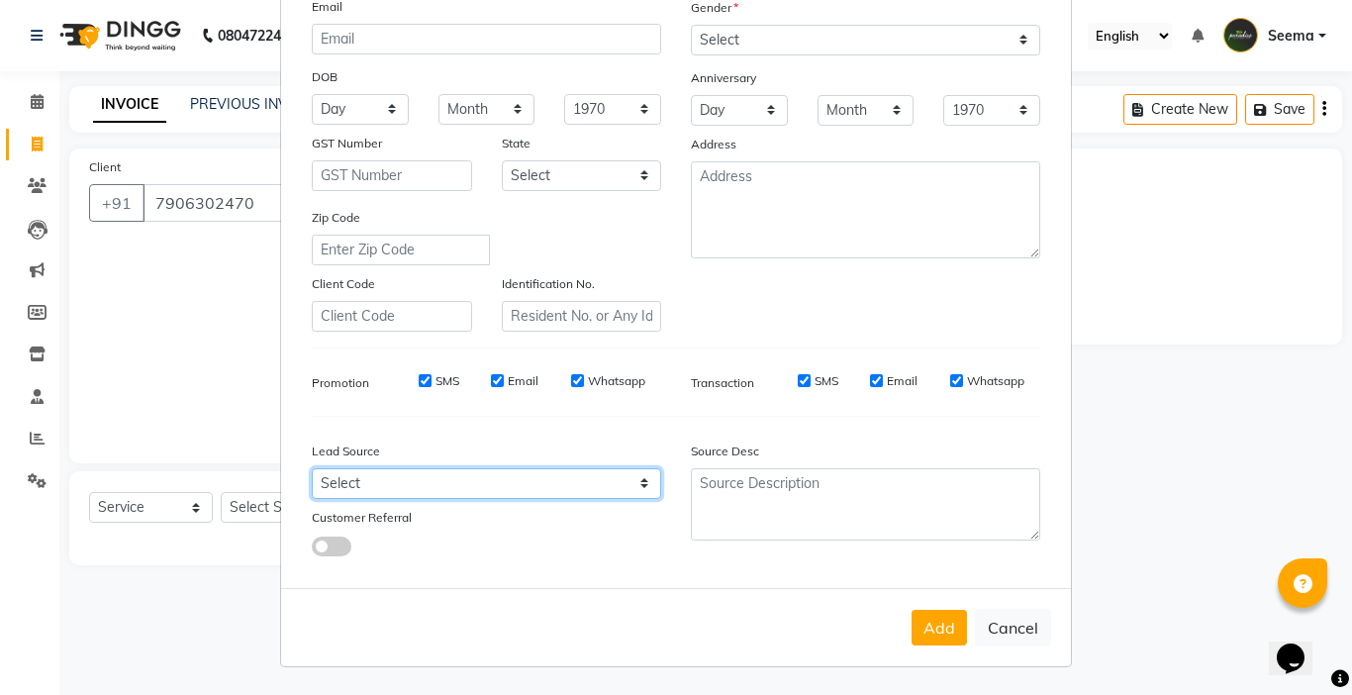
click at [466, 477] on select "Select Walk-in Referral Internet Friend Word of Mouth Advertisement Facebook Ju…" at bounding box center [486, 483] width 349 height 31
click at [312, 468] on select "Select Walk-in Referral Internet Friend Word of Mouth Advertisement Facebook Ju…" at bounding box center [486, 483] width 349 height 31
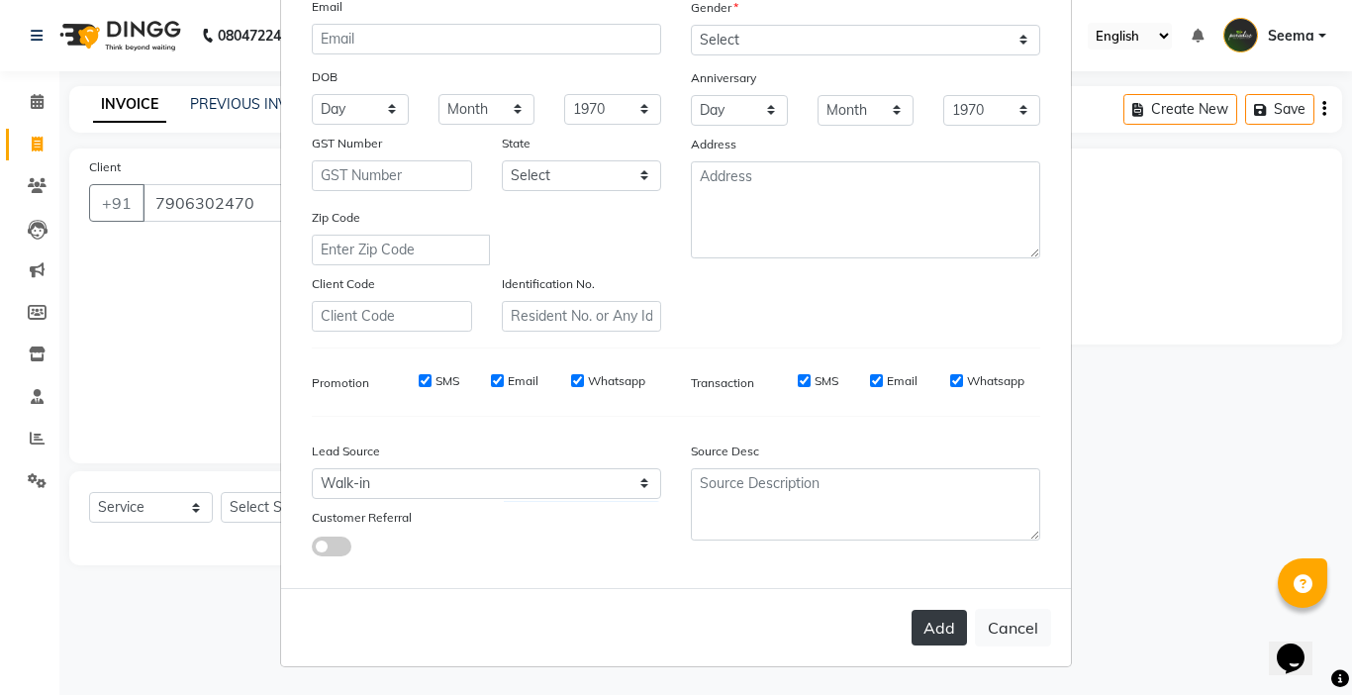
click at [936, 622] on button "Add" at bounding box center [938, 628] width 55 height 36
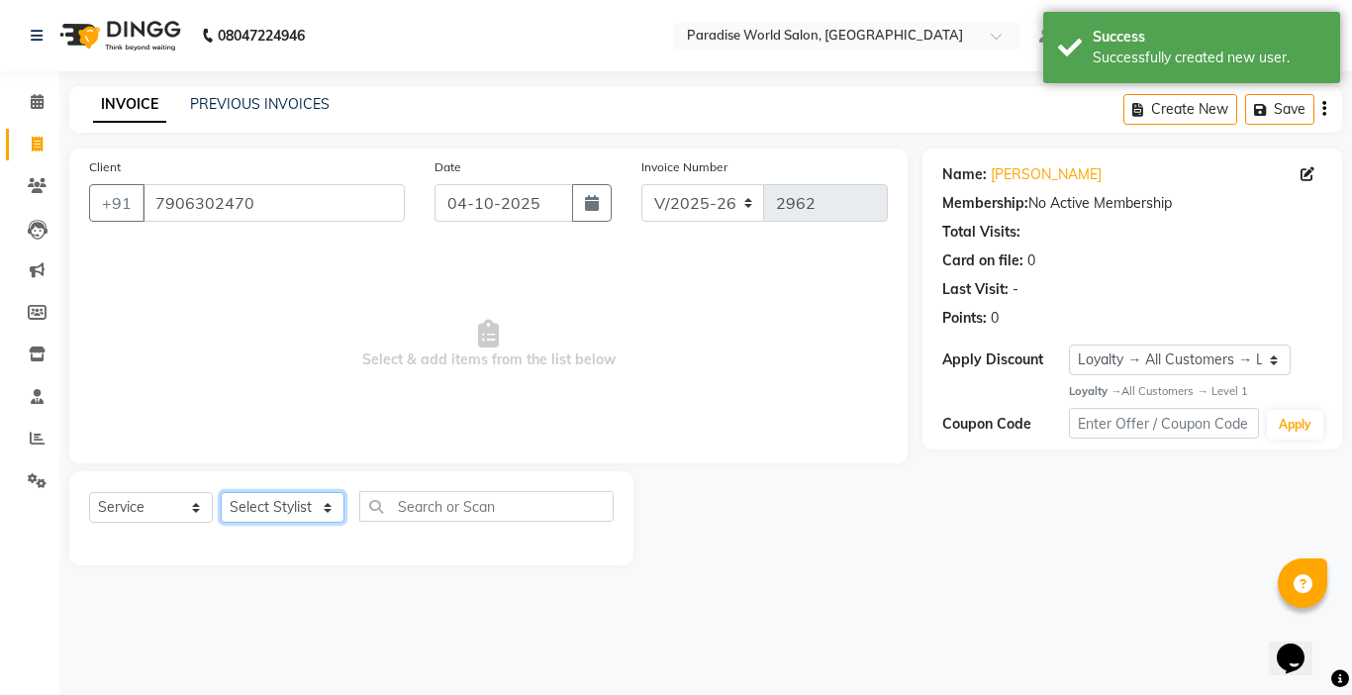
click at [277, 511] on select "Select Stylist [PERSON_NAME] [PERSON_NAME] [PERSON_NAME] company Deepak [PERSON…" at bounding box center [283, 507] width 124 height 31
click at [221, 492] on select "Select Stylist [PERSON_NAME] [PERSON_NAME] [PERSON_NAME] company Deepak [PERSON…" at bounding box center [283, 507] width 124 height 31
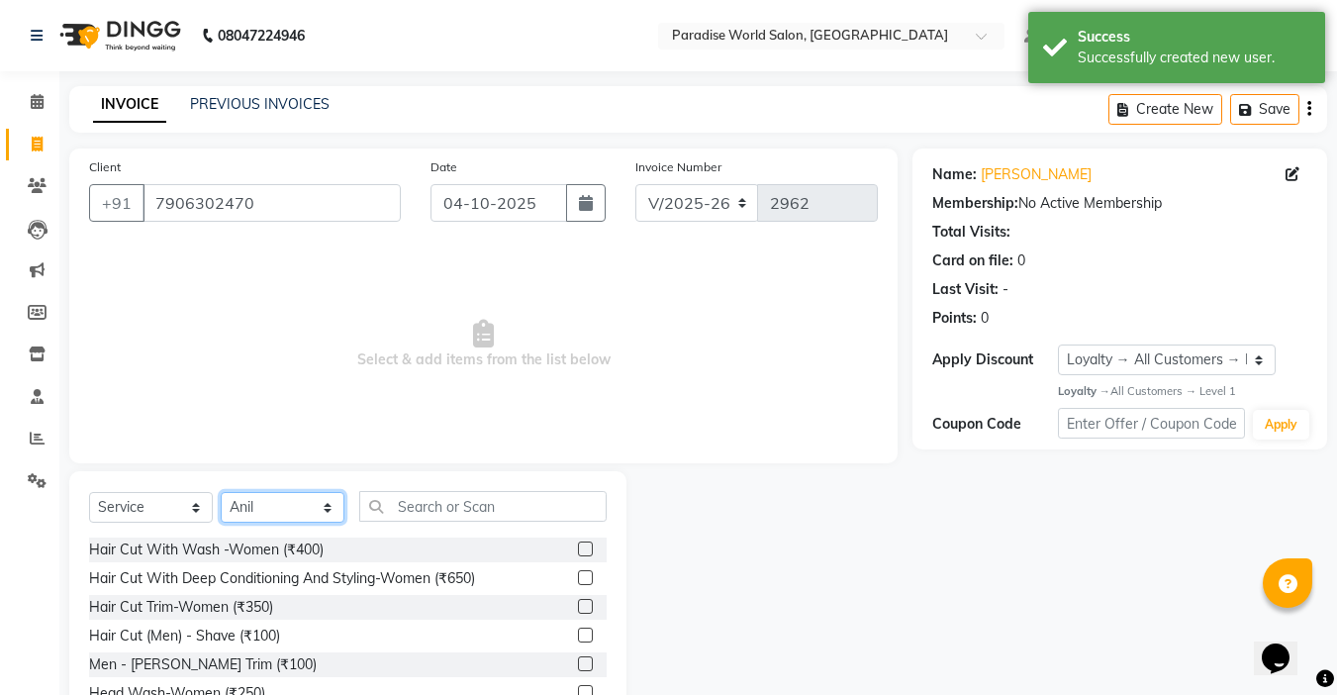
scroll to position [98, 0]
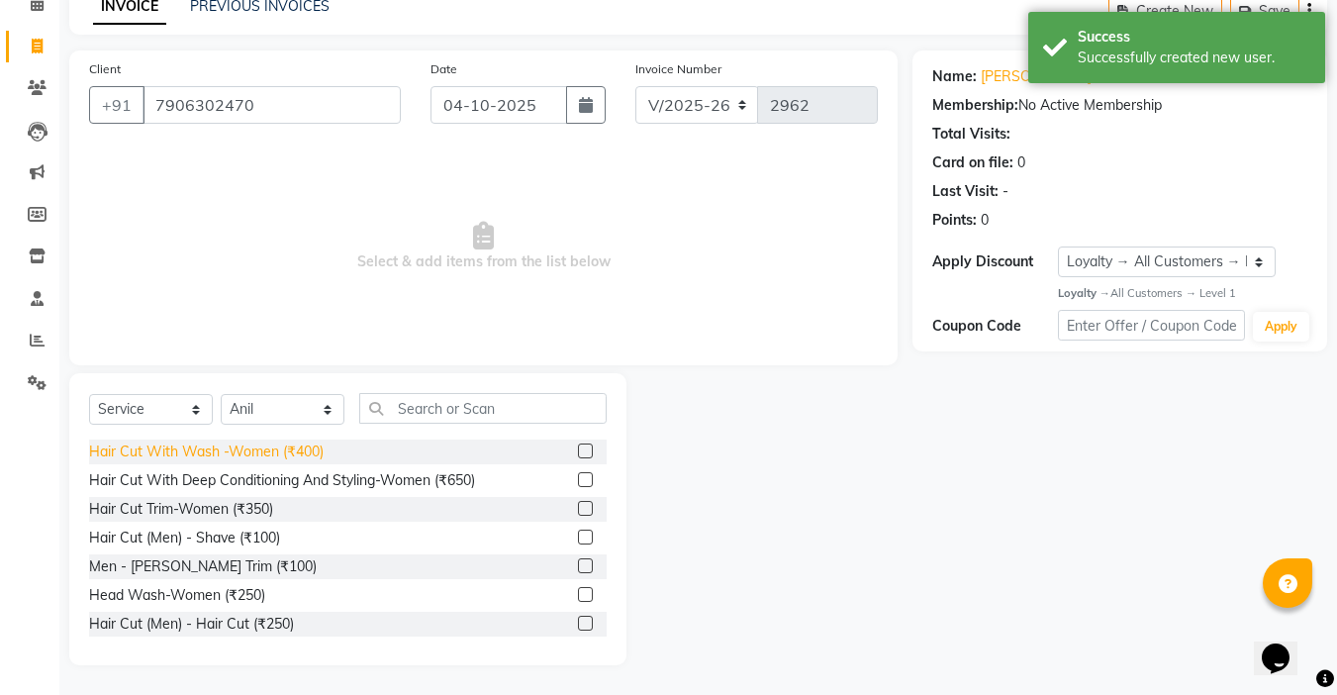
click at [303, 455] on div "Hair Cut With Wash -Women (₹400)" at bounding box center [206, 451] width 235 height 21
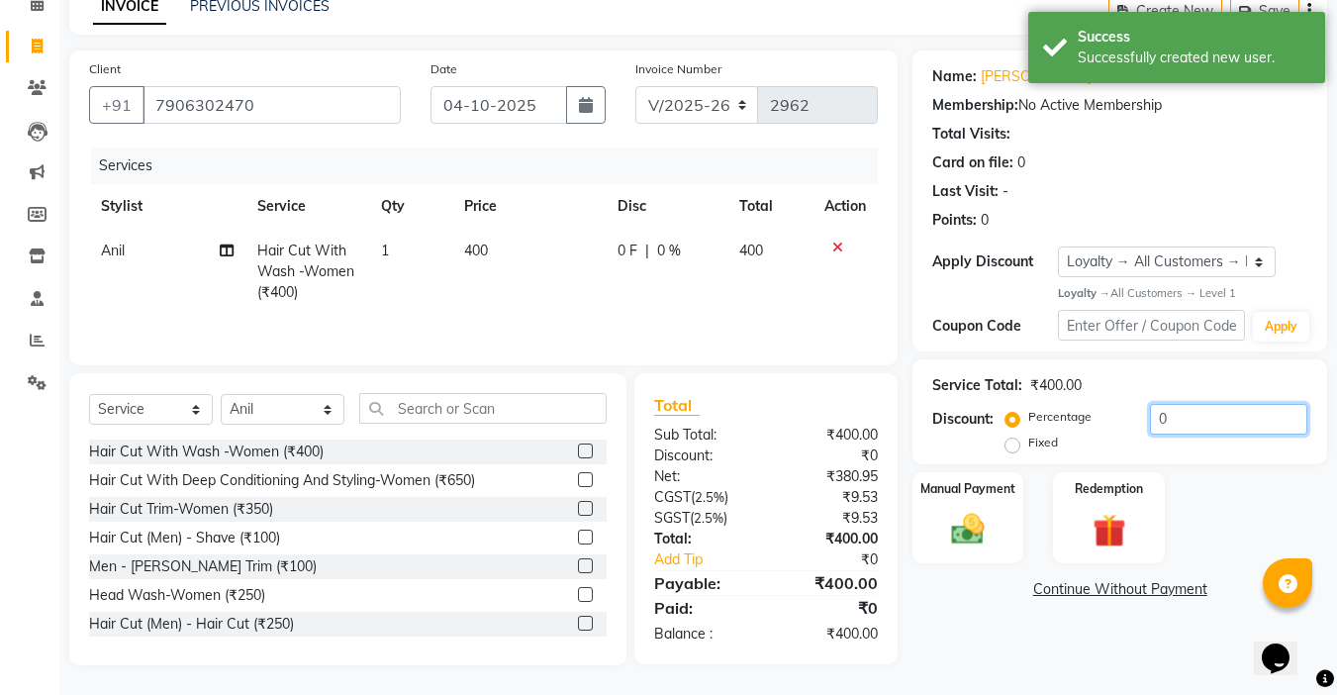
drag, startPoint x: 1175, startPoint y: 417, endPoint x: 1018, endPoint y: 426, distance: 157.6
click at [1018, 426] on div "Percentage Fixed 0" at bounding box center [1158, 430] width 298 height 53
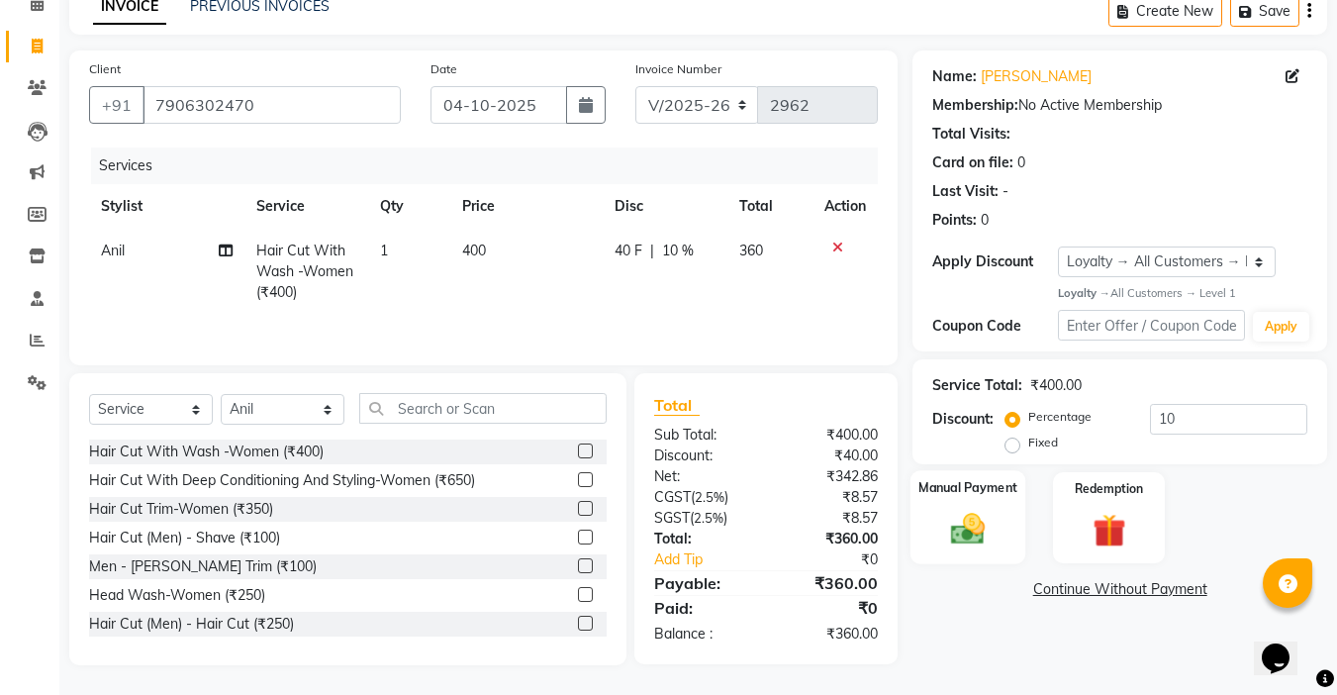
click at [958, 485] on label "Manual Payment" at bounding box center [967, 488] width 99 height 19
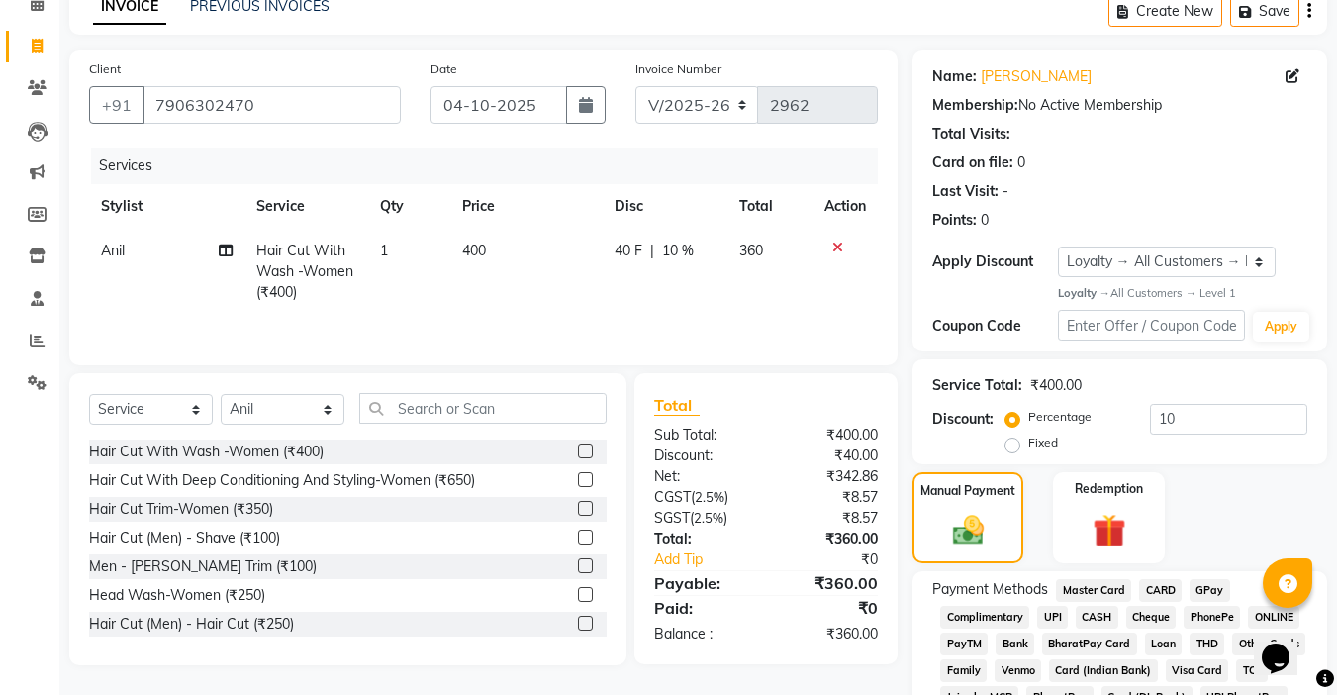
scroll to position [221, 0]
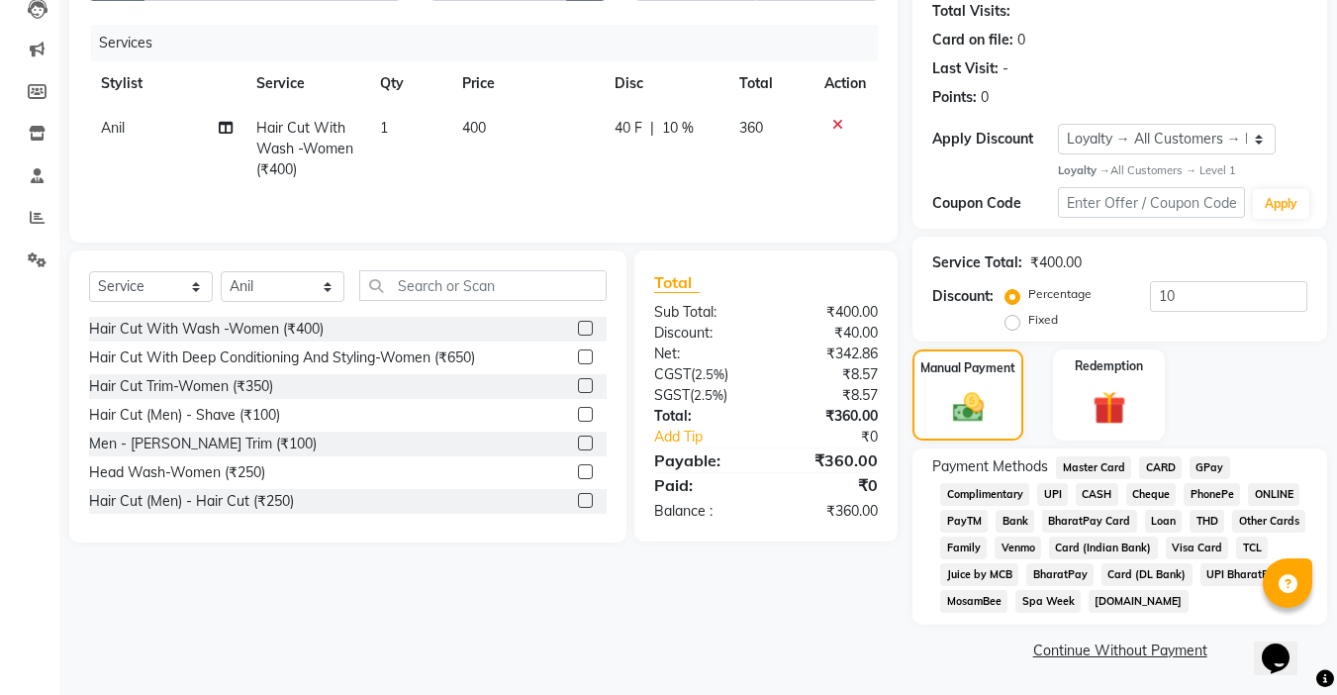
click at [1094, 499] on span "CASH" at bounding box center [1097, 494] width 43 height 23
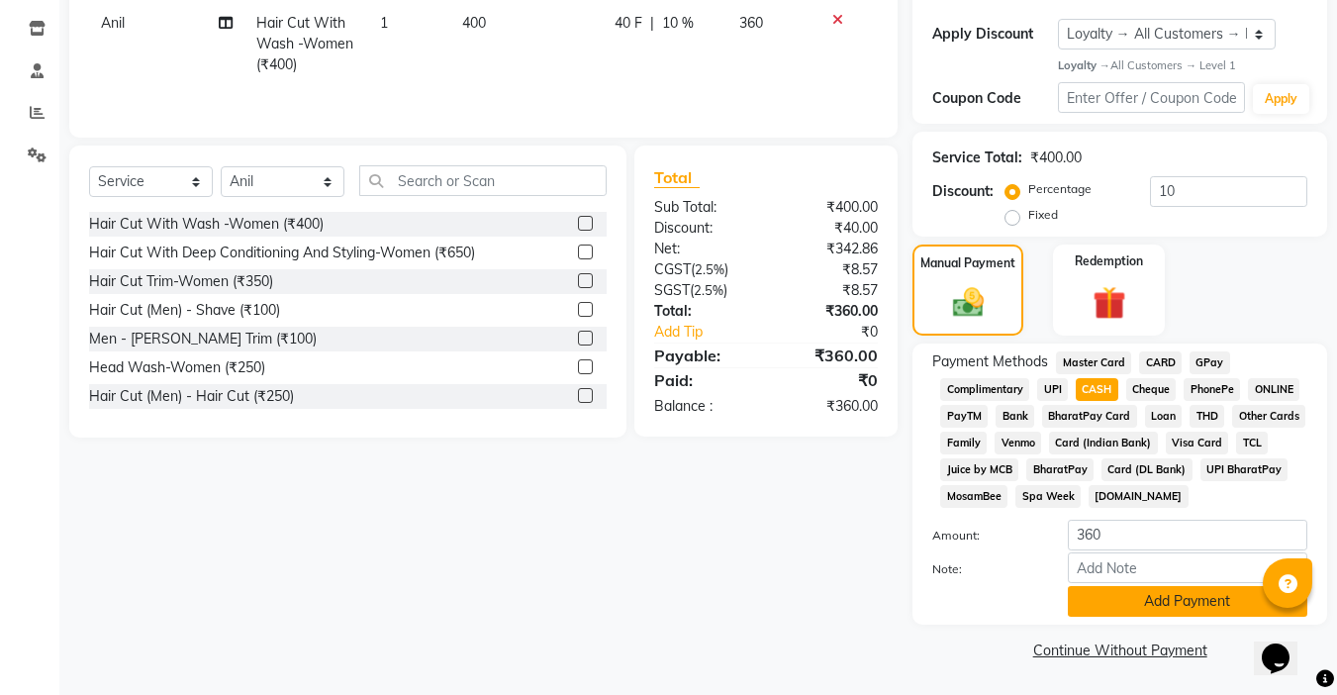
click at [1119, 596] on button "Add Payment" at bounding box center [1187, 601] width 239 height 31
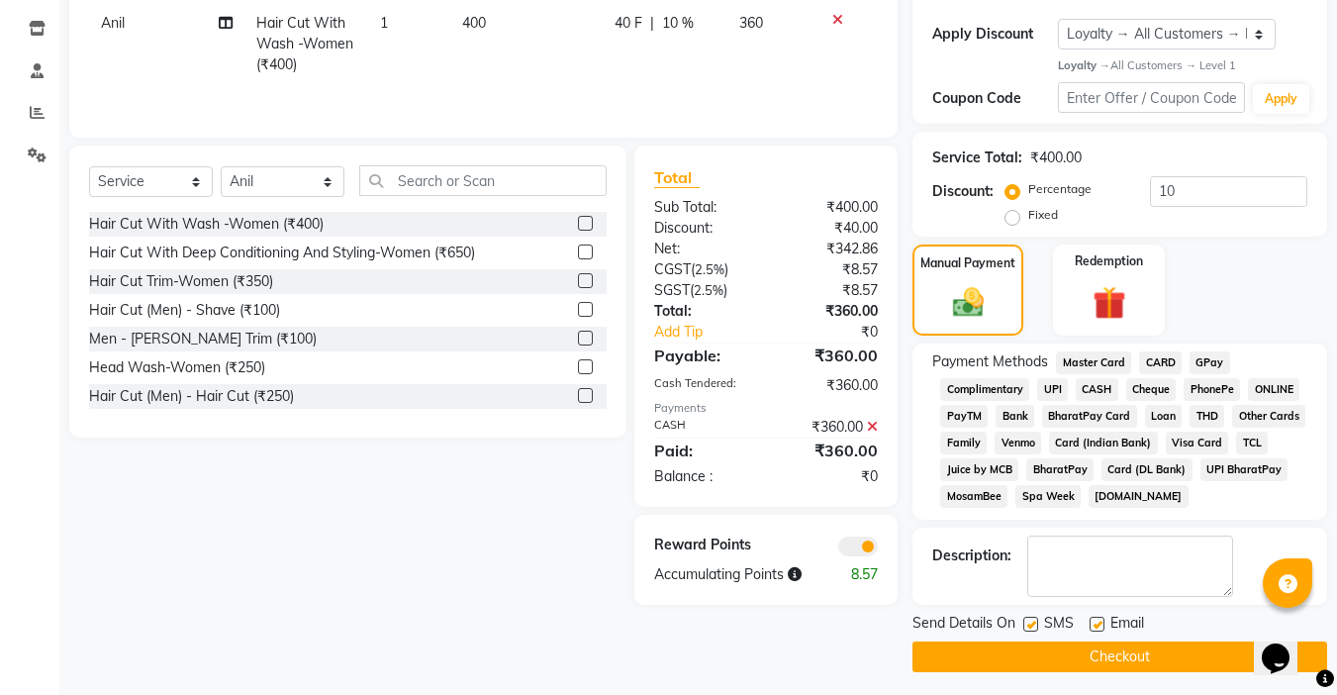
click at [1098, 620] on label at bounding box center [1096, 623] width 15 height 15
click at [1098, 620] on input "checkbox" at bounding box center [1095, 624] width 13 height 13
click at [1031, 628] on label at bounding box center [1030, 623] width 15 height 15
click at [1031, 628] on input "checkbox" at bounding box center [1029, 624] width 13 height 13
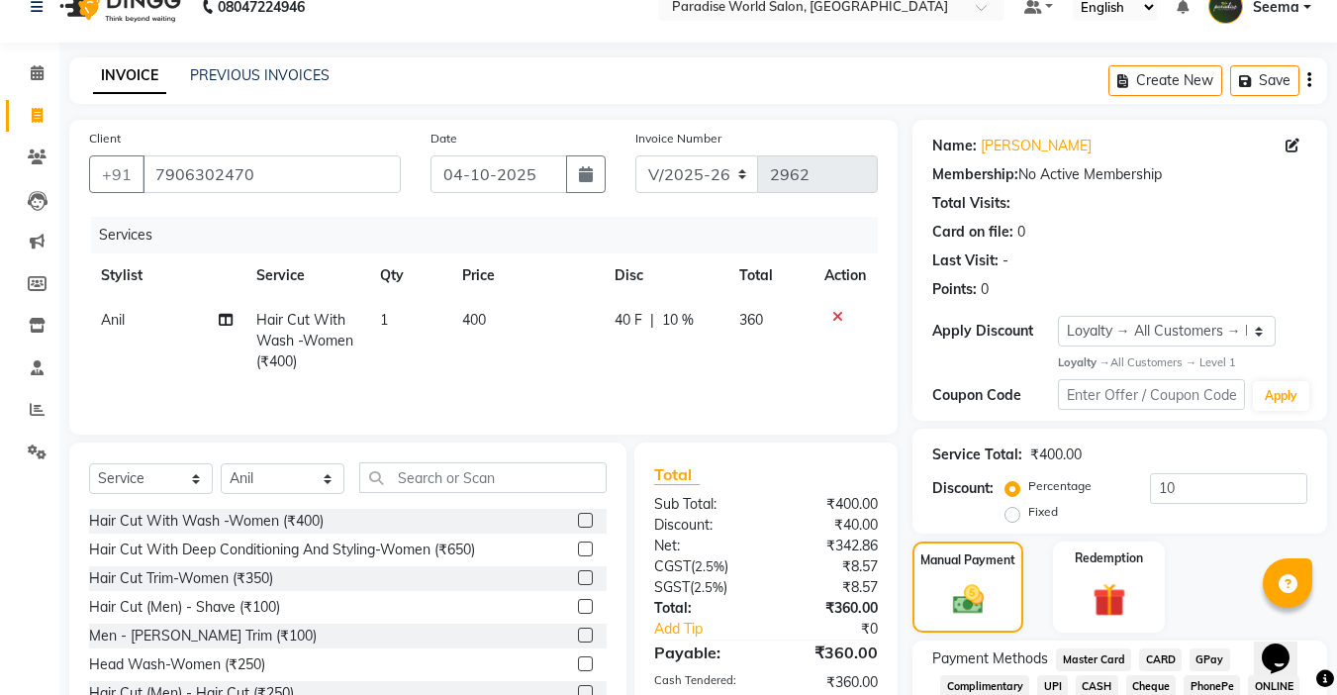
scroll to position [332, 0]
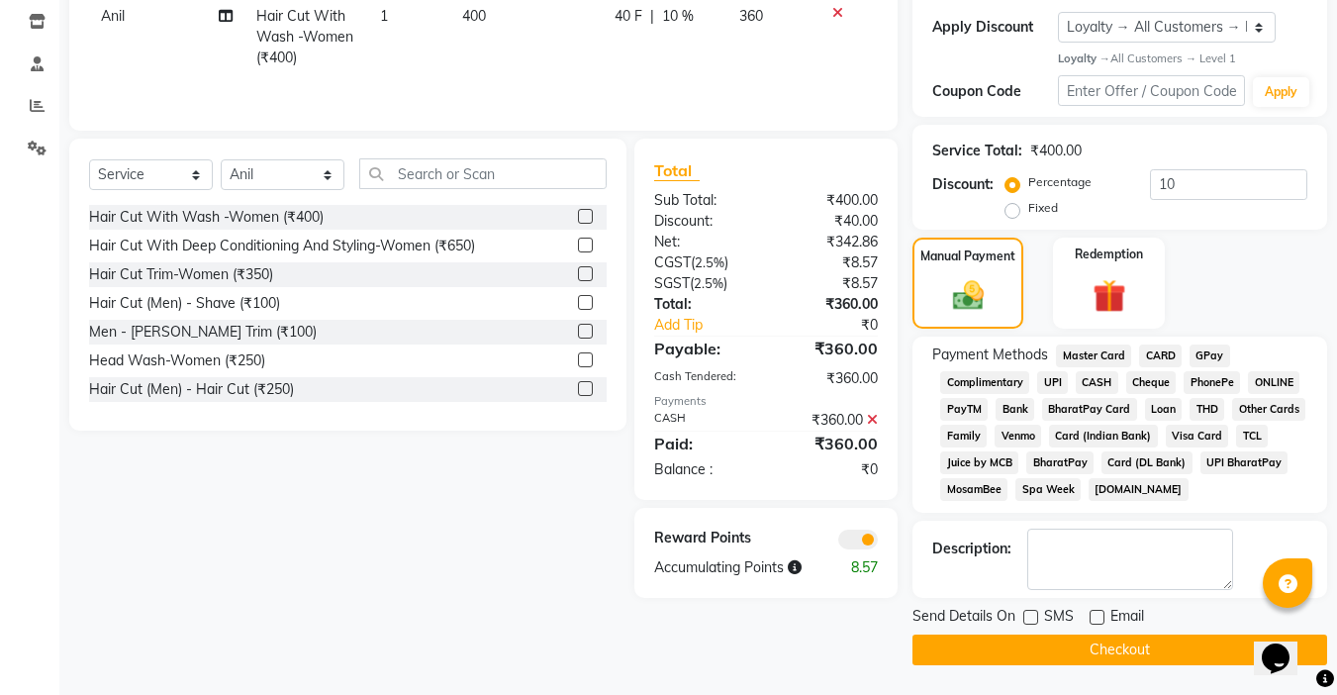
click at [1039, 618] on div "SMS" at bounding box center [1056, 618] width 66 height 25
click at [1032, 617] on label at bounding box center [1030, 617] width 15 height 15
click at [1032, 617] on input "checkbox" at bounding box center [1029, 617] width 13 height 13
click at [1092, 656] on button "Checkout" at bounding box center [1119, 649] width 415 height 31
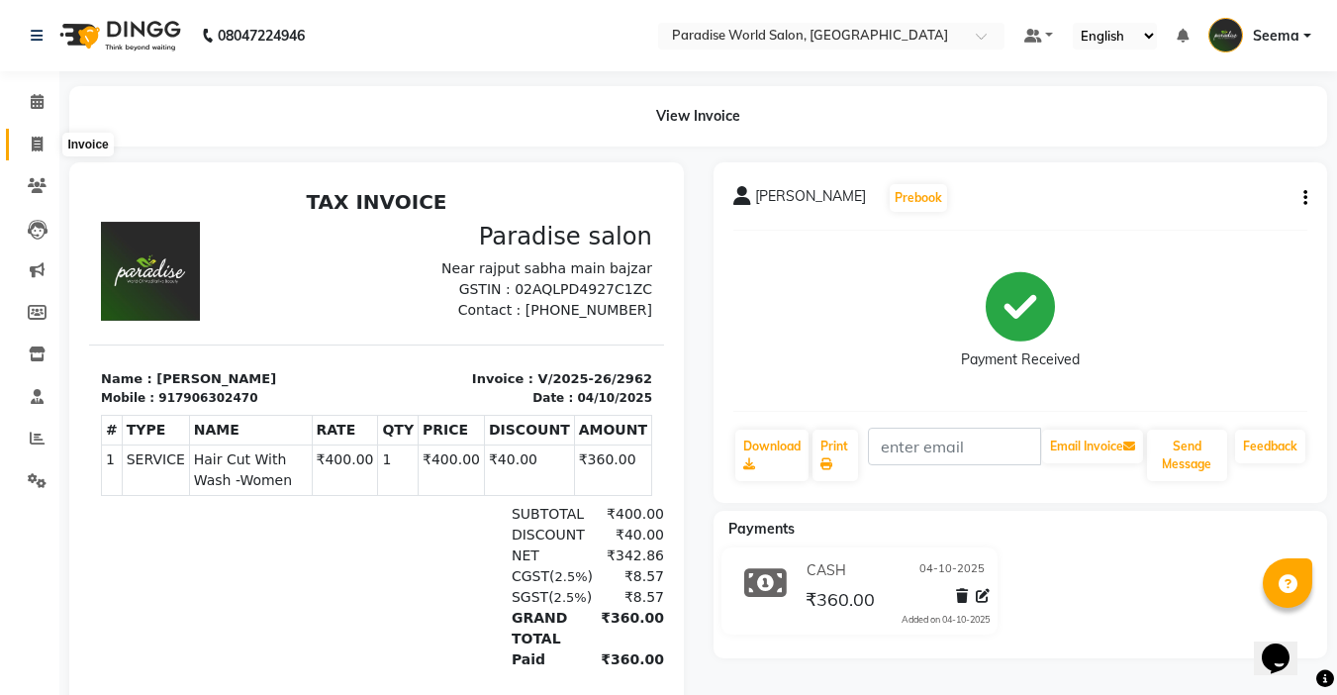
click at [35, 144] on icon at bounding box center [37, 144] width 11 height 15
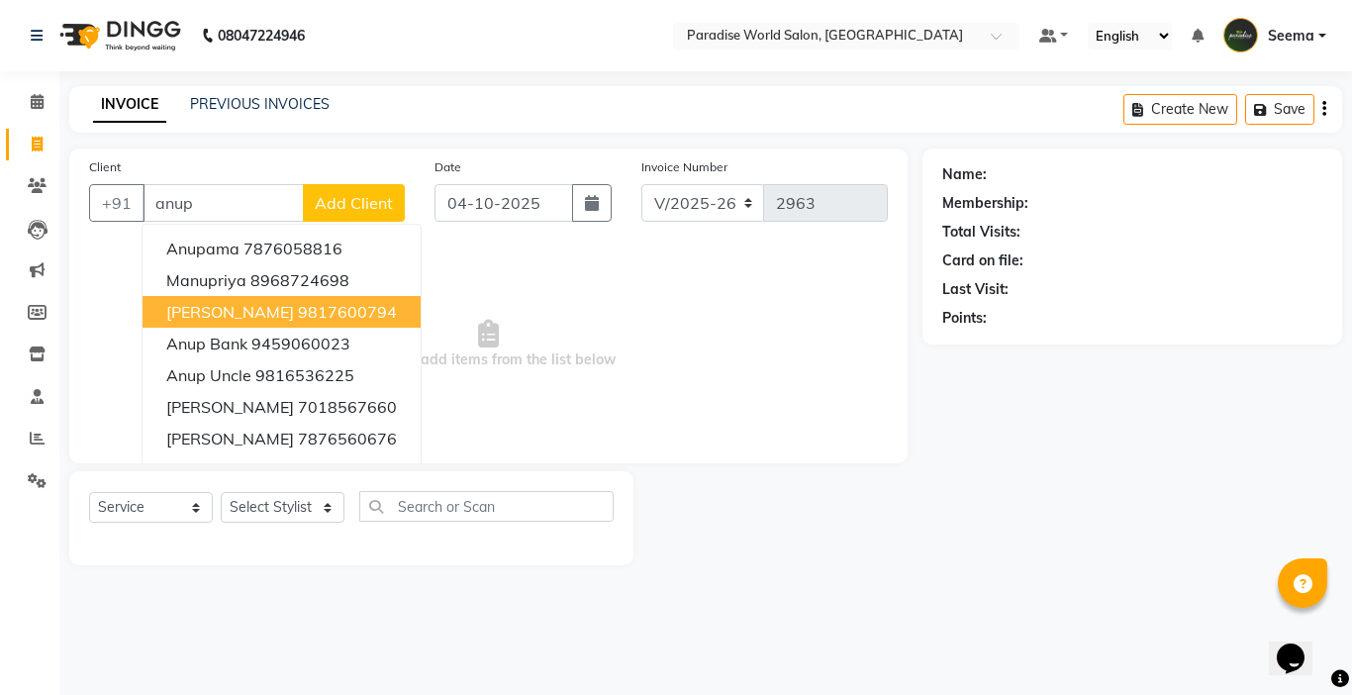
click at [298, 313] on ngb-highlight "9817600794" at bounding box center [347, 312] width 99 height 20
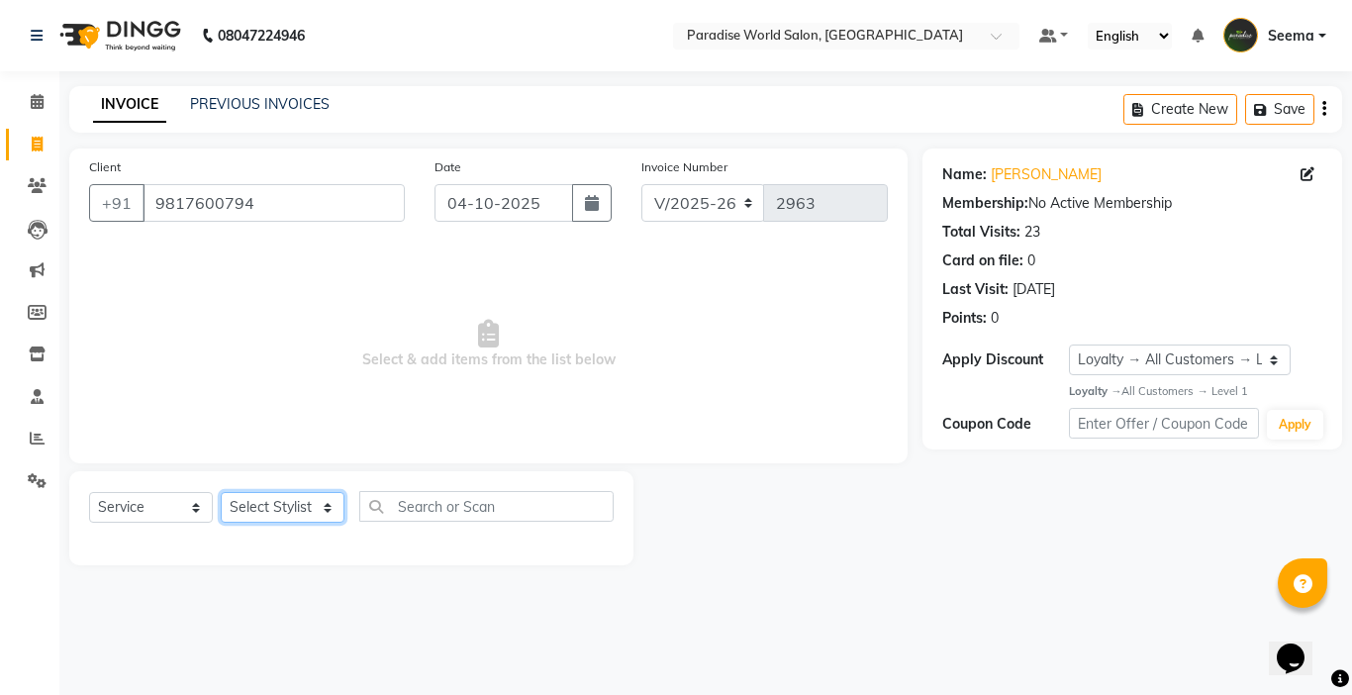
click at [292, 515] on select "Select Stylist [PERSON_NAME] [PERSON_NAME] [PERSON_NAME] company Deepak [PERSON…" at bounding box center [283, 507] width 124 height 31
click at [221, 492] on select "Select Stylist [PERSON_NAME] [PERSON_NAME] [PERSON_NAME] company Deepak [PERSON…" at bounding box center [283, 507] width 124 height 31
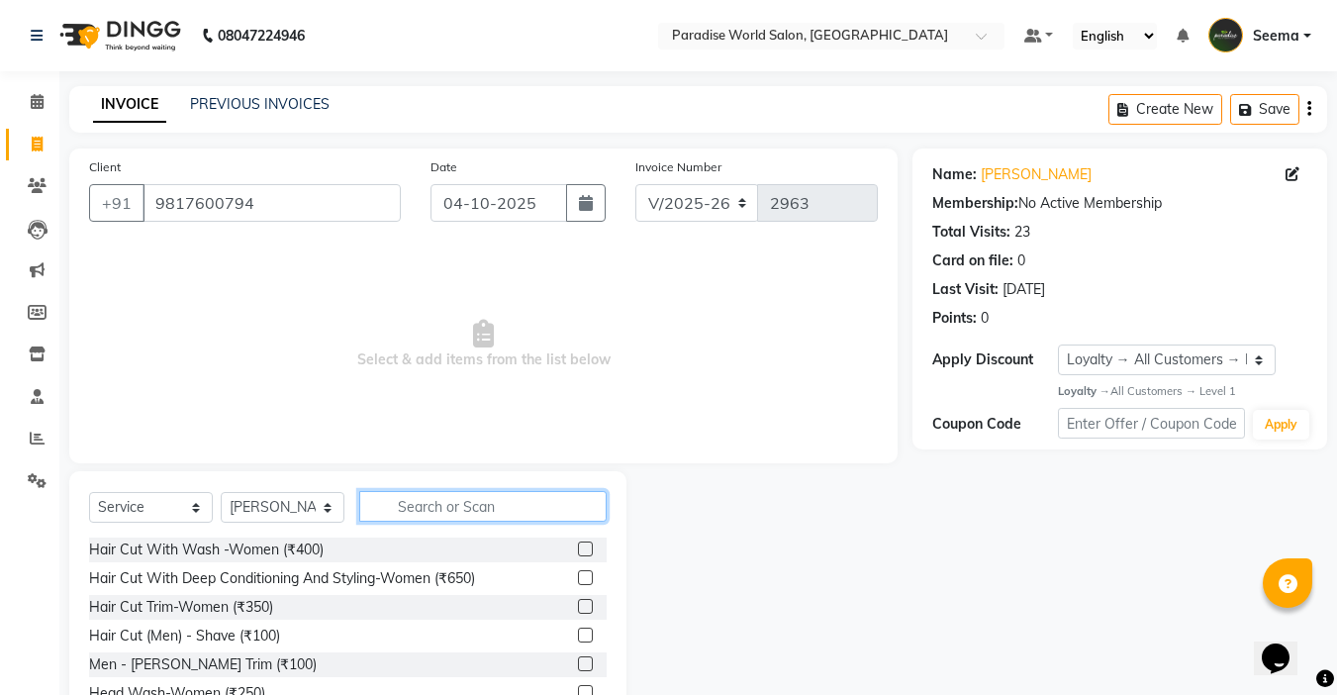
click at [478, 513] on input "text" at bounding box center [482, 506] width 247 height 31
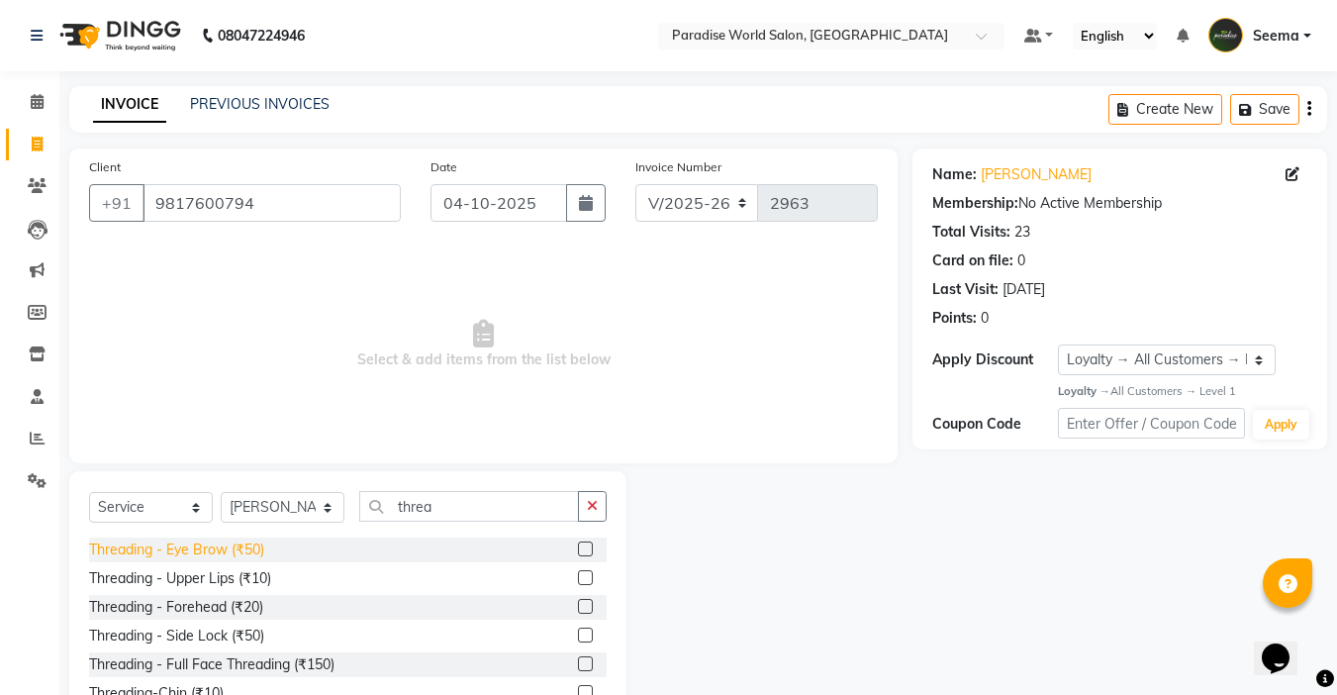
click at [239, 552] on div "Threading - Eye Brow (₹50)" at bounding box center [176, 549] width 175 height 21
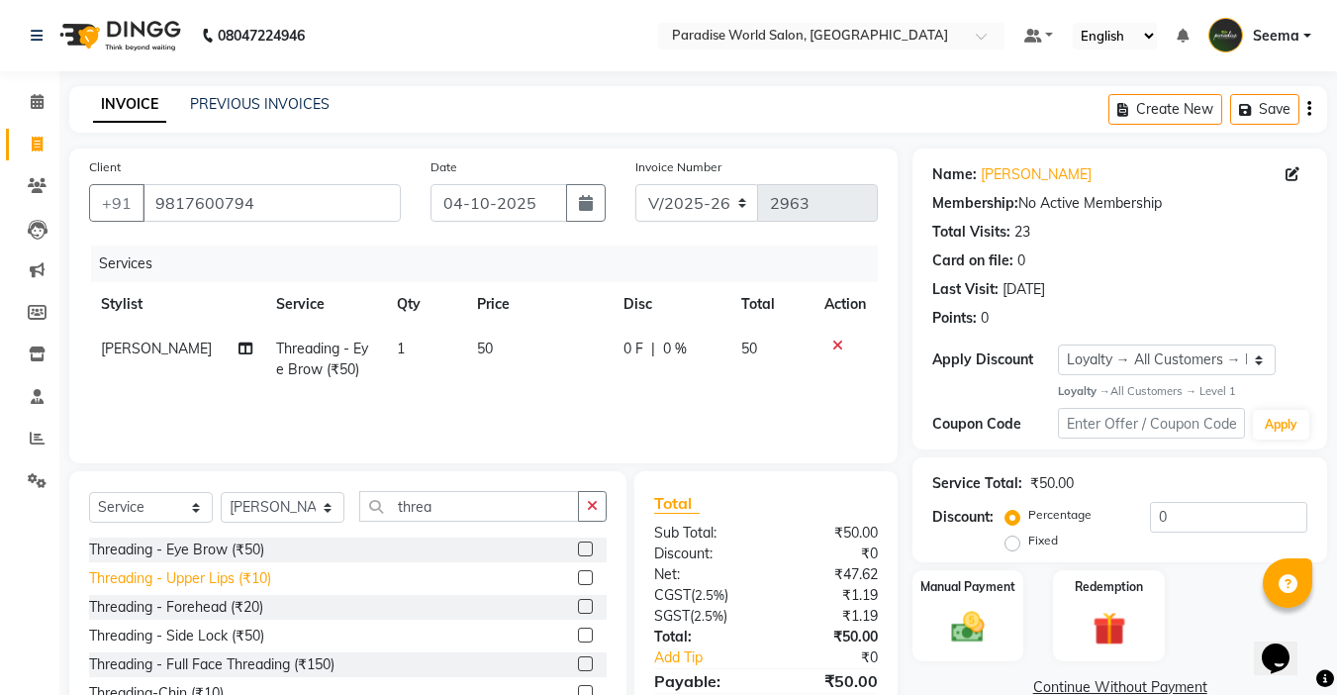
click at [248, 578] on div "Threading - Upper Lips (₹10)" at bounding box center [180, 578] width 182 height 21
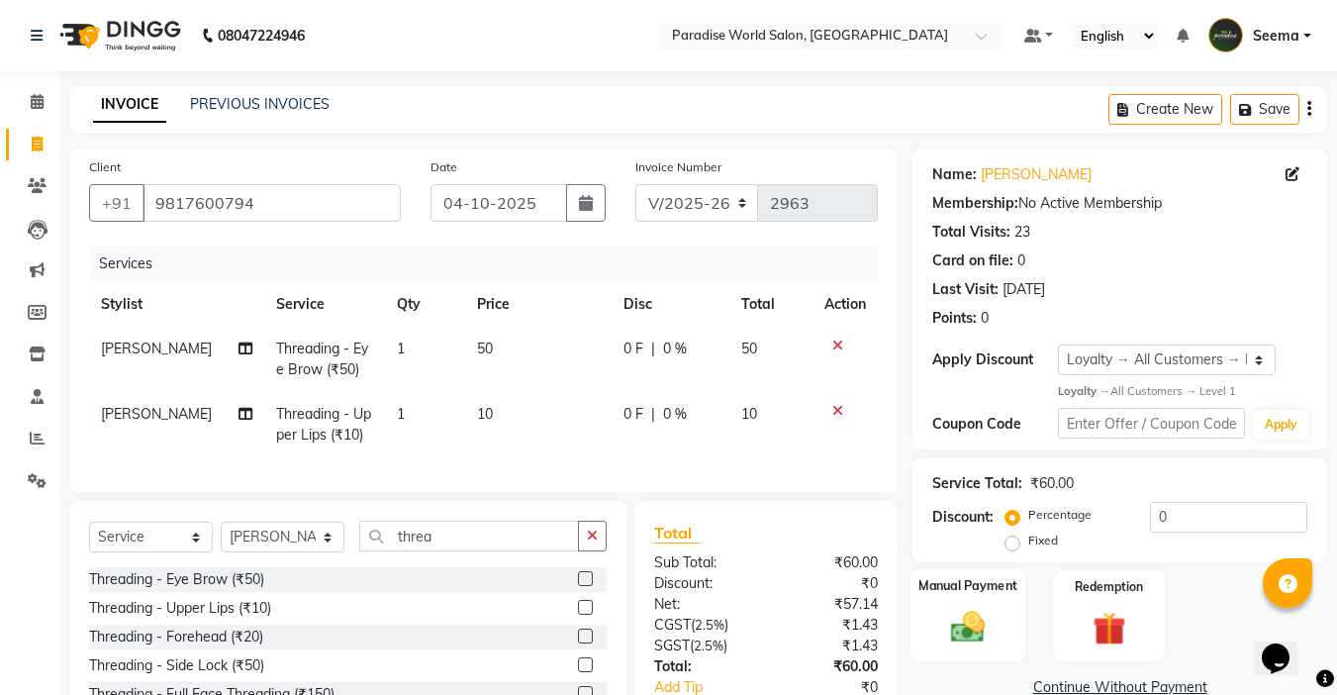
click at [978, 609] on img at bounding box center [967, 628] width 55 height 40
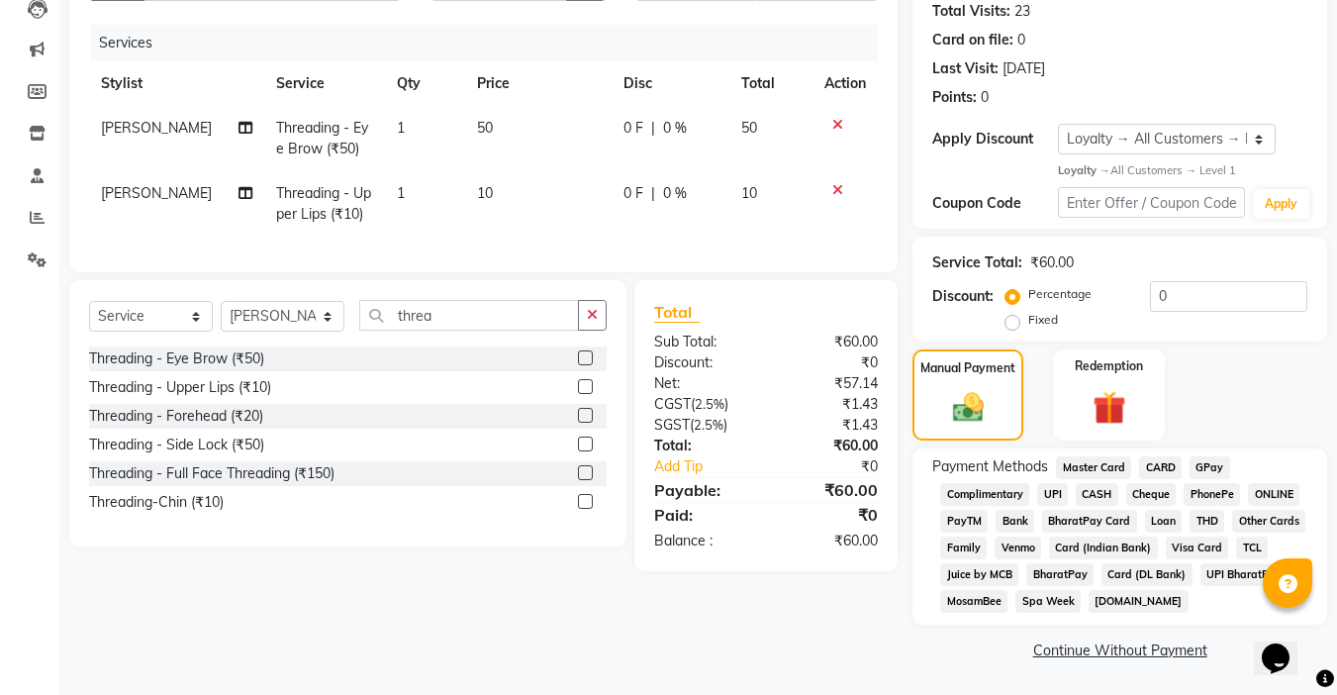
click at [1051, 494] on span "UPI" at bounding box center [1052, 494] width 31 height 23
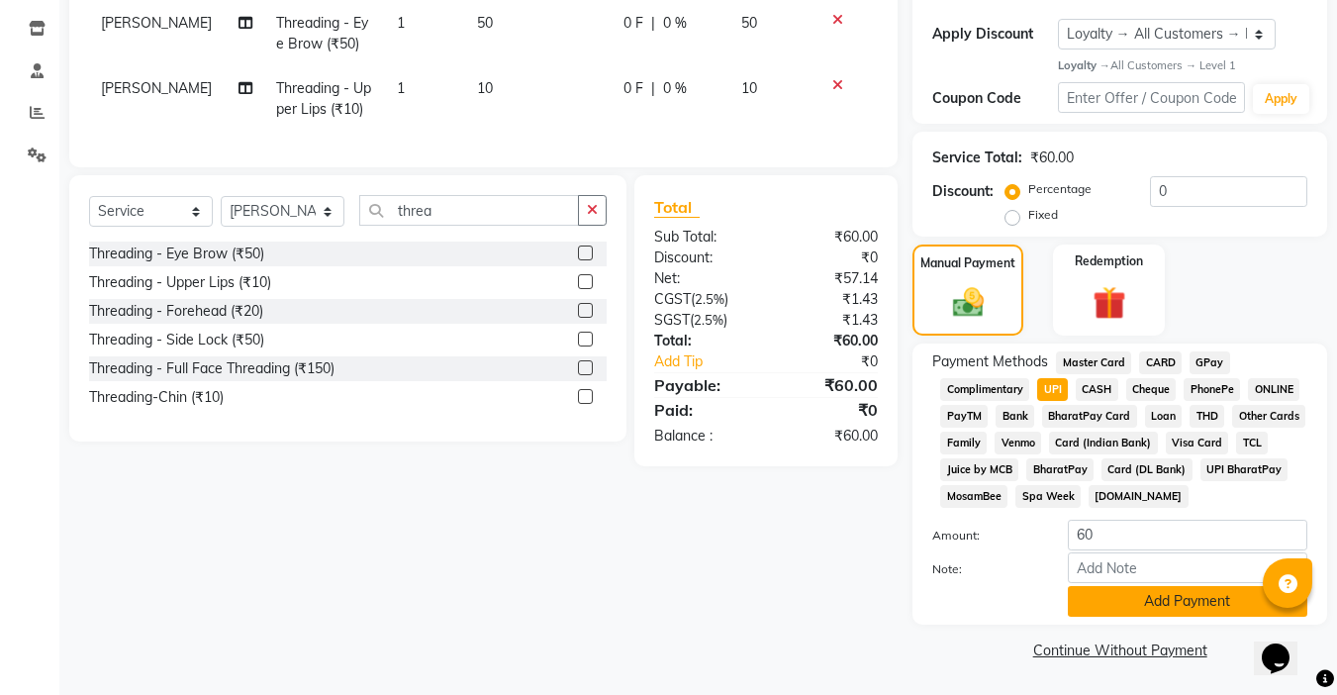
click at [1150, 610] on button "Add Payment" at bounding box center [1187, 601] width 239 height 31
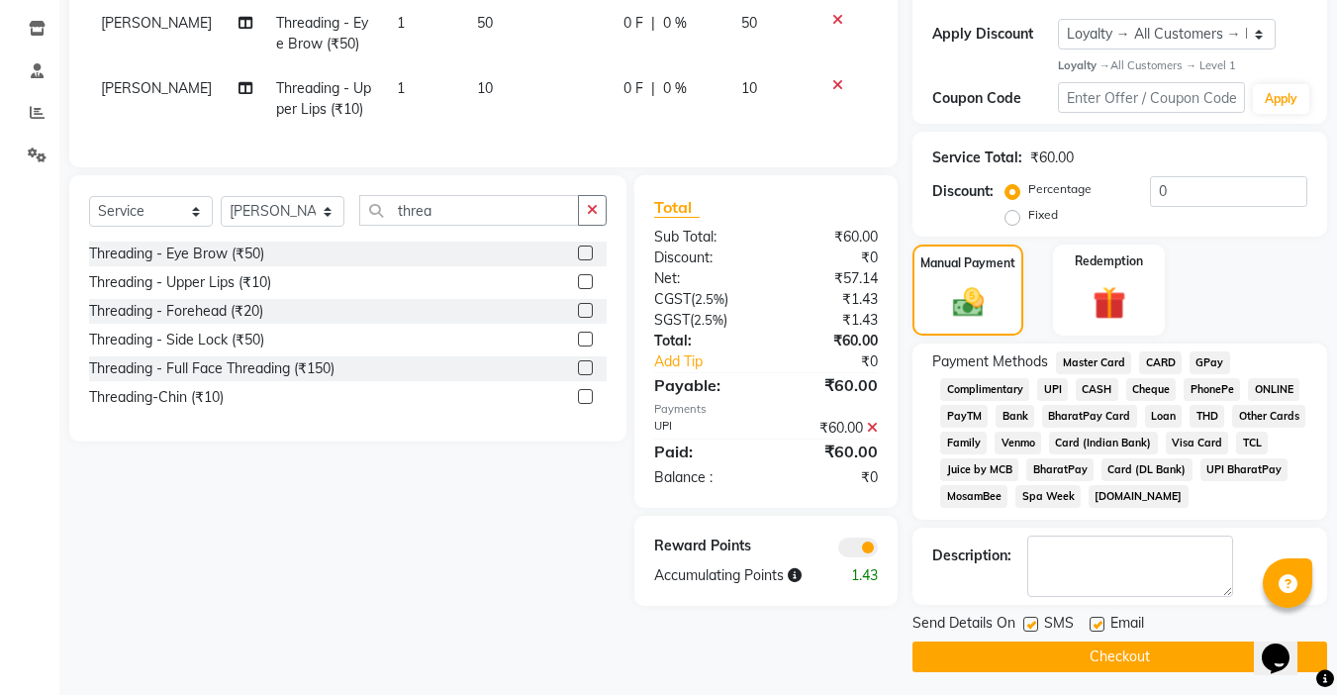
click at [1092, 618] on label at bounding box center [1096, 623] width 15 height 15
click at [1092, 618] on input "checkbox" at bounding box center [1095, 624] width 13 height 13
click at [1039, 624] on div "SMS" at bounding box center [1056, 624] width 66 height 25
click at [1034, 629] on label at bounding box center [1030, 623] width 15 height 15
click at [1034, 629] on input "checkbox" at bounding box center [1029, 624] width 13 height 13
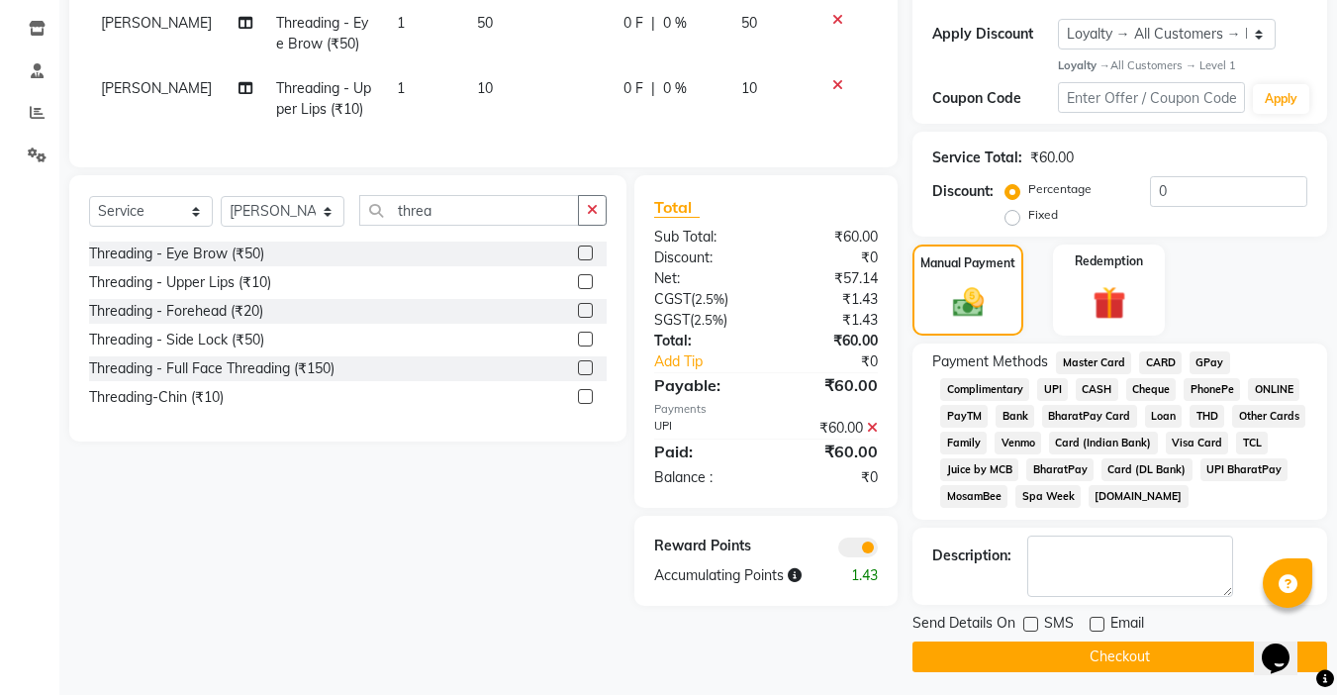
click at [1117, 656] on button "Checkout" at bounding box center [1119, 656] width 415 height 31
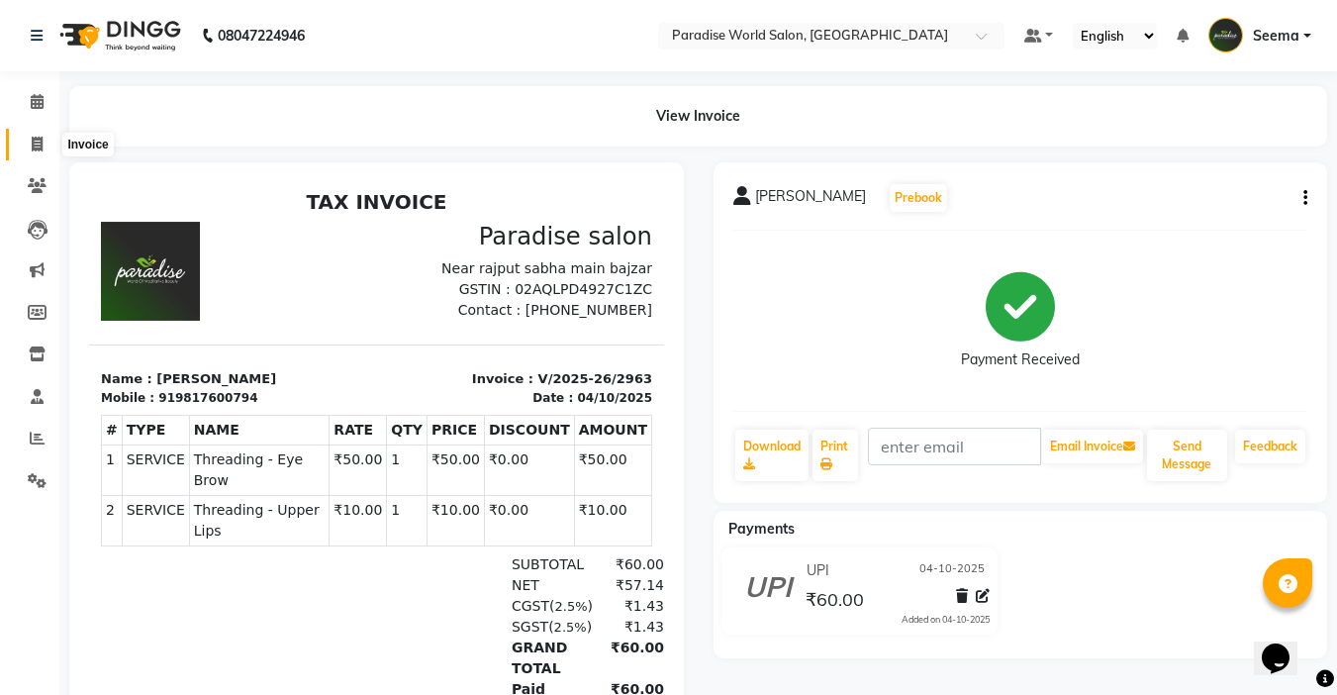
click at [42, 149] on icon at bounding box center [37, 144] width 11 height 15
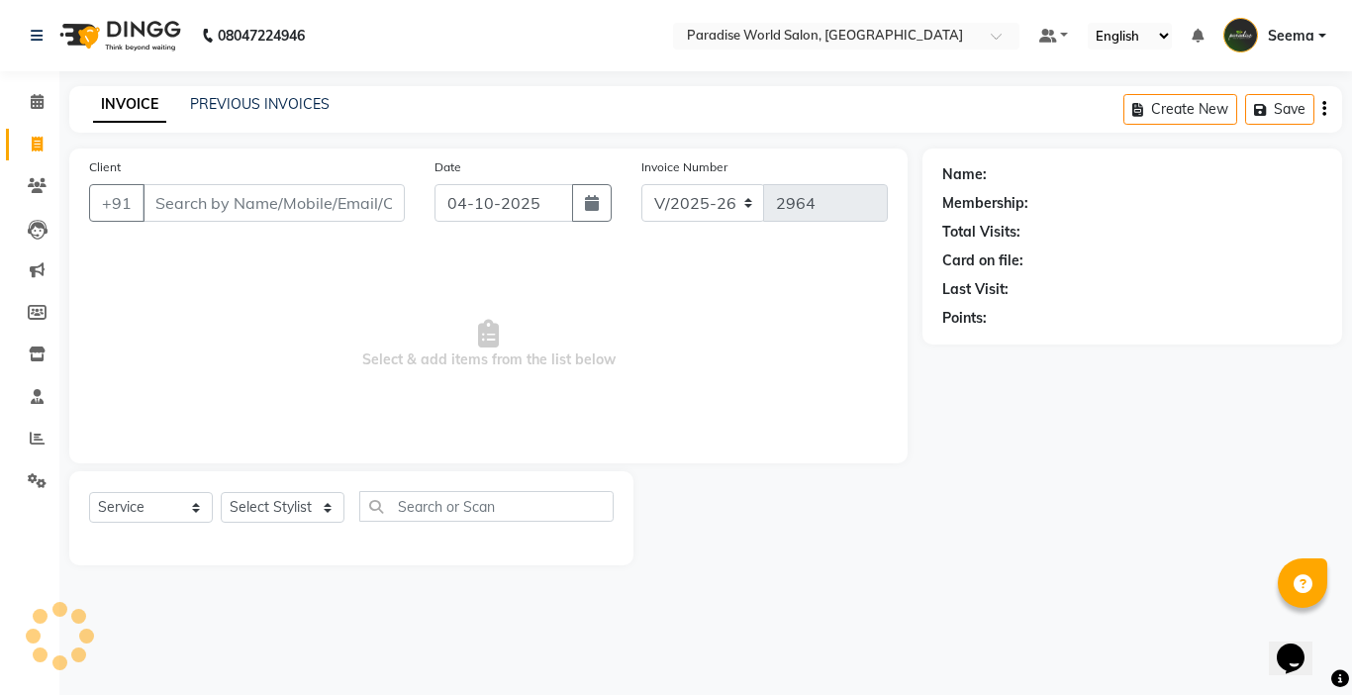
click at [281, 203] on input "Client" at bounding box center [273, 203] width 262 height 38
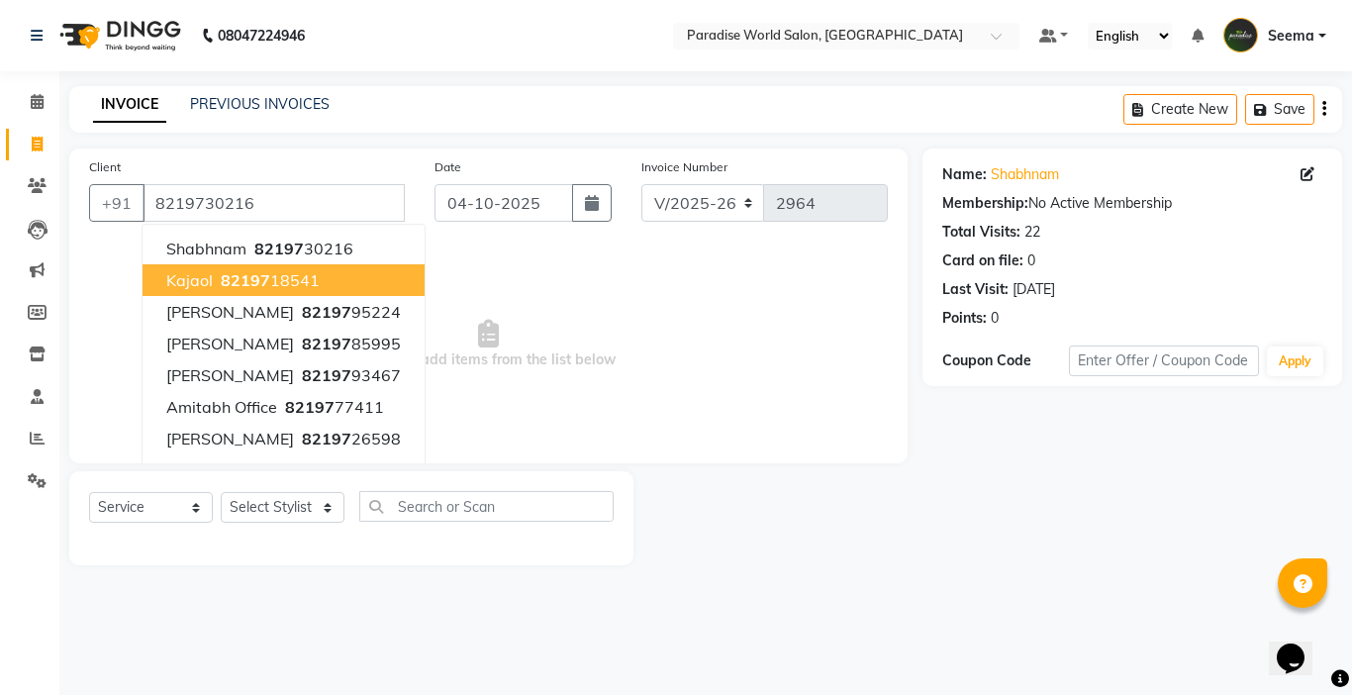
click at [719, 352] on span "Select & add items from the list below" at bounding box center [488, 344] width 798 height 198
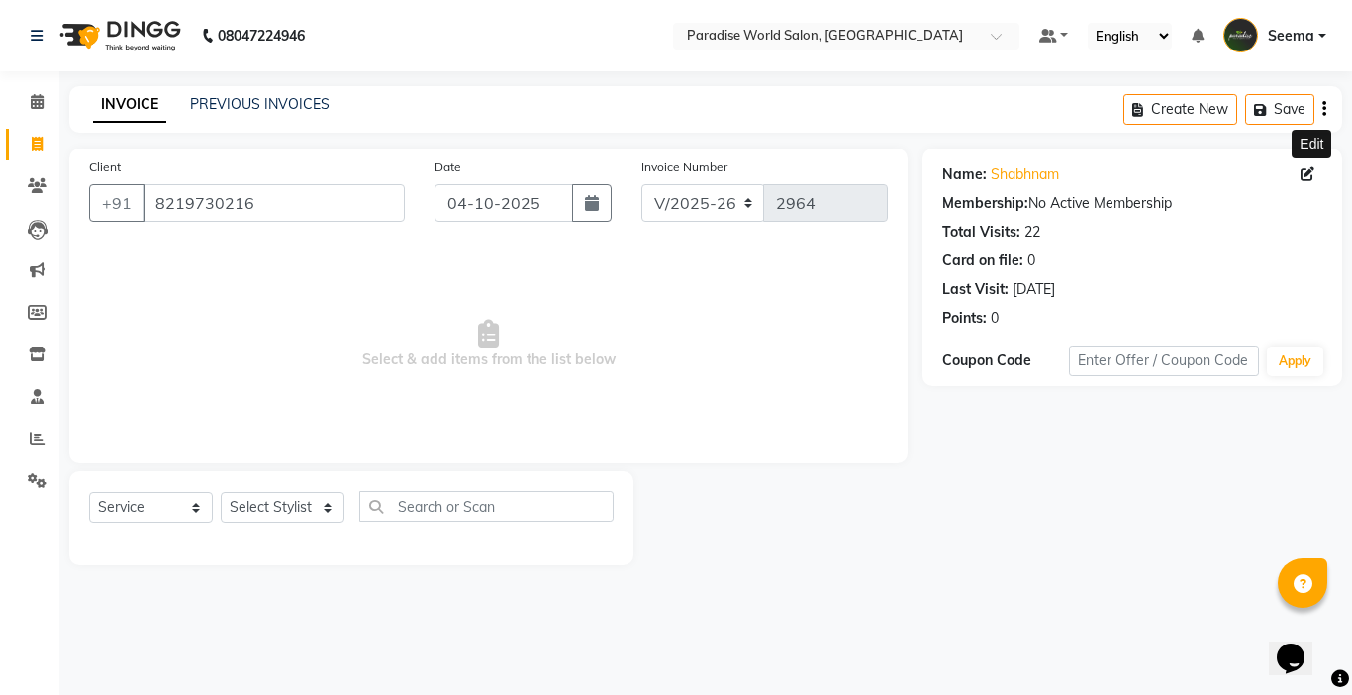
click at [1303, 171] on icon at bounding box center [1307, 174] width 14 height 14
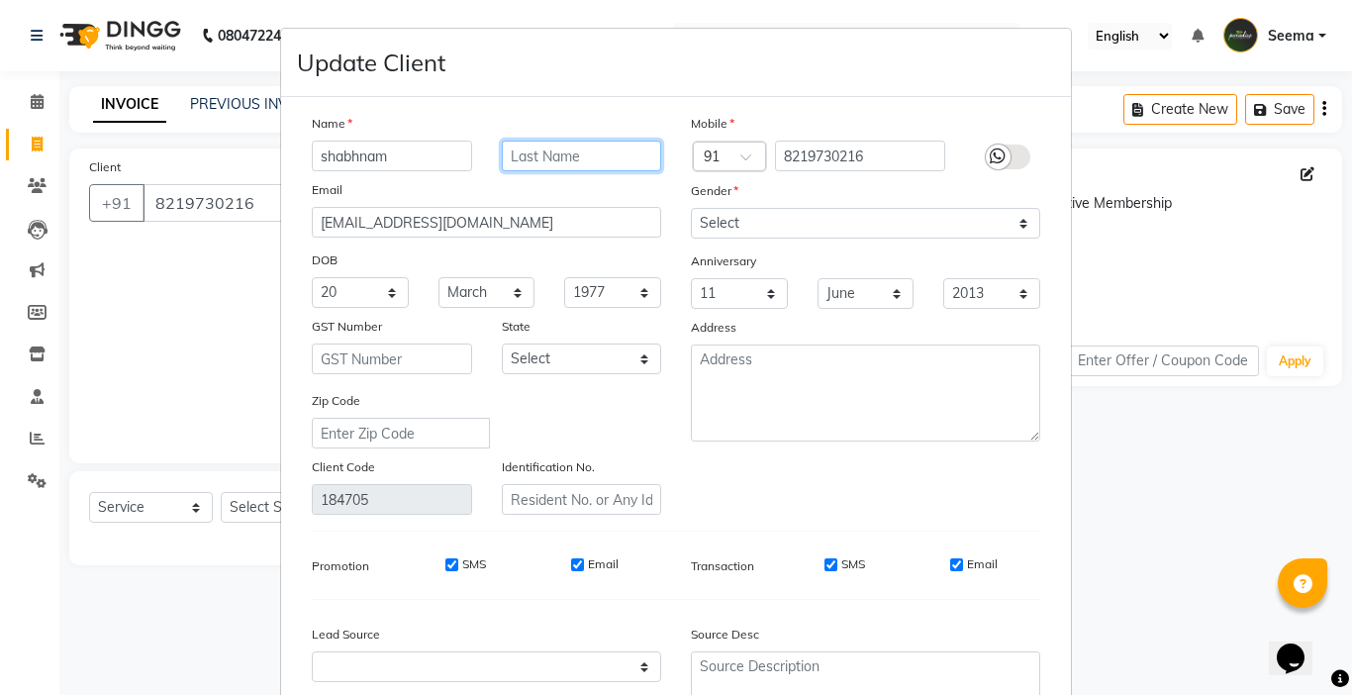
click at [557, 151] on input "text" at bounding box center [582, 156] width 160 height 31
click at [516, 155] on input "Reguler" at bounding box center [582, 156] width 160 height 31
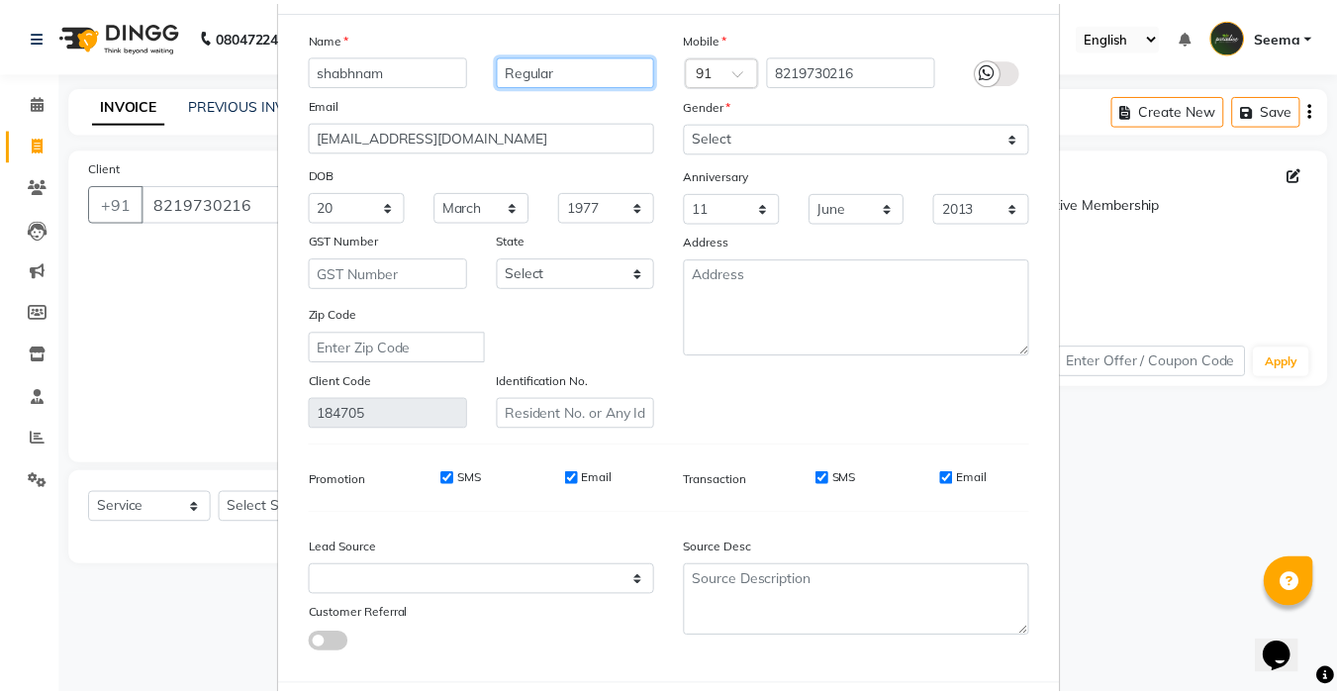
scroll to position [183, 0]
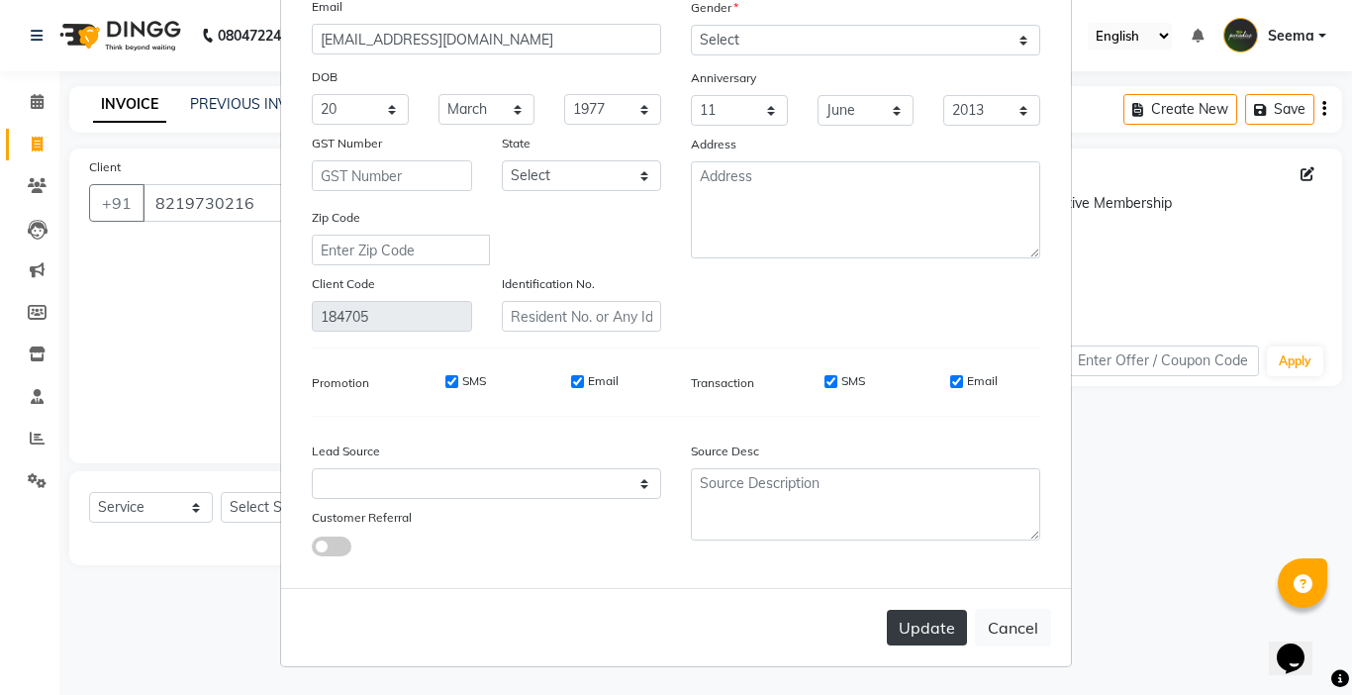
click at [919, 618] on button "Update" at bounding box center [927, 628] width 80 height 36
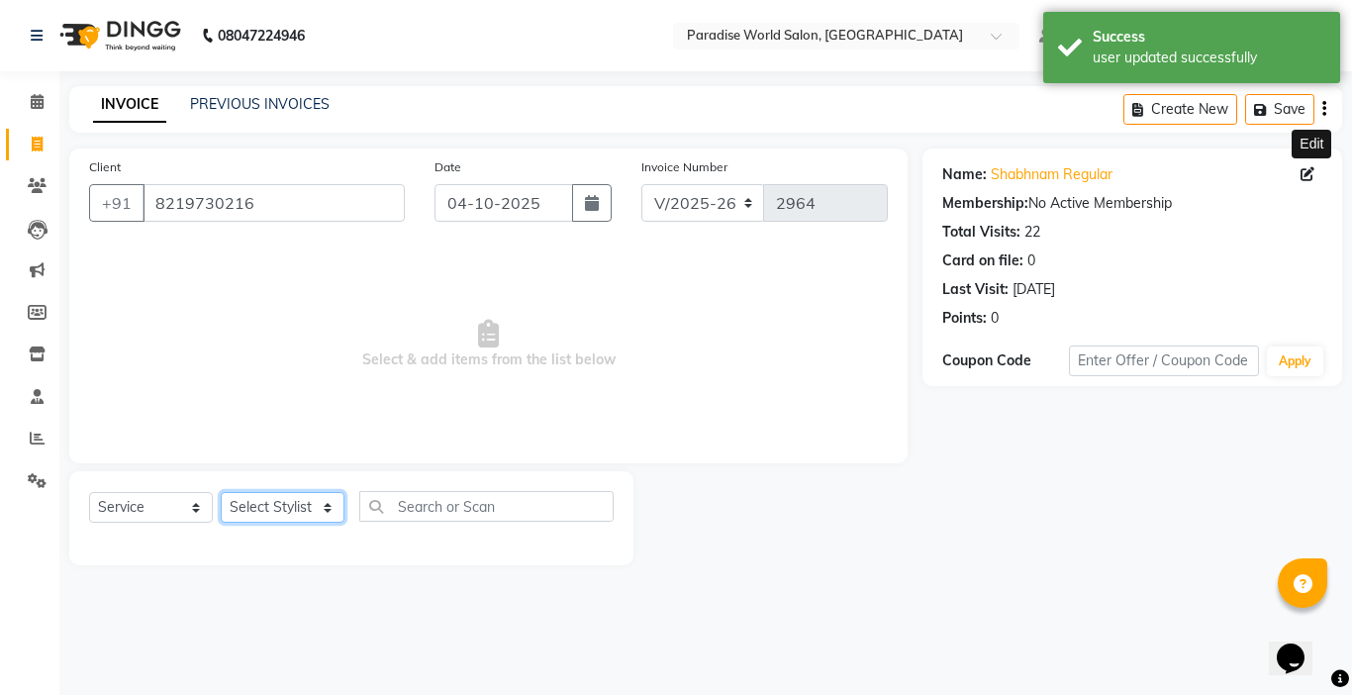
click at [262, 508] on select "Select Stylist [PERSON_NAME] [PERSON_NAME] [PERSON_NAME] company Deepak [PERSON…" at bounding box center [283, 507] width 124 height 31
click at [221, 492] on select "Select Stylist [PERSON_NAME] [PERSON_NAME] [PERSON_NAME] company Deepak [PERSON…" at bounding box center [283, 507] width 124 height 31
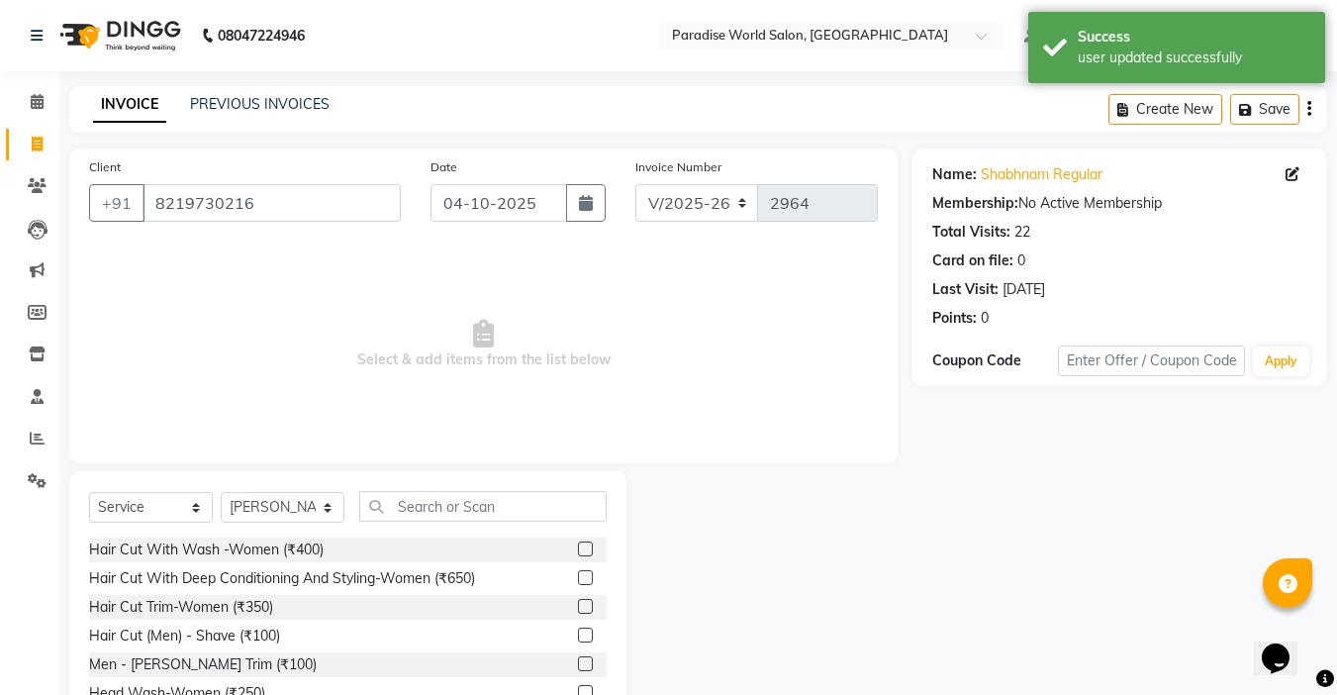
click at [455, 486] on div "Select Service Product Membership Package Voucher Prepaid Gift Card Select Styl…" at bounding box center [347, 617] width 557 height 292
click at [458, 501] on input "text" at bounding box center [482, 506] width 247 height 31
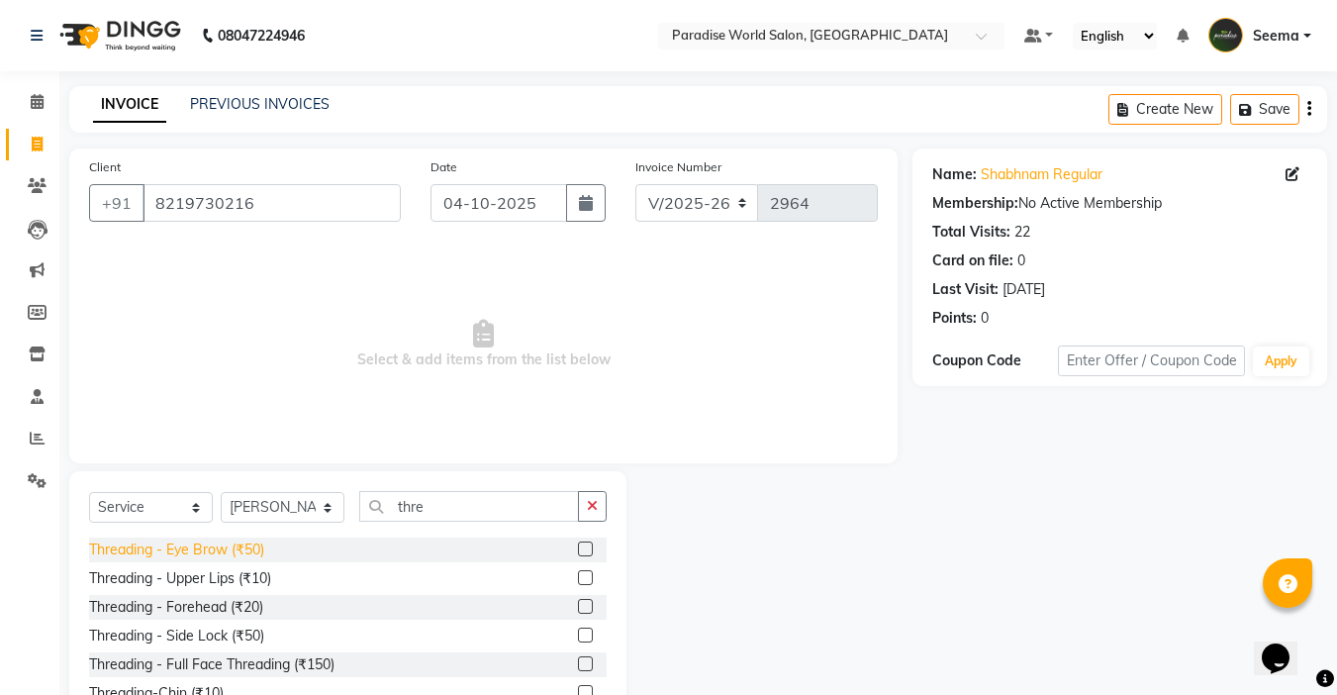
click at [259, 543] on div "Threading - Eye Brow (₹50)" at bounding box center [176, 549] width 175 height 21
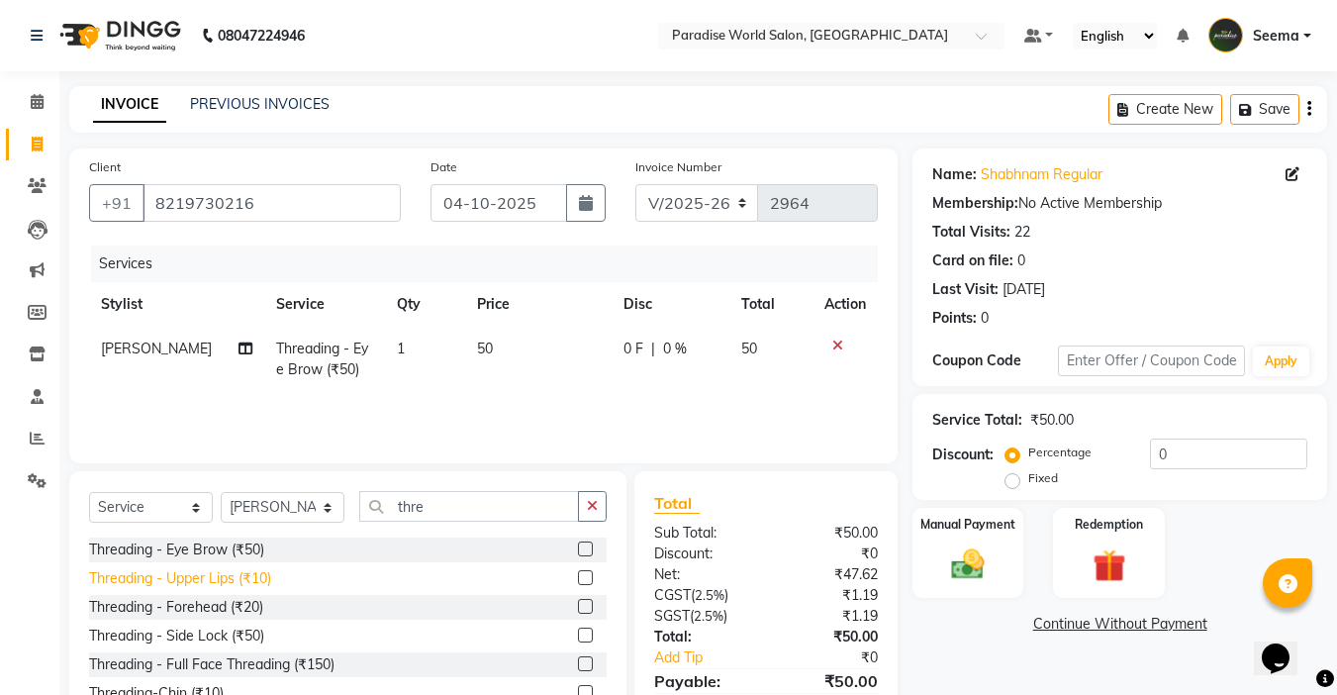
click at [259, 577] on div "Threading - Upper Lips (₹10)" at bounding box center [180, 578] width 182 height 21
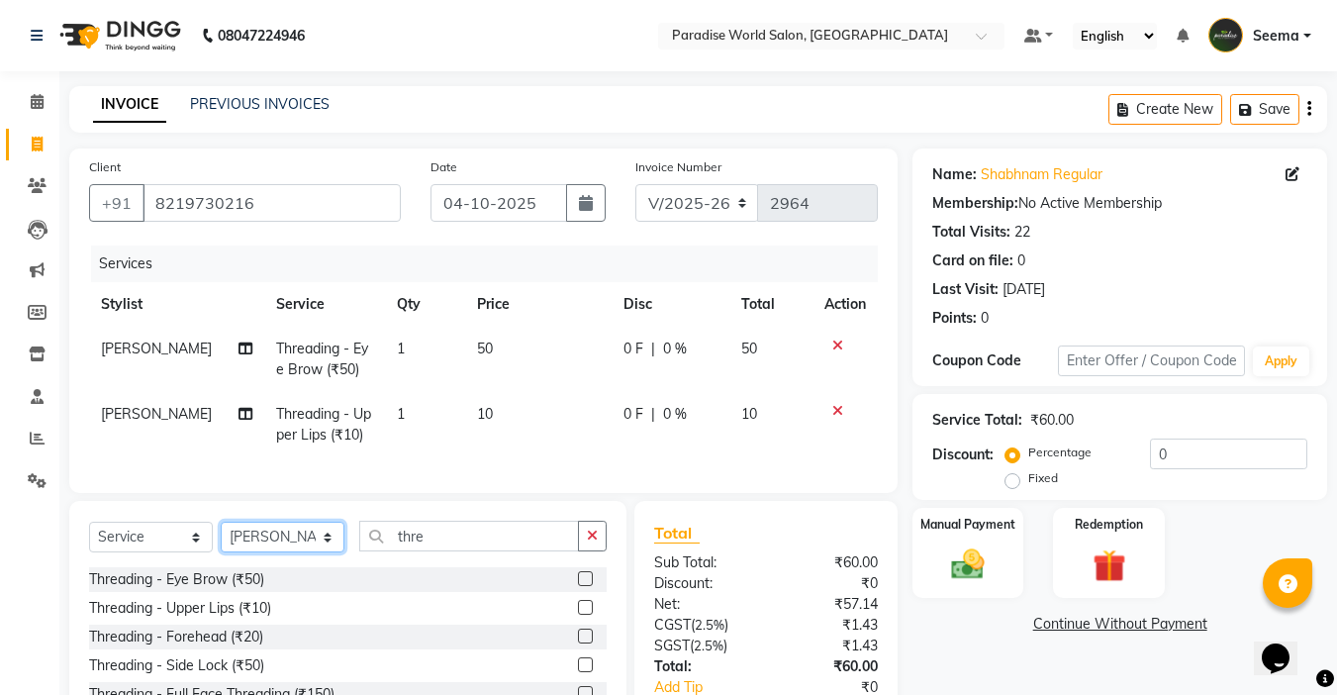
click at [267, 552] on select "Select Stylist [PERSON_NAME] [PERSON_NAME] [PERSON_NAME] company Deepak [PERSON…" at bounding box center [283, 536] width 124 height 31
click at [221, 536] on select "Select Stylist [PERSON_NAME] [PERSON_NAME] [PERSON_NAME] company Deepak [PERSON…" at bounding box center [283, 536] width 124 height 31
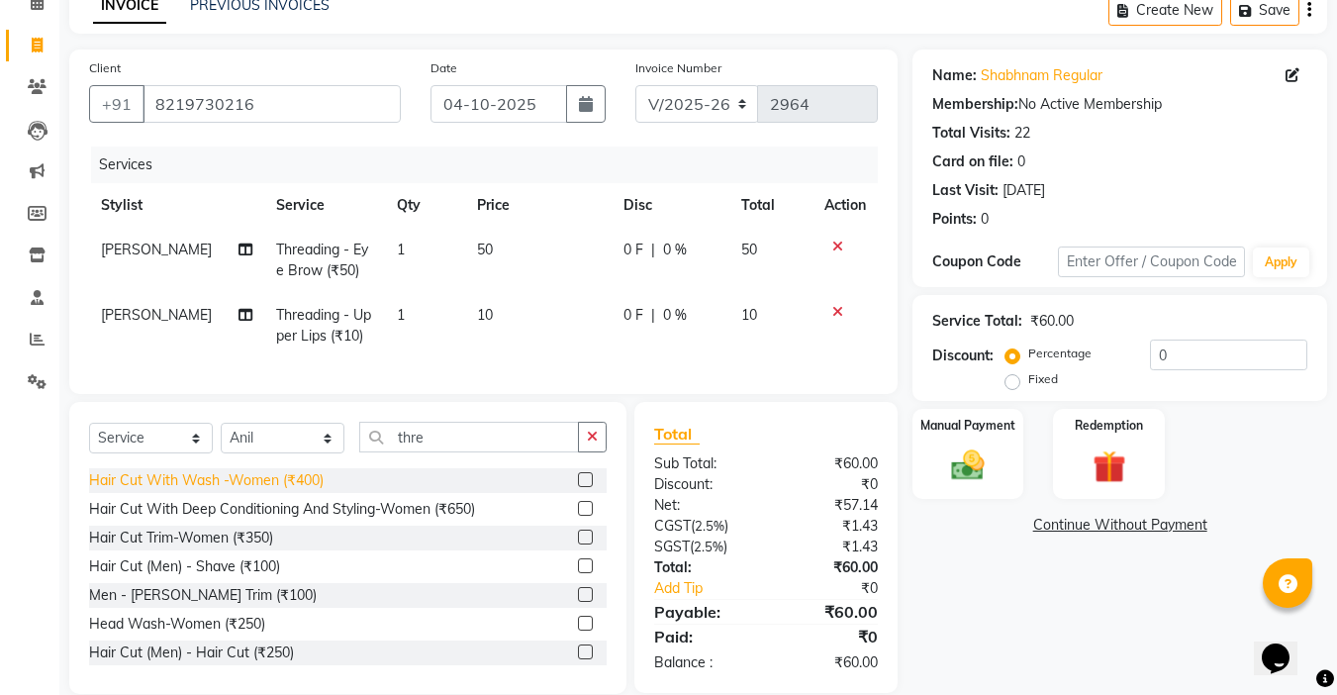
click at [278, 491] on div "Hair Cut With Wash -Women (₹400)" at bounding box center [206, 480] width 235 height 21
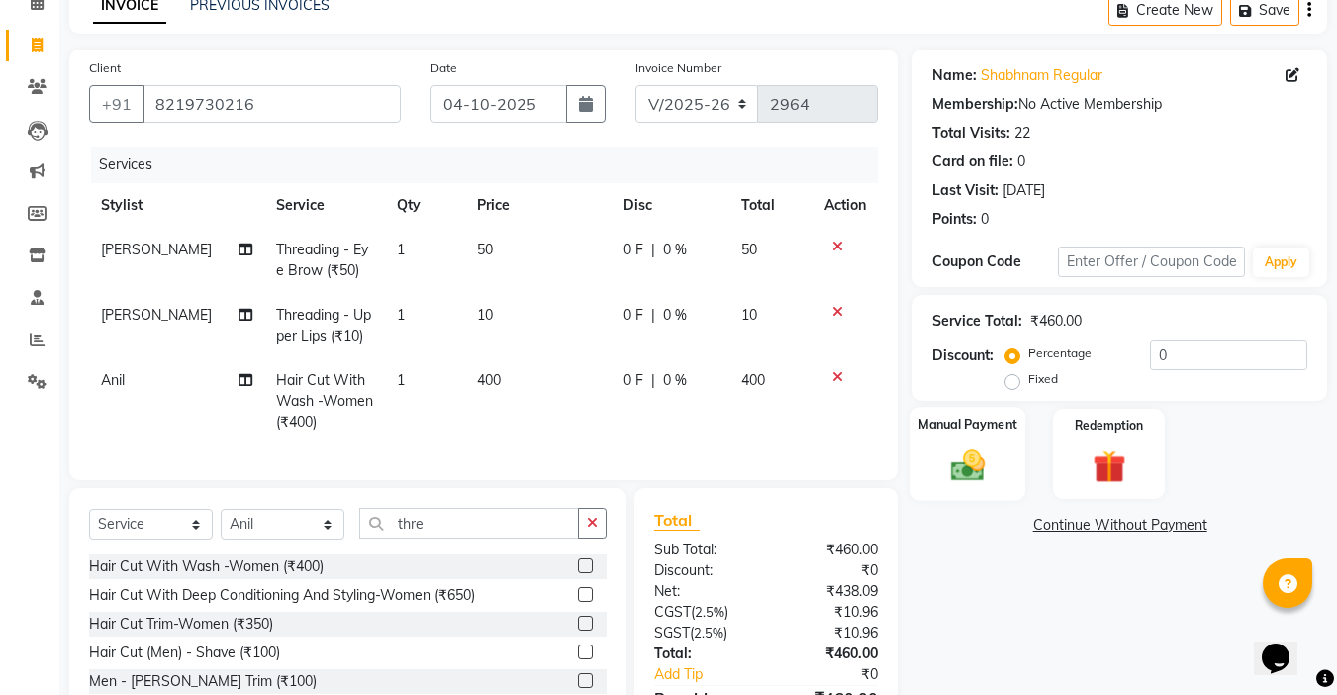
click at [971, 461] on img at bounding box center [967, 465] width 55 height 40
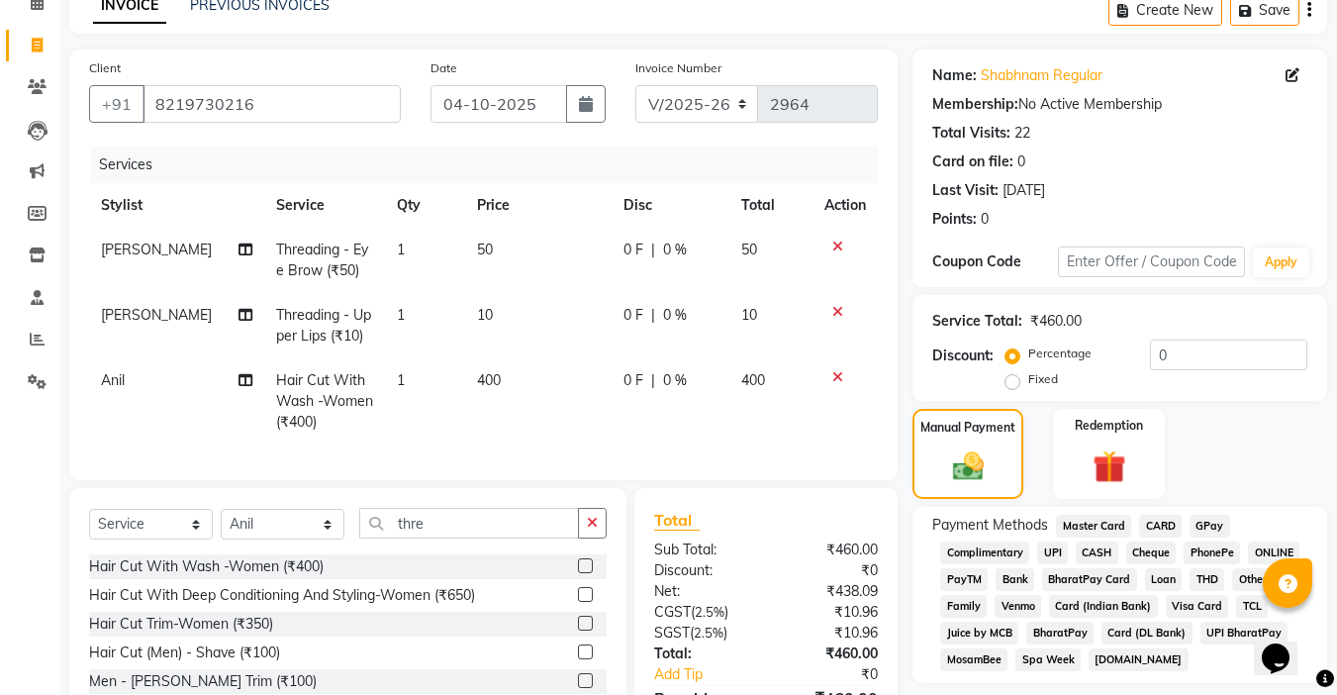
scroll to position [229, 0]
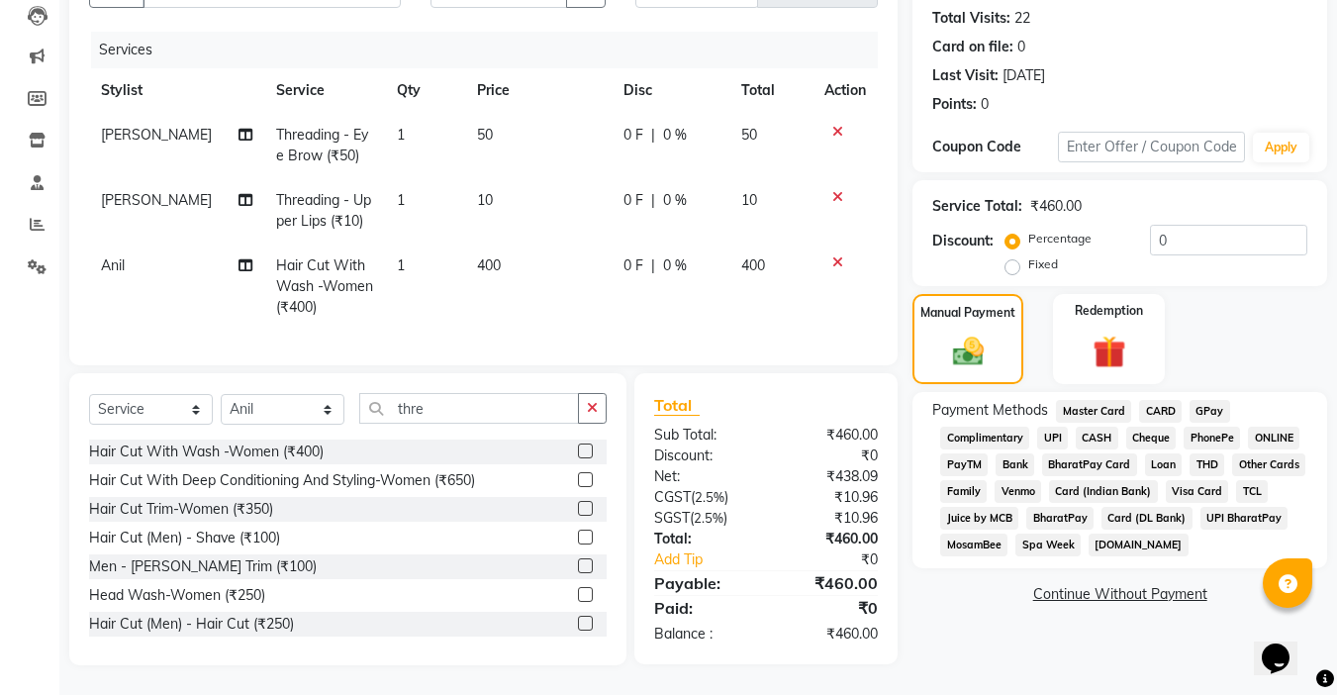
click at [1057, 426] on span "UPI" at bounding box center [1052, 437] width 31 height 23
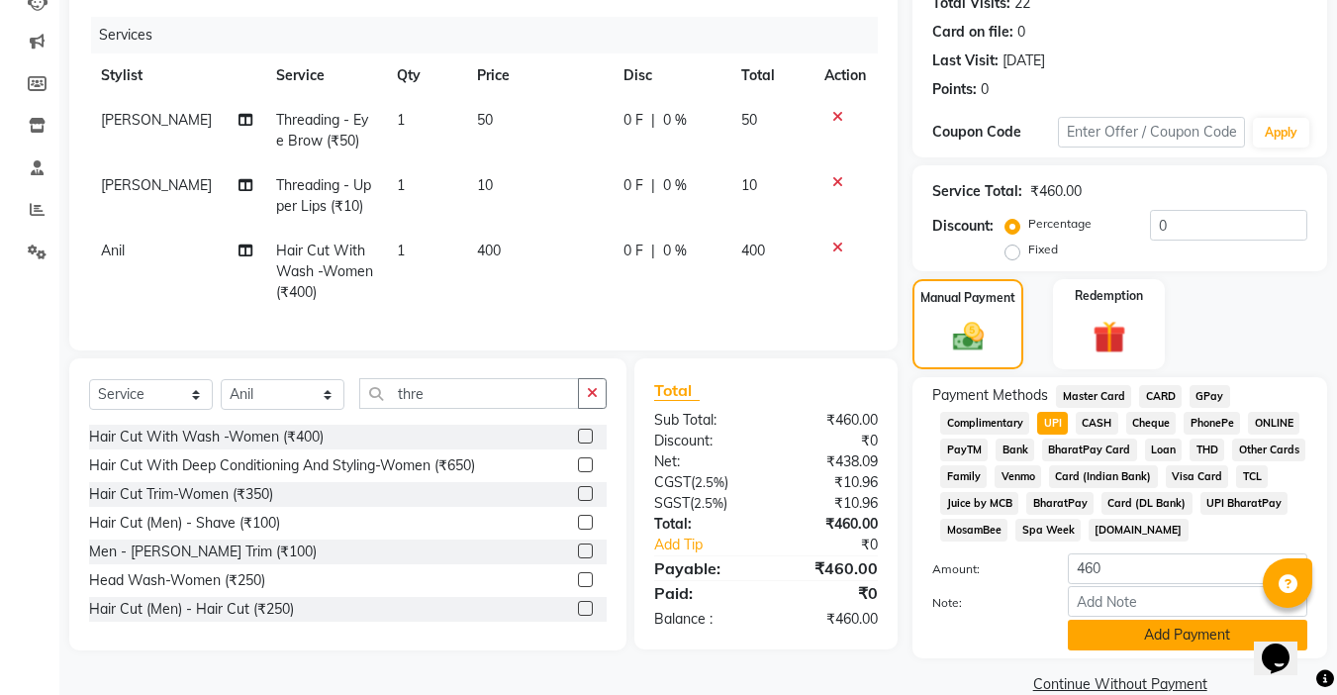
click at [1170, 634] on button "Add Payment" at bounding box center [1187, 634] width 239 height 31
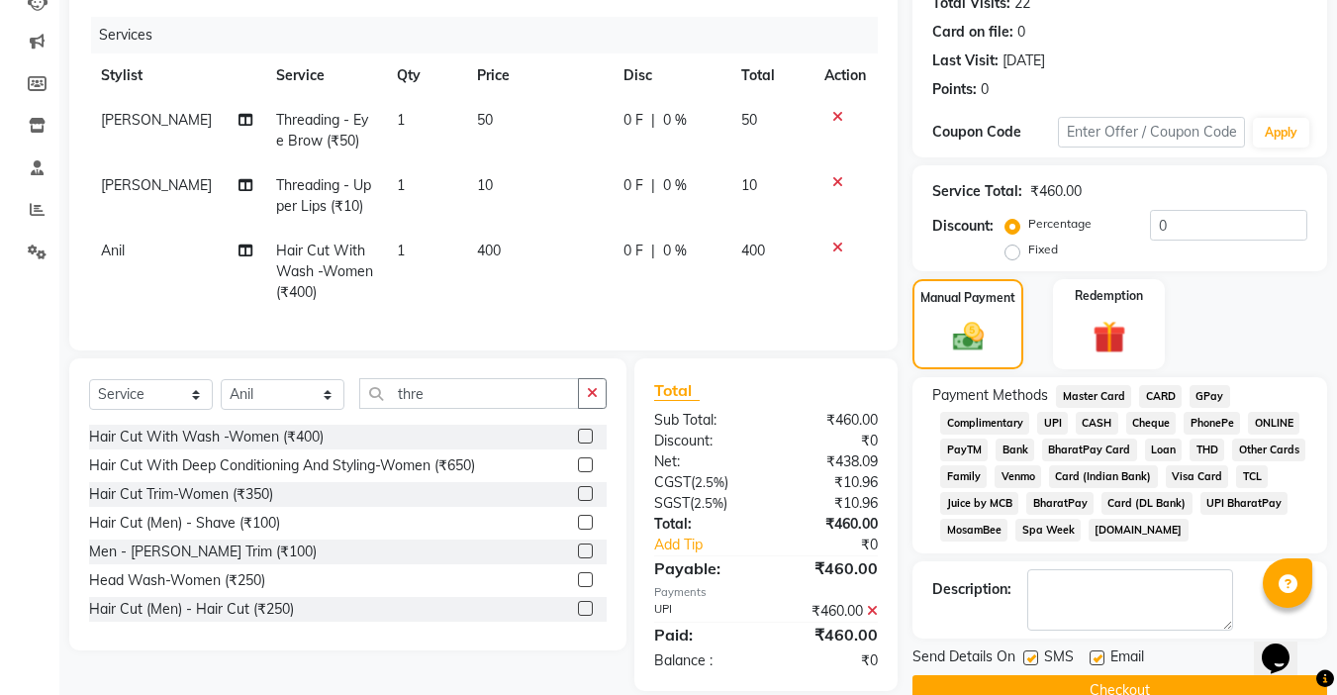
click at [1093, 656] on label at bounding box center [1096, 657] width 15 height 15
click at [1093, 656] on input "checkbox" at bounding box center [1095, 658] width 13 height 13
click at [1021, 661] on div "Send Details On SMS Email" at bounding box center [1119, 658] width 415 height 25
click at [1029, 658] on label at bounding box center [1030, 657] width 15 height 15
click at [1029, 658] on input "checkbox" at bounding box center [1029, 658] width 13 height 13
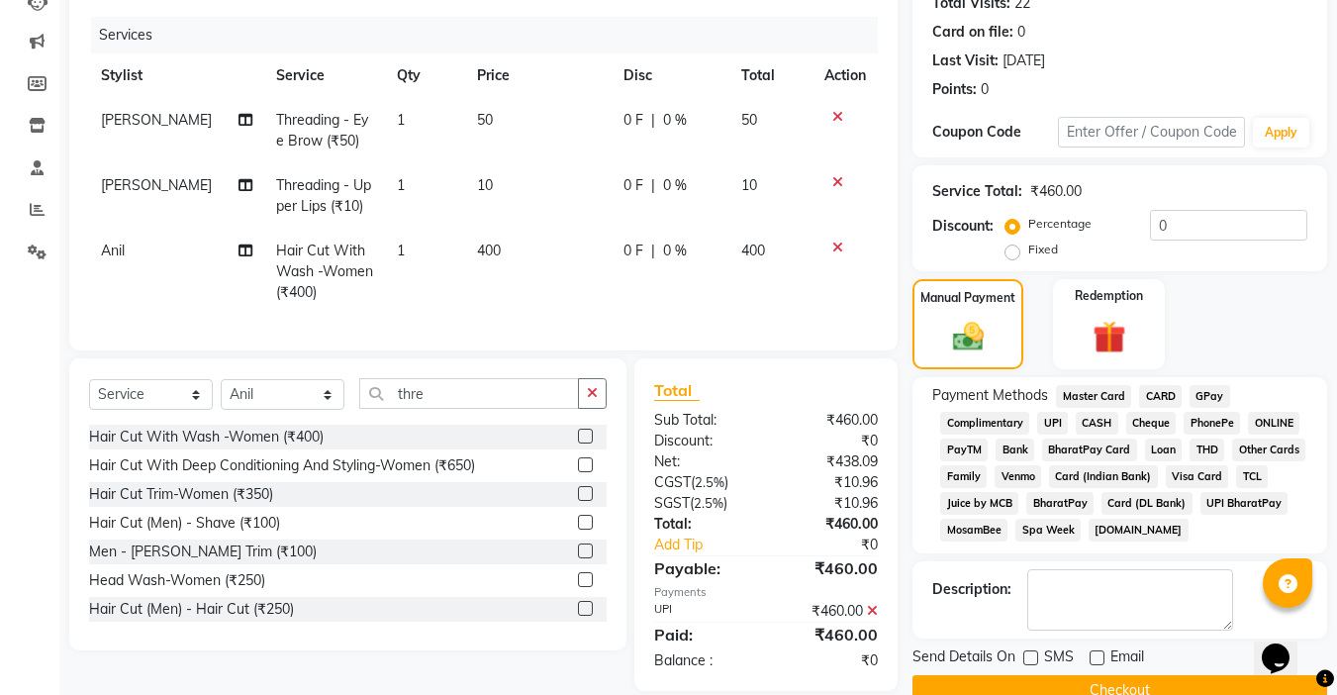
scroll to position [269, 0]
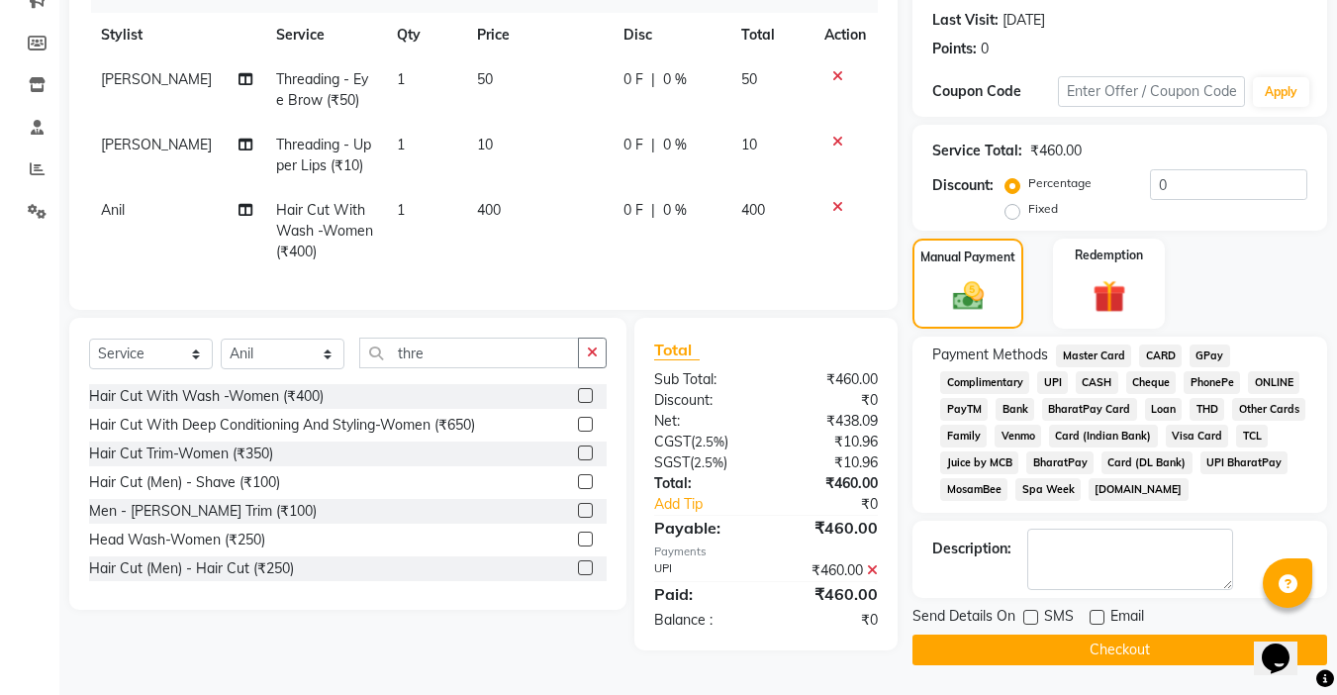
click at [1120, 646] on button "Checkout" at bounding box center [1119, 649] width 415 height 31
